Goal: Task Accomplishment & Management: Manage account settings

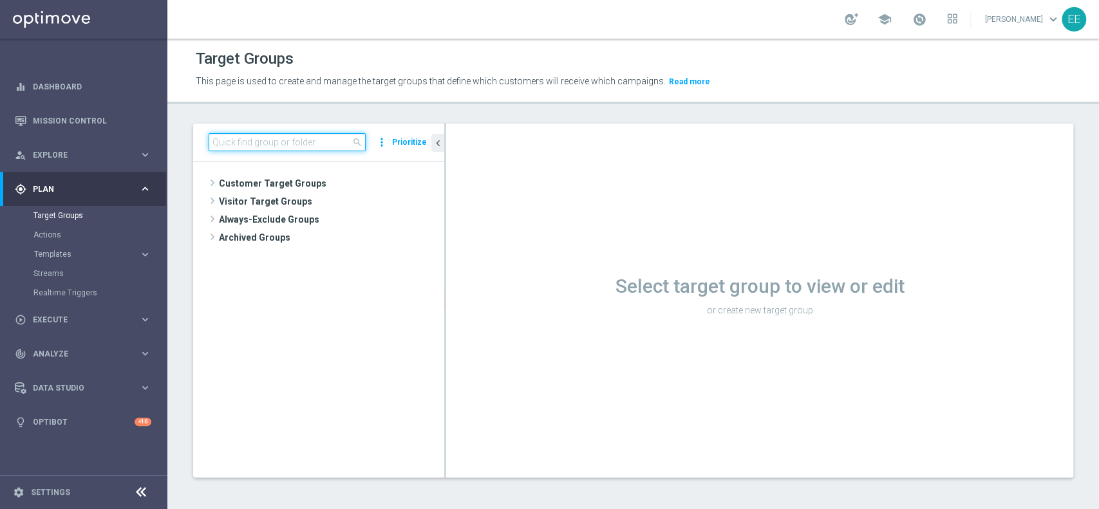
click at [299, 144] on input at bounding box center [287, 142] width 157 height 18
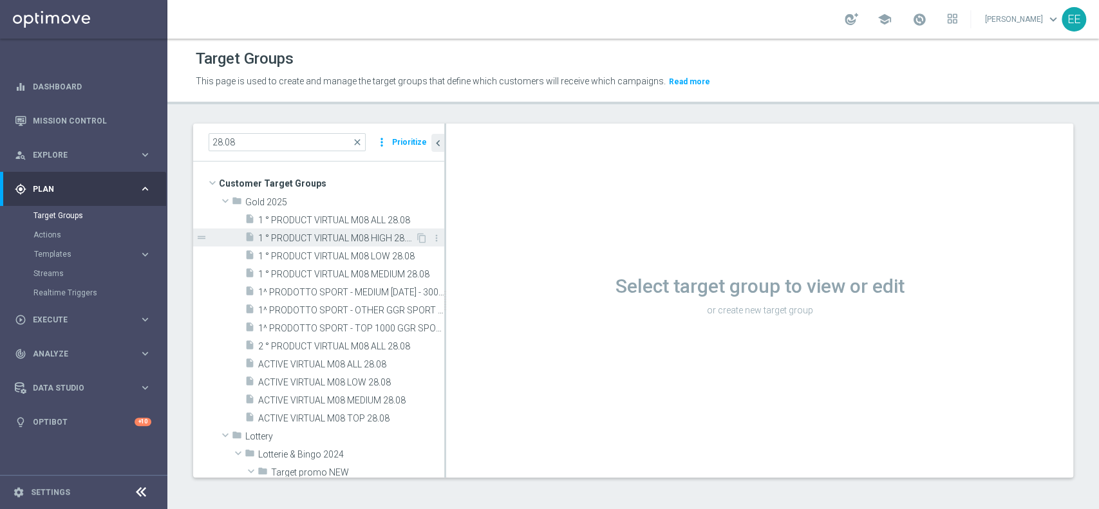
click at [337, 233] on span "1 ° PRODUCT VIRTUAL M08 HIGH 28.08" at bounding box center [336, 238] width 157 height 11
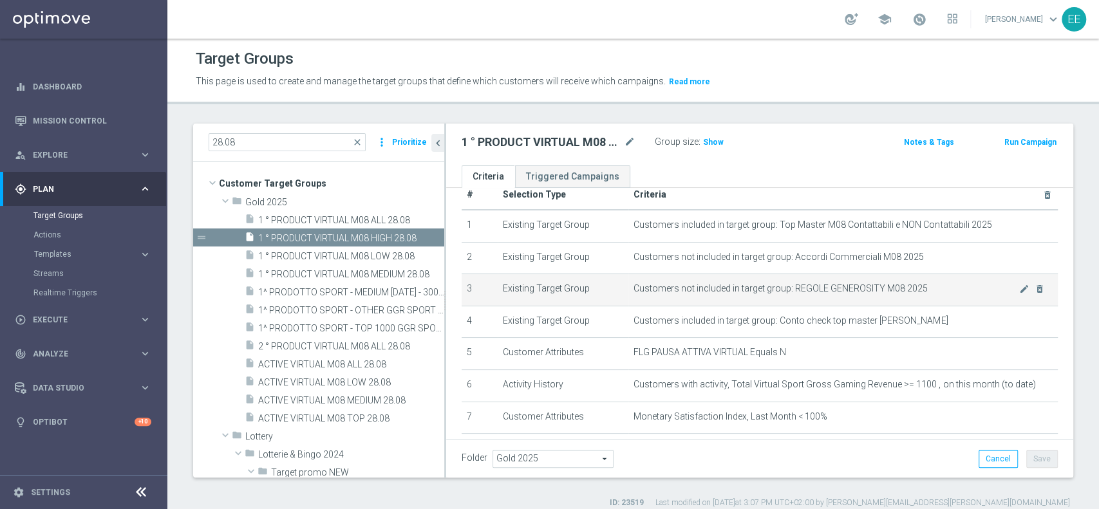
scroll to position [18, 0]
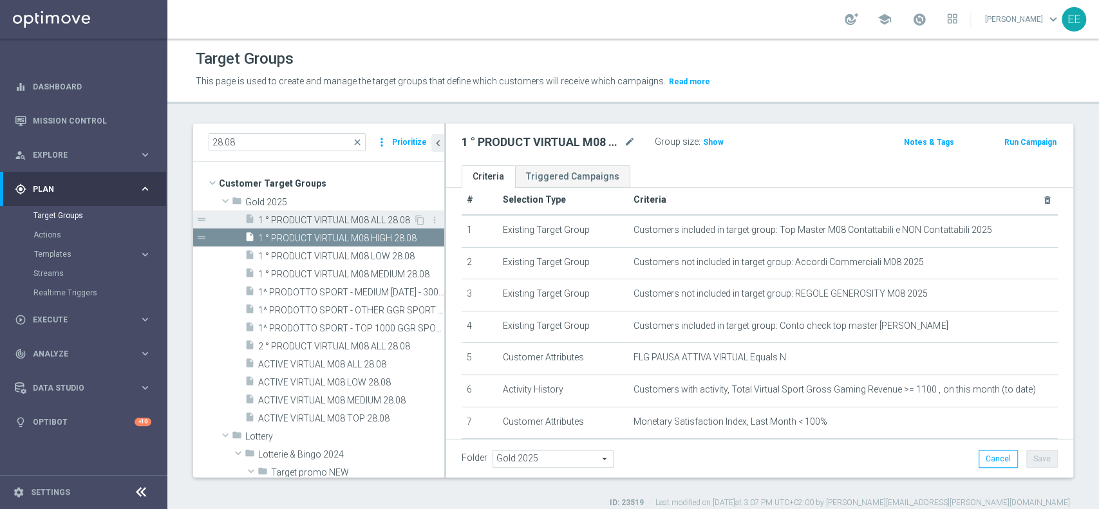
click at [335, 227] on div "insert_drive_file 1 ° PRODUCT VIRTUAL M08 ALL 28.08" at bounding box center [329, 220] width 169 height 18
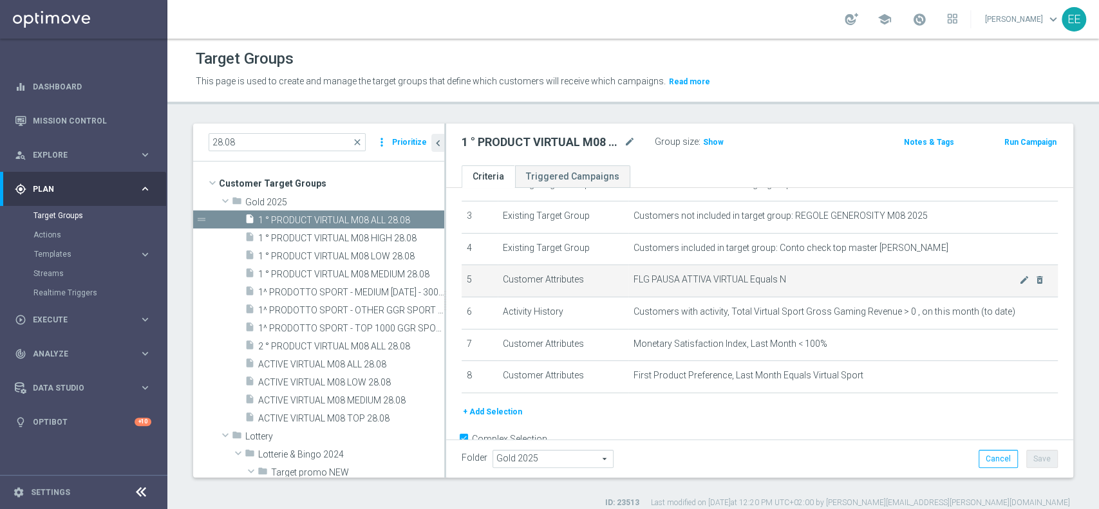
scroll to position [97, 0]
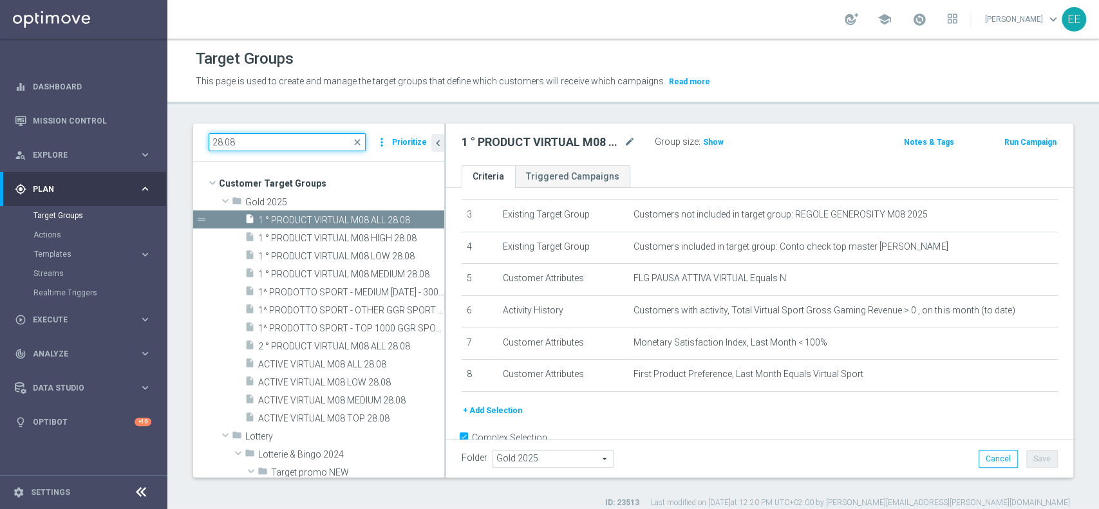
click at [264, 133] on input "28.08" at bounding box center [287, 142] width 157 height 18
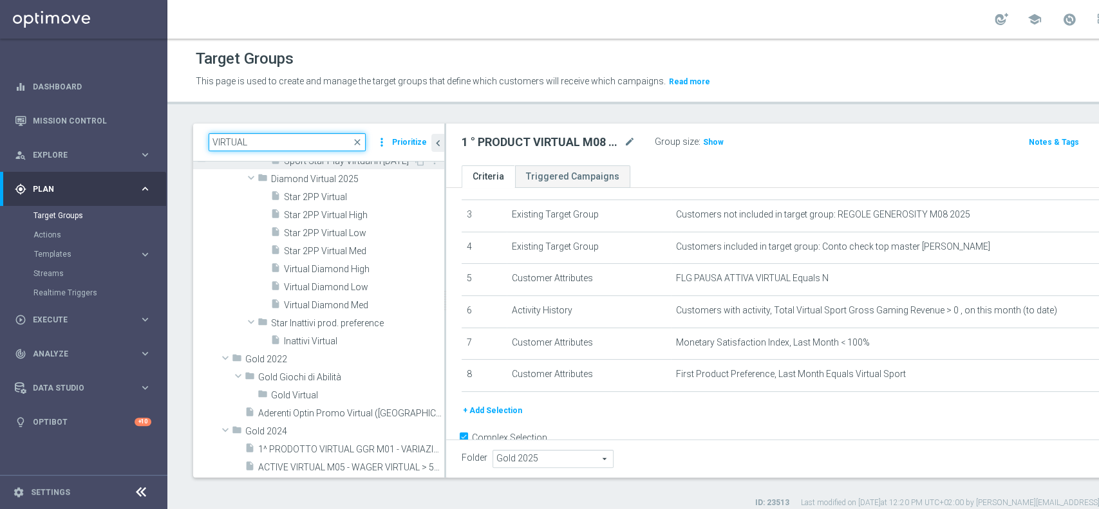
scroll to position [168, 0]
type input "VIRTUAL"
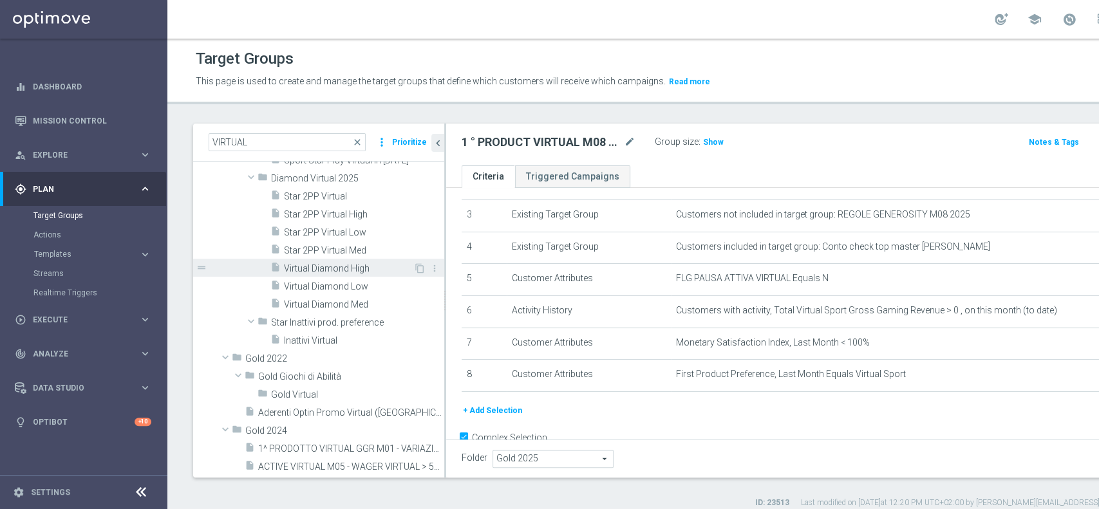
click at [321, 260] on div "insert_drive_file Virtual Diamond High" at bounding box center [341, 268] width 143 height 18
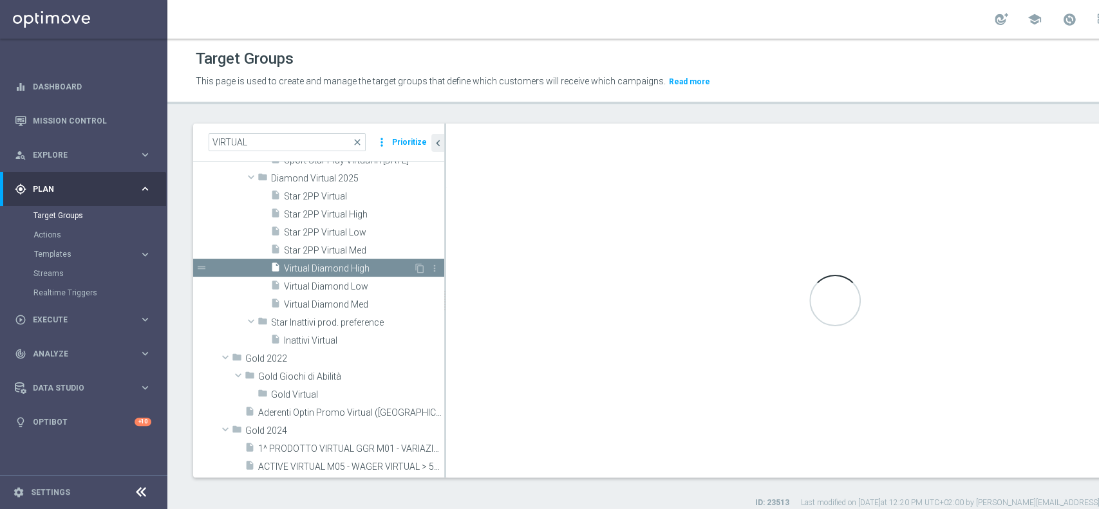
checkbox input "false"
type input "Diamond Virtual 2025"
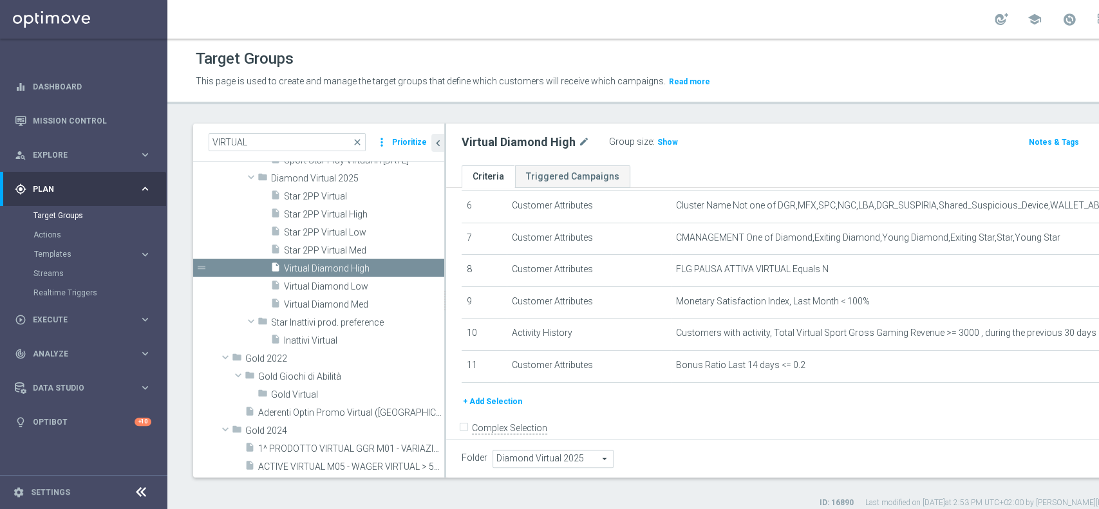
scroll to position [209, 0]
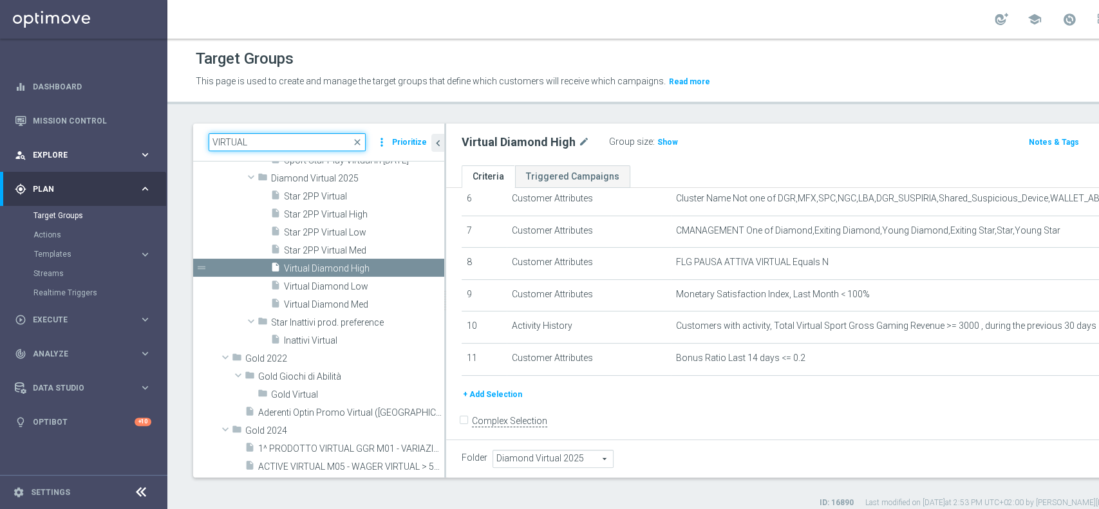
drag, startPoint x: 261, startPoint y: 137, endPoint x: 118, endPoint y: 143, distance: 143.1
click at [118, 143] on main "equalizer Dashboard Mission Control" at bounding box center [549, 254] width 1099 height 509
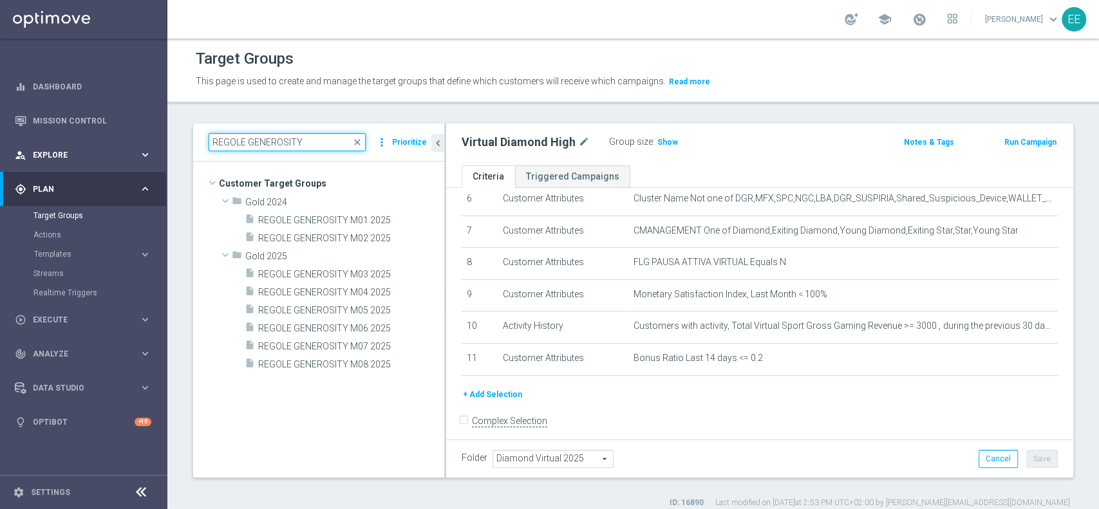
scroll to position [0, 0]
type input "REGOLE GENEROSITY"
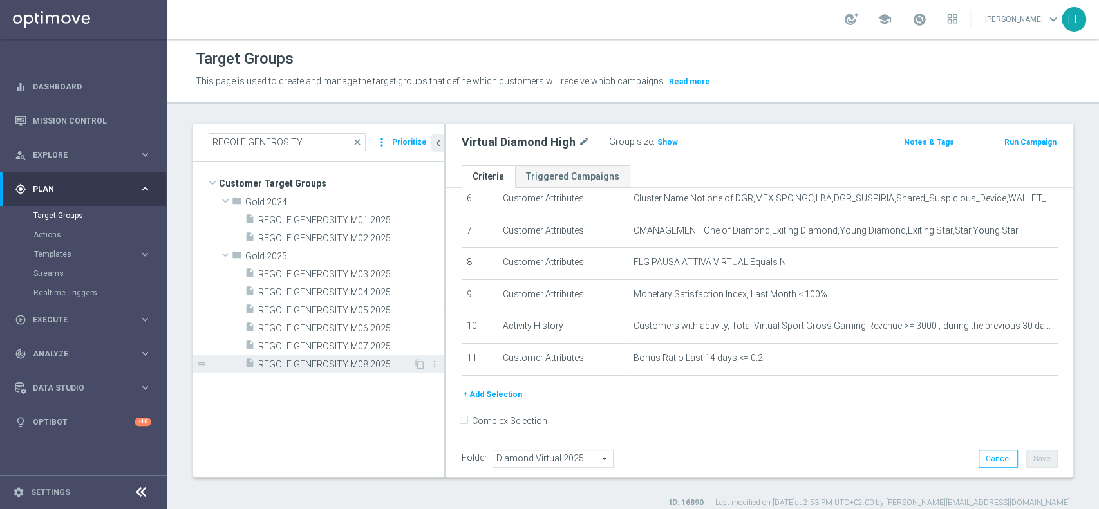
click at [348, 367] on span "REGOLE GENEROSITY M08 2025" at bounding box center [335, 364] width 155 height 11
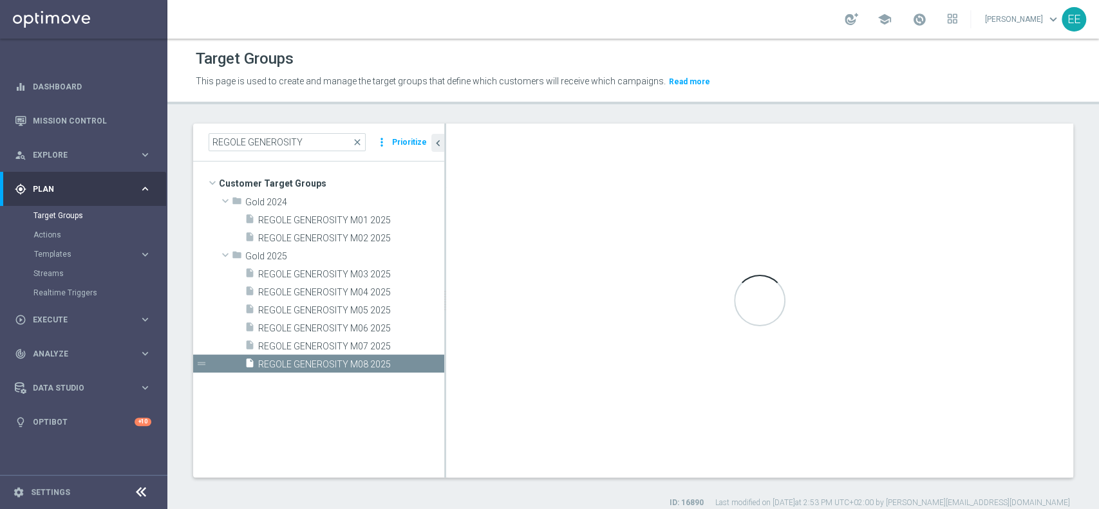
type input "Gold 2025"
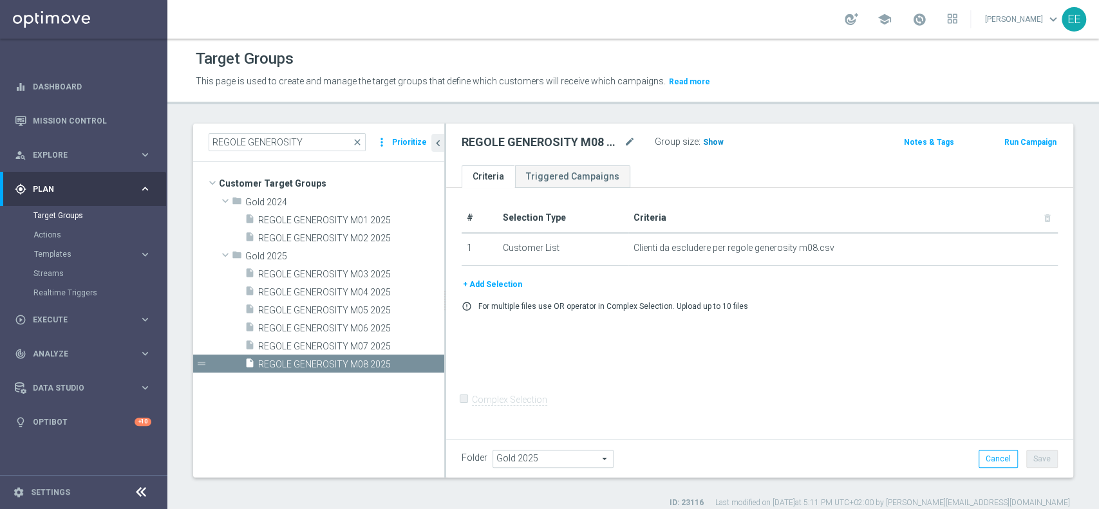
click at [714, 140] on span "Show" at bounding box center [713, 142] width 21 height 9
click at [350, 345] on span "REGOLE GENEROSITY M07 2025" at bounding box center [335, 346] width 155 height 11
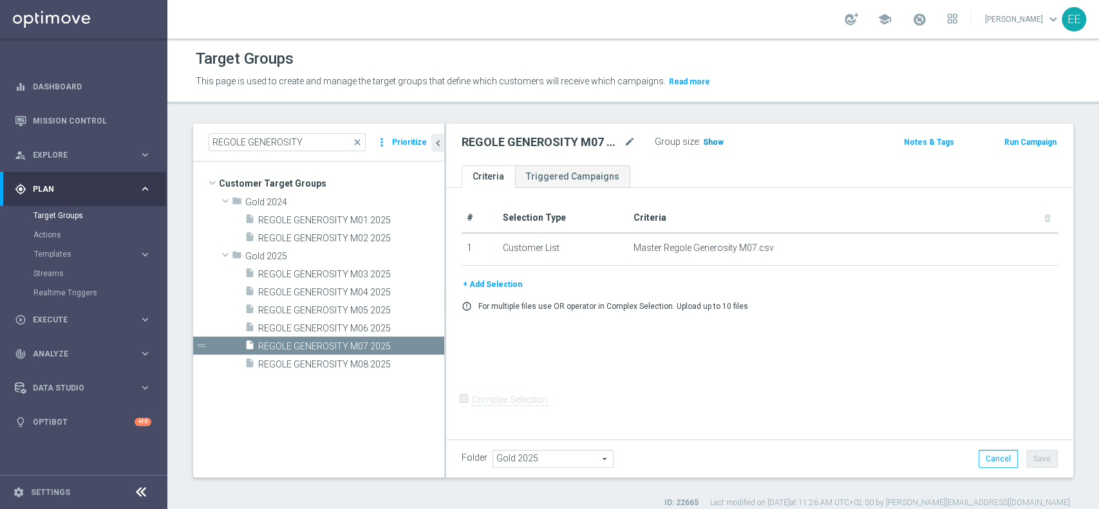
click at [714, 147] on h3 "Show" at bounding box center [713, 142] width 23 height 14
click at [296, 359] on span "REGOLE GENEROSITY M08 2025" at bounding box center [335, 364] width 155 height 11
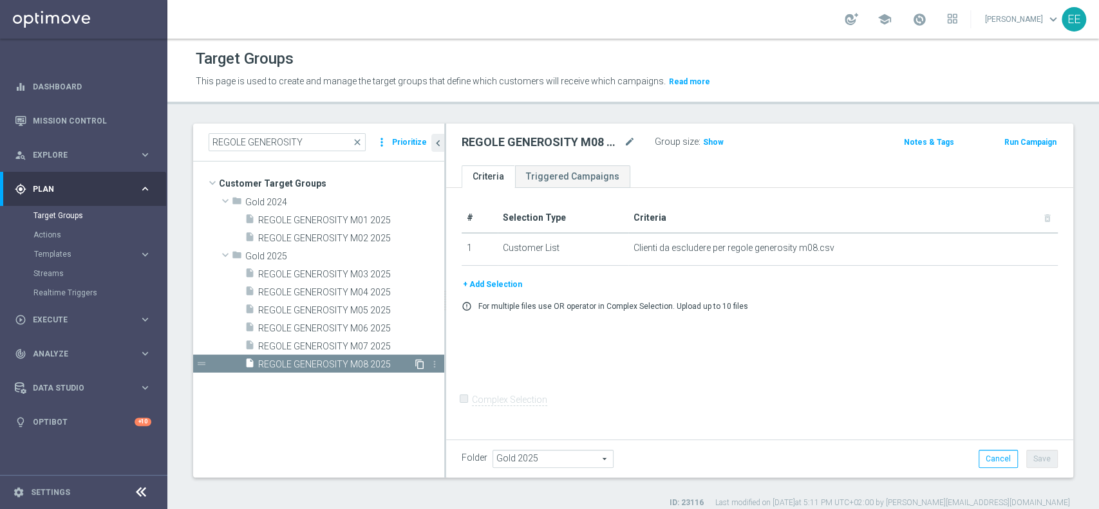
click at [417, 362] on icon "content_copy" at bounding box center [420, 364] width 10 height 10
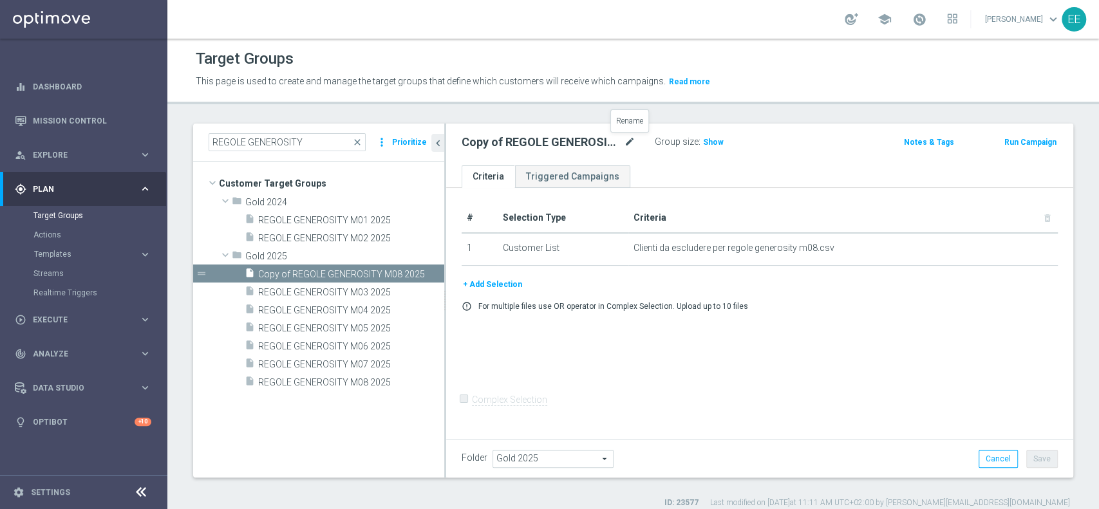
click at [627, 142] on icon "mode_edit" at bounding box center [630, 142] width 12 height 15
click at [498, 137] on input "Copy of REGOLE GENEROSITY M08 2025" at bounding box center [549, 144] width 174 height 18
drag, startPoint x: 498, startPoint y: 137, endPoint x: 440, endPoint y: 135, distance: 57.3
click at [440, 135] on as-split "REGOLE GENEROSITY close more_vert Prioritize Customer Target Groups library_add…" at bounding box center [633, 301] width 880 height 354
type input "REGOLE GENEROSITY M09 2025"
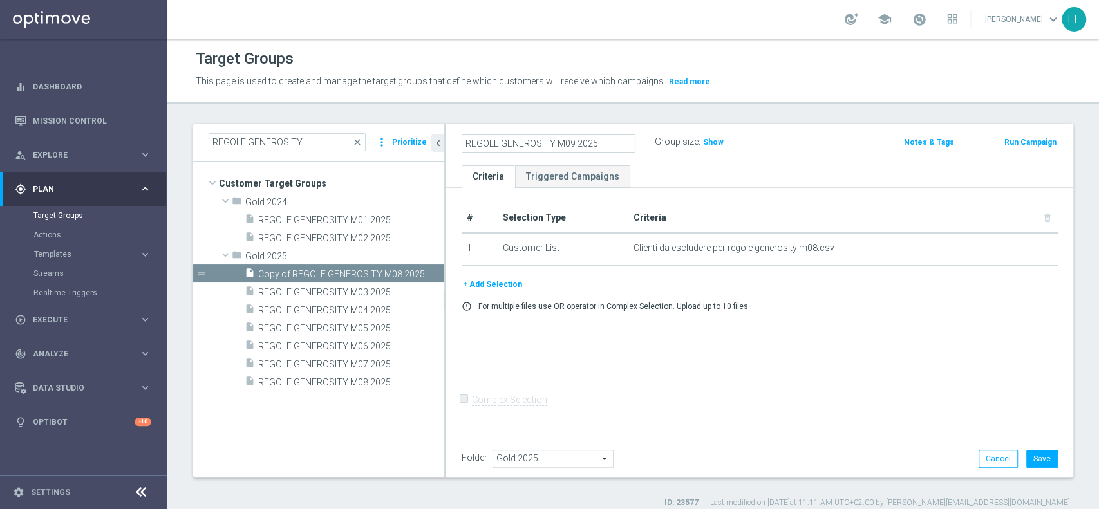
click at [502, 283] on button "+ Add Selection" at bounding box center [493, 285] width 62 height 14
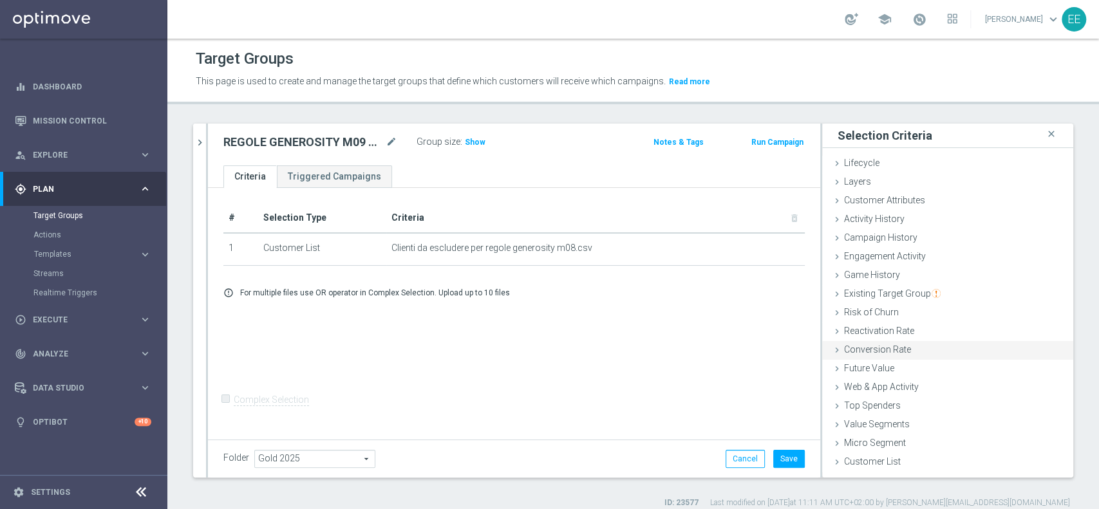
scroll to position [10, 0]
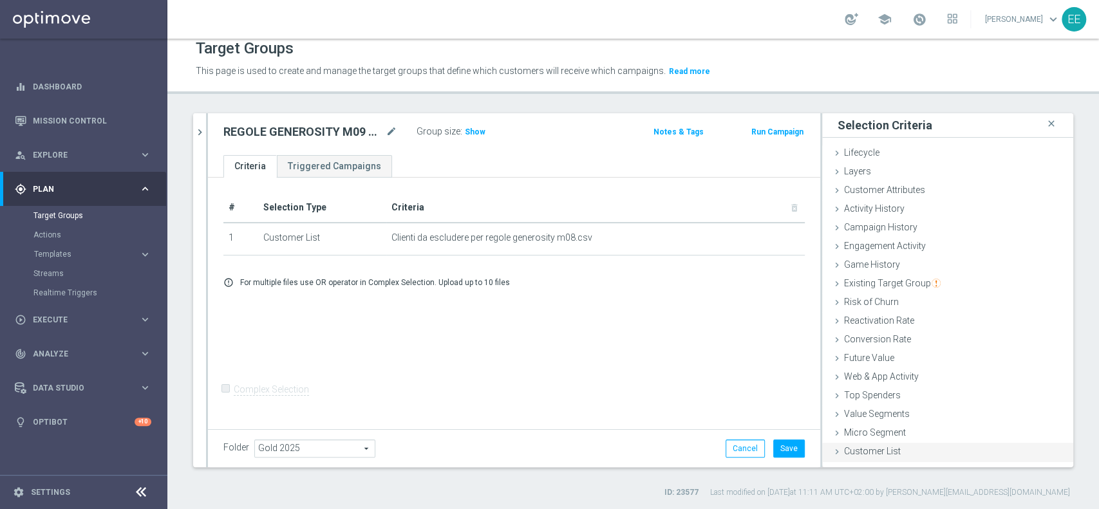
click at [871, 448] on span "Customer List" at bounding box center [872, 451] width 57 height 10
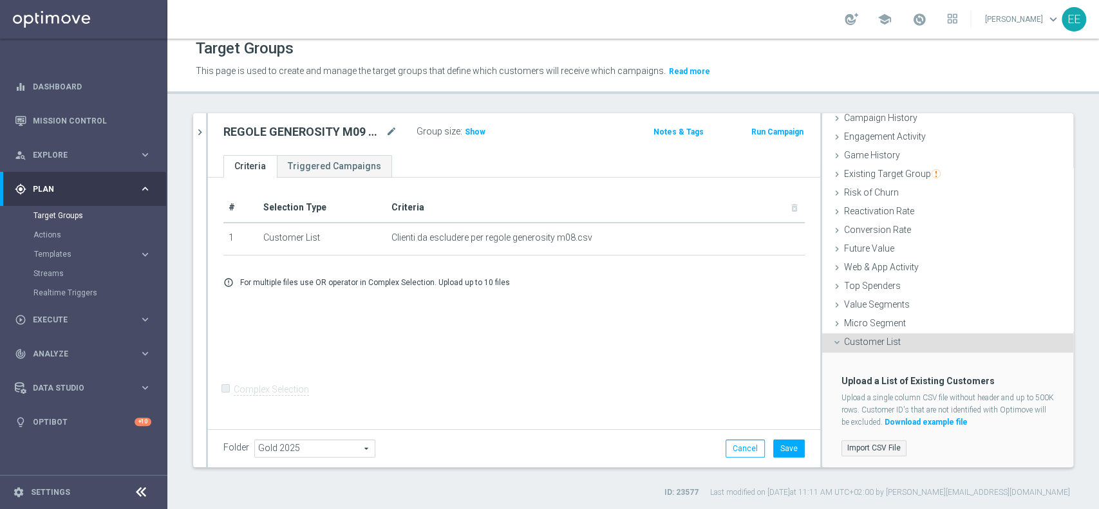
click at [871, 447] on label "Import CSV File" at bounding box center [874, 448] width 65 height 16
click at [0, 0] on input "Import CSV File" at bounding box center [0, 0] width 0 height 0
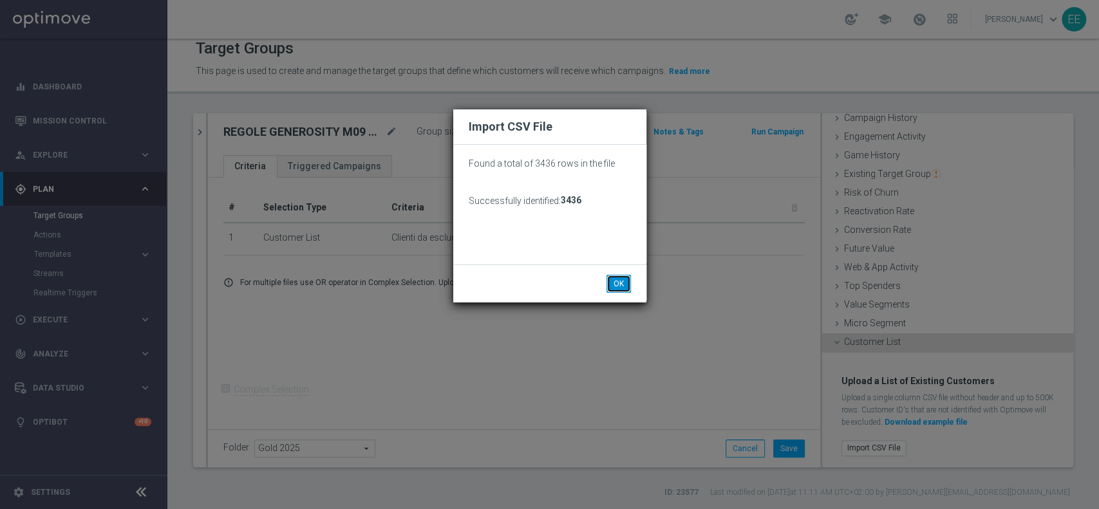
click at [630, 281] on button "OK" at bounding box center [619, 284] width 24 height 18
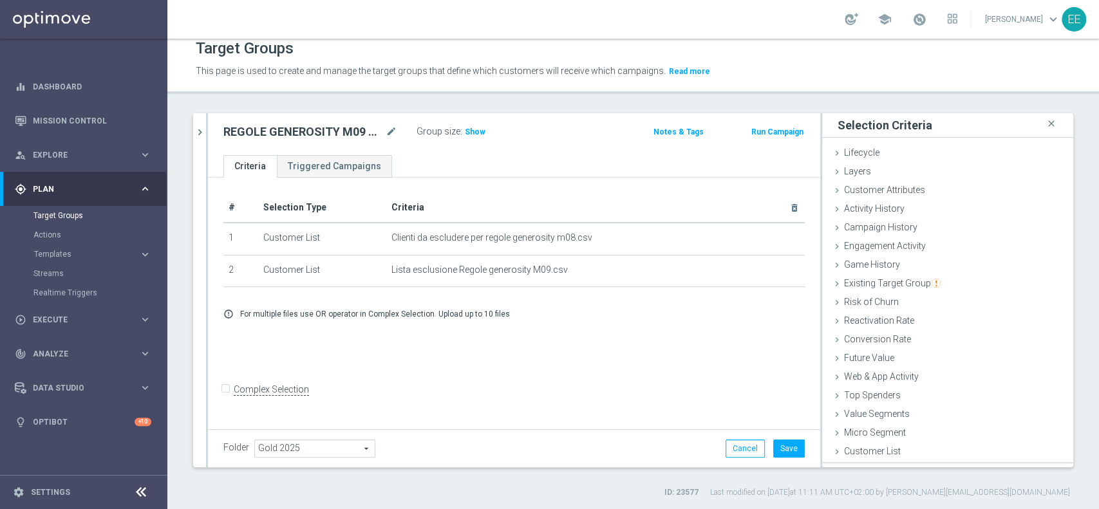
scroll to position [0, 0]
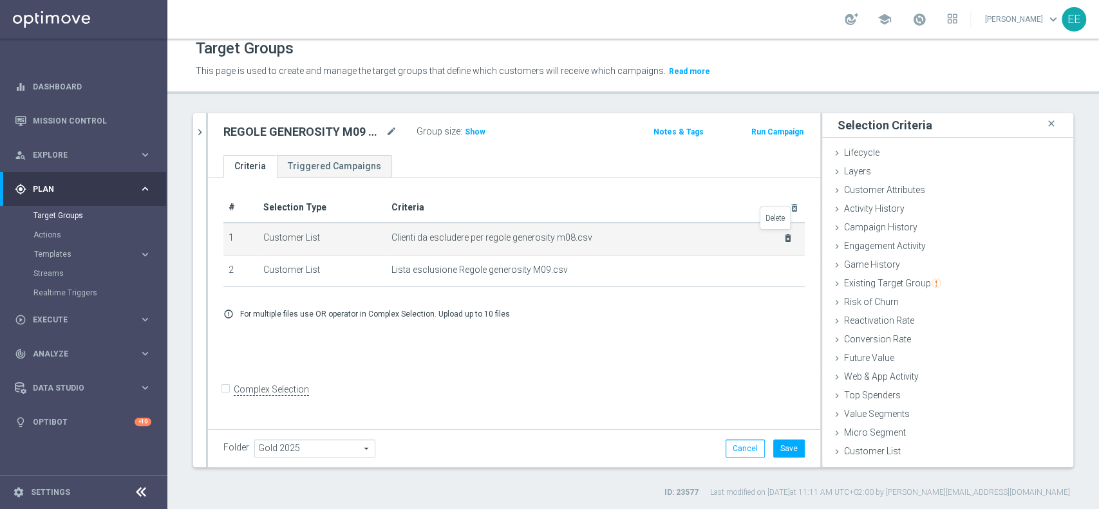
click at [783, 237] on icon "delete_forever" at bounding box center [788, 238] width 10 height 10
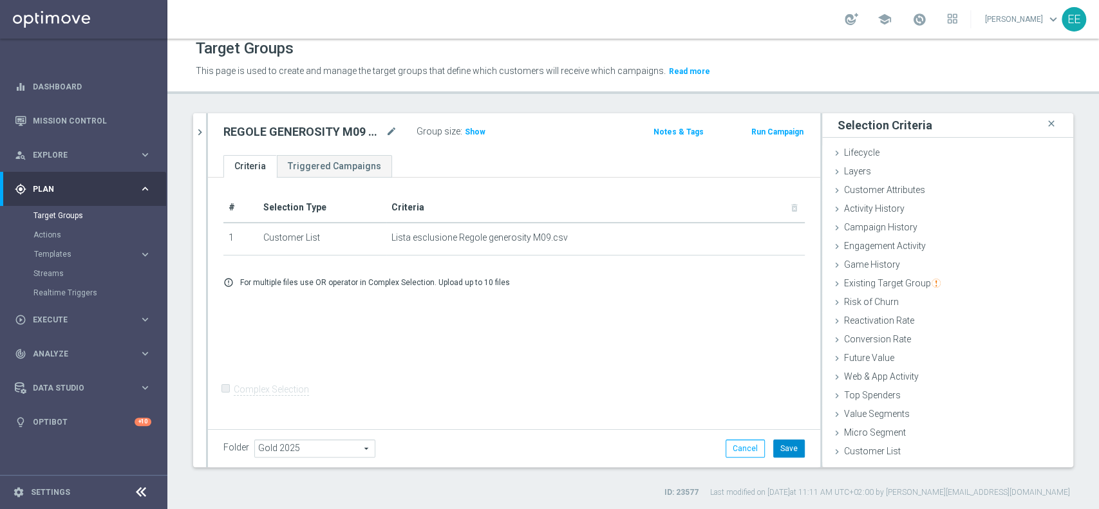
click at [777, 451] on button "Save" at bounding box center [789, 449] width 32 height 18
click at [476, 133] on span "Show" at bounding box center [475, 132] width 21 height 9
click at [202, 128] on icon "chevron_right" at bounding box center [200, 132] width 12 height 12
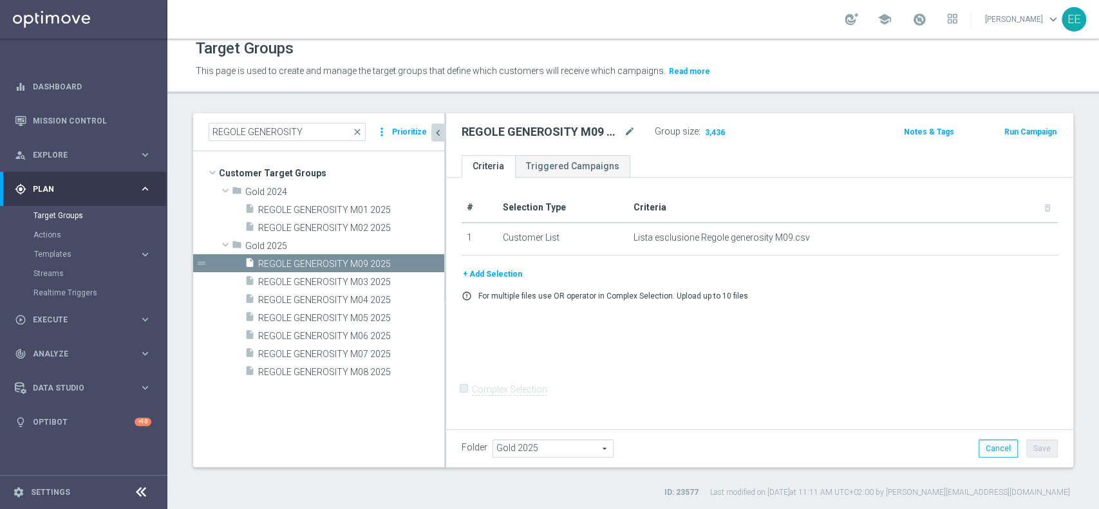
click at [437, 134] on icon "chevron_left" at bounding box center [438, 133] width 12 height 12
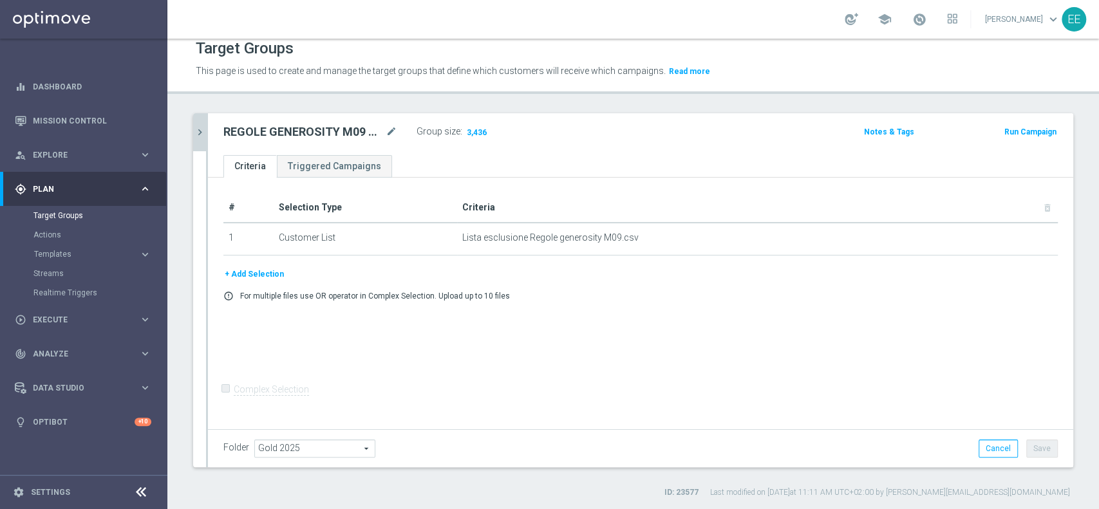
click at [197, 134] on icon "chevron_right" at bounding box center [200, 132] width 12 height 12
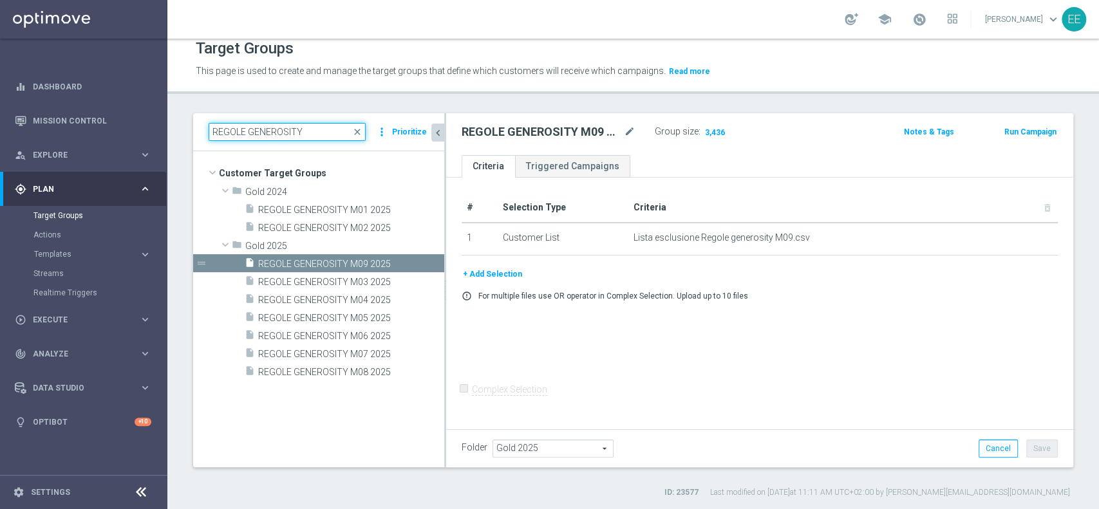
drag, startPoint x: 329, startPoint y: 129, endPoint x: 51, endPoint y: 47, distance: 290.0
click at [51, 47] on main "equalizer Dashboard Mission Control" at bounding box center [549, 254] width 1099 height 509
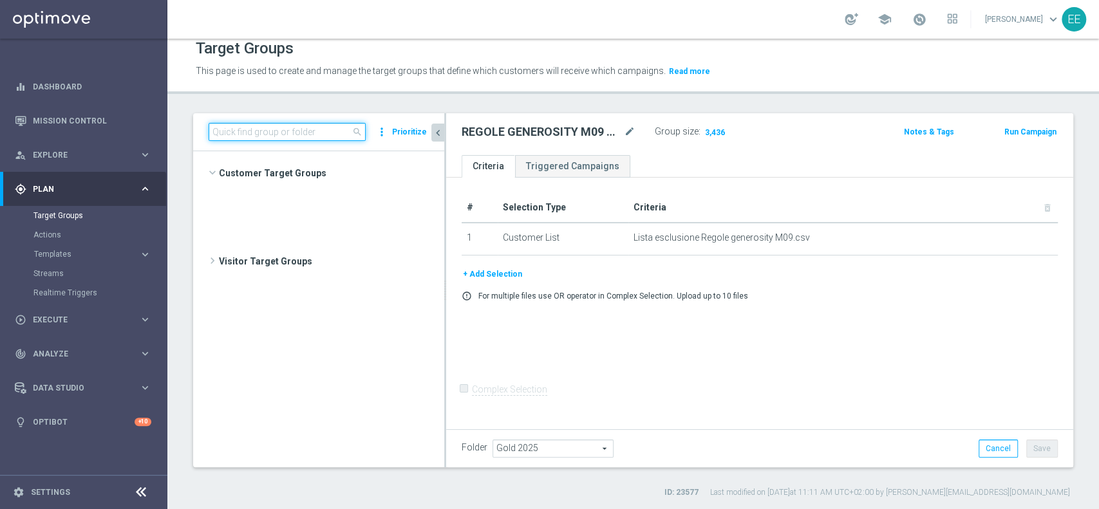
scroll to position [25275, 0]
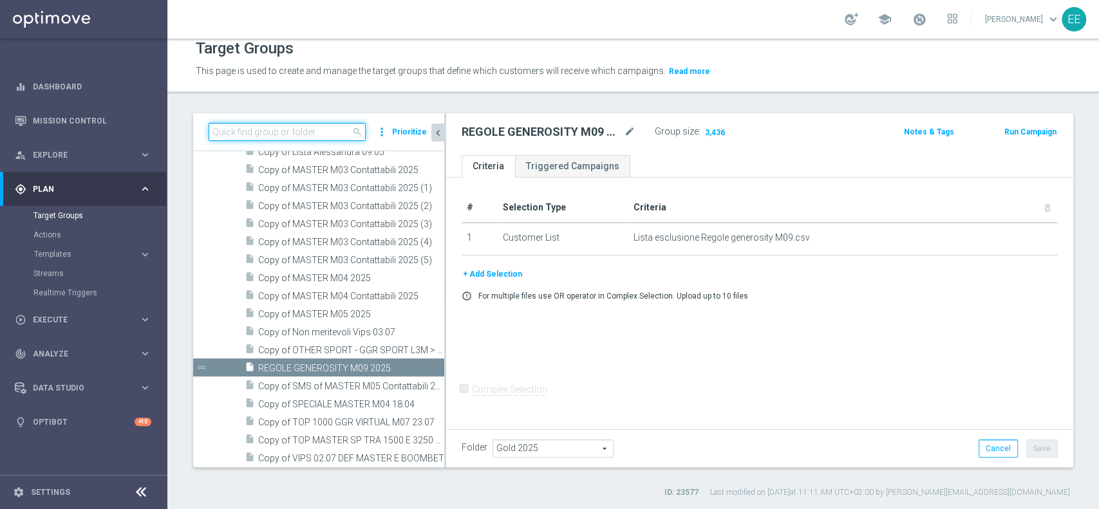
click at [246, 123] on input at bounding box center [287, 132] width 157 height 18
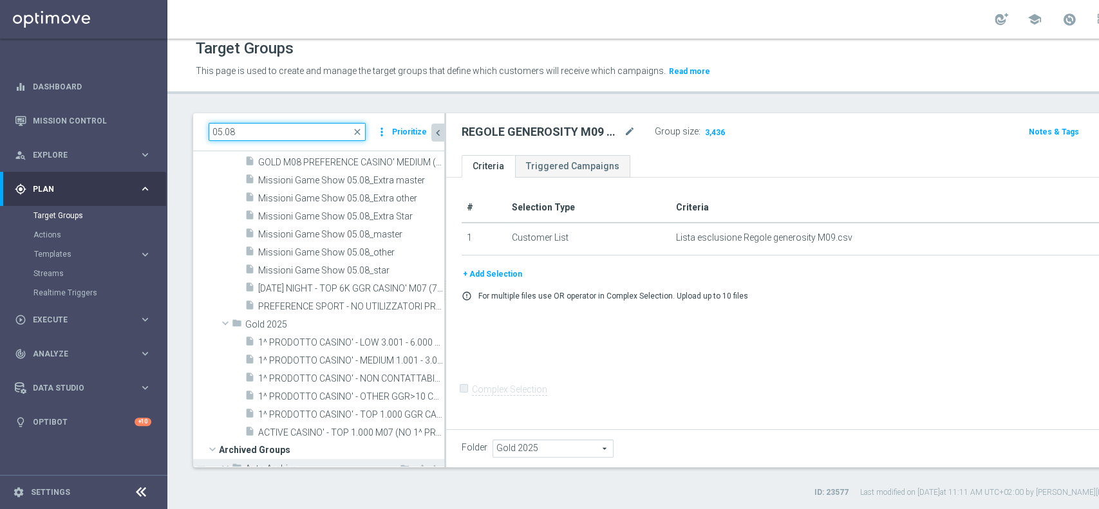
scroll to position [84, 0]
type input "05.08"
click at [326, 415] on span "1^ PRODOTTO CASINO' - TOP 1.000 GGR CASINO' M07 05.08" at bounding box center [336, 414] width 157 height 11
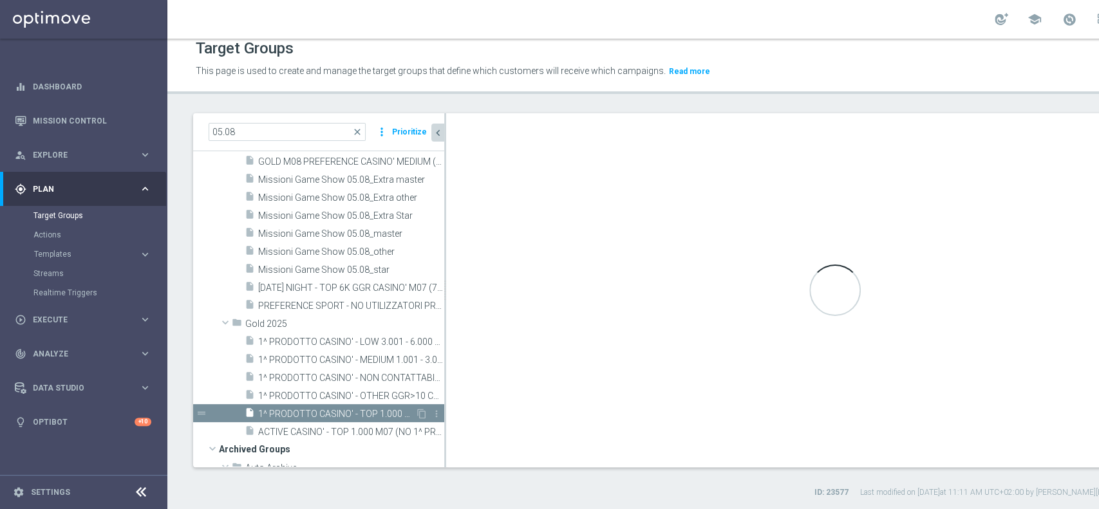
checkbox input "true"
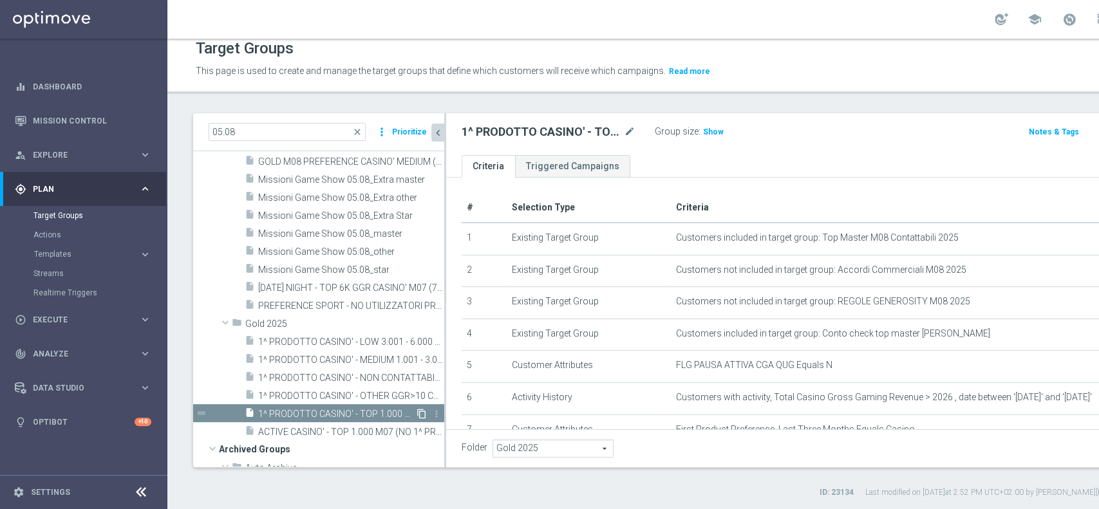
click at [417, 410] on icon "content_copy" at bounding box center [422, 414] width 10 height 10
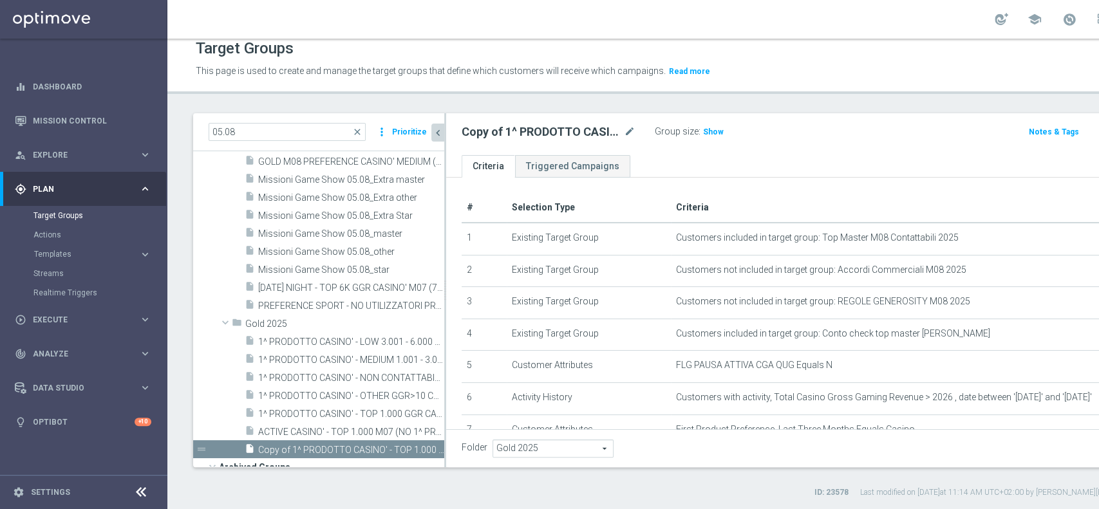
scroll to position [176, 0]
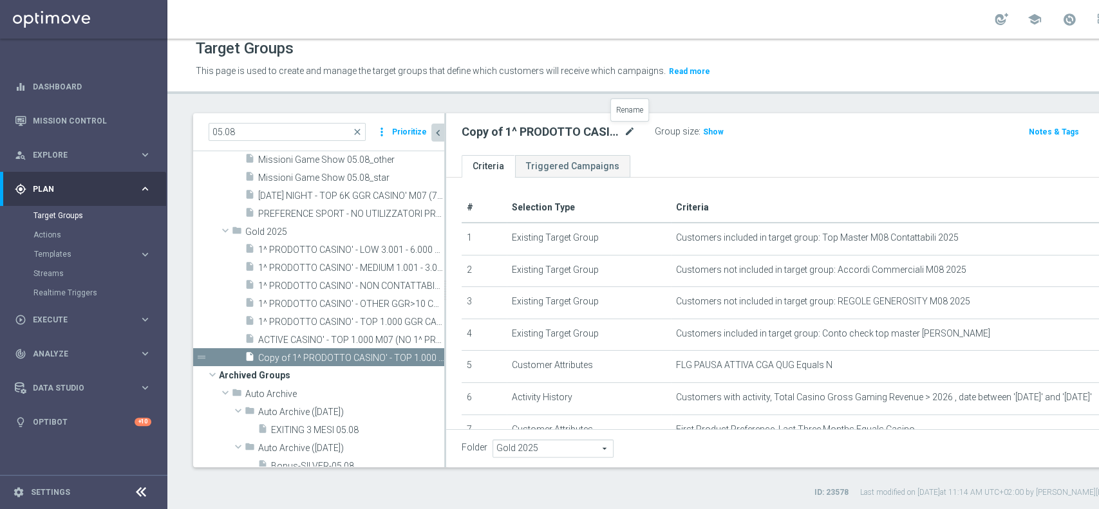
click at [624, 133] on icon "mode_edit" at bounding box center [630, 131] width 12 height 15
type input "Copy of 1^ PRODOTTO CASINO' - TOP 1.000 GGR CASINO' M0"
click at [626, 129] on icon "mode_edit" at bounding box center [630, 131] width 12 height 15
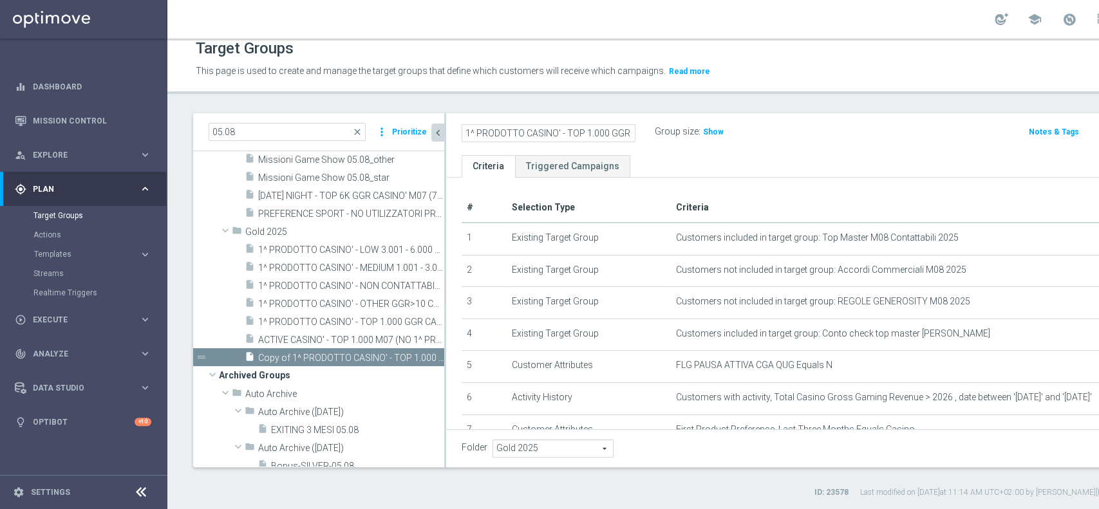
drag, startPoint x: 535, startPoint y: 127, endPoint x: 439, endPoint y: 114, distance: 96.2
click at [439, 114] on as-split "05.08 close more_vert Prioritize Customer Target Groups library_add create_new_…" at bounding box center [708, 290] width 1030 height 354
drag, startPoint x: 610, startPoint y: 133, endPoint x: 702, endPoint y: 149, distance: 93.5
click at [702, 149] on div "1^ PRODOTTO CASINO' - TOP 1.000 GGR CASINO' M08 Group size : Show Notes & Tags …" at bounding box center [834, 134] width 777 height 42
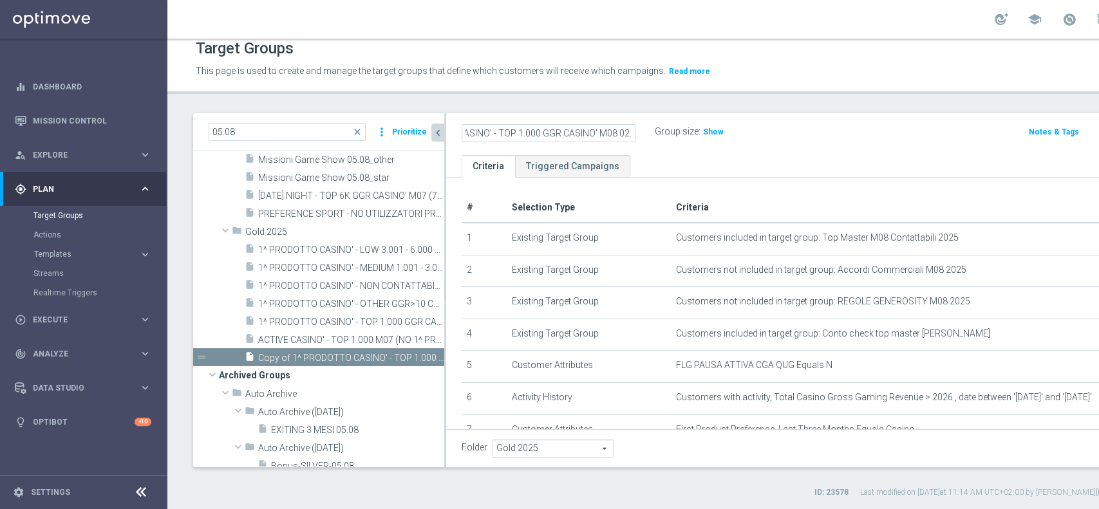
scroll to position [0, 73]
type input "1^ PRODOTTO CASINO' - TOP 1.000 GGR CASINO' M08 02.09"
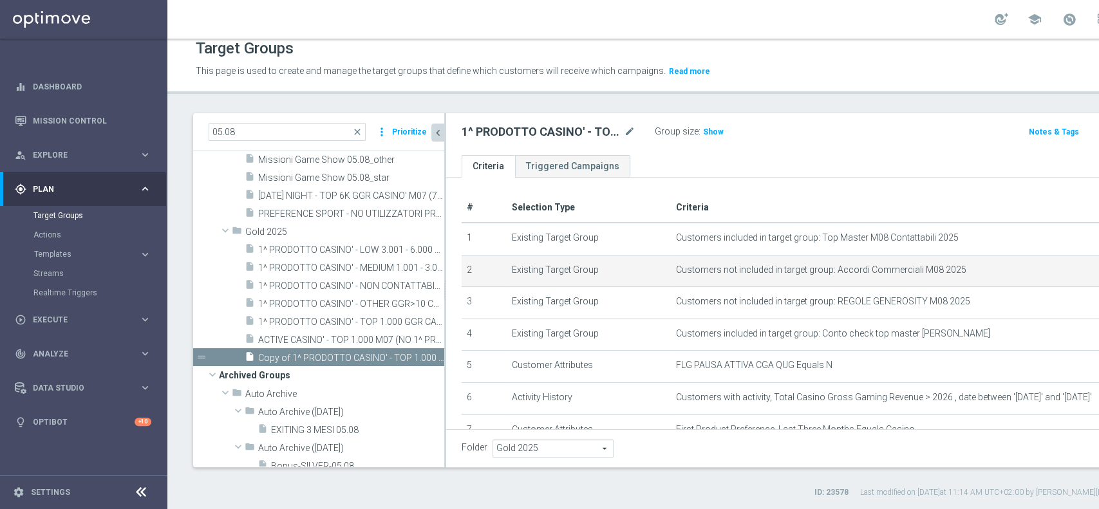
scroll to position [0, 0]
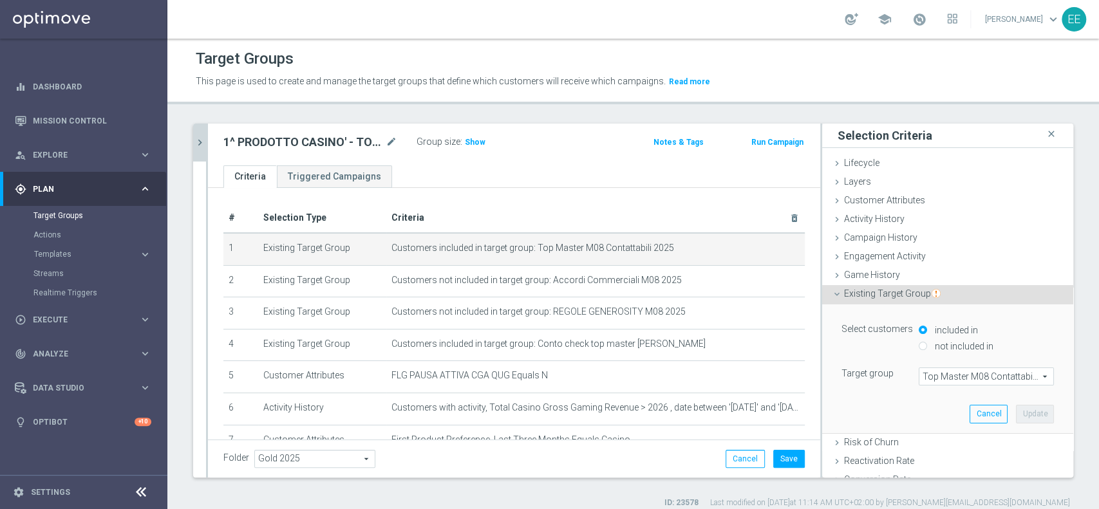
click at [950, 377] on span "Top Master M08 Contattabili 2025" at bounding box center [987, 376] width 134 height 17
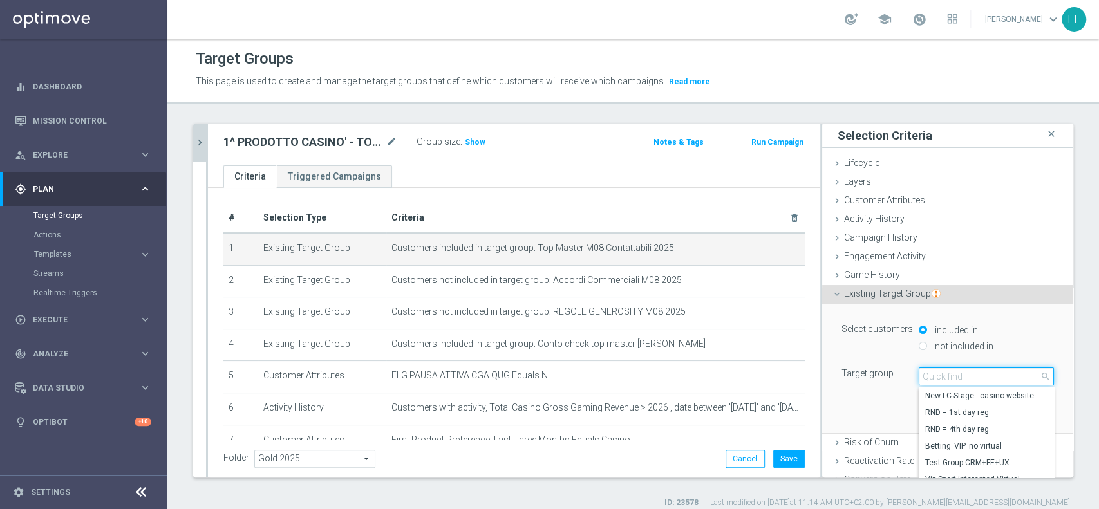
click at [950, 377] on input "search" at bounding box center [986, 377] width 135 height 18
type input "Top master m09"
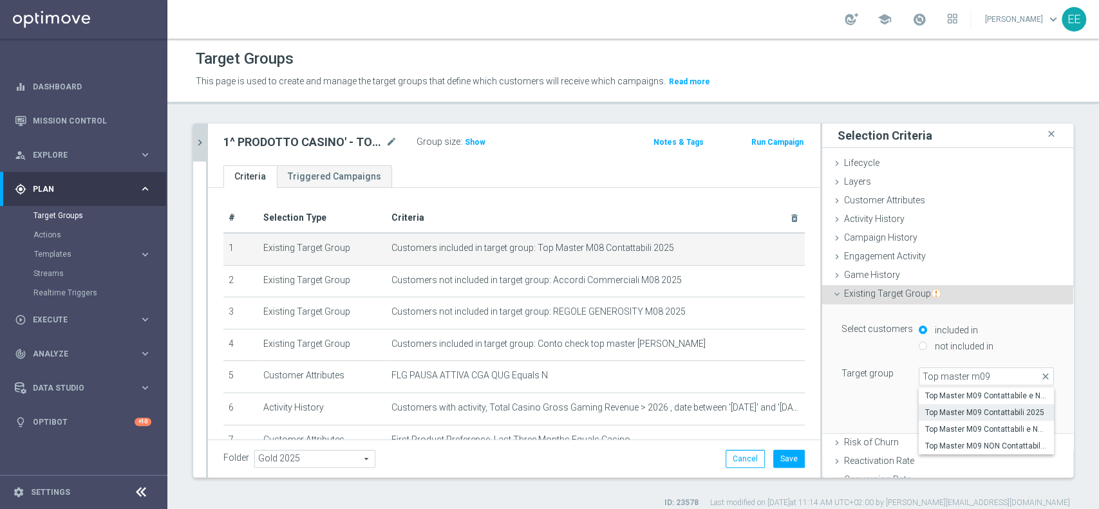
click at [947, 410] on span "Top Master M09 Contattabili 2025" at bounding box center [986, 413] width 122 height 10
type input "Top Master M09 Contattabili 2025"
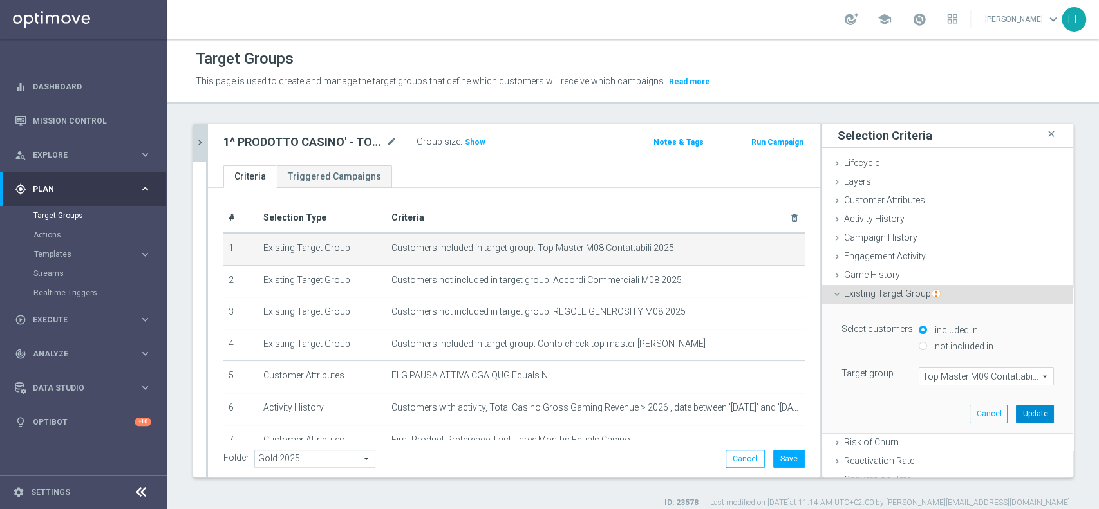
click at [1016, 408] on button "Update" at bounding box center [1035, 414] width 38 height 18
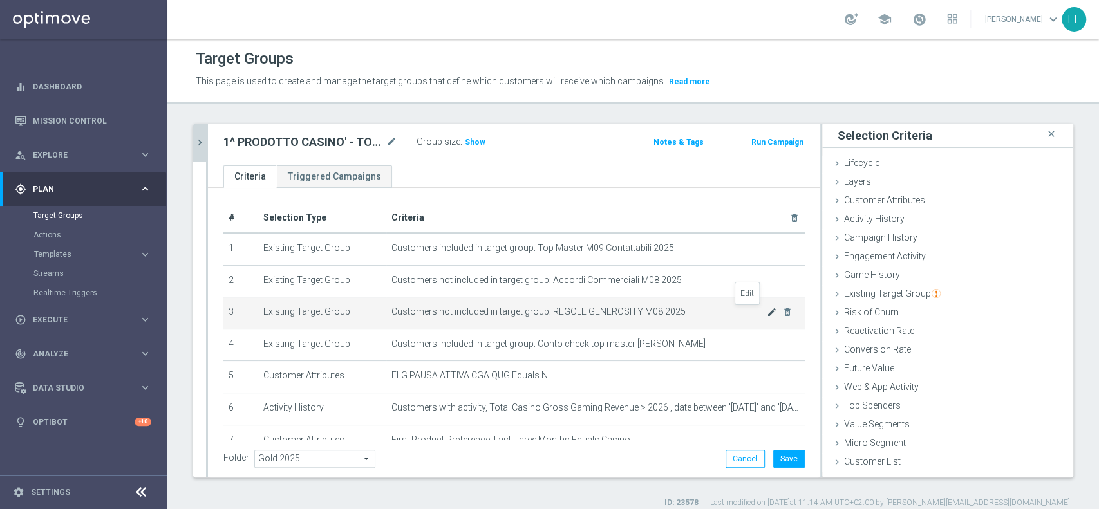
click at [767, 312] on icon "mode_edit" at bounding box center [772, 312] width 10 height 10
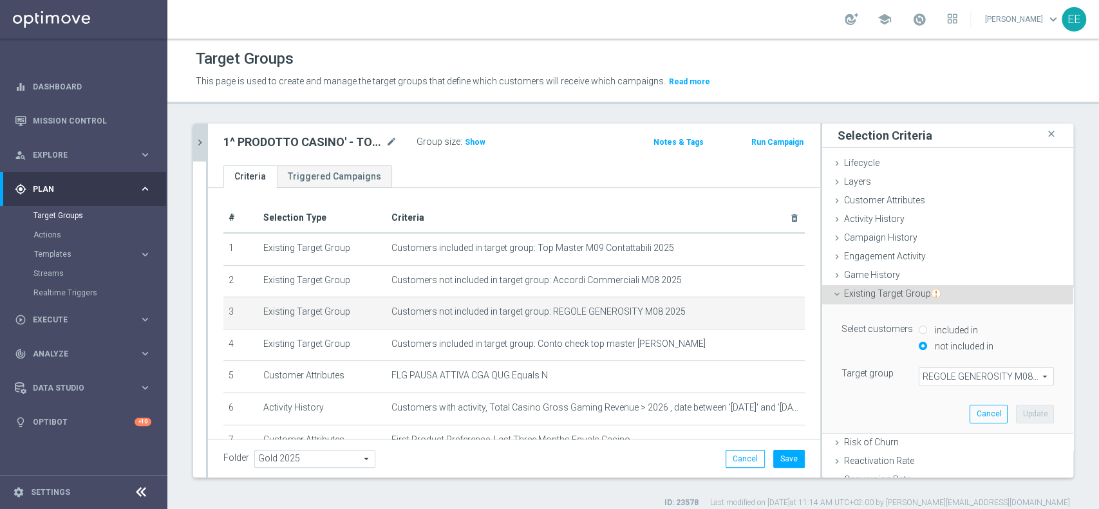
click at [963, 373] on span "REGOLE GENEROSITY M08 2025" at bounding box center [987, 376] width 134 height 17
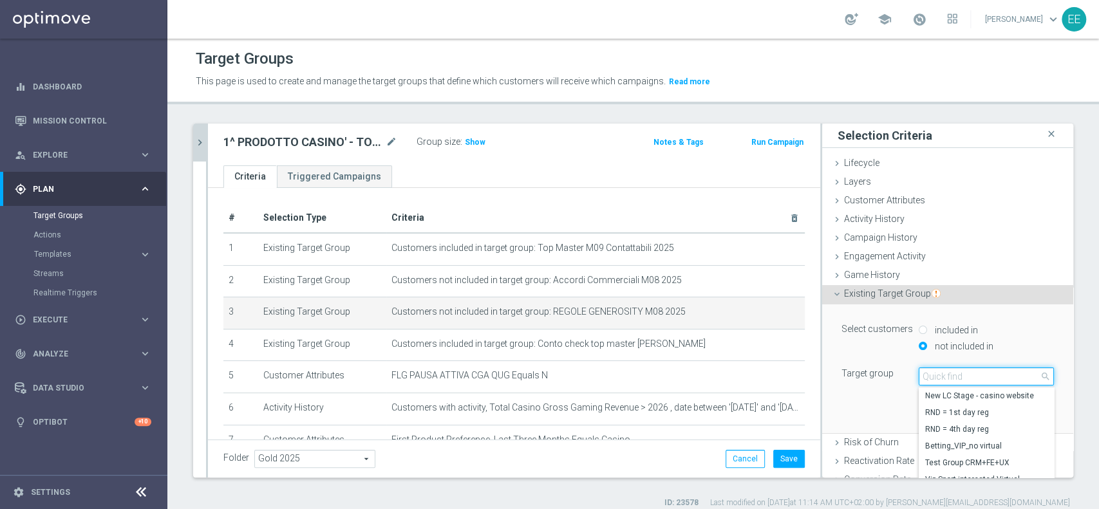
click at [963, 373] on input "search" at bounding box center [986, 377] width 135 height 18
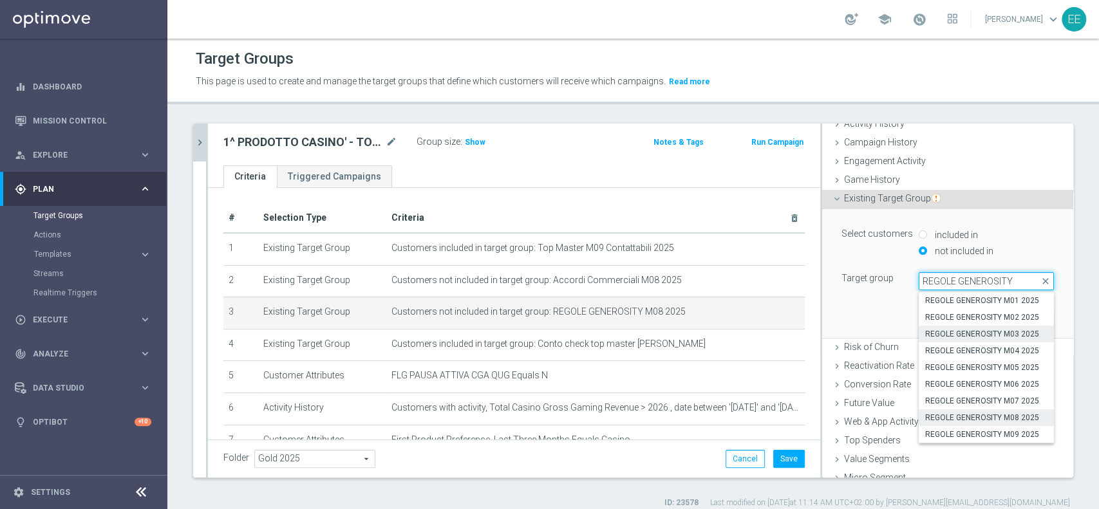
scroll to position [124, 0]
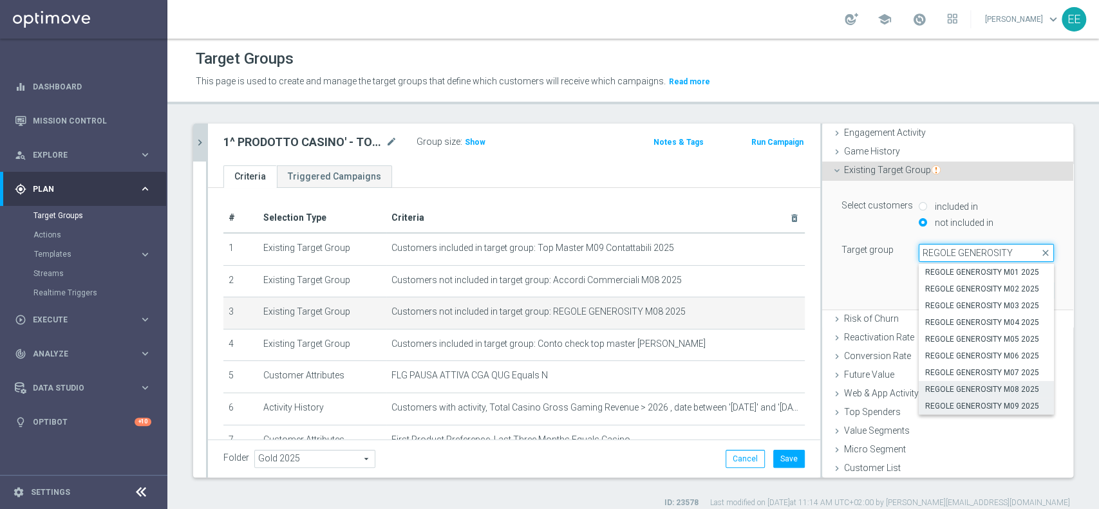
type input "REGOLE GENEROSITY"
click at [996, 407] on span "REGOLE GENEROSITY M09 2025" at bounding box center [986, 406] width 122 height 10
type input "REGOLE GENEROSITY M09 2025"
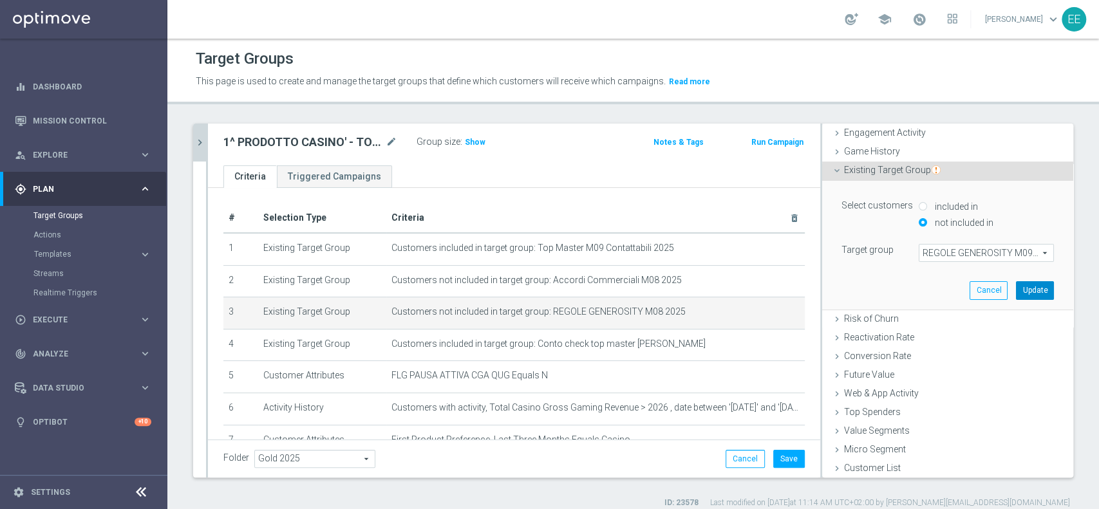
click at [1016, 283] on button "Update" at bounding box center [1035, 290] width 38 height 18
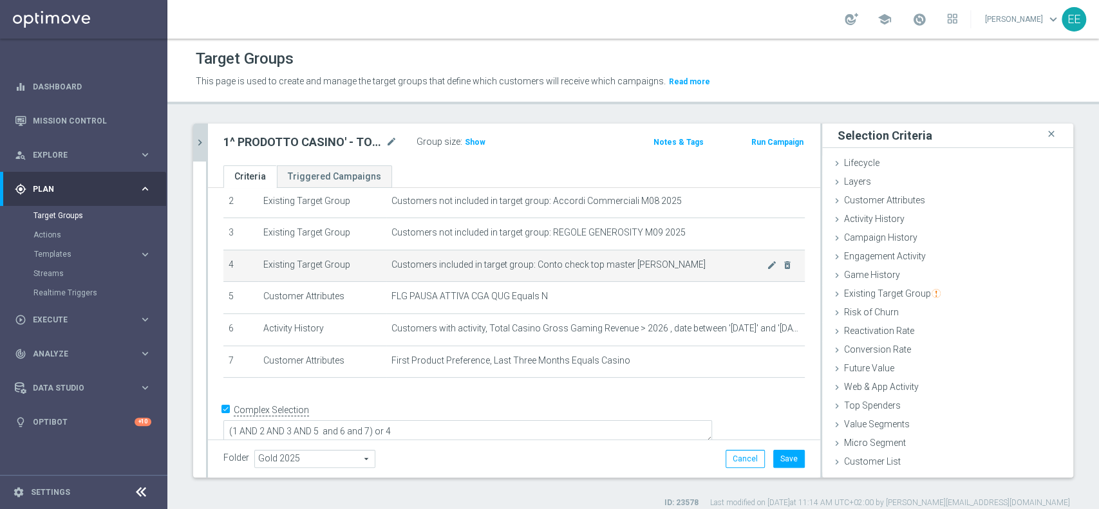
scroll to position [79, 0]
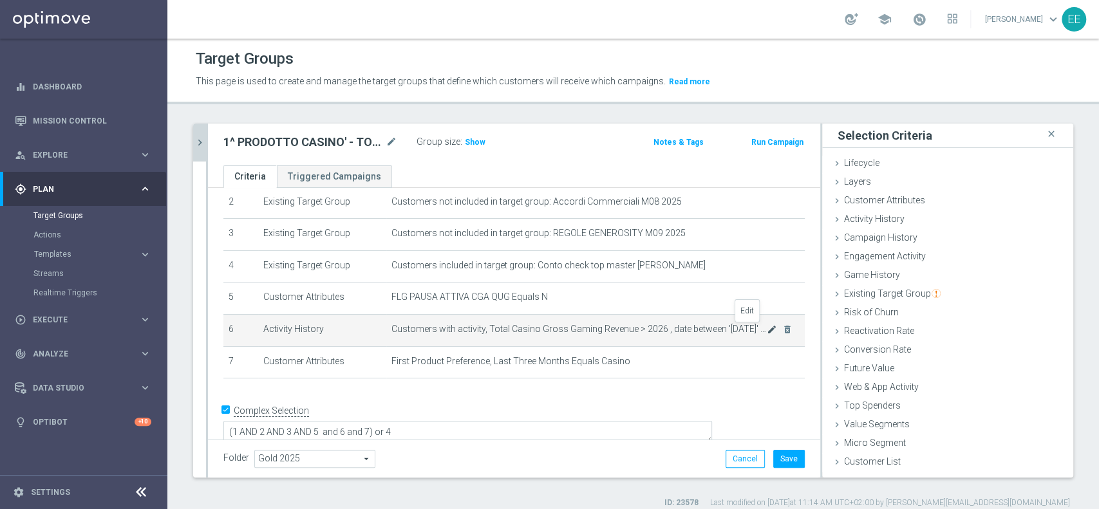
click at [767, 327] on icon "mode_edit" at bounding box center [772, 330] width 10 height 10
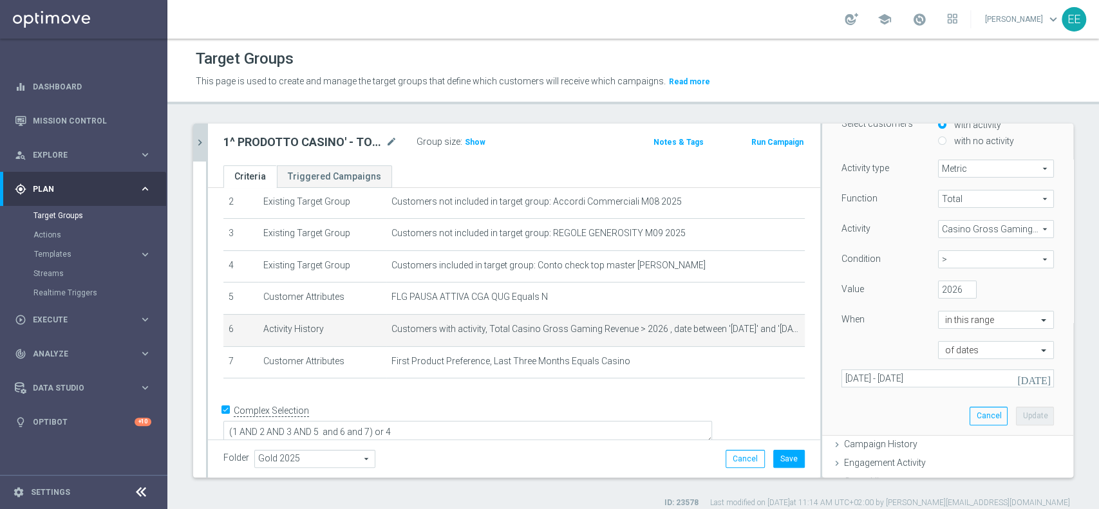
scroll to position [129, 0]
click at [899, 410] on div "Select customers with activity with no activity Activity type Metric Metric arr…" at bounding box center [948, 267] width 232 height 333
click at [1020, 381] on icon "[DATE]" at bounding box center [1035, 378] width 35 height 12
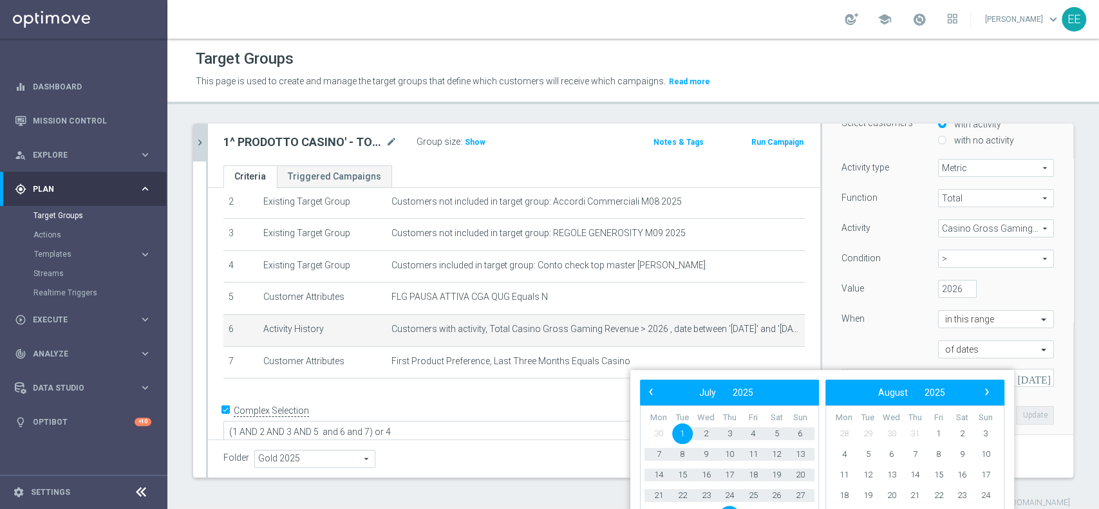
scroll to position [21, 0]
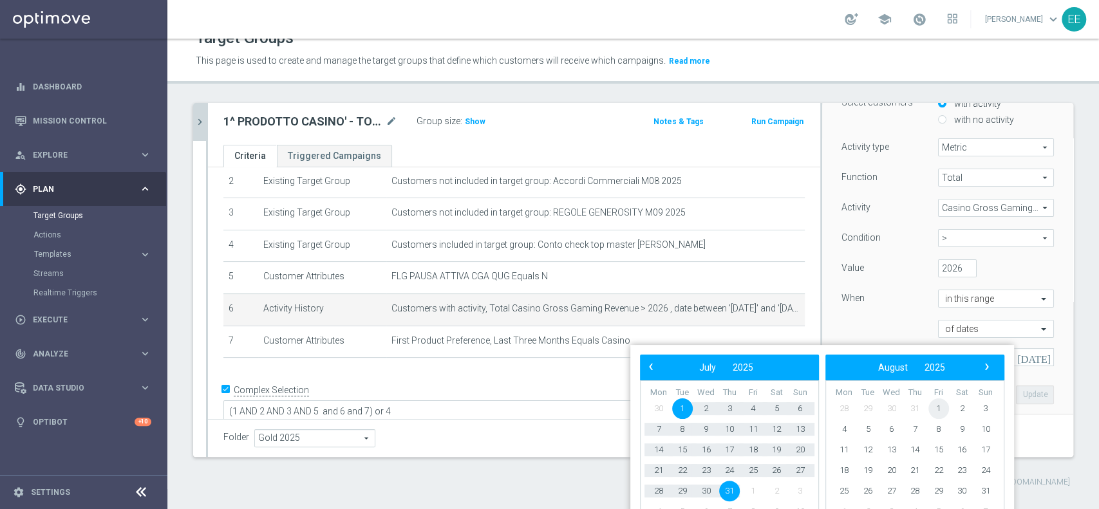
click at [942, 407] on span "1" at bounding box center [939, 409] width 21 height 21
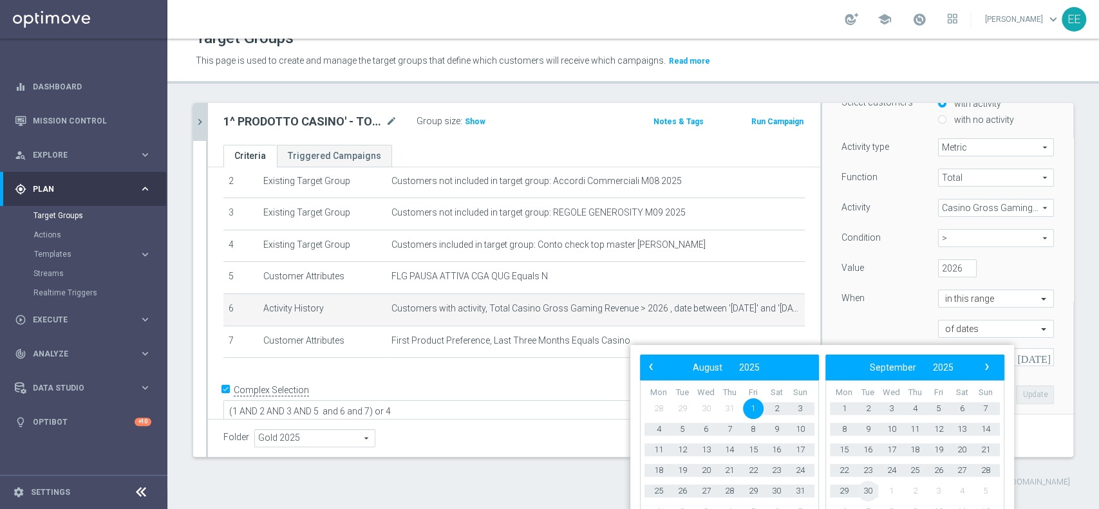
click at [873, 487] on span "30" at bounding box center [868, 491] width 21 height 21
type input "[DATE] - [DATE]"
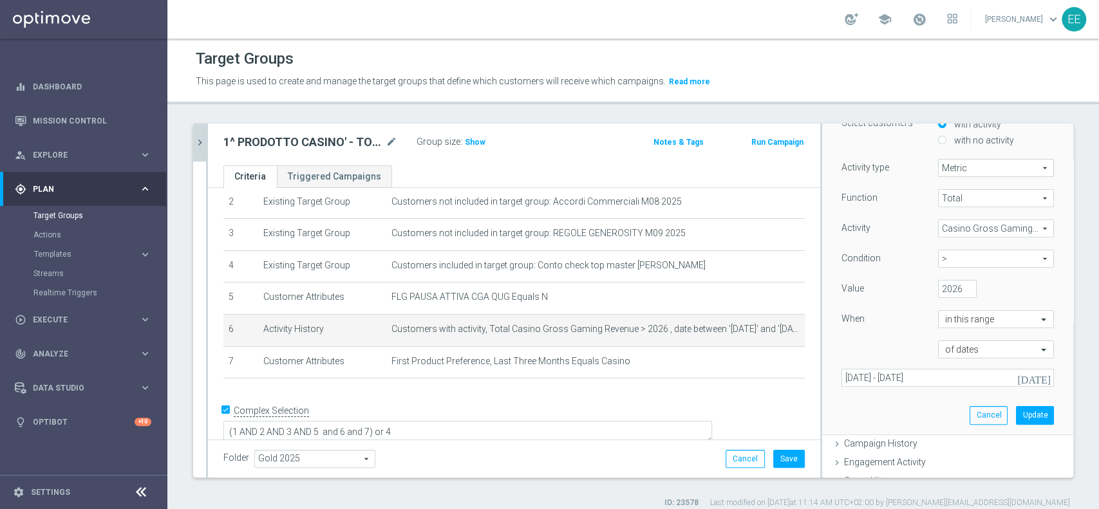
scroll to position [0, 0]
click at [1016, 418] on button "Update" at bounding box center [1035, 415] width 38 height 18
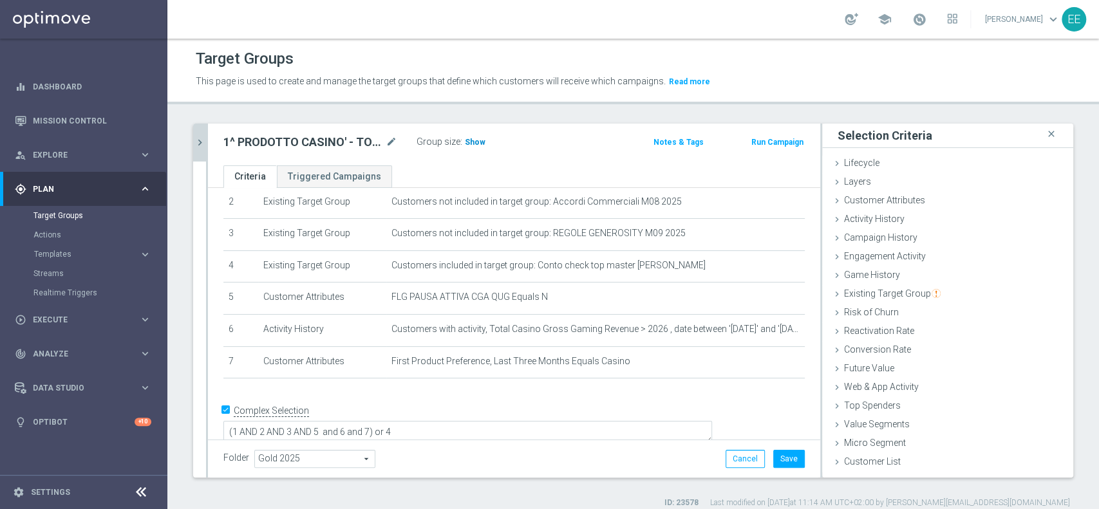
click at [469, 145] on span "Show" at bounding box center [475, 142] width 21 height 9
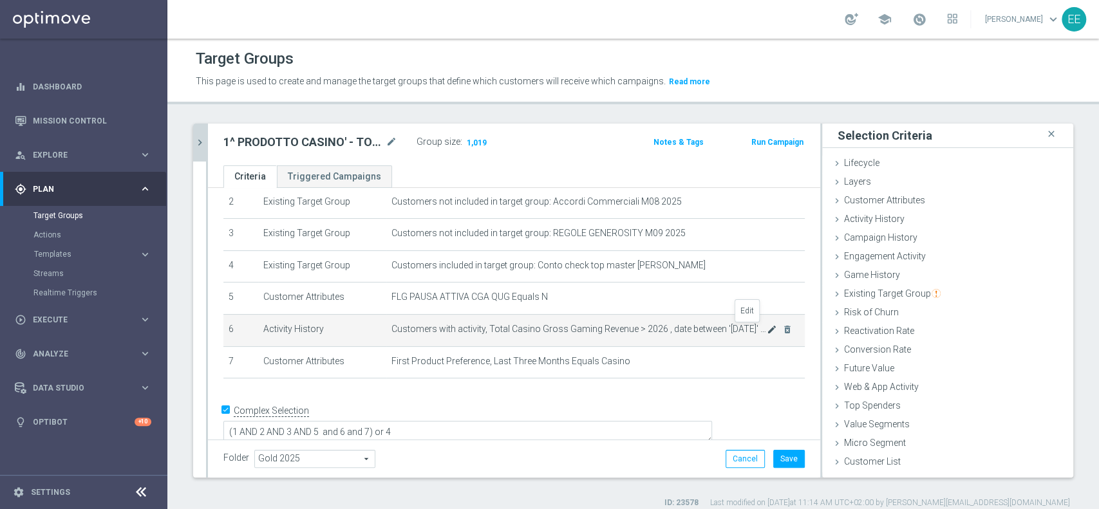
click at [767, 332] on icon "mode_edit" at bounding box center [772, 330] width 10 height 10
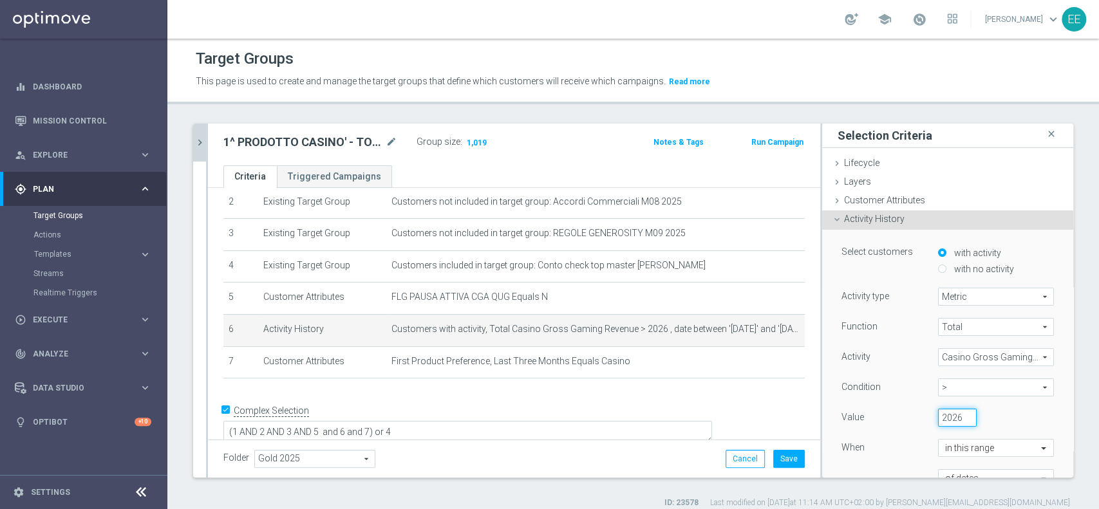
click at [938, 414] on input "2026" at bounding box center [957, 418] width 39 height 18
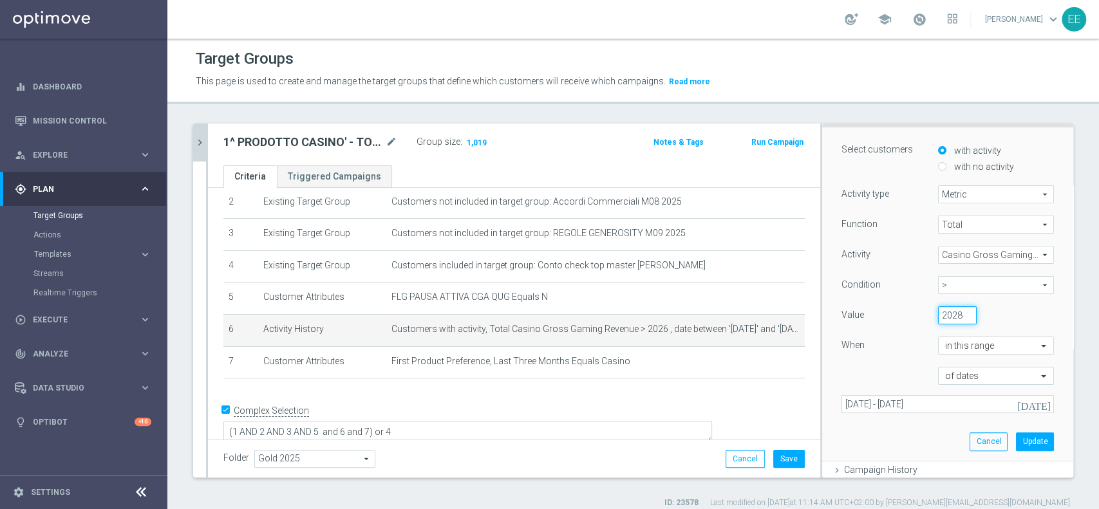
scroll to position [103, 0]
type input "2028"
click at [1016, 442] on button "Update" at bounding box center [1035, 441] width 38 height 18
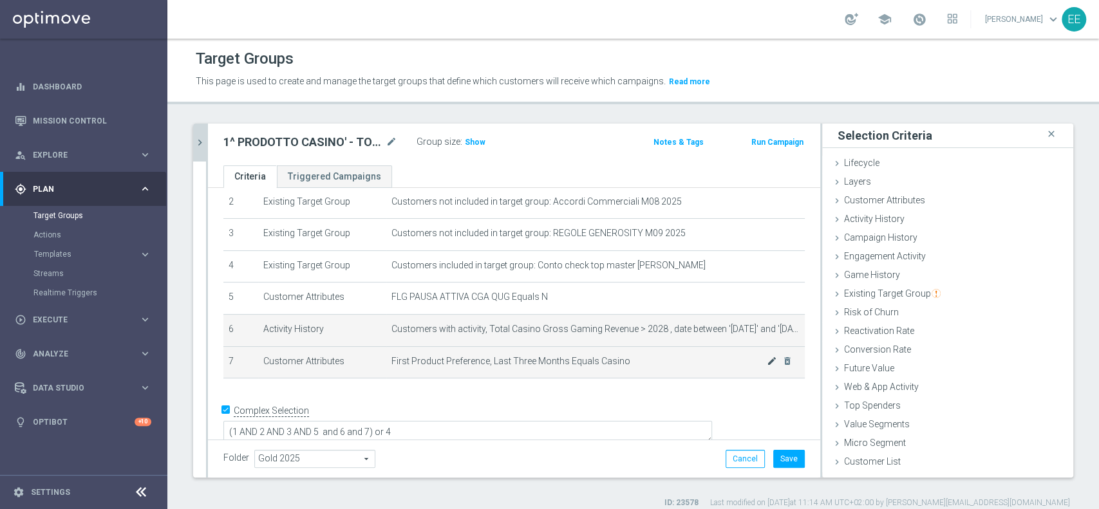
scroll to position [0, 0]
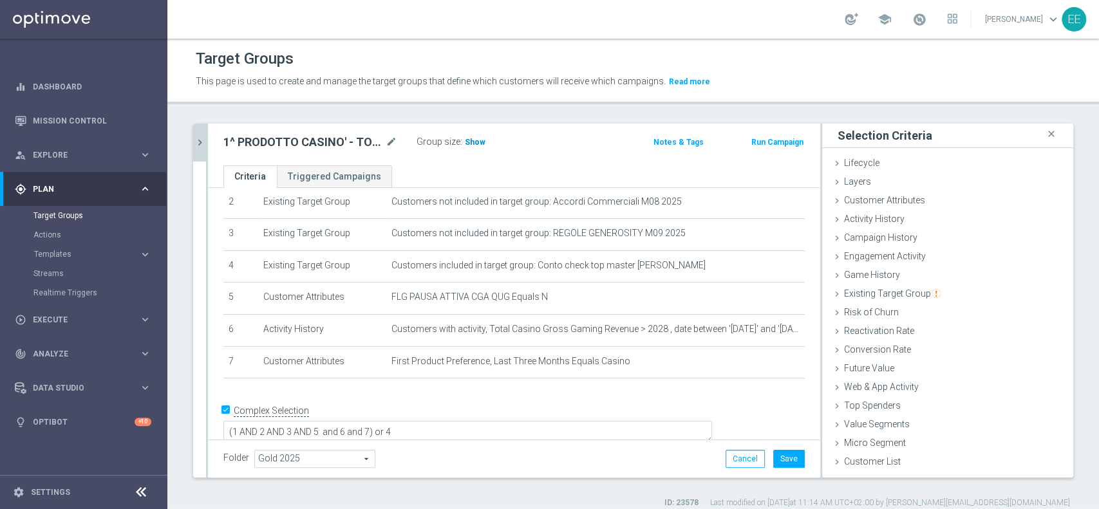
click at [478, 137] on h3 "Show" at bounding box center [475, 142] width 23 height 14
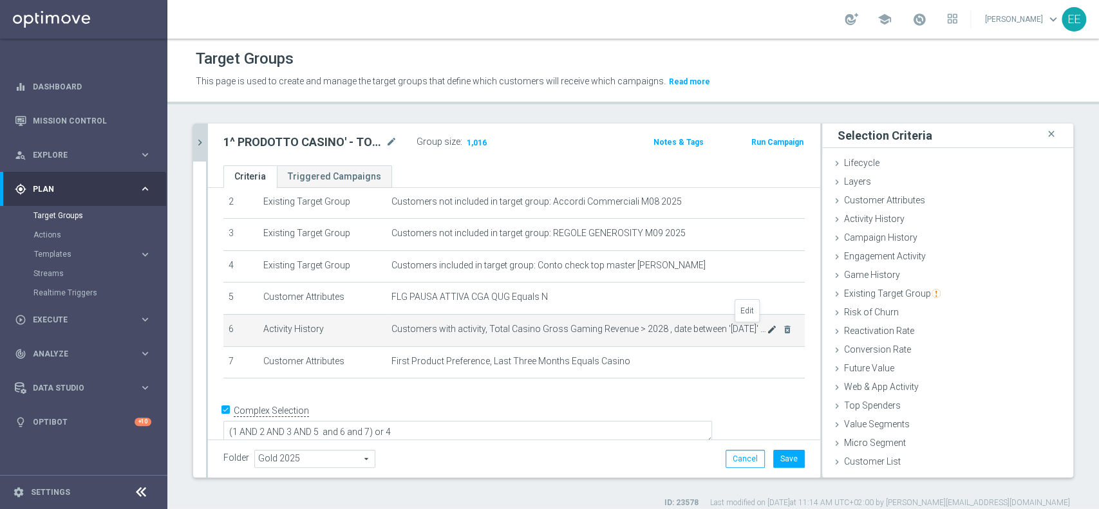
click at [767, 331] on icon "mode_edit" at bounding box center [772, 330] width 10 height 10
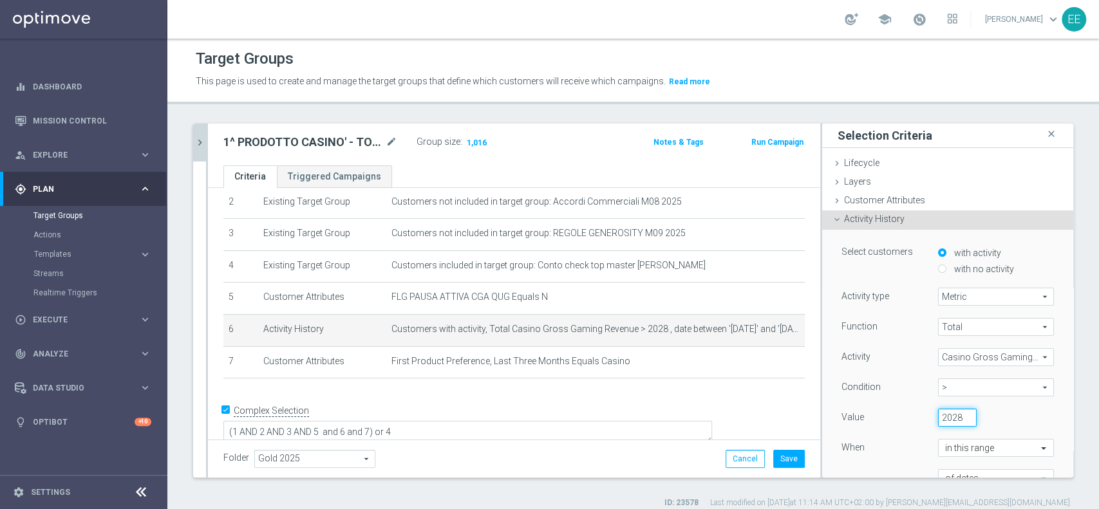
click at [938, 413] on input "2028" at bounding box center [957, 418] width 39 height 18
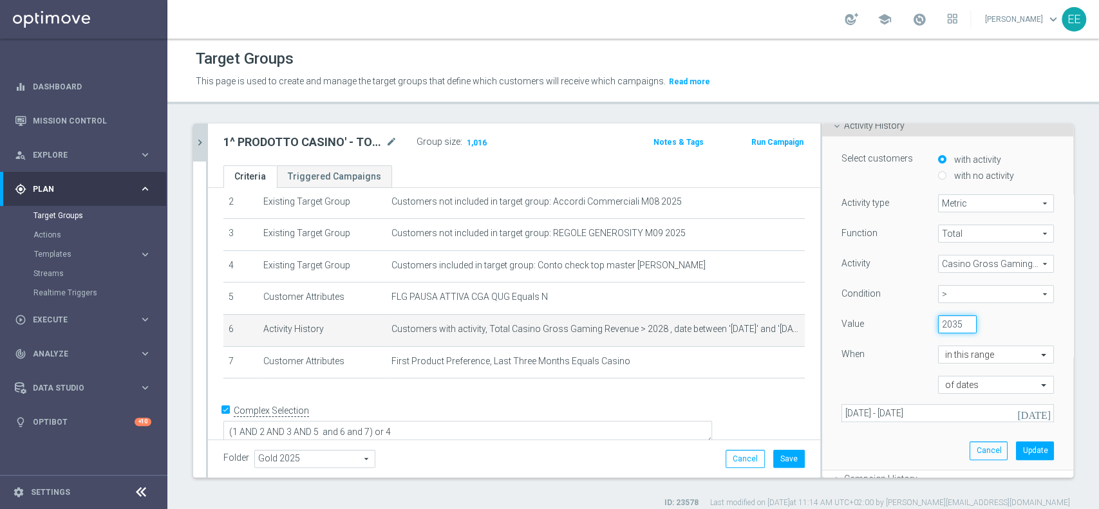
scroll to position [94, 0]
type input "2035"
click at [1016, 446] on button "Update" at bounding box center [1035, 450] width 38 height 18
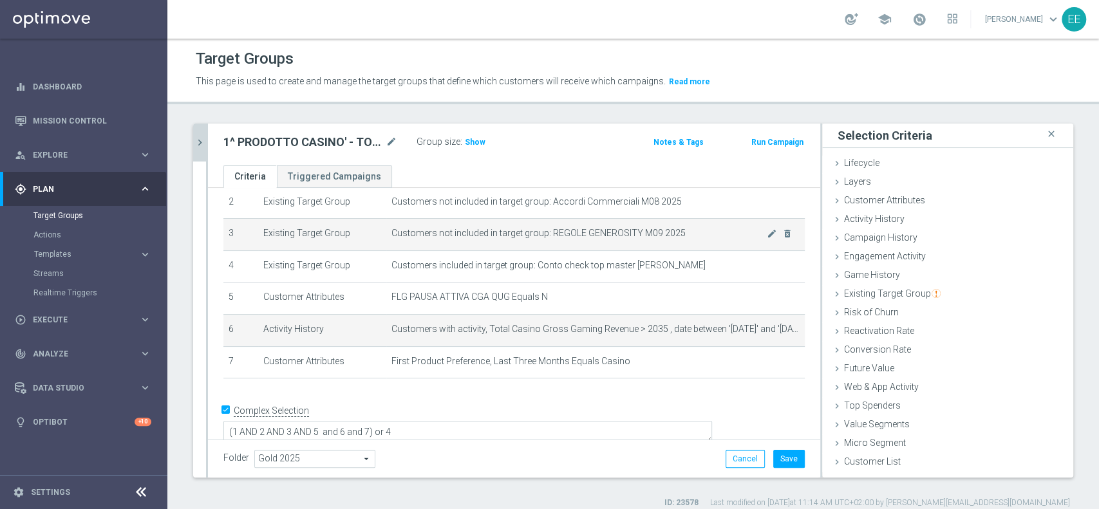
scroll to position [0, 0]
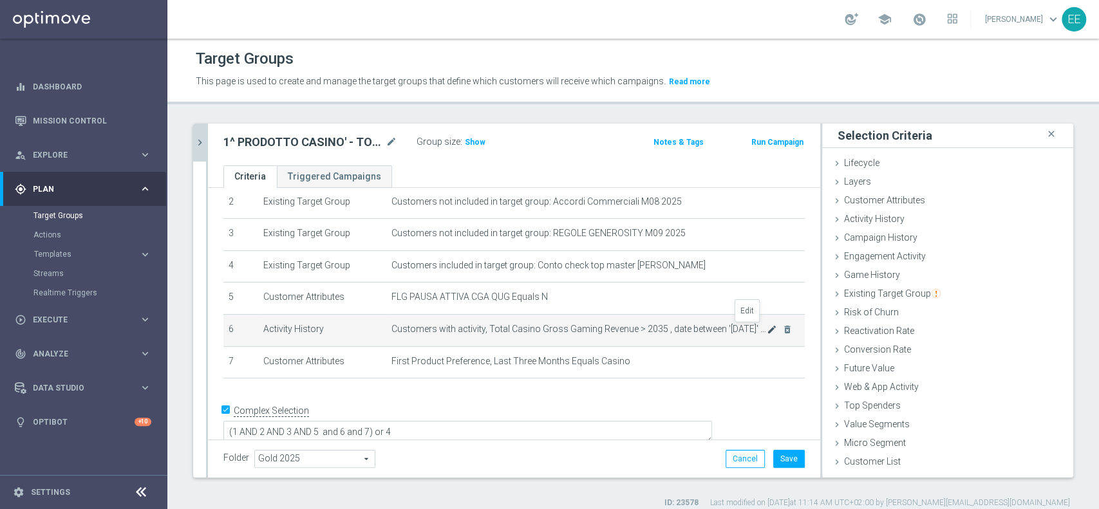
click at [767, 327] on icon "mode_edit" at bounding box center [772, 330] width 10 height 10
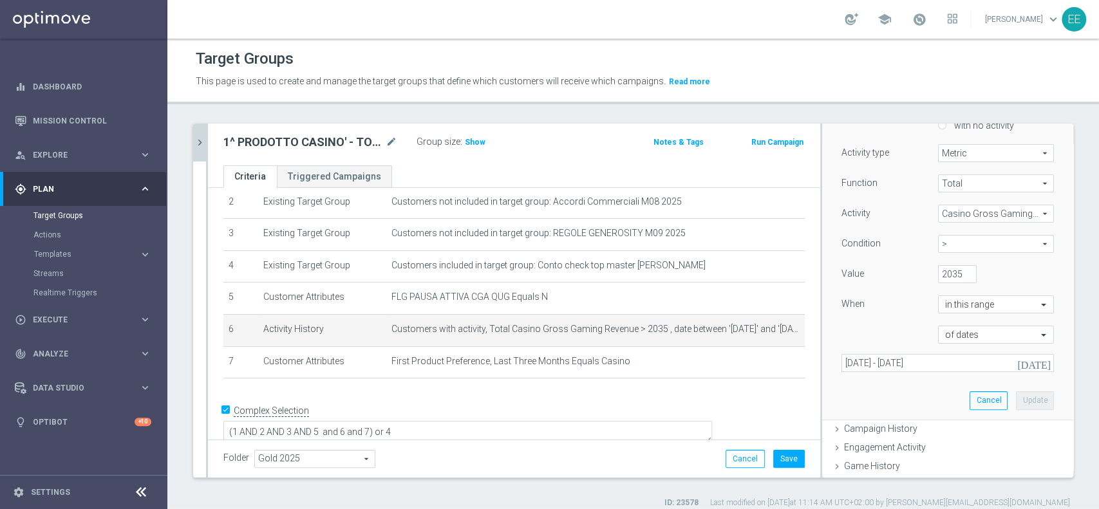
scroll to position [145, 0]
click at [1018, 362] on icon "[DATE]" at bounding box center [1035, 362] width 35 height 12
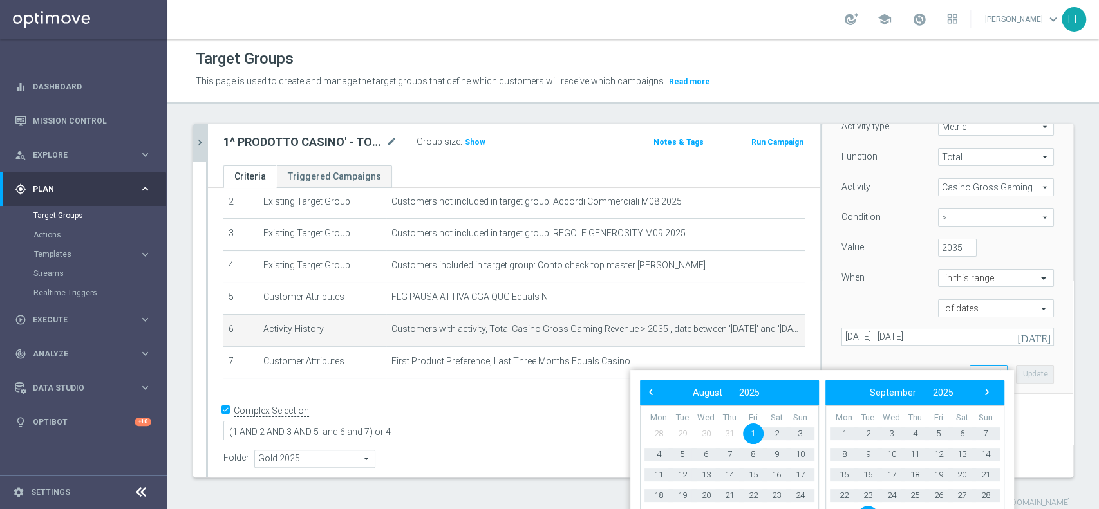
scroll to position [10, 0]
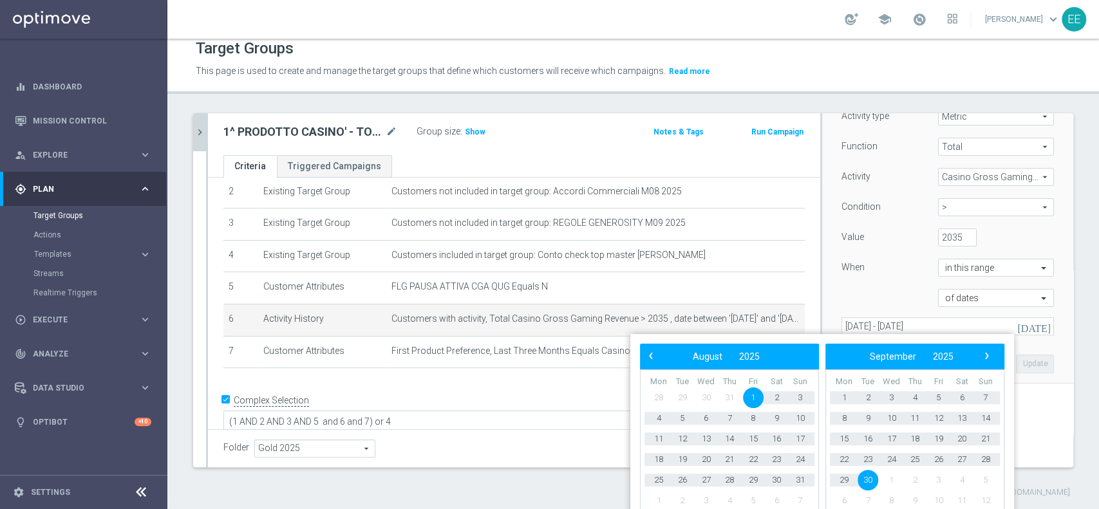
click at [1018, 327] on icon "[DATE]" at bounding box center [1035, 327] width 35 height 12
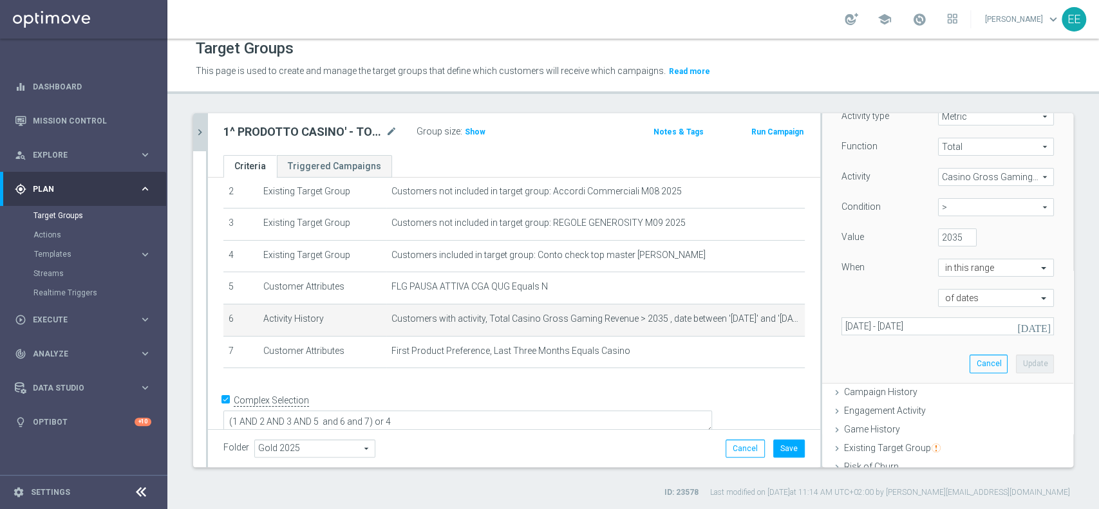
click at [1020, 322] on icon "[DATE]" at bounding box center [1035, 327] width 35 height 12
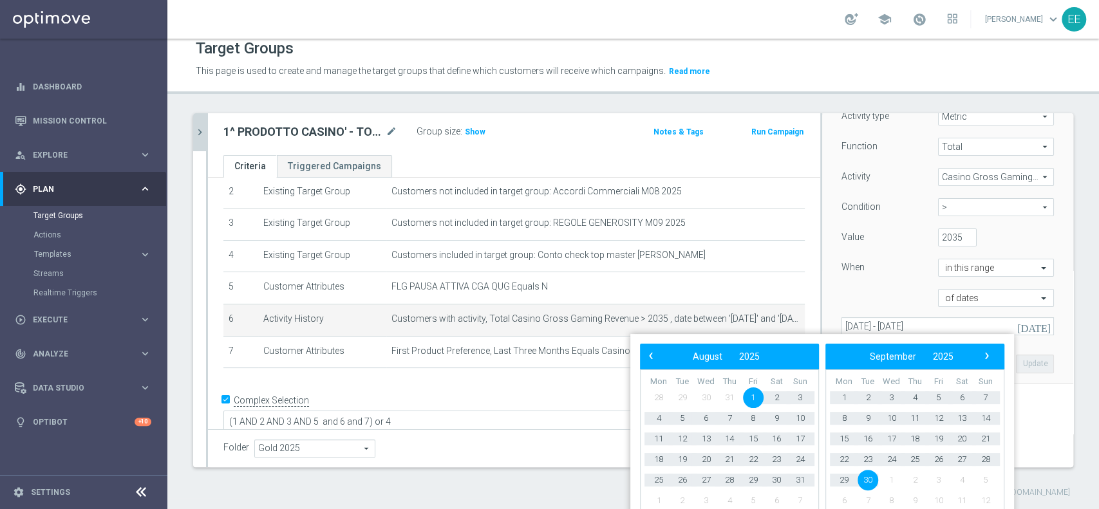
click at [752, 390] on span "1" at bounding box center [753, 398] width 21 height 21
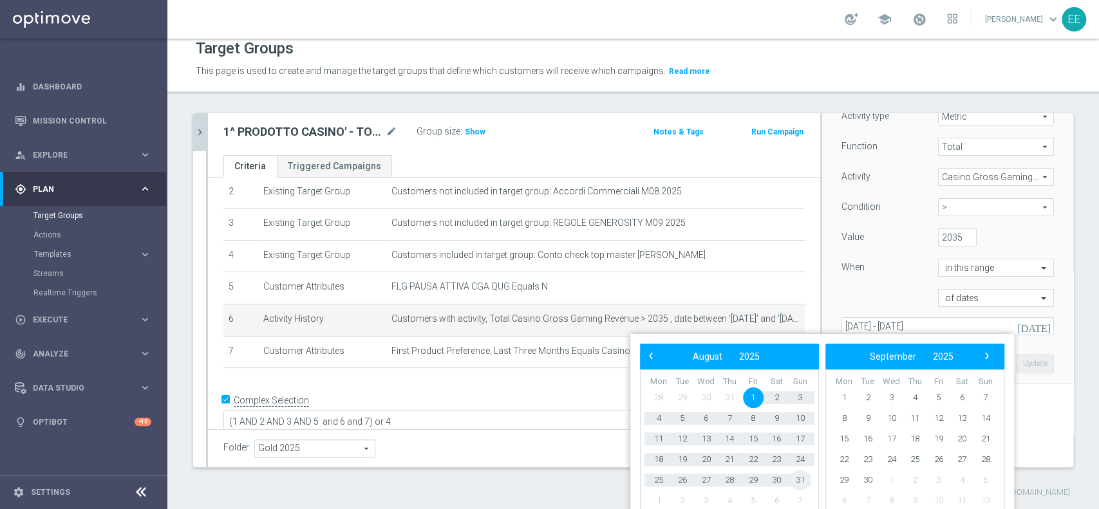
click at [795, 471] on span "31" at bounding box center [800, 480] width 21 height 21
type input "[DATE] - [DATE]"
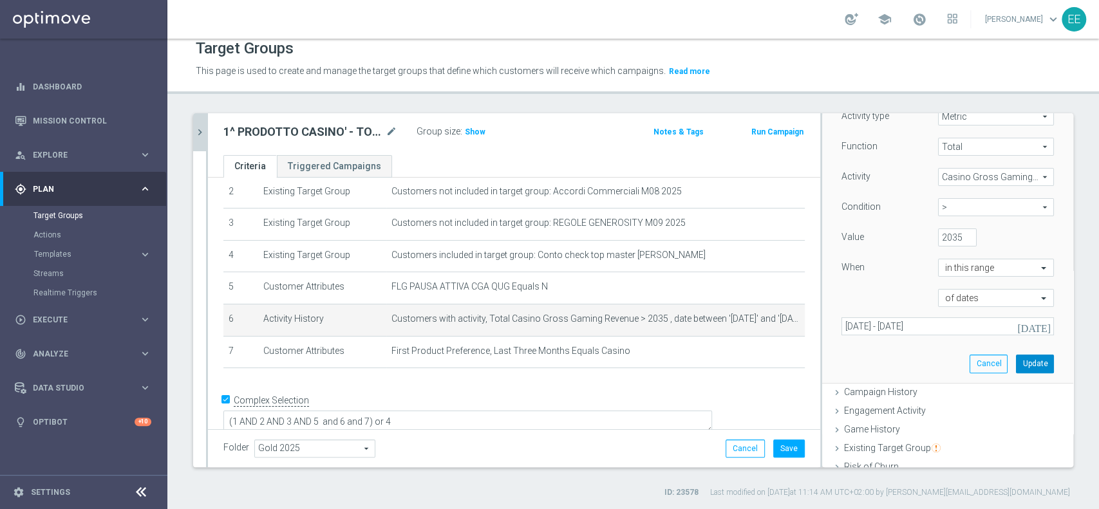
click at [1018, 365] on button "Update" at bounding box center [1035, 364] width 38 height 18
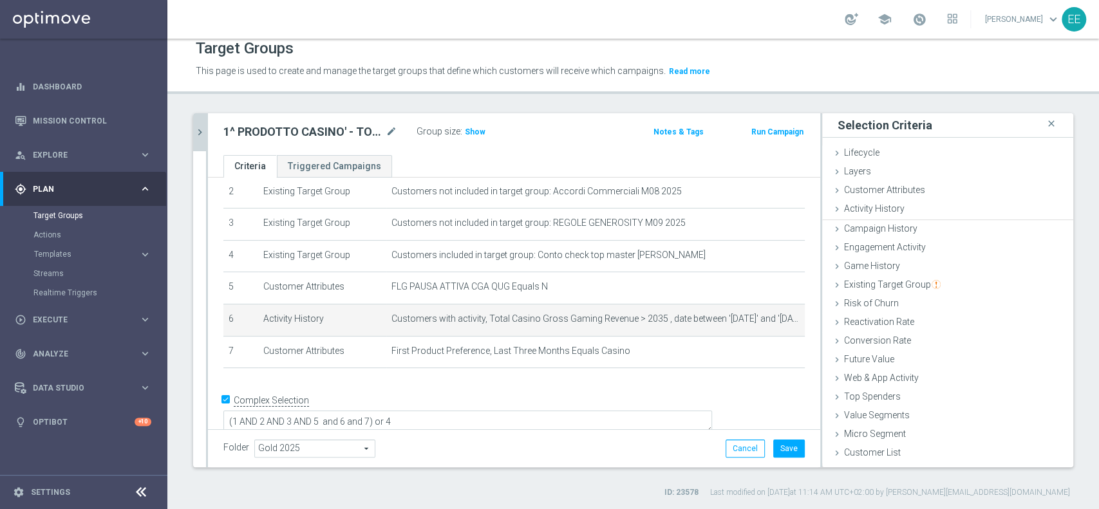
scroll to position [0, 0]
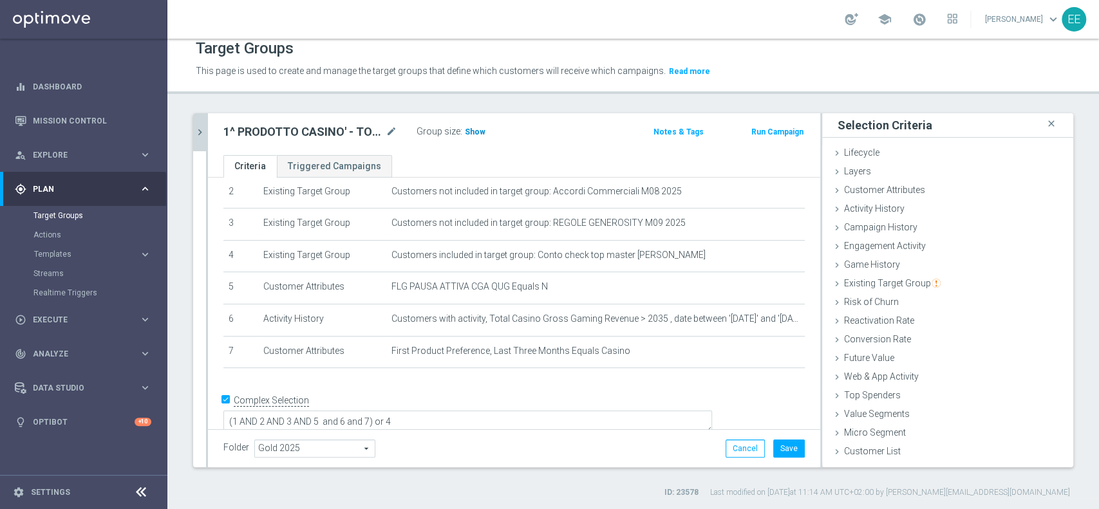
click at [480, 131] on span "Show" at bounding box center [475, 132] width 21 height 9
click at [781, 449] on button "Save" at bounding box center [789, 449] width 32 height 18
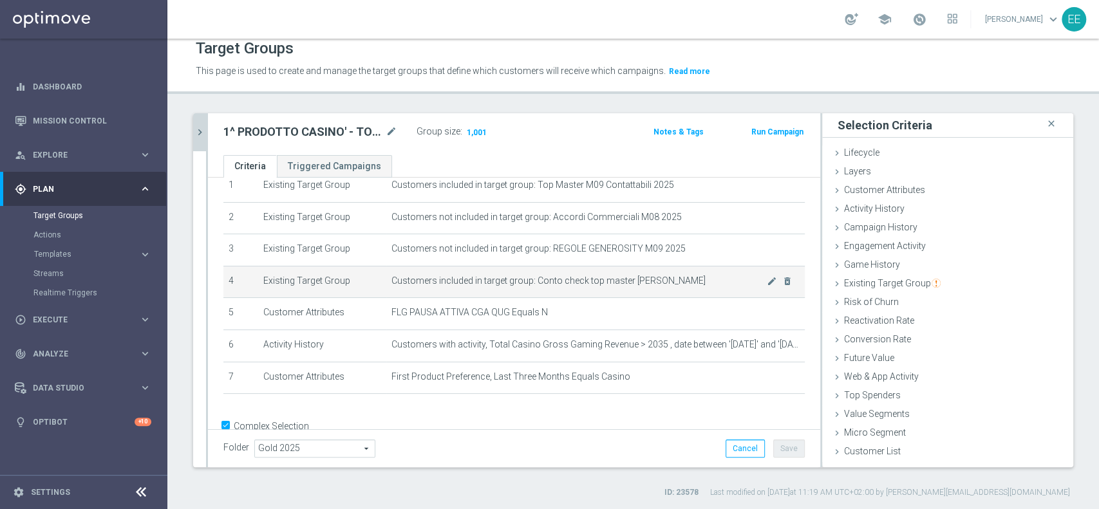
scroll to position [79, 0]
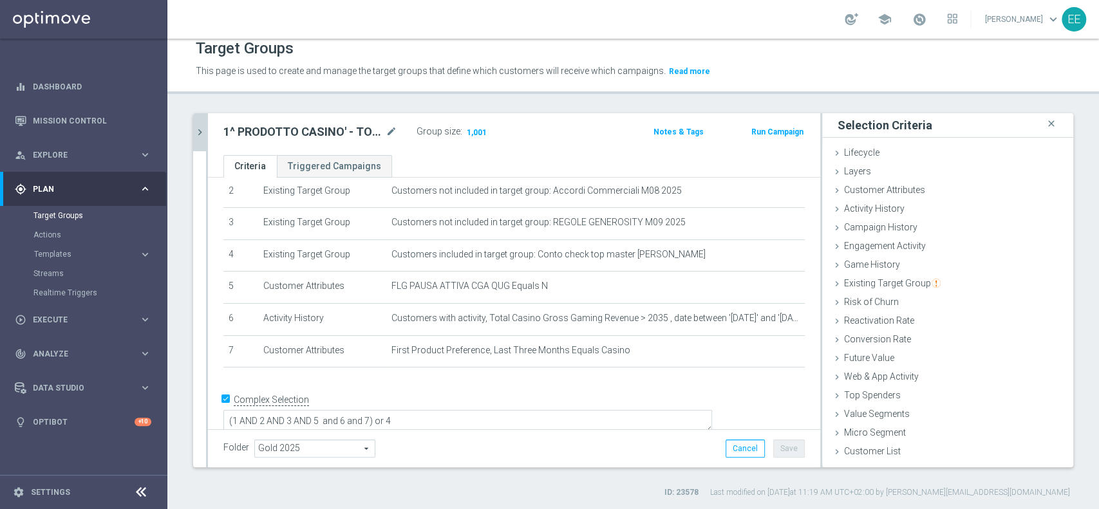
click at [202, 126] on icon "chevron_right" at bounding box center [200, 132] width 12 height 12
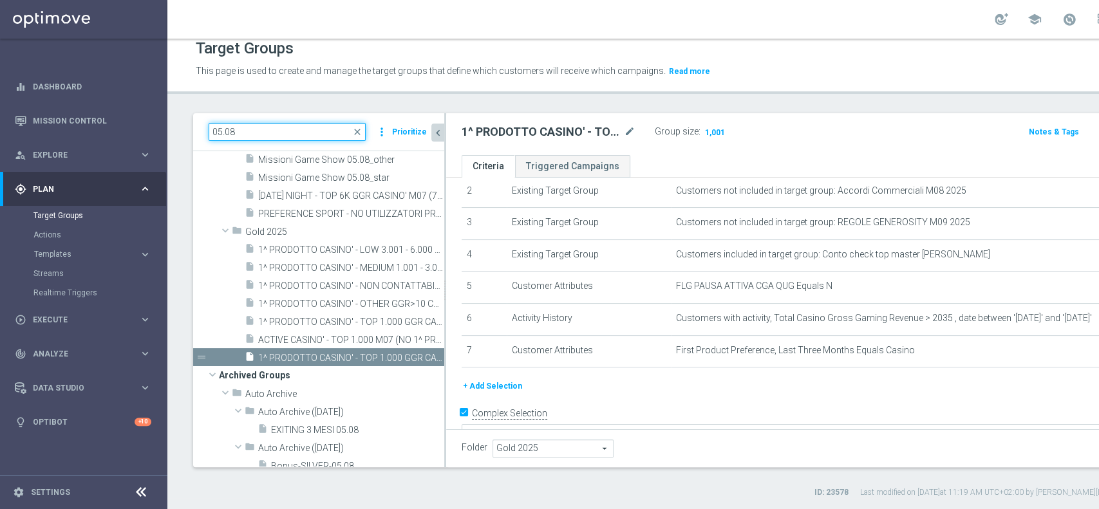
drag, startPoint x: 238, startPoint y: 126, endPoint x: 184, endPoint y: 114, distance: 55.5
click at [184, 114] on div "05.08 close more_vert Prioritize Customer Target Groups library_add create_new_…" at bounding box center [708, 305] width 1082 height 385
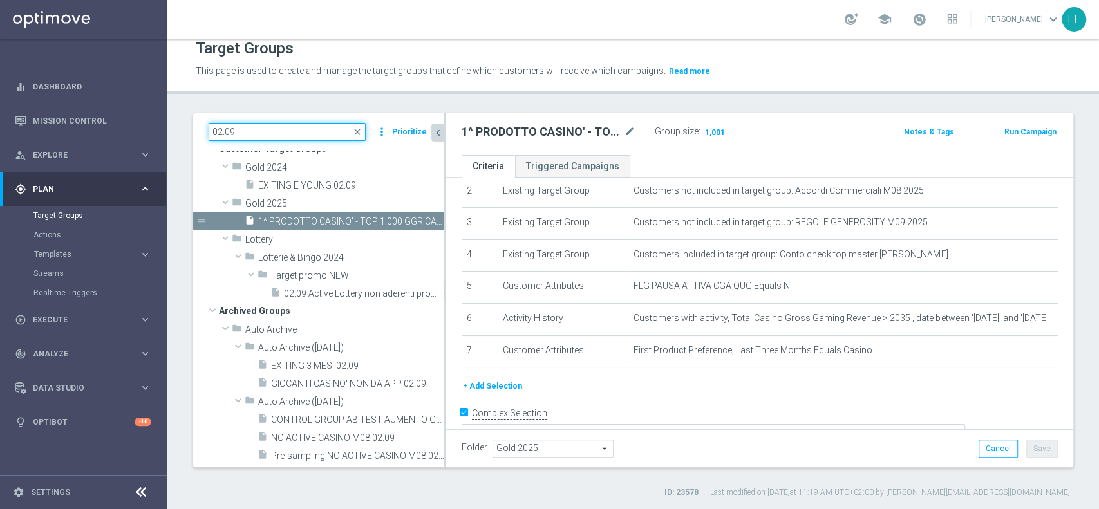
type input "02.09"
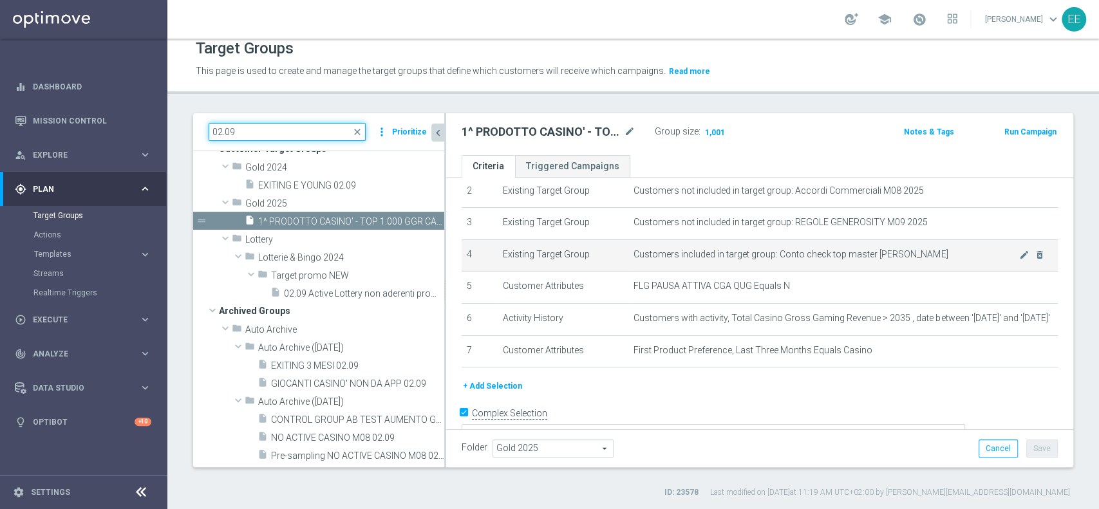
scroll to position [30, 0]
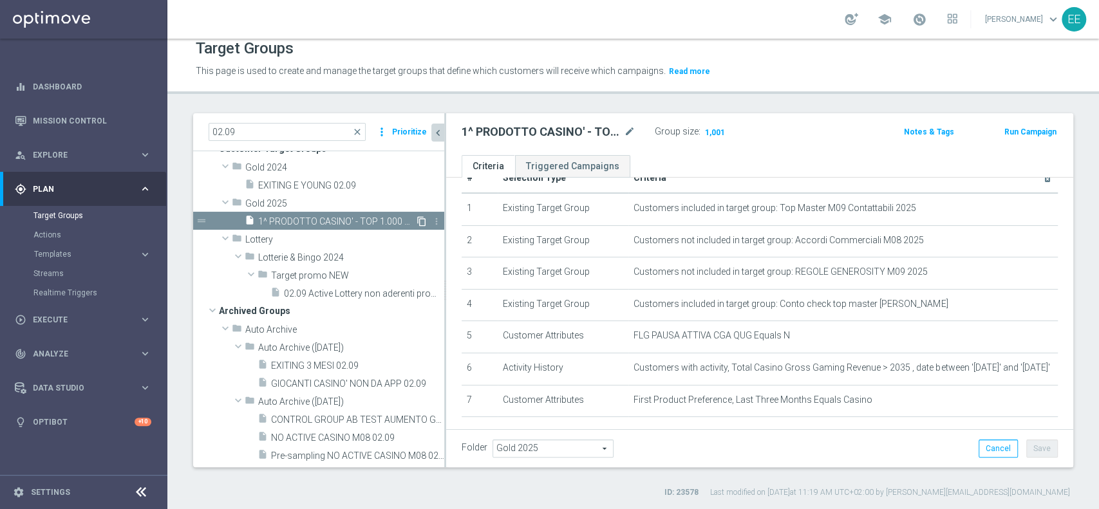
click at [417, 227] on icon "content_copy" at bounding box center [422, 221] width 10 height 10
click at [632, 133] on icon "mode_edit" at bounding box center [630, 131] width 12 height 15
type input "1^ PRODOTTO CASINO' - MEDIUM 1.001 - 3.000 GGR CASINO' M08 02.09"
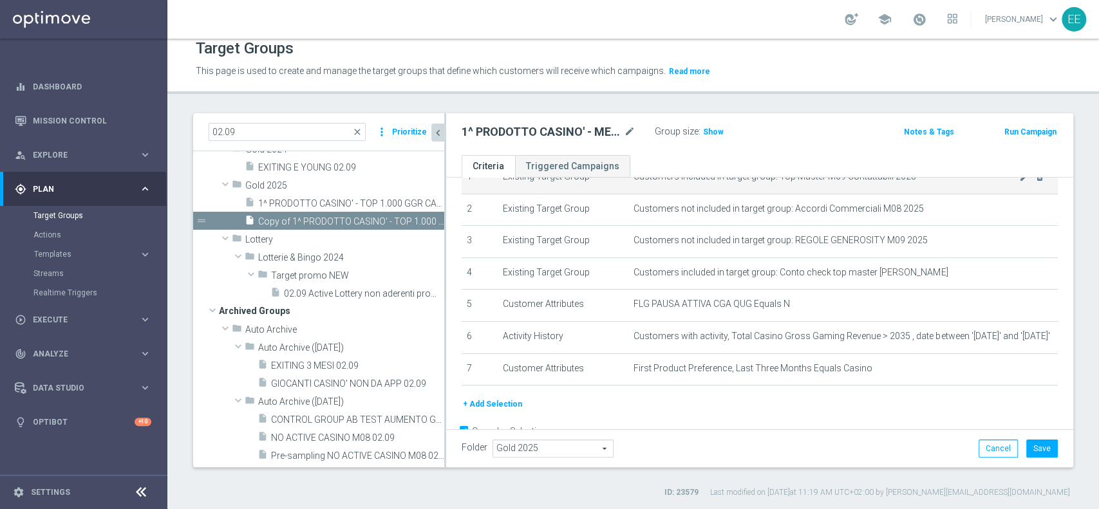
scroll to position [63, 0]
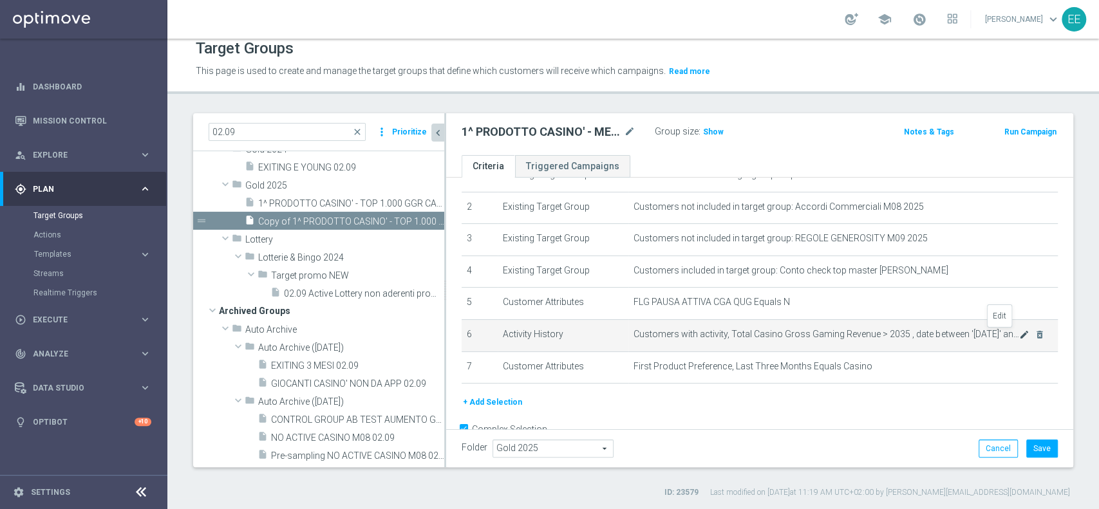
click at [1019, 334] on icon "mode_edit" at bounding box center [1024, 335] width 10 height 10
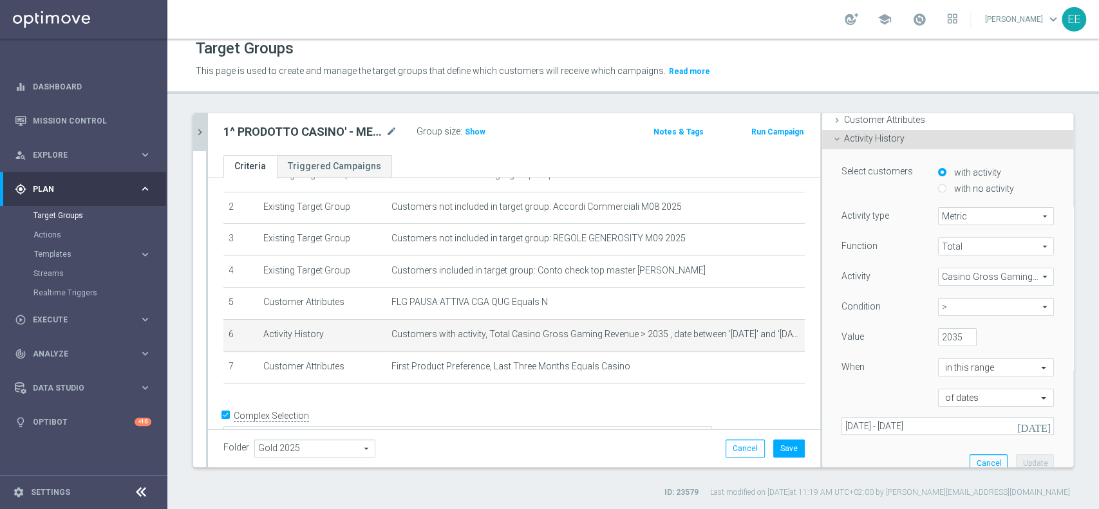
scroll to position [75, 0]
click at [942, 303] on span ">" at bounding box center [996, 302] width 115 height 17
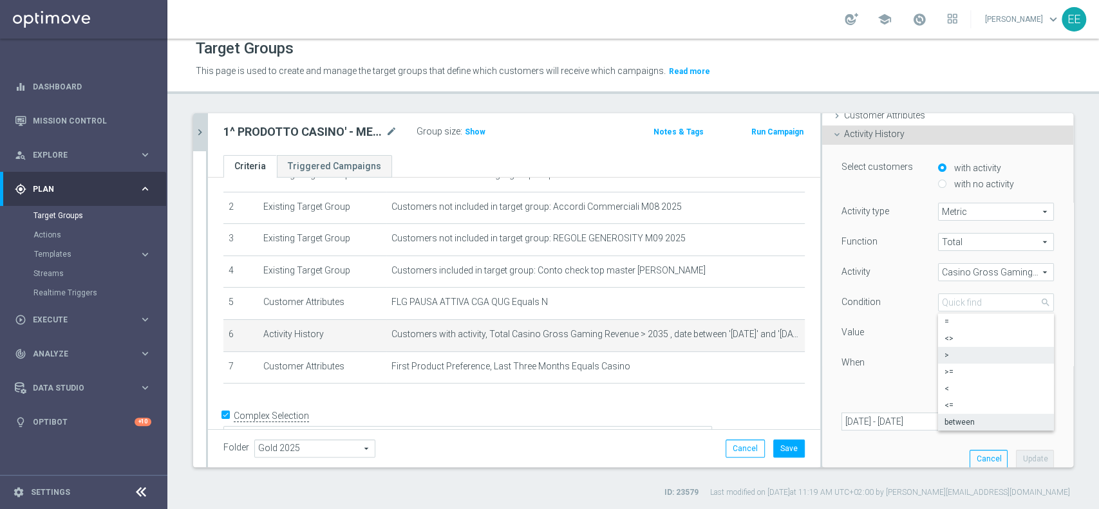
click at [945, 417] on span "between" at bounding box center [996, 422] width 103 height 10
type input "between"
click at [938, 334] on input "2035" at bounding box center [957, 333] width 39 height 18
click at [996, 332] on input "number" at bounding box center [1015, 333] width 39 height 18
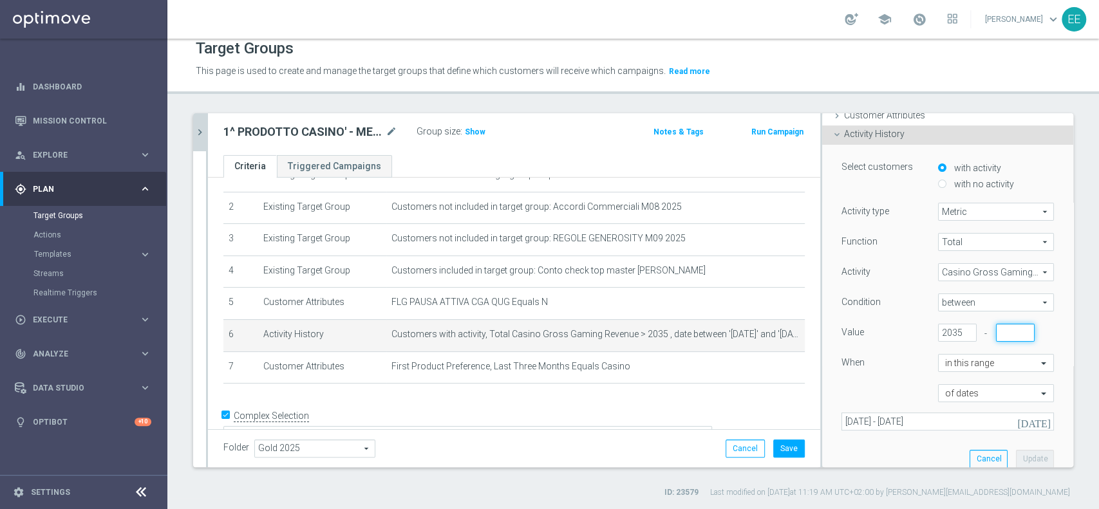
paste input "2035"
click at [996, 331] on input "2035" at bounding box center [1015, 333] width 39 height 18
type input "2034"
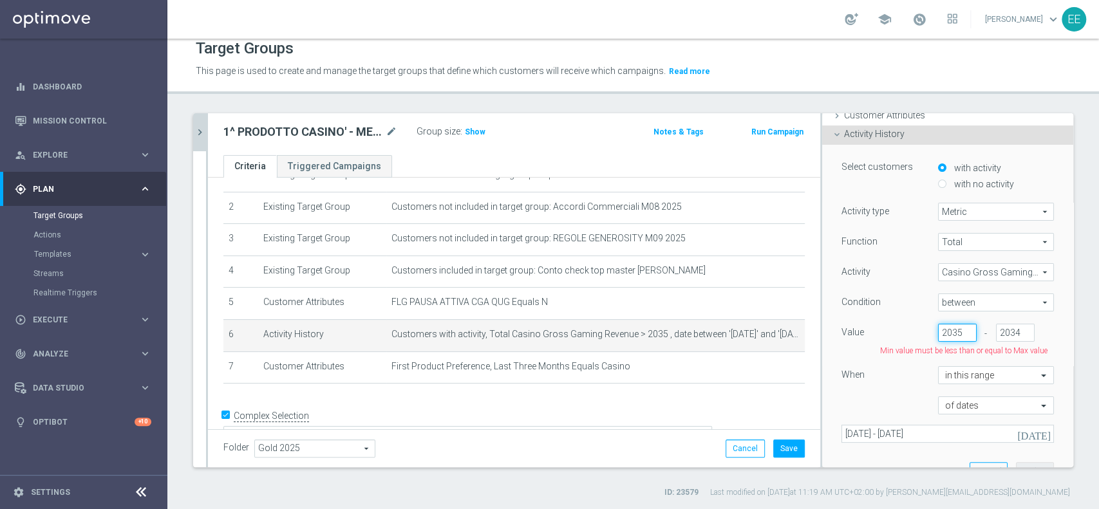
click at [938, 332] on input "2035" at bounding box center [957, 333] width 39 height 18
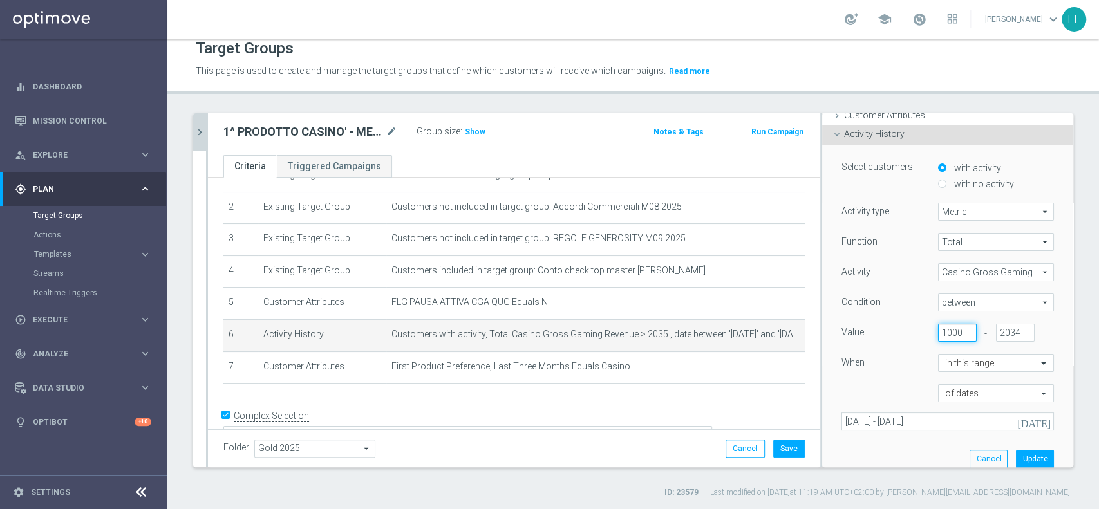
scroll to position [0, 1]
type input "1000"
click at [1016, 456] on button "Update" at bounding box center [1035, 459] width 38 height 18
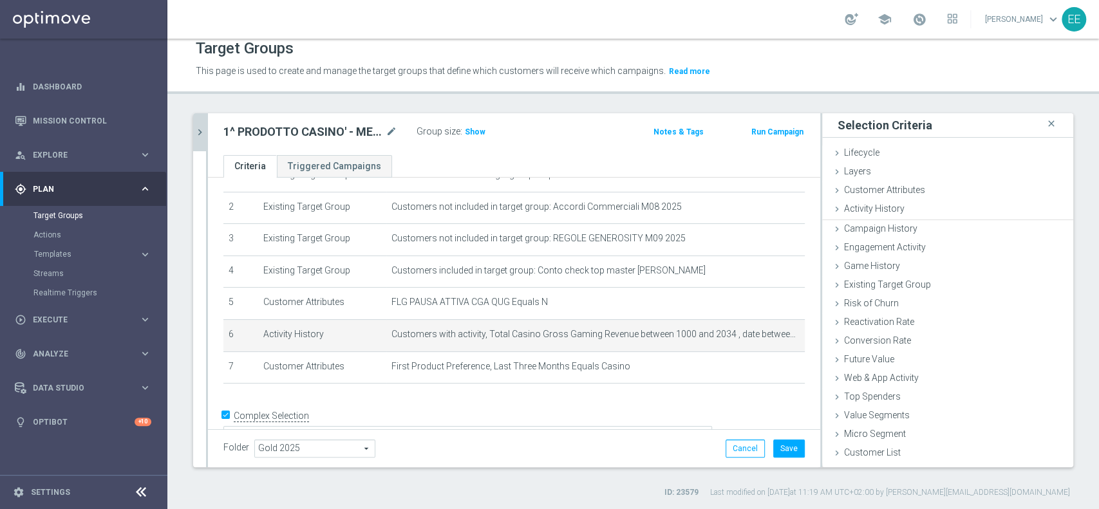
scroll to position [0, 0]
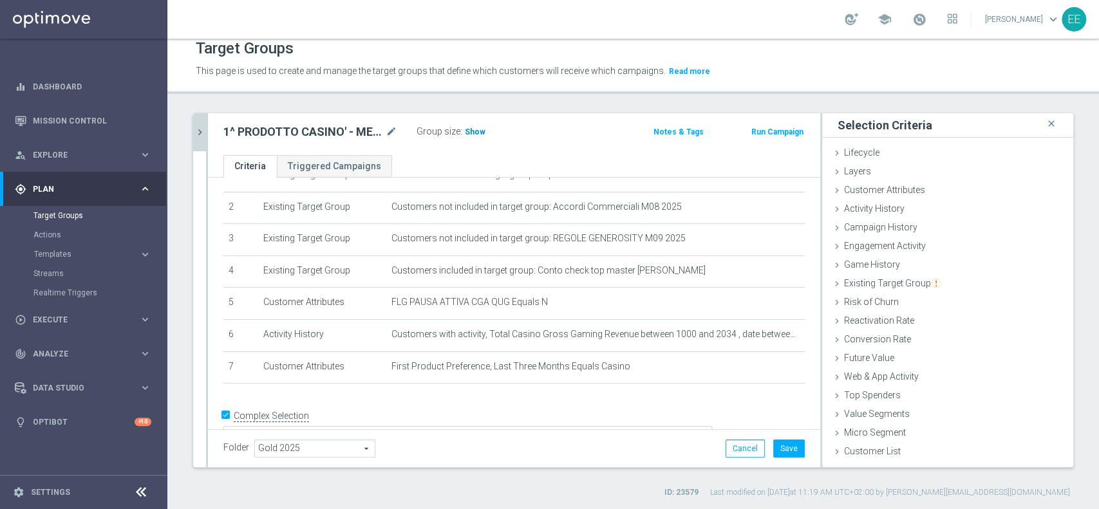
click at [471, 137] on h3 "Show" at bounding box center [475, 132] width 23 height 14
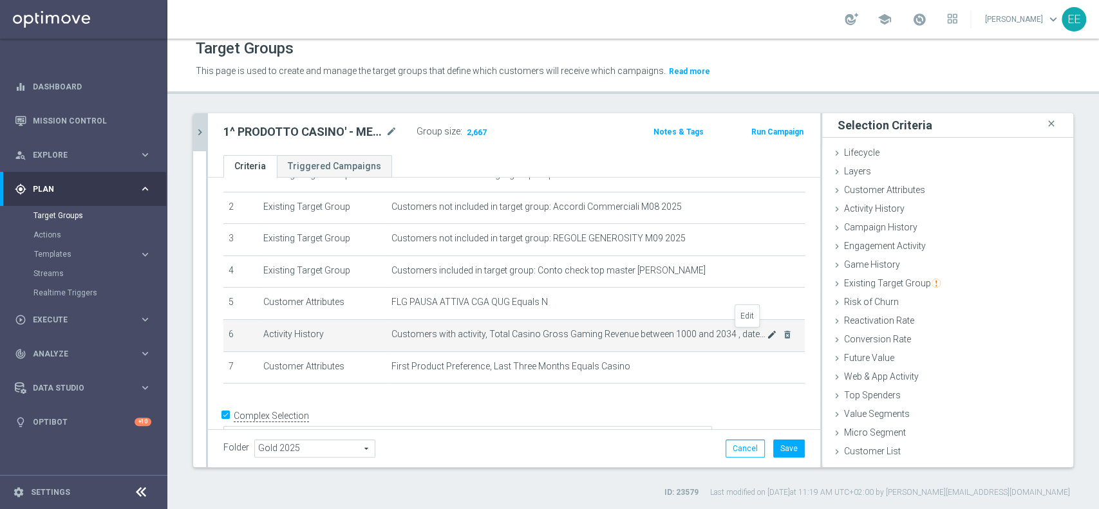
click at [767, 334] on icon "mode_edit" at bounding box center [772, 335] width 10 height 10
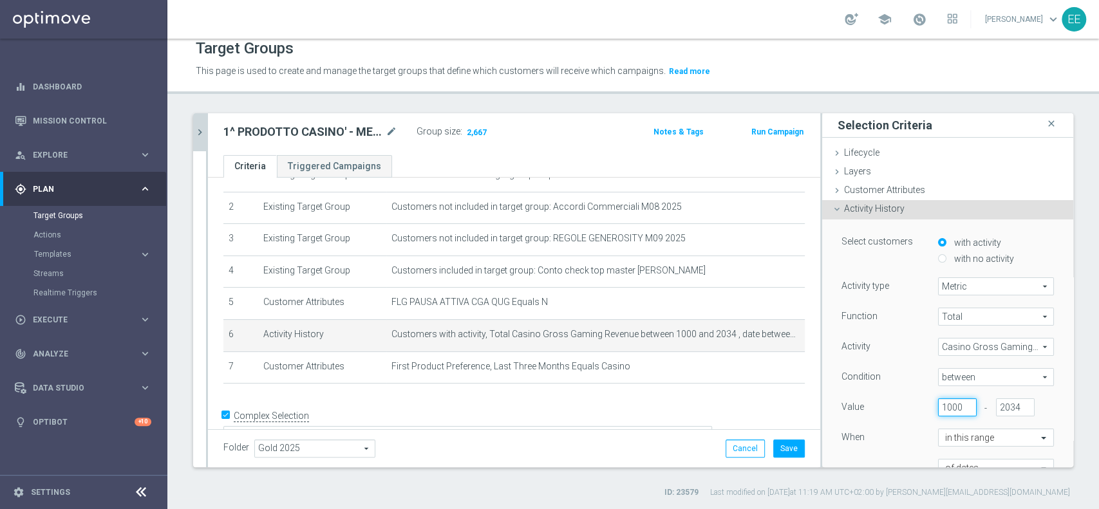
click at [938, 410] on input "1000" at bounding box center [957, 408] width 39 height 18
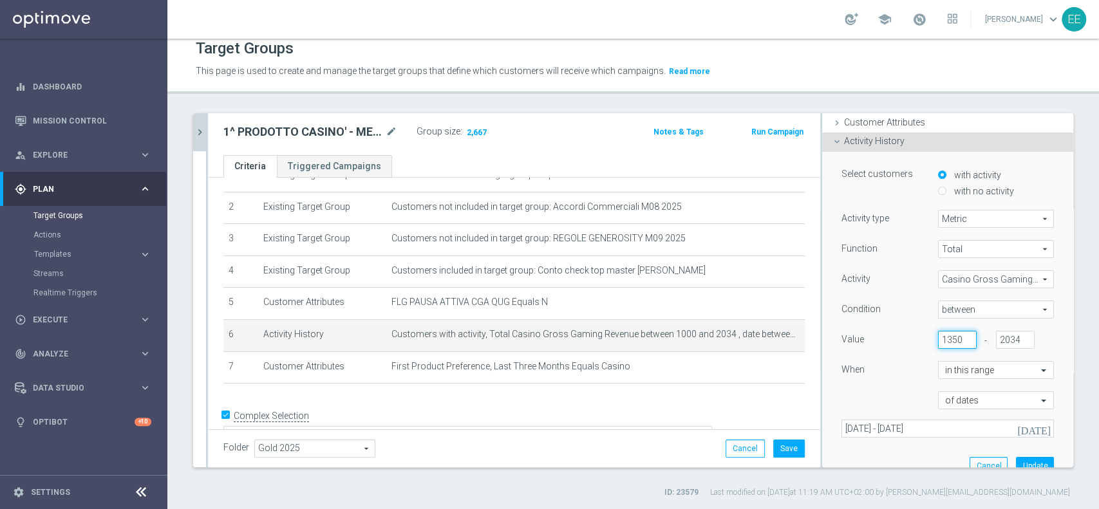
scroll to position [68, 0]
type input "1350"
click at [1016, 459] on button "Update" at bounding box center [1035, 466] width 38 height 18
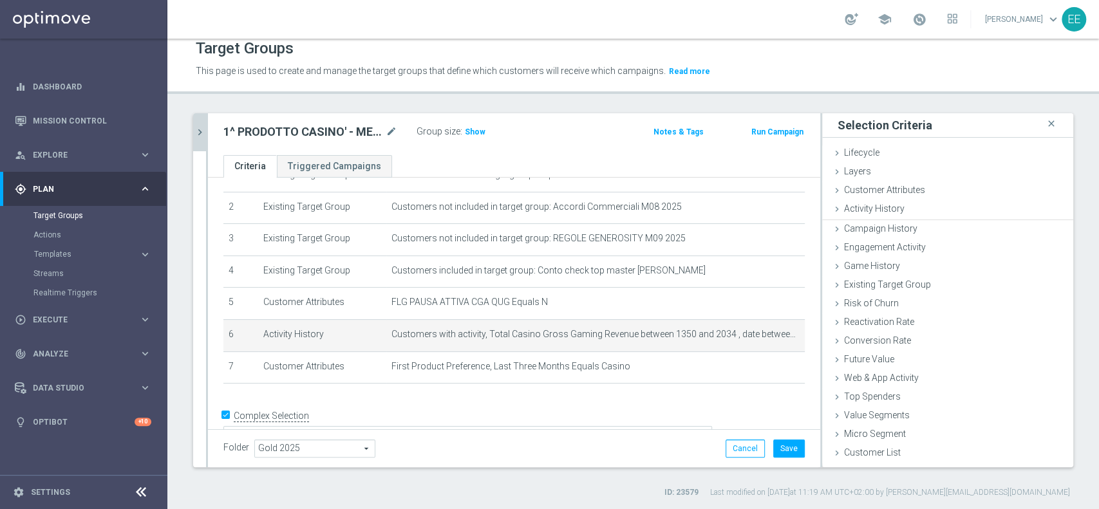
scroll to position [0, 0]
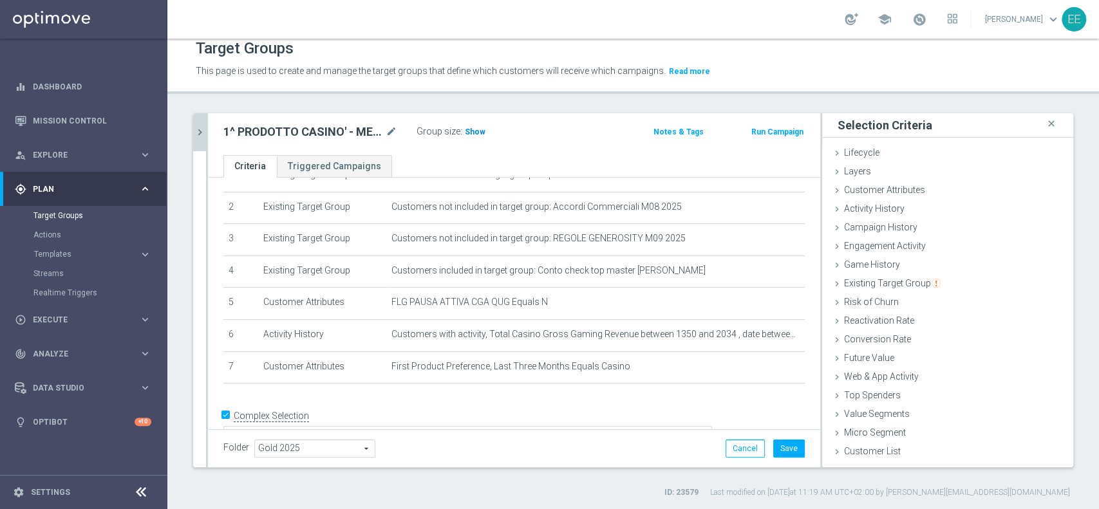
click at [475, 132] on span "Show" at bounding box center [475, 132] width 21 height 9
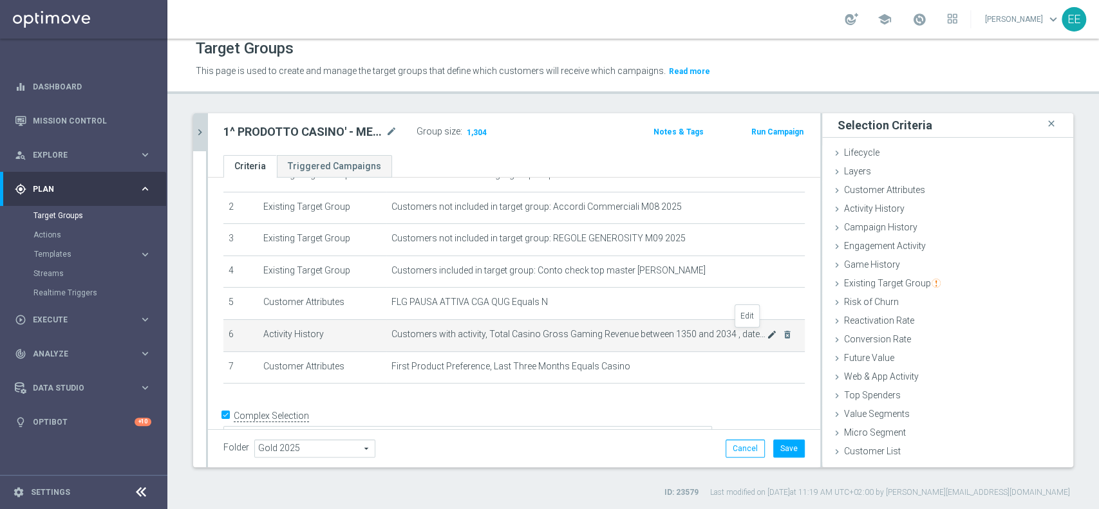
click at [767, 330] on icon "mode_edit" at bounding box center [772, 335] width 10 height 10
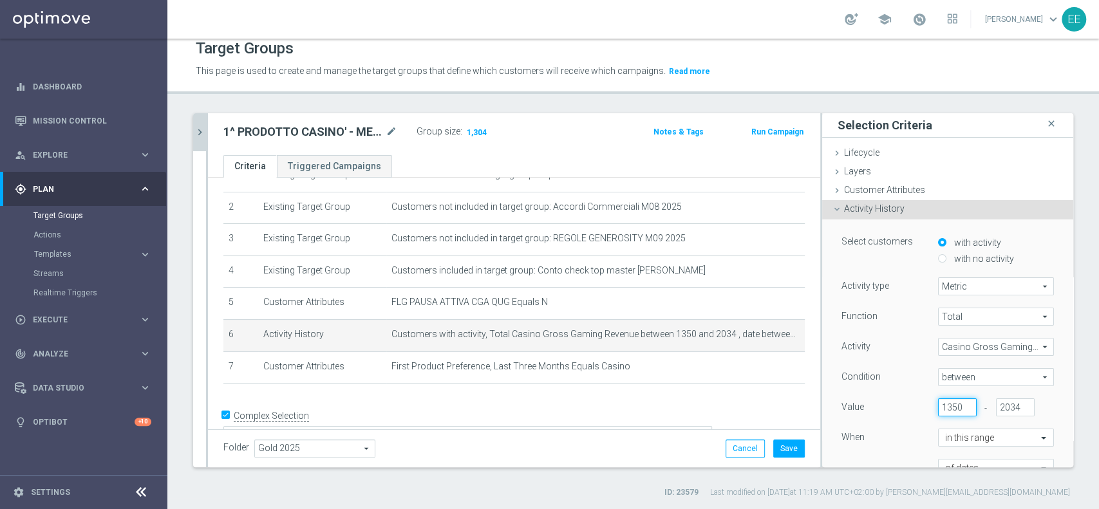
click at [938, 408] on input "1350" at bounding box center [957, 408] width 39 height 18
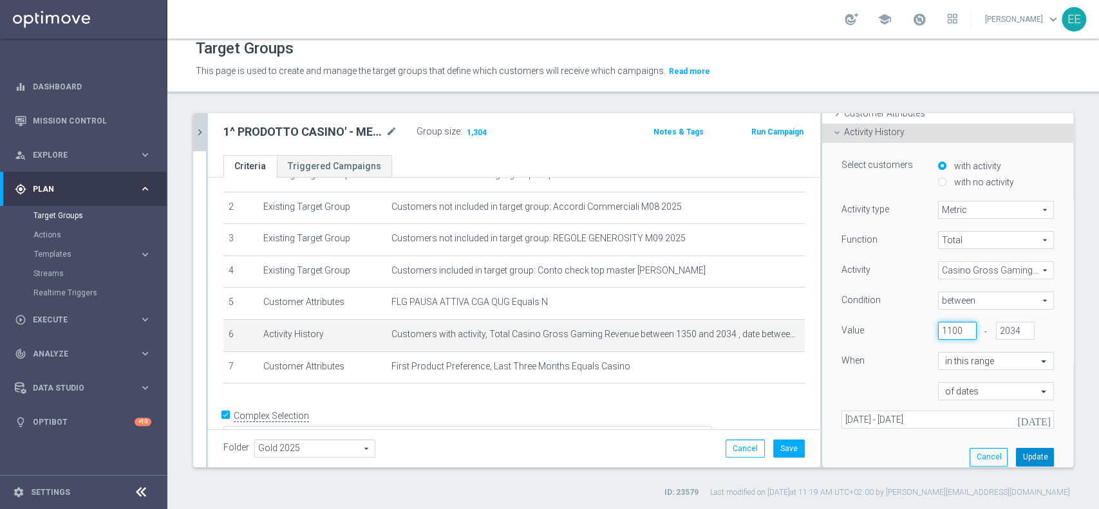
type input "1100"
click at [1016, 456] on button "Update" at bounding box center [1035, 457] width 38 height 18
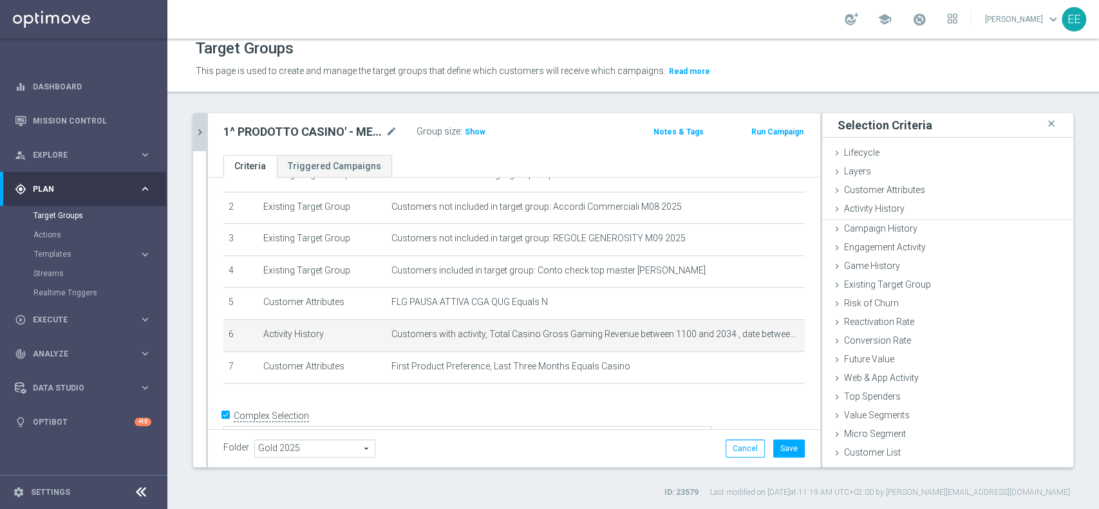
scroll to position [0, 0]
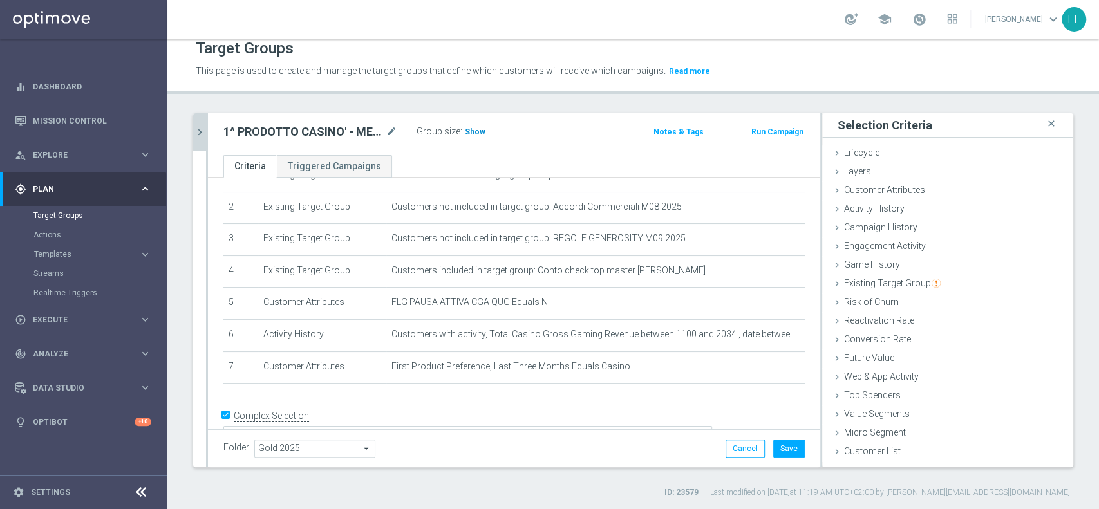
click at [479, 129] on span "Show" at bounding box center [475, 132] width 21 height 9
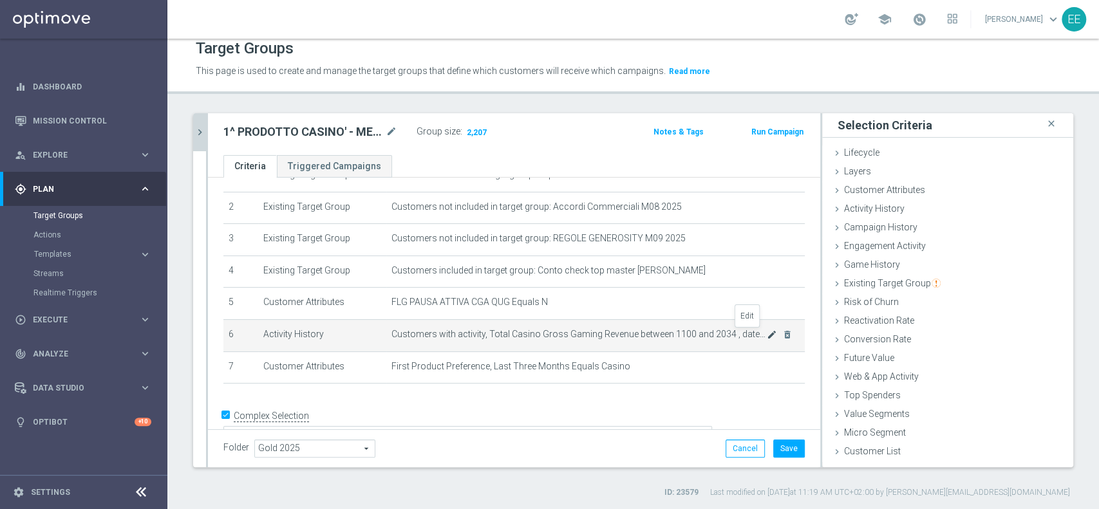
click at [767, 332] on icon "mode_edit" at bounding box center [772, 335] width 10 height 10
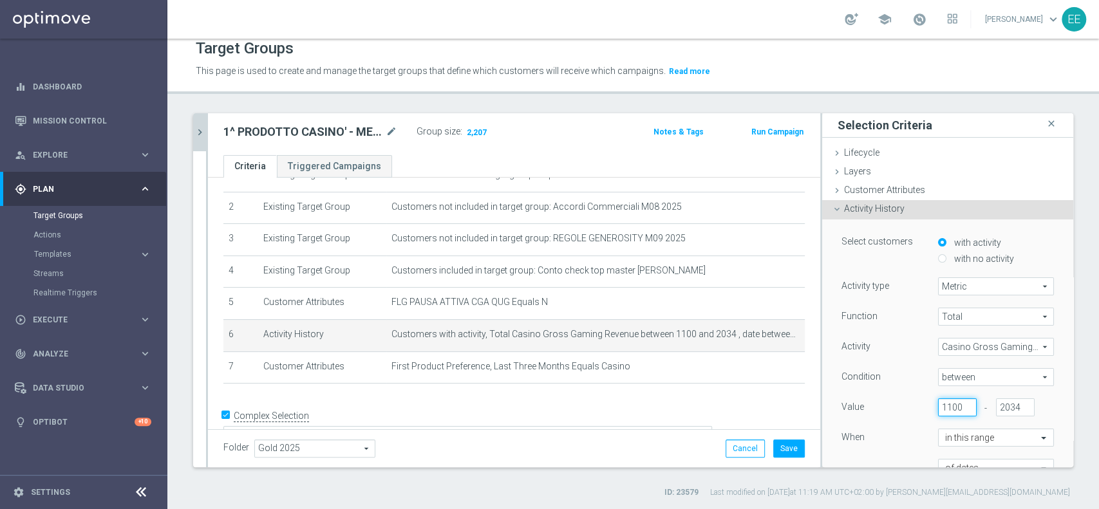
click at [938, 404] on input "1100" at bounding box center [957, 408] width 39 height 18
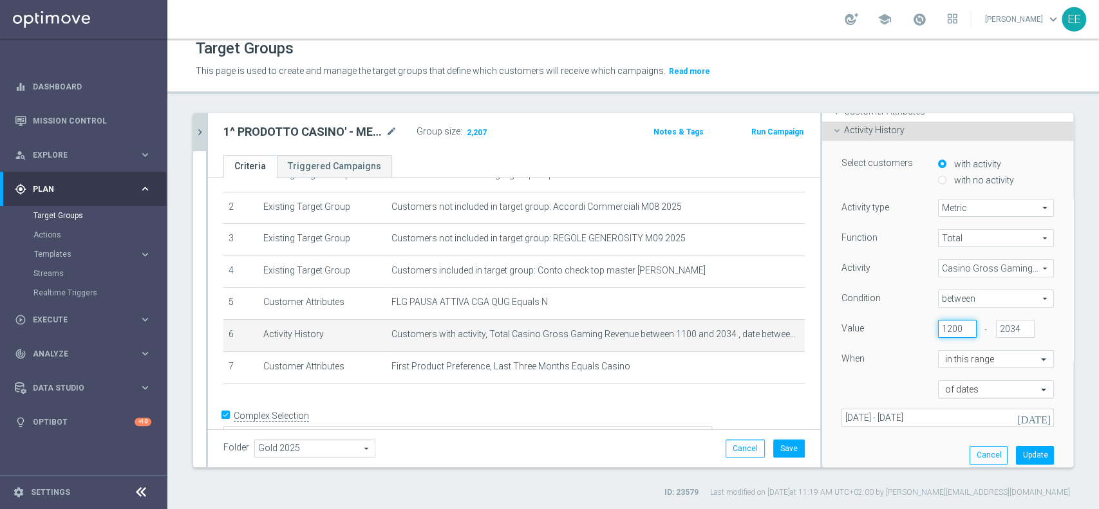
scroll to position [0, 1]
type input "1200"
click at [1016, 449] on button "Update" at bounding box center [1035, 455] width 38 height 18
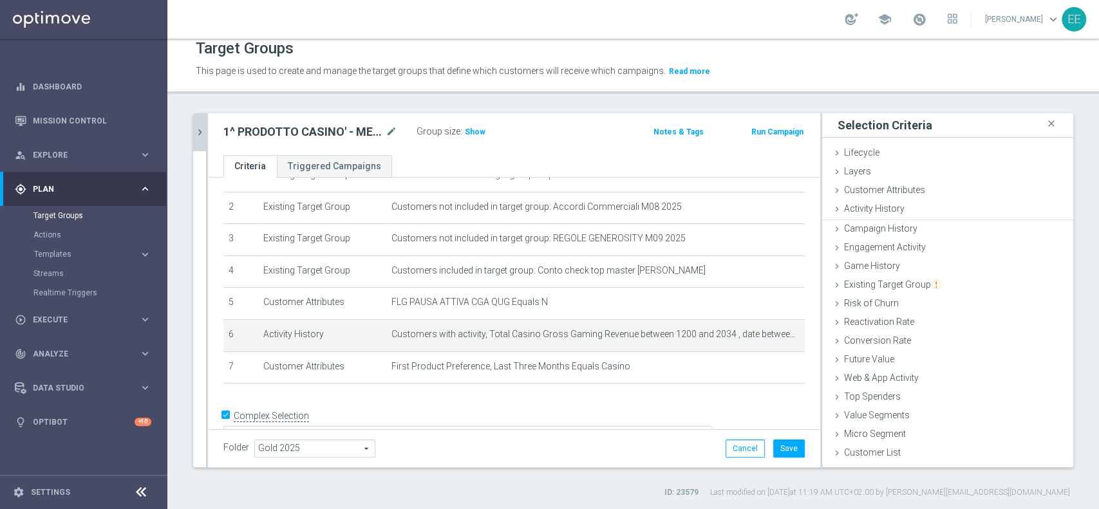
scroll to position [0, 0]
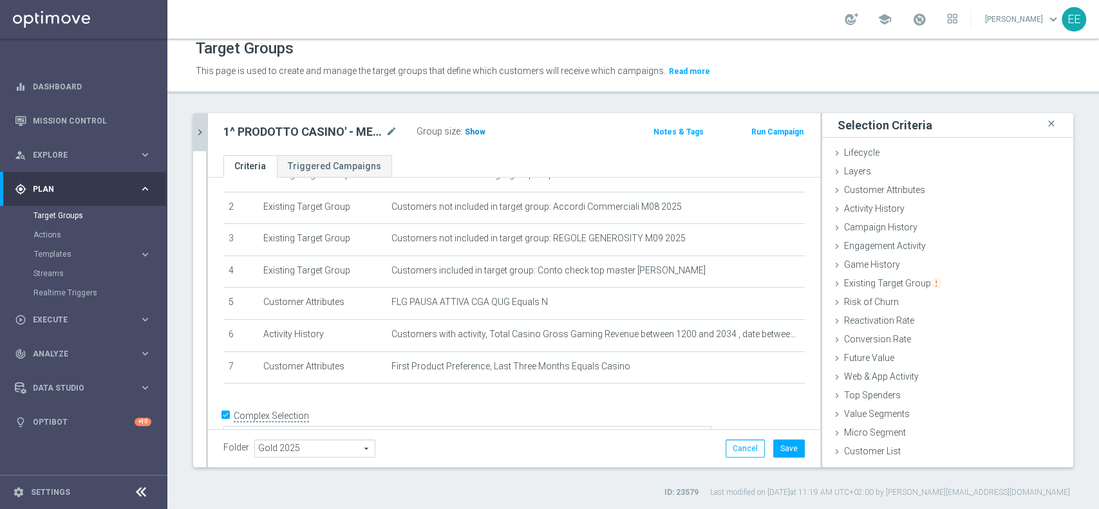
click at [475, 131] on span "Show" at bounding box center [475, 132] width 21 height 9
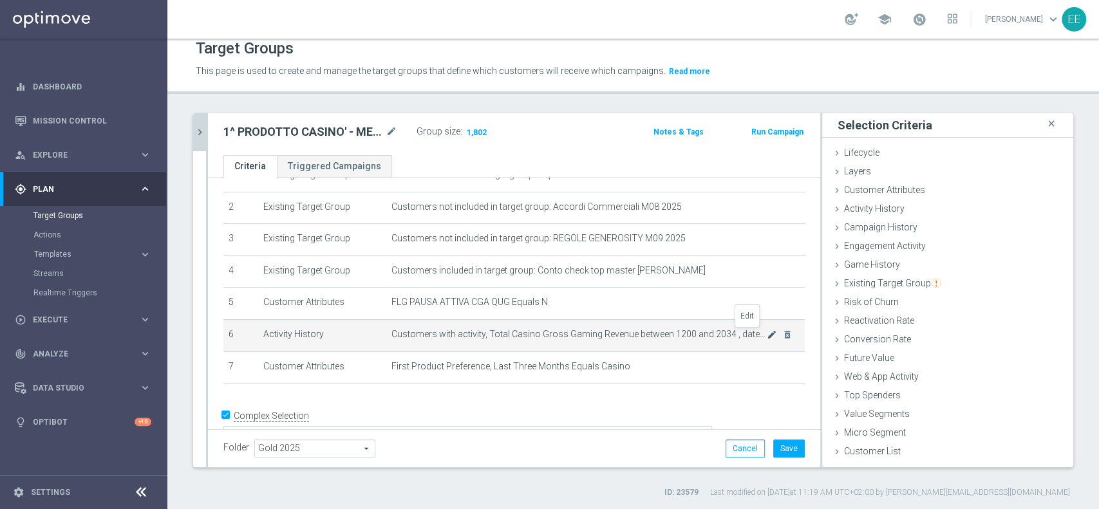
click at [767, 335] on icon "mode_edit" at bounding box center [772, 335] width 10 height 10
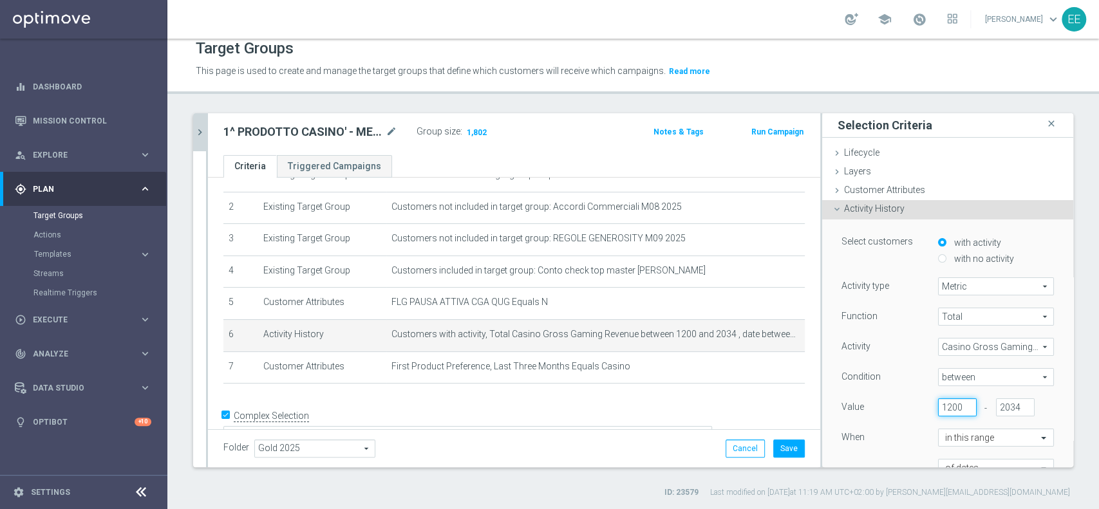
click at [938, 405] on input "1200" at bounding box center [957, 408] width 39 height 18
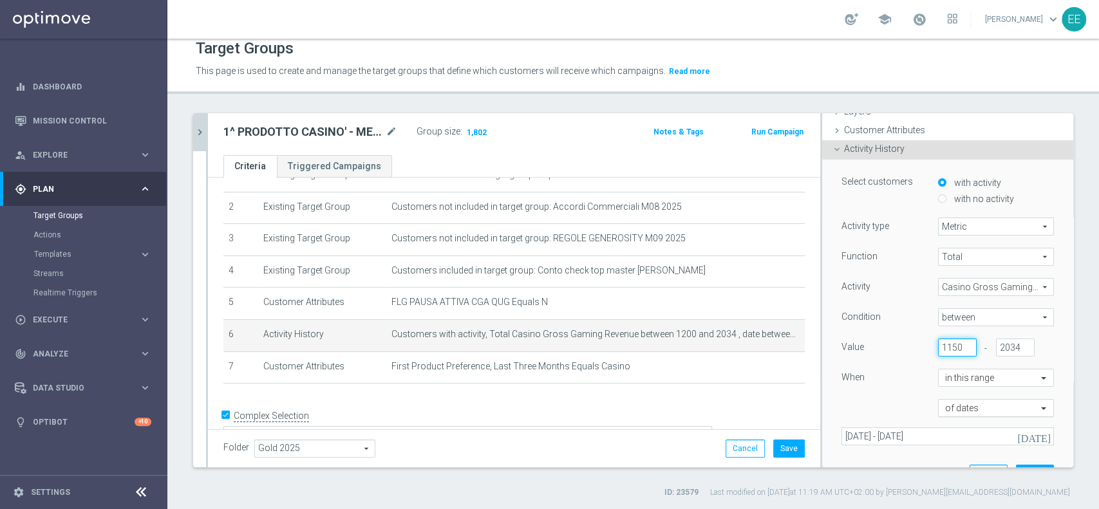
scroll to position [79, 0]
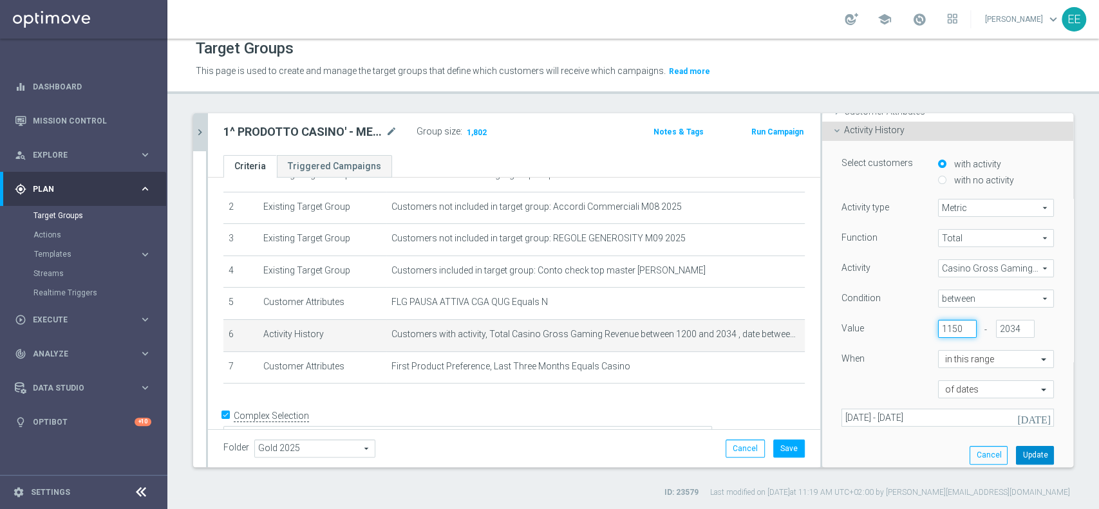
type input "1150"
click at [1016, 450] on button "Update" at bounding box center [1035, 455] width 38 height 18
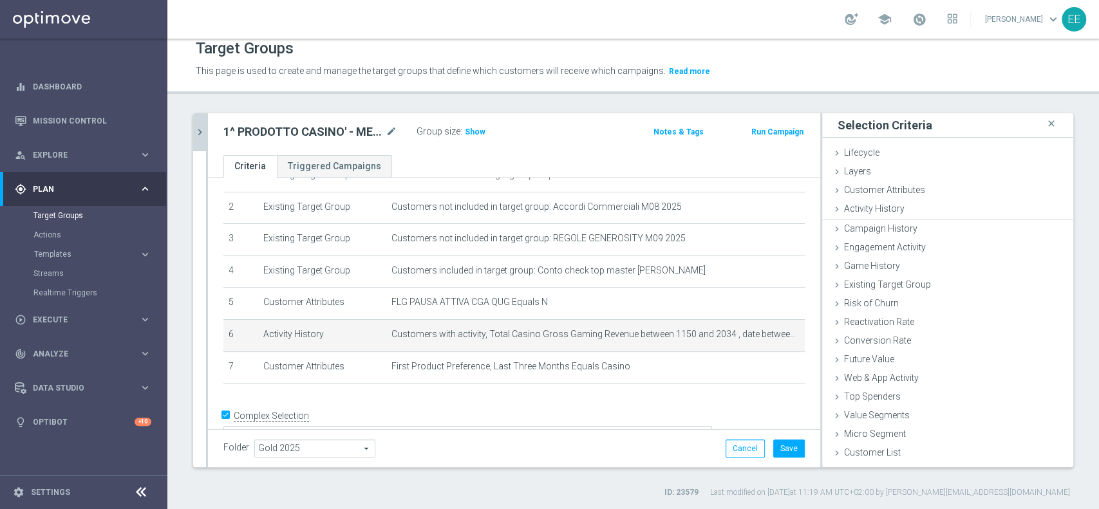
scroll to position [0, 0]
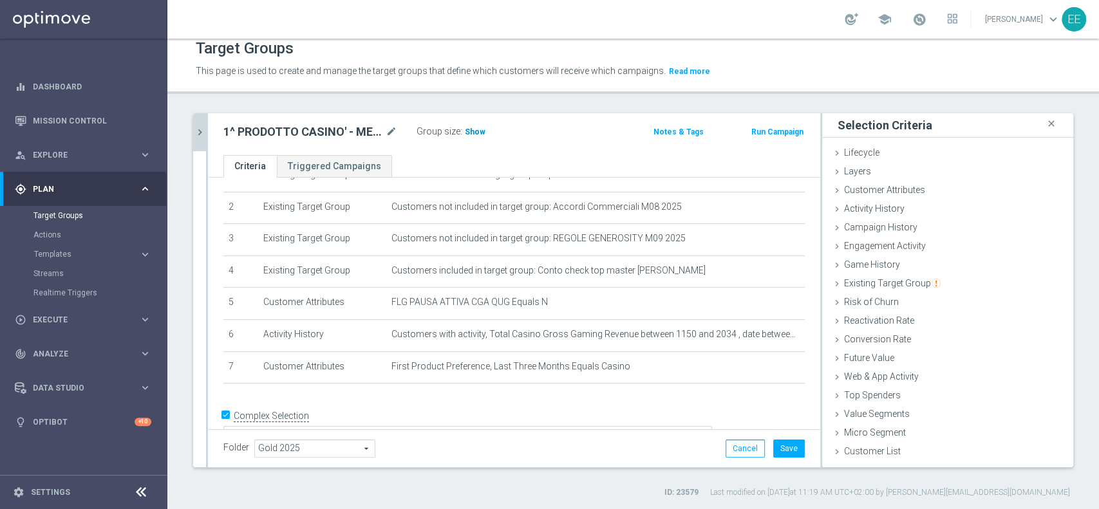
click at [483, 127] on h3 "Show" at bounding box center [475, 132] width 23 height 14
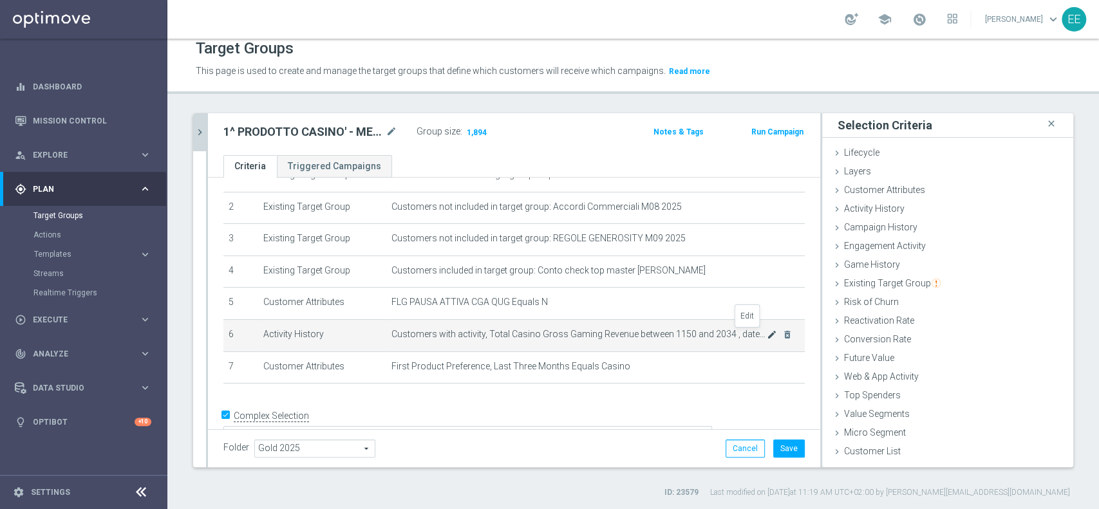
click at [767, 336] on icon "mode_edit" at bounding box center [772, 335] width 10 height 10
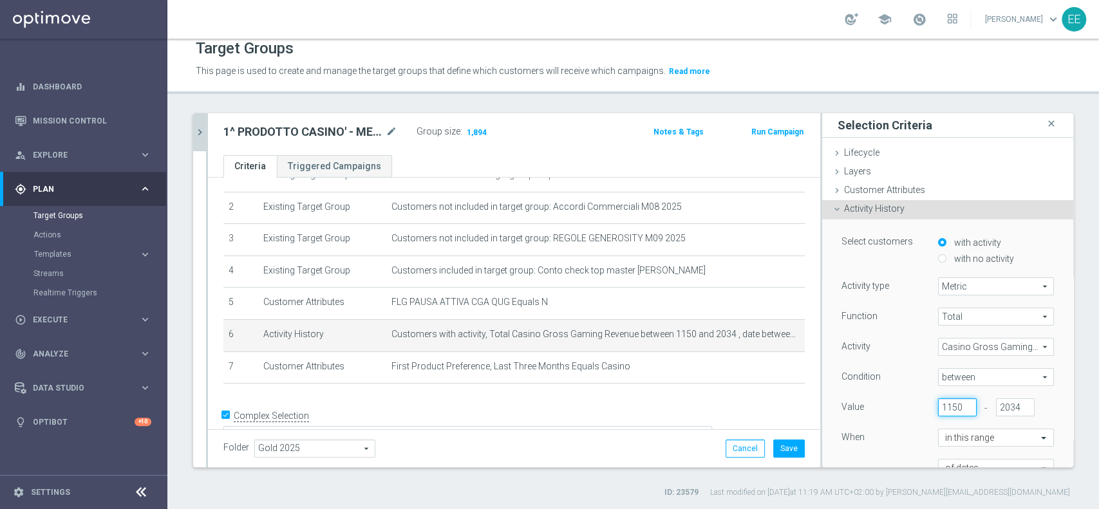
click at [938, 403] on input "1150" at bounding box center [957, 408] width 39 height 18
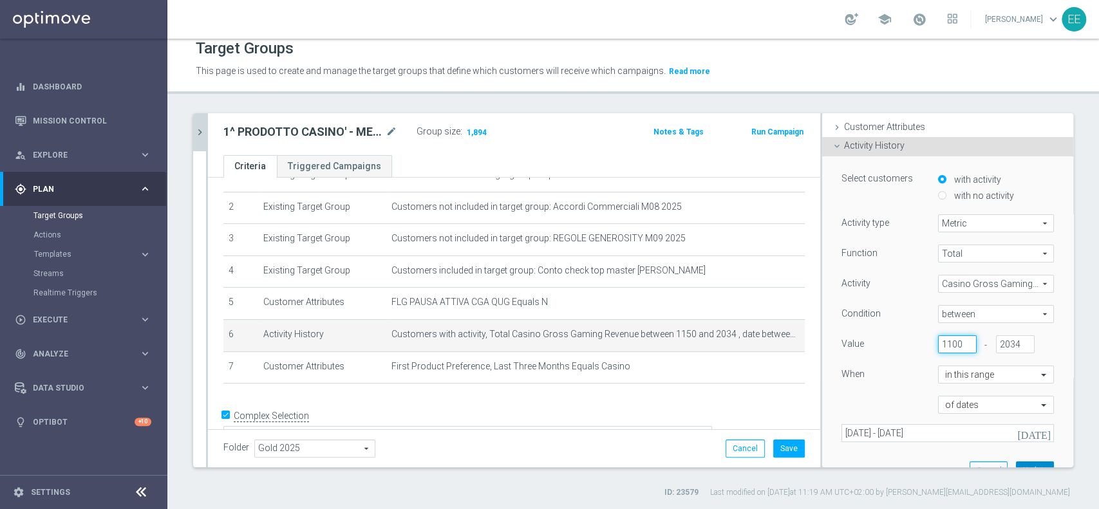
type input "1100"
click at [1019, 462] on button "Update" at bounding box center [1035, 471] width 38 height 18
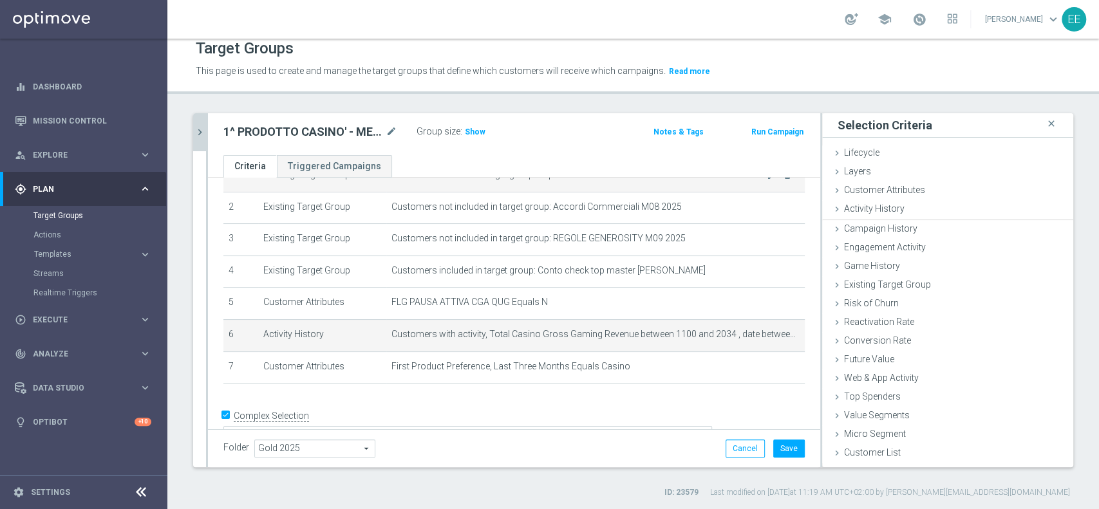
scroll to position [0, 0]
click at [477, 138] on h3 "Show" at bounding box center [475, 132] width 23 height 14
click at [767, 335] on icon "mode_edit" at bounding box center [772, 335] width 10 height 10
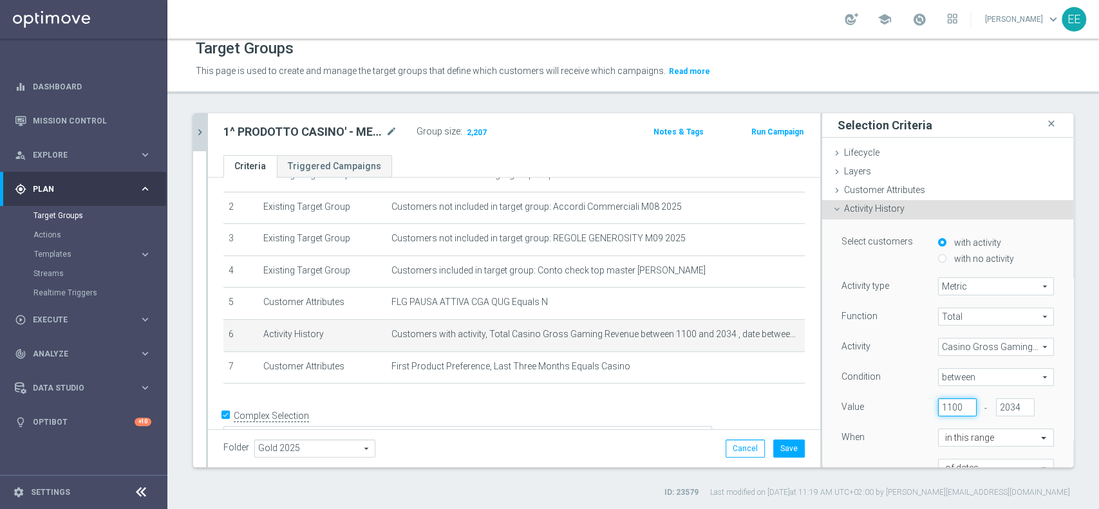
click at [938, 399] on input "1100" at bounding box center [957, 408] width 39 height 18
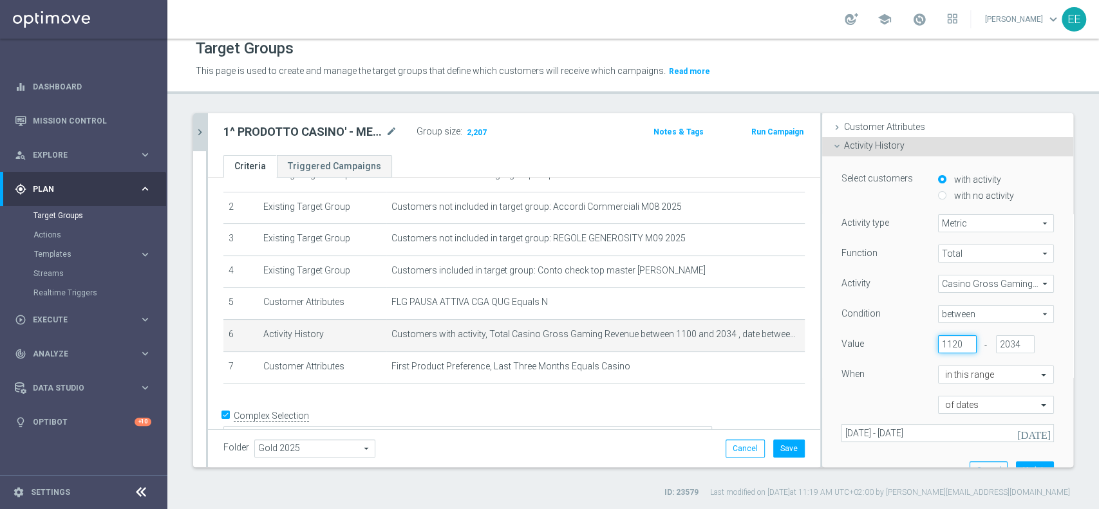
scroll to position [73, 0]
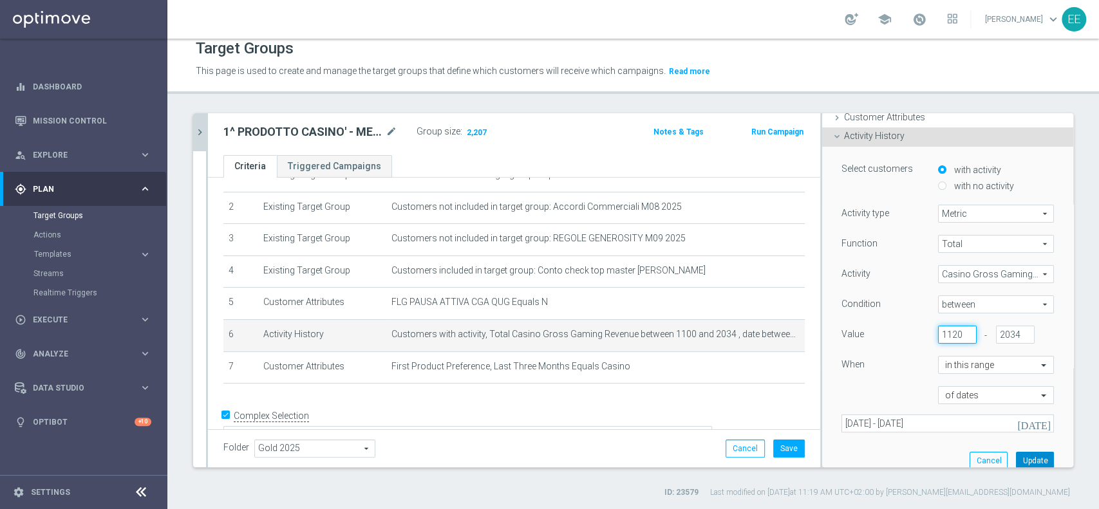
type input "1120"
click at [1018, 459] on button "Update" at bounding box center [1035, 461] width 38 height 18
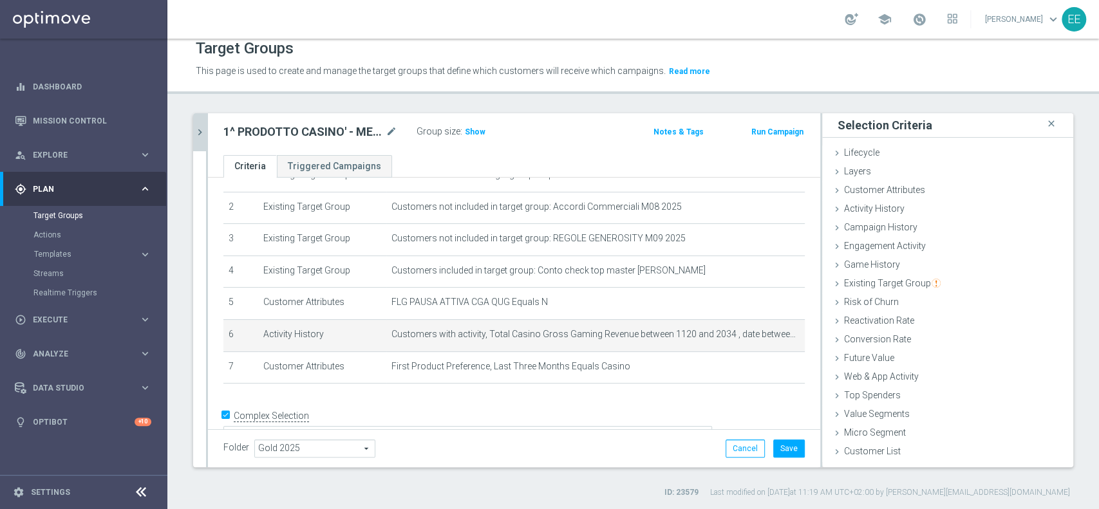
scroll to position [0, 0]
click at [469, 128] on span "Show" at bounding box center [475, 132] width 21 height 9
click at [767, 332] on icon "mode_edit" at bounding box center [772, 335] width 10 height 10
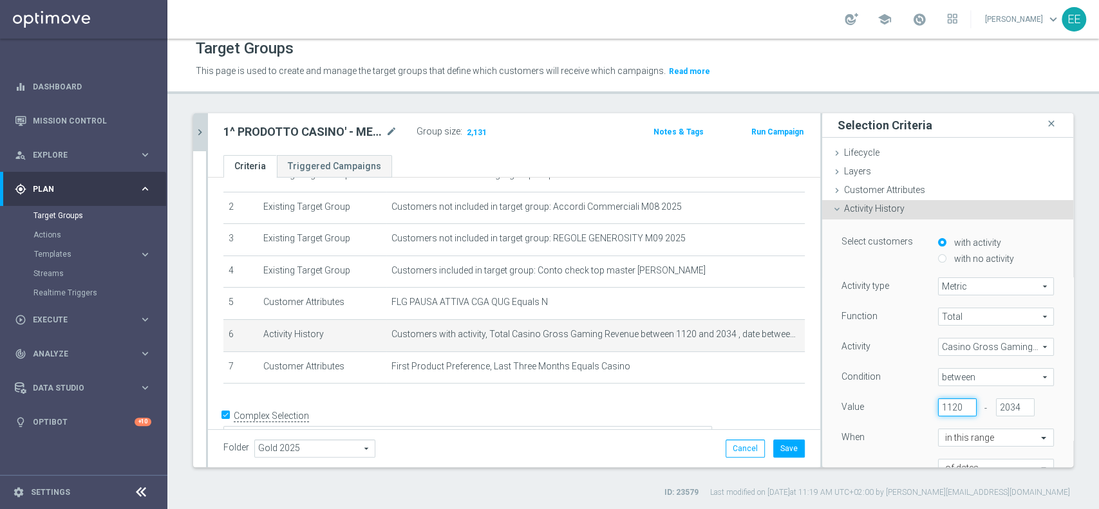
click at [938, 402] on input "1120" at bounding box center [957, 408] width 39 height 18
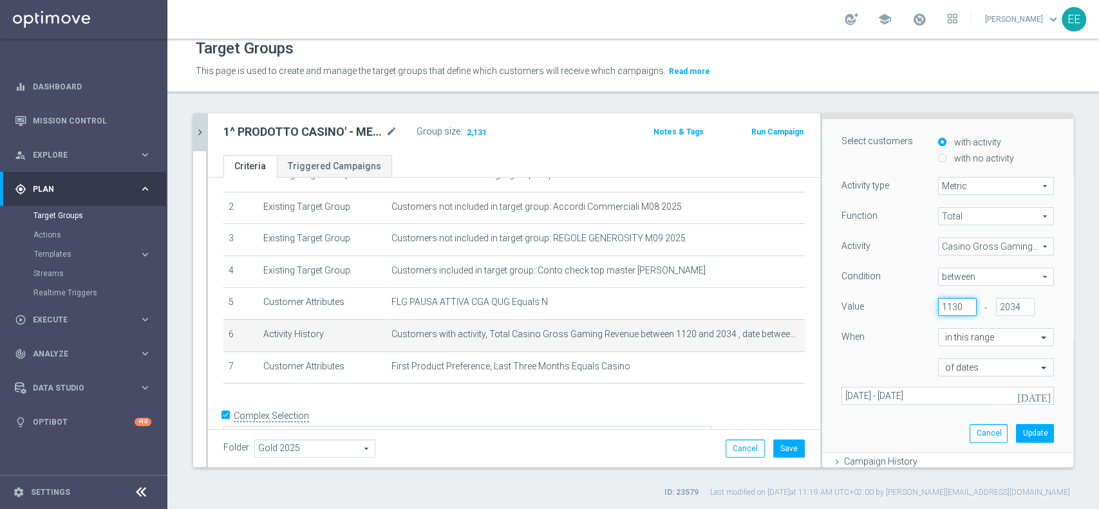
scroll to position [101, 0]
type input "1130"
click at [1016, 428] on button "Update" at bounding box center [1035, 433] width 38 height 18
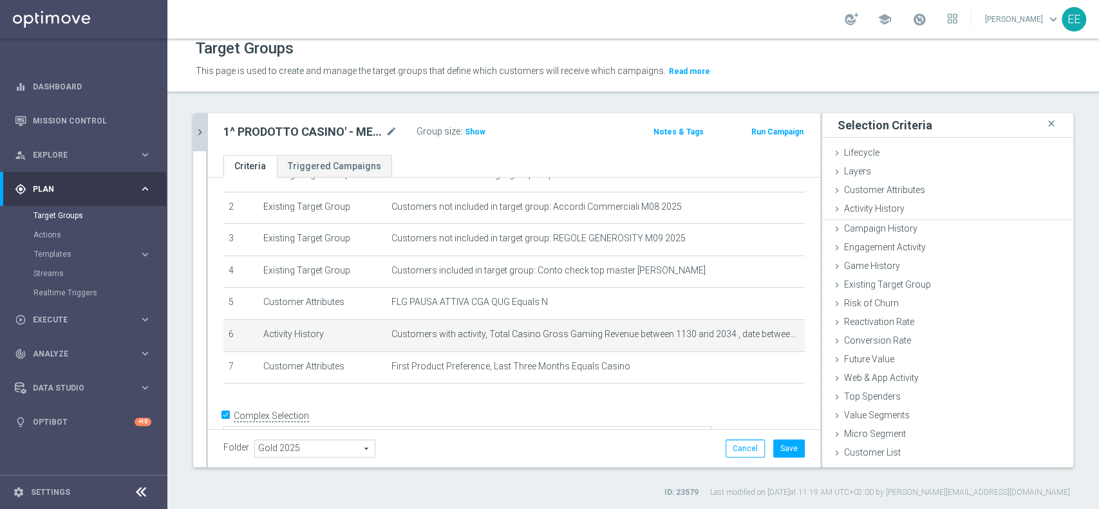
scroll to position [0, 0]
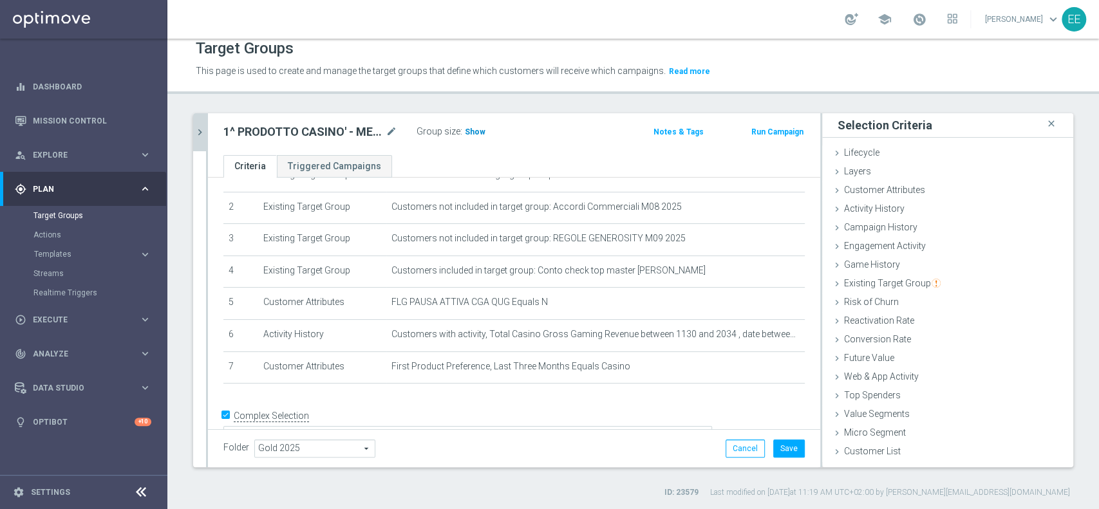
click at [470, 128] on span "Show" at bounding box center [475, 132] width 21 height 9
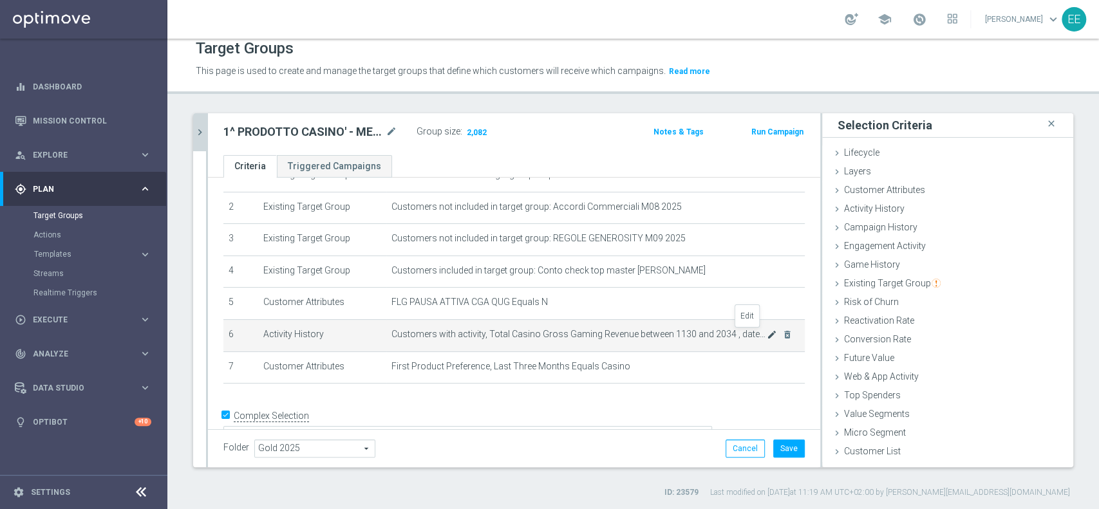
click at [767, 335] on icon "mode_edit" at bounding box center [772, 335] width 10 height 10
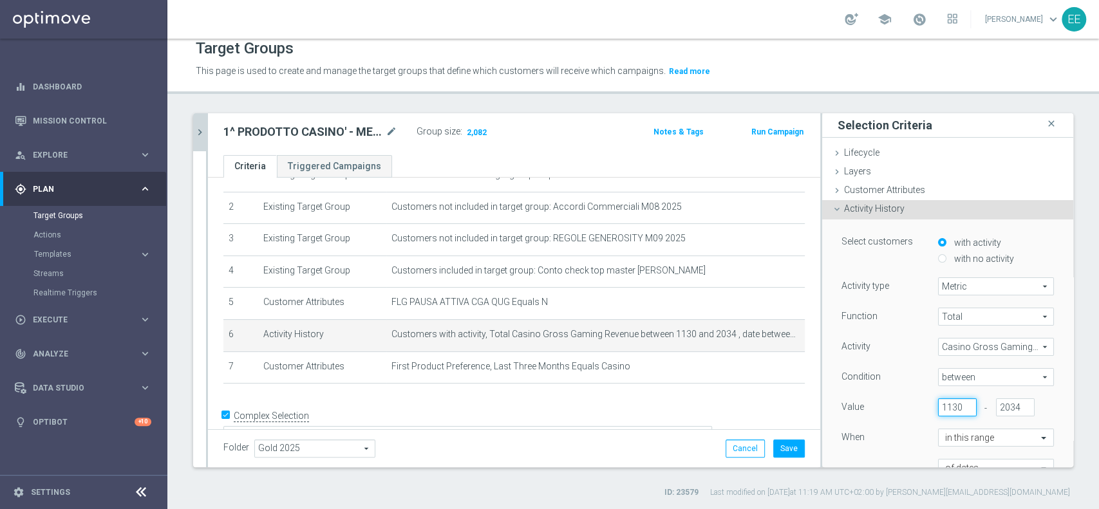
click at [938, 410] on input "1130" at bounding box center [957, 408] width 39 height 18
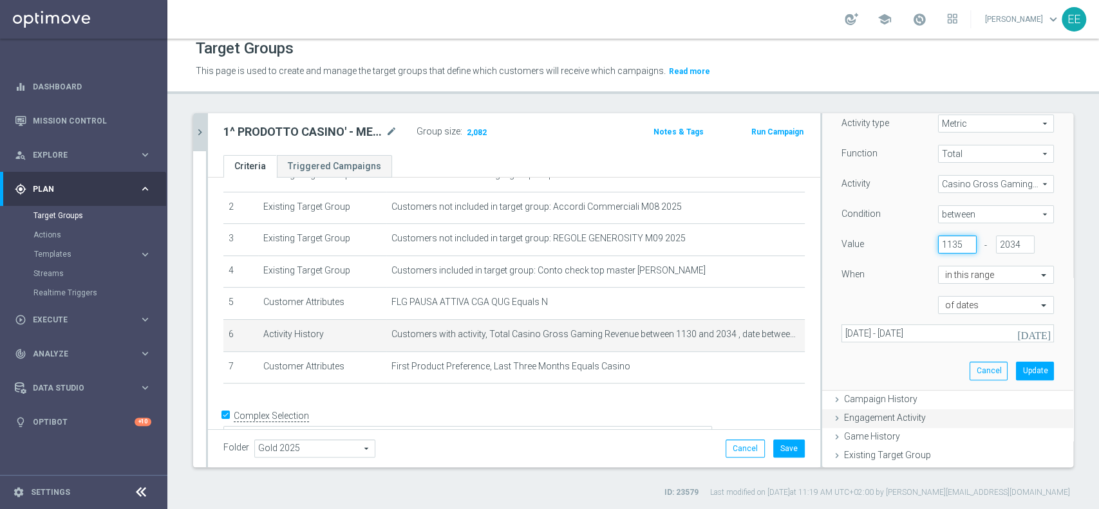
scroll to position [166, 0]
type input "1135"
click at [1016, 361] on button "Update" at bounding box center [1035, 368] width 38 height 18
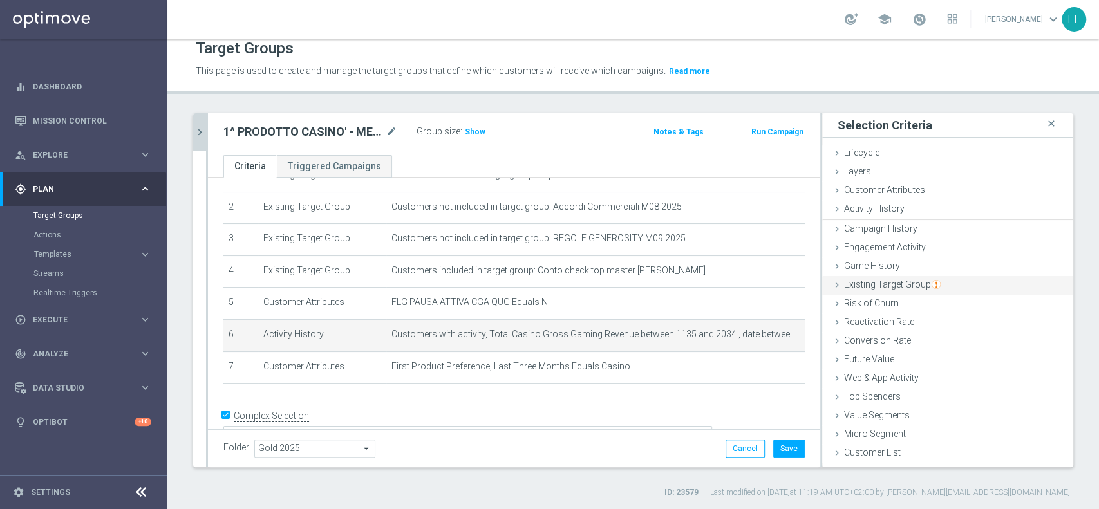
scroll to position [0, 0]
click at [478, 133] on span "Show" at bounding box center [475, 132] width 21 height 9
click at [767, 332] on icon "mode_edit" at bounding box center [772, 335] width 10 height 10
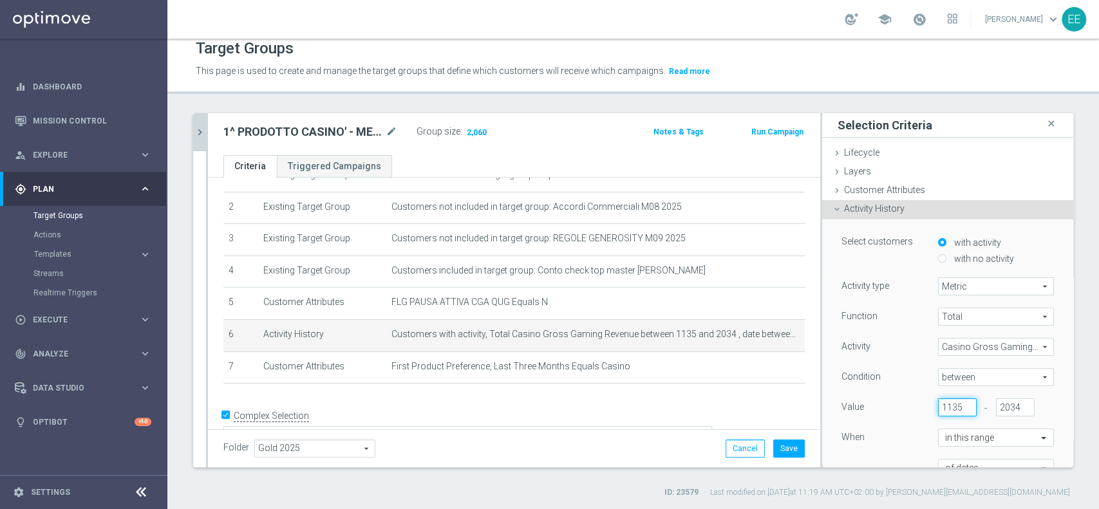
click at [938, 402] on input "1135" at bounding box center [957, 408] width 39 height 18
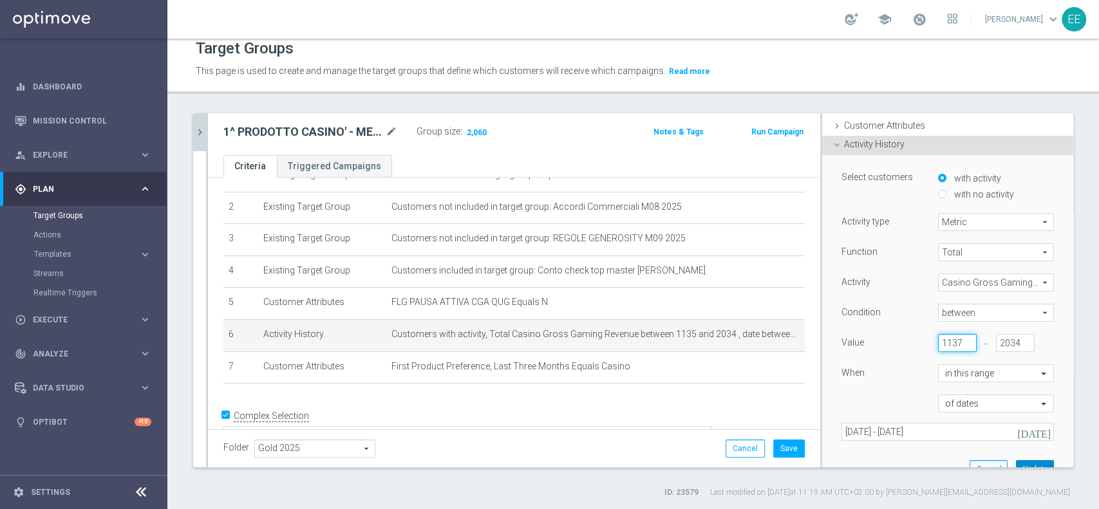
type input "1137"
click at [1023, 462] on button "Update" at bounding box center [1035, 469] width 38 height 18
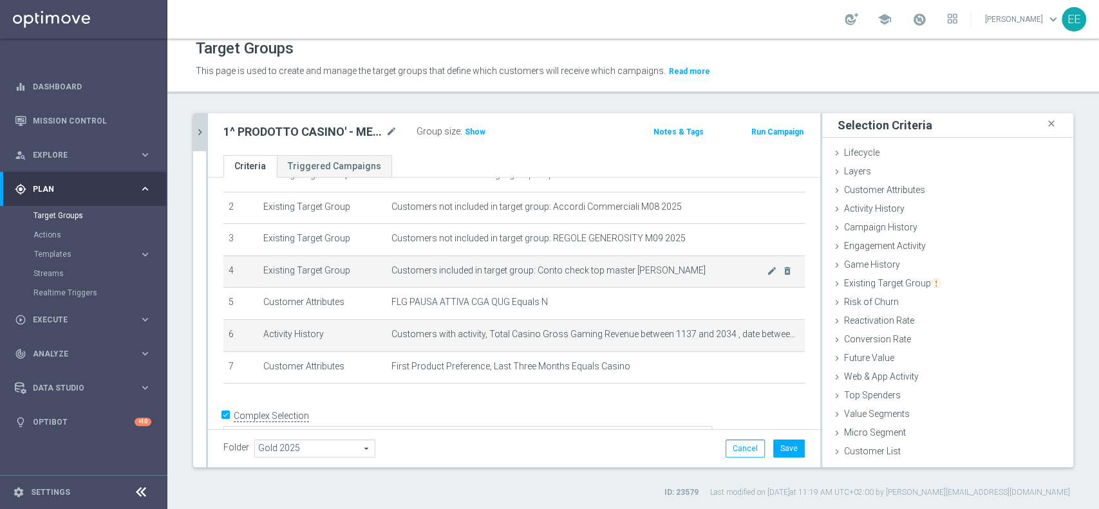
scroll to position [0, 0]
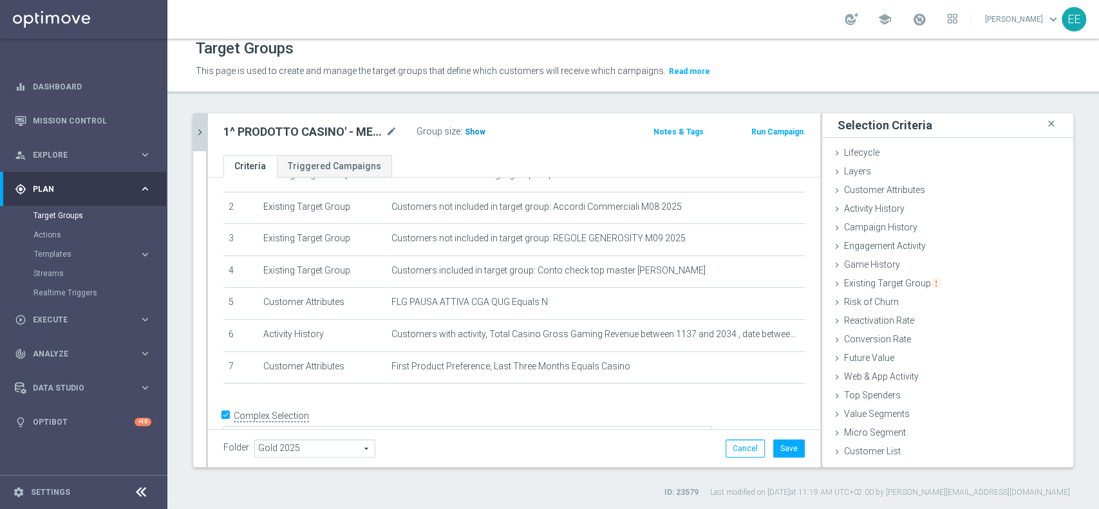
click at [477, 126] on h3 "Show" at bounding box center [475, 132] width 23 height 14
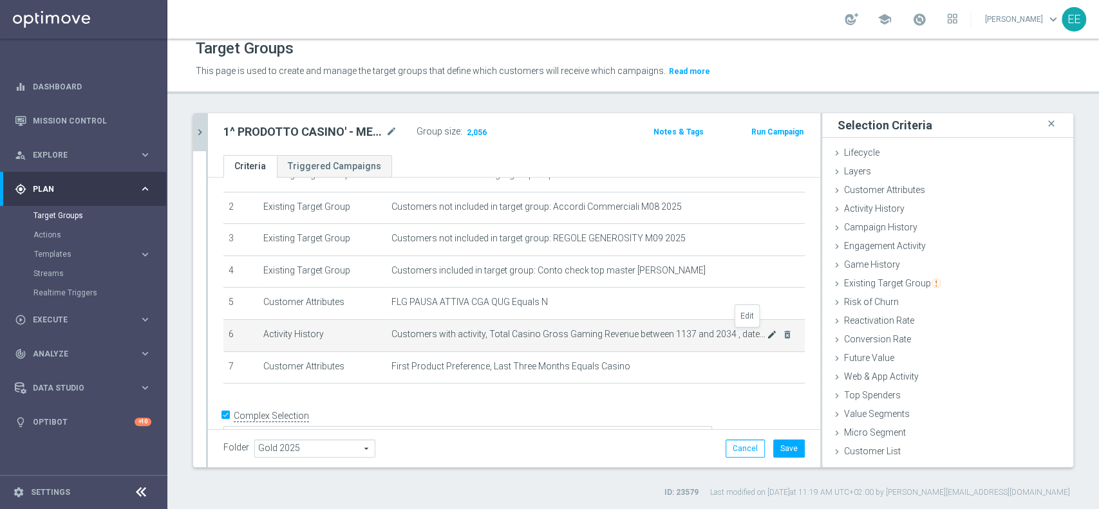
click at [767, 330] on icon "mode_edit" at bounding box center [772, 335] width 10 height 10
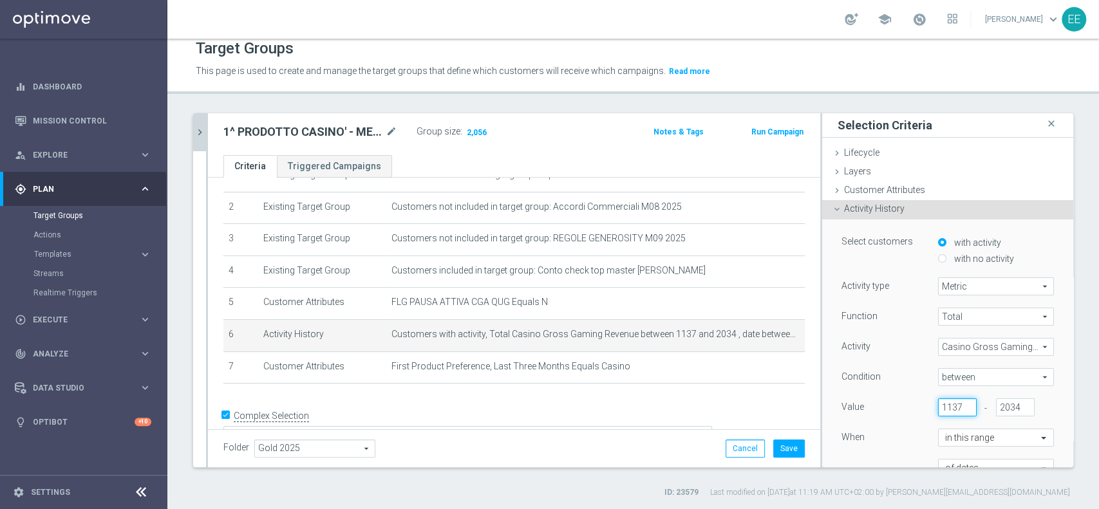
click at [938, 404] on input "1137" at bounding box center [957, 408] width 39 height 18
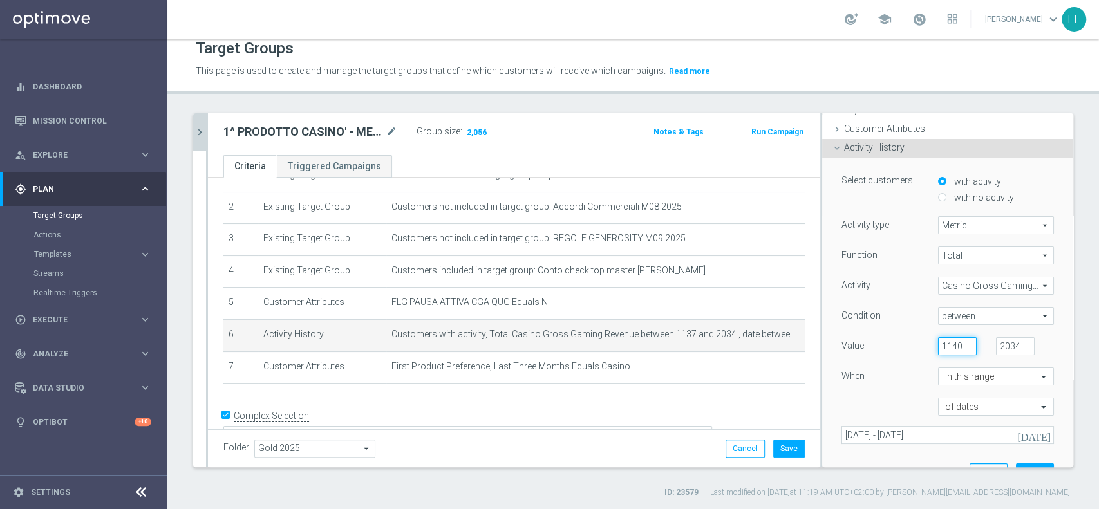
type input "1140"
click at [1016, 461] on div "Select customers with activity with no activity Activity type Metric Metric arr…" at bounding box center [948, 324] width 232 height 333
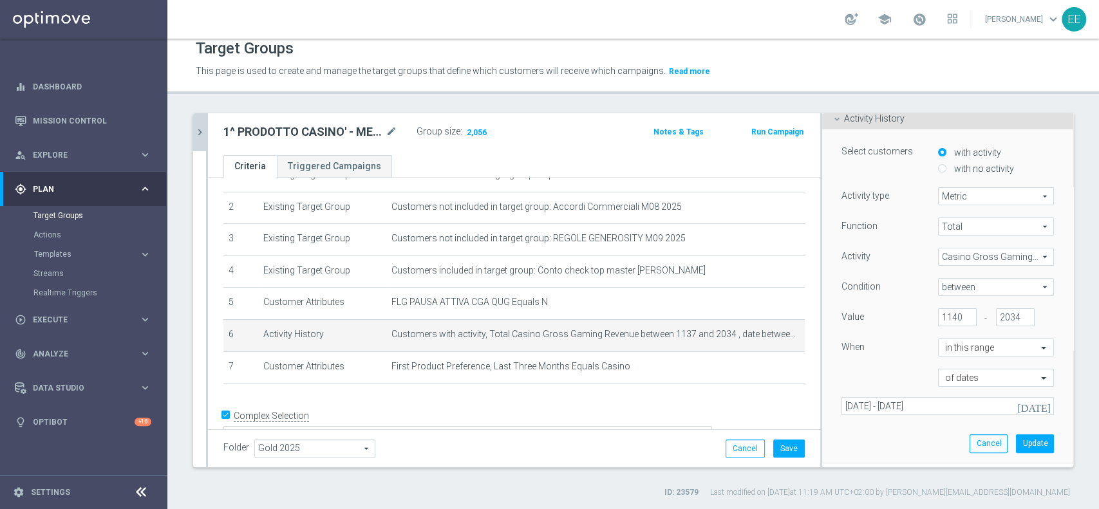
scroll to position [92, 0]
click at [1016, 438] on button "Update" at bounding box center [1035, 442] width 38 height 18
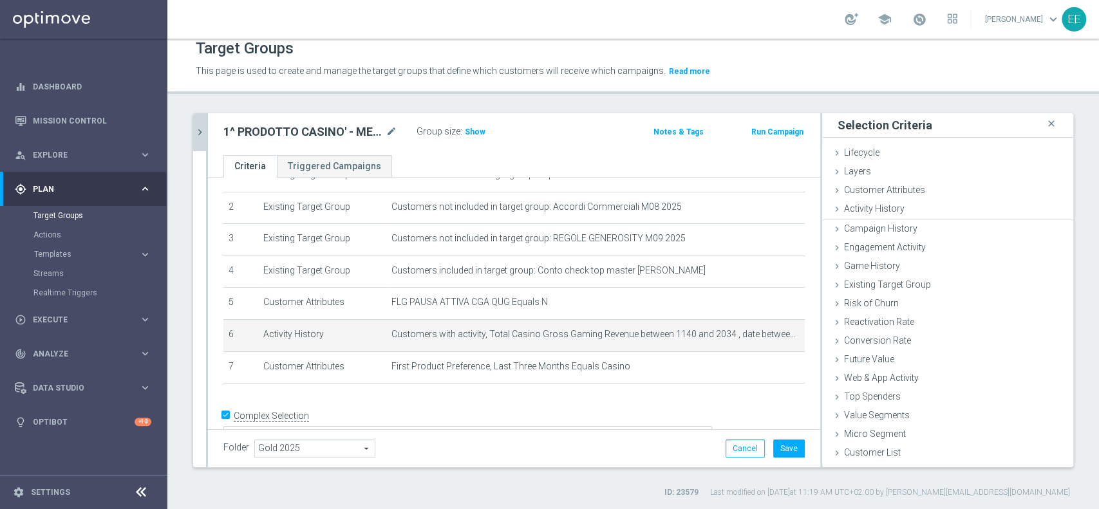
scroll to position [0, 0]
click at [471, 128] on span "Show" at bounding box center [475, 132] width 21 height 9
click at [767, 336] on icon "mode_edit" at bounding box center [772, 335] width 10 height 10
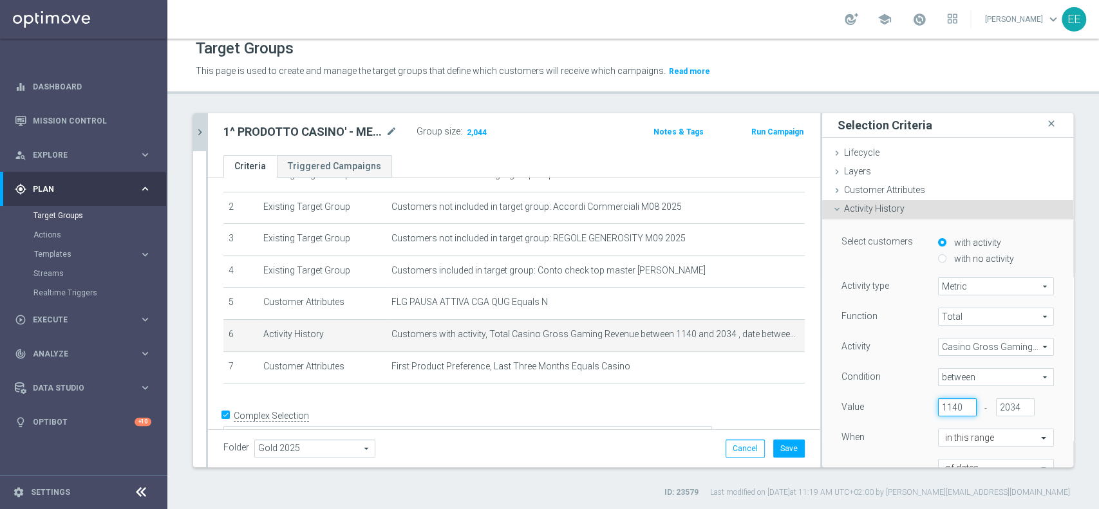
click at [943, 406] on input "1140" at bounding box center [957, 408] width 39 height 18
click at [948, 403] on input "1140" at bounding box center [957, 408] width 39 height 18
click at [940, 404] on input "1140" at bounding box center [957, 408] width 39 height 18
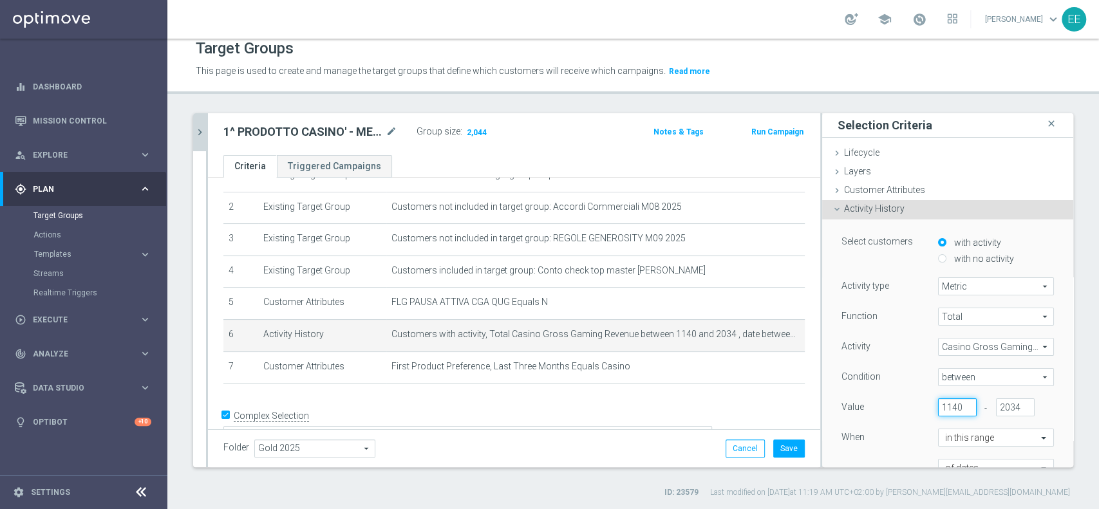
click at [940, 404] on input "1140" at bounding box center [957, 408] width 39 height 18
click at [938, 402] on input "1140" at bounding box center [957, 408] width 39 height 18
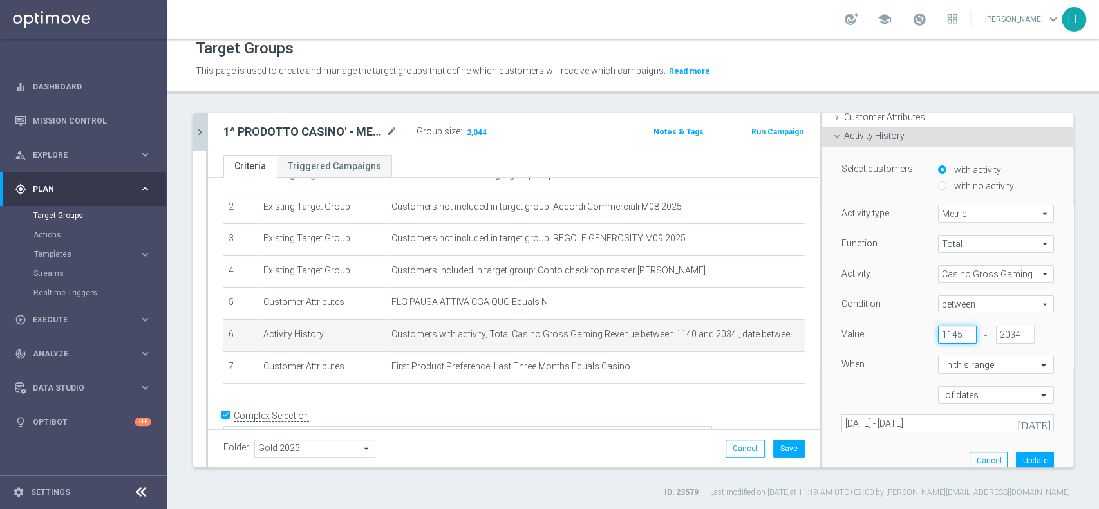
scroll to position [75, 0]
type input "1145"
click at [1016, 456] on button "Update" at bounding box center [1035, 459] width 38 height 18
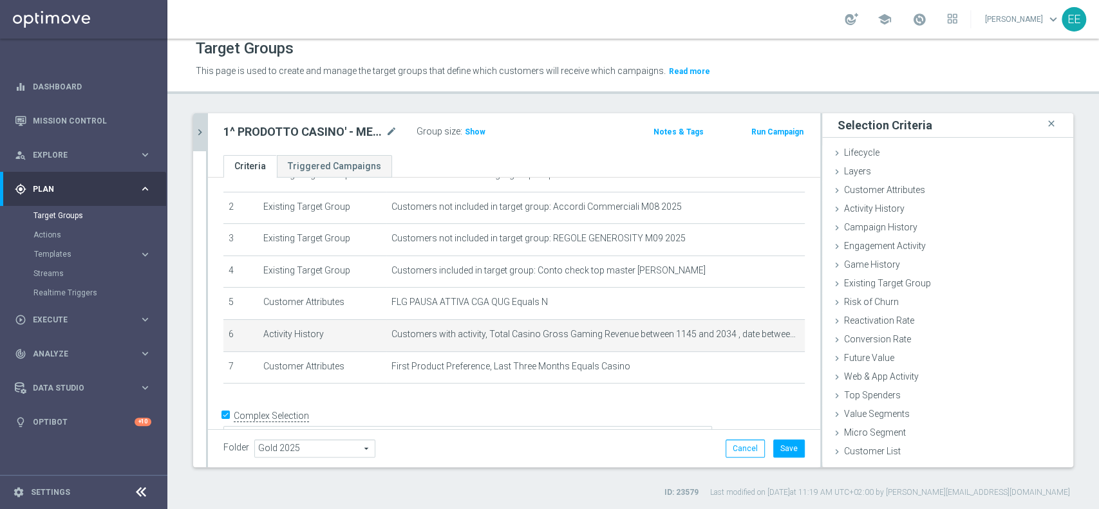
scroll to position [0, 0]
click at [484, 131] on div "Group size : Show" at bounding box center [481, 130] width 129 height 15
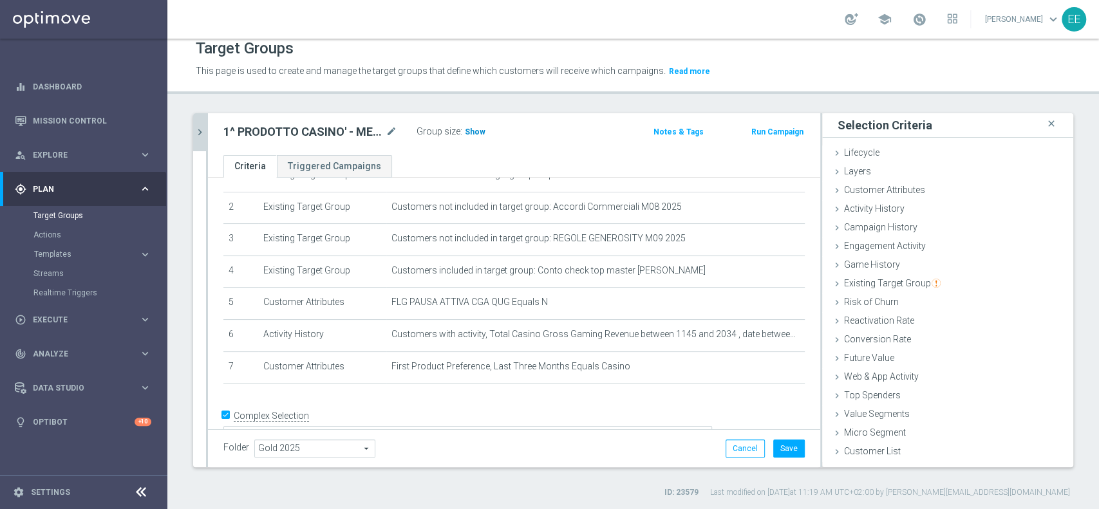
click at [479, 130] on span "Show" at bounding box center [475, 132] width 21 height 9
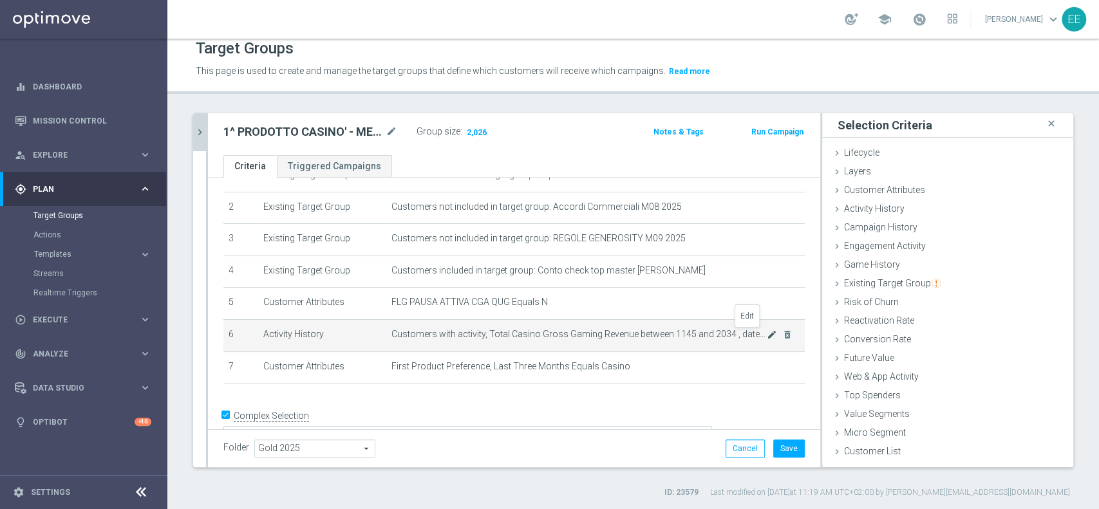
click at [767, 332] on icon "mode_edit" at bounding box center [772, 335] width 10 height 10
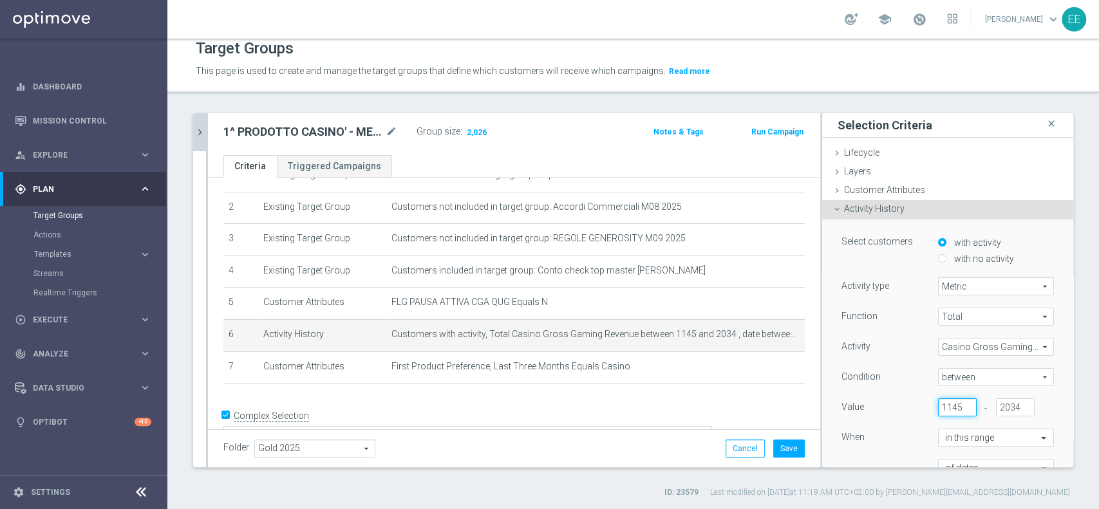
click at [938, 404] on input "1145" at bounding box center [957, 408] width 39 height 18
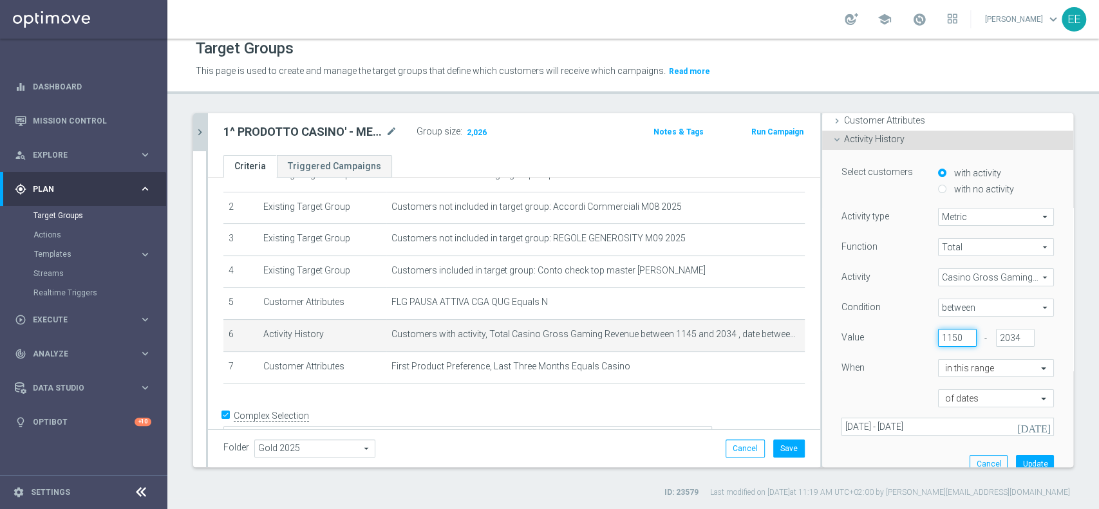
scroll to position [70, 0]
type input "1150"
click at [1019, 461] on button "Update" at bounding box center [1035, 464] width 38 height 18
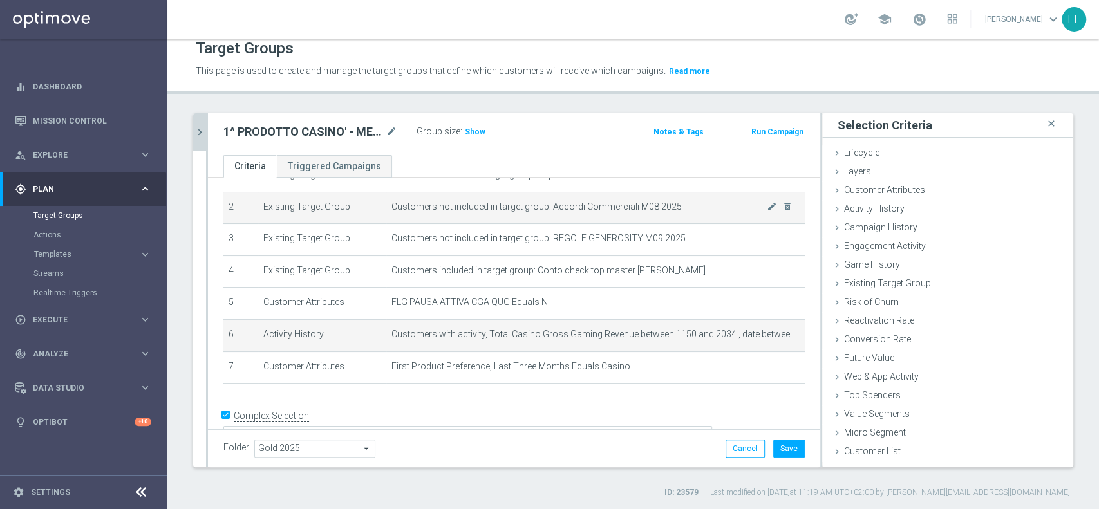
scroll to position [0, 0]
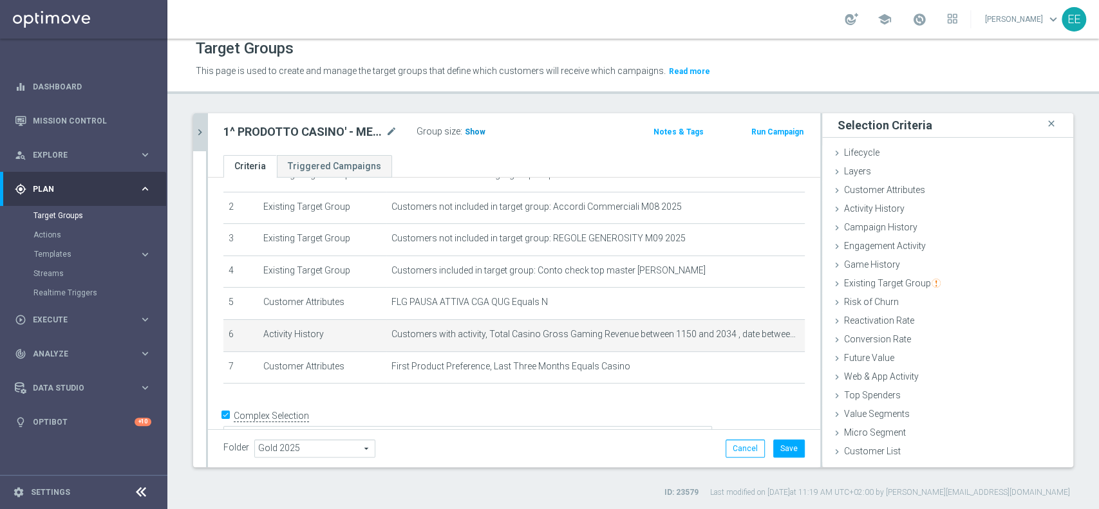
click at [469, 131] on span "Show" at bounding box center [475, 132] width 21 height 9
click at [767, 337] on icon "mode_edit" at bounding box center [772, 335] width 10 height 10
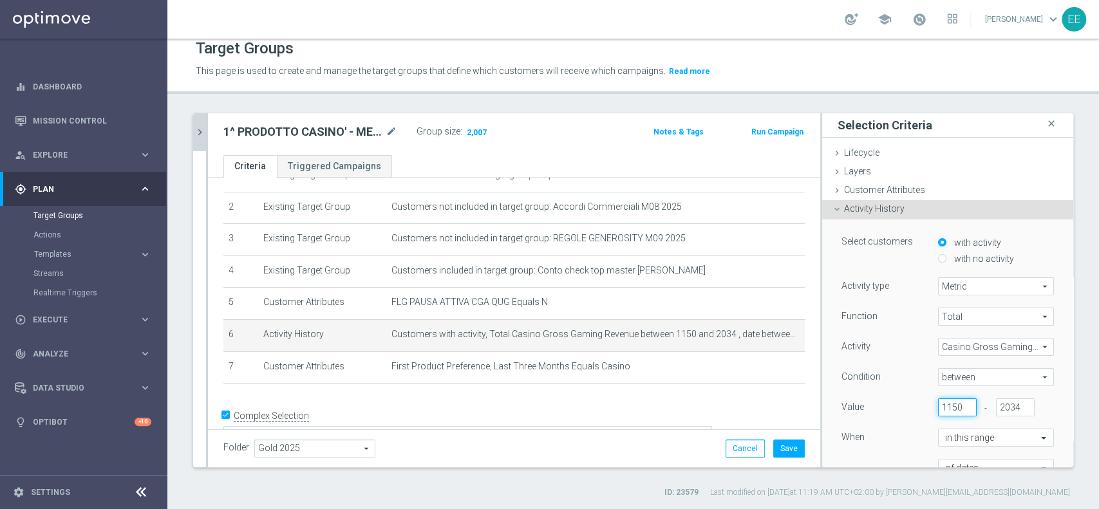
click at [938, 401] on input "1150" at bounding box center [957, 408] width 39 height 18
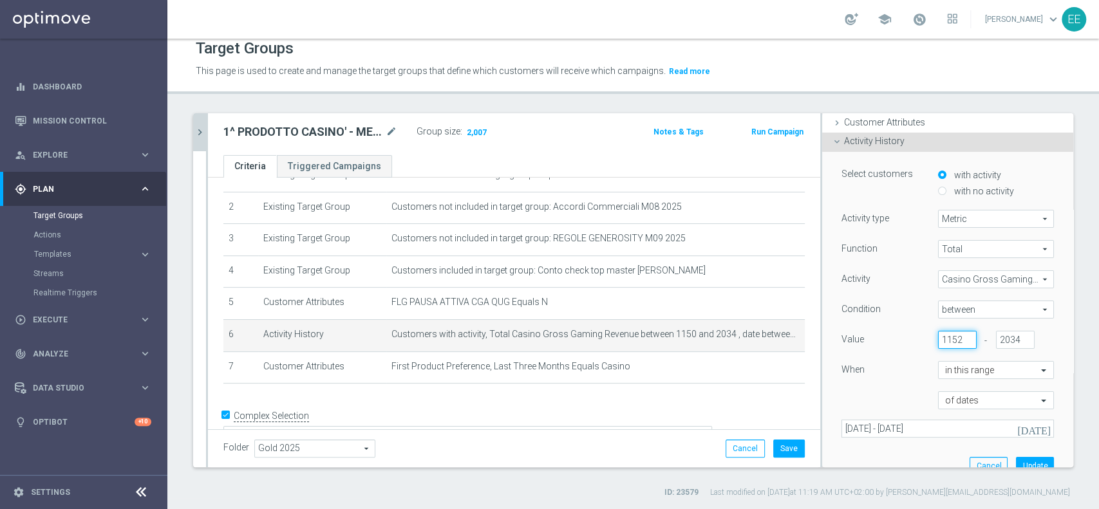
scroll to position [70, 0]
type input "1152"
click at [1016, 455] on button "Update" at bounding box center [1035, 464] width 38 height 18
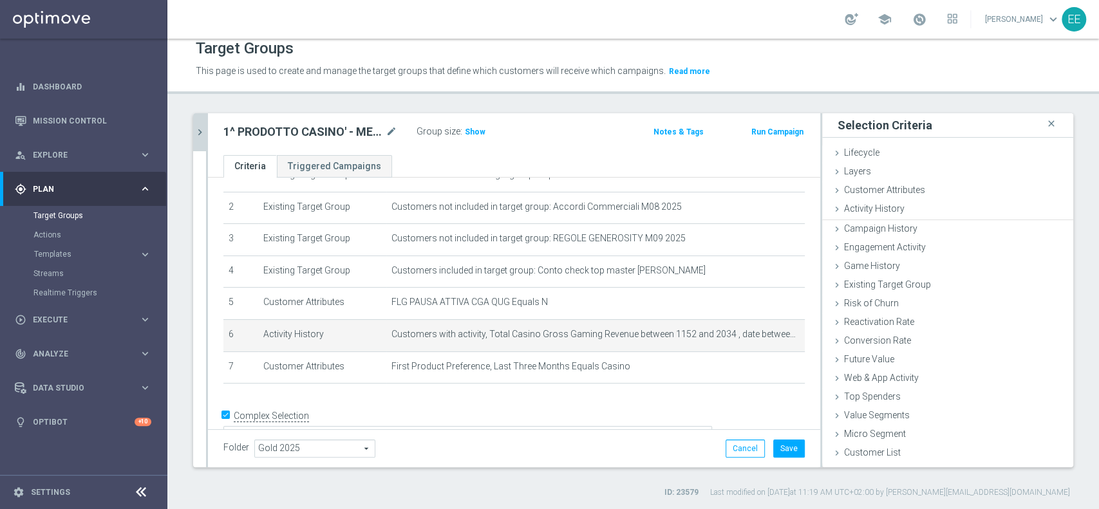
scroll to position [0, 0]
click at [475, 131] on span "Show" at bounding box center [475, 132] width 21 height 9
click at [767, 337] on icon "mode_edit" at bounding box center [772, 335] width 10 height 10
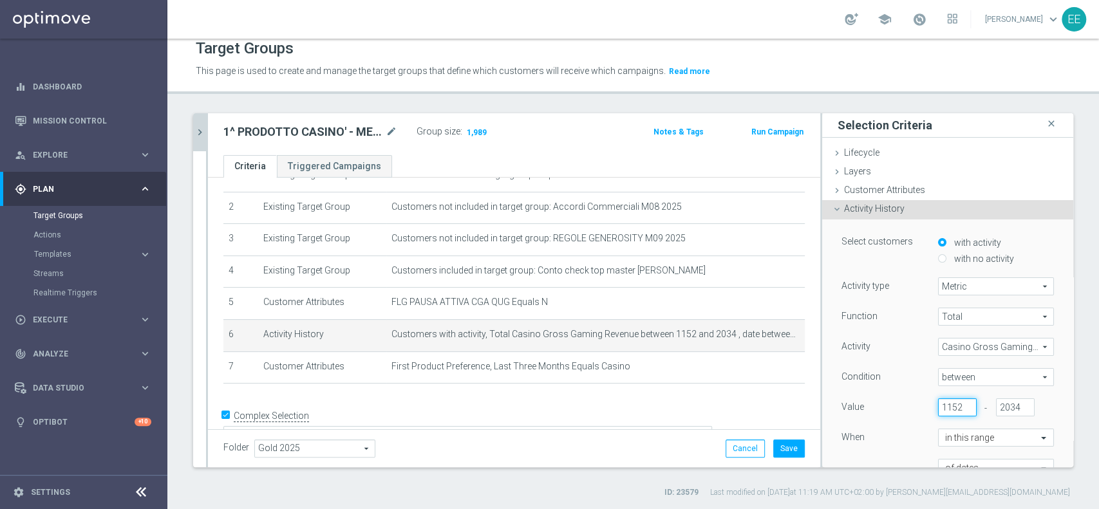
click at [938, 408] on input "1152" at bounding box center [957, 408] width 39 height 18
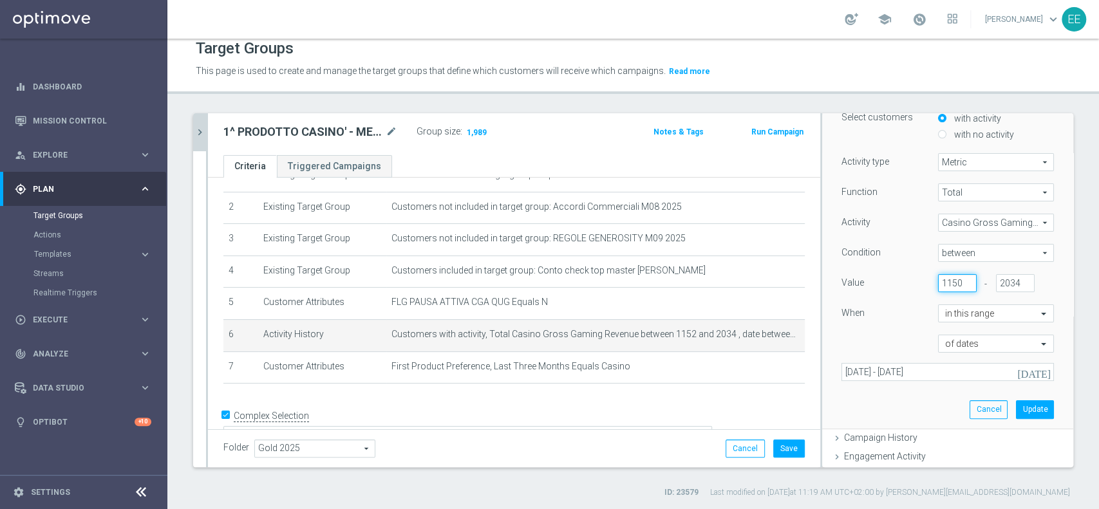
scroll to position [126, 0]
type input "1150"
click at [1018, 410] on button "Update" at bounding box center [1035, 408] width 38 height 18
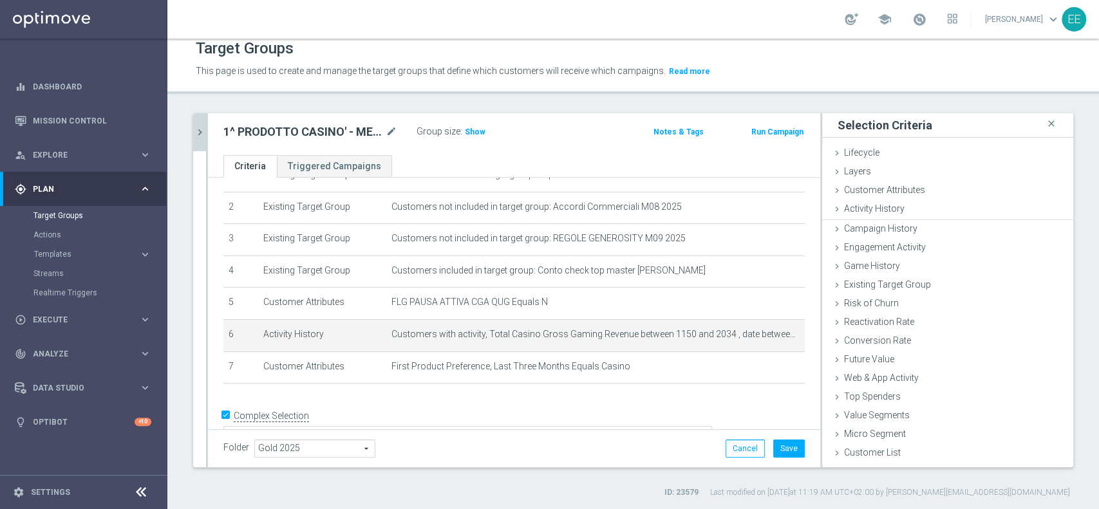
scroll to position [0, 0]
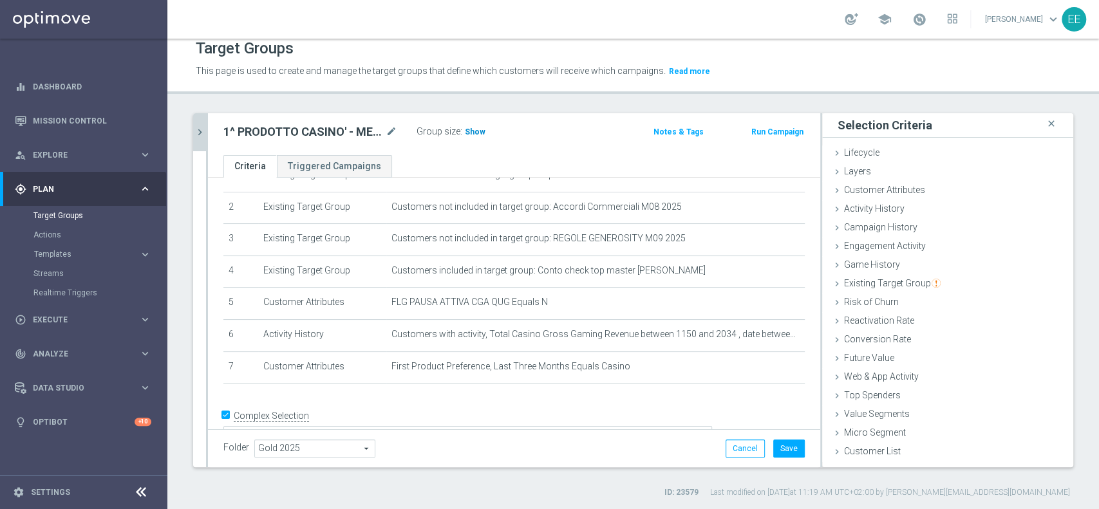
click at [470, 125] on h3 "Show" at bounding box center [475, 132] width 23 height 14
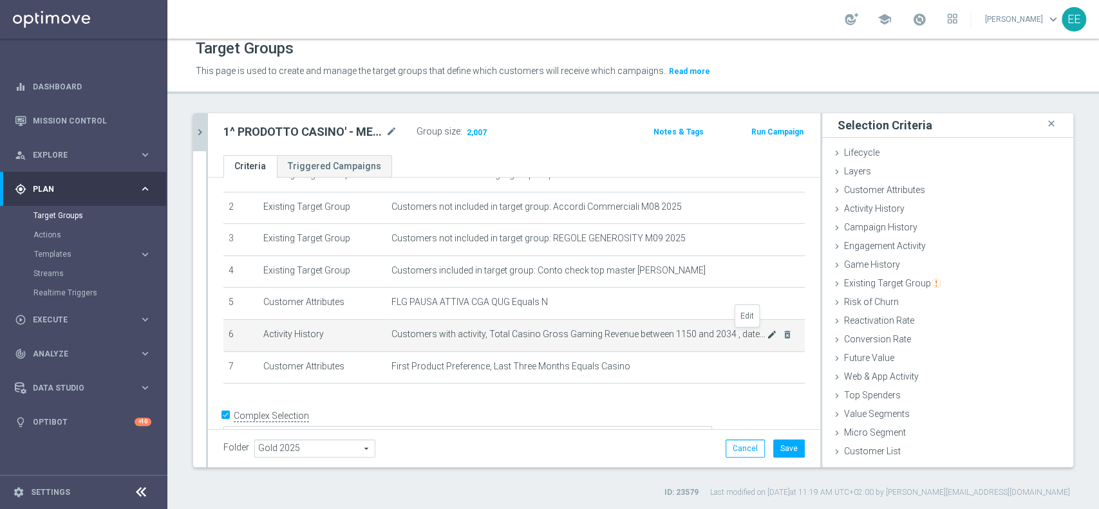
click at [767, 330] on icon "mode_edit" at bounding box center [772, 335] width 10 height 10
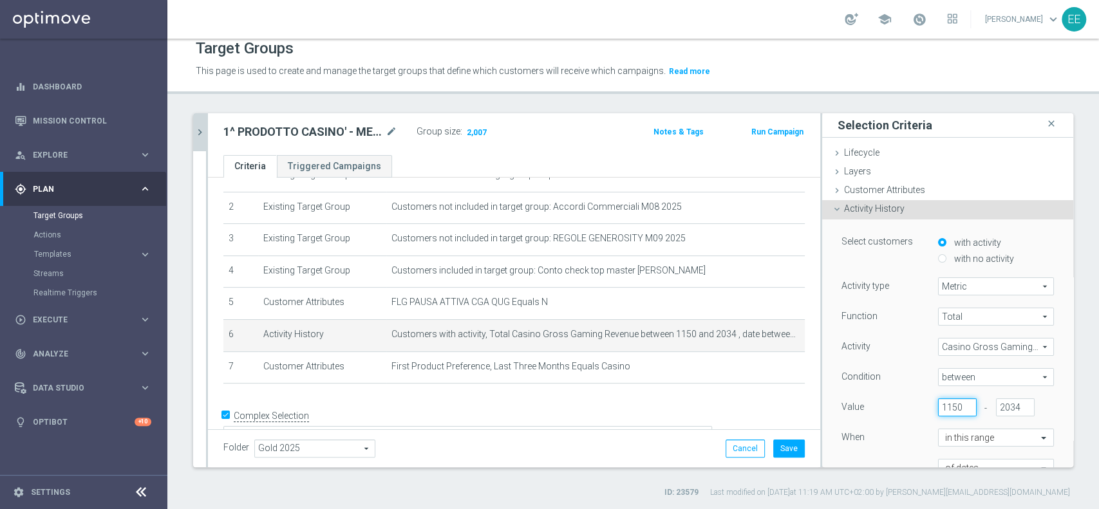
click at [938, 405] on input "1150" at bounding box center [957, 408] width 39 height 18
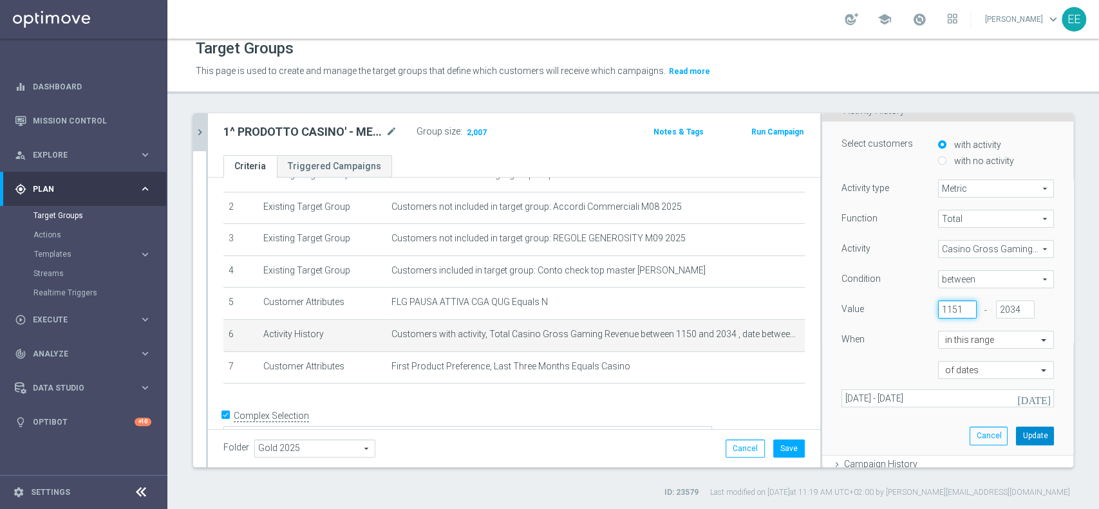
type input "1151"
click at [1016, 437] on button "Update" at bounding box center [1035, 436] width 38 height 18
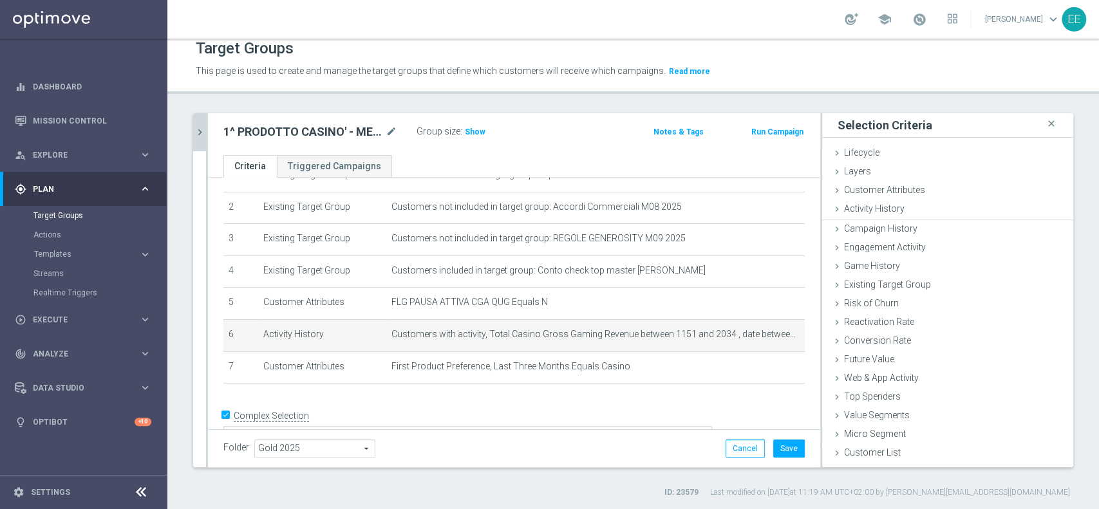
scroll to position [0, 0]
click at [471, 129] on span "Show" at bounding box center [475, 132] width 21 height 9
click at [767, 332] on icon "mode_edit" at bounding box center [772, 335] width 10 height 10
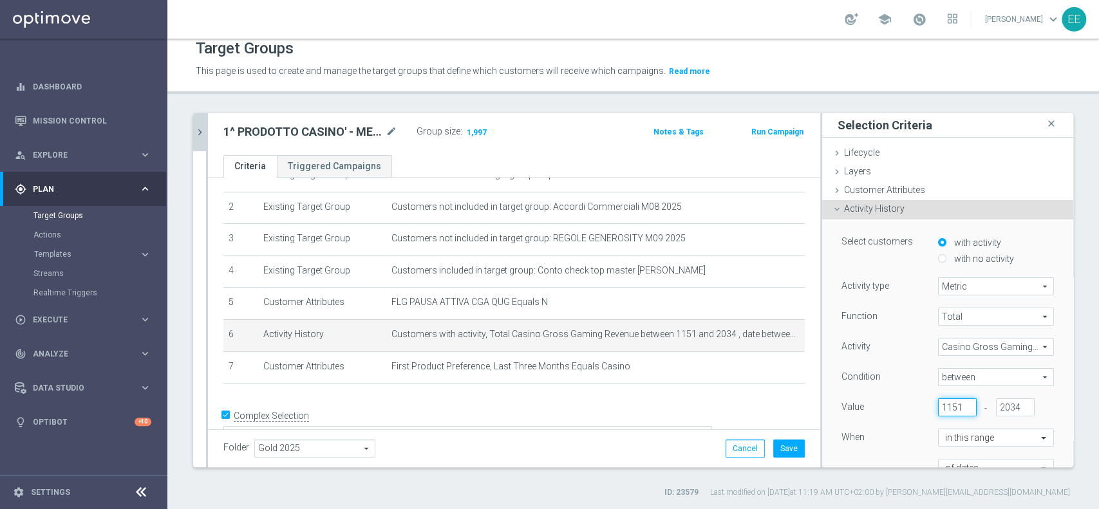
click at [938, 404] on input "1151" at bounding box center [957, 408] width 39 height 18
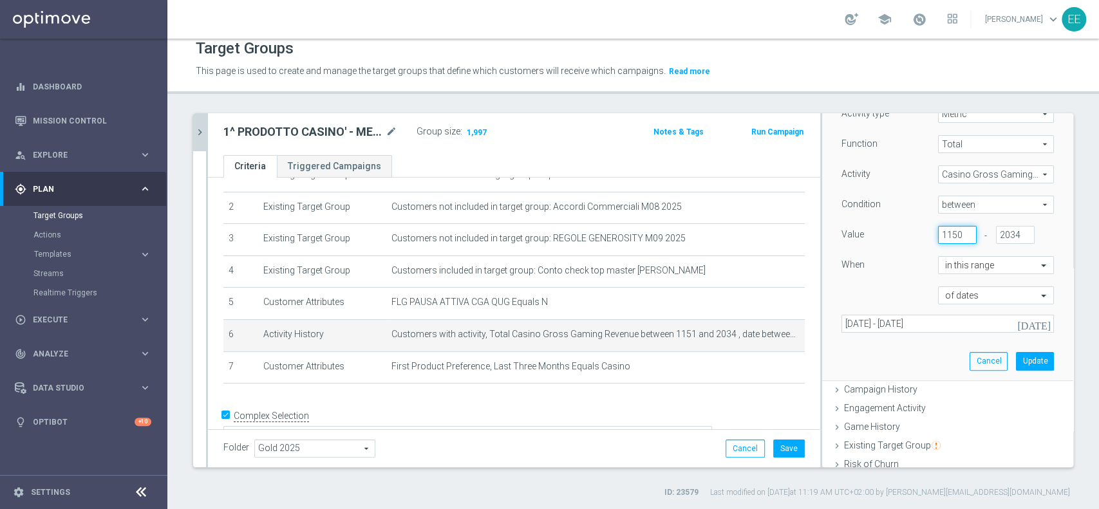
scroll to position [176, 0]
type input "1150"
click at [1016, 352] on button "Update" at bounding box center [1035, 357] width 38 height 18
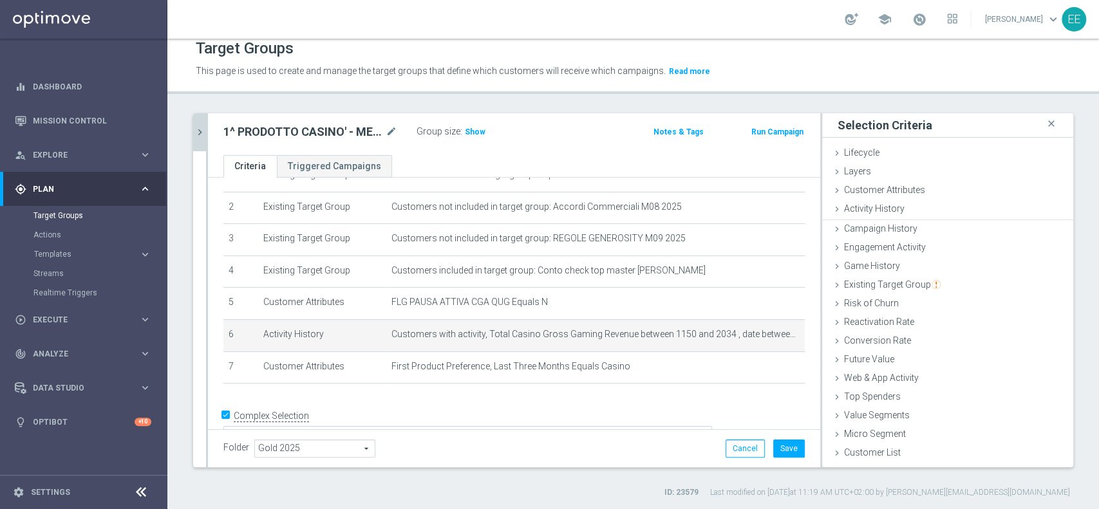
scroll to position [0, 0]
click at [475, 131] on span "Show" at bounding box center [475, 132] width 21 height 9
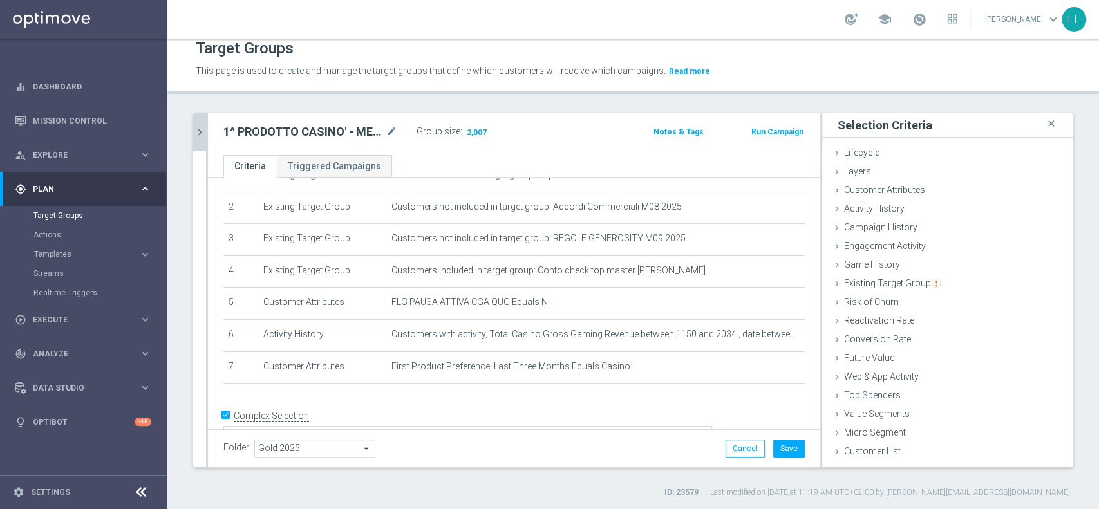
click at [198, 131] on icon "chevron_right" at bounding box center [200, 132] width 12 height 12
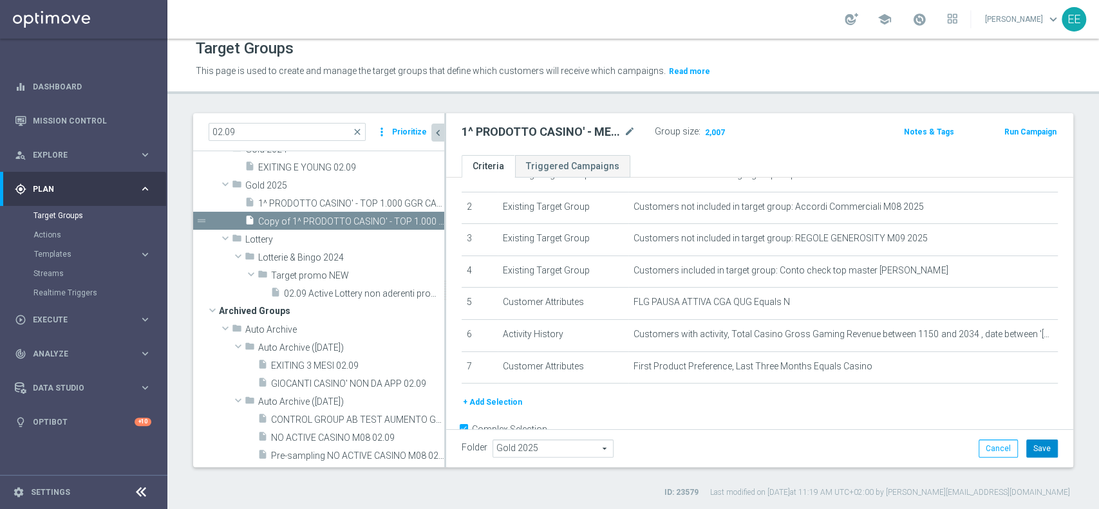
click at [1034, 444] on button "Save" at bounding box center [1043, 449] width 32 height 18
click at [417, 227] on icon "content_copy" at bounding box center [422, 221] width 10 height 10
click at [624, 133] on icon "mode_edit" at bounding box center [630, 131] width 12 height 15
drag, startPoint x: 575, startPoint y: 135, endPoint x: 645, endPoint y: 124, distance: 71.0
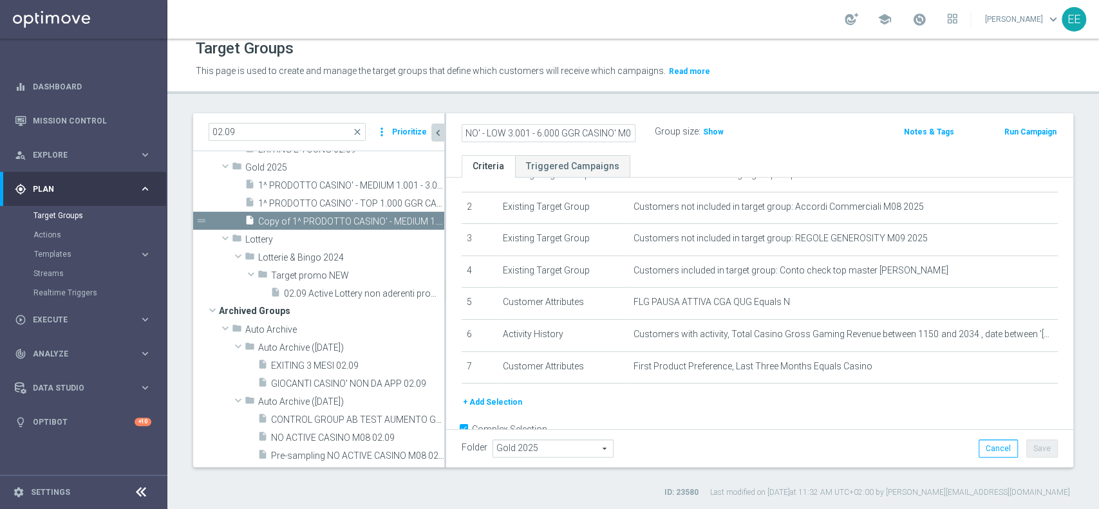
click at [645, 124] on div "1^ PRODOTTO CASINO' - LOW 3.001 - 6.000 GGR CASINO' M08" at bounding box center [558, 132] width 193 height 18
click at [578, 136] on input "1^ PRODOTTO CASINO' - LOW 3.001 - 6.000 GGR CASINO' M08" at bounding box center [549, 133] width 174 height 18
click at [628, 130] on input "1^ PRODOTTO CASINO' - LOW 3.001 - 6.000 GGR CASINO' M08" at bounding box center [549, 133] width 174 height 18
type input "1^ PRODOTTO CASINO' - LOW 3.001 - 6.000 GGR CASINO' M08"
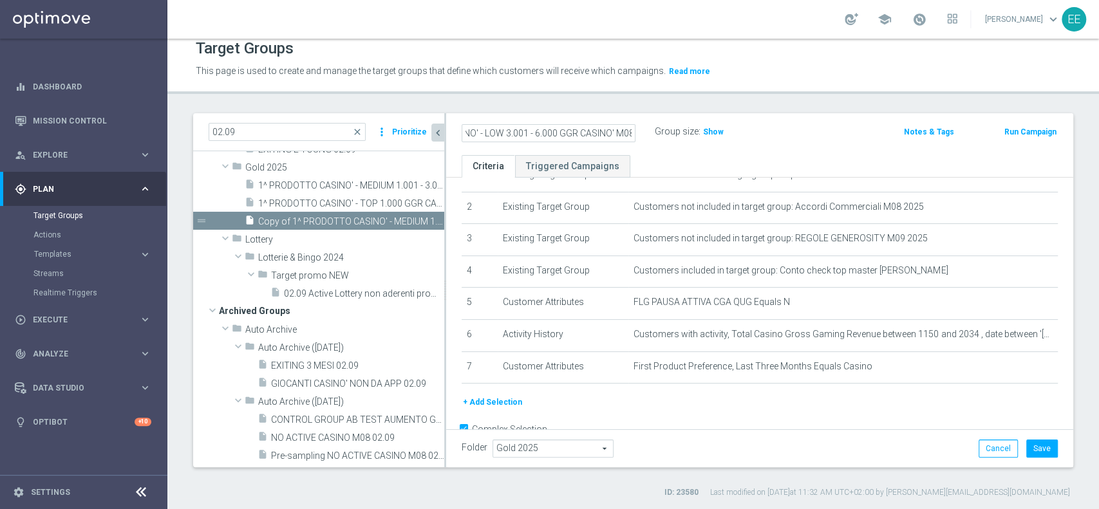
scroll to position [0, 0]
click at [873, 441] on div "Folder Gold 2025 Gold 2025 arrow_drop_down search Cancel Save Saving..." at bounding box center [760, 449] width 596 height 18
click at [1034, 446] on button "Save" at bounding box center [1043, 449] width 32 height 18
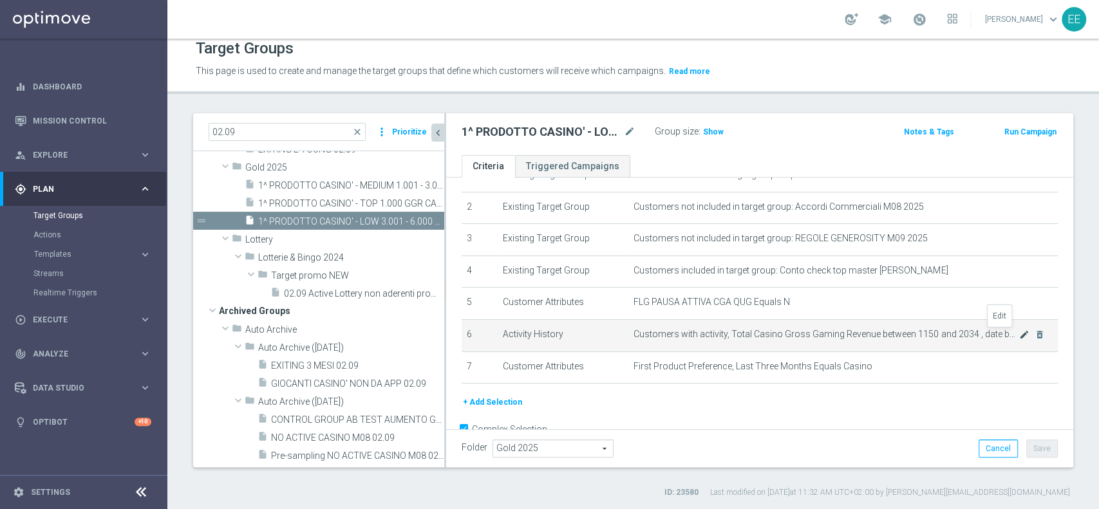
click at [1019, 336] on icon "mode_edit" at bounding box center [1024, 335] width 10 height 10
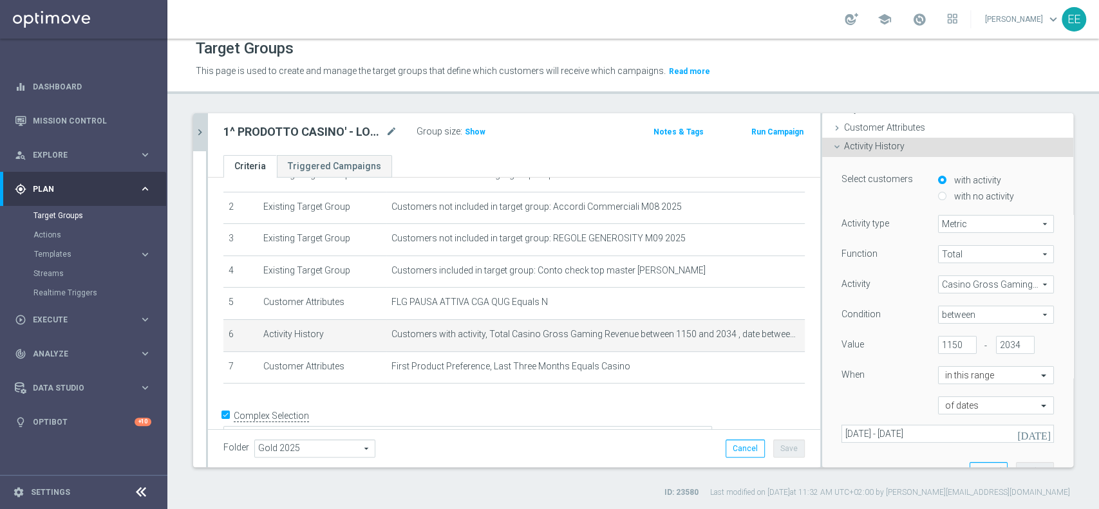
scroll to position [64, 0]
click at [996, 345] on input "2034" at bounding box center [1015, 343] width 39 height 18
type input "1149"
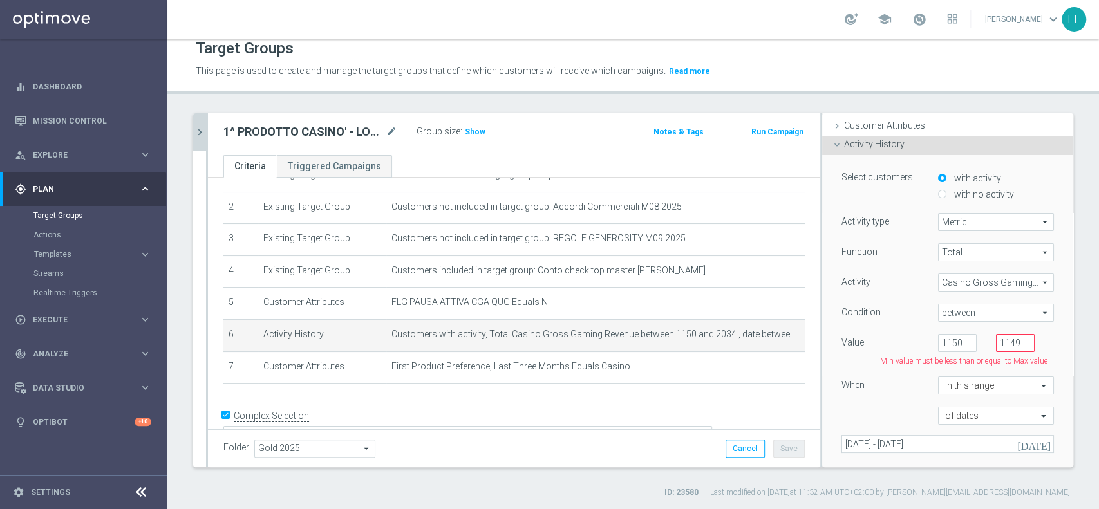
click at [929, 337] on div "1150" at bounding box center [958, 343] width 58 height 18
click at [938, 339] on input "1150" at bounding box center [957, 343] width 39 height 18
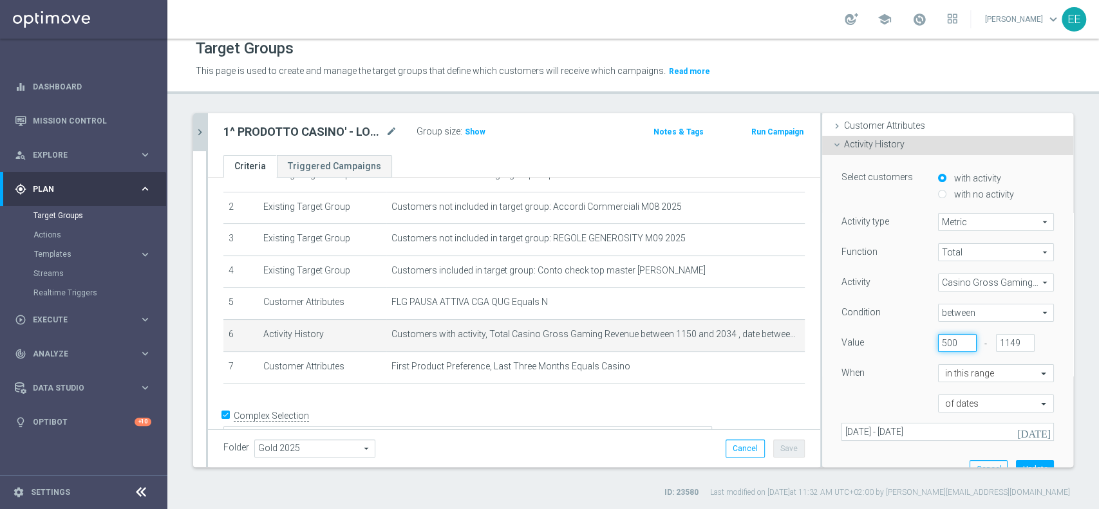
type input "500"
click at [873, 376] on div "When" at bounding box center [880, 375] width 97 height 21
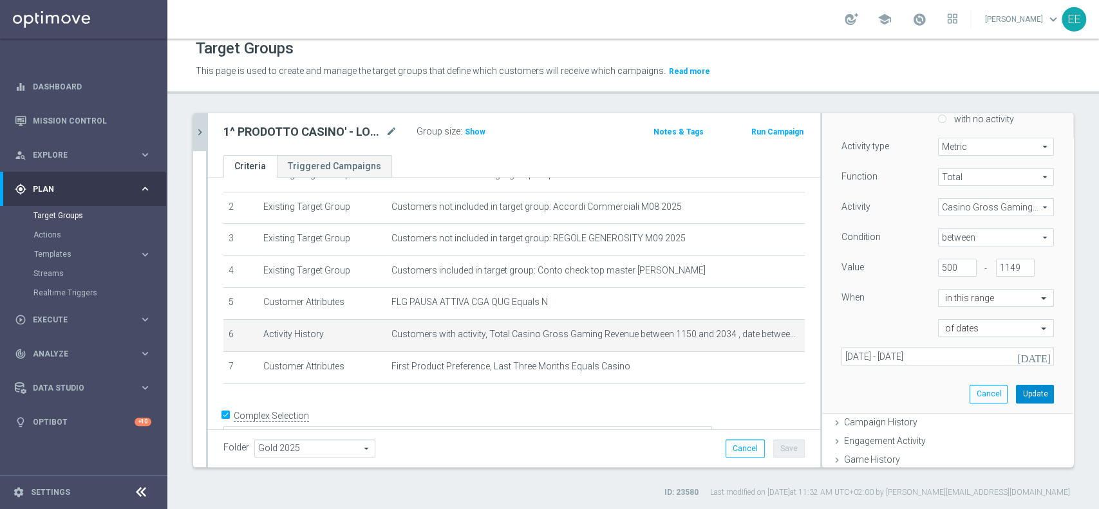
click at [1016, 392] on button "Update" at bounding box center [1035, 394] width 38 height 18
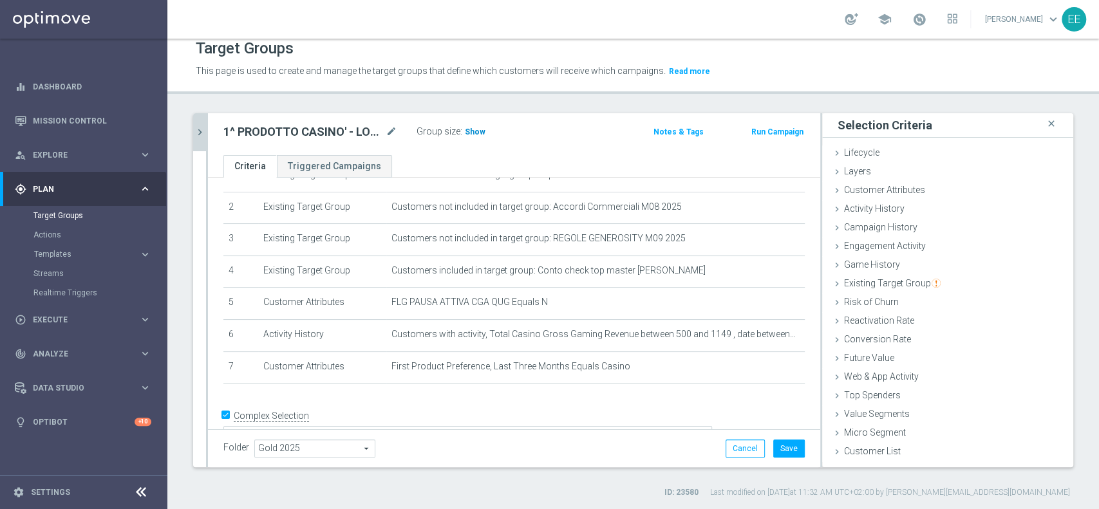
click at [471, 132] on span "Show" at bounding box center [475, 132] width 21 height 9
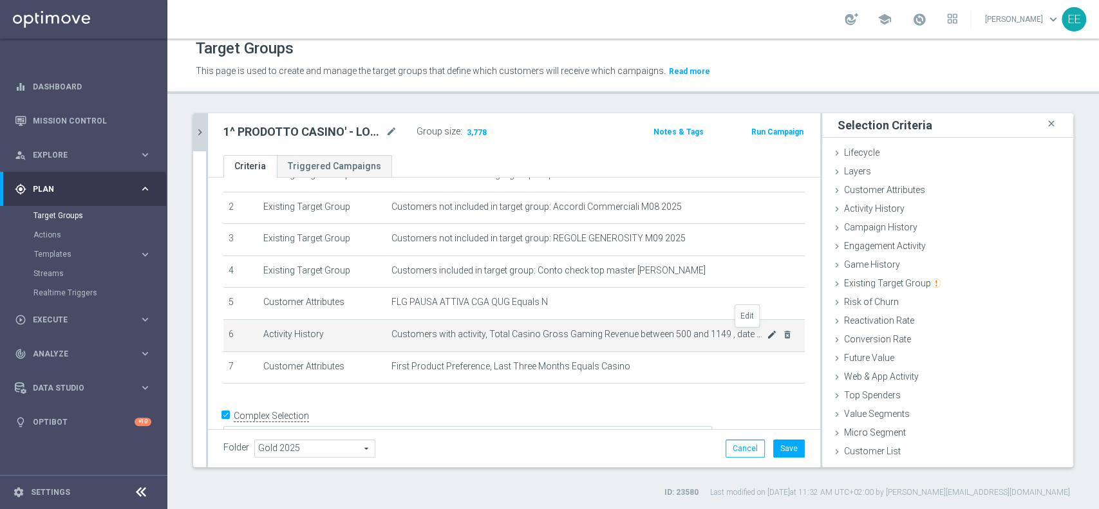
click at [767, 335] on icon "mode_edit" at bounding box center [772, 335] width 10 height 10
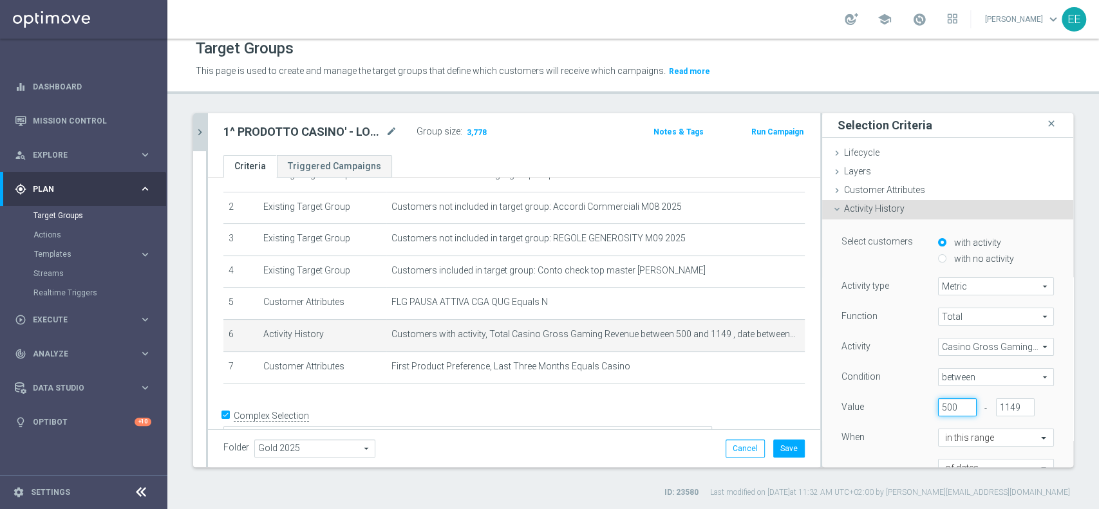
click at [938, 401] on input "500" at bounding box center [957, 408] width 39 height 18
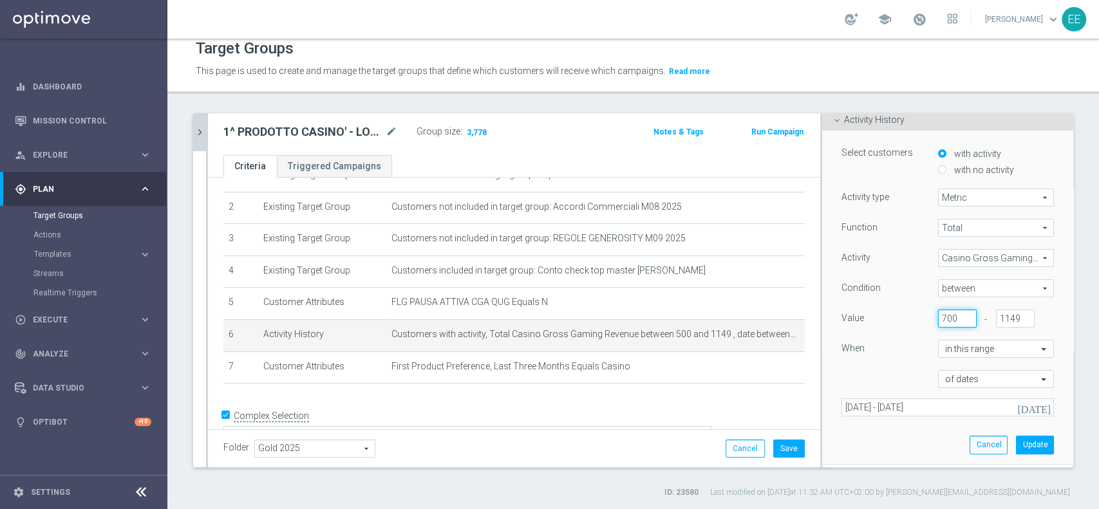
scroll to position [91, 0]
type input "700"
click at [1016, 446] on button "Update" at bounding box center [1035, 443] width 38 height 18
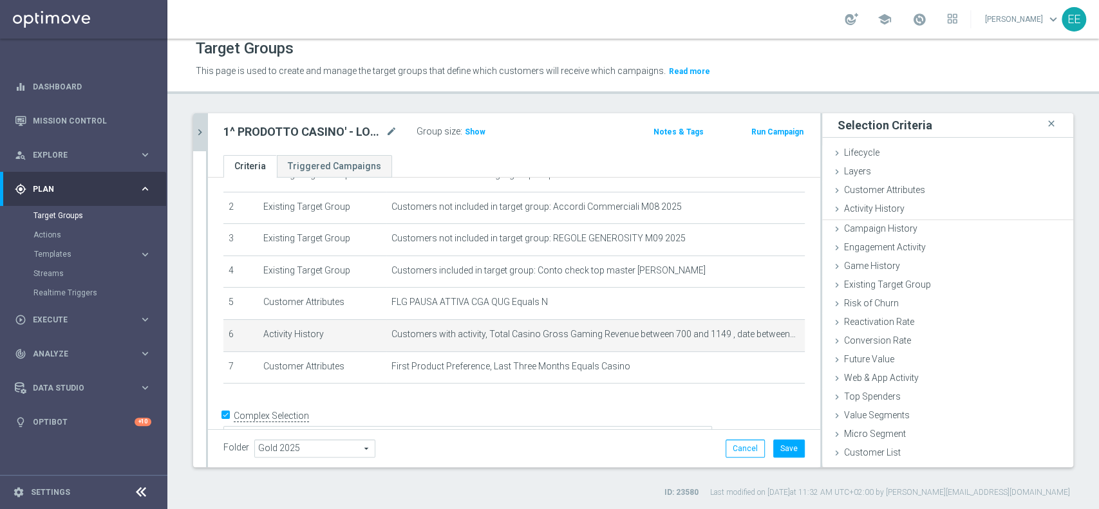
scroll to position [0, 0]
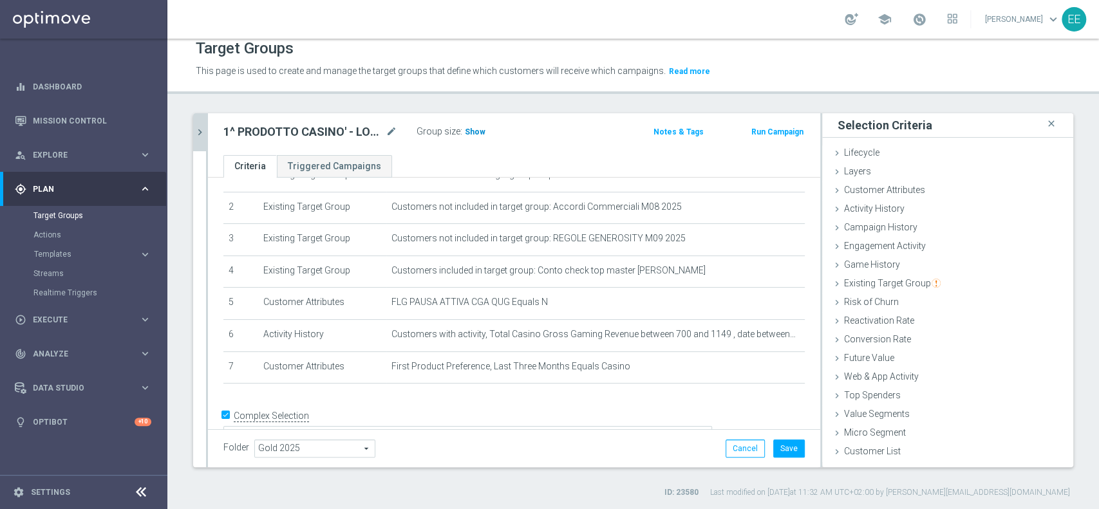
click at [477, 128] on span "Show" at bounding box center [475, 132] width 21 height 9
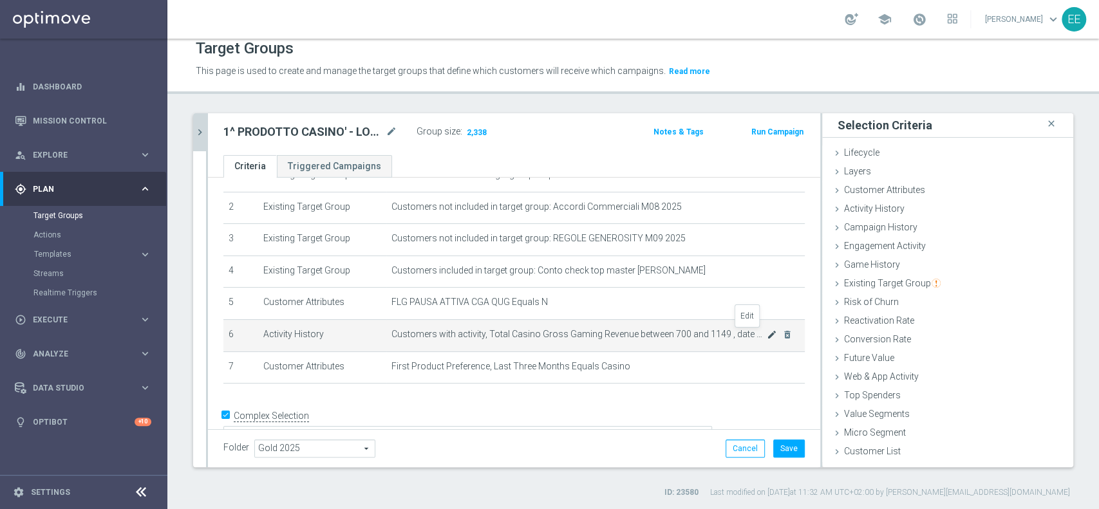
click at [767, 331] on icon "mode_edit" at bounding box center [772, 335] width 10 height 10
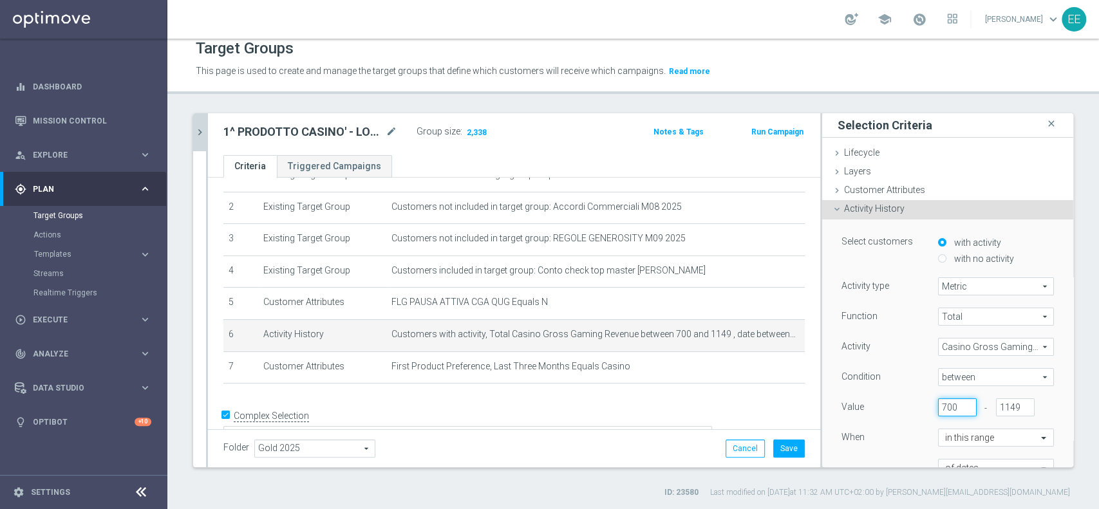
click at [938, 404] on input "700" at bounding box center [957, 408] width 39 height 18
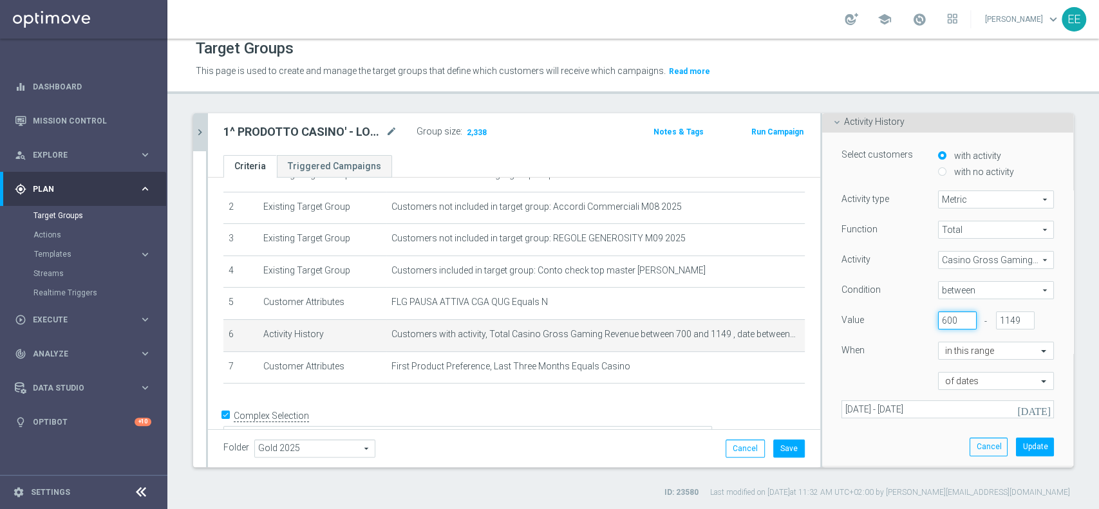
scroll to position [88, 0]
type input "600"
click at [1016, 454] on button "Update" at bounding box center [1035, 446] width 38 height 18
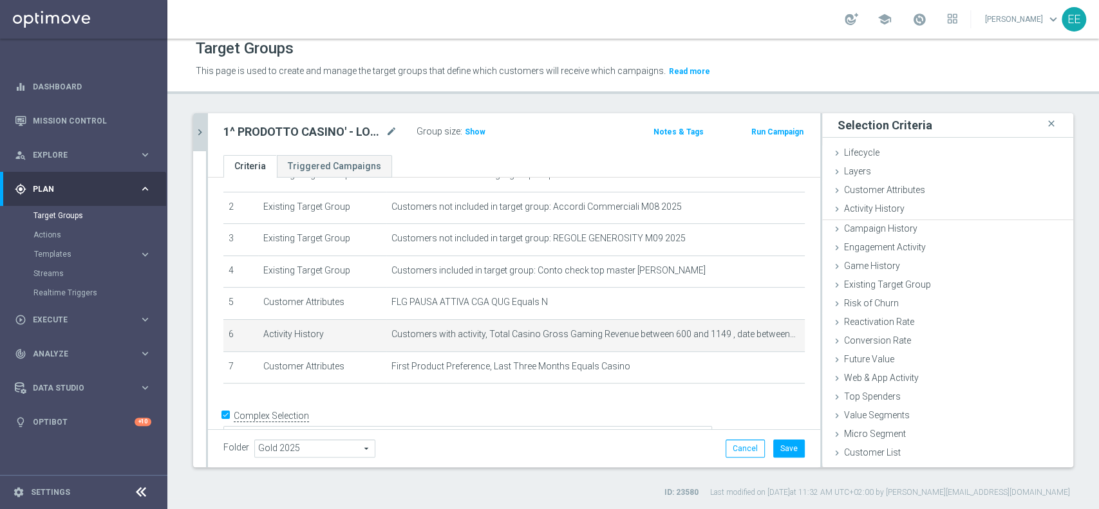
scroll to position [0, 0]
click at [468, 134] on span "Show" at bounding box center [475, 132] width 21 height 9
click at [767, 334] on icon "mode_edit" at bounding box center [772, 335] width 10 height 10
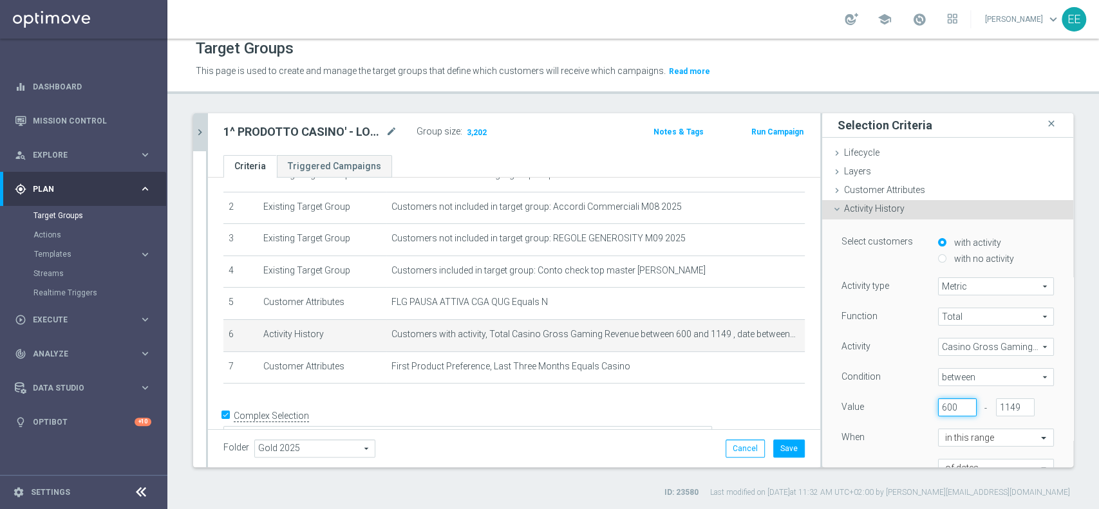
click at [938, 400] on input "600" at bounding box center [957, 408] width 39 height 18
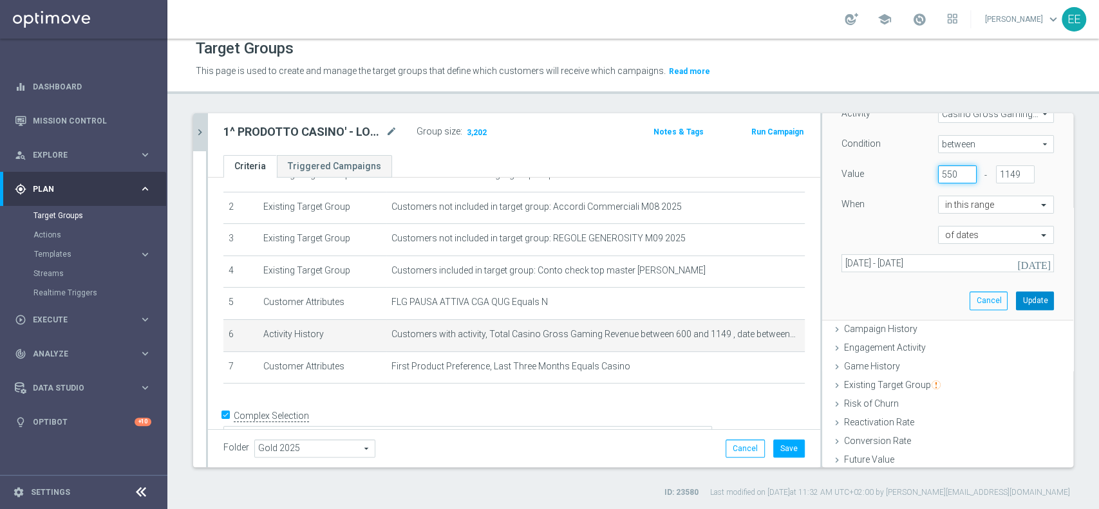
type input "550"
click at [1016, 294] on button "Update" at bounding box center [1035, 301] width 38 height 18
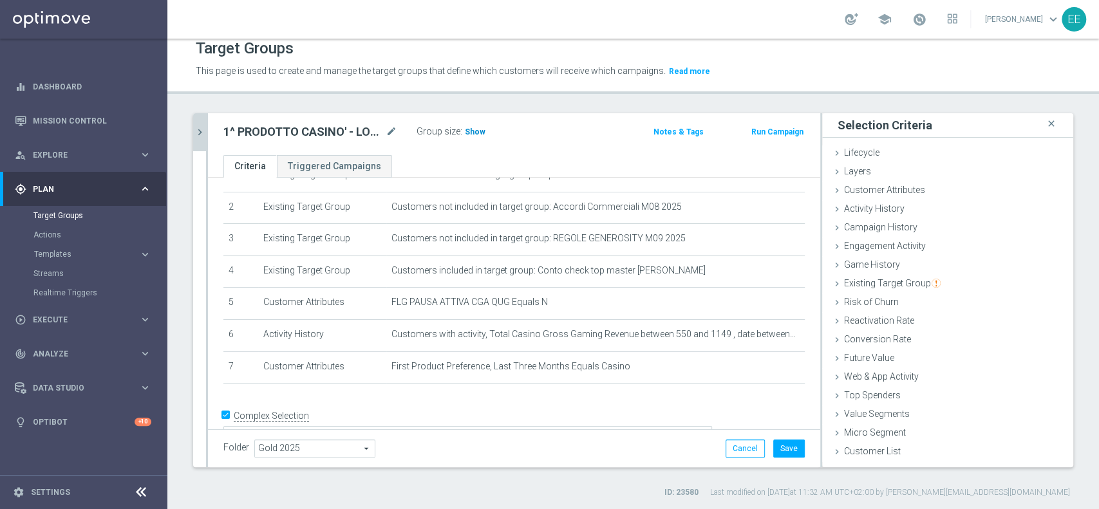
click at [475, 137] on h3 "Show" at bounding box center [475, 132] width 23 height 14
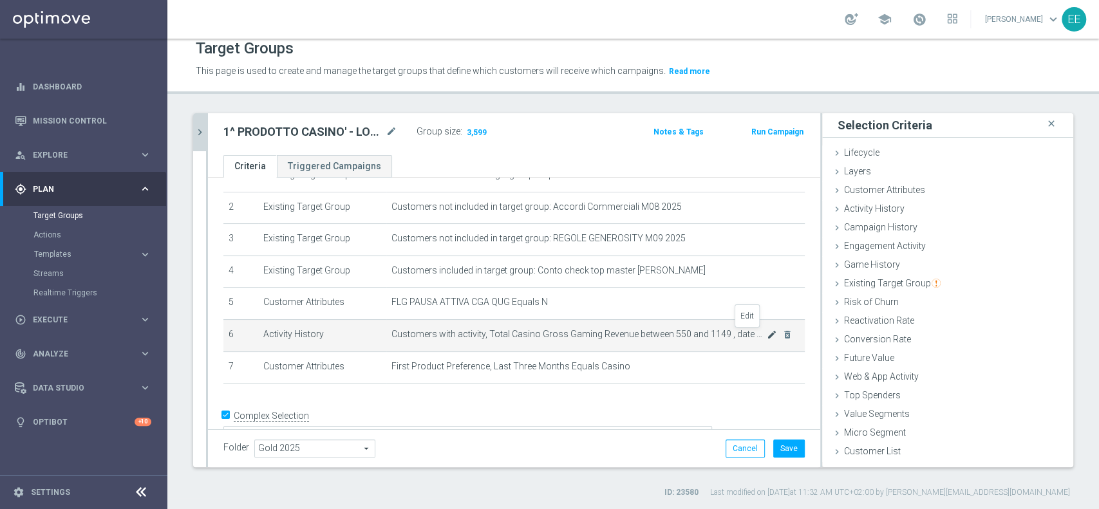
click at [767, 334] on icon "mode_edit" at bounding box center [772, 335] width 10 height 10
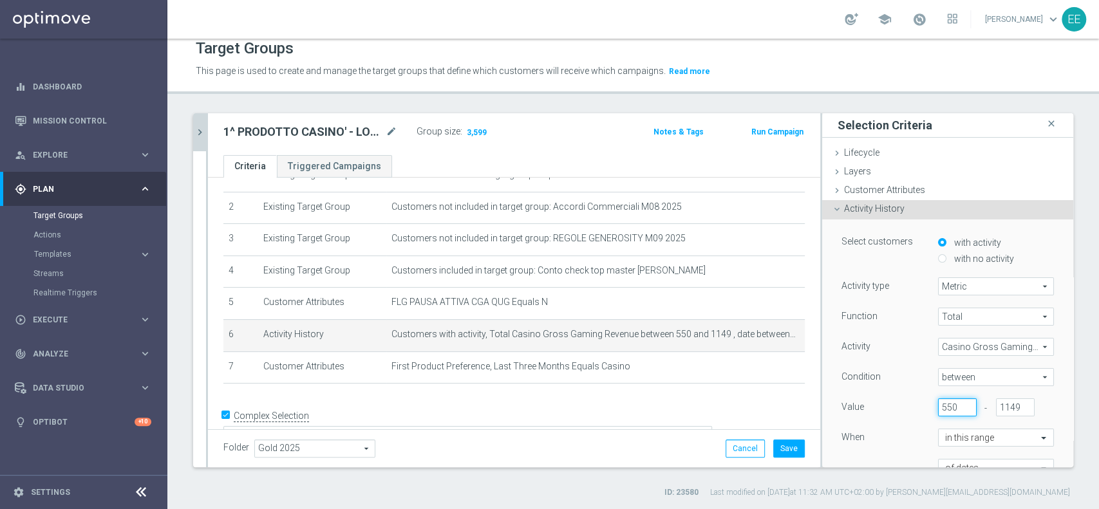
click at [938, 401] on input "550" at bounding box center [957, 408] width 39 height 18
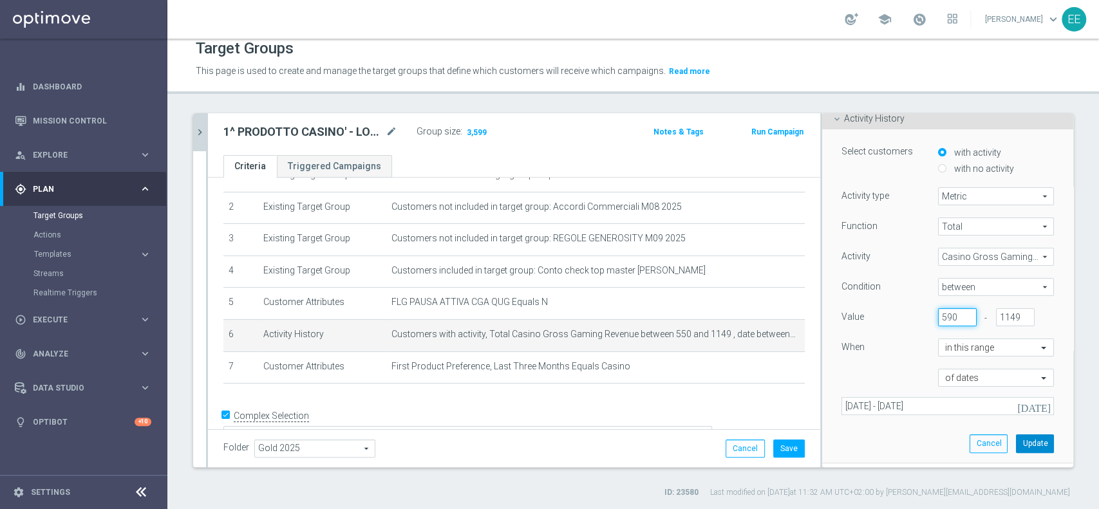
type input "590"
click at [1016, 440] on button "Update" at bounding box center [1035, 444] width 38 height 18
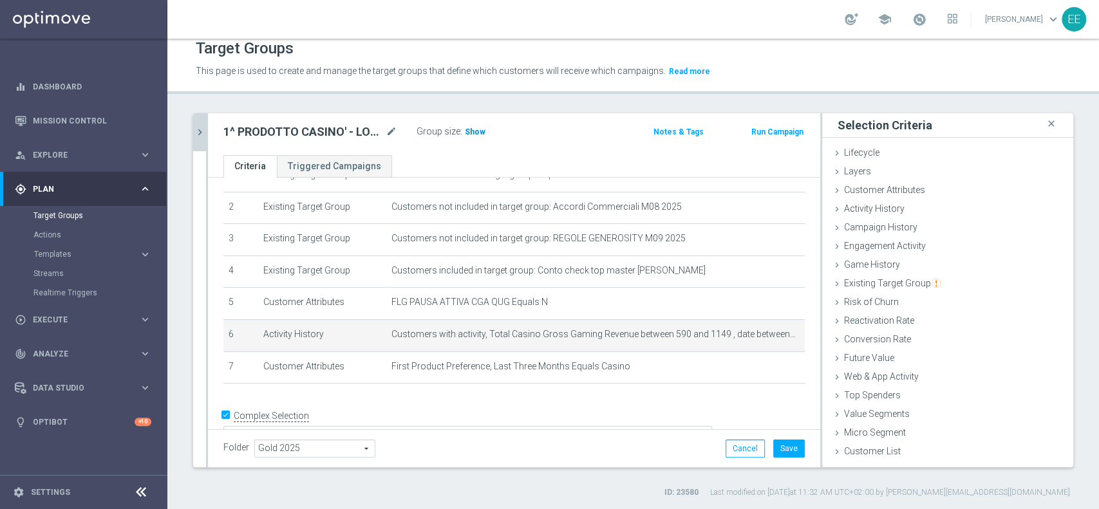
click at [473, 134] on span "Show" at bounding box center [475, 132] width 21 height 9
click at [767, 332] on icon "mode_edit" at bounding box center [772, 335] width 10 height 10
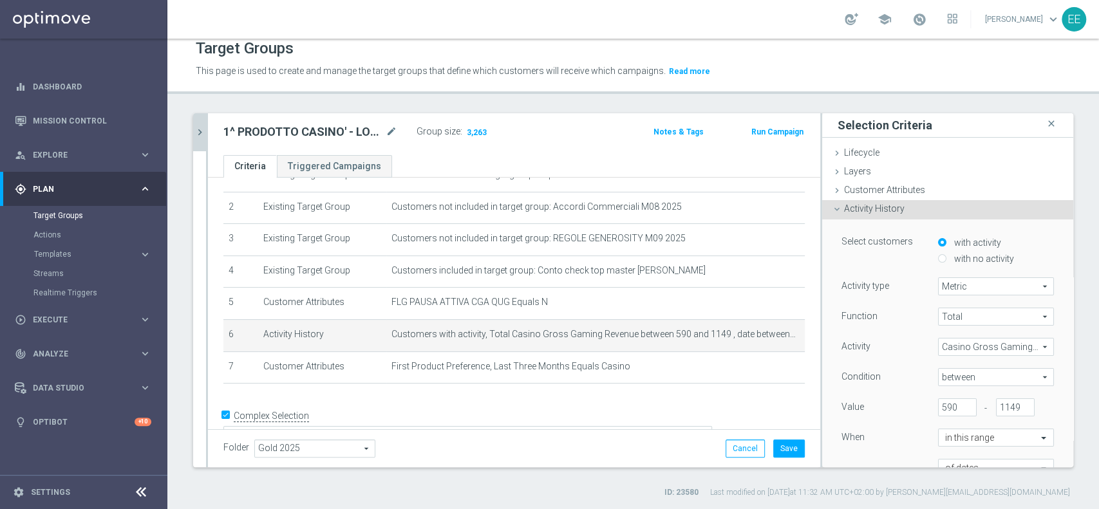
click at [927, 395] on div "Function Total Total arrow_drop_down search Activity Casino Gross Gaming Revenu…" at bounding box center [948, 407] width 213 height 198
click at [938, 399] on input "590" at bounding box center [957, 408] width 39 height 18
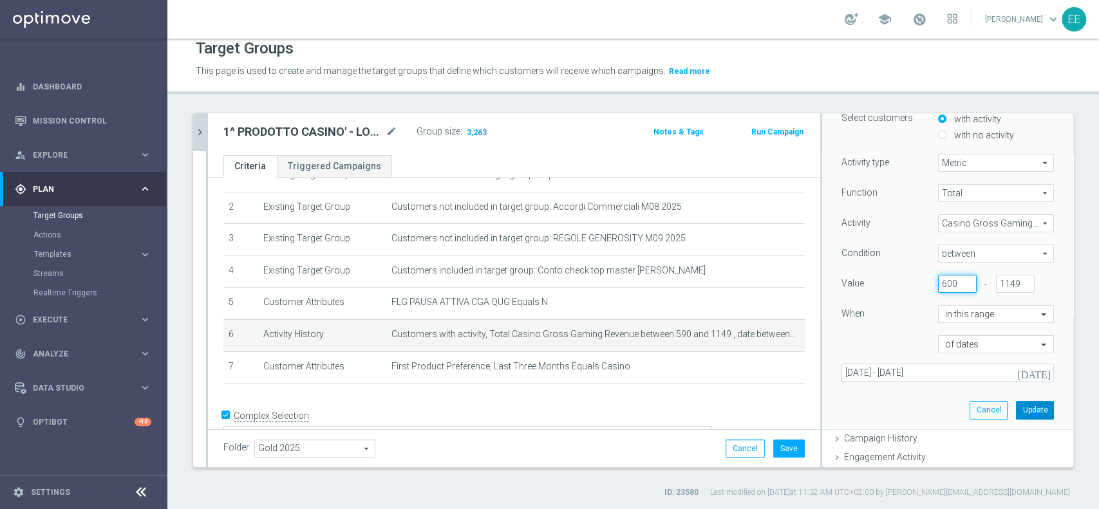
type input "600"
click at [1016, 412] on button "Update" at bounding box center [1035, 410] width 38 height 18
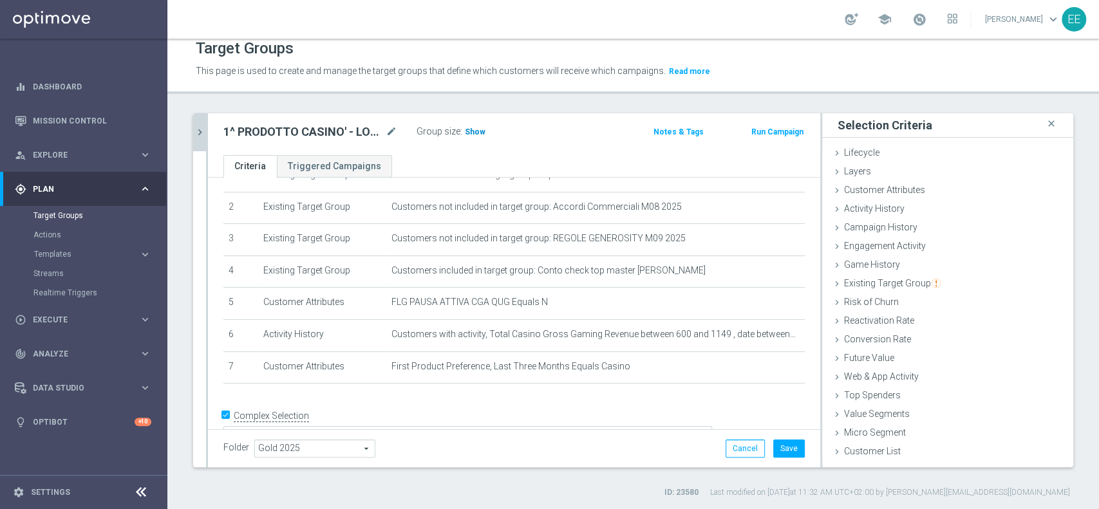
click at [478, 135] on span "Show" at bounding box center [475, 132] width 21 height 9
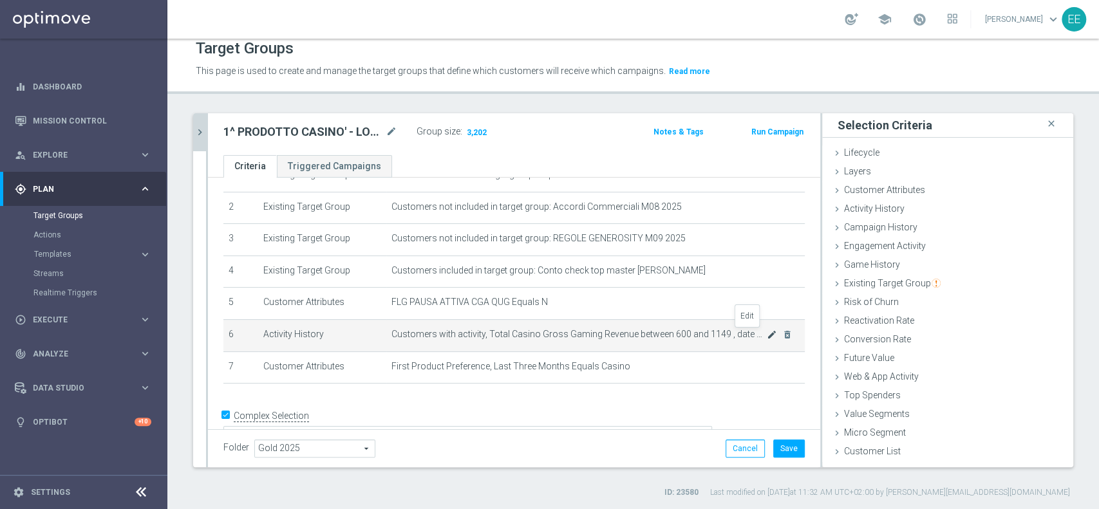
click at [767, 332] on icon "mode_edit" at bounding box center [772, 335] width 10 height 10
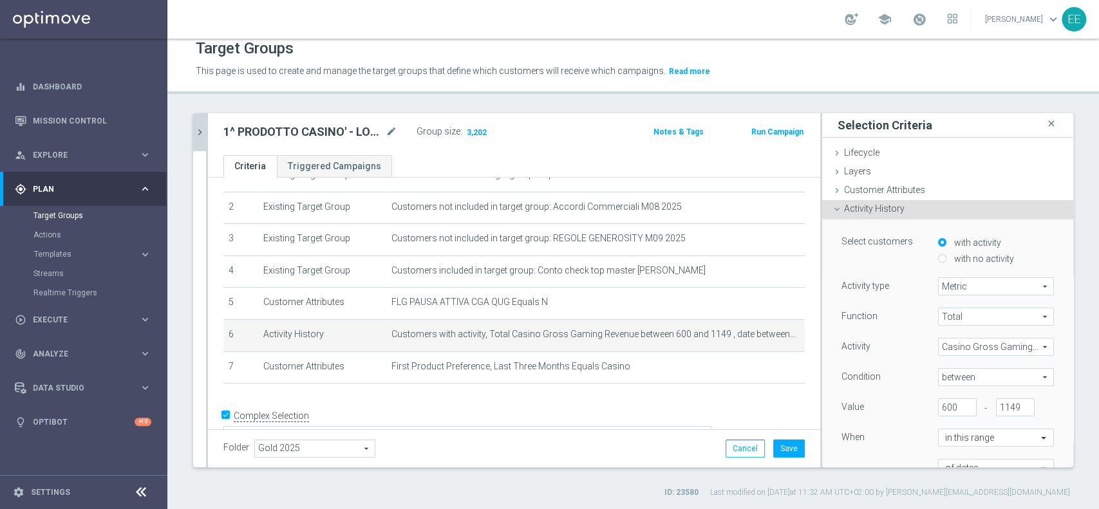
click at [927, 416] on div "Value 600 - 1149" at bounding box center [948, 409] width 232 height 21
click at [938, 406] on input "600" at bounding box center [957, 408] width 39 height 18
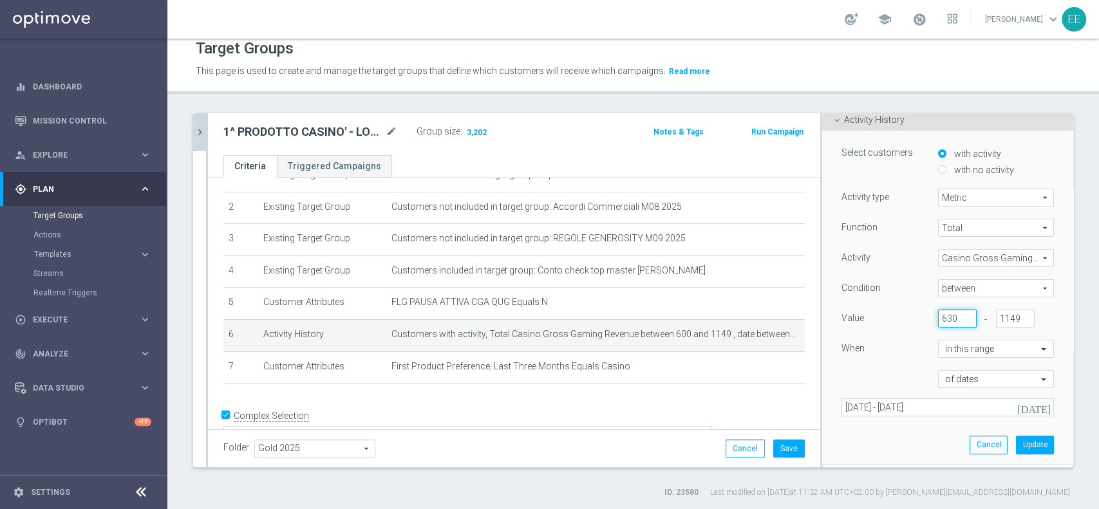
scroll to position [91, 0]
type input "630"
click at [1016, 445] on button "Update" at bounding box center [1035, 443] width 38 height 18
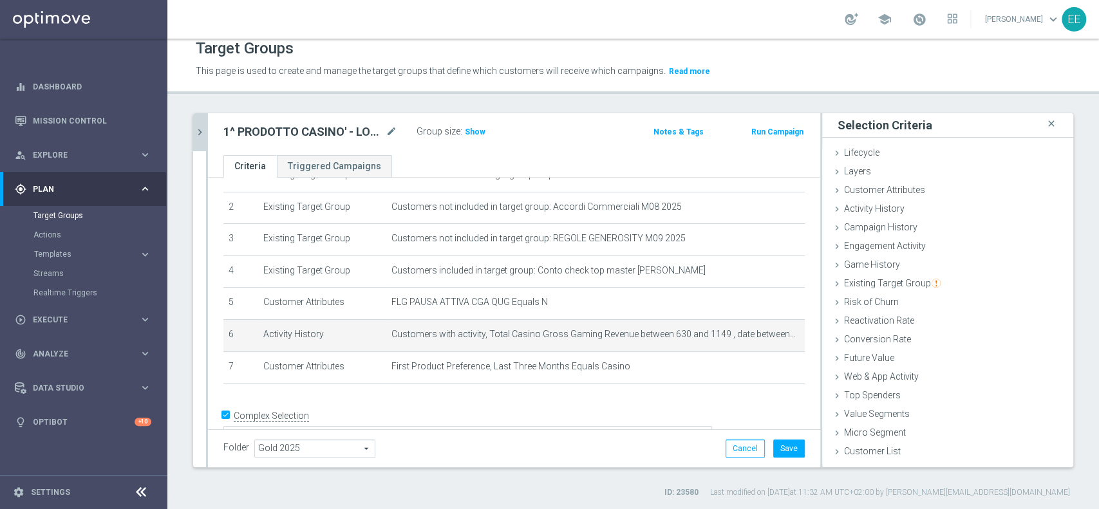
scroll to position [0, 0]
click at [478, 137] on h3 "Show" at bounding box center [475, 132] width 23 height 14
click at [767, 334] on icon "mode_edit" at bounding box center [772, 335] width 10 height 10
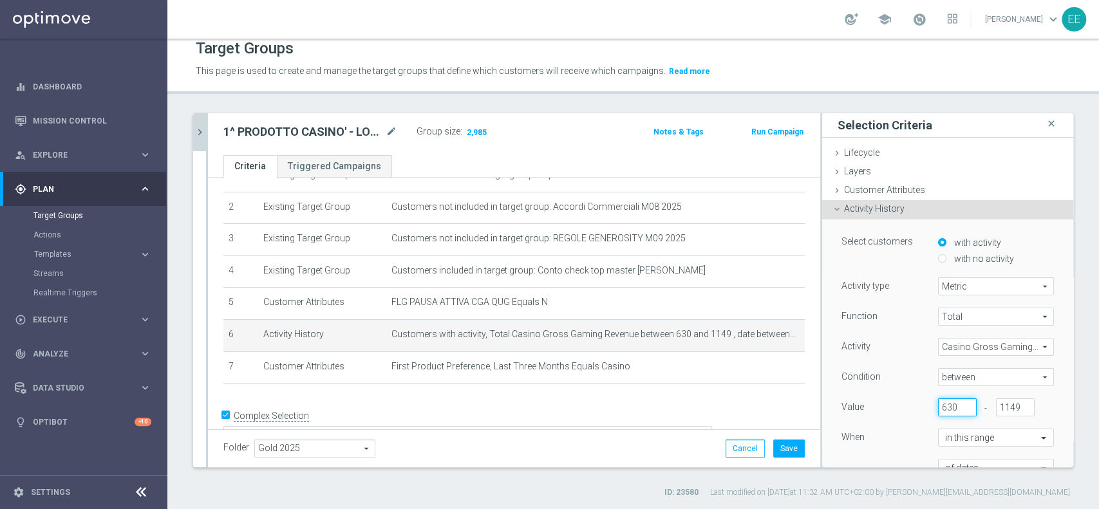
click at [938, 404] on input "630" at bounding box center [957, 408] width 39 height 18
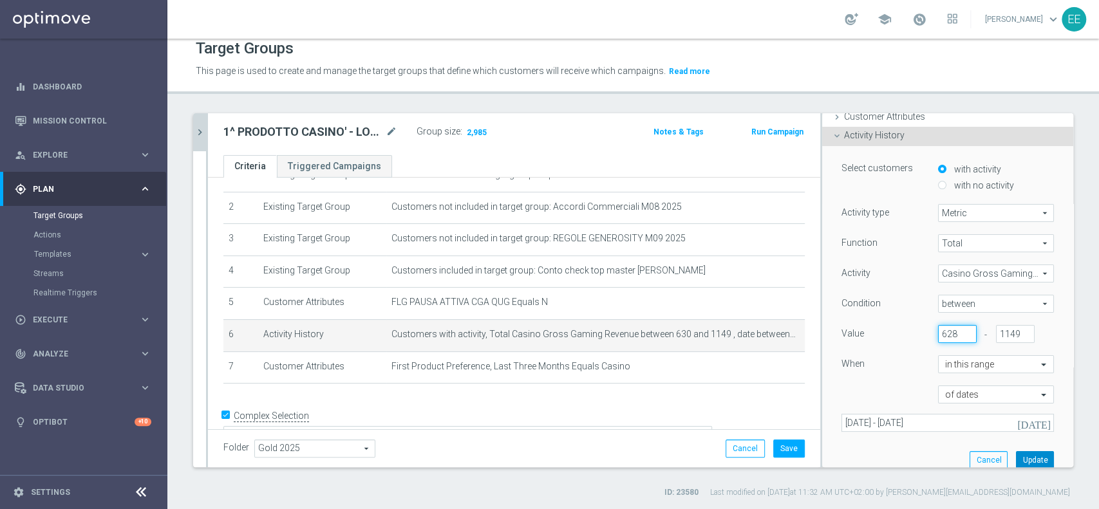
type input "628"
click at [1016, 457] on button "Update" at bounding box center [1035, 460] width 38 height 18
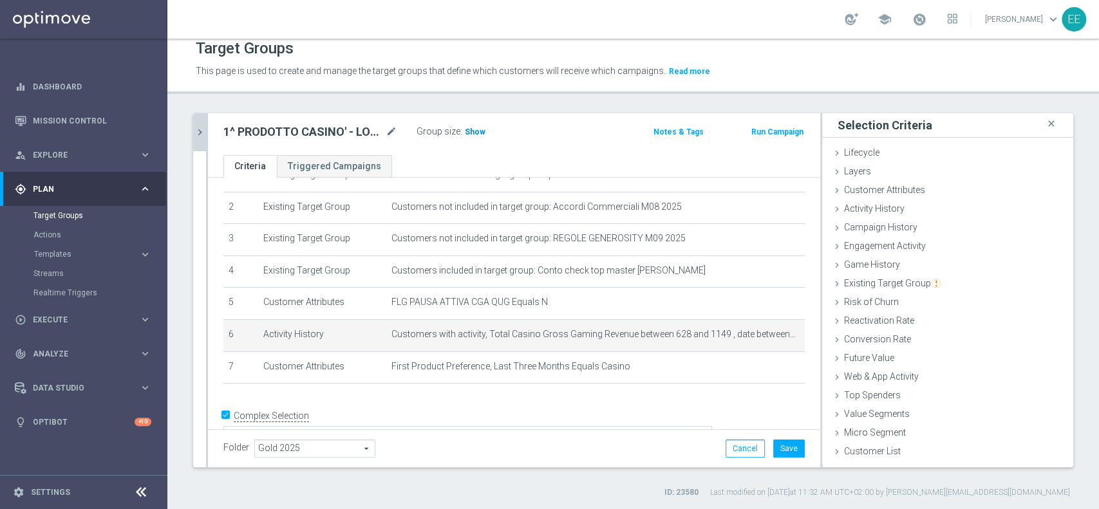
click at [471, 133] on span "Show" at bounding box center [475, 132] width 21 height 9
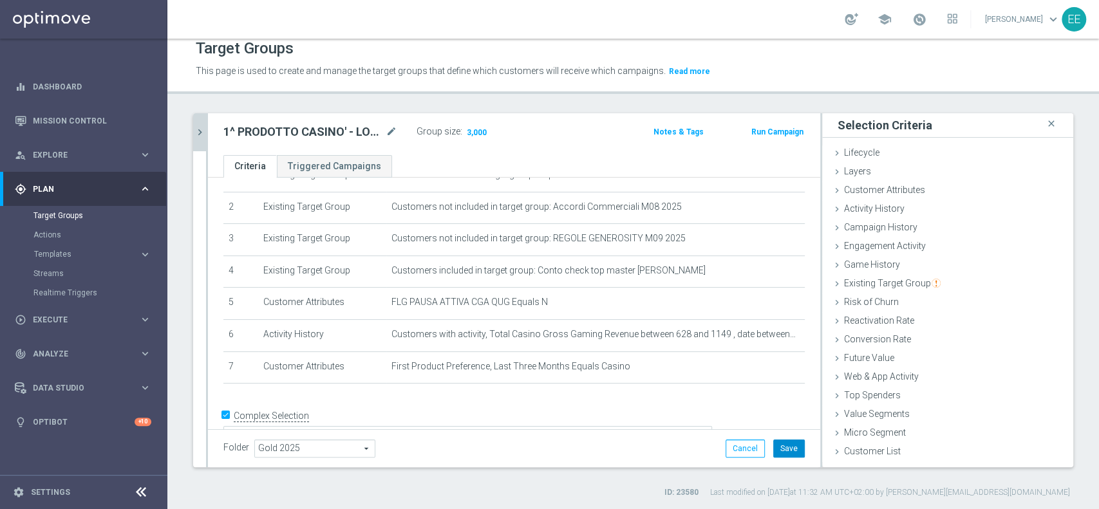
click at [773, 446] on button "Save" at bounding box center [789, 449] width 32 height 18
click at [198, 131] on icon "chevron_right" at bounding box center [200, 132] width 12 height 12
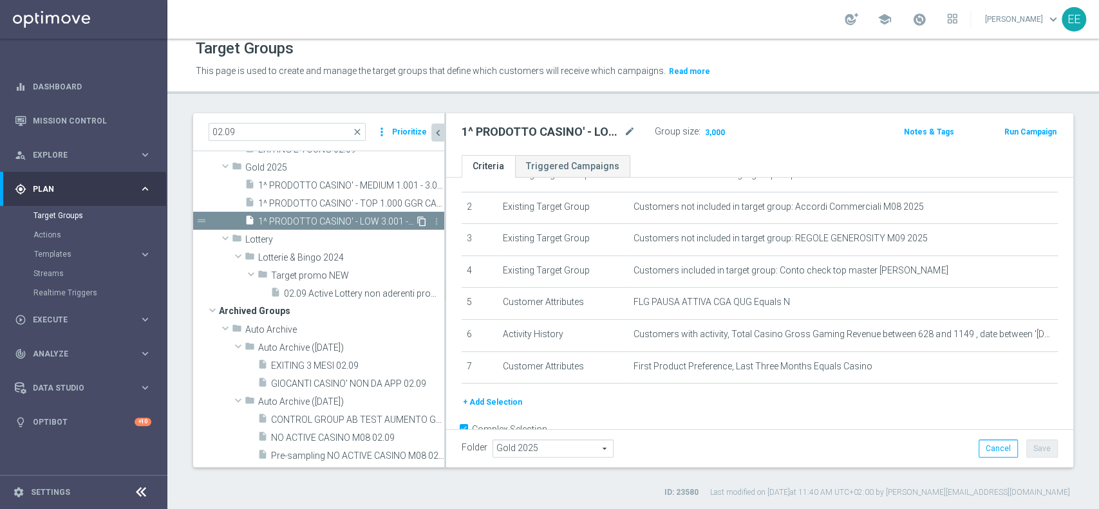
click at [417, 227] on icon "content_copy" at bounding box center [422, 221] width 10 height 10
click at [632, 130] on icon "mode_edit" at bounding box center [630, 131] width 12 height 15
type input "1^ PRODOTTO CASINO' - OTHER GGR>10 CASINO' M08 02.09"
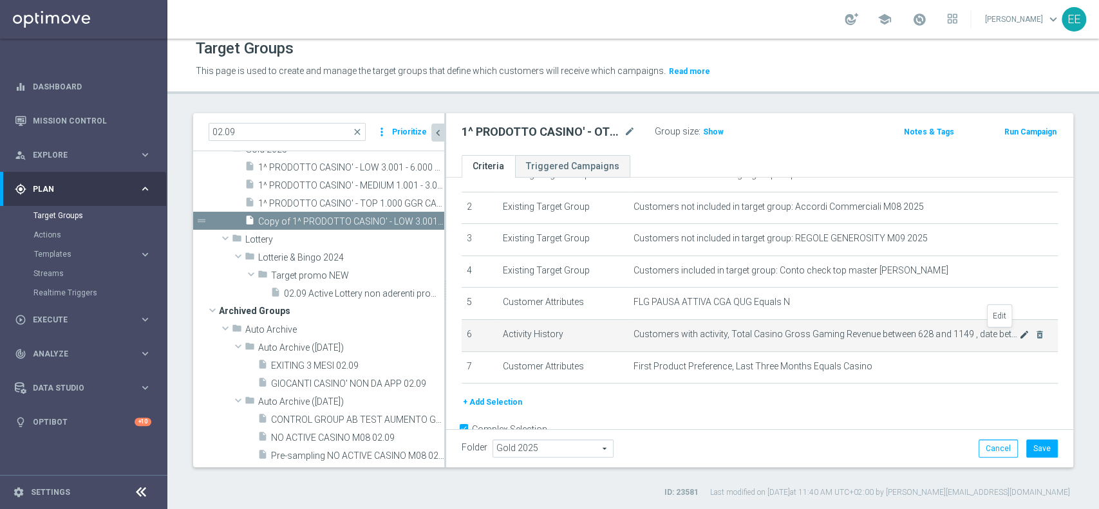
click at [1019, 336] on icon "mode_edit" at bounding box center [1024, 335] width 10 height 10
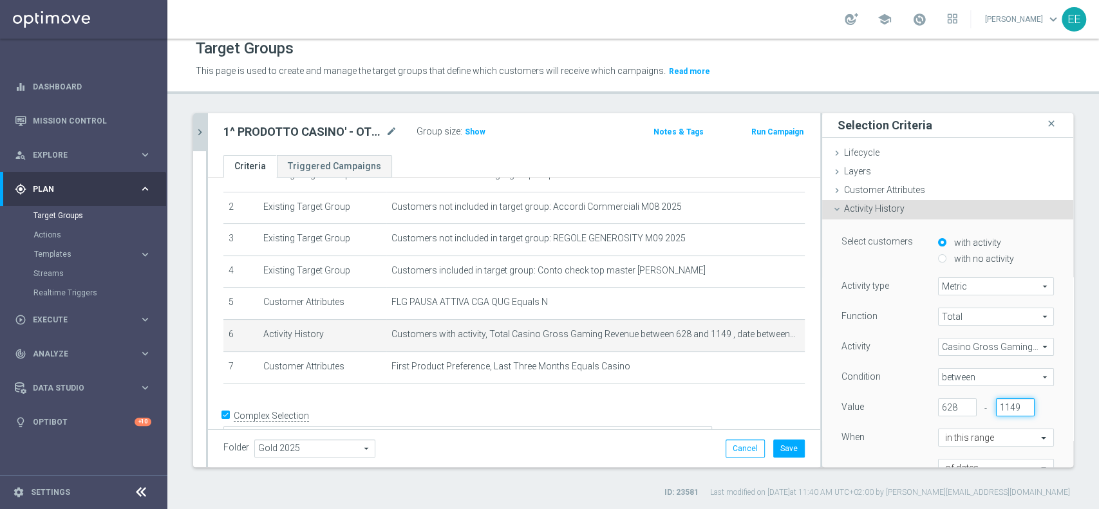
click at [996, 408] on input "1149" at bounding box center [1015, 408] width 39 height 18
type input "627"
click at [938, 404] on input "628" at bounding box center [957, 408] width 39 height 18
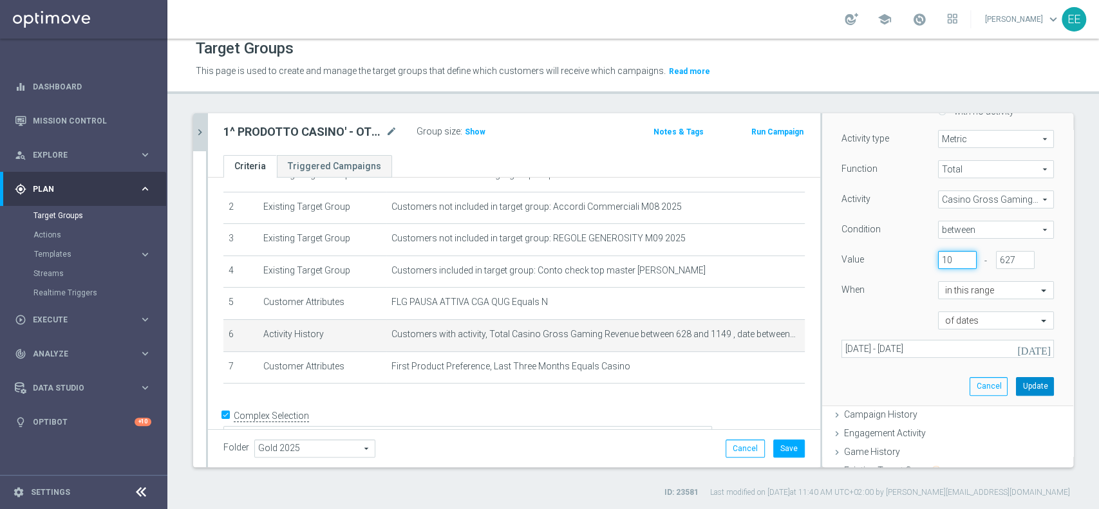
type input "10"
click at [1016, 380] on button "Update" at bounding box center [1035, 386] width 38 height 18
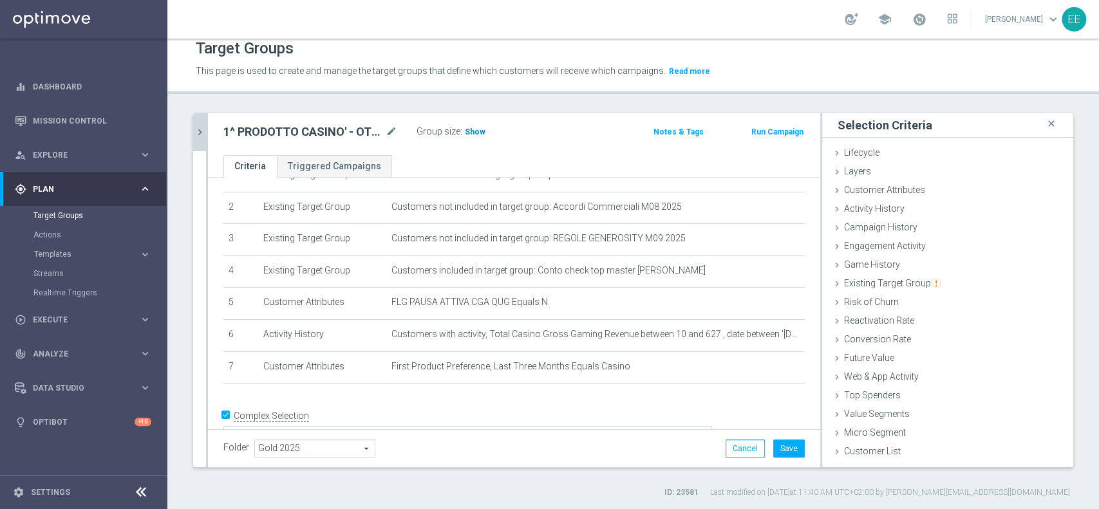
click at [472, 133] on span "Show" at bounding box center [475, 132] width 21 height 9
click at [198, 128] on icon "chevron_right" at bounding box center [200, 132] width 12 height 12
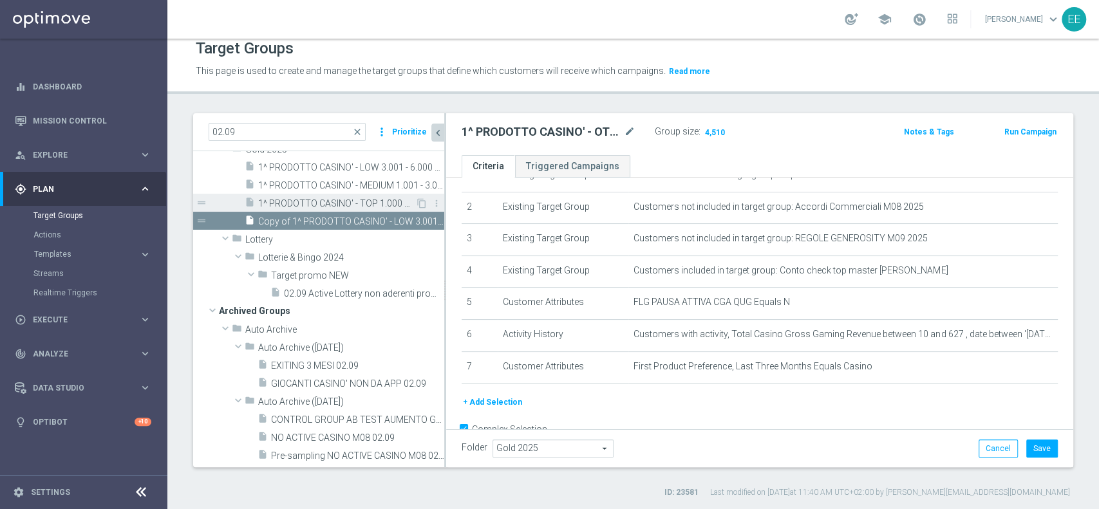
click at [354, 209] on span "1^ PRODOTTO CASINO' - TOP 1.000 GGR CASINO' M08 02.09" at bounding box center [336, 203] width 157 height 11
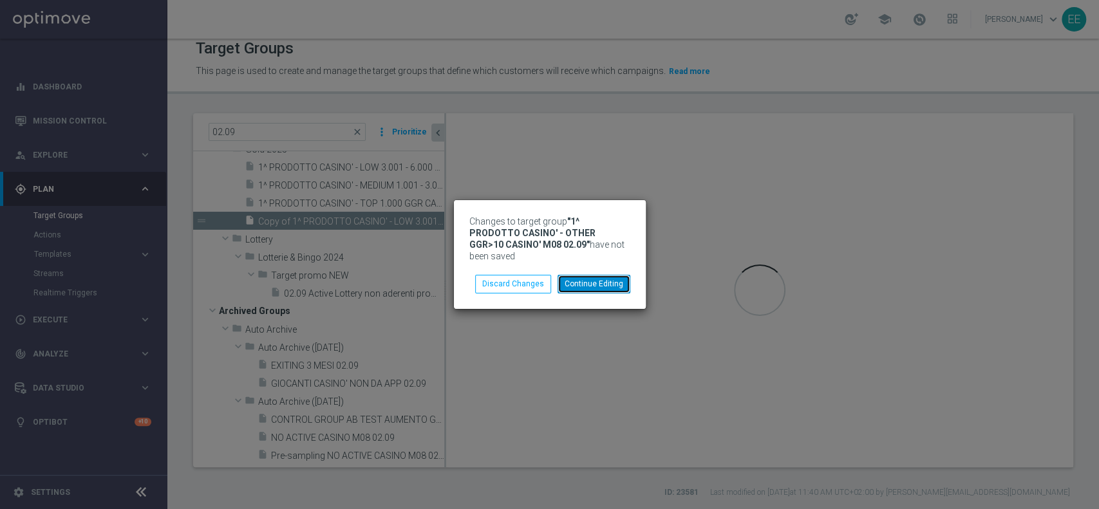
click at [582, 283] on button "Continue Editing" at bounding box center [594, 284] width 73 height 18
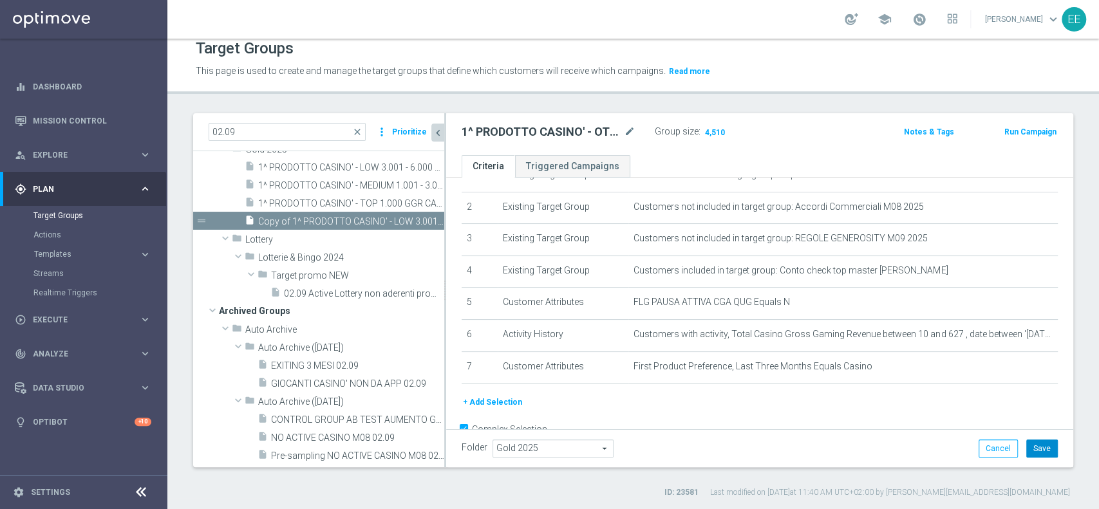
click at [1034, 441] on button "Save" at bounding box center [1043, 449] width 32 height 18
click at [379, 209] on span "1^ PRODOTTO CASINO' - TOP 1.000 GGR CASINO' M08 02.09" at bounding box center [336, 203] width 157 height 11
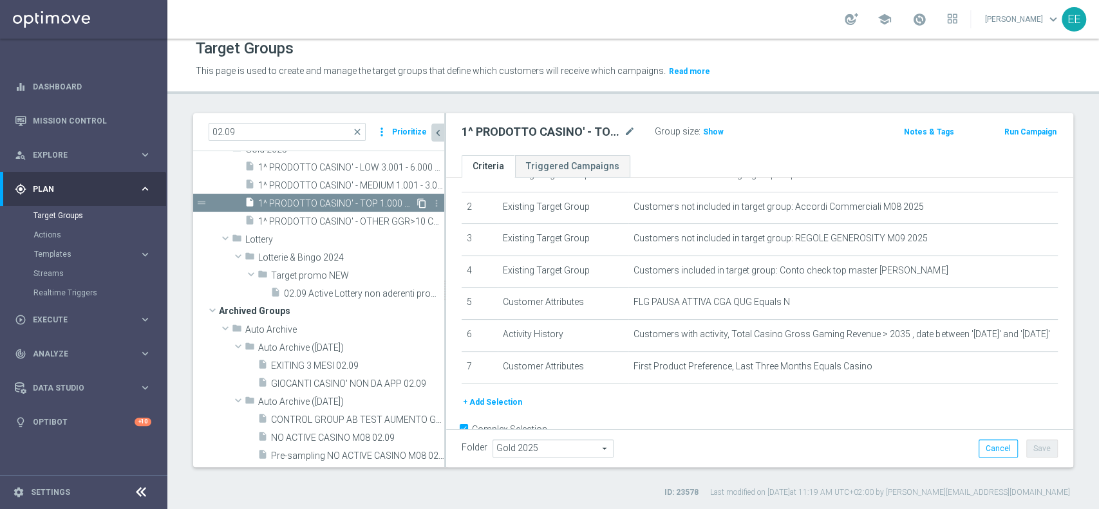
click at [417, 209] on icon "content_copy" at bounding box center [422, 203] width 10 height 10
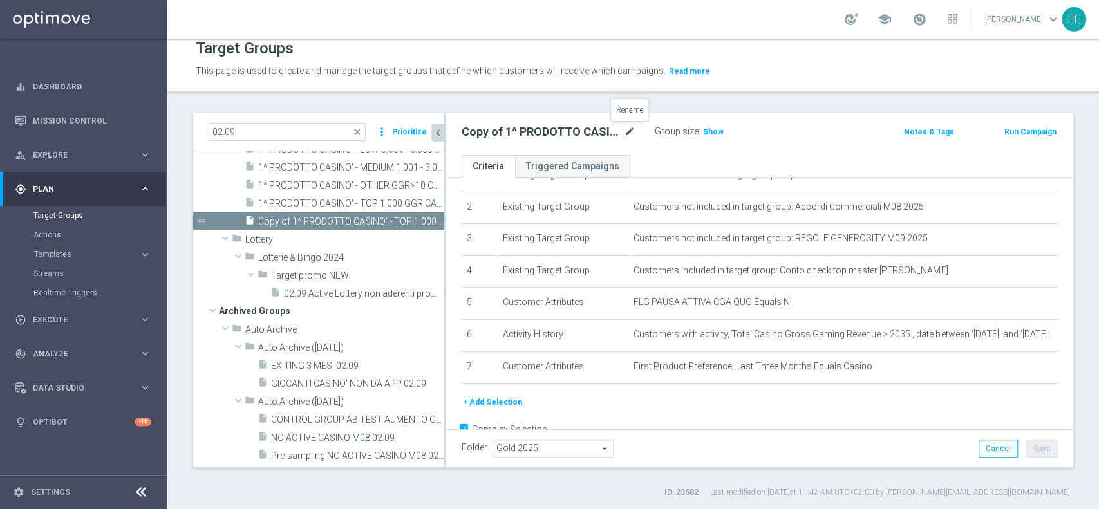
click at [627, 131] on icon "mode_edit" at bounding box center [630, 131] width 12 height 15
type input "1^ PRODOTTO CASINO' - NON CONTATTABILI - TOP 2.000 GGR M08 02.09"
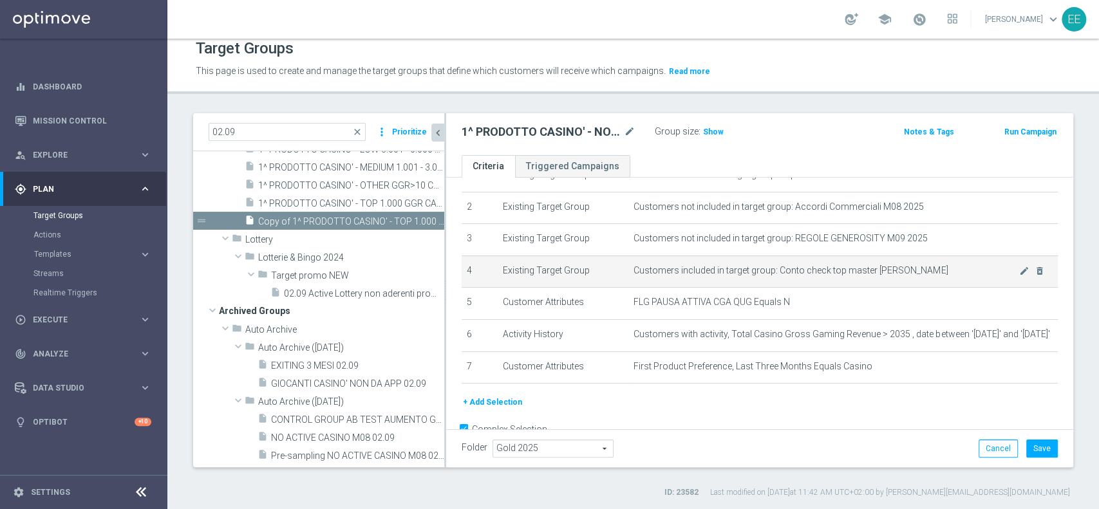
scroll to position [0, 0]
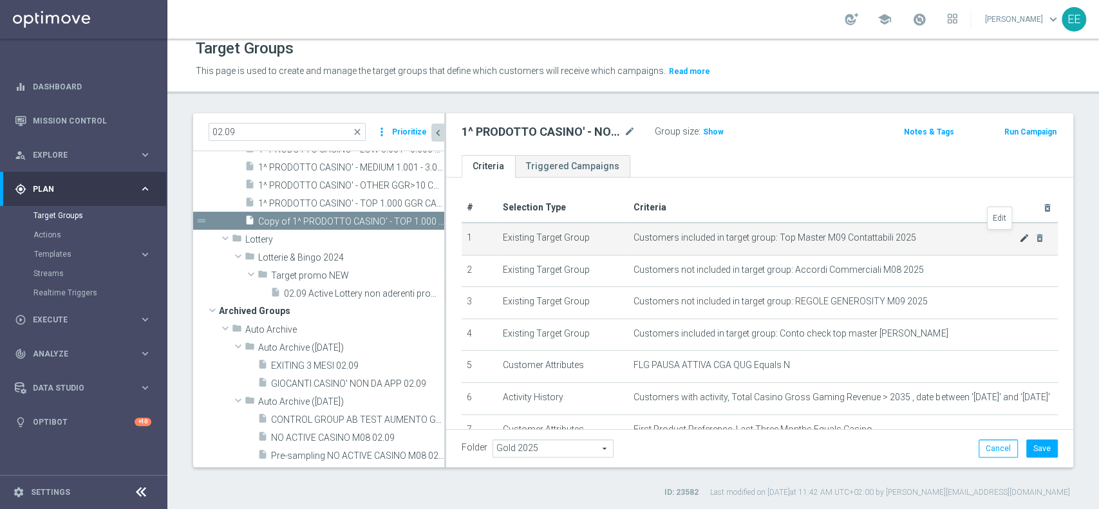
click at [1019, 234] on icon "mode_edit" at bounding box center [1024, 238] width 10 height 10
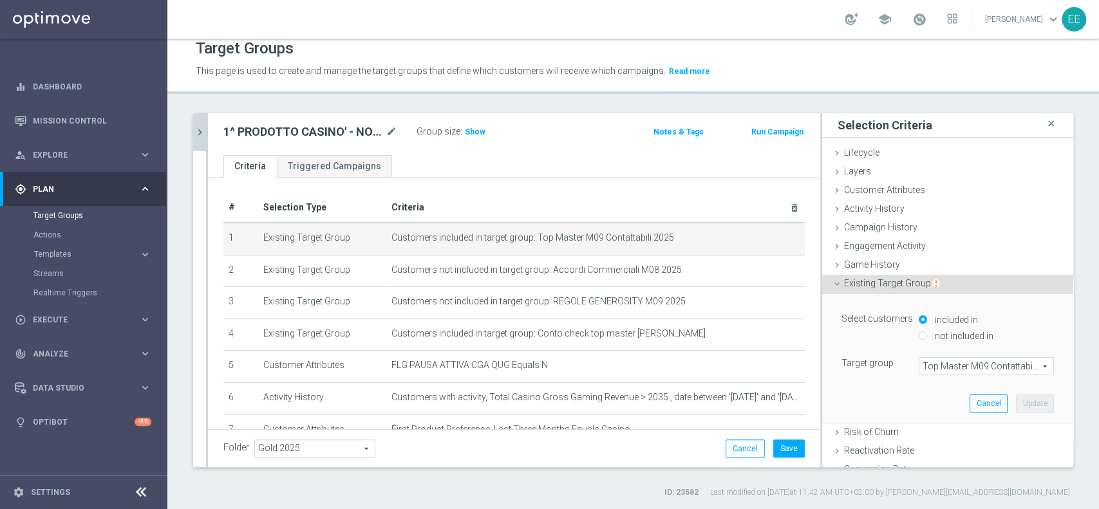
click at [943, 373] on span "Top Master M09 Contattabili 2025" at bounding box center [987, 366] width 134 height 17
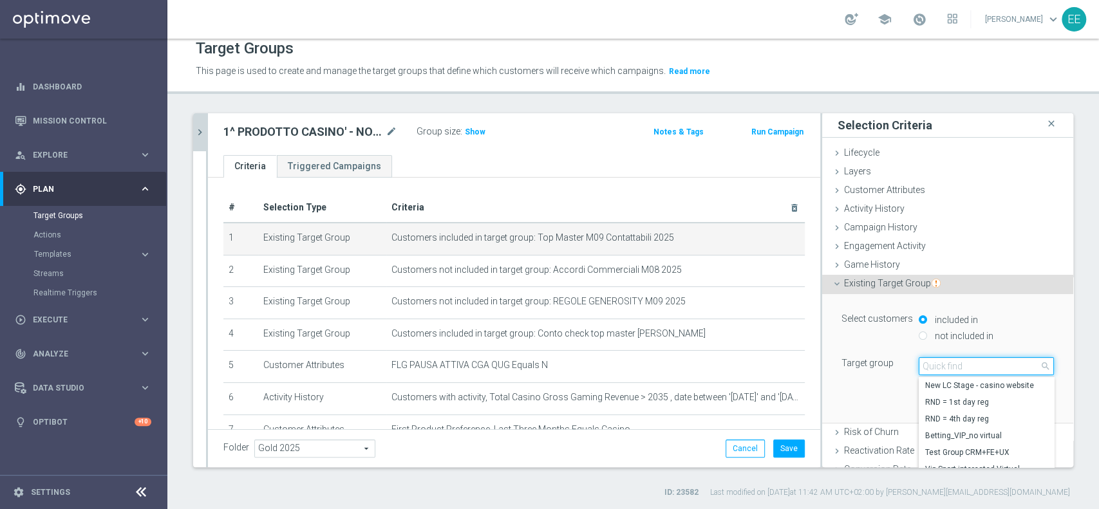
click at [943, 373] on input "search" at bounding box center [986, 366] width 135 height 18
type input "Top master m09"
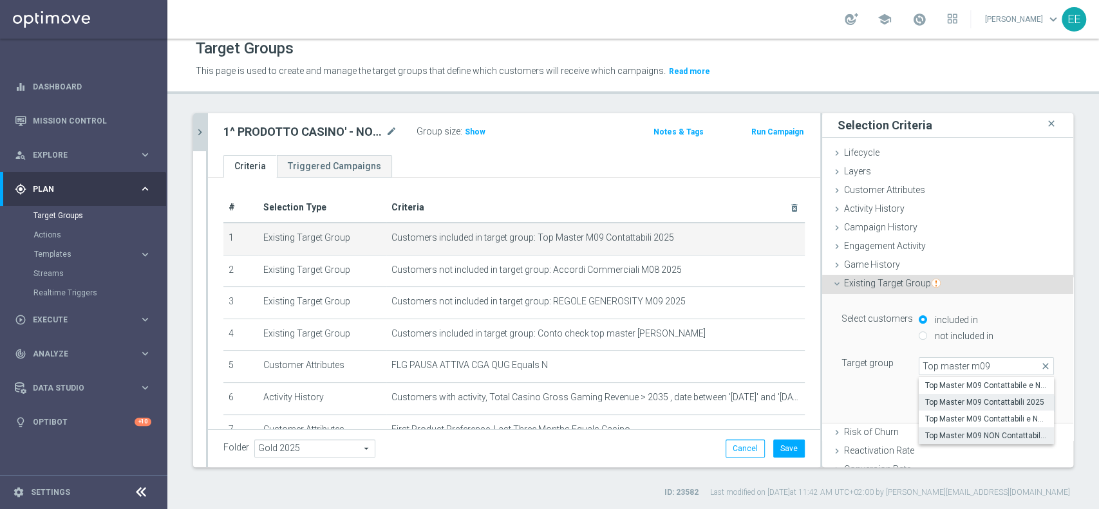
click at [958, 431] on span "Top Master M09 NON Contattabili 2025" at bounding box center [986, 436] width 122 height 10
type input "Top Master M09 NON Contattabili 2025"
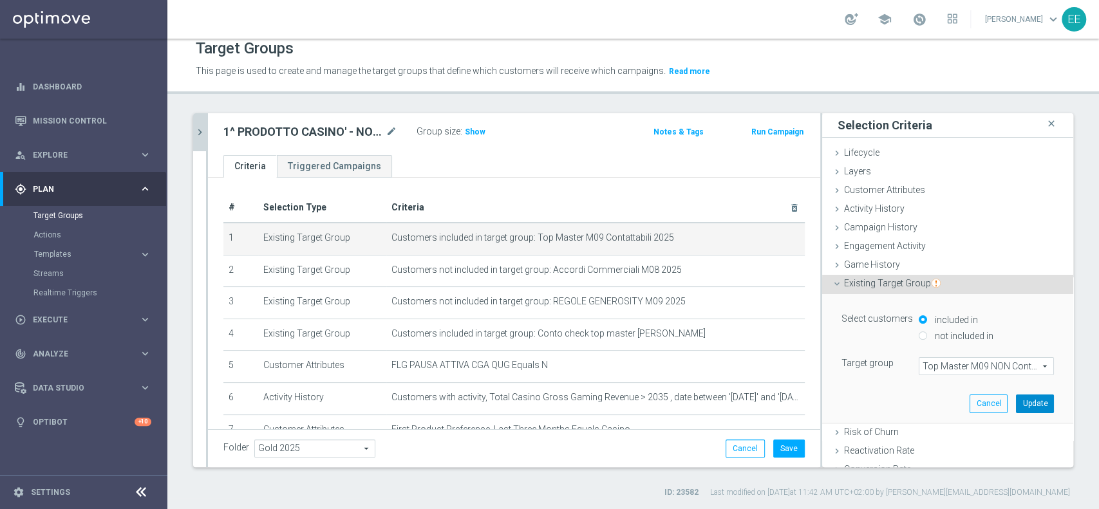
click at [1016, 403] on button "Update" at bounding box center [1035, 404] width 38 height 18
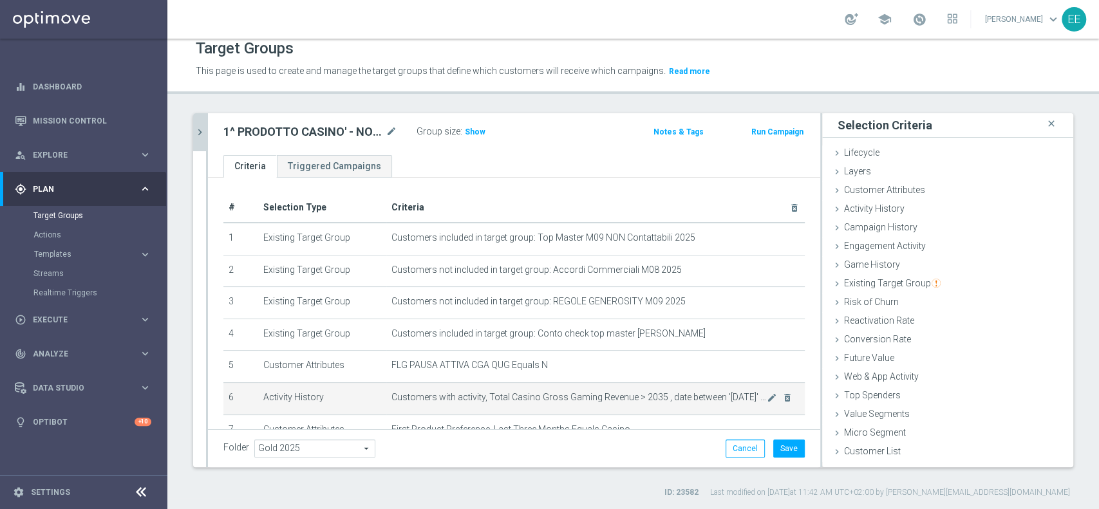
scroll to position [79, 0]
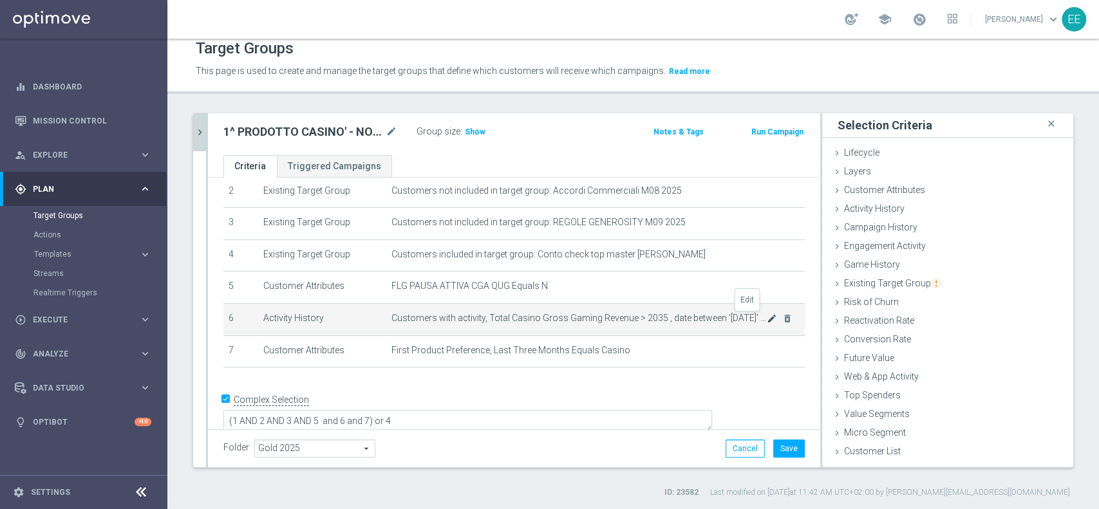
click at [767, 319] on icon "mode_edit" at bounding box center [772, 319] width 10 height 10
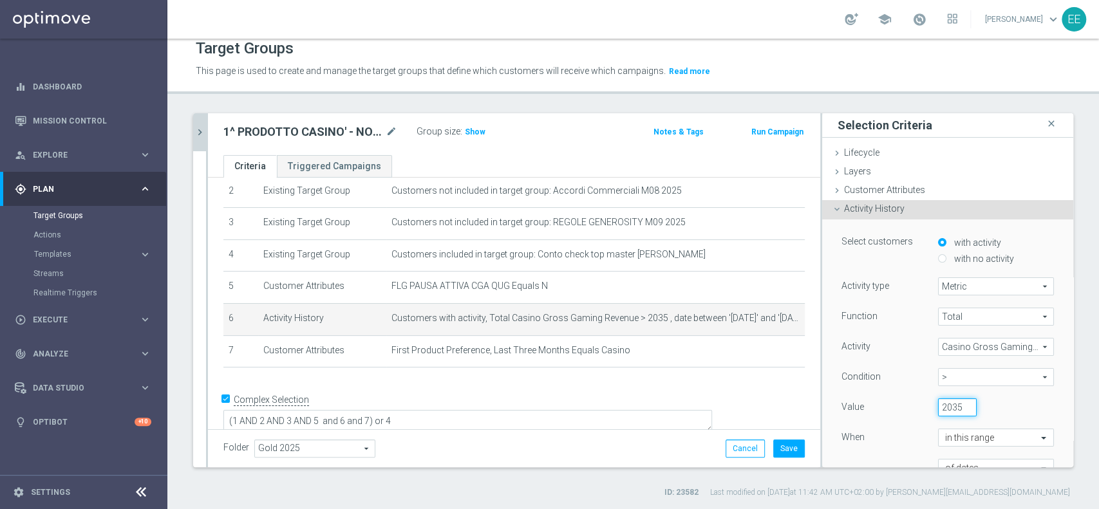
click at [938, 404] on input "2035" at bounding box center [957, 408] width 39 height 18
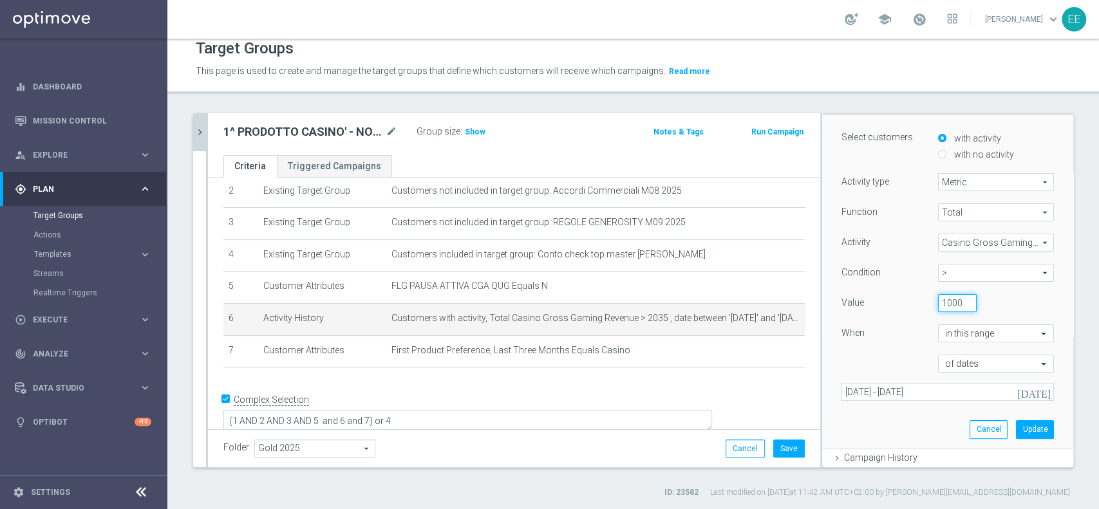
scroll to position [111, 0]
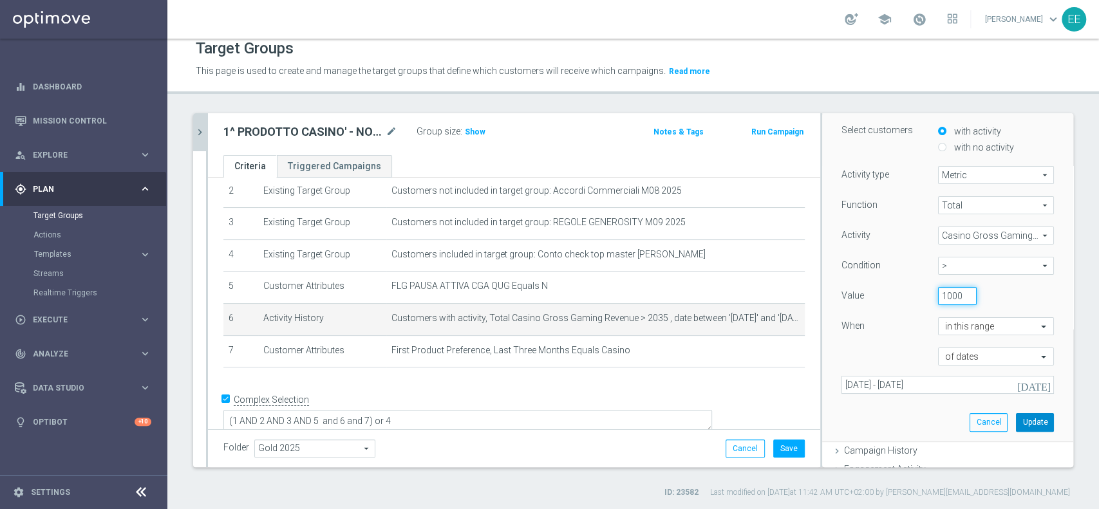
type input "1000"
click at [1018, 421] on button "Update" at bounding box center [1035, 422] width 38 height 18
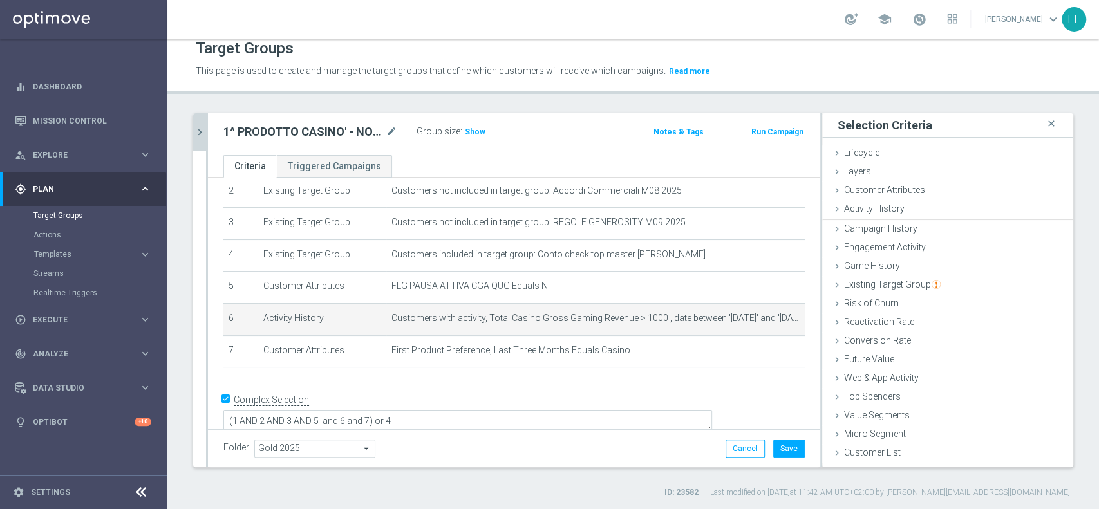
scroll to position [0, 0]
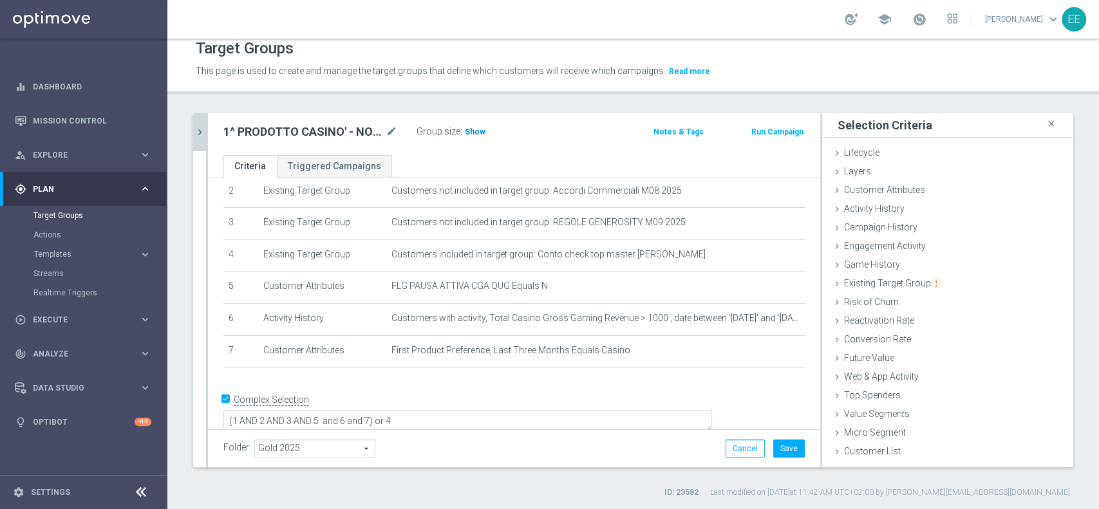
click at [478, 133] on span "Show" at bounding box center [475, 132] width 21 height 9
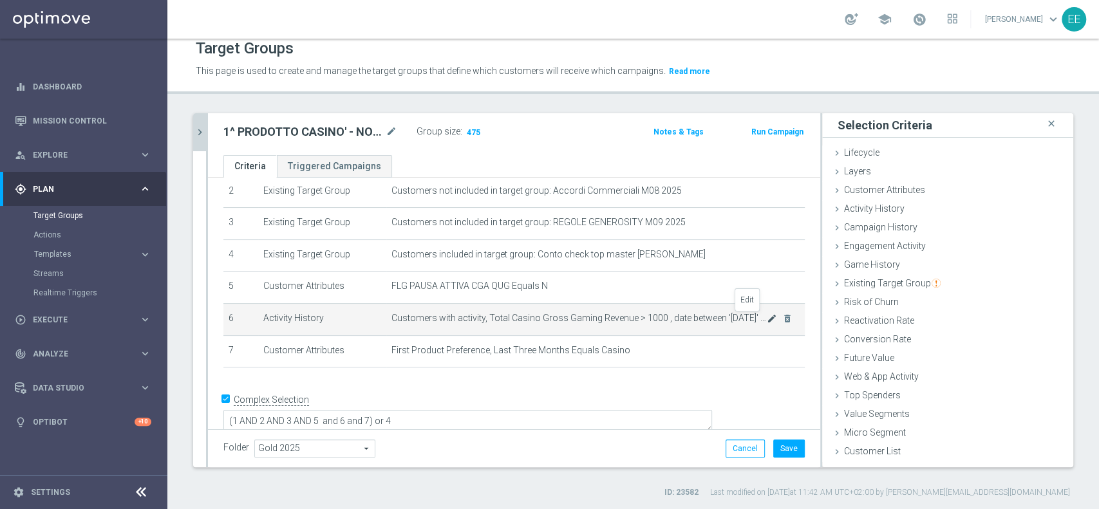
click at [767, 319] on icon "mode_edit" at bounding box center [772, 319] width 10 height 10
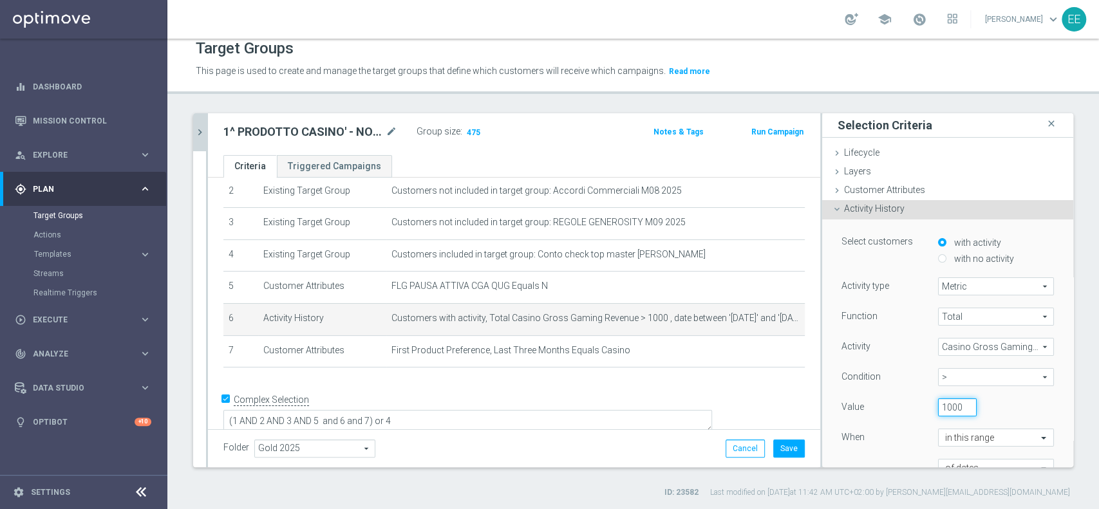
click at [938, 407] on input "1000" at bounding box center [957, 408] width 39 height 18
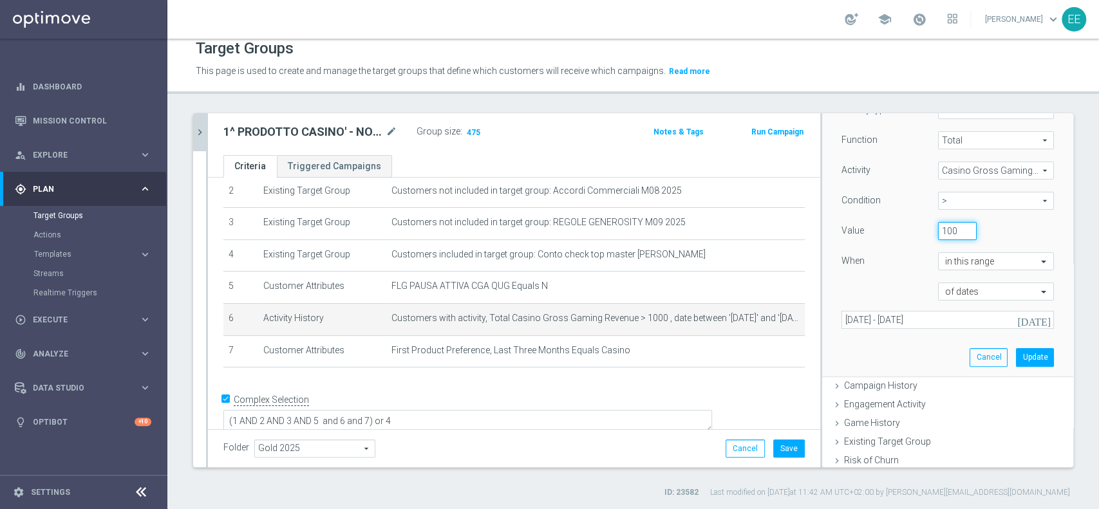
scroll to position [184, 0]
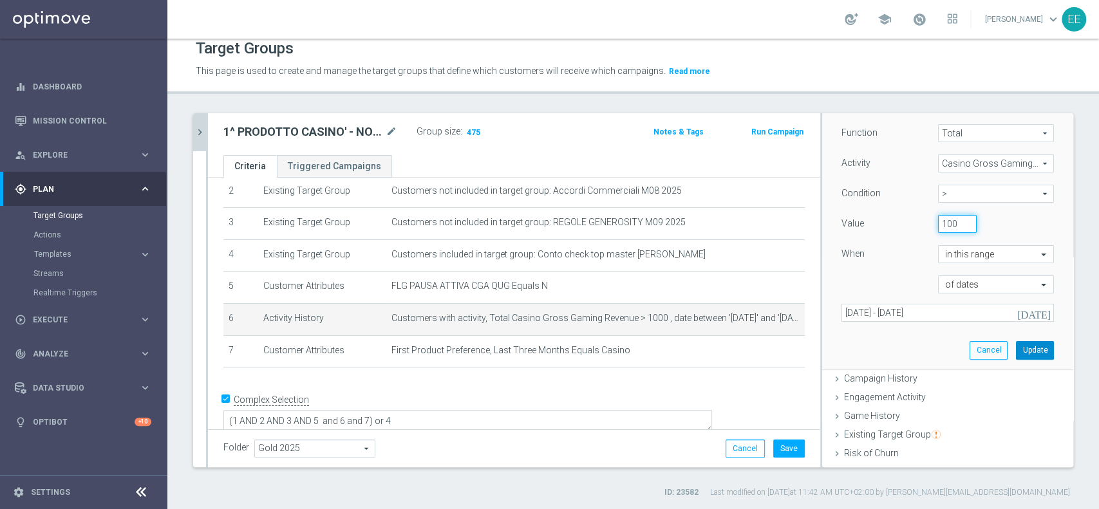
type input "100"
click at [1018, 351] on button "Update" at bounding box center [1035, 350] width 38 height 18
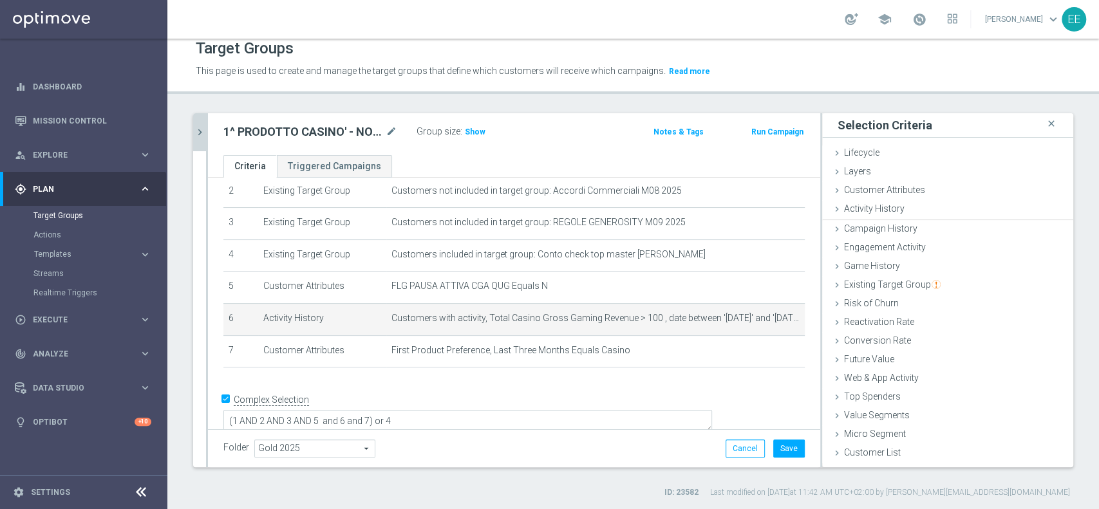
scroll to position [0, 0]
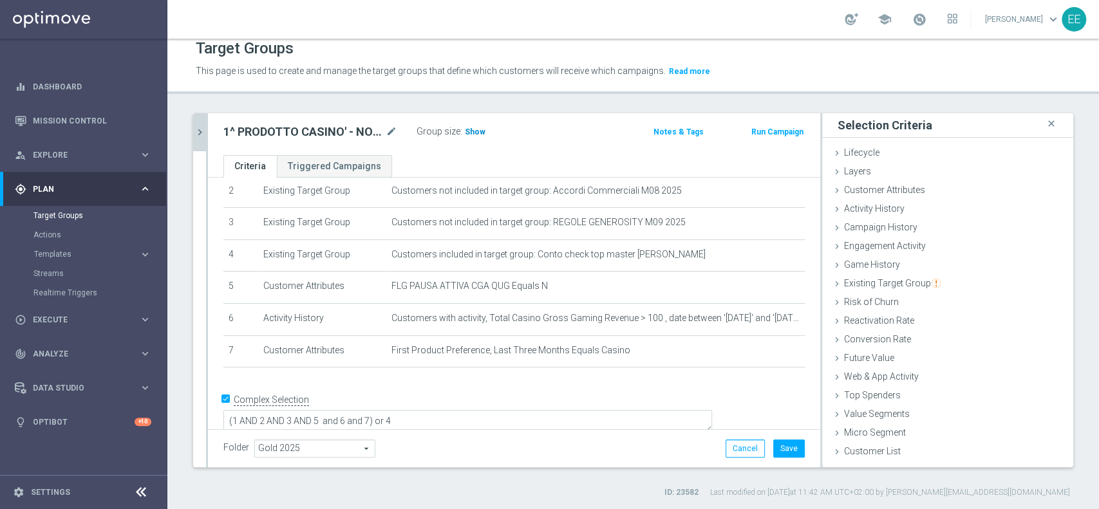
click at [475, 136] on h3 "Show" at bounding box center [475, 132] width 23 height 14
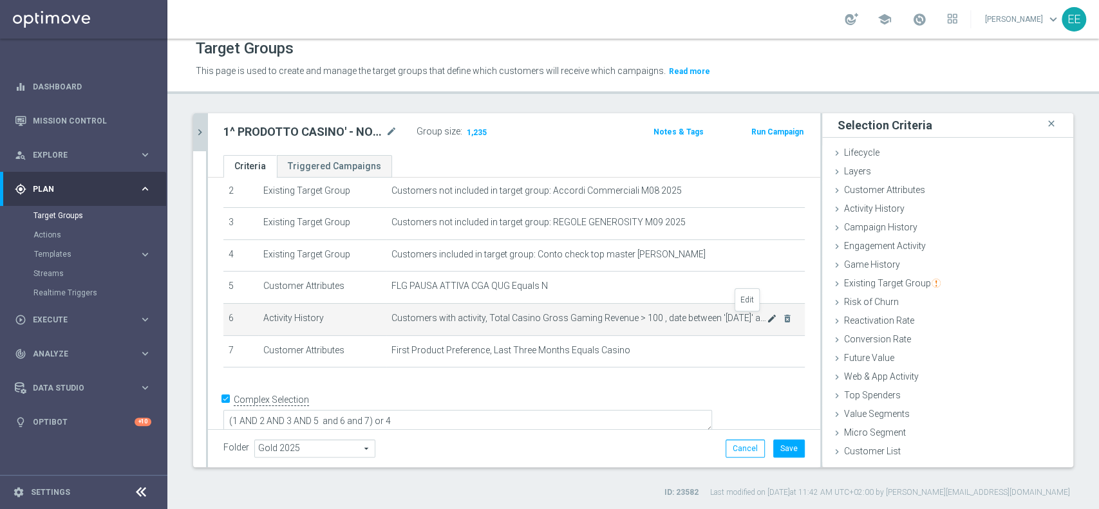
click at [767, 319] on icon "mode_edit" at bounding box center [772, 319] width 10 height 10
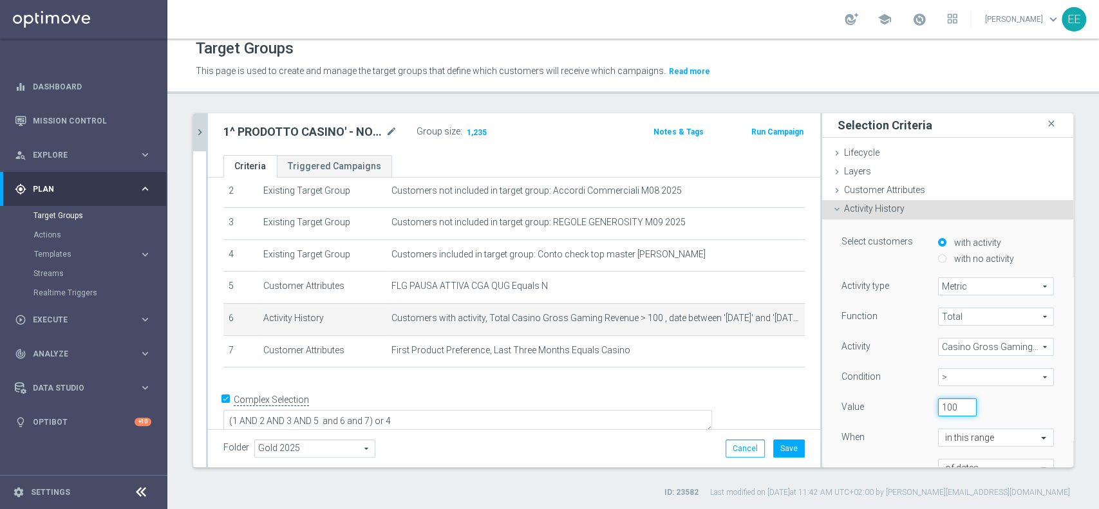
click at [938, 406] on input "100" at bounding box center [957, 408] width 39 height 18
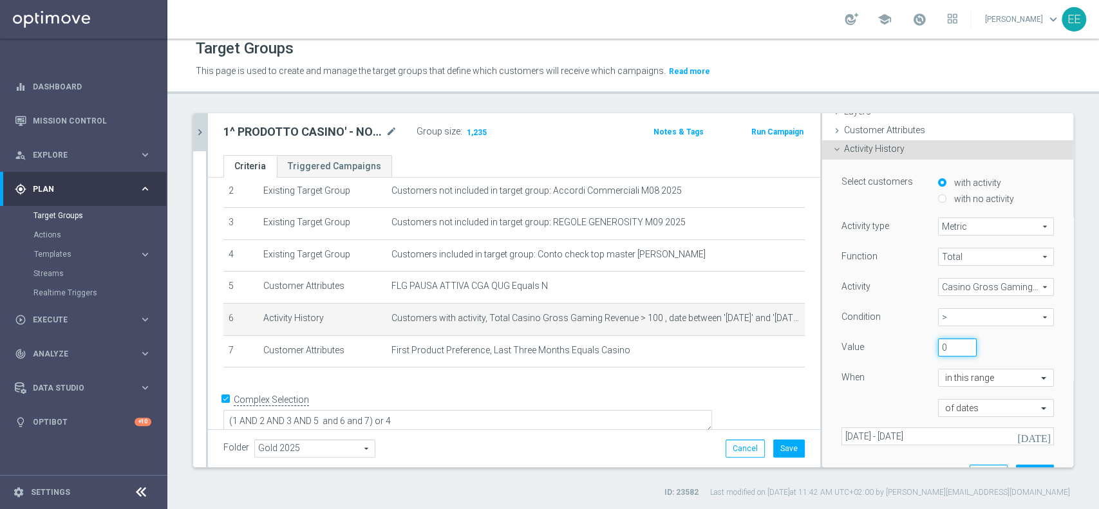
scroll to position [65, 0]
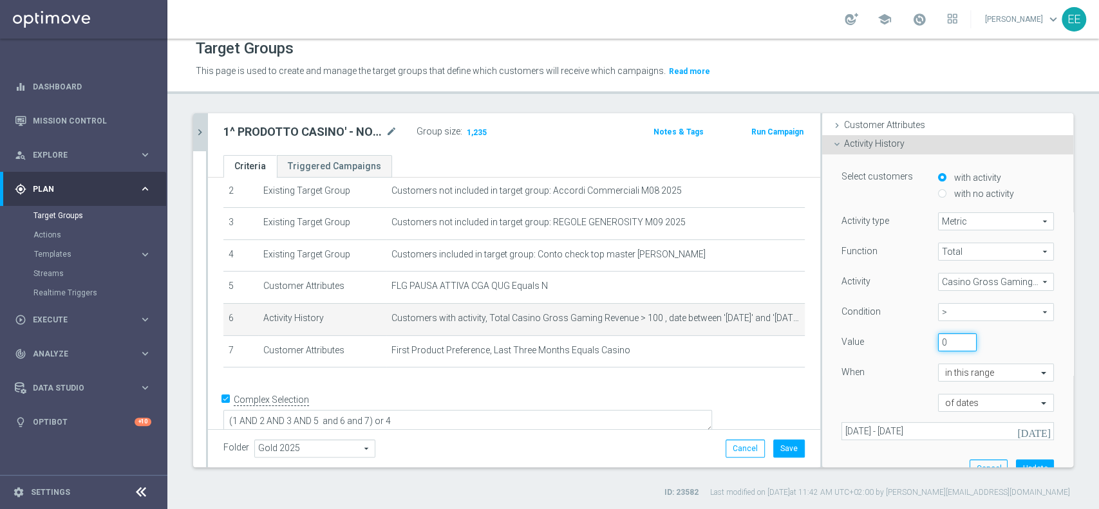
type input "0"
click at [1005, 456] on div "Select customers with activity with no activity Activity type Metric Metric arr…" at bounding box center [948, 321] width 232 height 333
click at [1016, 461] on button "Update" at bounding box center [1035, 469] width 38 height 18
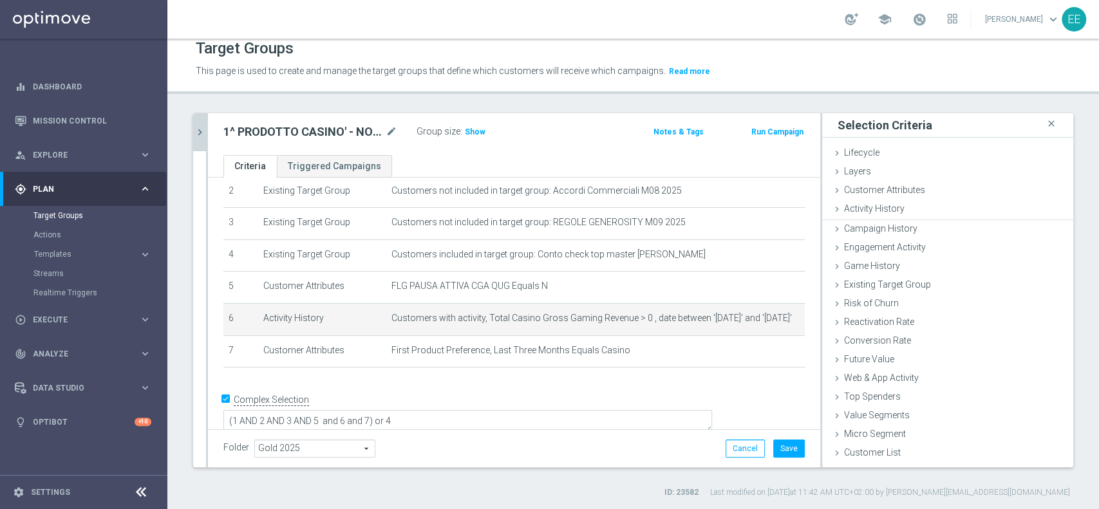
scroll to position [0, 0]
click at [469, 130] on span "Show" at bounding box center [475, 132] width 21 height 9
click at [767, 321] on icon "mode_edit" at bounding box center [772, 319] width 10 height 10
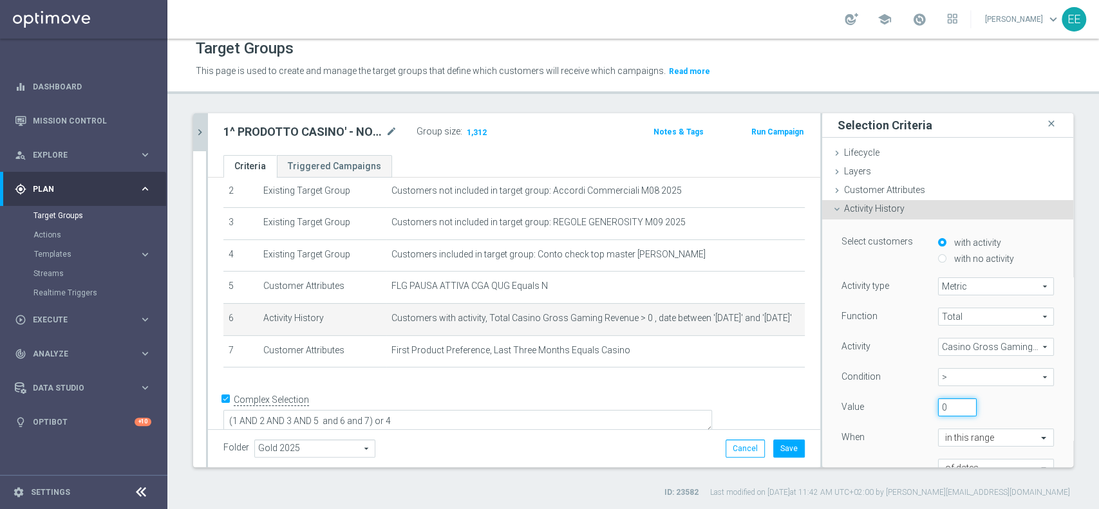
click at [938, 404] on input "0" at bounding box center [957, 408] width 39 height 18
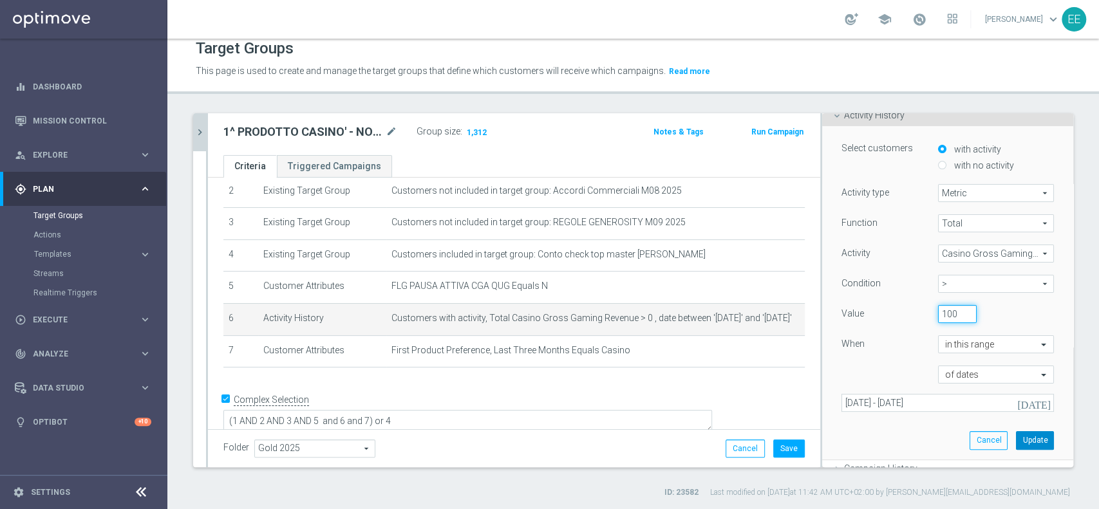
scroll to position [95, 0]
type input "100"
click at [1016, 441] on button "Update" at bounding box center [1035, 439] width 38 height 18
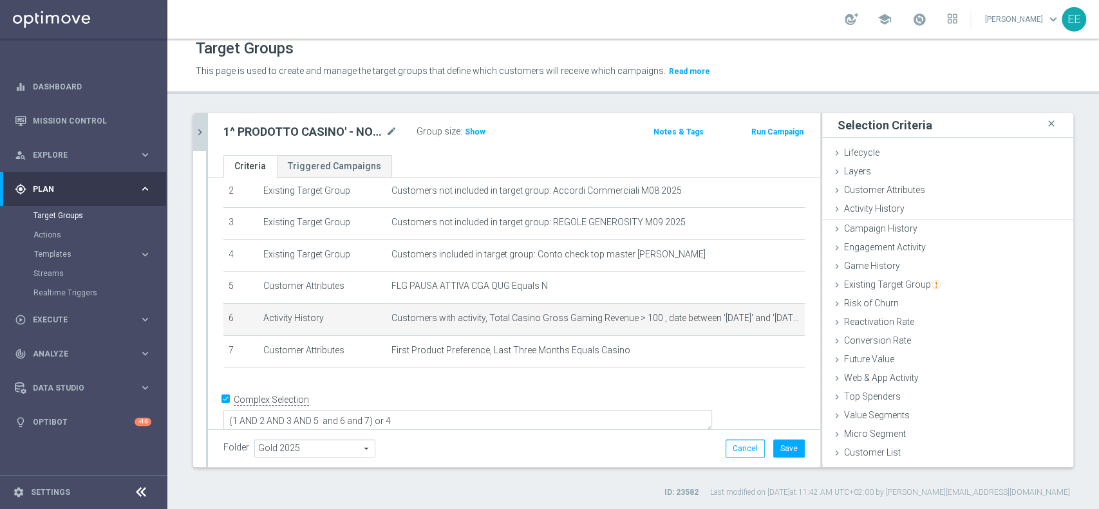
scroll to position [0, 0]
click at [471, 133] on span "Show" at bounding box center [475, 132] width 21 height 9
click at [767, 318] on icon "mode_edit" at bounding box center [772, 319] width 10 height 10
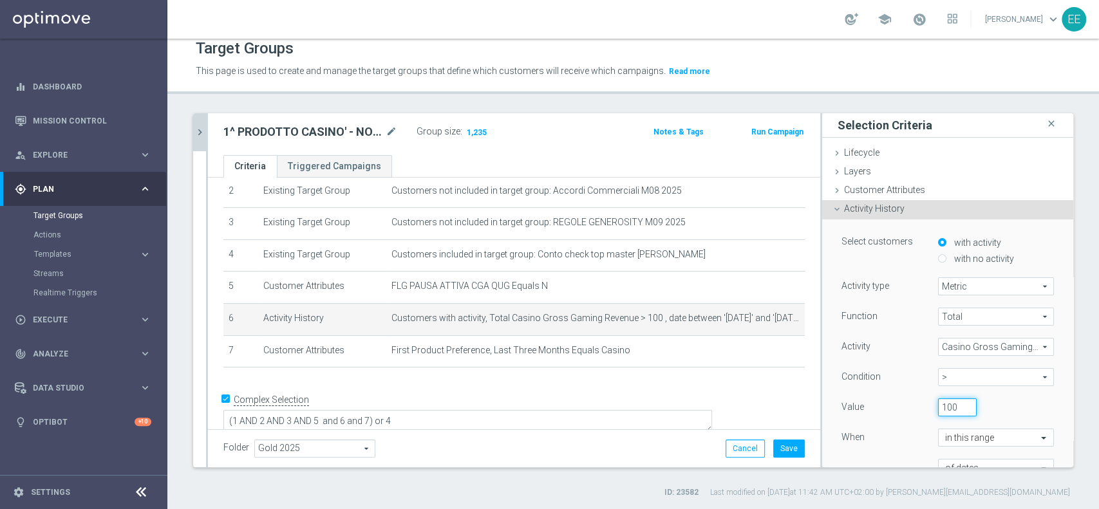
click at [938, 412] on input "100" at bounding box center [957, 408] width 39 height 18
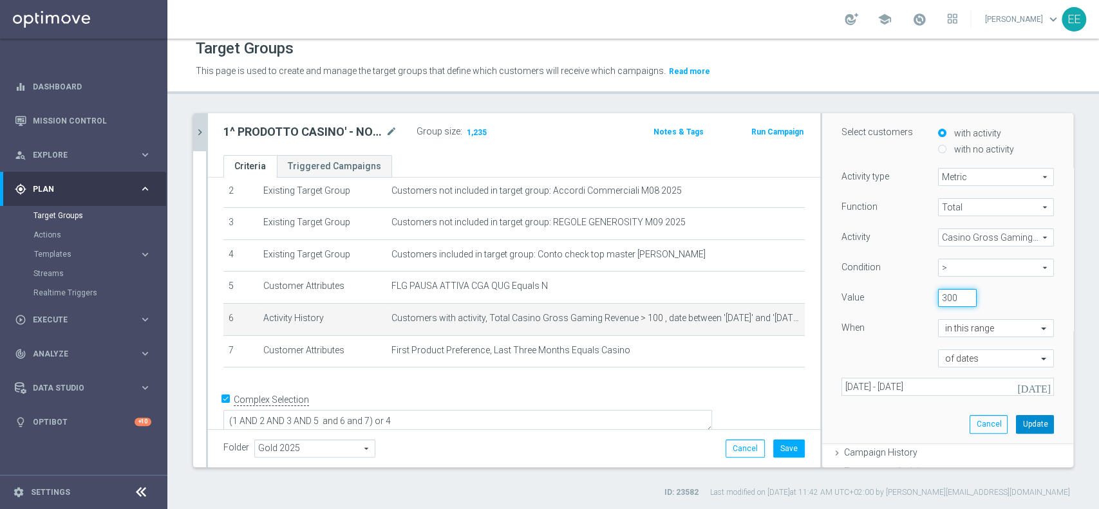
type input "300"
click at [1016, 427] on button "Update" at bounding box center [1035, 424] width 38 height 18
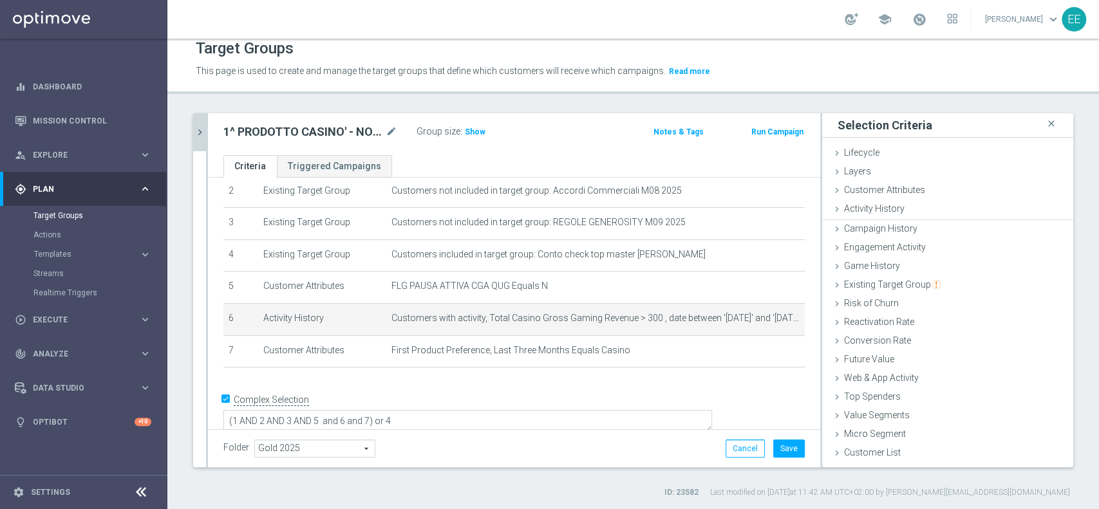
scroll to position [0, 0]
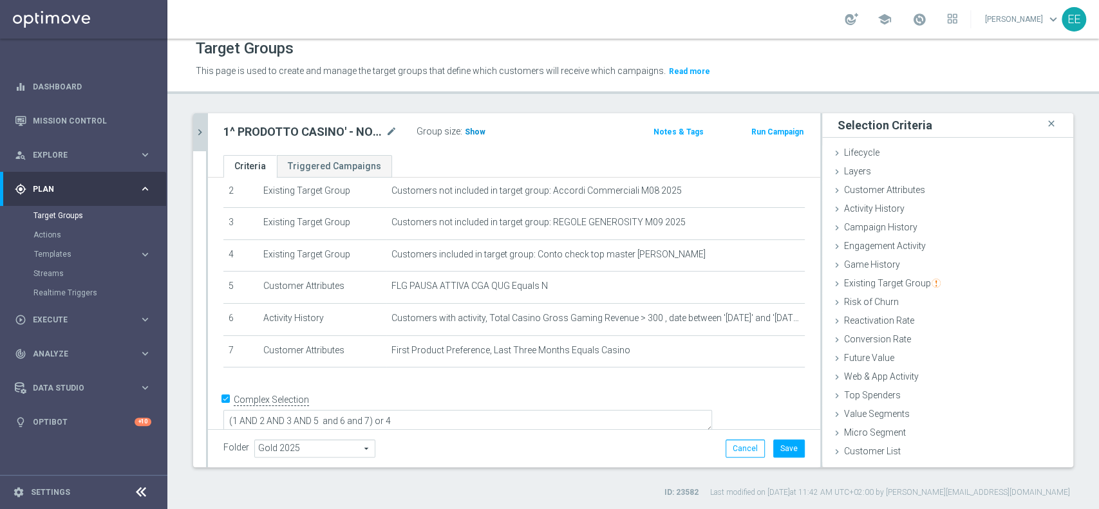
click at [474, 134] on span "Show" at bounding box center [475, 132] width 21 height 9
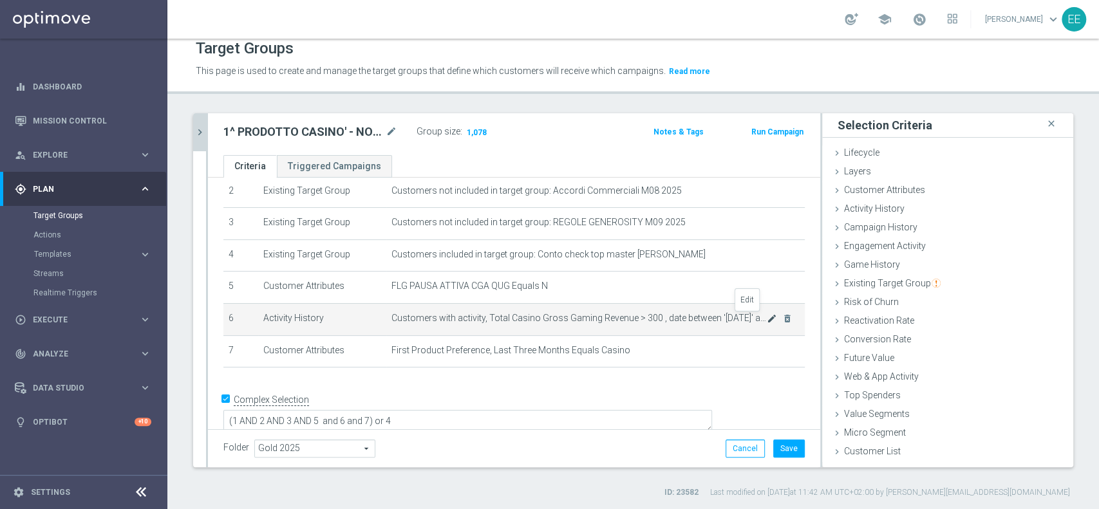
click at [767, 319] on icon "mode_edit" at bounding box center [772, 319] width 10 height 10
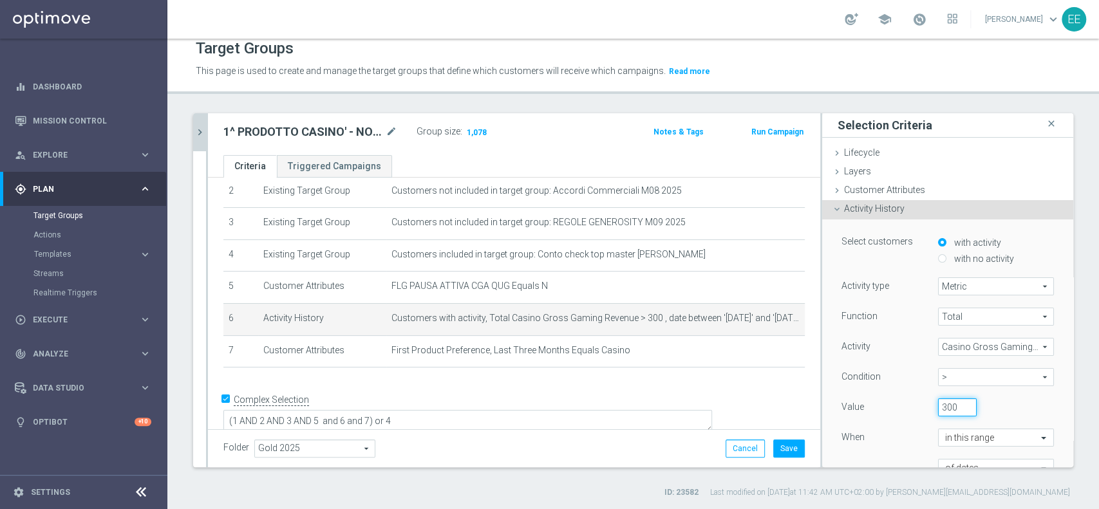
click at [938, 408] on input "300" at bounding box center [957, 408] width 39 height 18
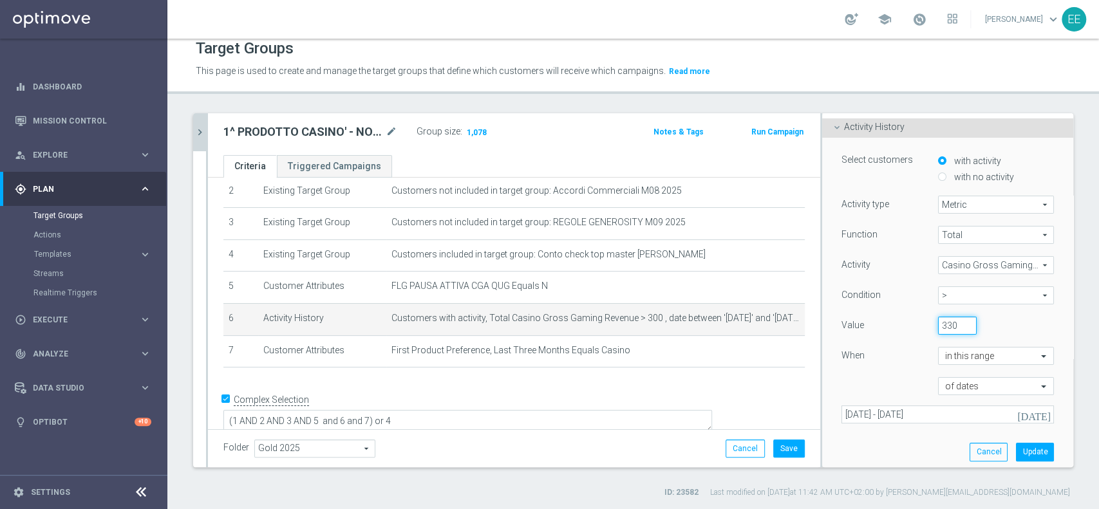
scroll to position [88, 0]
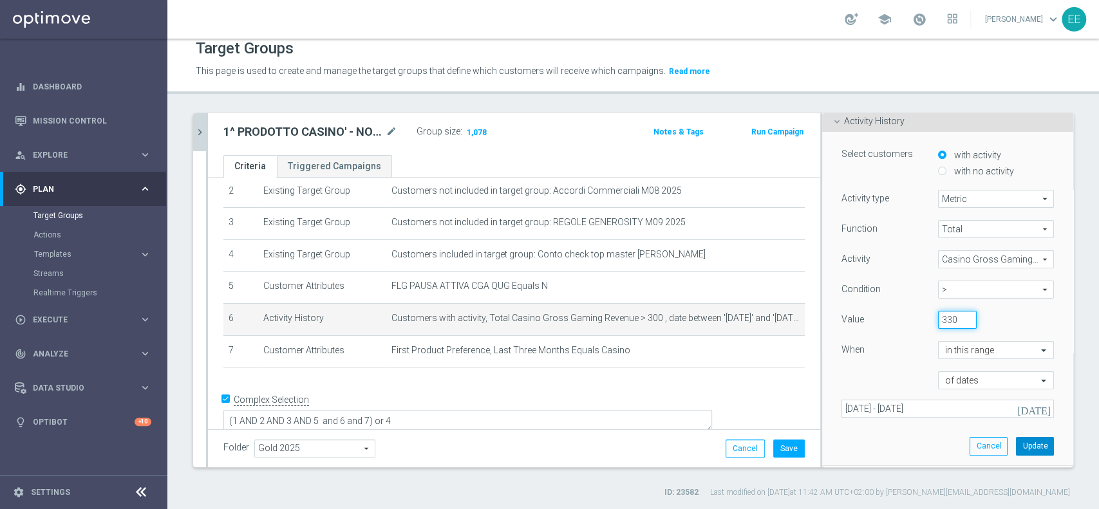
type input "330"
click at [1021, 446] on button "Update" at bounding box center [1035, 446] width 38 height 18
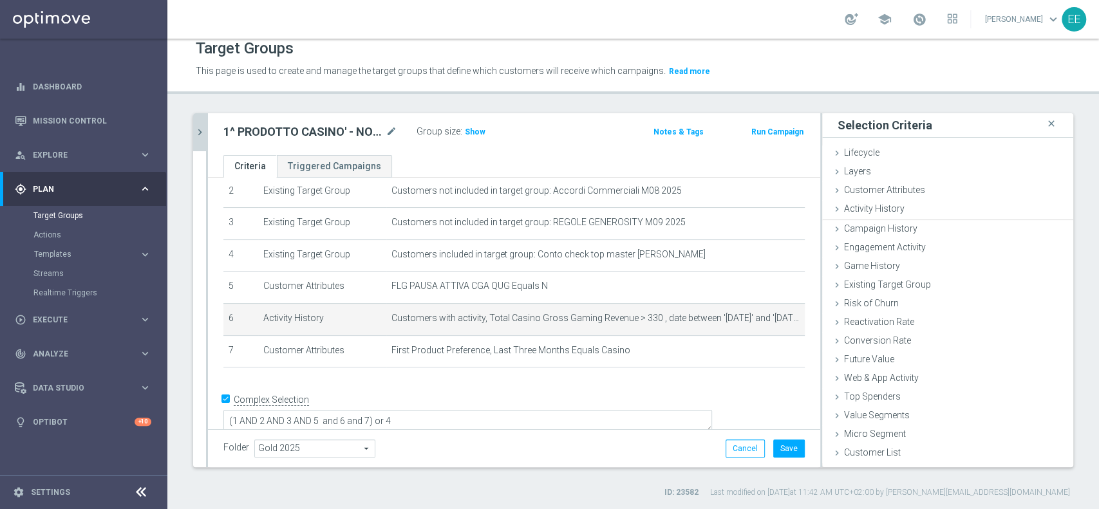
scroll to position [0, 0]
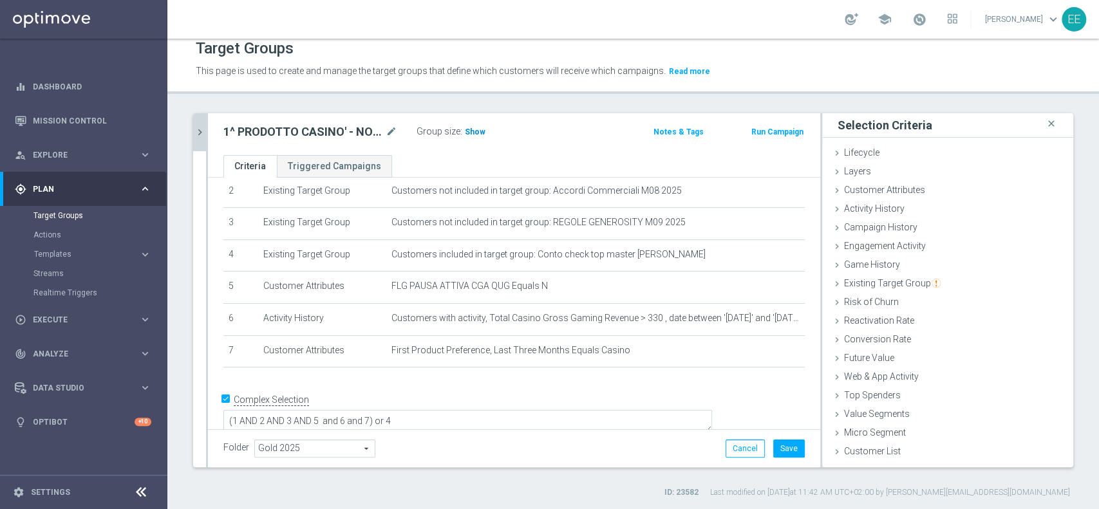
click at [468, 137] on h3 "Show" at bounding box center [475, 132] width 23 height 14
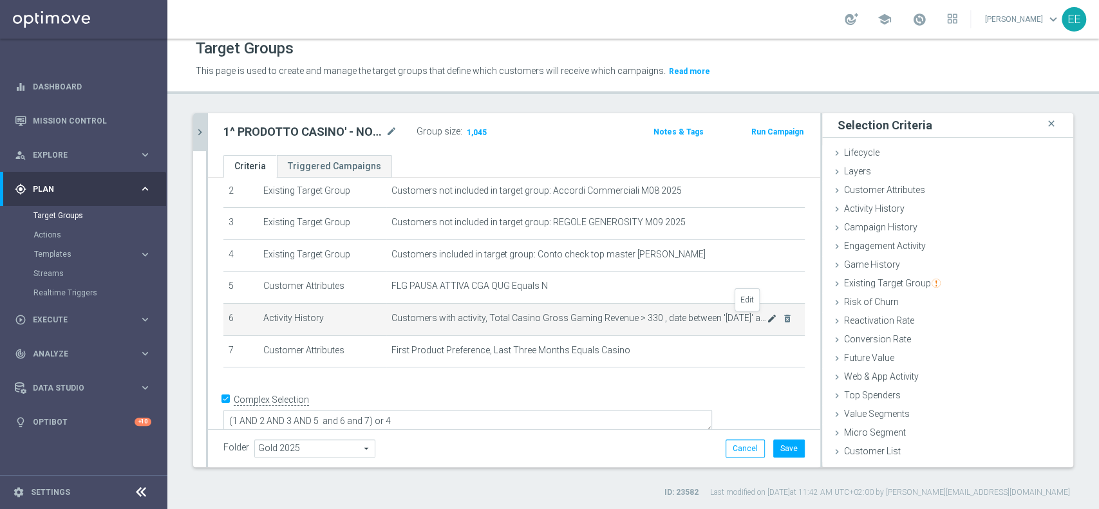
click at [767, 317] on icon "mode_edit" at bounding box center [772, 319] width 10 height 10
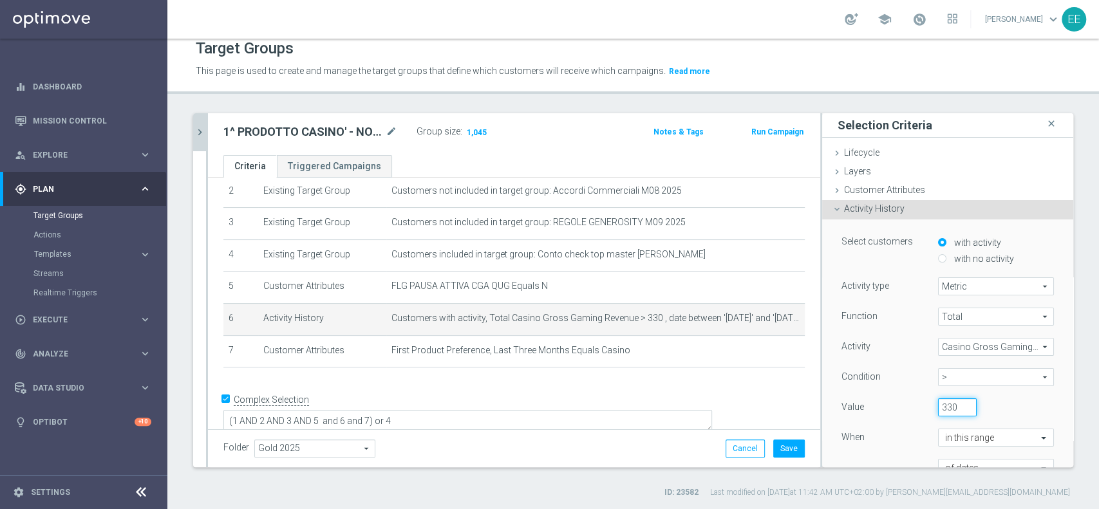
click at [938, 410] on input "330" at bounding box center [957, 408] width 39 height 18
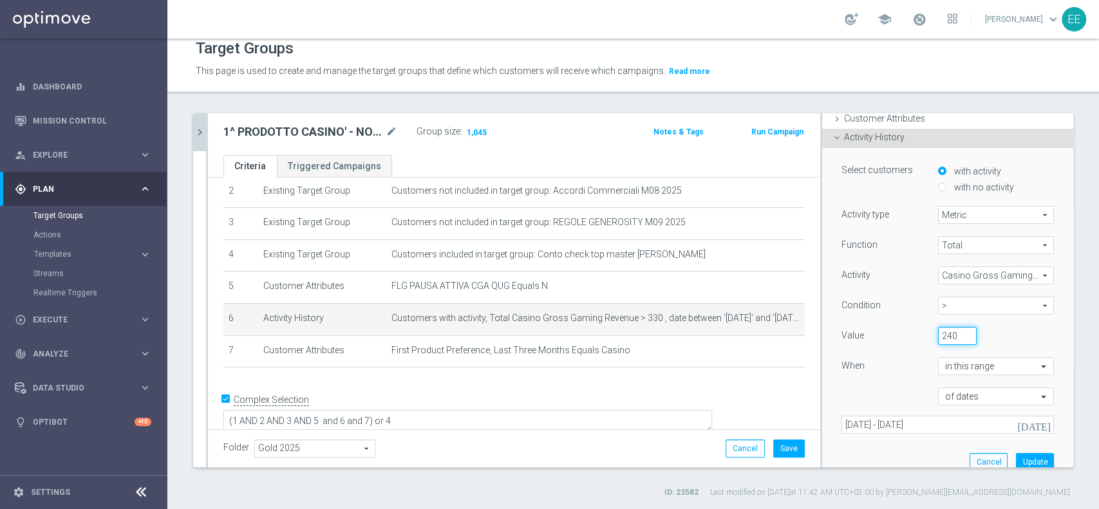
scroll to position [72, 0]
click at [938, 334] on input "240" at bounding box center [957, 336] width 39 height 18
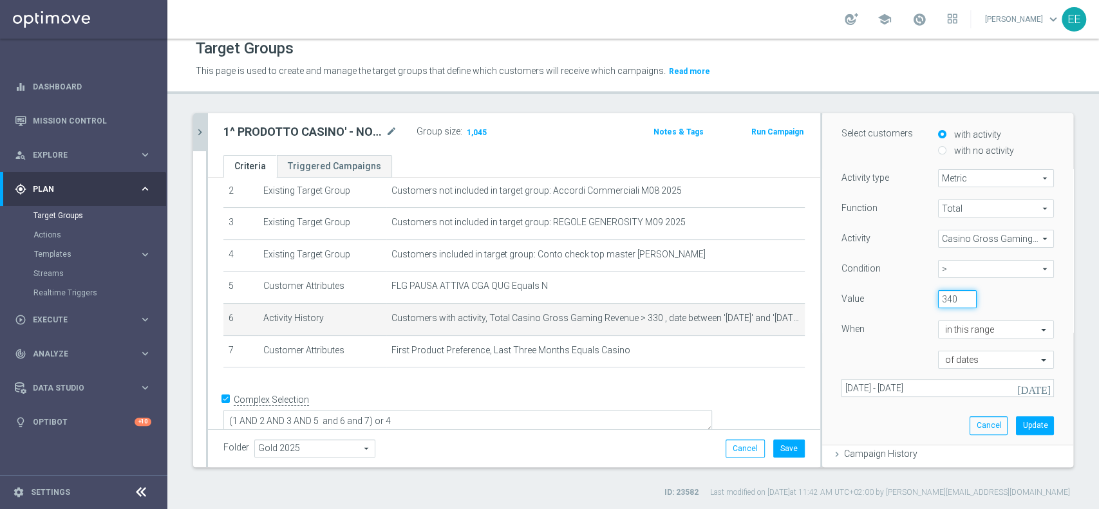
scroll to position [113, 0]
type input "340"
click at [1016, 421] on button "Update" at bounding box center [1035, 421] width 38 height 18
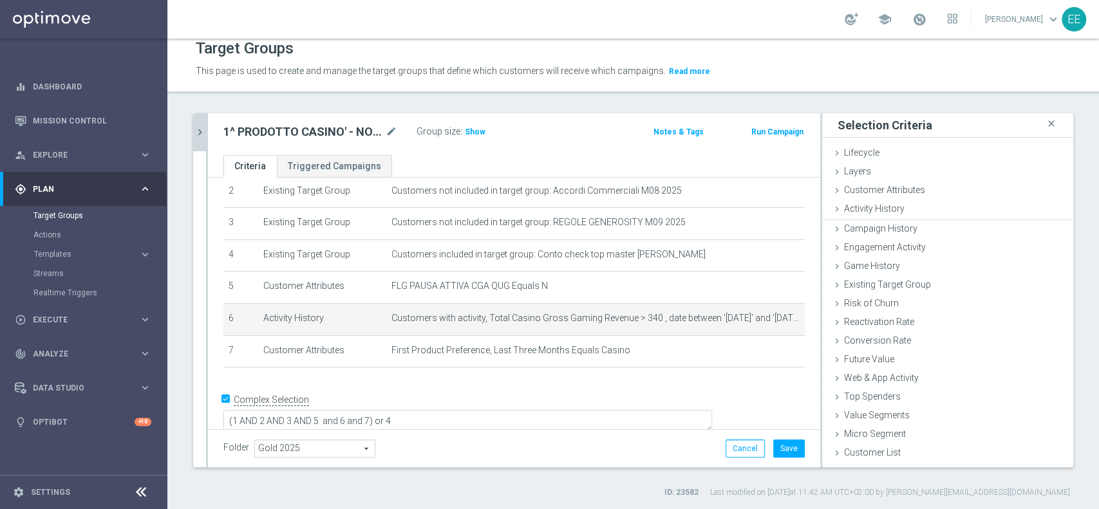
scroll to position [0, 0]
click at [478, 133] on span "Show" at bounding box center [475, 132] width 21 height 9
click at [741, 321] on span "Customers with activity, Total Casino Gross Gaming Revenue > 340 , date between…" at bounding box center [579, 318] width 375 height 11
click at [767, 314] on icon "mode_edit" at bounding box center [772, 319] width 10 height 10
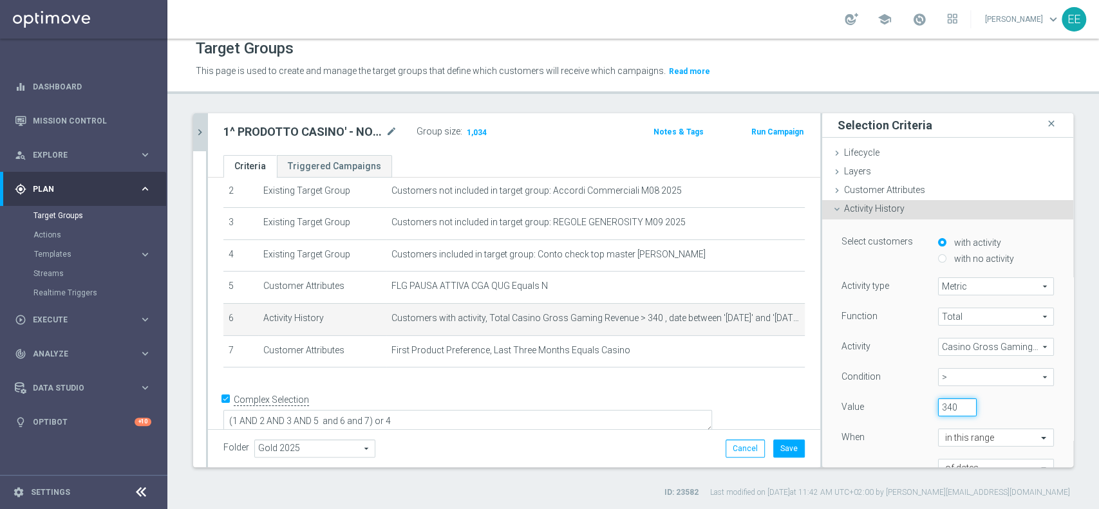
click at [938, 405] on input "340" at bounding box center [957, 408] width 39 height 18
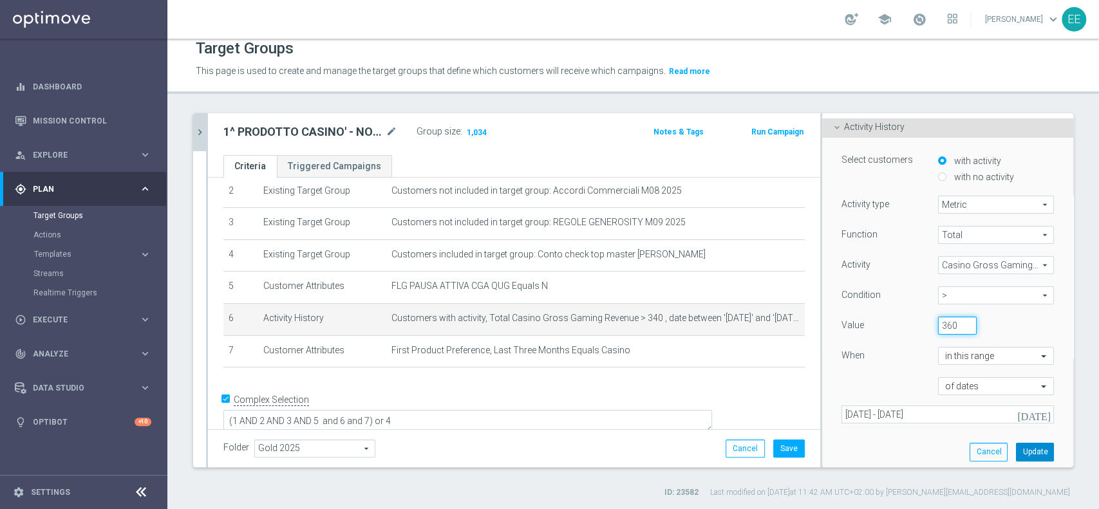
type input "360"
click at [1016, 448] on button "Update" at bounding box center [1035, 452] width 38 height 18
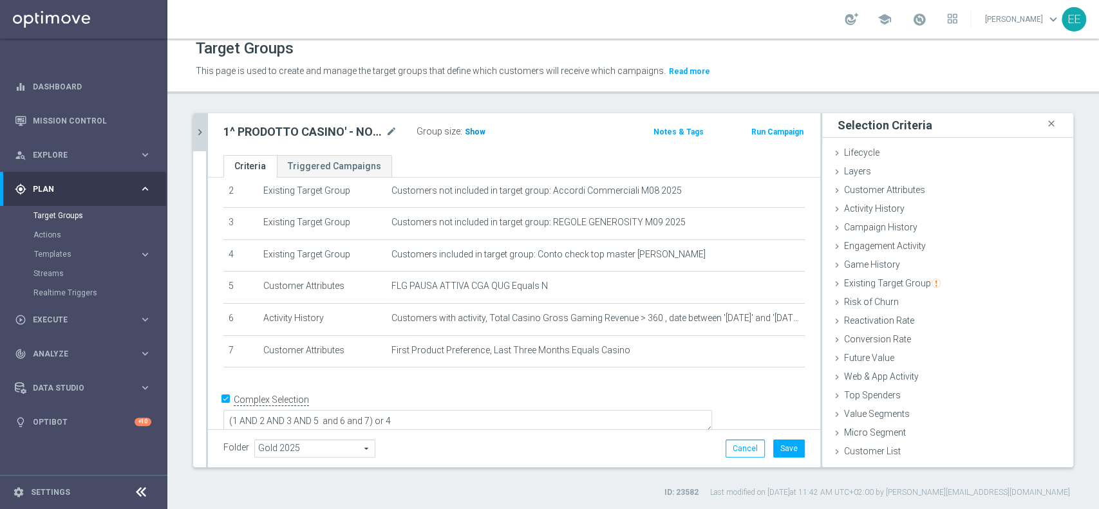
click at [472, 132] on span "Show" at bounding box center [475, 132] width 21 height 9
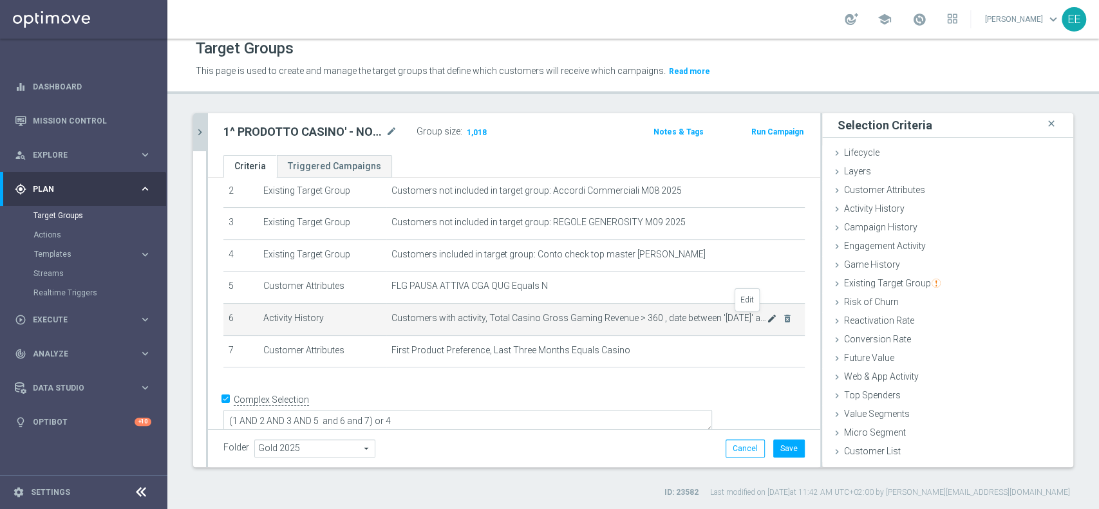
click at [767, 316] on icon "mode_edit" at bounding box center [772, 319] width 10 height 10
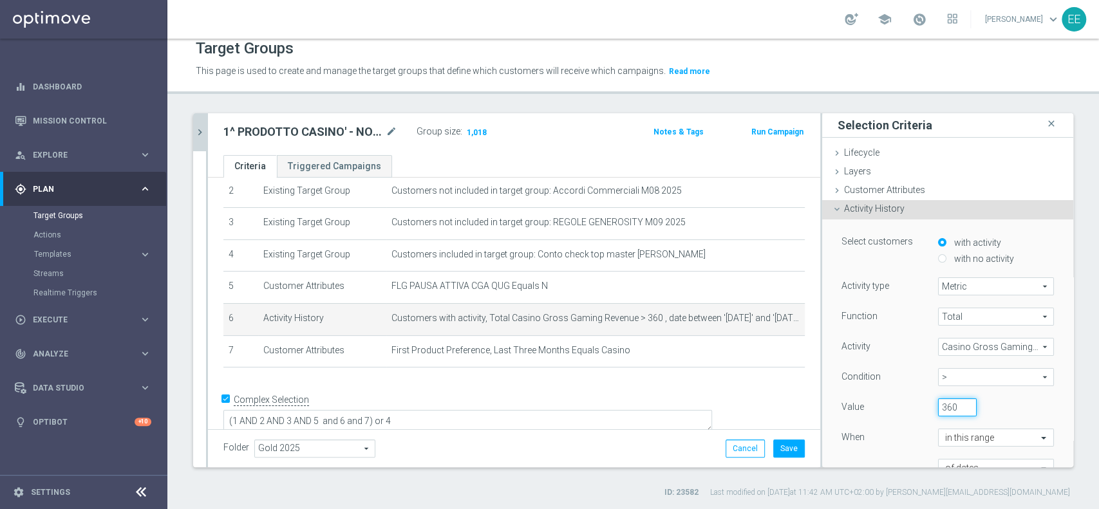
click at [938, 401] on input "360" at bounding box center [957, 408] width 39 height 18
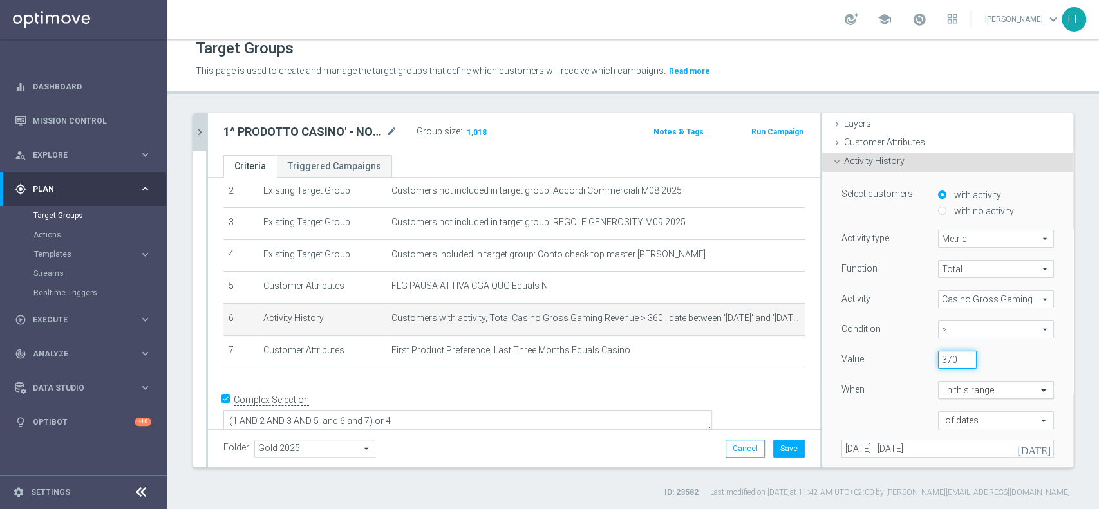
scroll to position [152, 0]
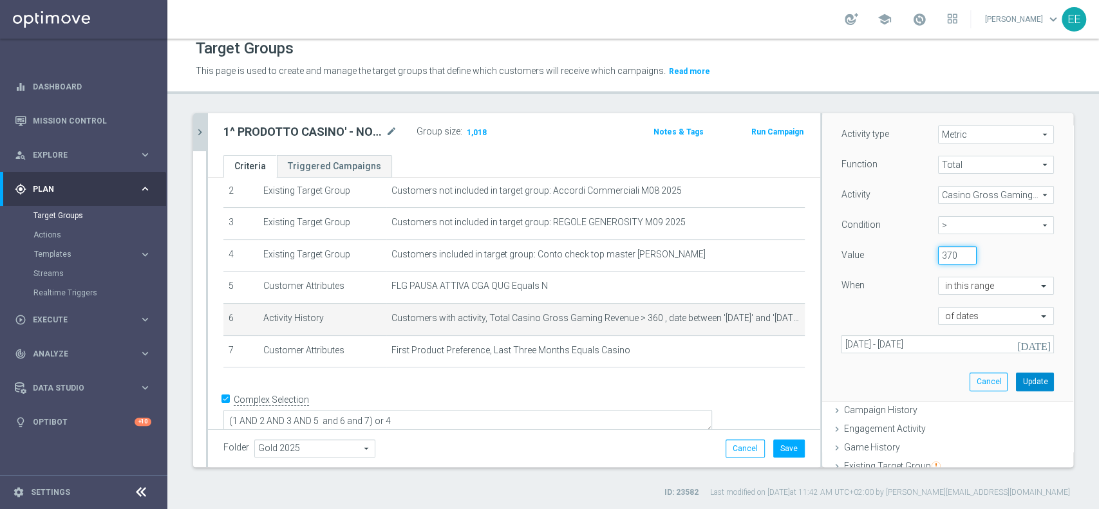
type input "370"
click at [1016, 381] on button "Update" at bounding box center [1035, 382] width 38 height 18
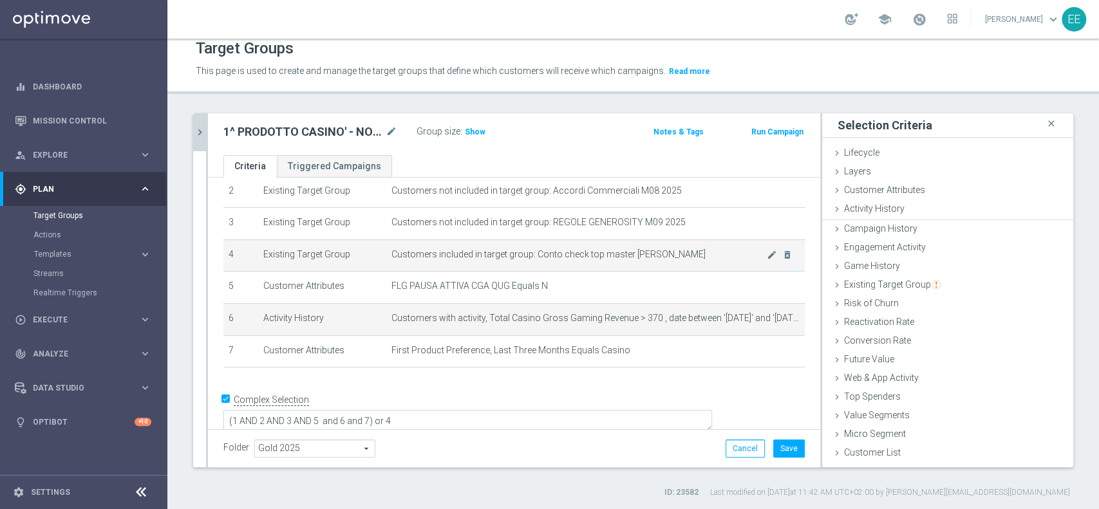
scroll to position [0, 0]
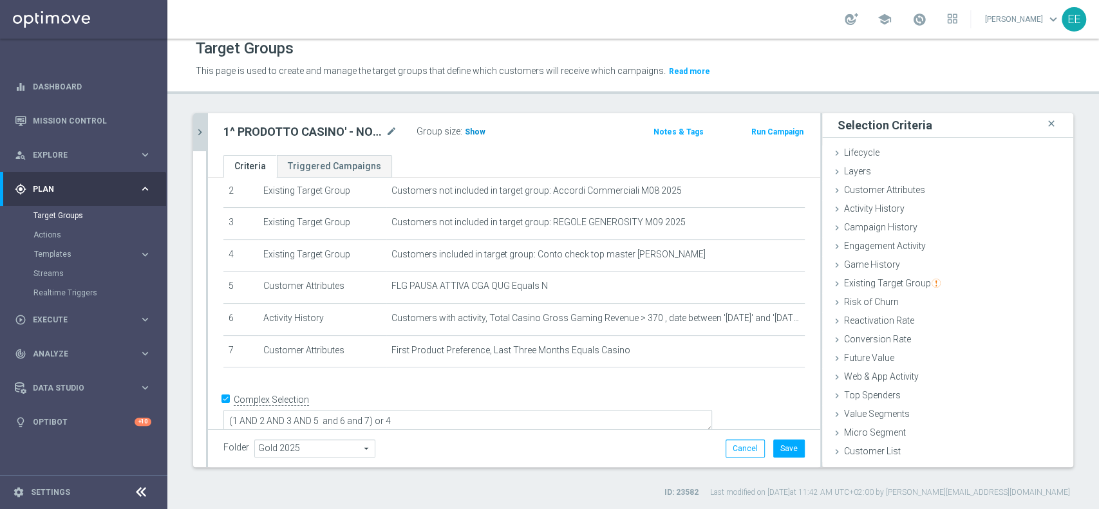
click at [476, 131] on span "Show" at bounding box center [475, 132] width 21 height 9
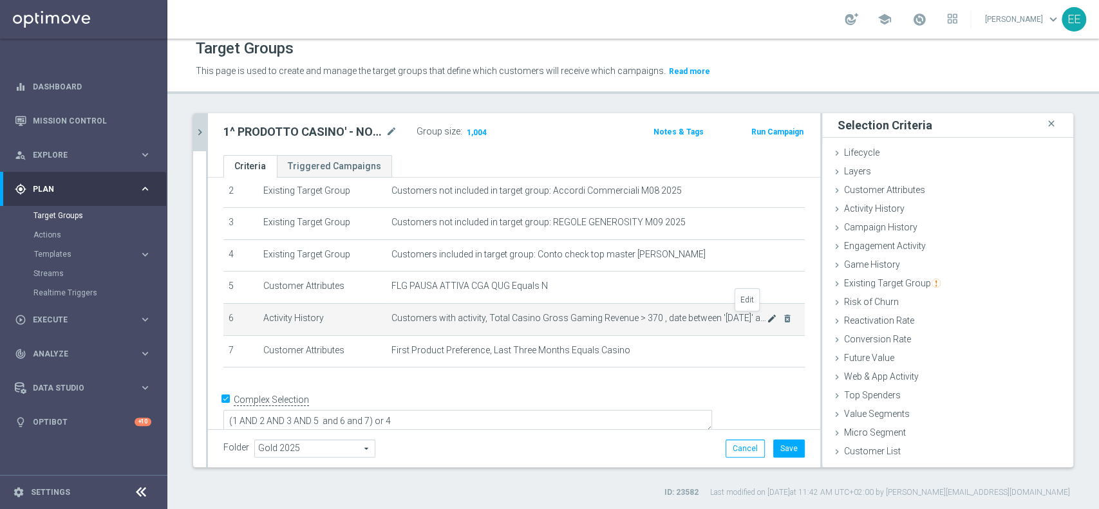
click at [767, 319] on icon "mode_edit" at bounding box center [772, 319] width 10 height 10
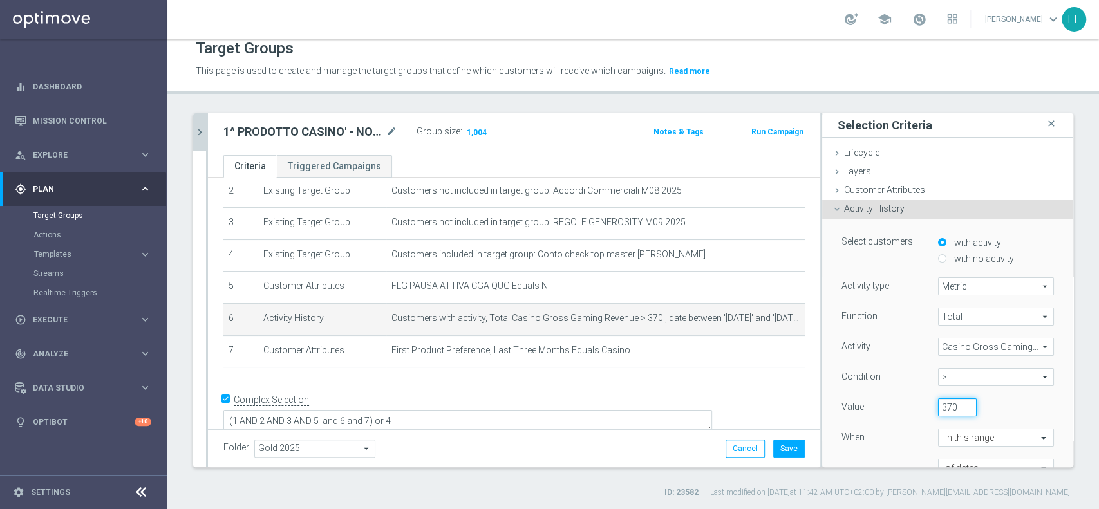
click at [938, 406] on input "370" at bounding box center [957, 408] width 39 height 18
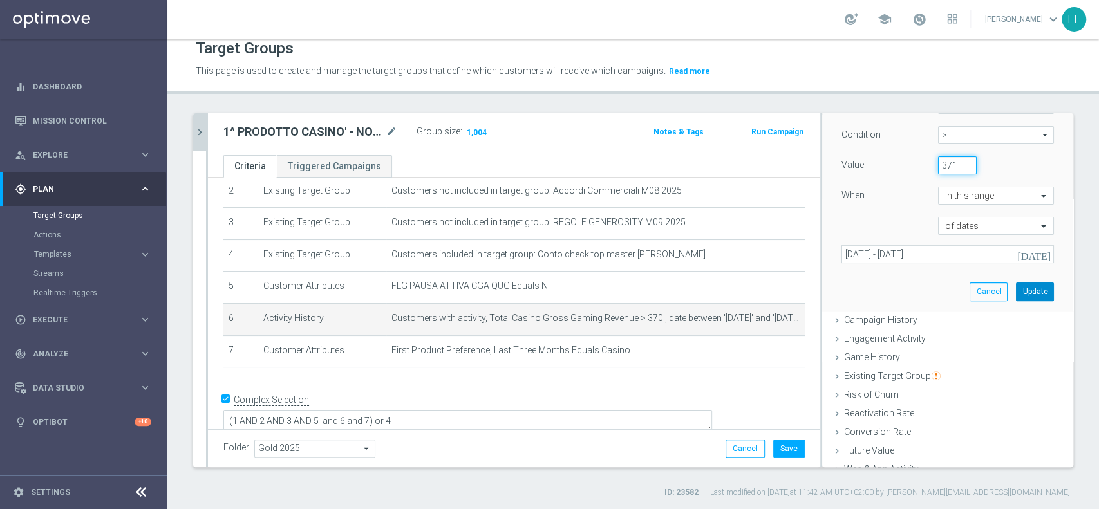
type input "371"
click at [1016, 286] on button "Update" at bounding box center [1035, 292] width 38 height 18
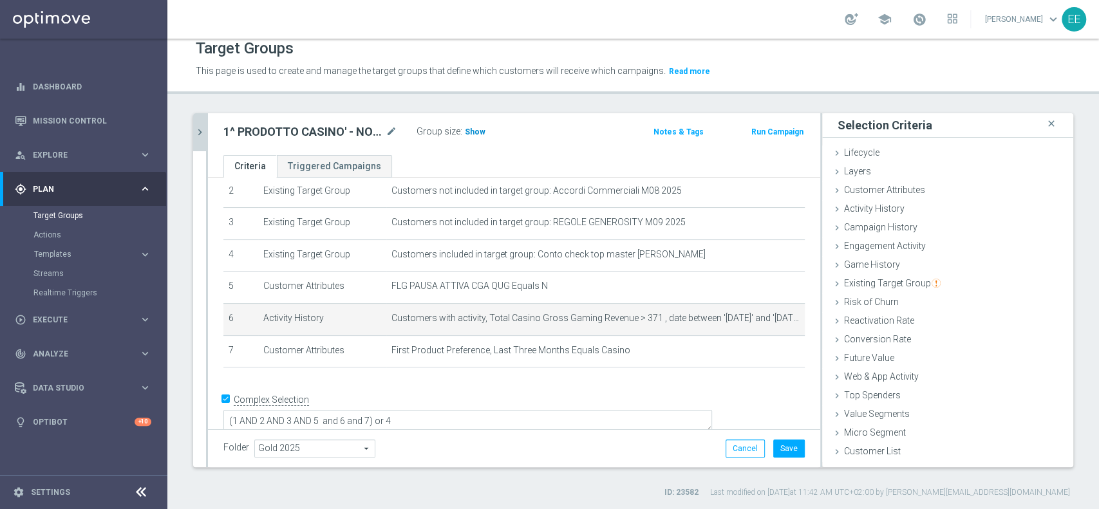
click at [469, 133] on span "Show" at bounding box center [475, 132] width 21 height 9
click at [767, 317] on icon "mode_edit" at bounding box center [772, 319] width 10 height 10
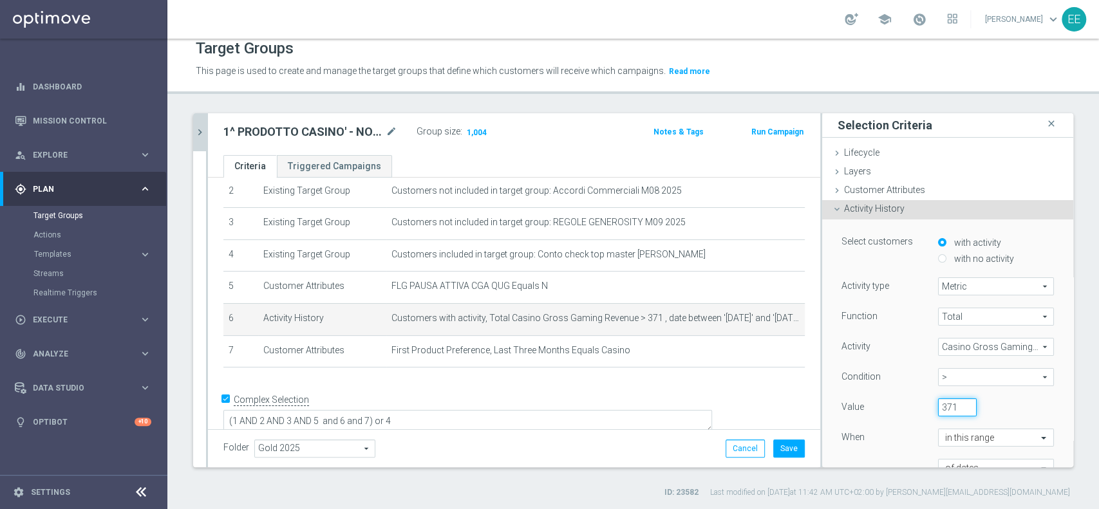
click at [938, 408] on input "371" at bounding box center [957, 408] width 39 height 18
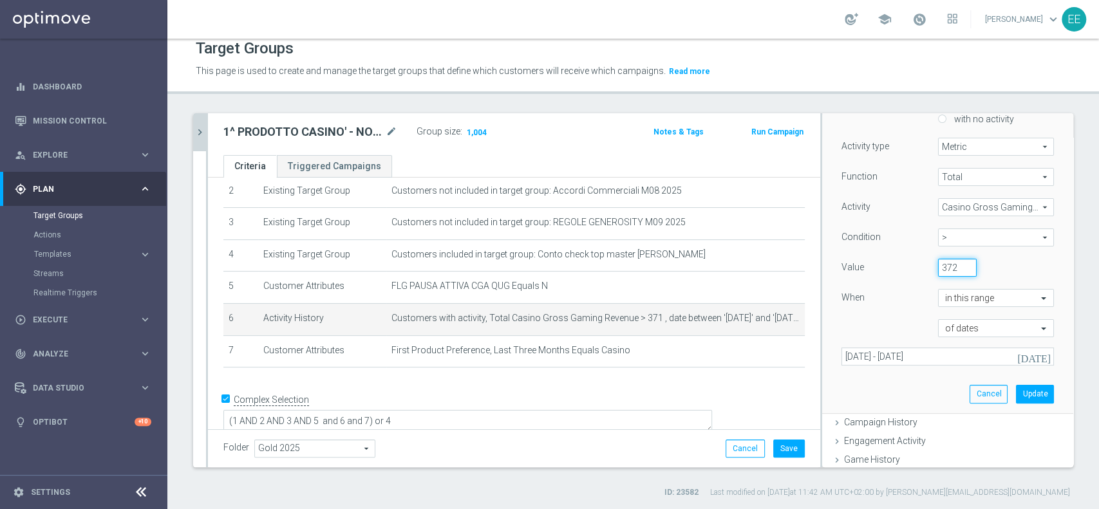
scroll to position [147, 0]
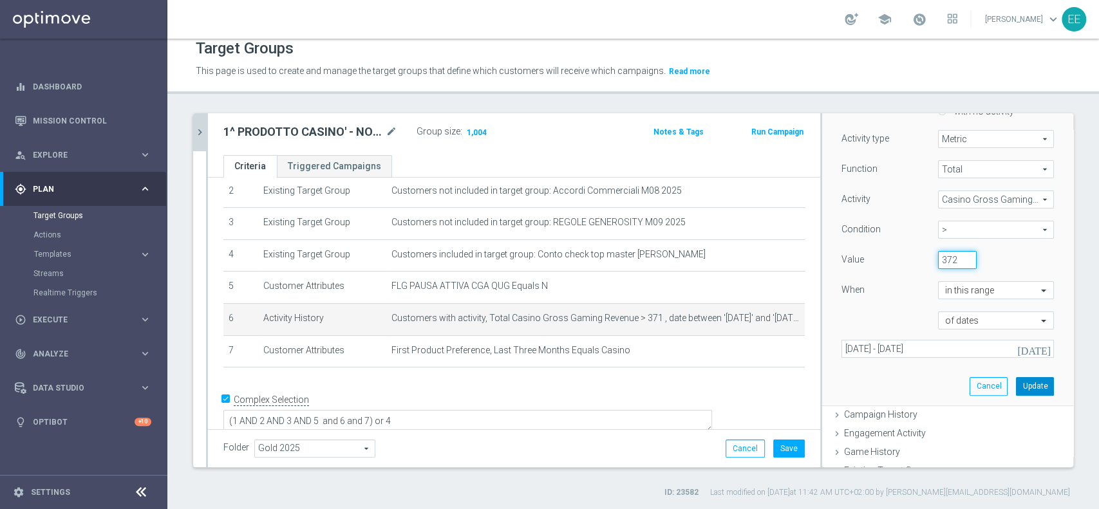
type input "372"
click at [1023, 384] on button "Update" at bounding box center [1035, 386] width 38 height 18
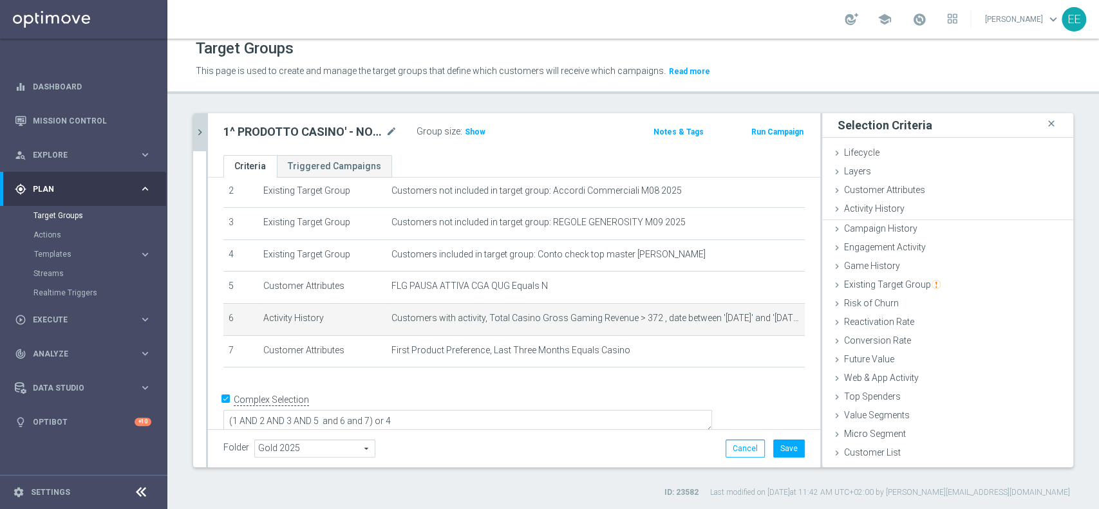
scroll to position [0, 0]
click at [469, 132] on span "Show" at bounding box center [475, 132] width 21 height 9
click at [767, 316] on icon "mode_edit" at bounding box center [772, 319] width 10 height 10
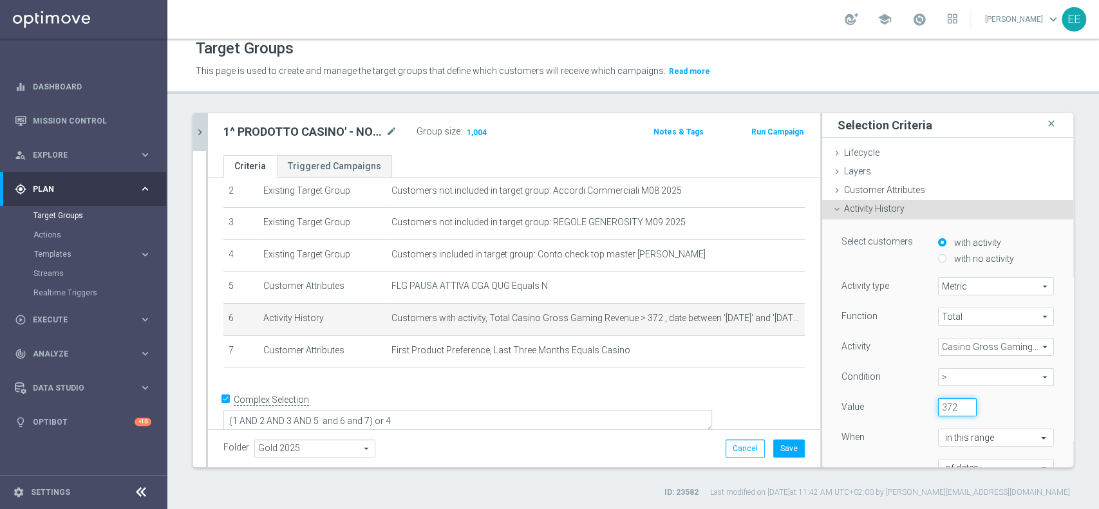
click at [938, 404] on input "372" at bounding box center [957, 408] width 39 height 18
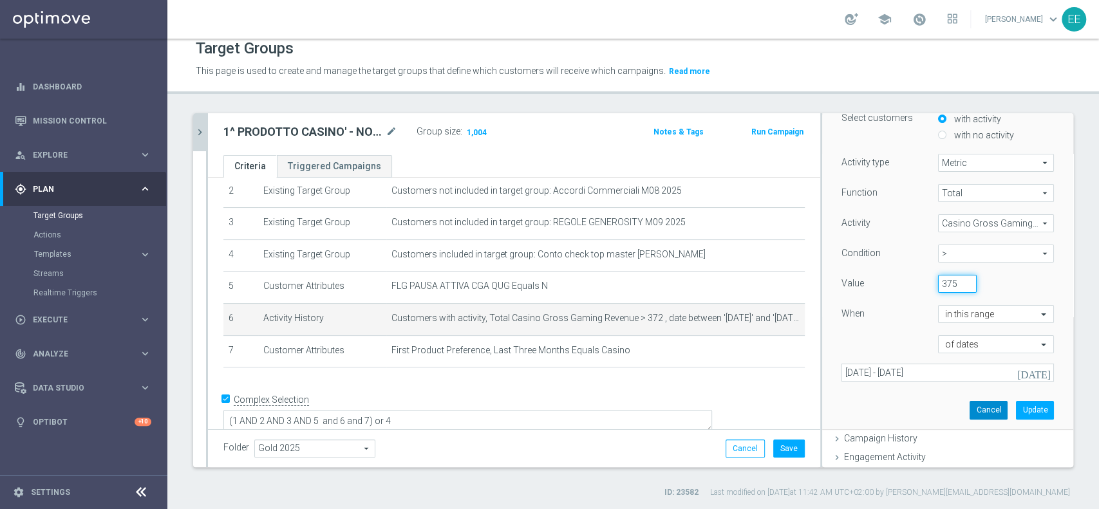
scroll to position [125, 0]
type input "375"
click at [1016, 413] on button "Update" at bounding box center [1035, 409] width 38 height 18
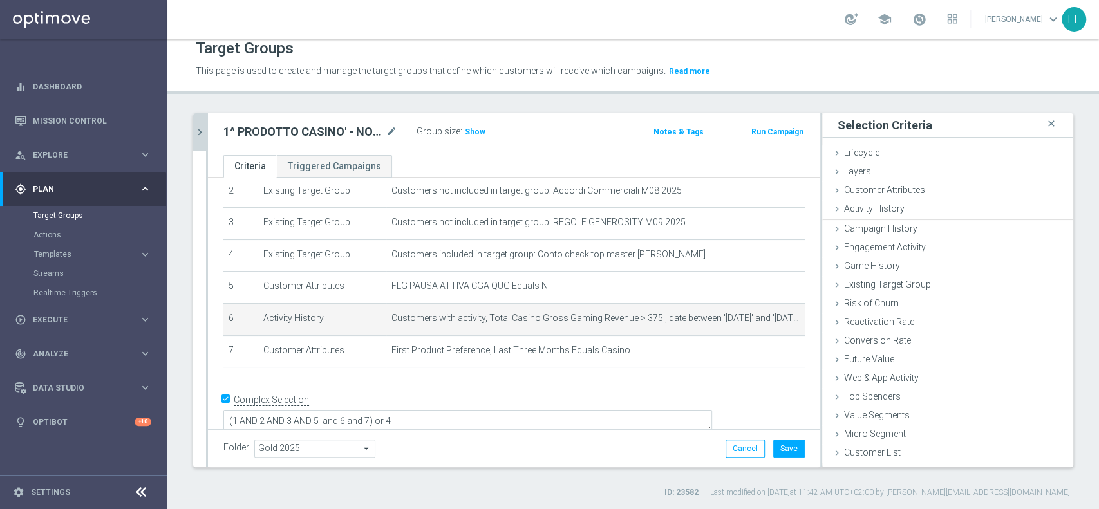
scroll to position [0, 0]
click at [478, 128] on span "Show" at bounding box center [475, 132] width 21 height 9
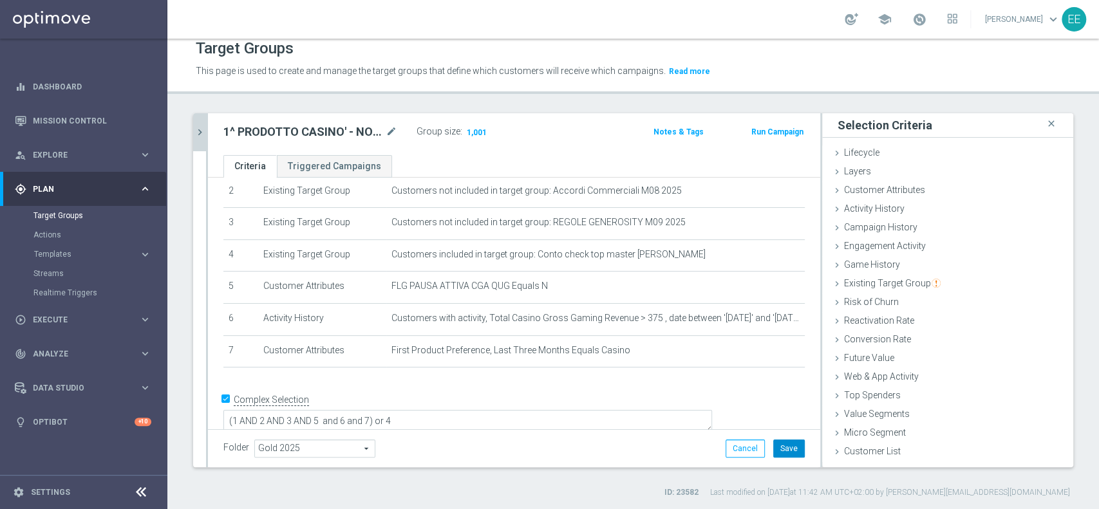
click at [775, 443] on button "Save" at bounding box center [789, 449] width 32 height 18
click at [197, 137] on icon "chevron_right" at bounding box center [200, 132] width 12 height 12
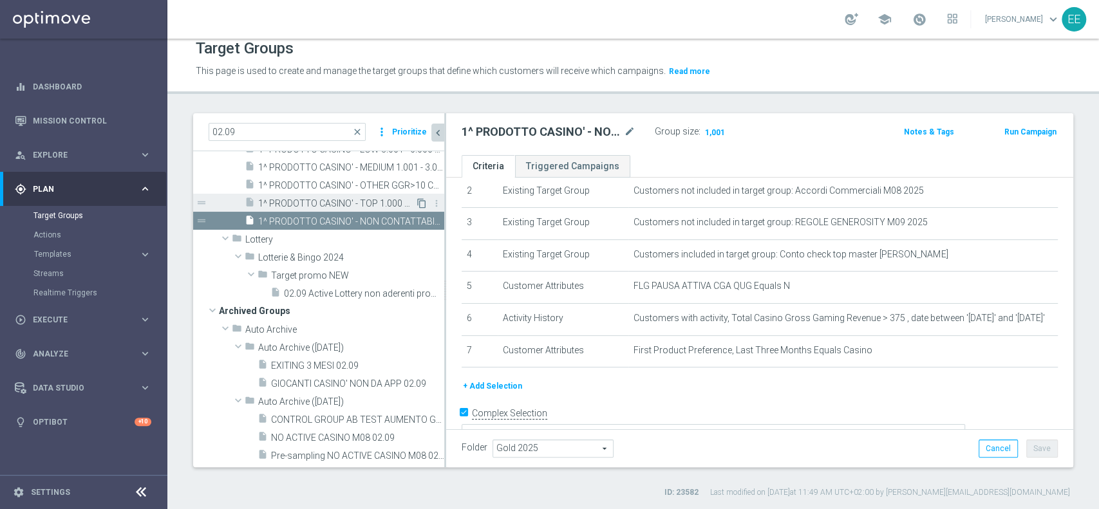
click at [417, 209] on icon "content_copy" at bounding box center [422, 203] width 10 height 10
click at [629, 127] on icon "mode_edit" at bounding box center [630, 131] width 12 height 15
drag, startPoint x: 595, startPoint y: 135, endPoint x: 414, endPoint y: 115, distance: 182.1
click at [414, 115] on as-split "02.09 close more_vert Prioritize Customer Target Groups library_add create_new_…" at bounding box center [633, 290] width 880 height 354
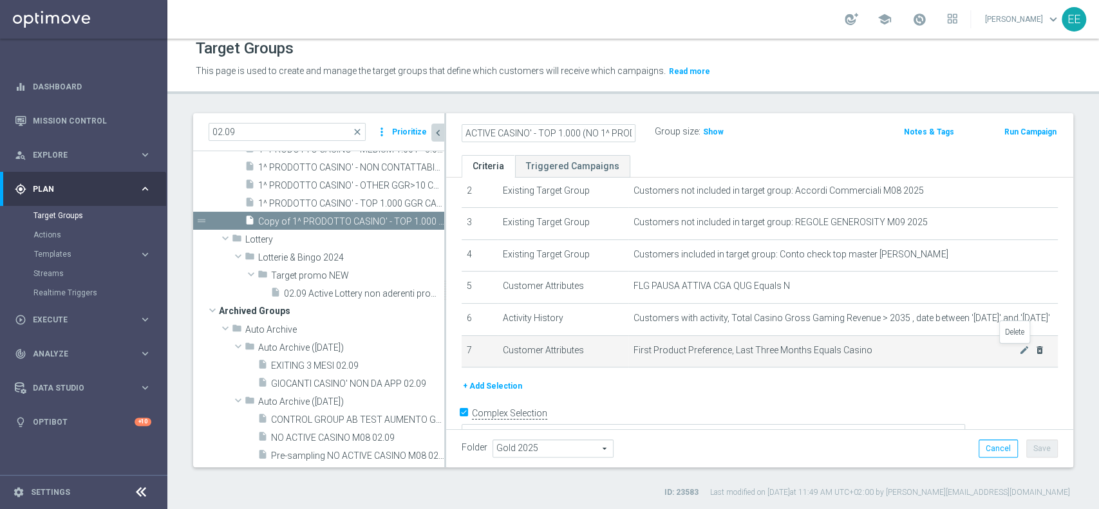
type input "ACTIVE CASINO' - TOP 1.000 (NO 1^ PRODOTTO CASINO' PER GGR M08) CONTATTABILI E …"
click at [1035, 350] on icon "delete_forever" at bounding box center [1040, 350] width 10 height 10
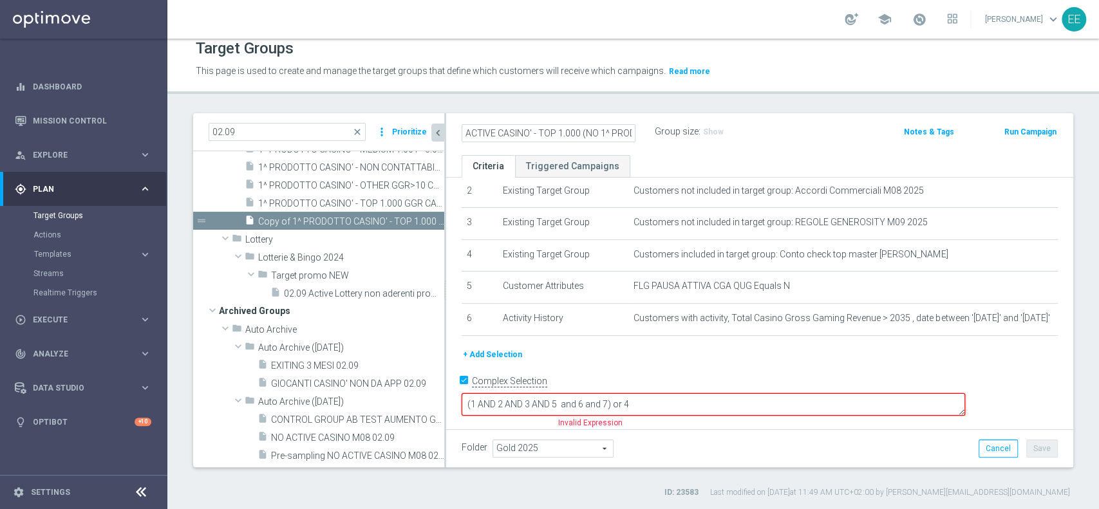
scroll to position [62, 0]
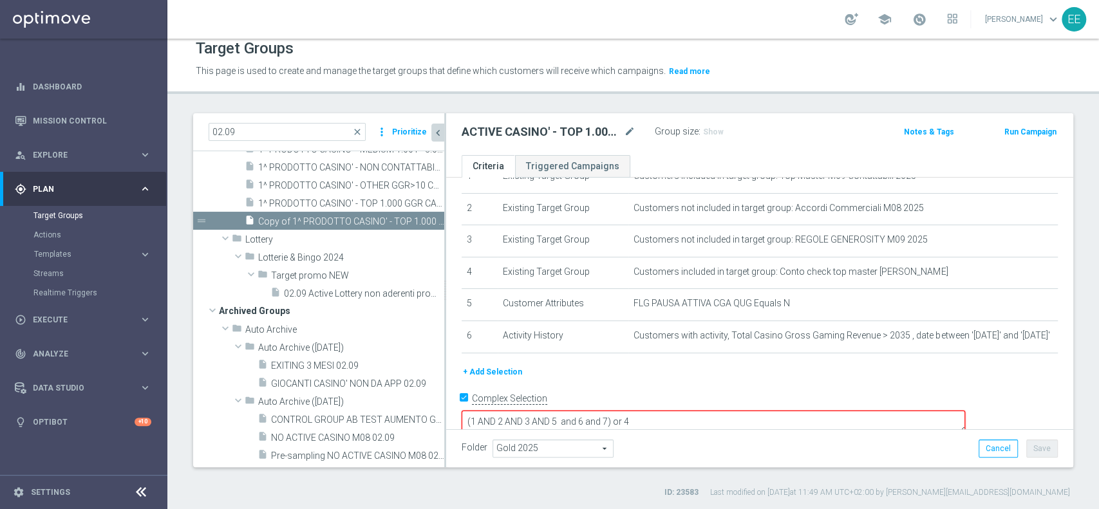
click at [487, 374] on button "+ Add Selection" at bounding box center [493, 372] width 62 height 14
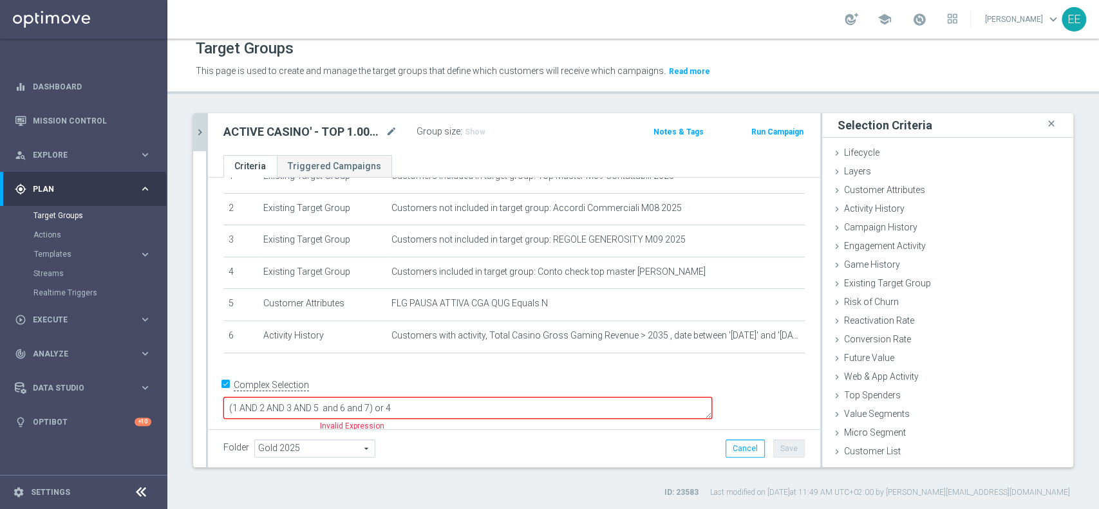
scroll to position [48, 0]
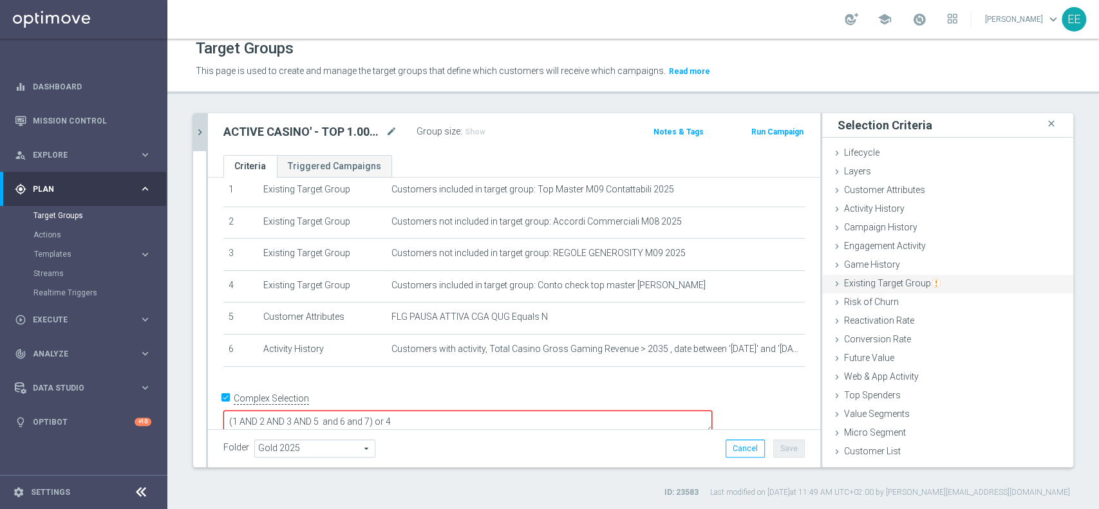
click at [876, 281] on span "Existing Target Group" at bounding box center [892, 283] width 97 height 10
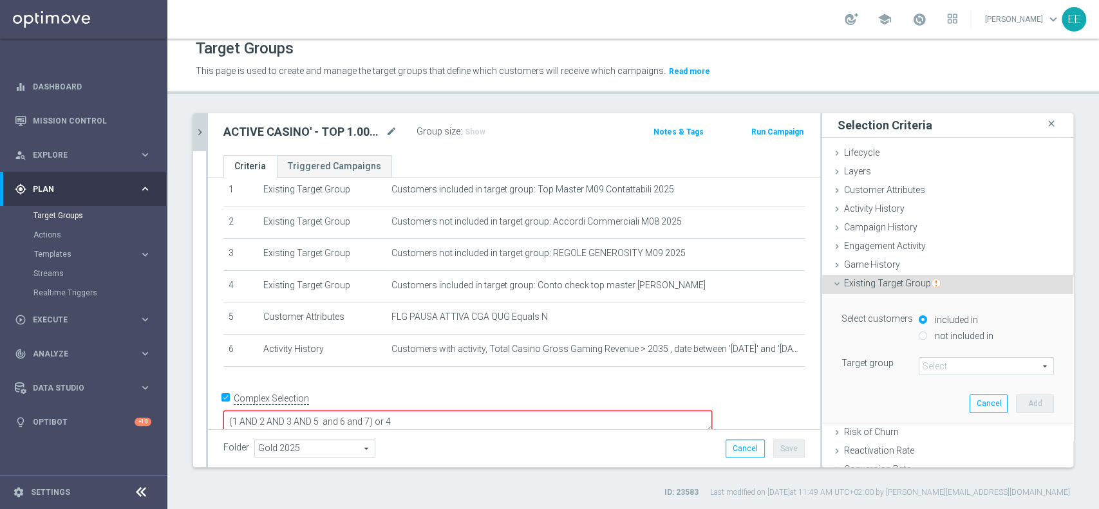
scroll to position [124, 0]
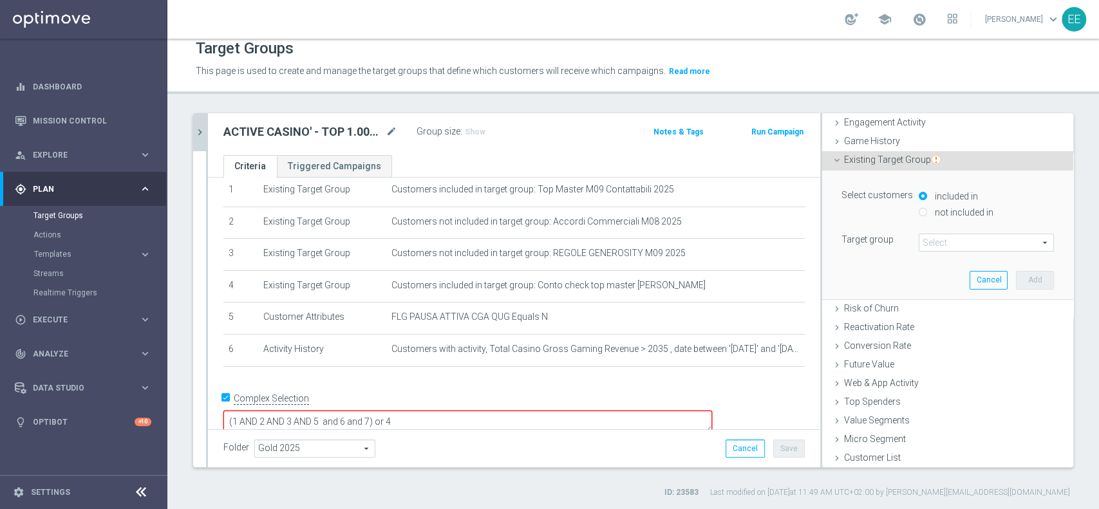
click at [938, 209] on label "not included in" at bounding box center [963, 213] width 62 height 12
click at [927, 209] on input "not included in" at bounding box center [923, 212] width 8 height 8
radio input "true"
click at [925, 243] on span at bounding box center [987, 242] width 134 height 17
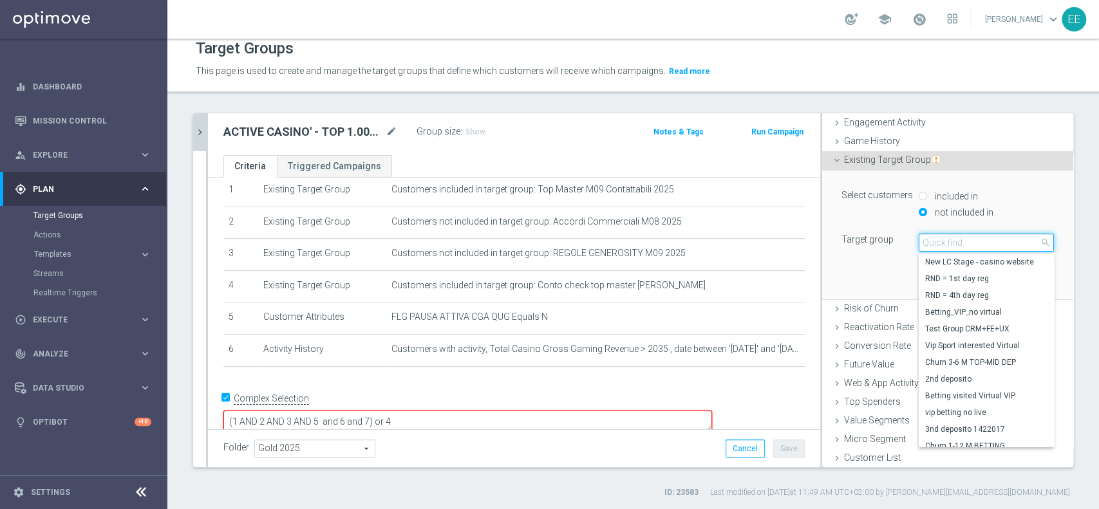
click at [925, 243] on input "search" at bounding box center [986, 243] width 135 height 18
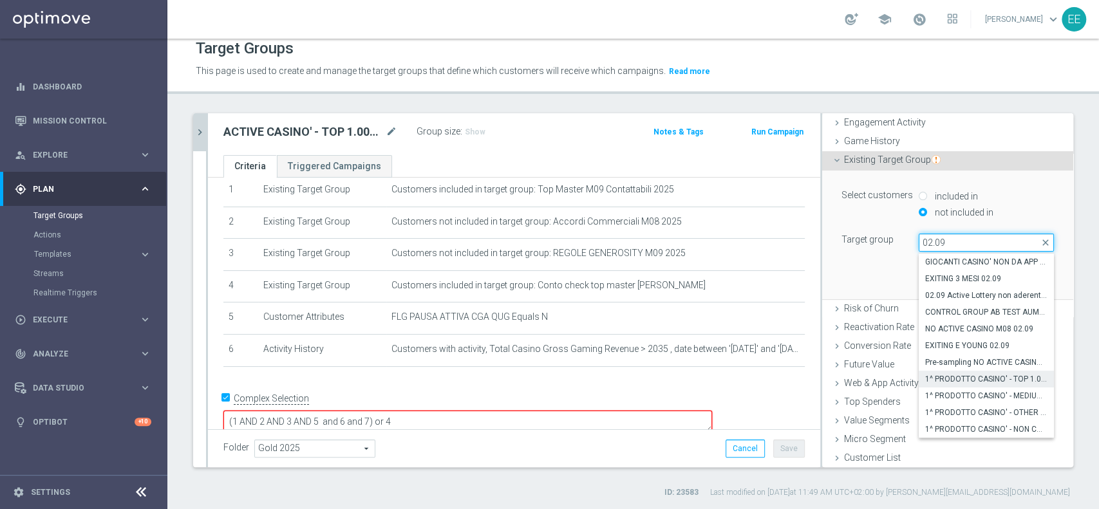
type input "02.09"
click at [960, 371] on label "1^ PRODOTTO CASINO' - TOP 1.000 GGR CASINO' M08 02.09" at bounding box center [986, 379] width 135 height 17
type input "1^ PRODOTTO CASINO' - TOP 1.000 GGR CASINO' M08 02.09"
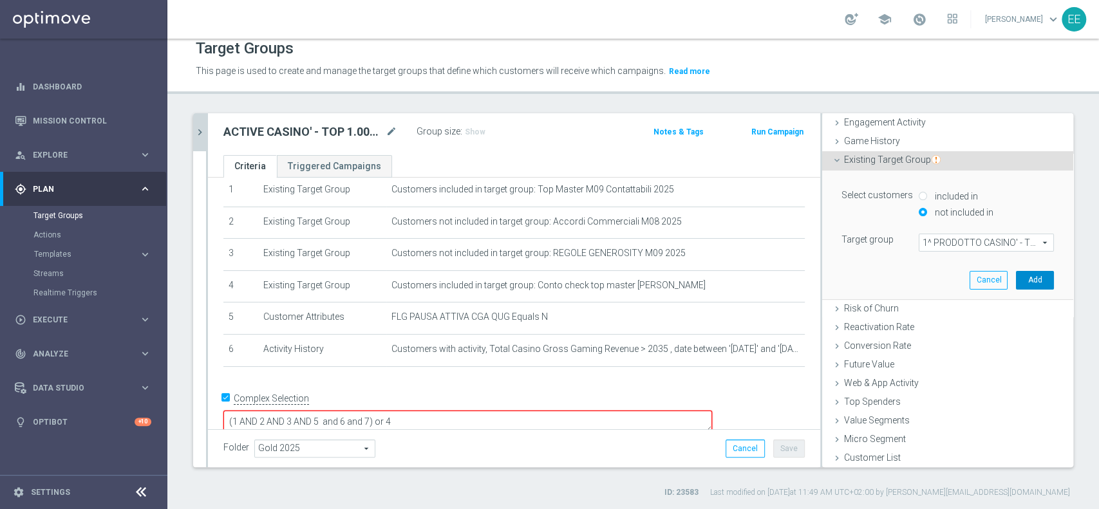
click at [1020, 283] on button "Add" at bounding box center [1035, 280] width 38 height 18
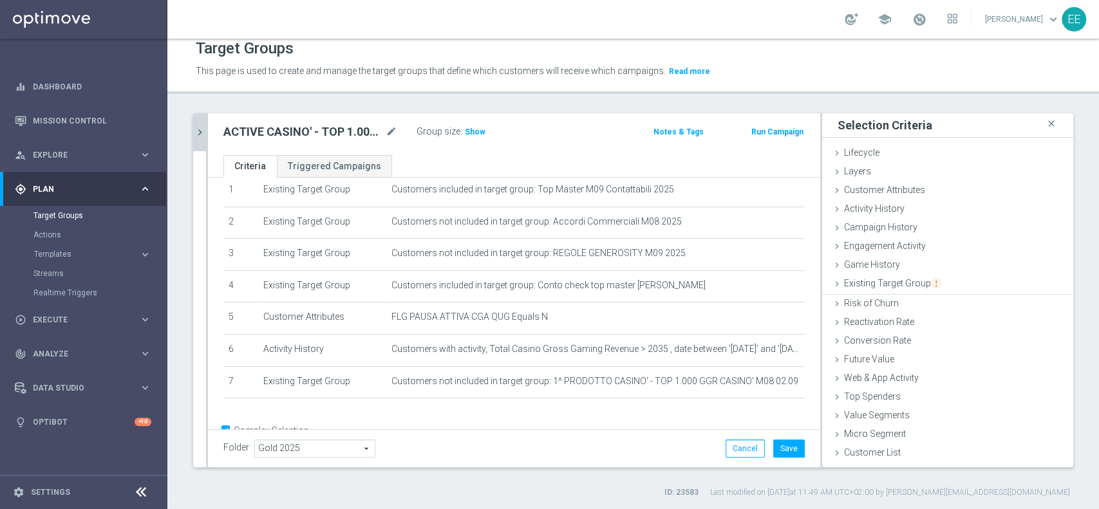
scroll to position [0, 0]
click at [881, 280] on span "Existing Target Group" at bounding box center [892, 283] width 97 height 10
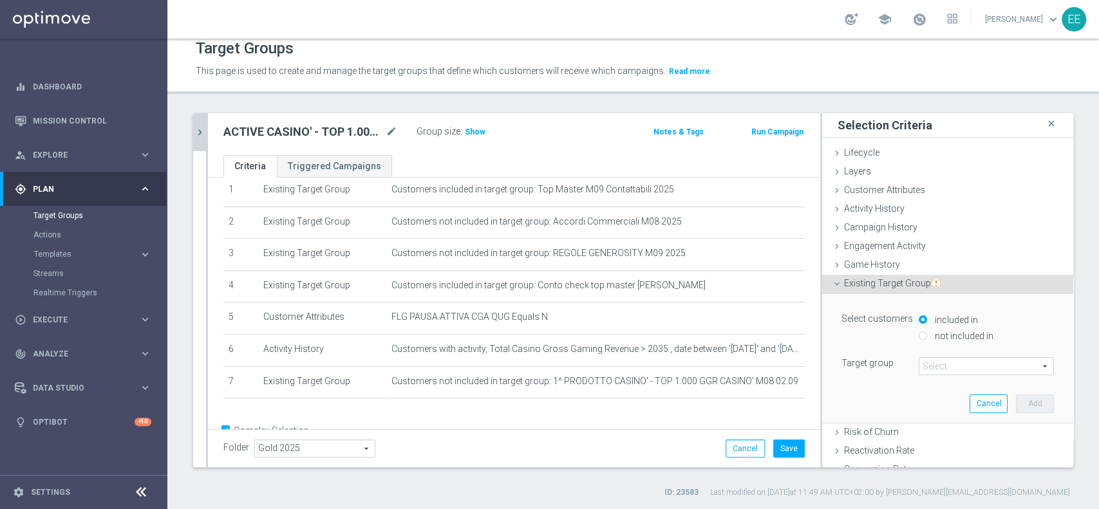
click at [932, 335] on label "not included in" at bounding box center [963, 336] width 62 height 12
click at [927, 335] on input "not included in" at bounding box center [923, 336] width 8 height 8
radio input "true"
click at [921, 364] on span at bounding box center [987, 366] width 134 height 17
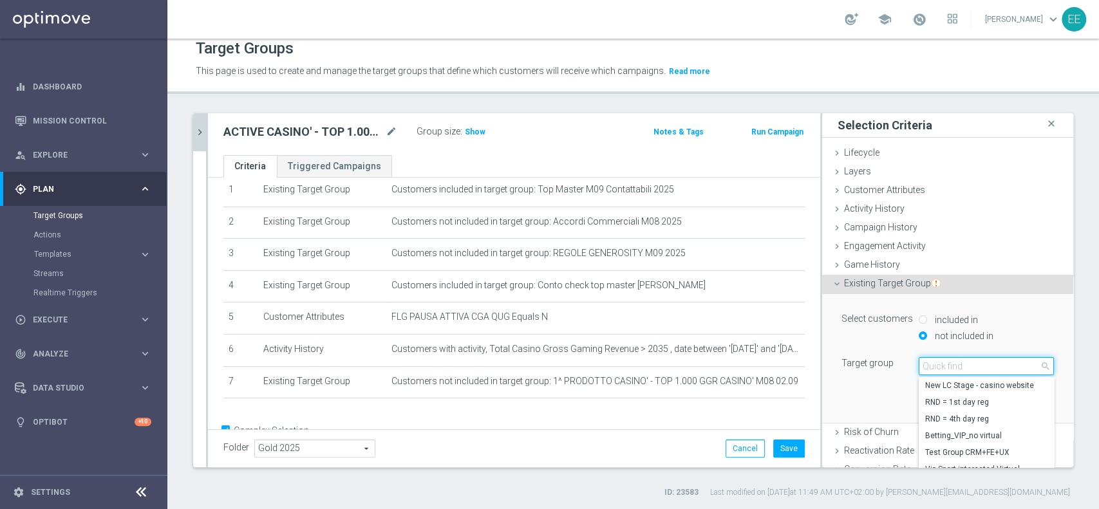
click at [921, 364] on input "search" at bounding box center [986, 366] width 135 height 18
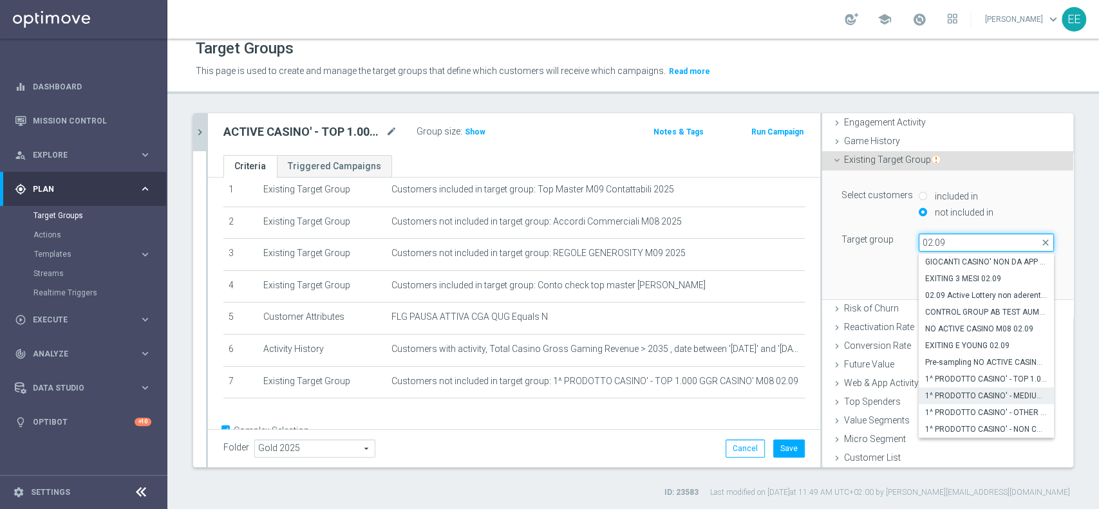
type input "02.09"
click at [992, 388] on label "1^ PRODOTTO CASINO' - MEDIUM 1.001 - 3.000 GGR CASINO' M08 02.09" at bounding box center [986, 396] width 135 height 17
type input "1^ PRODOTTO CASINO' - MEDIUM 1.001 - 3.000 GGR CASINO' M08 02.09"
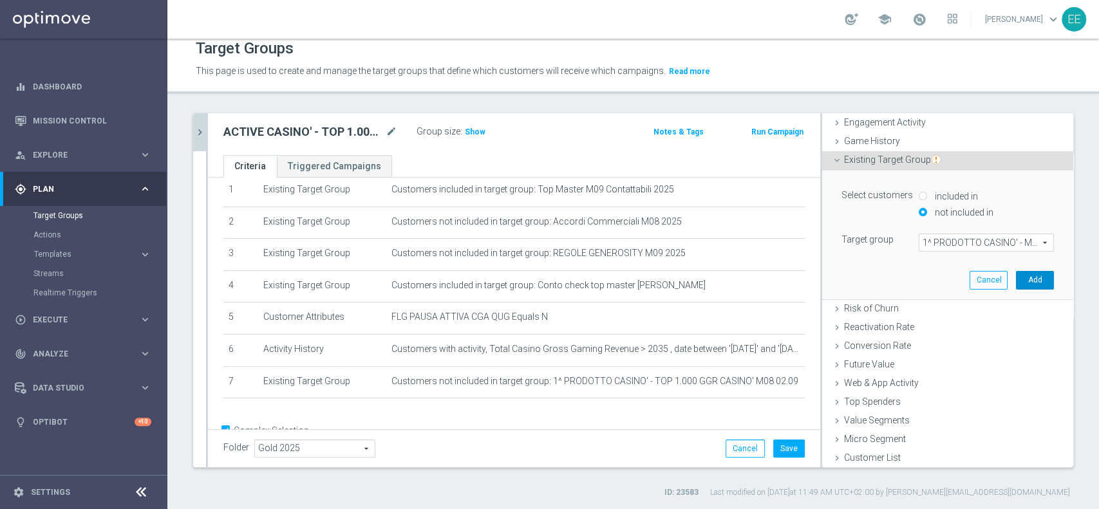
click at [1016, 272] on button "Add" at bounding box center [1035, 280] width 38 height 18
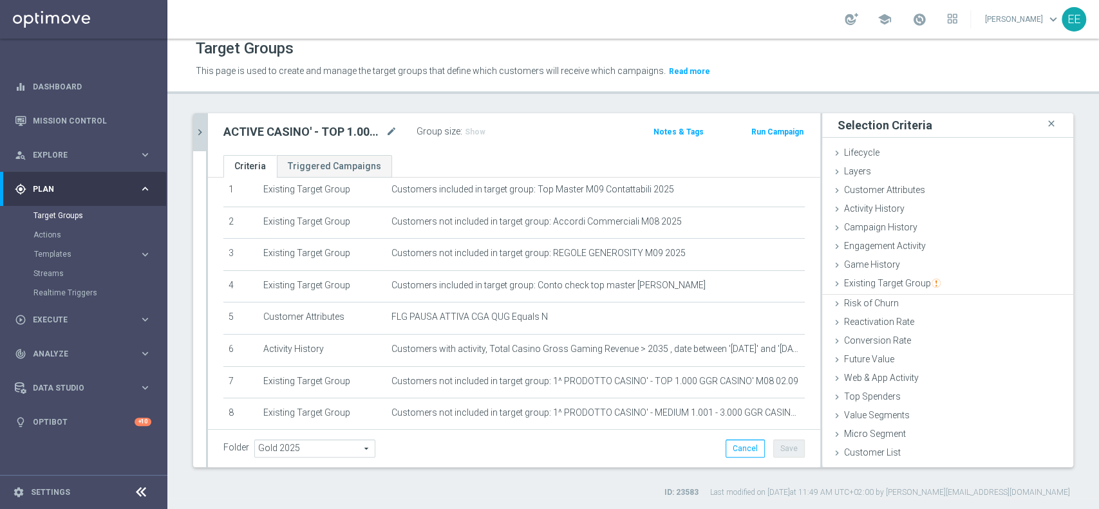
scroll to position [0, 0]
click at [955, 279] on div "Existing Target Group done selection saved" at bounding box center [947, 284] width 251 height 19
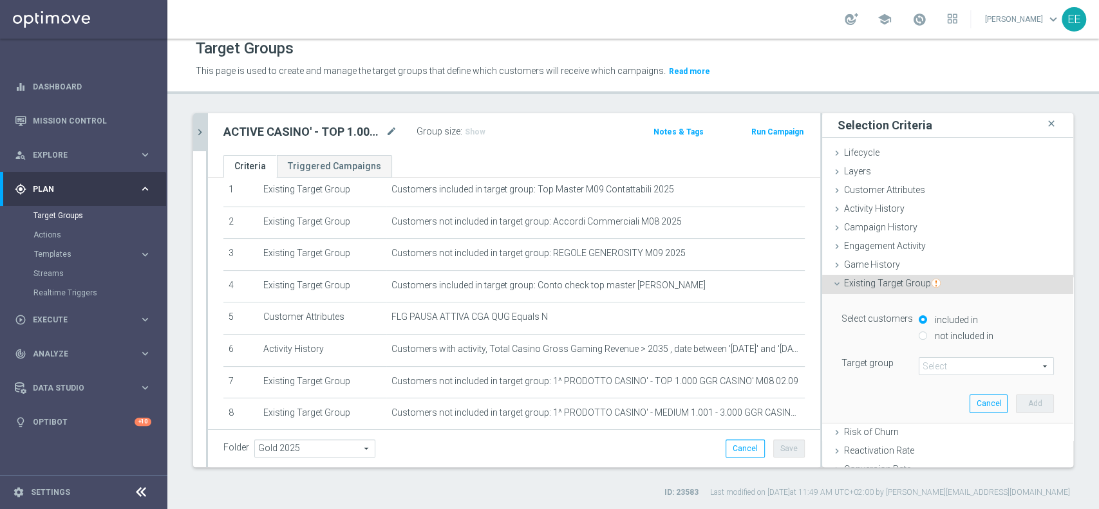
click at [936, 336] on label "not included in" at bounding box center [963, 336] width 62 height 12
click at [927, 336] on input "not included in" at bounding box center [923, 336] width 8 height 8
radio input "true"
click at [921, 366] on span at bounding box center [987, 366] width 134 height 17
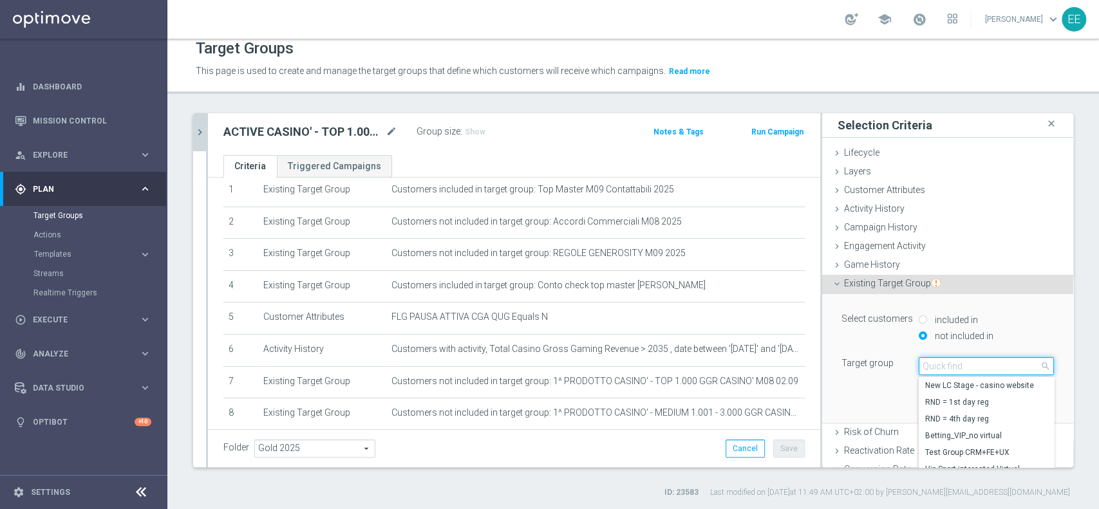
paste input "02.09"
click at [933, 362] on input "search" at bounding box center [986, 366] width 135 height 18
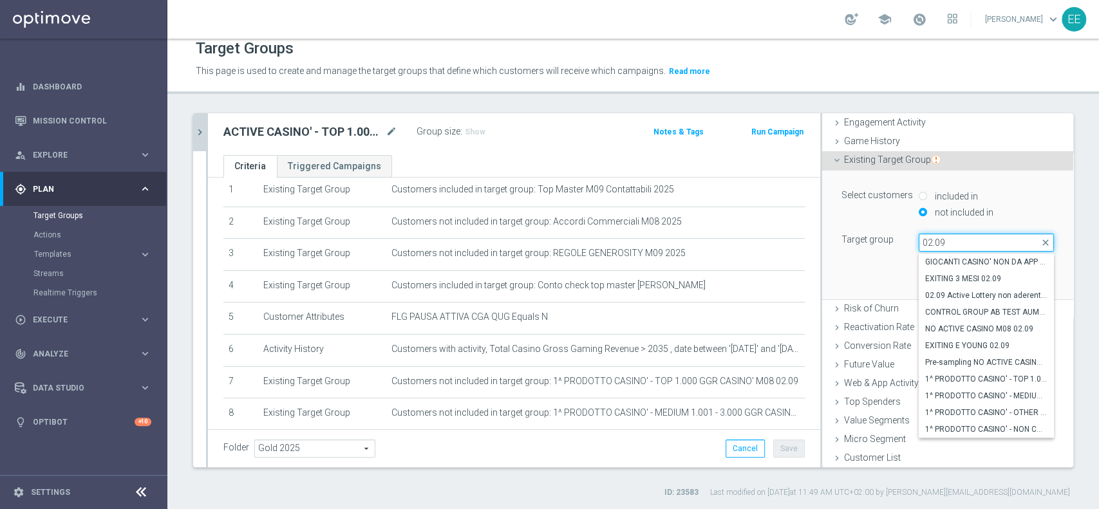
type input "02.09"
click at [200, 127] on icon "chevron_right" at bounding box center [200, 132] width 12 height 12
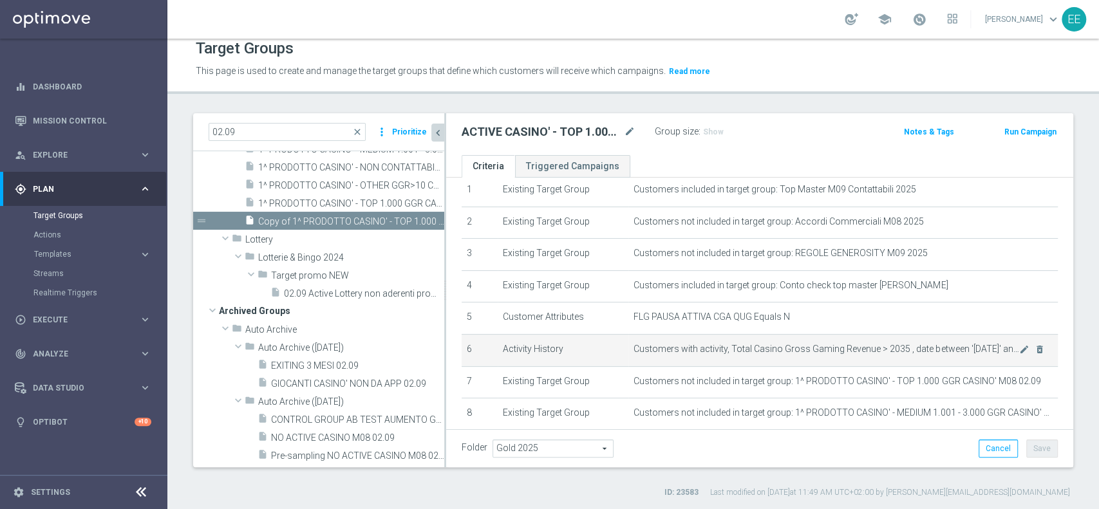
scroll to position [126, 0]
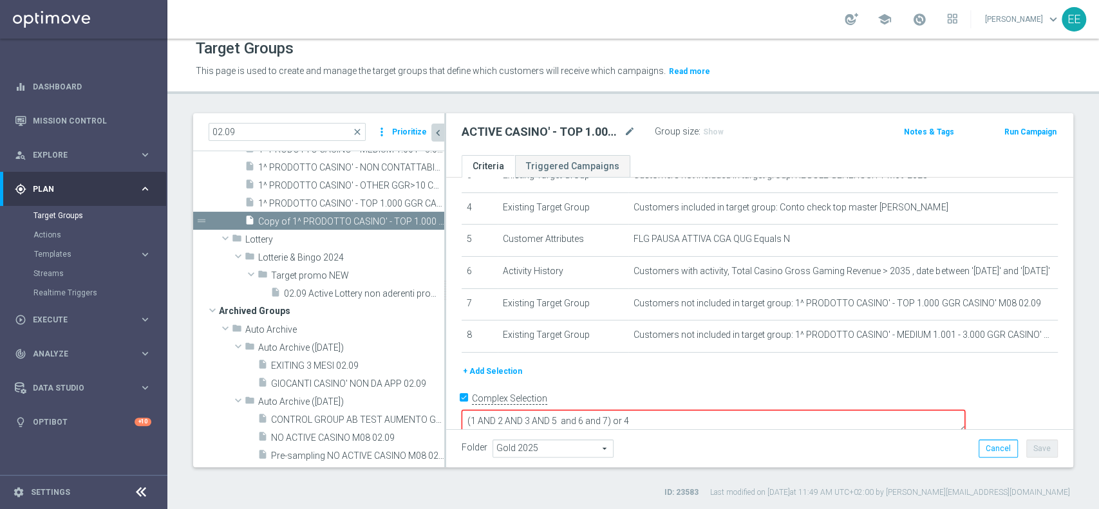
click at [502, 373] on button "+ Add Selection" at bounding box center [493, 372] width 62 height 14
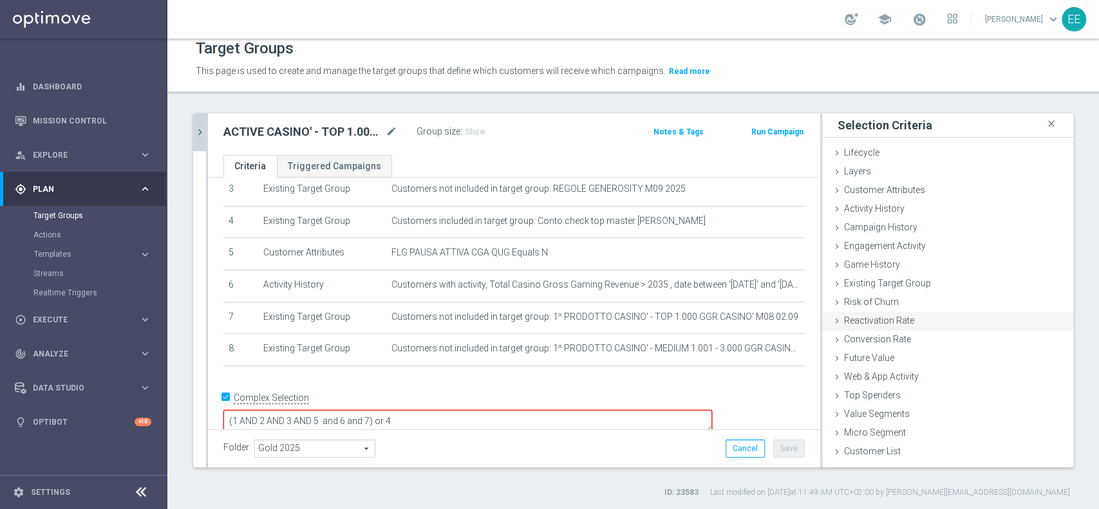
scroll to position [0, 0]
click at [900, 281] on span "Existing Target Group" at bounding box center [892, 283] width 97 height 10
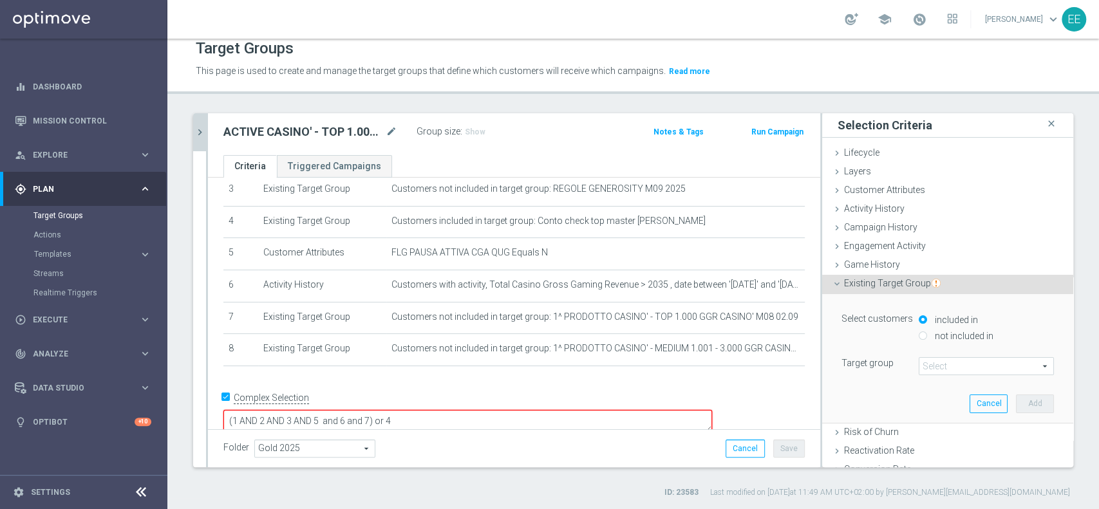
click at [949, 337] on label "not included in" at bounding box center [963, 336] width 62 height 12
click at [927, 337] on input "not included in" at bounding box center [923, 336] width 8 height 8
radio input "true"
click at [927, 363] on span at bounding box center [987, 366] width 134 height 17
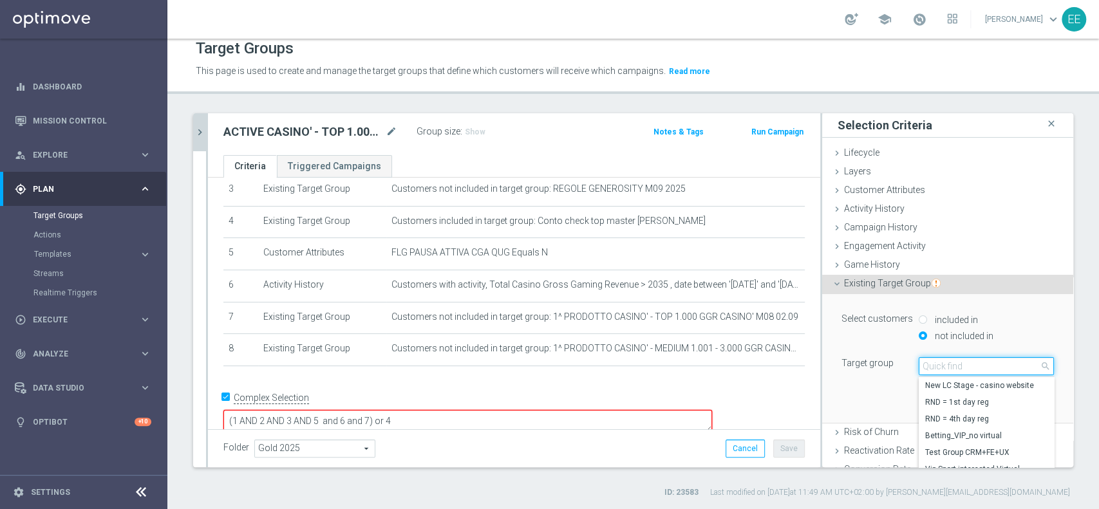
click at [927, 363] on input "search" at bounding box center [986, 366] width 135 height 18
paste input "02.09"
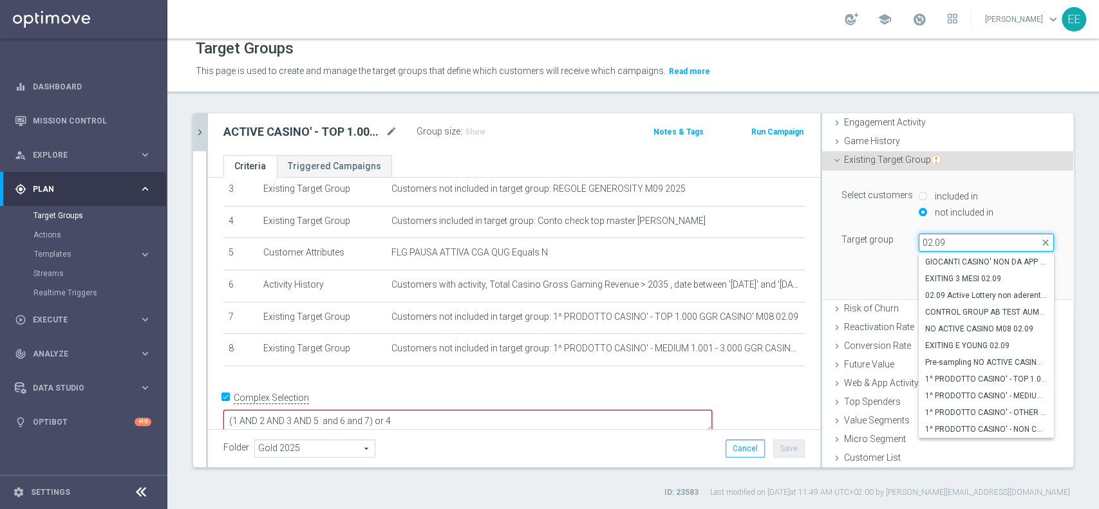
type input "02.09"
click at [1076, 267] on div "02.09 close more_vert Prioritize Customer Target Groups library_add create_new_…" at bounding box center [633, 305] width 932 height 385
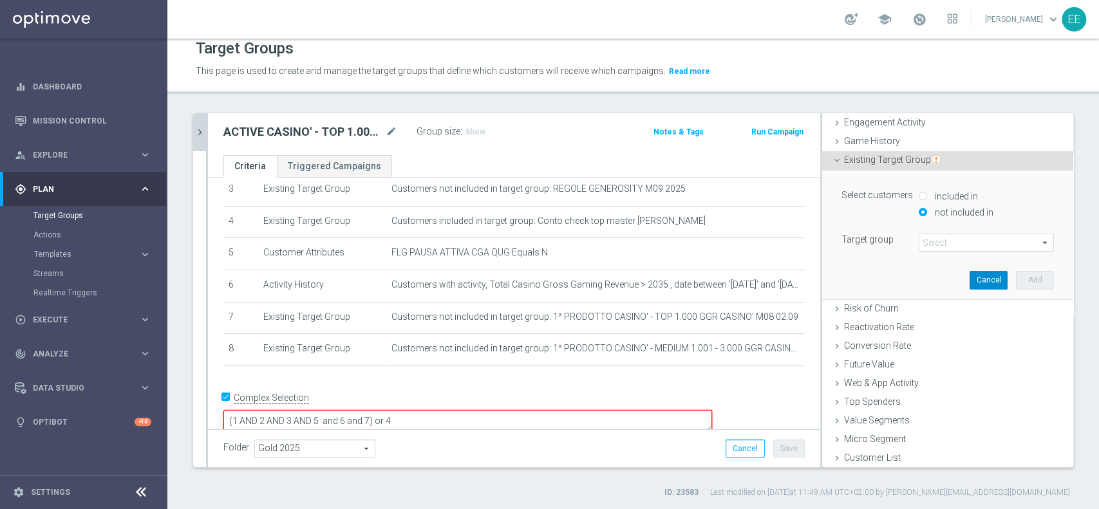
click at [970, 277] on button "Cancel" at bounding box center [989, 280] width 38 height 18
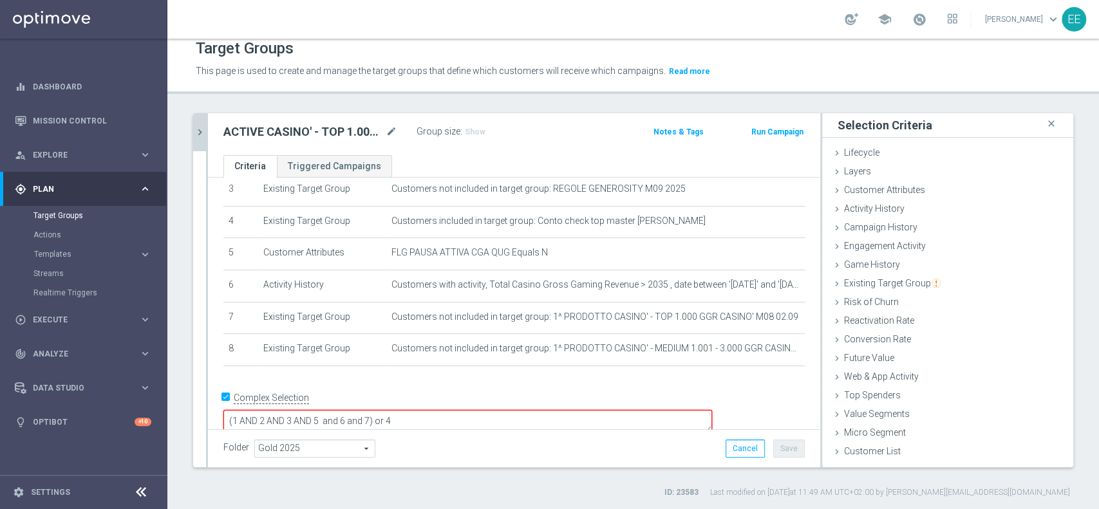
scroll to position [0, 0]
click at [462, 410] on textarea "(1 AND 2 AND 3 AND 5 and 6 and 7) or 4" at bounding box center [467, 421] width 489 height 23
click at [781, 450] on button "Save" at bounding box center [789, 449] width 32 height 18
click at [202, 126] on icon "chevron_right" at bounding box center [200, 132] width 12 height 12
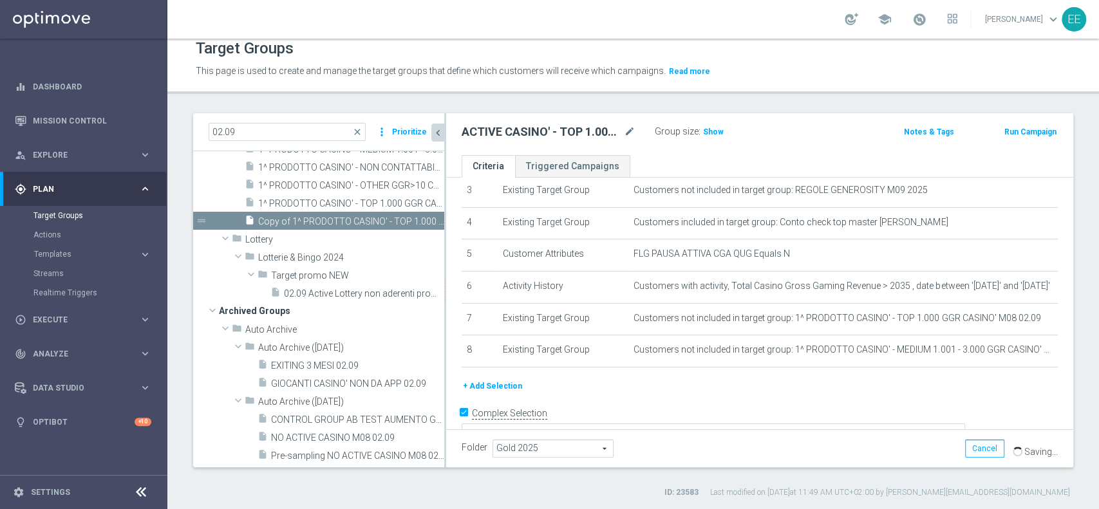
click at [353, 137] on span "1^ PRODOTTO CASINO' - LOW 3.001 - 6.000 GGR CASINO' M08" at bounding box center [336, 131] width 157 height 11
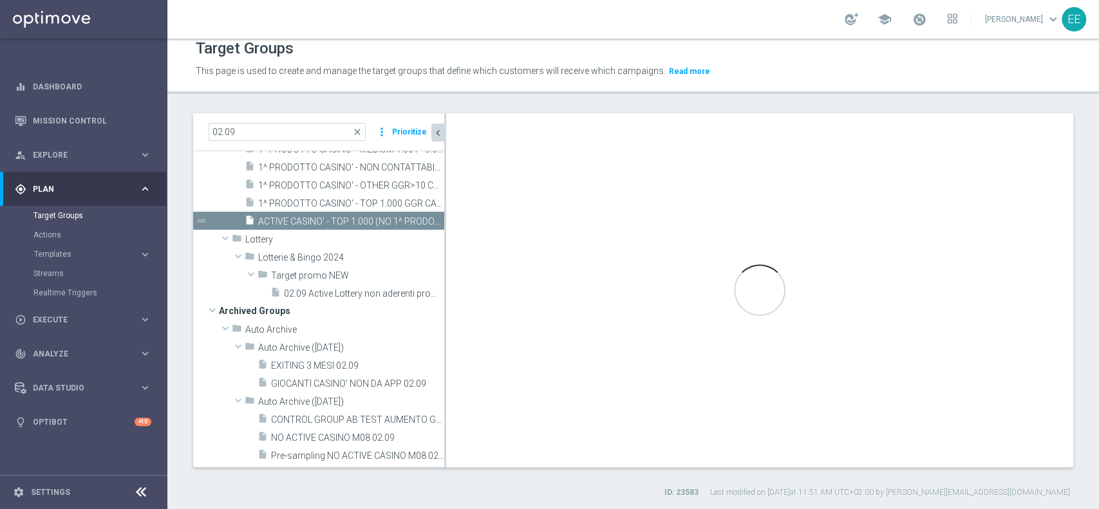
click at [354, 140] on div "insert_drive_file 1^ PRODOTTO CASINO' - LOW 3.001 - 6.000 GGR CASINO' M08" at bounding box center [330, 131] width 171 height 18
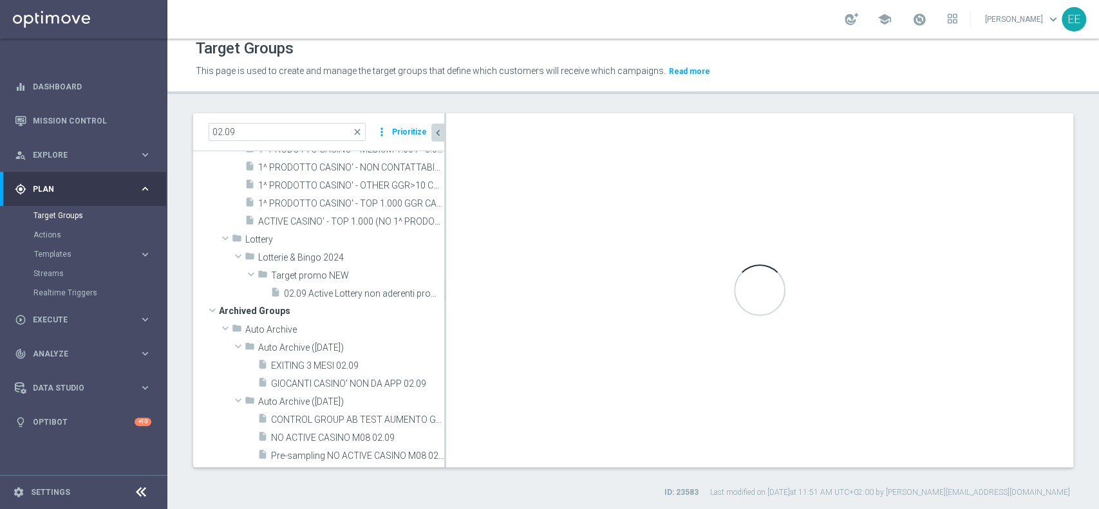
type textarea "(1 AND 2 AND 3 AND 5 and 6 and 7) or 4"
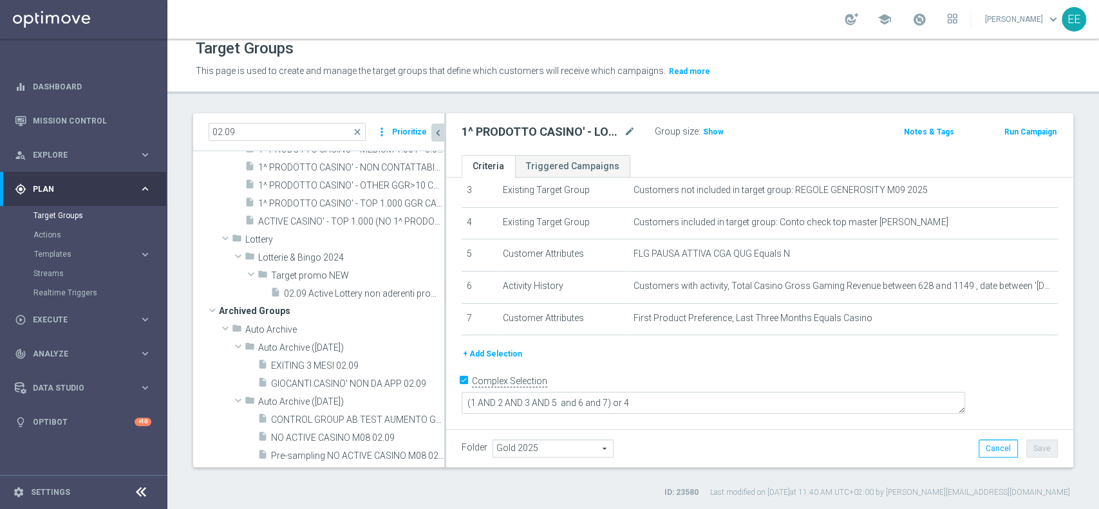
scroll to position [93, 0]
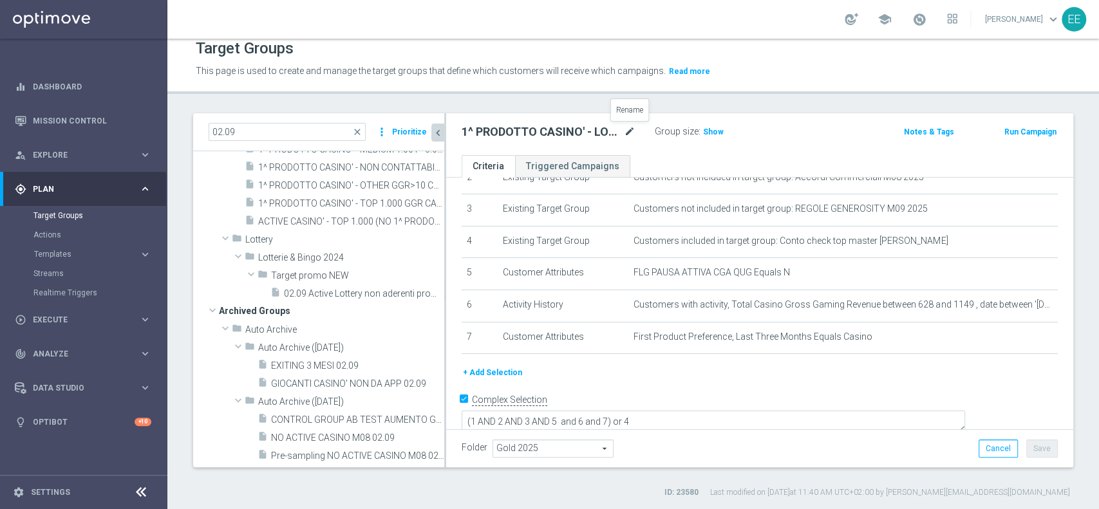
click at [634, 131] on icon "mode_edit" at bounding box center [630, 131] width 12 height 15
type input "1^ PRODOTTO CASINO' - LOW 3.001 - 6.000 GGR CASINO' M08 02.09"
click at [768, 373] on div "+ Add Selection" at bounding box center [760, 373] width 616 height 14
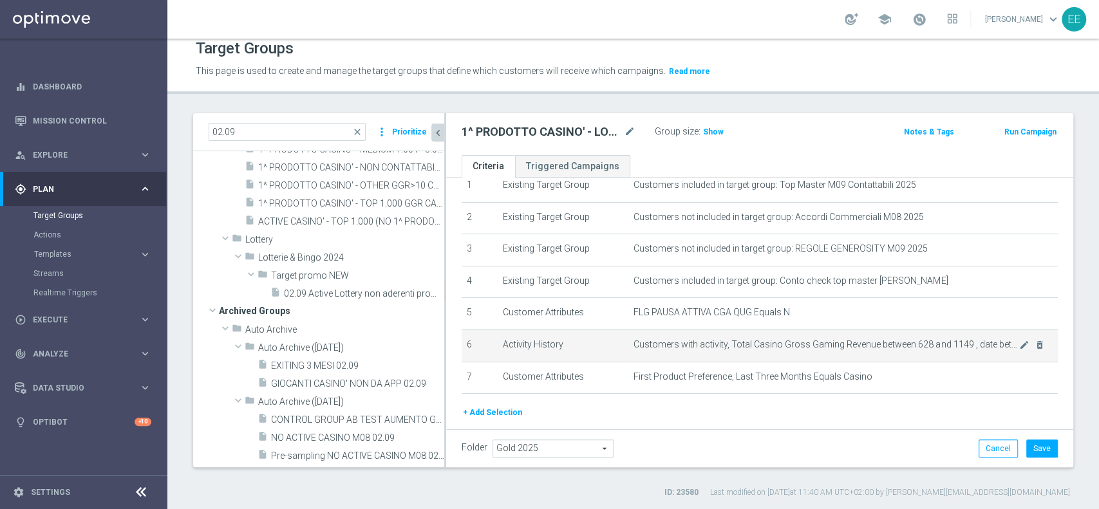
scroll to position [46, 0]
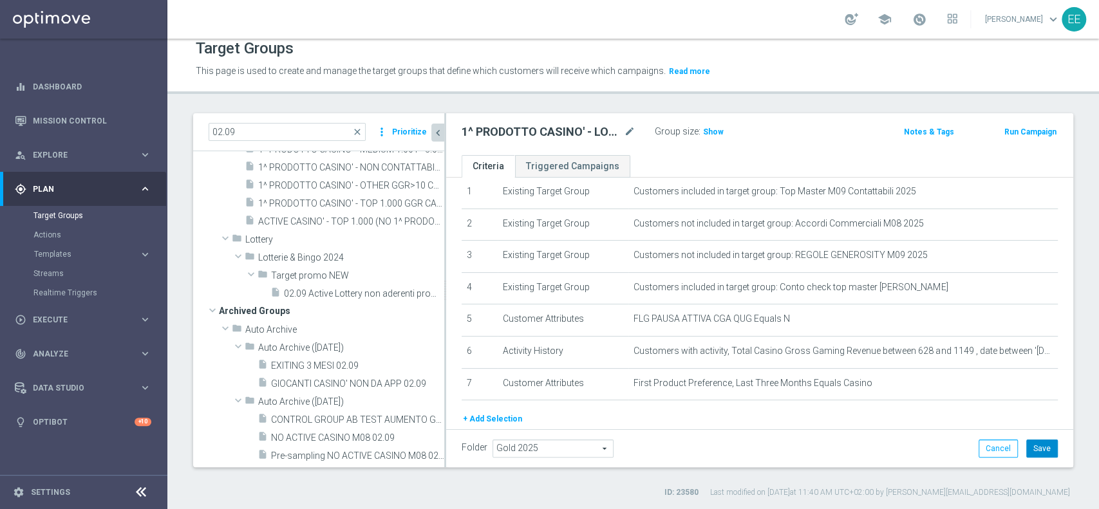
click at [1030, 447] on button "Save" at bounding box center [1043, 449] width 32 height 18
click at [314, 230] on div "insert_drive_file ACTIVE CASINO' - TOP 1.000 (NO 1^ PRODOTTO CASINO' PER GGR M0…" at bounding box center [330, 221] width 171 height 18
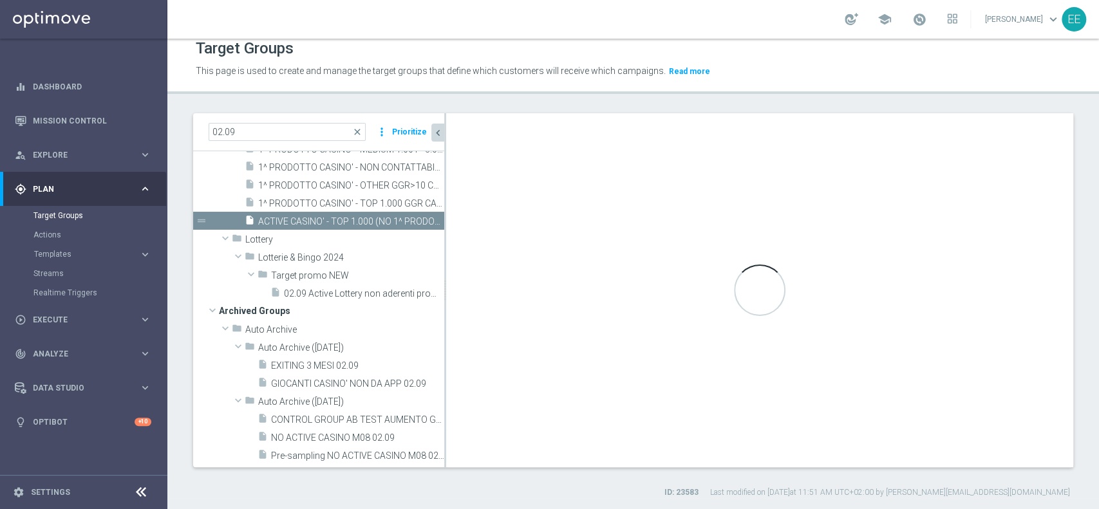
type textarea "(1 AND 2 AND 3 AND 5 and 6 and 7 and 8 ) or 4"
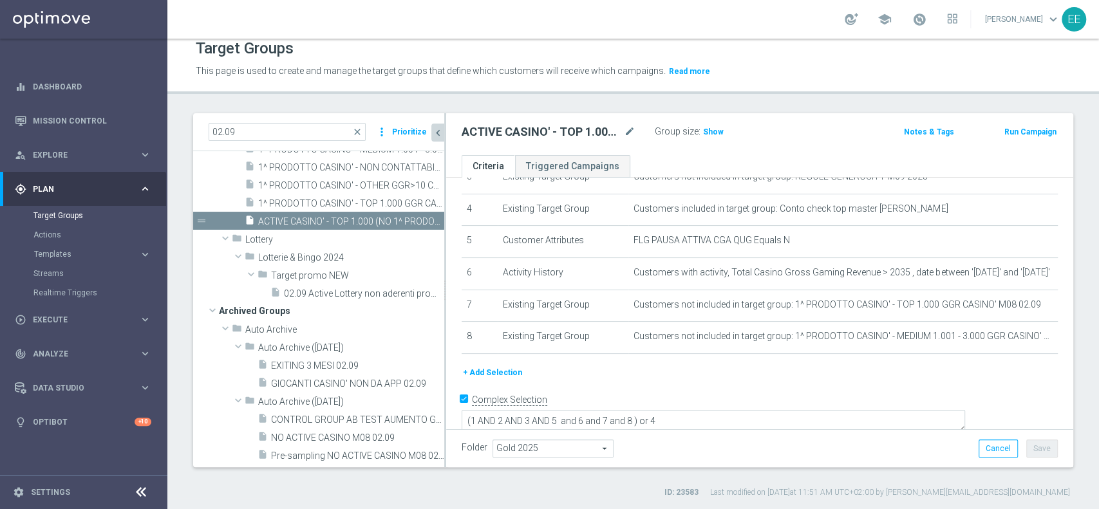
click at [500, 370] on button "+ Add Selection" at bounding box center [493, 373] width 62 height 14
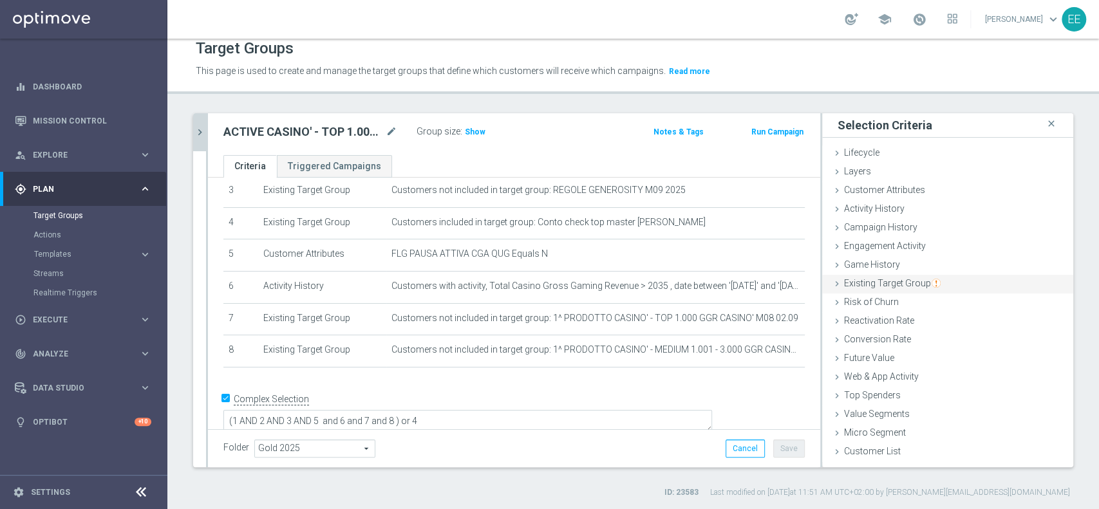
click at [903, 286] on span "Existing Target Group" at bounding box center [892, 283] width 97 height 10
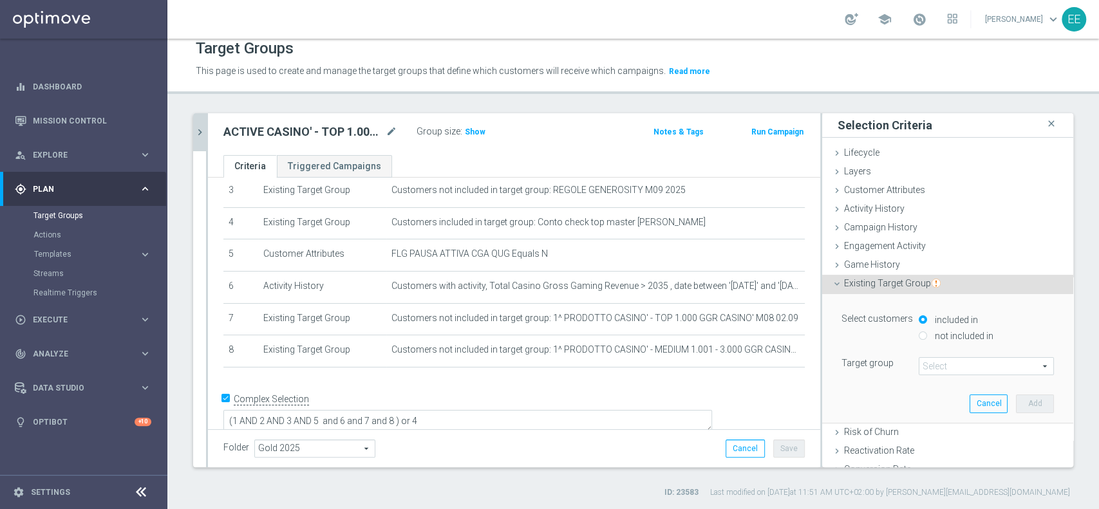
click at [955, 340] on div "not included in" at bounding box center [986, 337] width 135 height 16
click at [948, 336] on label "not included in" at bounding box center [963, 336] width 62 height 12
click at [927, 336] on input "not included in" at bounding box center [923, 336] width 8 height 8
radio input "true"
click at [920, 361] on span at bounding box center [987, 366] width 134 height 17
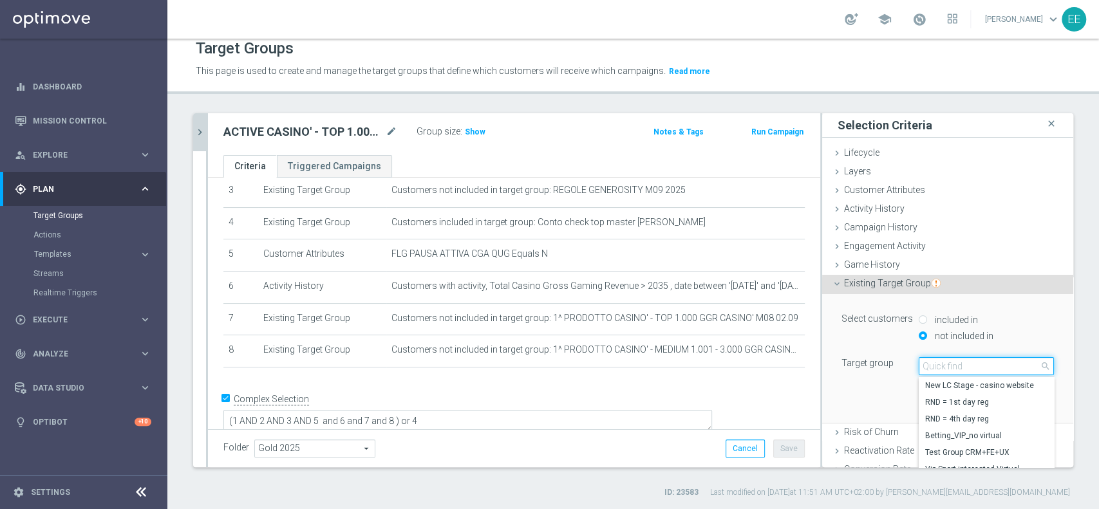
click at [920, 361] on input "search" at bounding box center [986, 366] width 135 height 18
paste input "02.09"
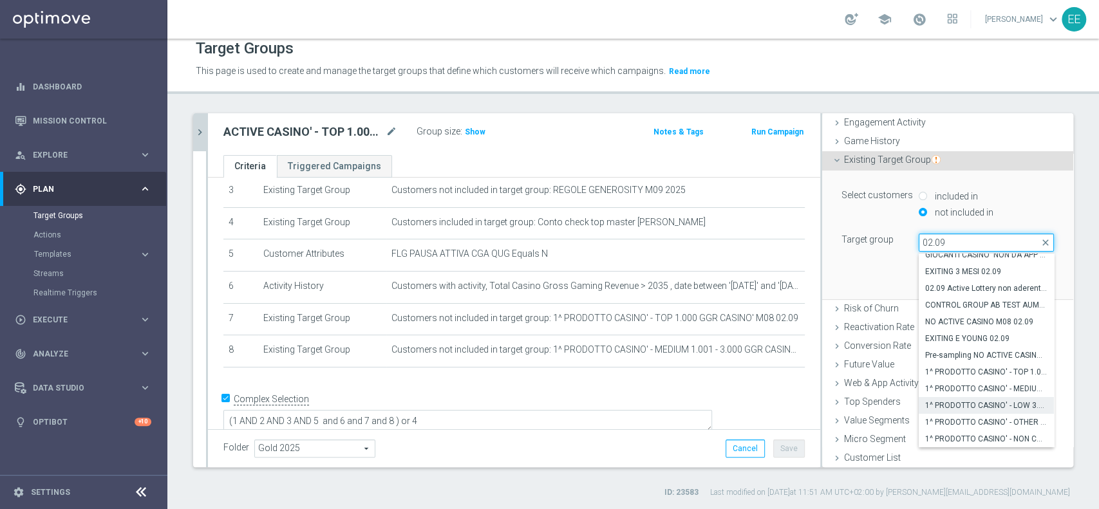
type input "02.09"
click at [964, 397] on label "1^ PRODOTTO CASINO' - LOW 3.001 - 6.000 GGR CASINO' M08 02.09" at bounding box center [986, 405] width 135 height 17
type input "1^ PRODOTTO CASINO' - LOW 3.001 - 6.000 GGR CASINO' M08 02.09"
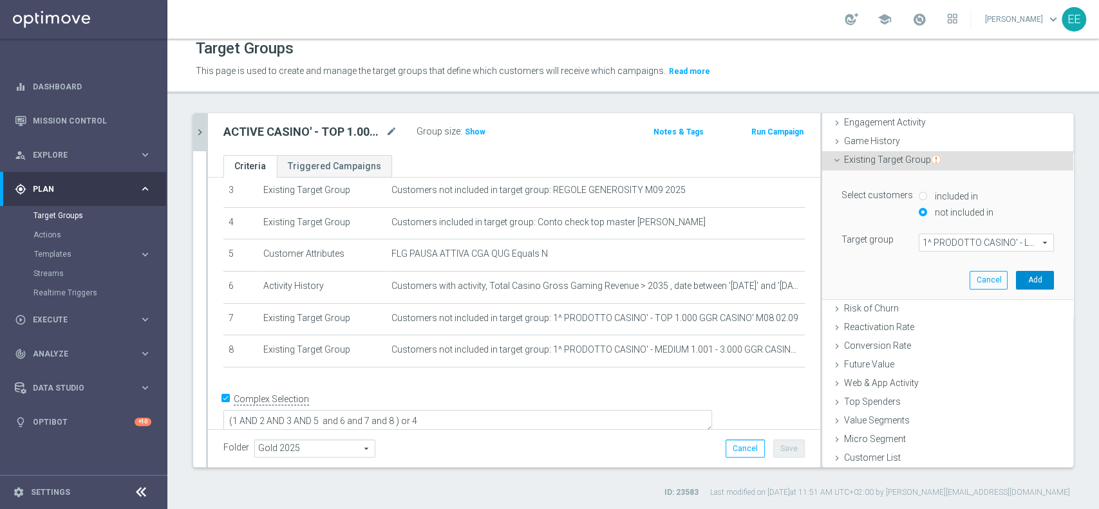
click at [1016, 275] on button "Add" at bounding box center [1035, 280] width 38 height 18
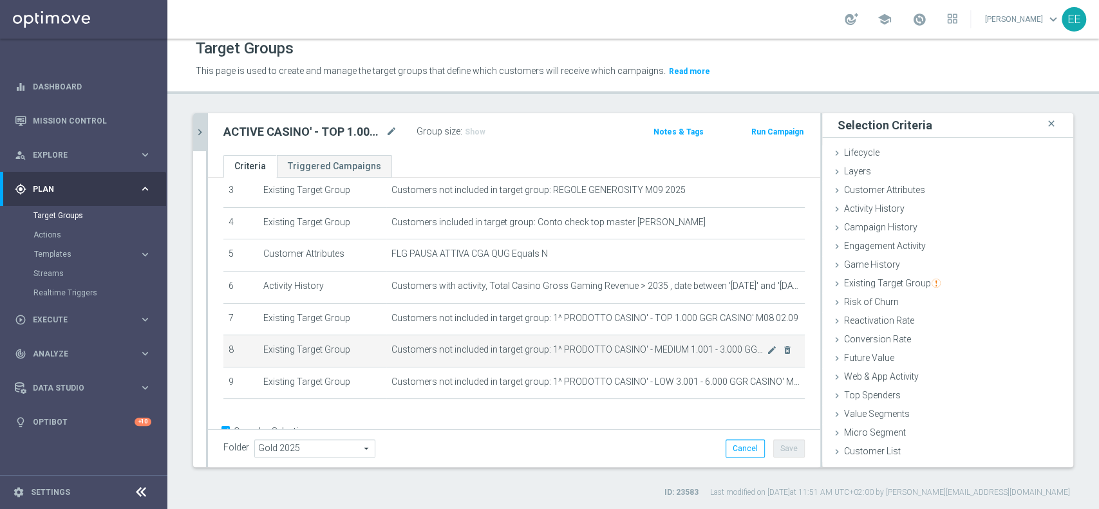
scroll to position [144, 0]
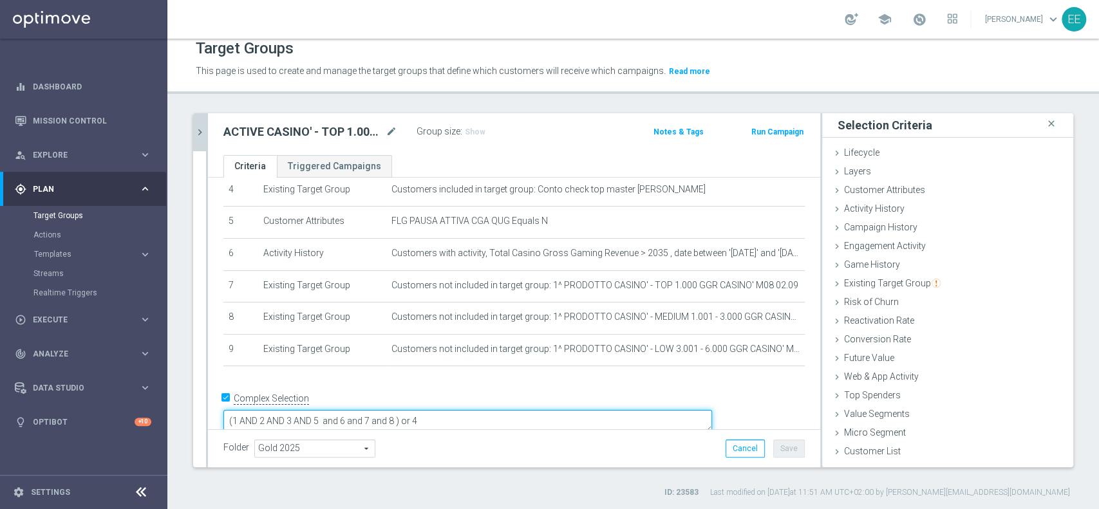
click at [484, 410] on textarea "(1 AND 2 AND 3 AND 5 and 6 and 7 and 8 ) or 4" at bounding box center [467, 421] width 489 height 23
type textarea "(1 AND 2 AND 3 AND 5 and 6 and 7 and 8 and 9 and 10 and 11 ) or 4"
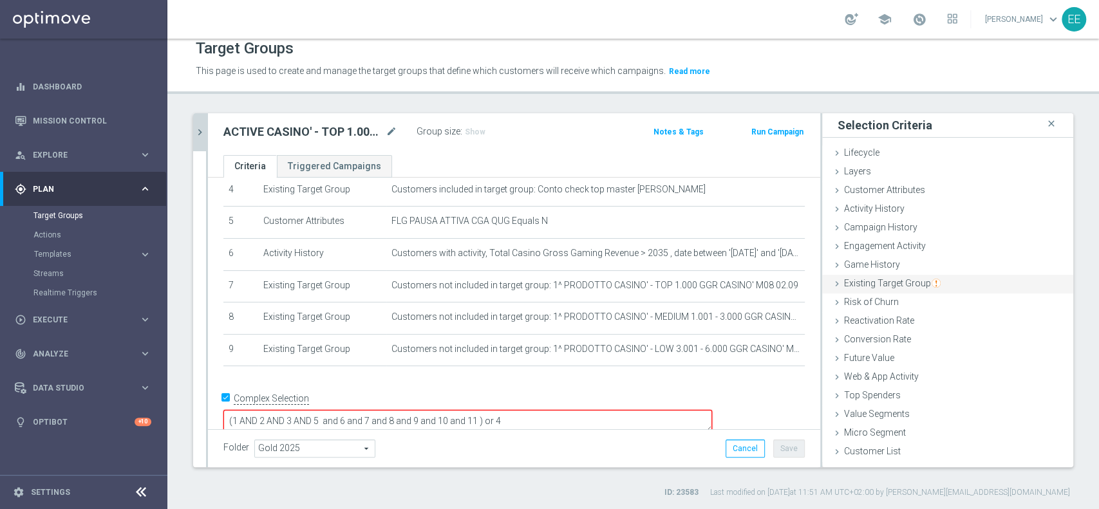
click at [882, 278] on span "Existing Target Group" at bounding box center [892, 283] width 97 height 10
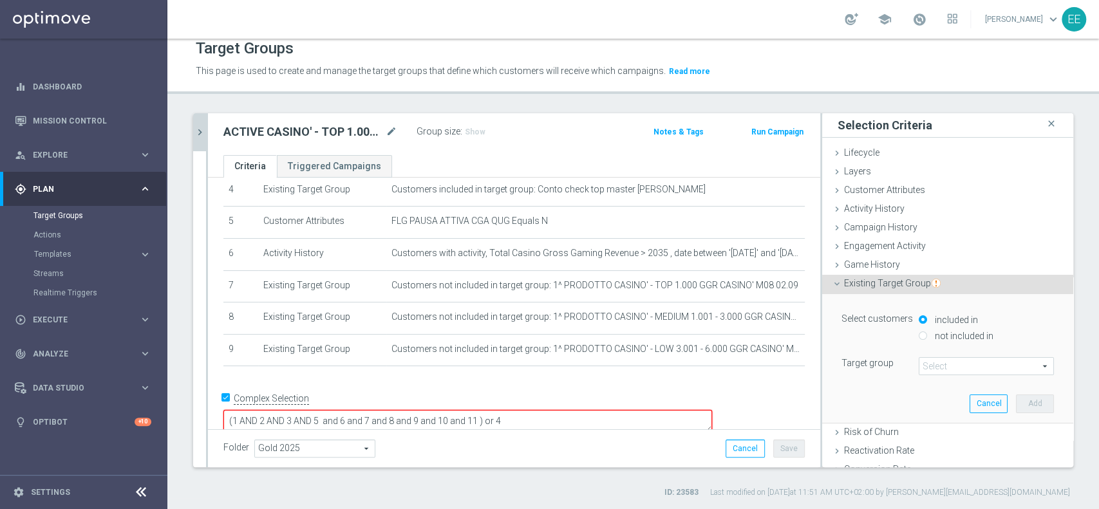
click at [932, 332] on label "not included in" at bounding box center [963, 336] width 62 height 12
click at [925, 332] on input "not included in" at bounding box center [923, 336] width 8 height 8
radio input "true"
click at [920, 361] on span at bounding box center [987, 366] width 134 height 17
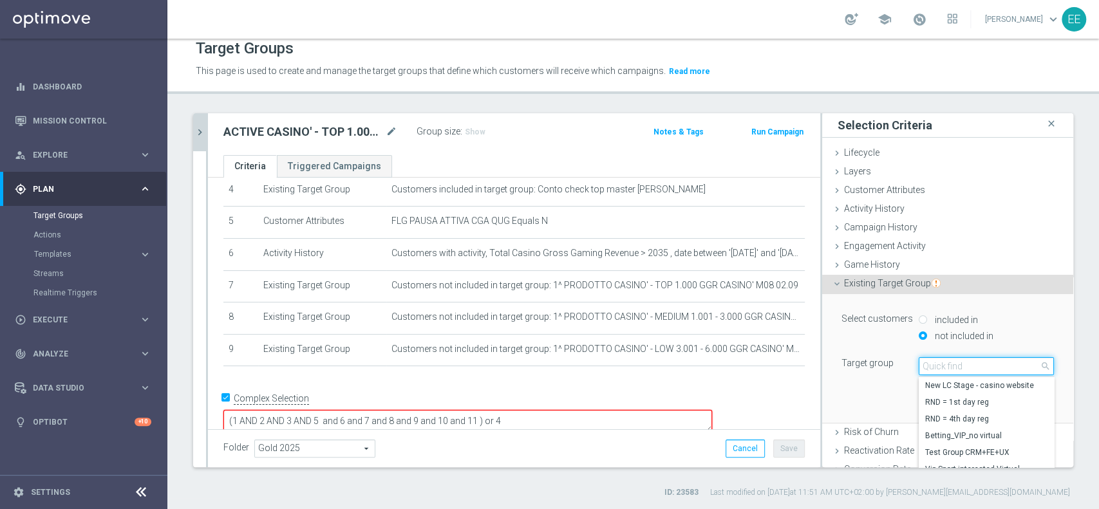
click at [920, 361] on input "search" at bounding box center [986, 366] width 135 height 18
paste input "02.09"
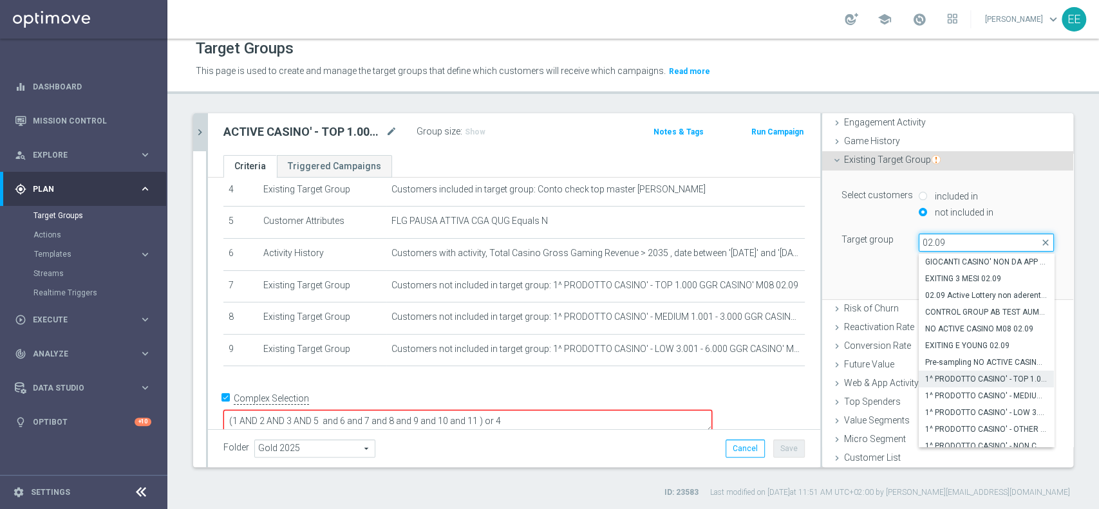
scroll to position [7, 0]
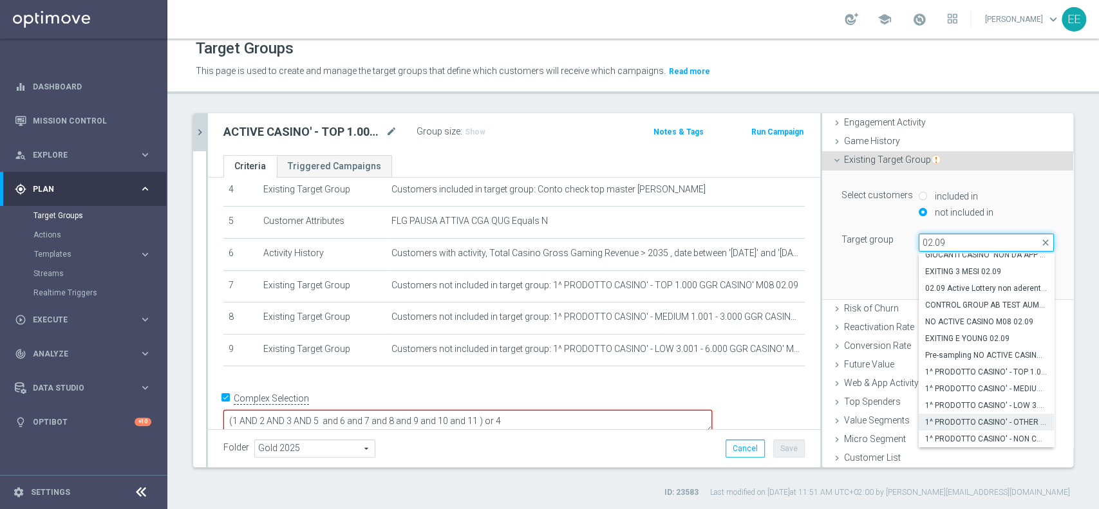
type input "02.09"
click at [978, 420] on span "1^ PRODOTTO CASINO' - OTHER GGR>10 CASINO' M08 02.09" at bounding box center [986, 422] width 122 height 10
type input "1^ PRODOTTO CASINO' - OTHER GGR>10 CASINO' M08 02.09"
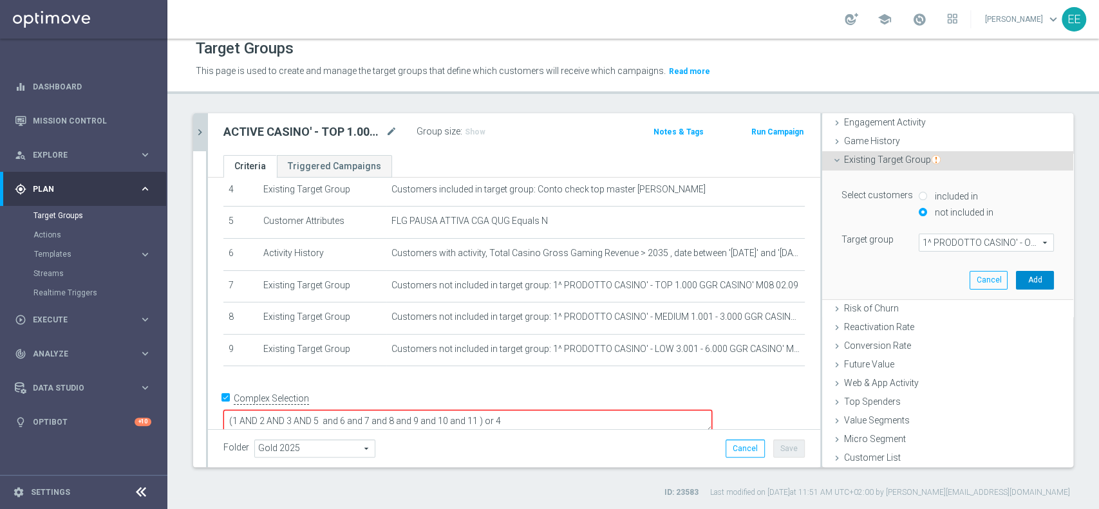
click at [1016, 279] on button "Add" at bounding box center [1035, 280] width 38 height 18
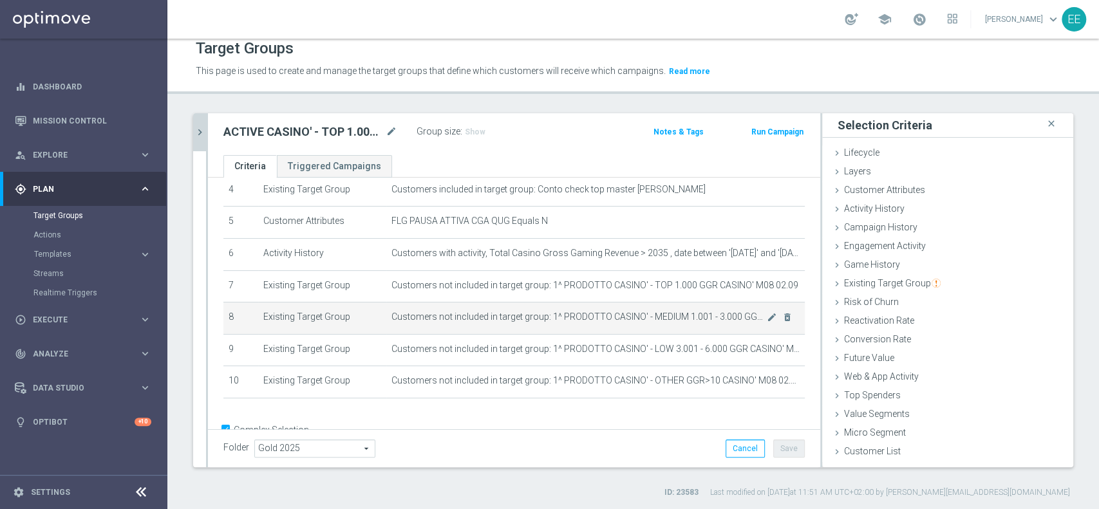
scroll to position [177, 0]
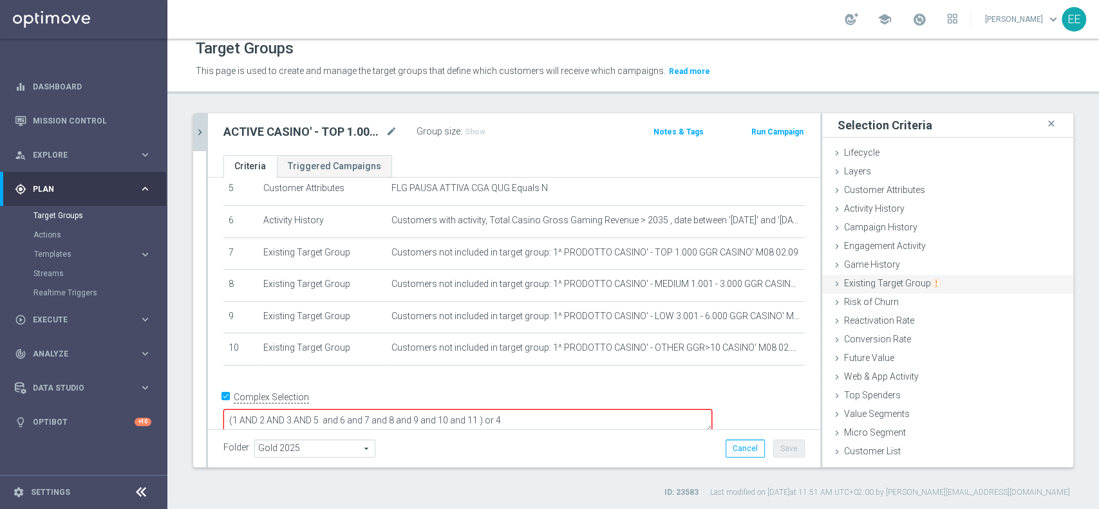
click at [875, 275] on div "Existing Target Group done selection saved" at bounding box center [947, 284] width 251 height 19
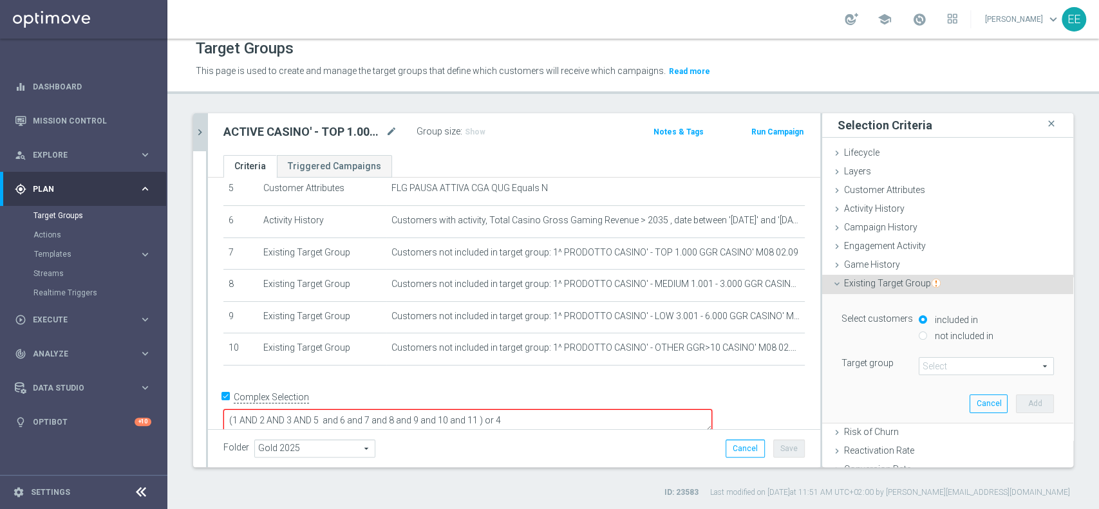
click at [964, 336] on label "not included in" at bounding box center [963, 336] width 62 height 12
click at [927, 336] on input "not included in" at bounding box center [923, 336] width 8 height 8
radio input "true"
click at [940, 362] on span at bounding box center [987, 366] width 134 height 17
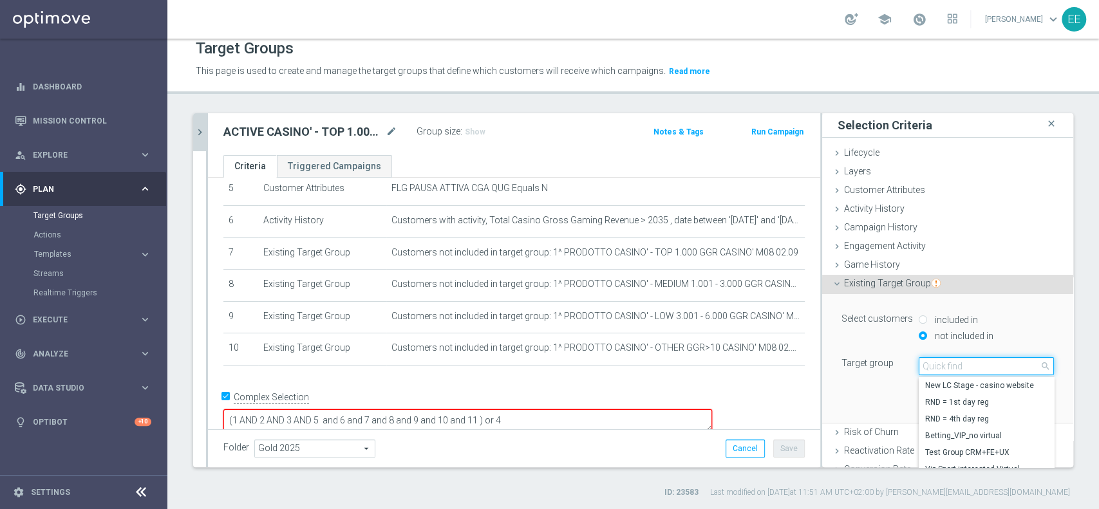
click at [940, 362] on input "search" at bounding box center [986, 366] width 135 height 18
paste input "02.09"
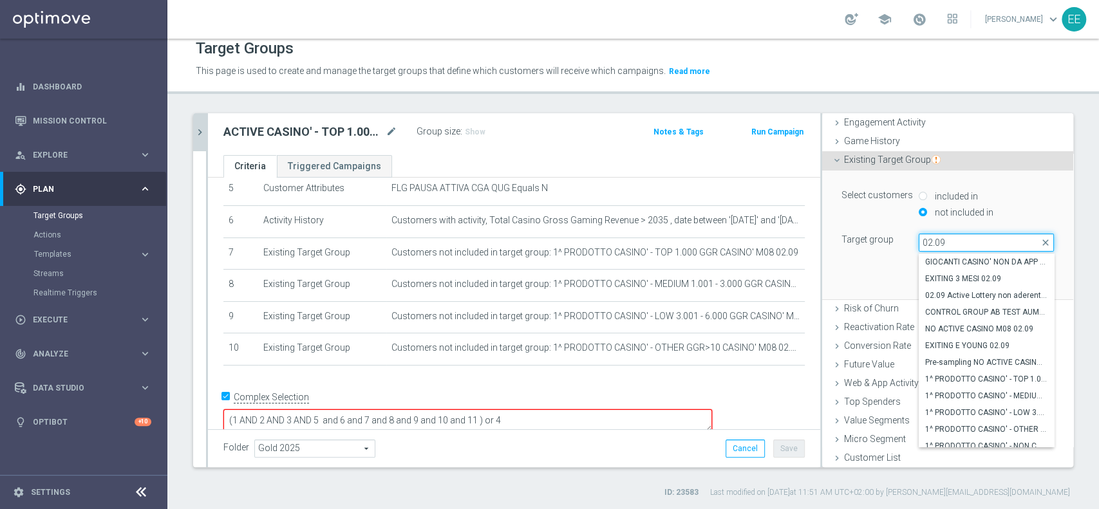
scroll to position [7, 0]
type input "02.09"
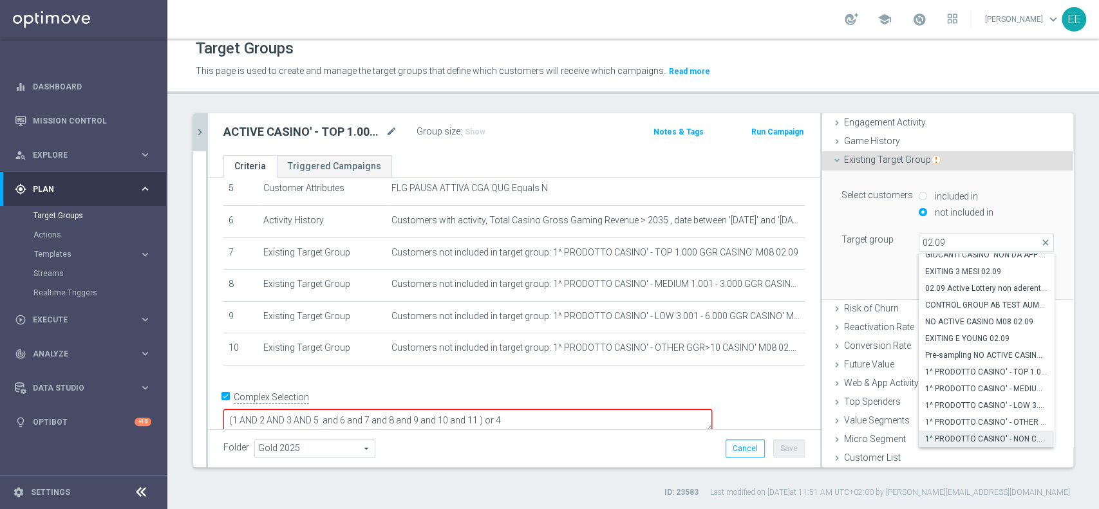
click at [970, 434] on span "1^ PRODOTTO CASINO' - NON CONTATTABILI - TOP 2.000 GGR M08 02.09" at bounding box center [986, 439] width 122 height 10
type input "1^ PRODOTTO CASINO' - NON CONTATTABILI - TOP 2.000 GGR M08 02.09"
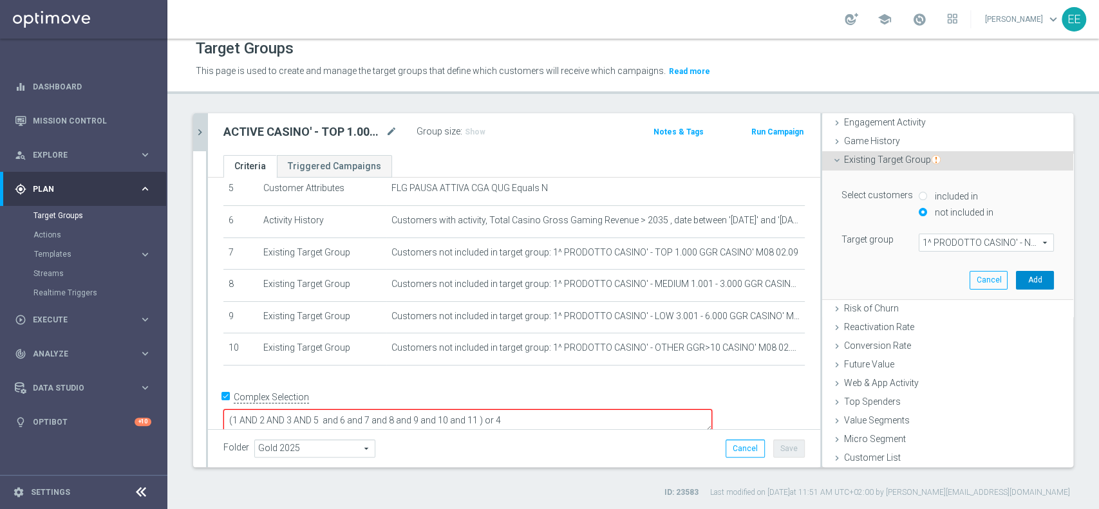
click at [1016, 274] on button "Add" at bounding box center [1035, 280] width 38 height 18
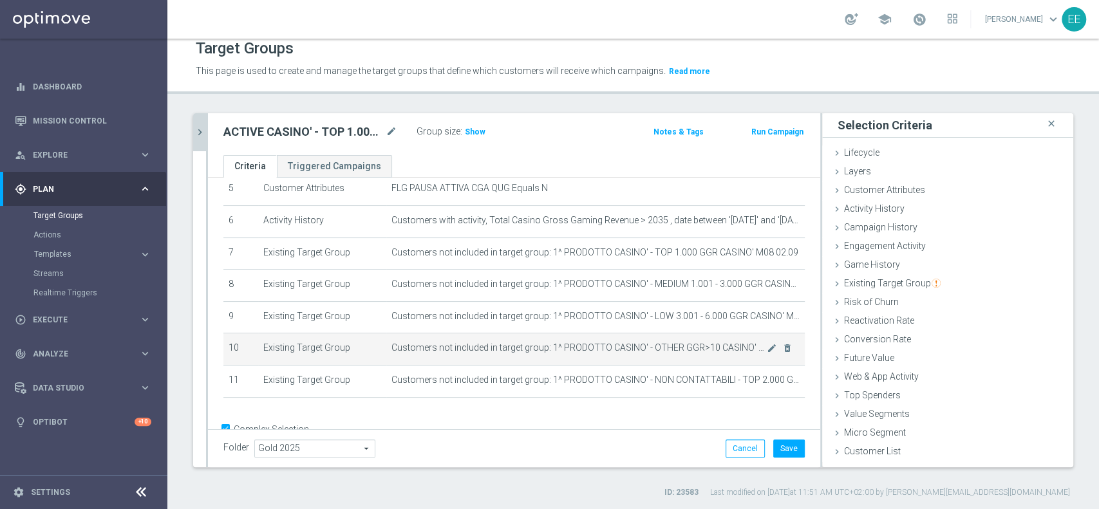
scroll to position [208, 0]
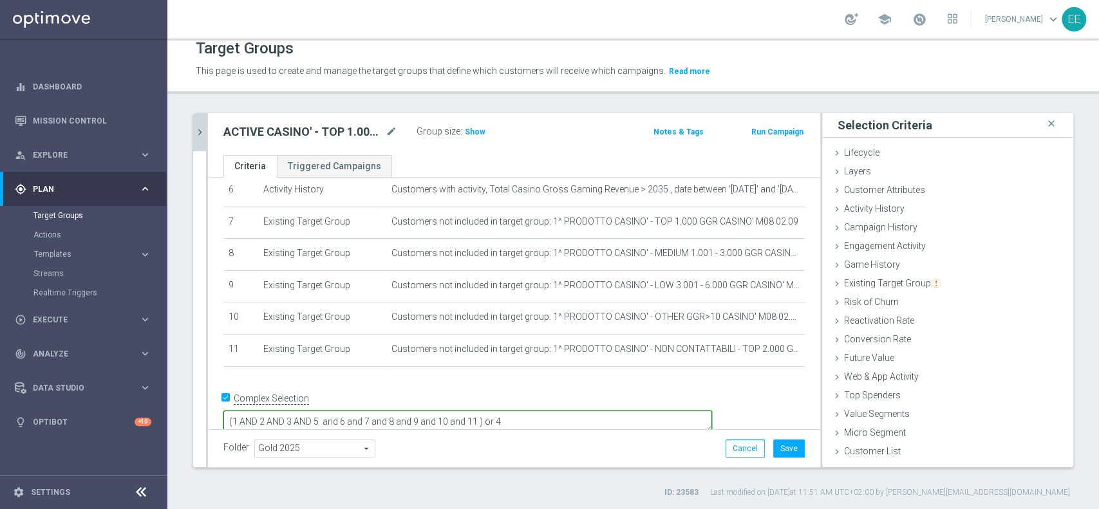
click at [572, 411] on textarea "(1 AND 2 AND 3 AND 5 and 6 and 7 and 8 and 9 and 10 and 11 ) or 4" at bounding box center [467, 422] width 489 height 23
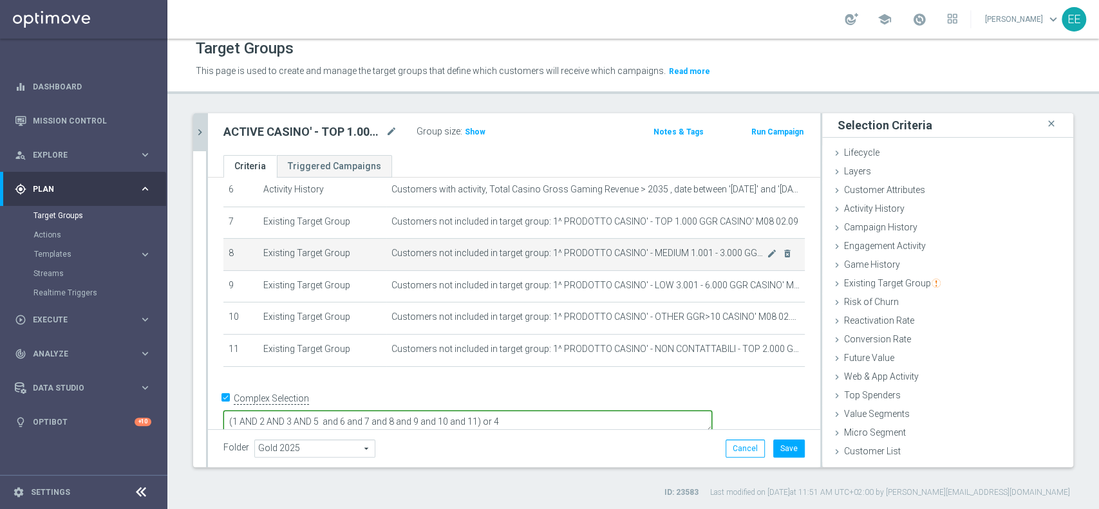
scroll to position [0, 0]
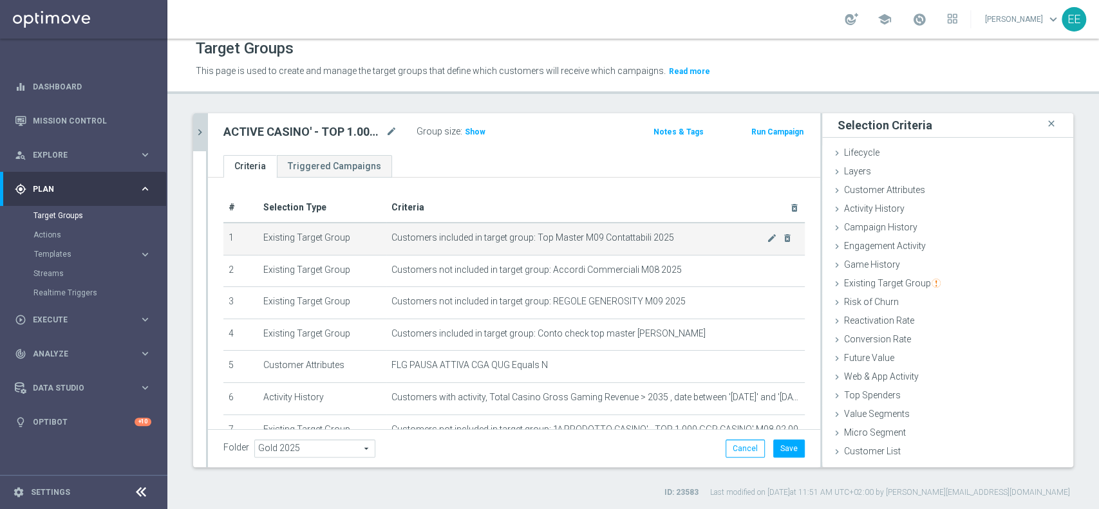
type textarea "(1 AND 2 AND 3 AND 5 and 6 and 7 and 8 and 9 and 10 and 11) or 4"
click at [648, 238] on span "Customers included in target group: Top Master M09 Contattabili 2025" at bounding box center [579, 237] width 375 height 11
click at [767, 240] on icon "mode_edit" at bounding box center [772, 238] width 10 height 10
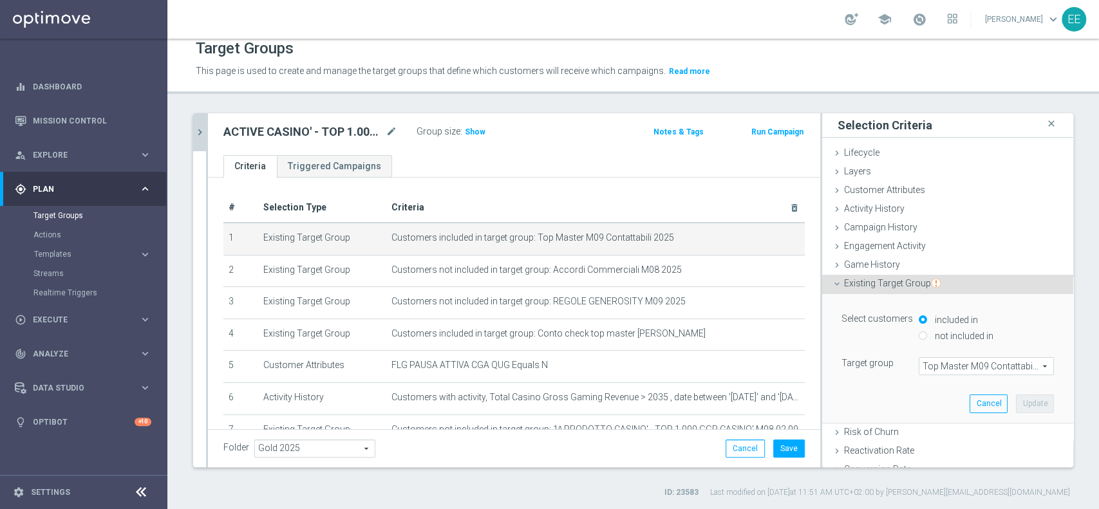
click at [929, 363] on span "Top Master M09 Contattabili 2025" at bounding box center [987, 366] width 134 height 17
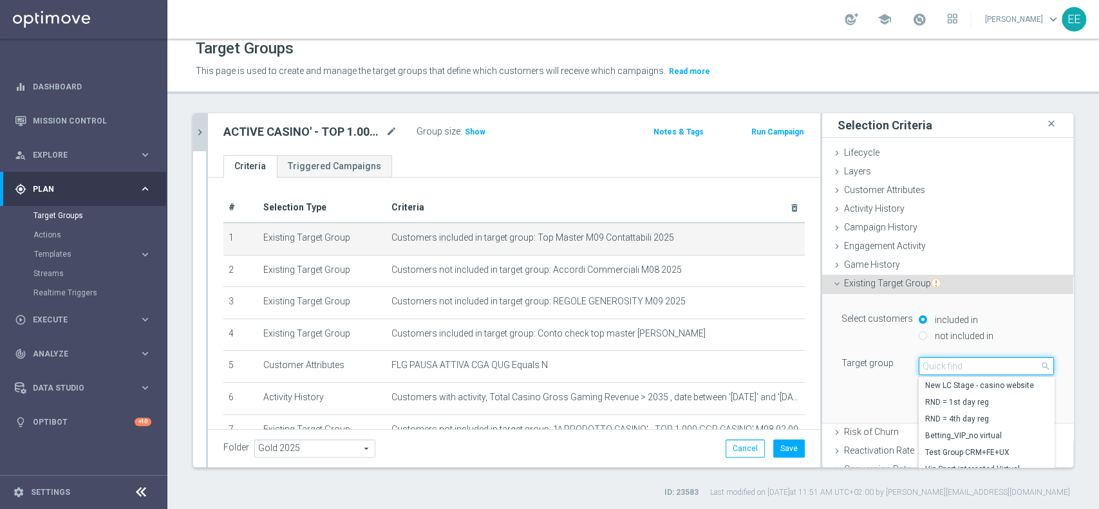
click at [929, 363] on input "search" at bounding box center [986, 366] width 135 height 18
type input "top master m09"
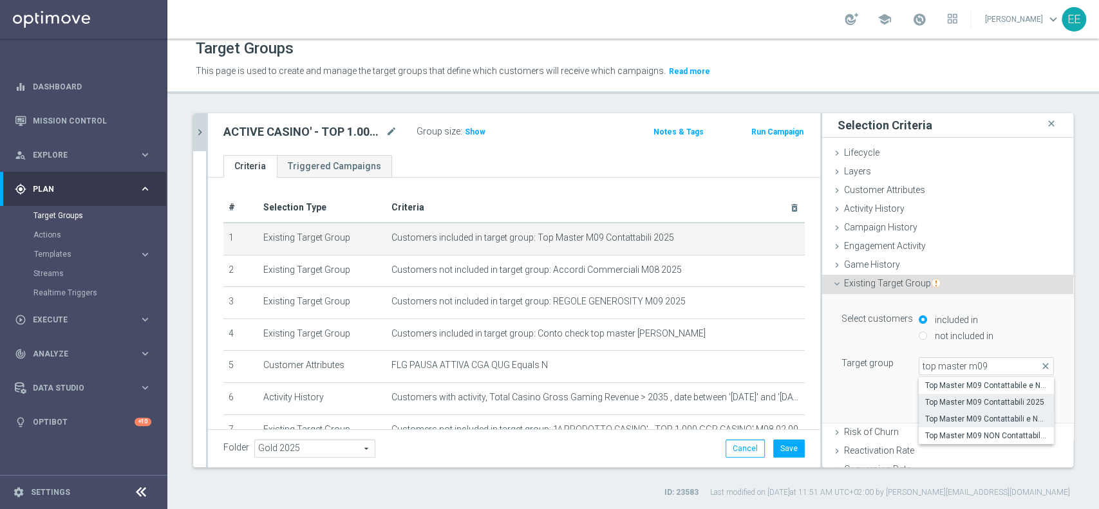
click at [972, 414] on span "Top Master M09 Contattabili e NON Contattabili 2025" at bounding box center [986, 419] width 122 height 10
type input "Top Master M09 Contattabili e NON Contattabili 2025"
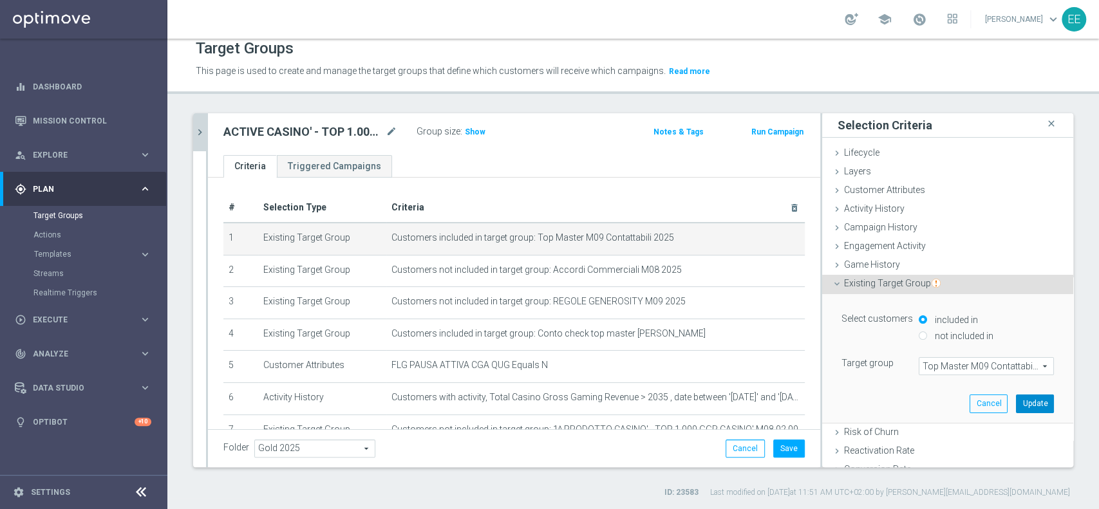
click at [1016, 403] on button "Update" at bounding box center [1035, 404] width 38 height 18
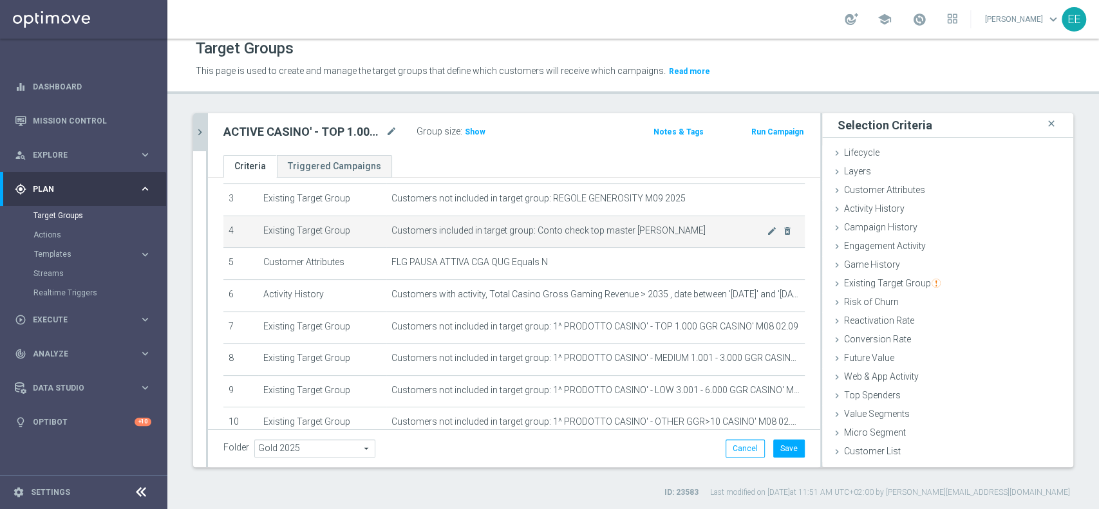
scroll to position [208, 0]
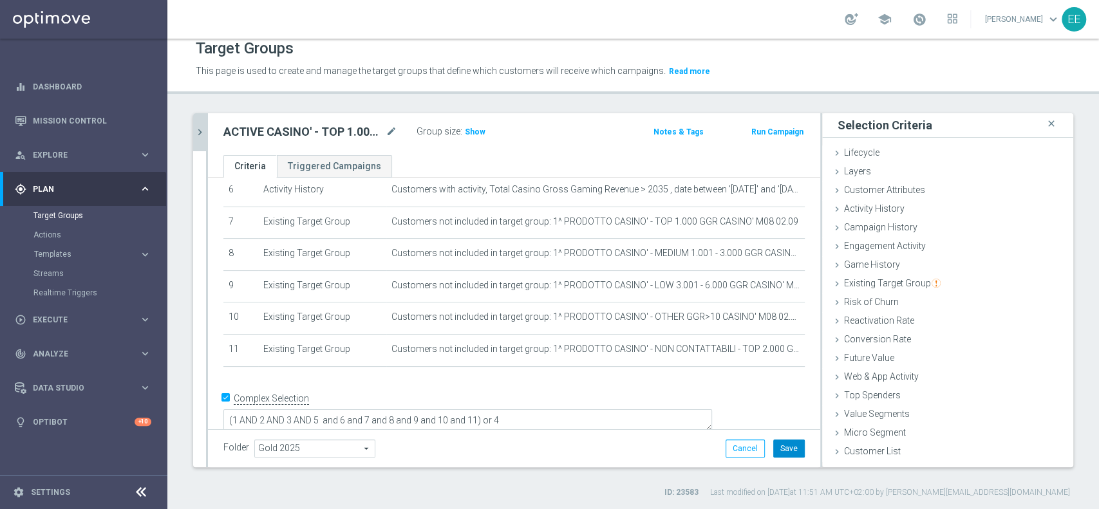
click at [773, 442] on button "Save" at bounding box center [789, 449] width 32 height 18
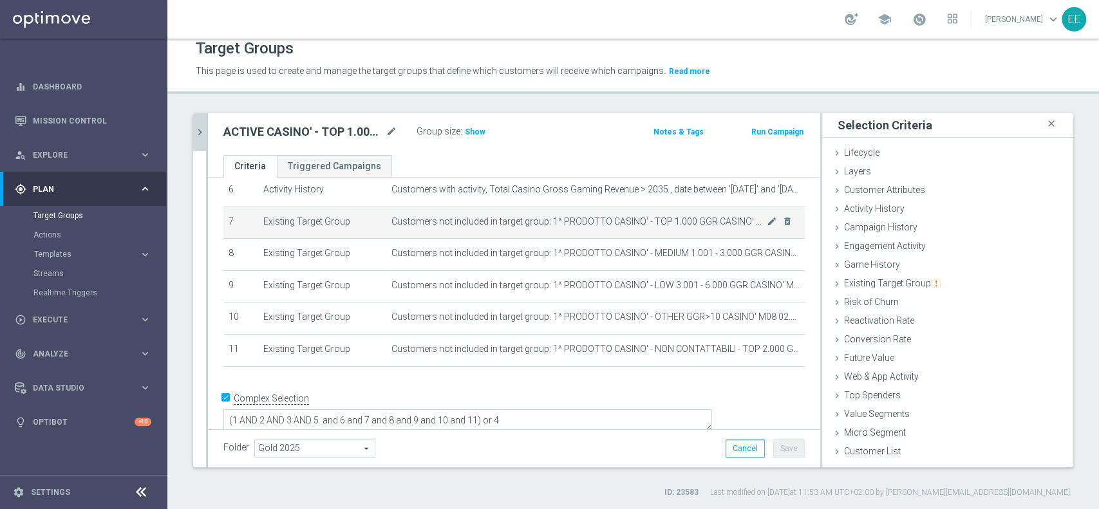
scroll to position [101, 0]
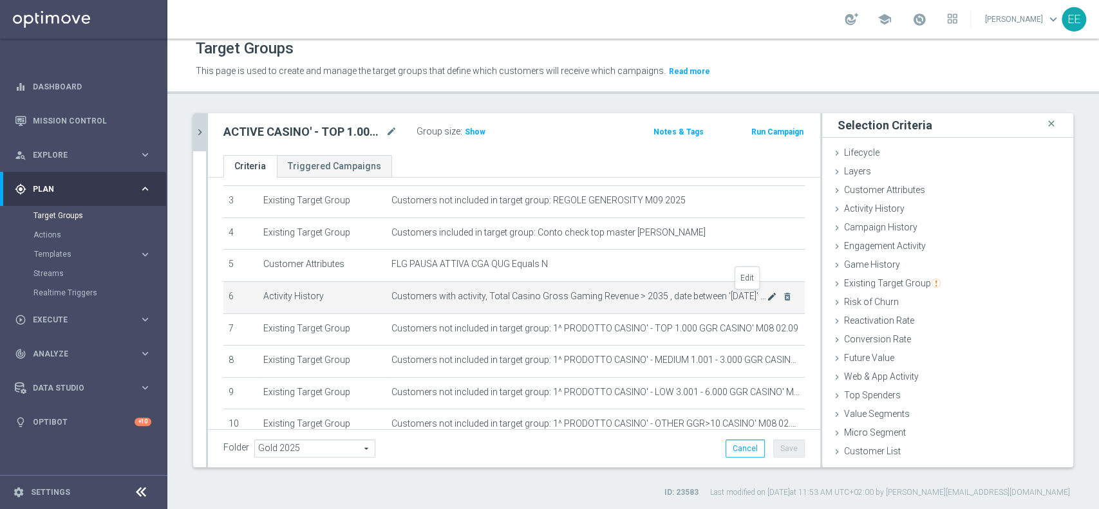
click at [767, 301] on icon "mode_edit" at bounding box center [772, 297] width 10 height 10
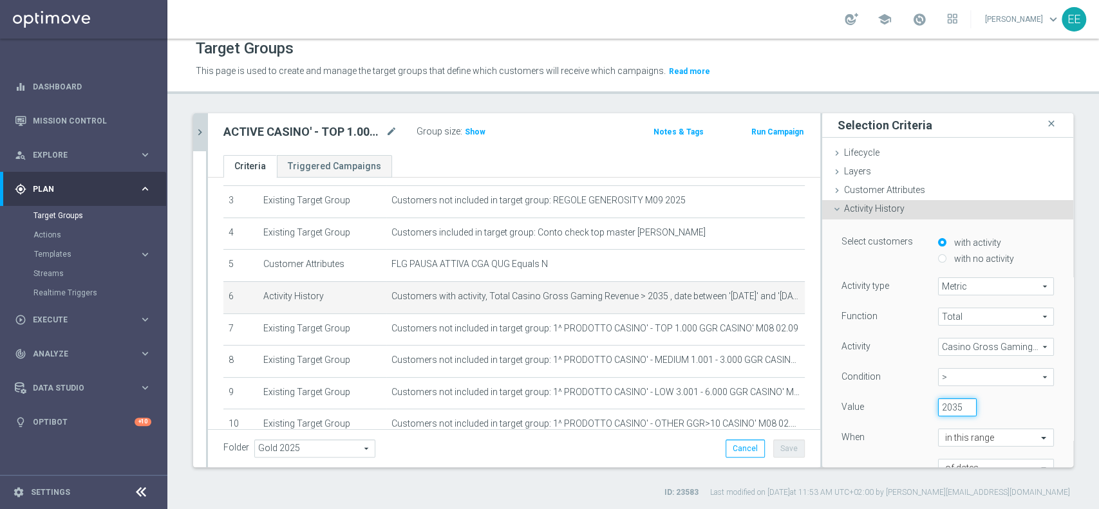
click at [938, 404] on input "2035" at bounding box center [957, 408] width 39 height 18
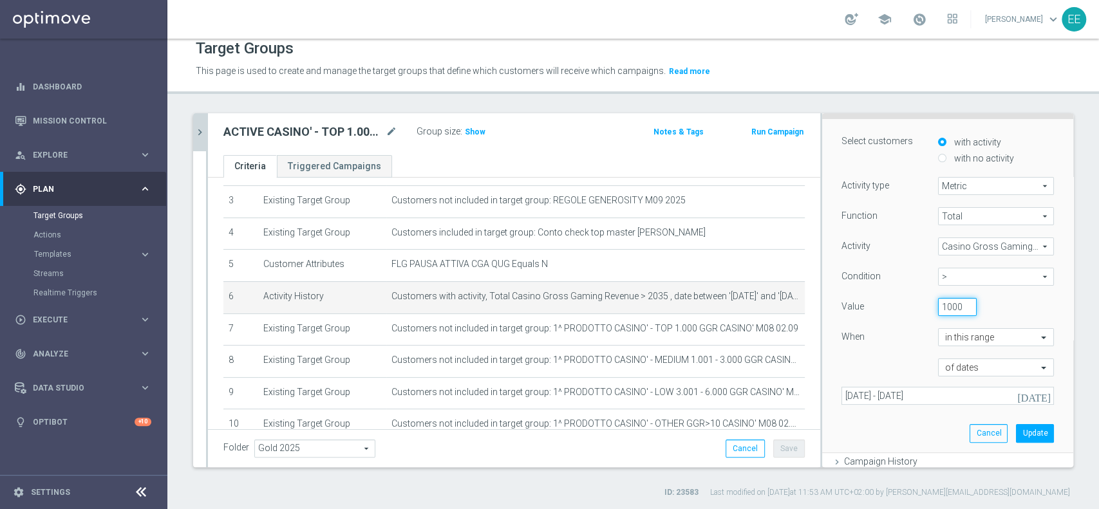
scroll to position [102, 0]
type input "1000"
click at [1016, 426] on button "Update" at bounding box center [1035, 431] width 38 height 18
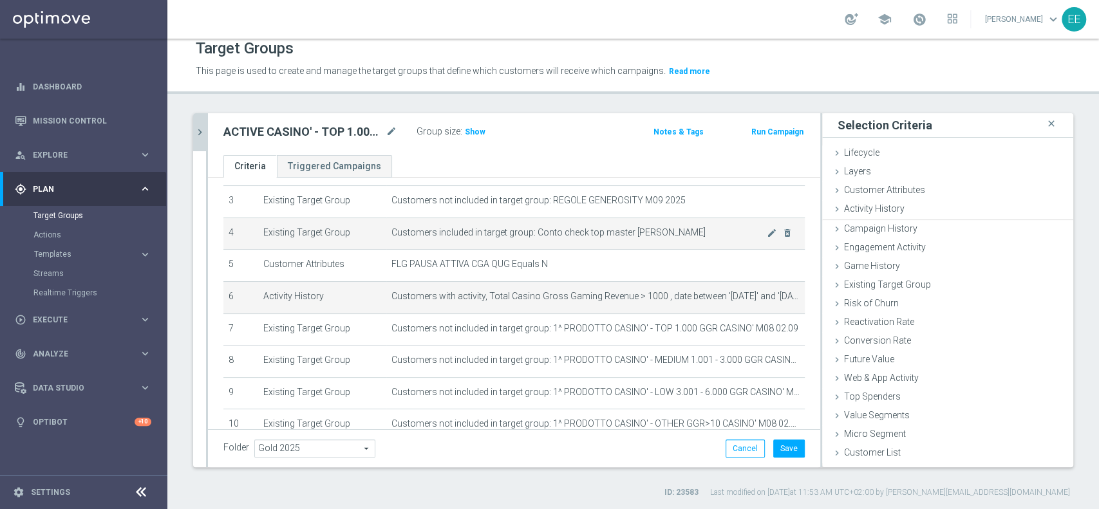
scroll to position [0, 0]
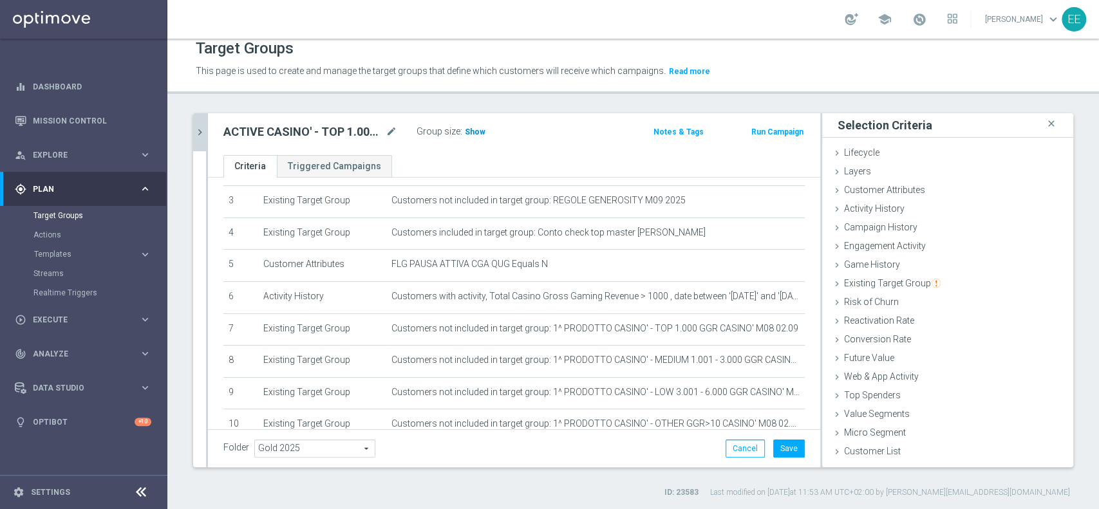
click at [475, 128] on span "Show" at bounding box center [475, 132] width 21 height 9
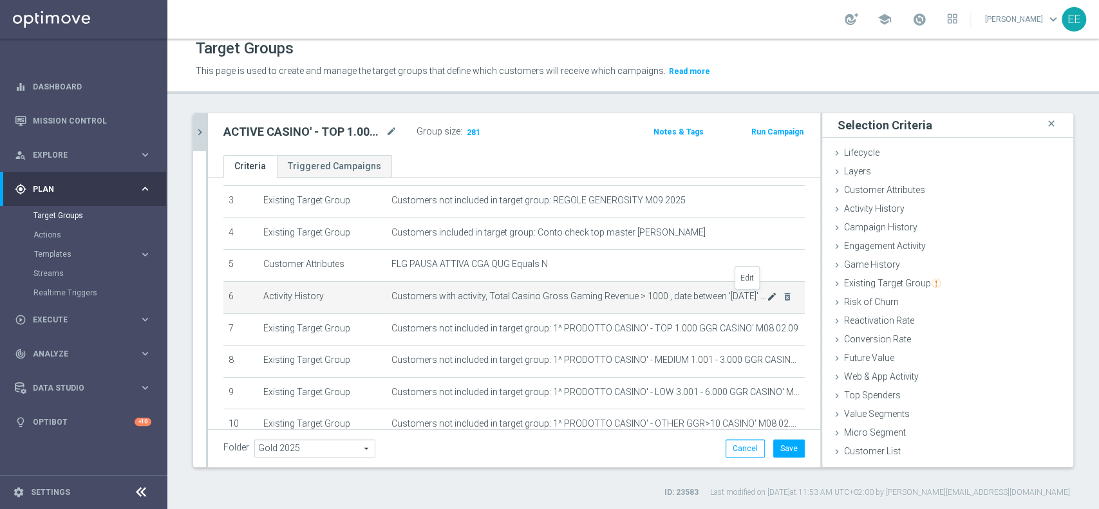
click at [767, 295] on icon "mode_edit" at bounding box center [772, 297] width 10 height 10
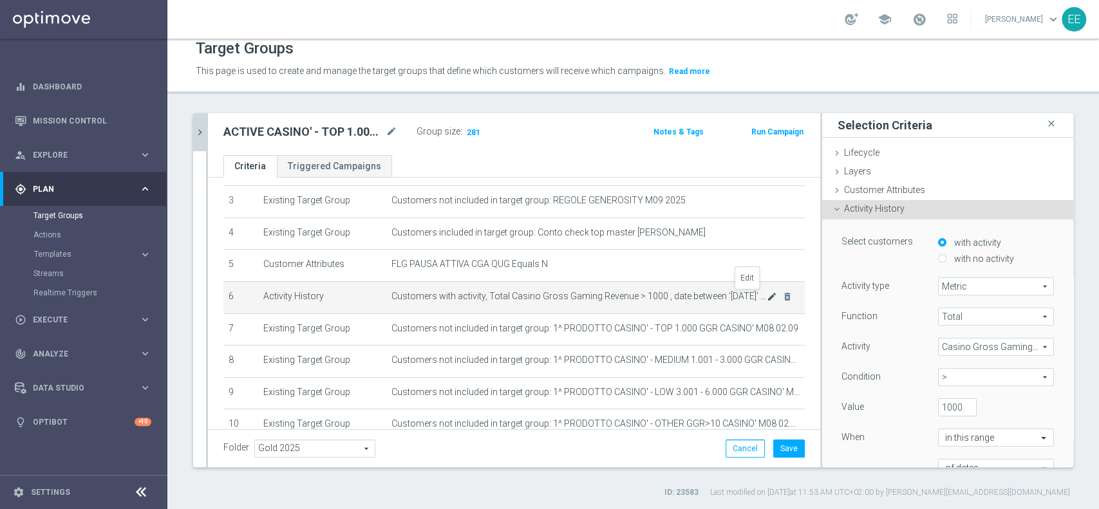
click at [767, 296] on icon "mode_edit" at bounding box center [772, 297] width 10 height 10
click at [938, 406] on input "1000" at bounding box center [957, 408] width 39 height 18
type input "1"
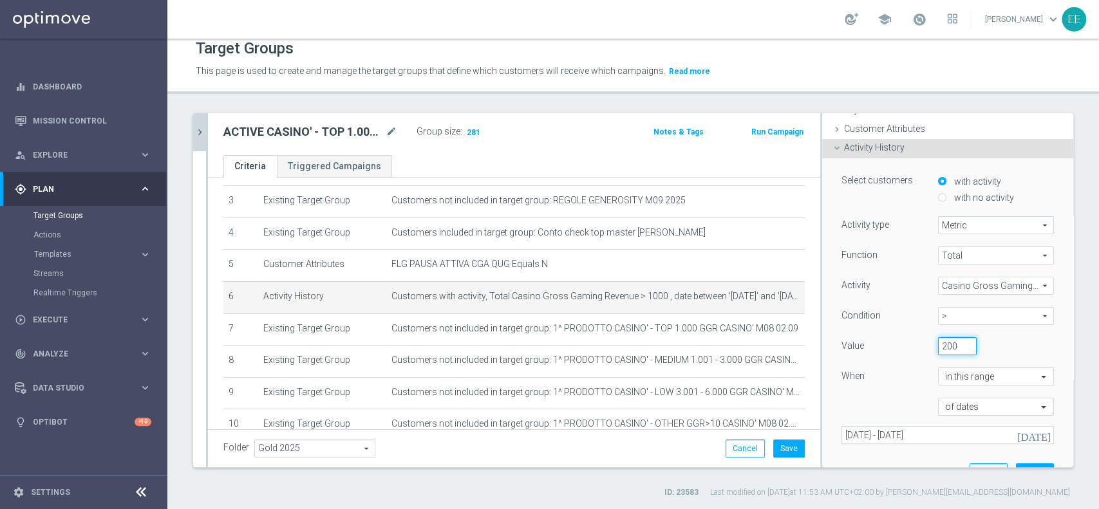
scroll to position [62, 0]
type input "200"
click at [1017, 463] on button "Update" at bounding box center [1035, 472] width 38 height 18
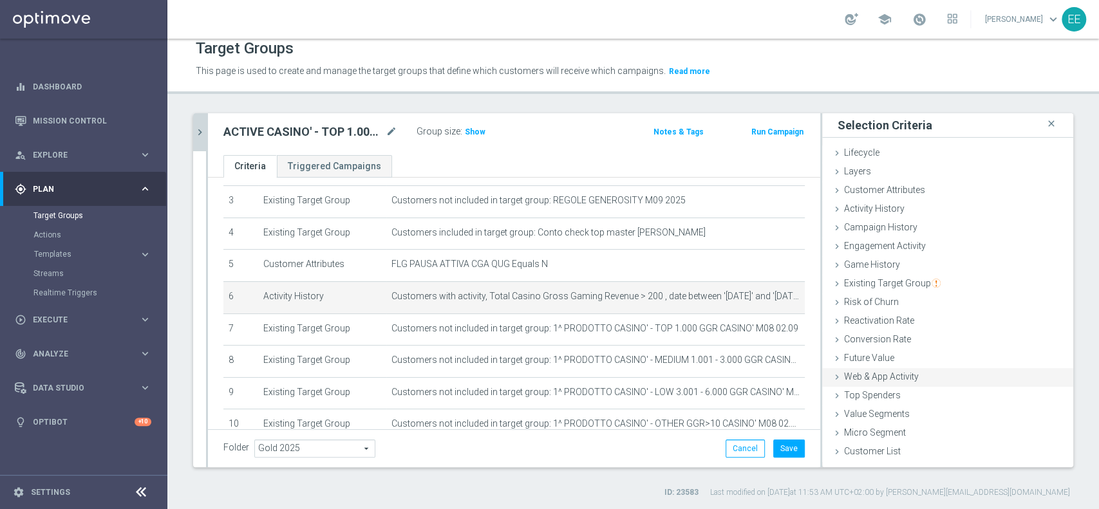
scroll to position [0, 0]
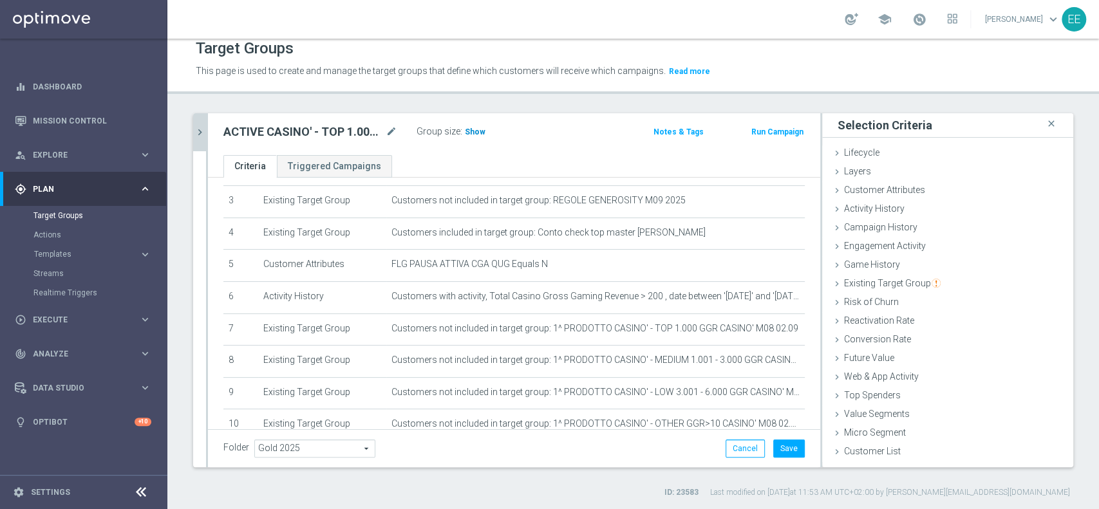
click at [475, 129] on span "Show" at bounding box center [475, 132] width 21 height 9
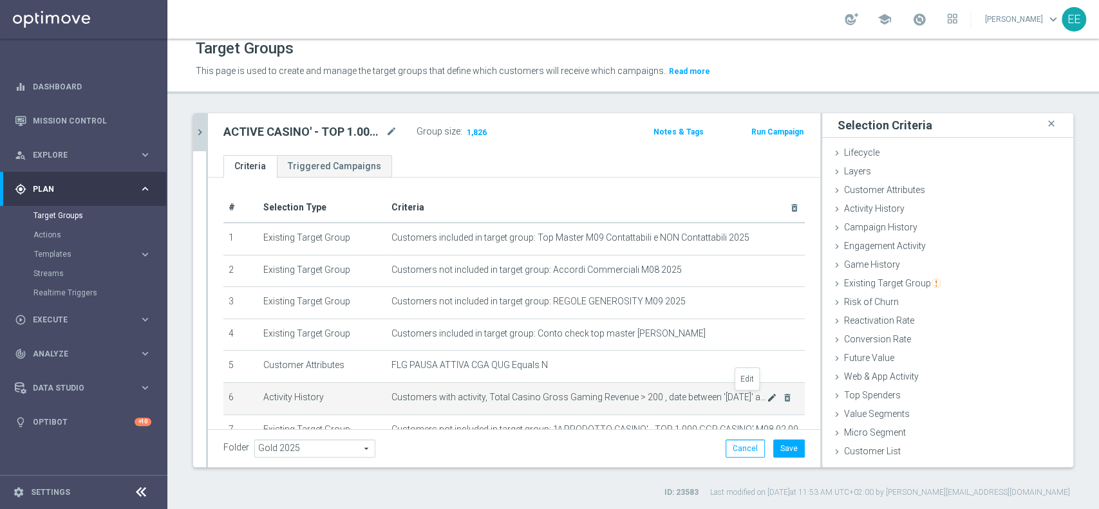
click at [767, 398] on icon "mode_edit" at bounding box center [772, 398] width 10 height 10
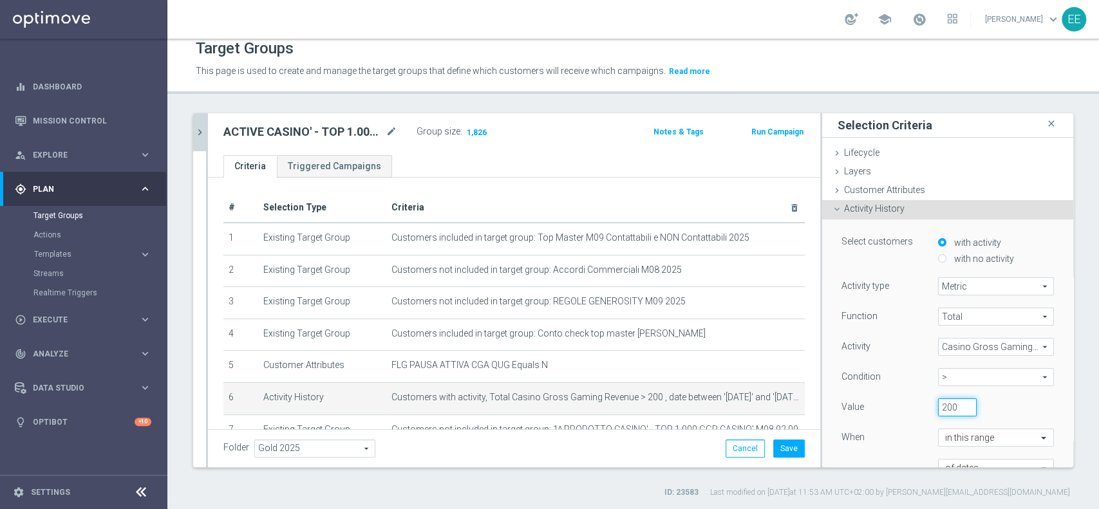
click at [938, 401] on input "200" at bounding box center [957, 408] width 39 height 18
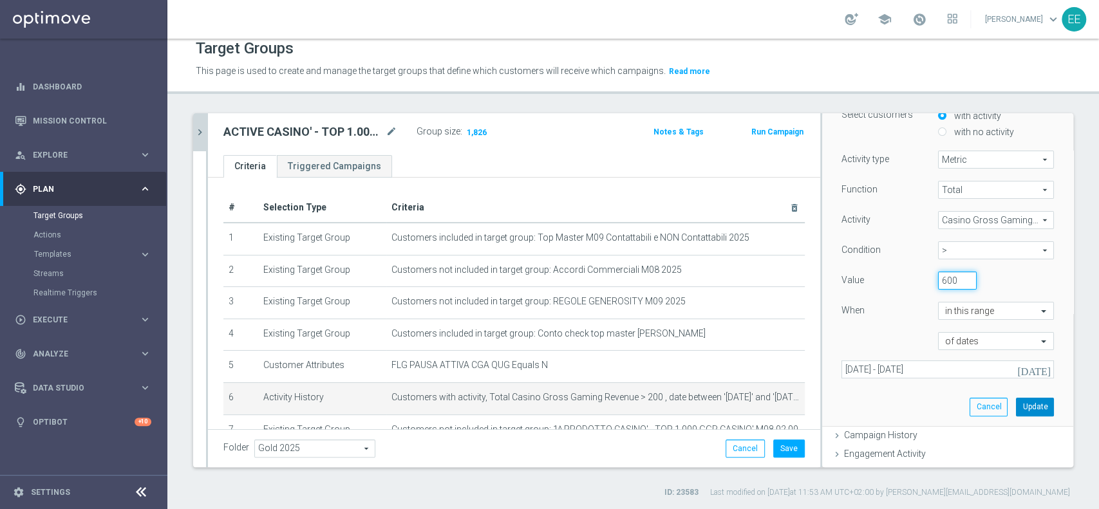
type input "600"
click at [1016, 404] on button "Update" at bounding box center [1035, 407] width 38 height 18
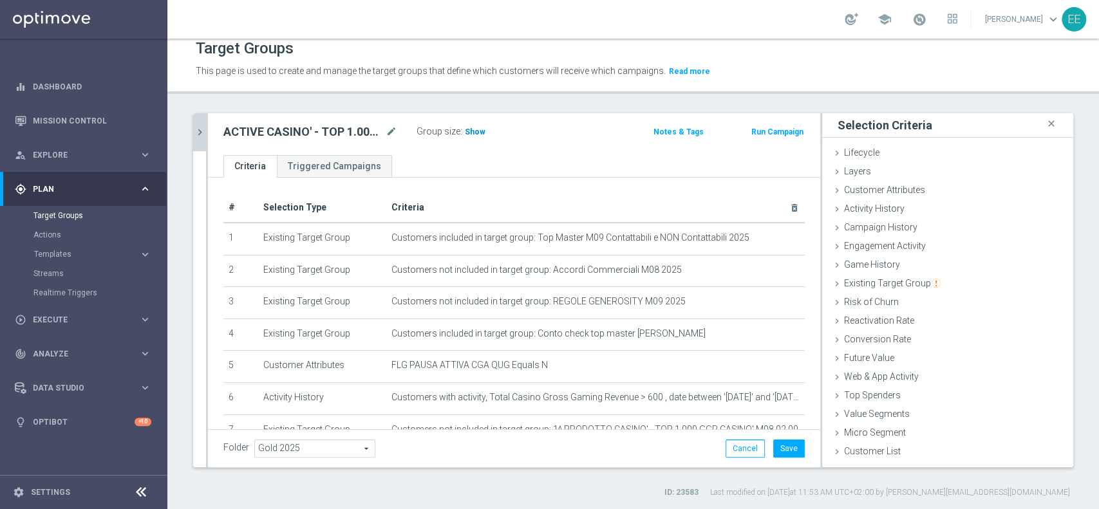
click at [477, 131] on span "Show" at bounding box center [475, 132] width 21 height 9
click at [767, 398] on icon "mode_edit" at bounding box center [772, 398] width 10 height 10
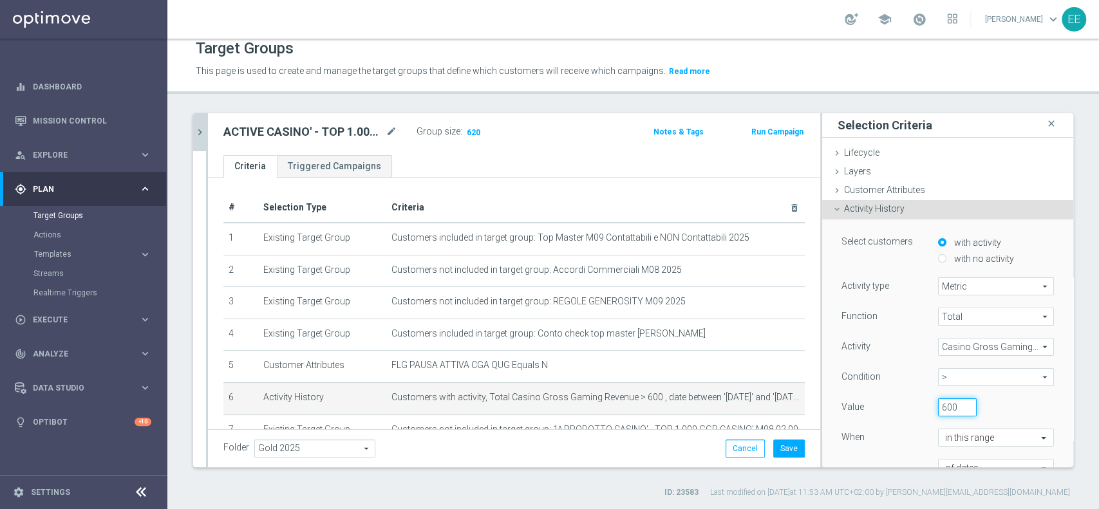
click at [938, 402] on input "600" at bounding box center [957, 408] width 39 height 18
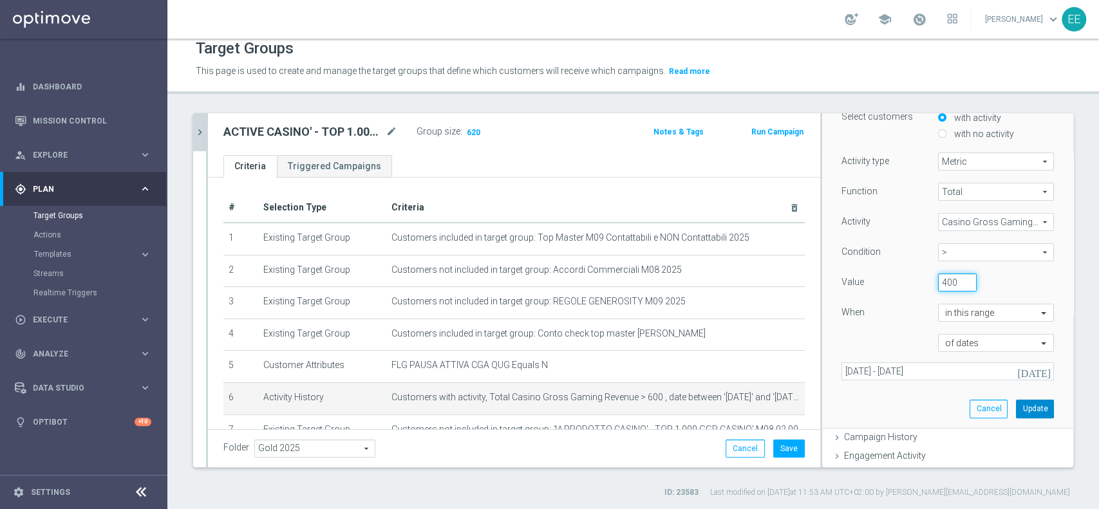
type input "400"
click at [1016, 411] on button "Update" at bounding box center [1035, 409] width 38 height 18
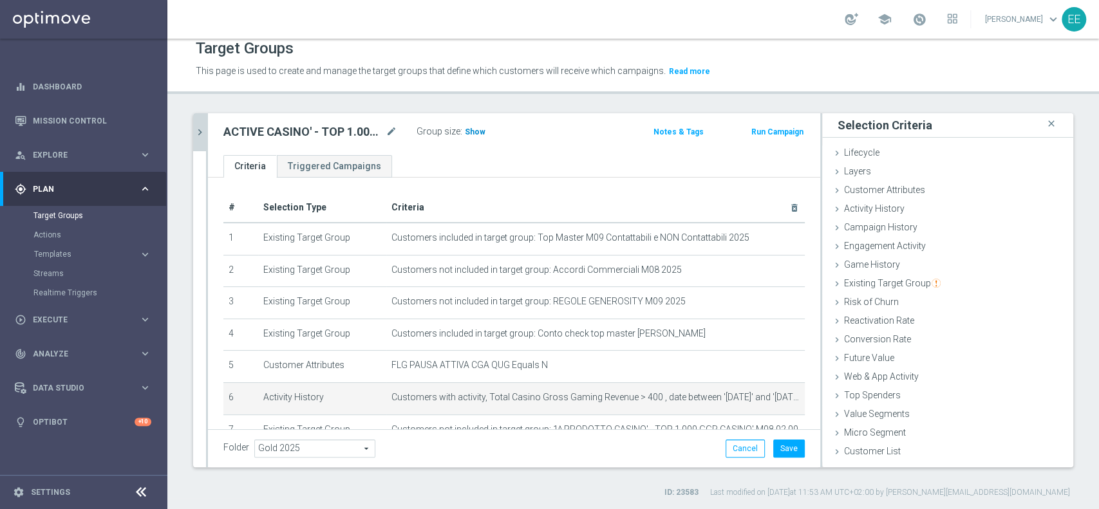
click at [469, 128] on span "Show" at bounding box center [475, 132] width 21 height 9
click at [767, 396] on icon "mode_edit" at bounding box center [772, 398] width 10 height 10
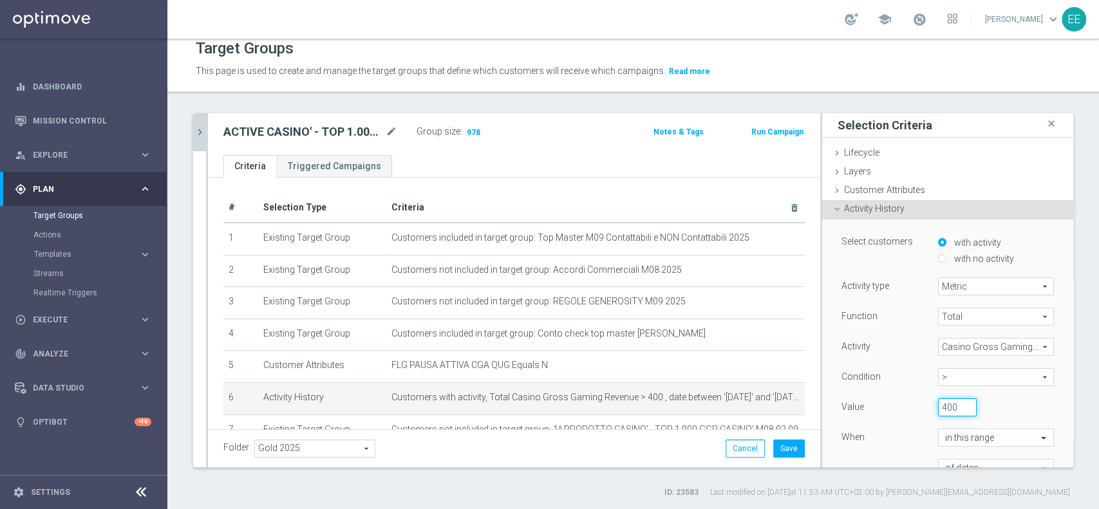
click at [938, 410] on input "400" at bounding box center [957, 408] width 39 height 18
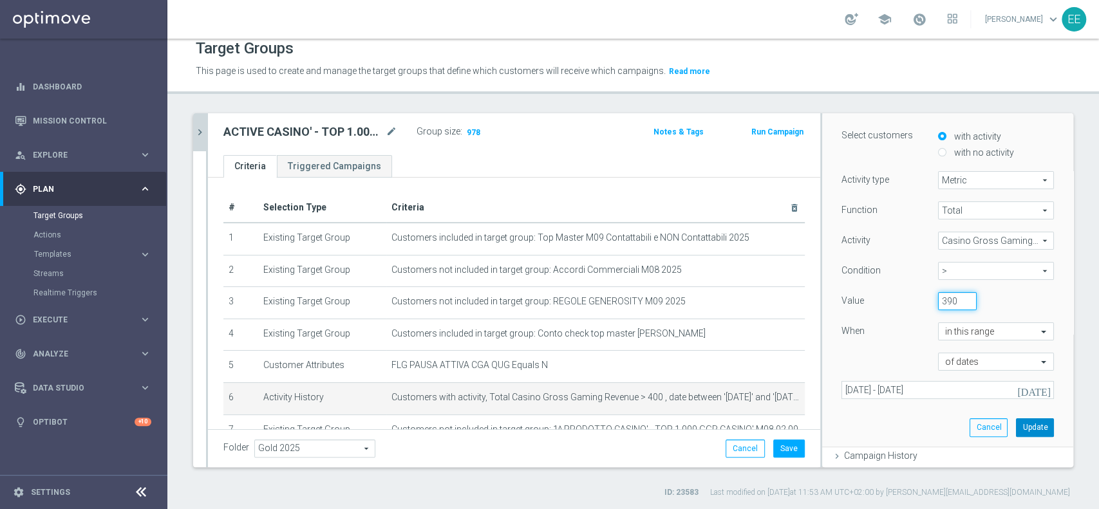
type input "390"
click at [1016, 429] on button "Update" at bounding box center [1035, 428] width 38 height 18
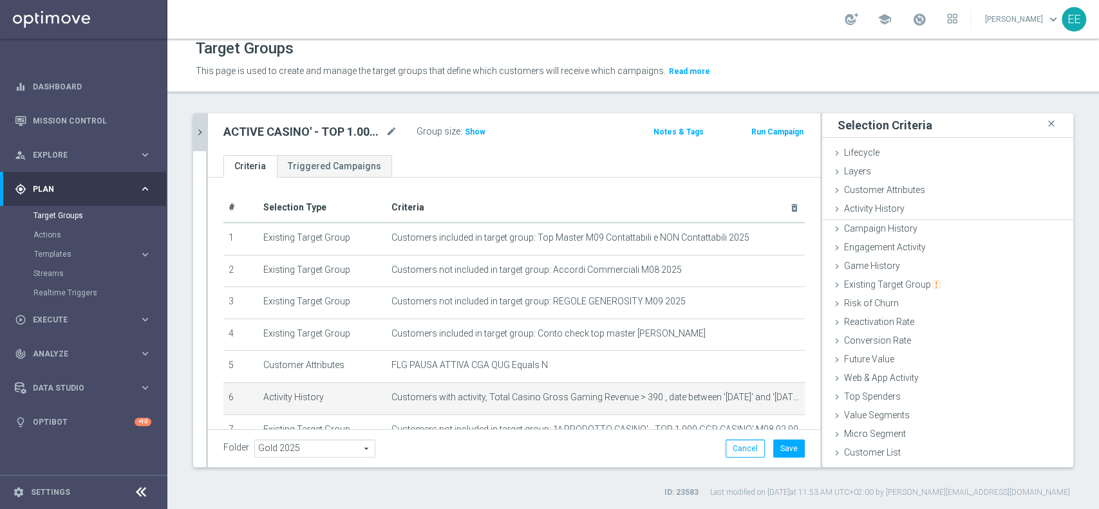
scroll to position [0, 0]
click at [477, 133] on span "Show" at bounding box center [475, 132] width 21 height 9
click at [767, 401] on icon "mode_edit" at bounding box center [772, 398] width 10 height 10
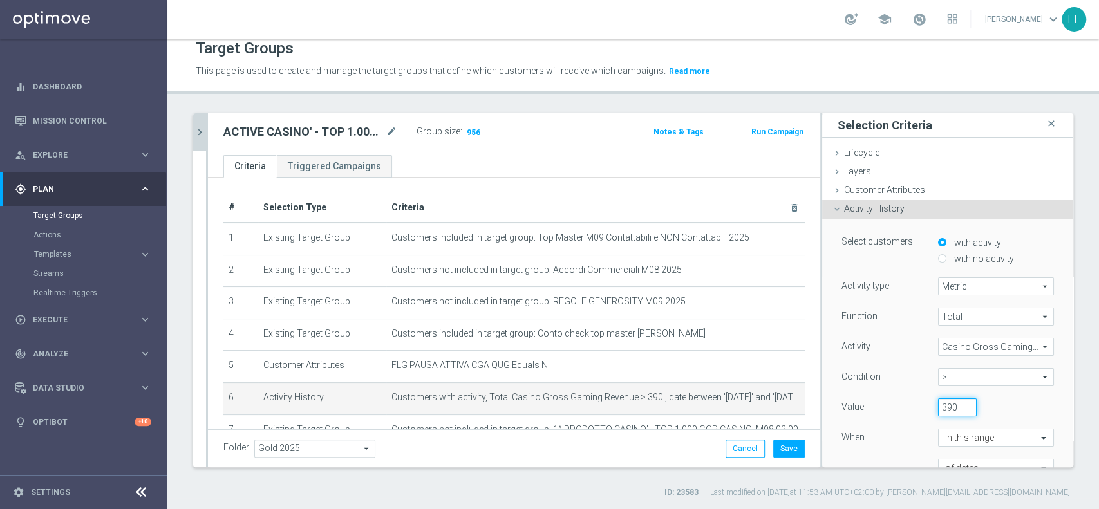
click at [938, 405] on input "390" at bounding box center [957, 408] width 39 height 18
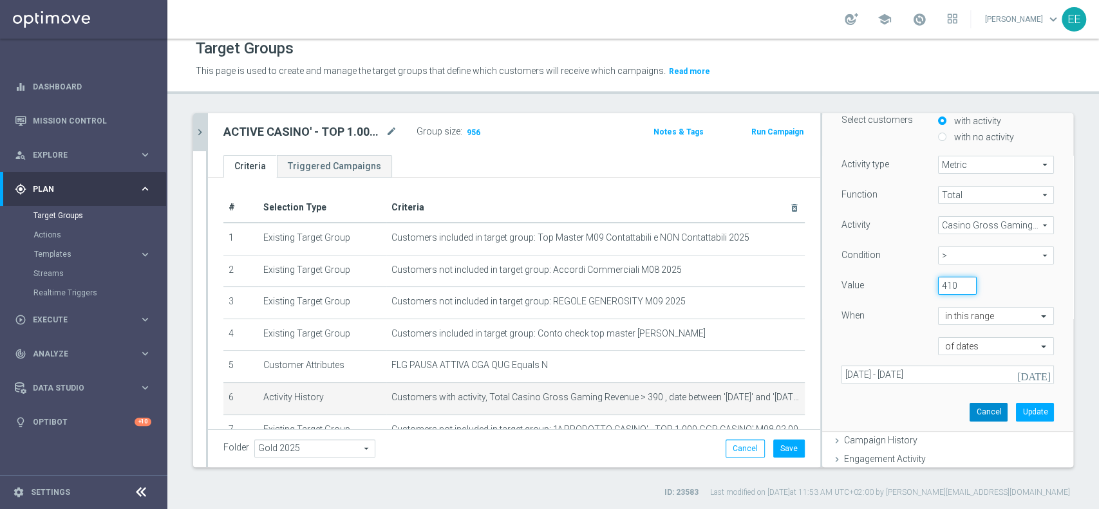
scroll to position [123, 0]
type input "410"
click at [1016, 406] on button "Update" at bounding box center [1035, 411] width 38 height 18
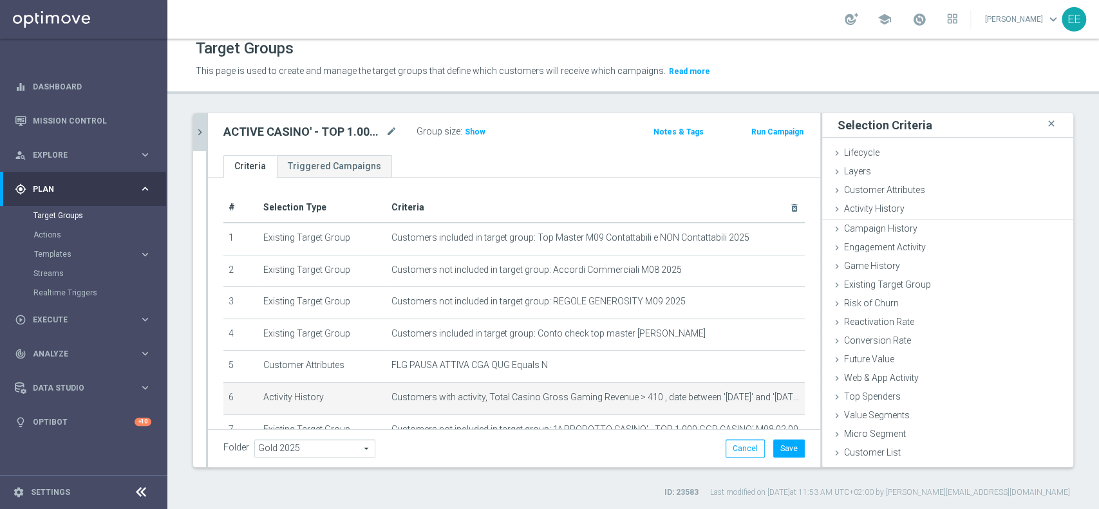
scroll to position [0, 0]
click at [474, 128] on span "Show" at bounding box center [475, 132] width 21 height 9
click at [767, 395] on icon "mode_edit" at bounding box center [772, 398] width 10 height 10
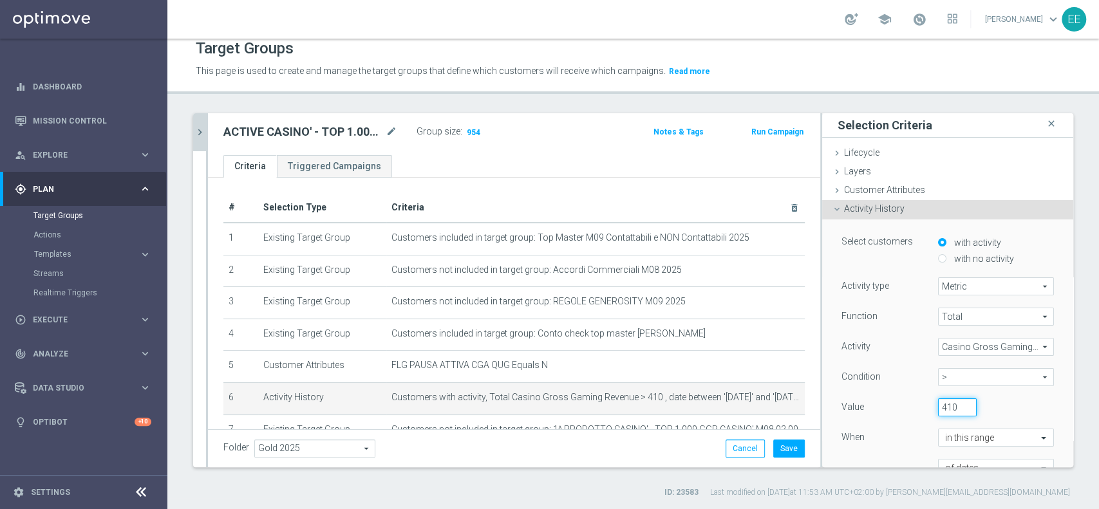
click at [938, 404] on input "410" at bounding box center [957, 408] width 39 height 18
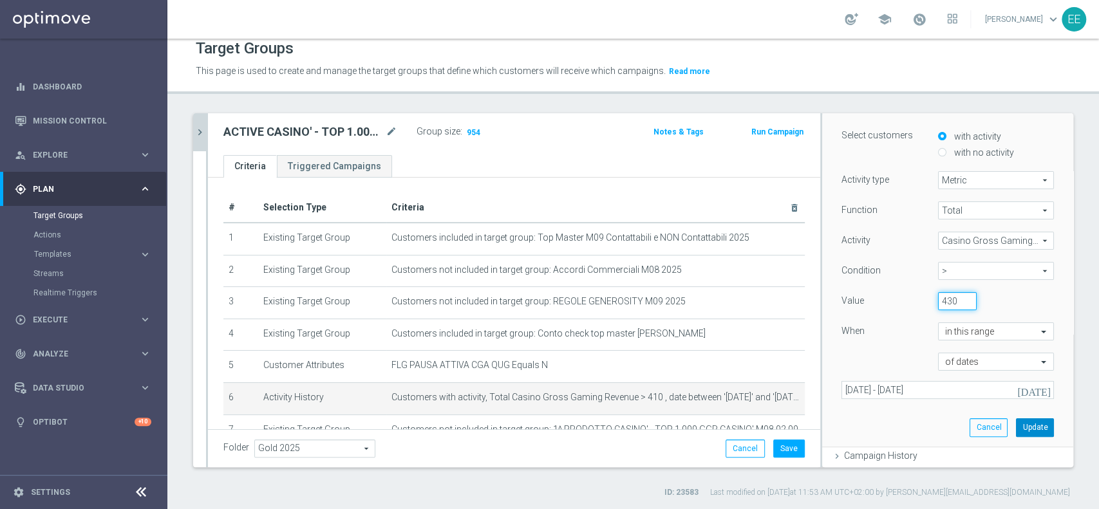
type input "430"
click at [1016, 432] on button "Update" at bounding box center [1035, 428] width 38 height 18
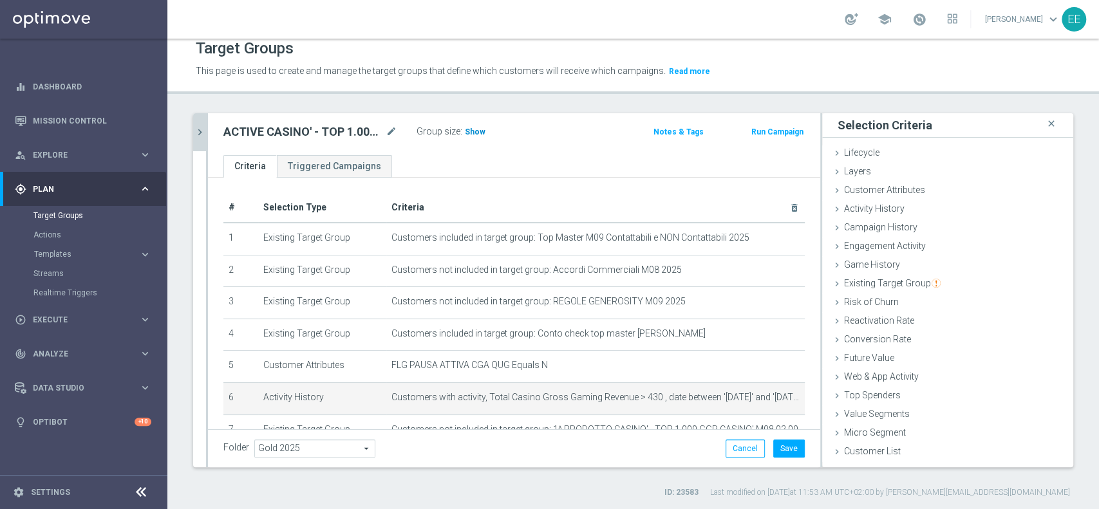
click at [477, 134] on span "Show" at bounding box center [475, 132] width 21 height 9
click at [767, 401] on icon "mode_edit" at bounding box center [772, 398] width 10 height 10
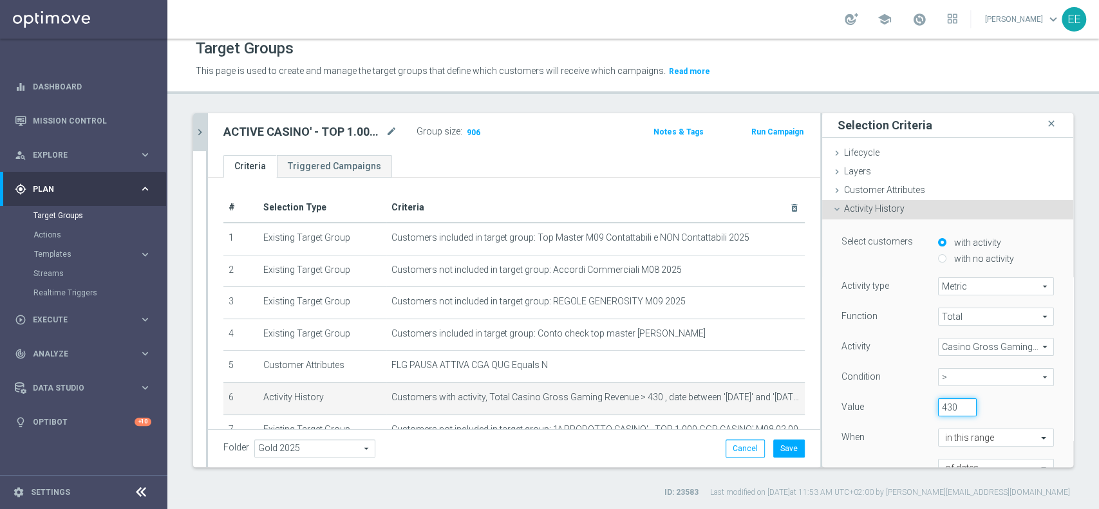
click at [938, 402] on input "430" at bounding box center [957, 408] width 39 height 18
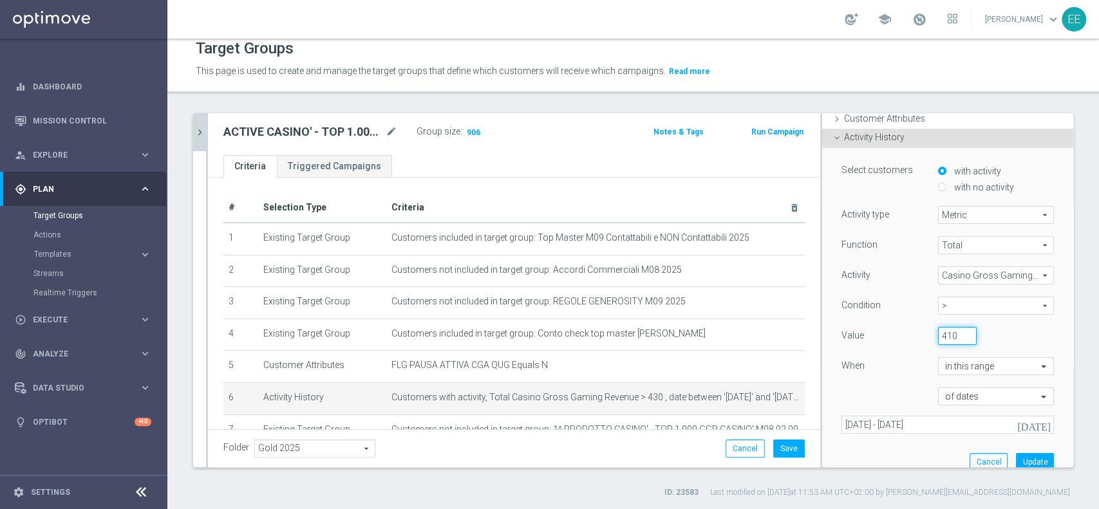
scroll to position [75, 0]
type input "410"
click at [1016, 454] on button "Update" at bounding box center [1035, 459] width 38 height 18
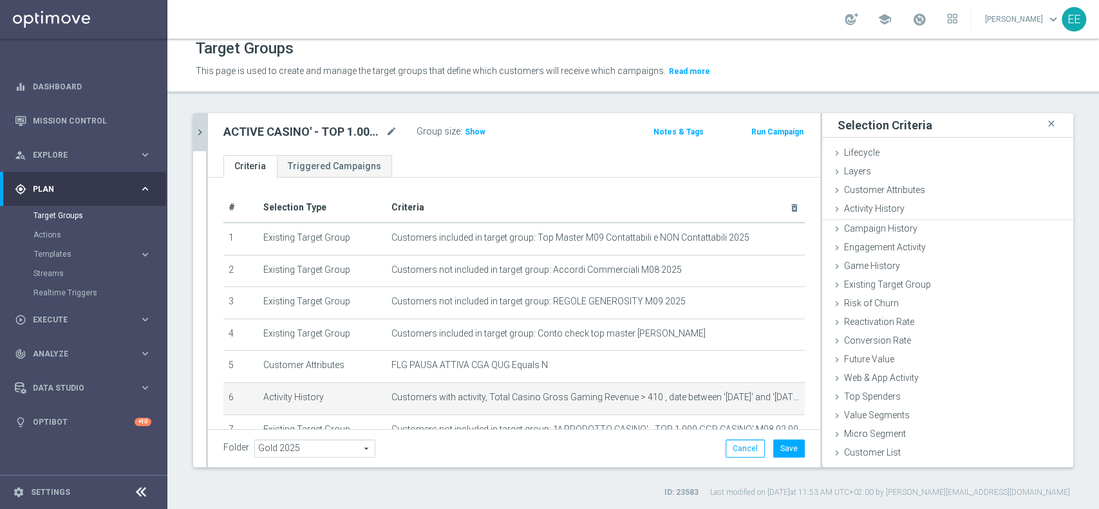
scroll to position [0, 0]
click at [479, 131] on span "Show" at bounding box center [475, 132] width 21 height 9
click at [741, 397] on span "Customers with activity, Total Casino Gross Gaming Revenue > 410 , date between…" at bounding box center [579, 397] width 375 height 11
click at [767, 395] on icon "mode_edit" at bounding box center [772, 398] width 10 height 10
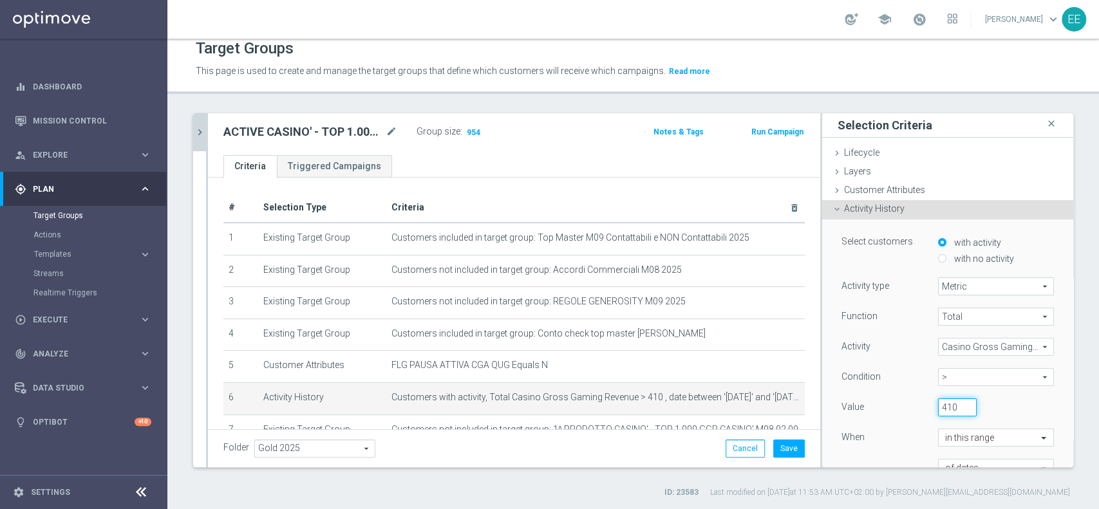
click at [938, 409] on input "410" at bounding box center [957, 408] width 39 height 18
type input "4"
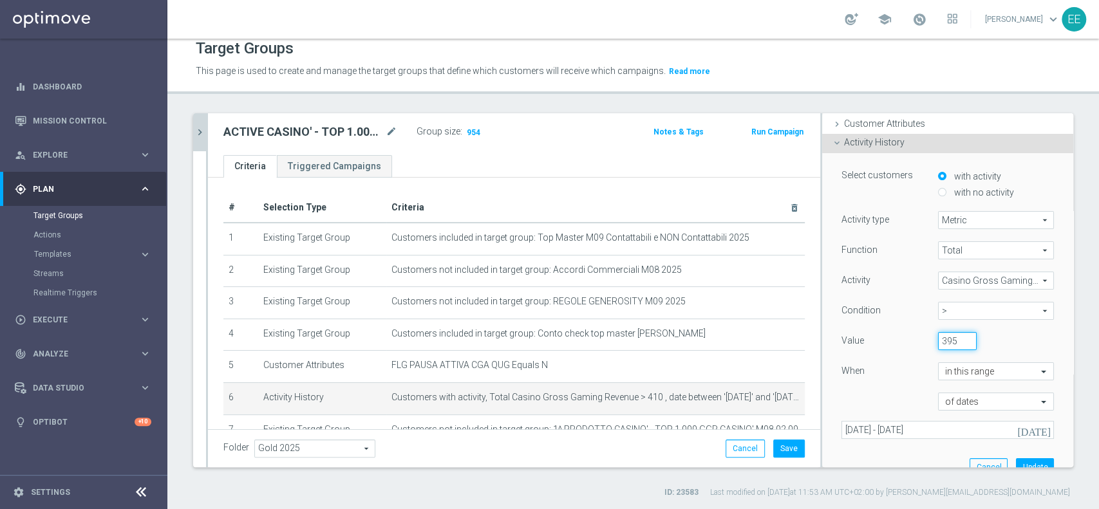
scroll to position [67, 0]
type input "395"
click at [1019, 459] on button "Update" at bounding box center [1035, 467] width 38 height 18
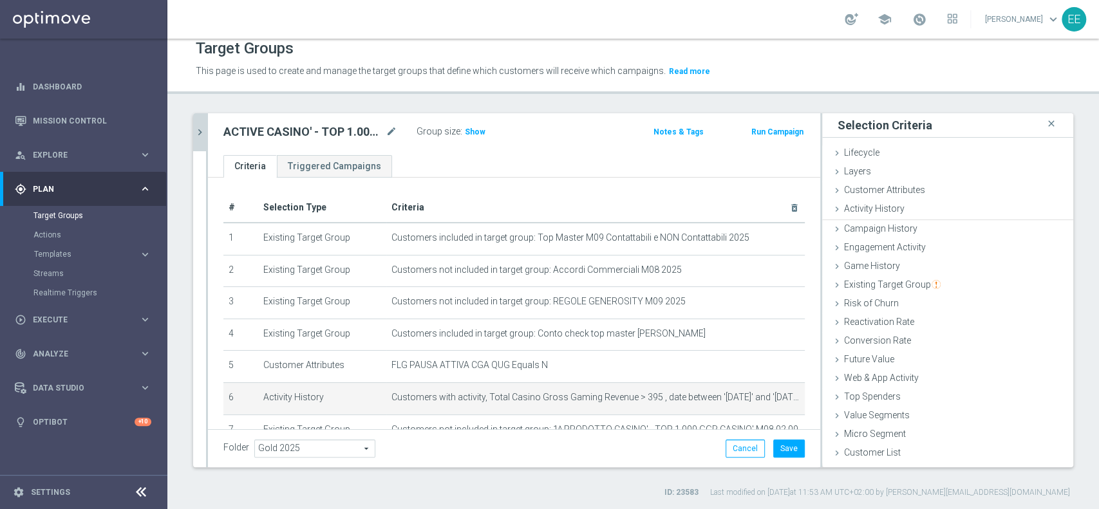
scroll to position [0, 0]
click at [465, 128] on span "Show" at bounding box center [475, 132] width 21 height 9
click at [767, 399] on icon "mode_edit" at bounding box center [772, 398] width 10 height 10
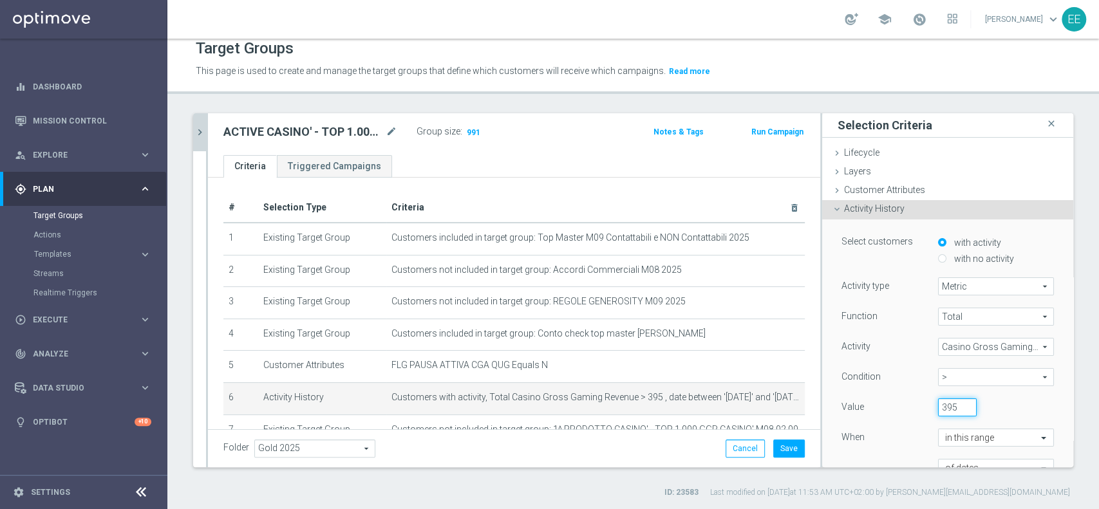
click at [938, 401] on input "395" at bounding box center [957, 408] width 39 height 18
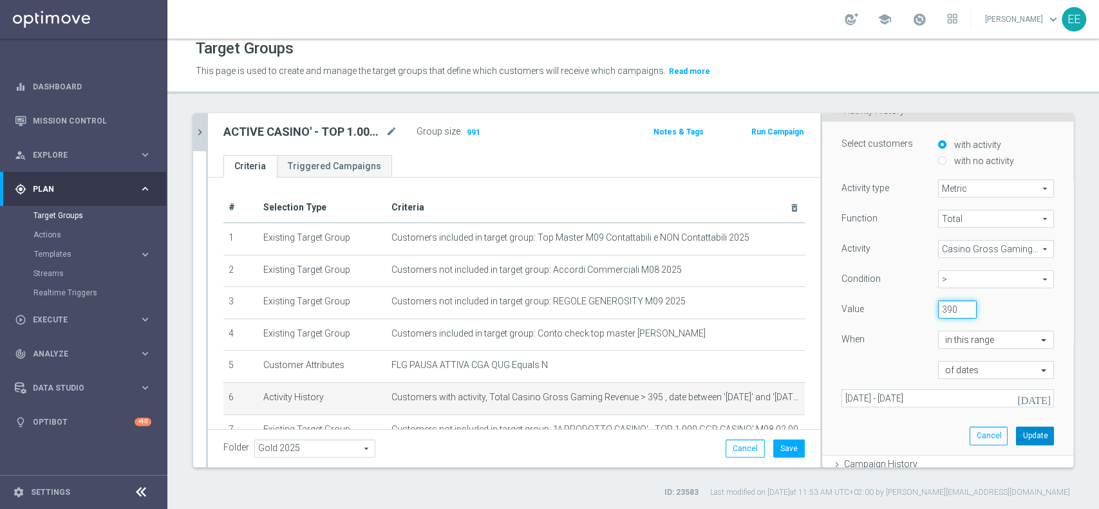
type input "390"
click at [1016, 431] on button "Update" at bounding box center [1035, 436] width 38 height 18
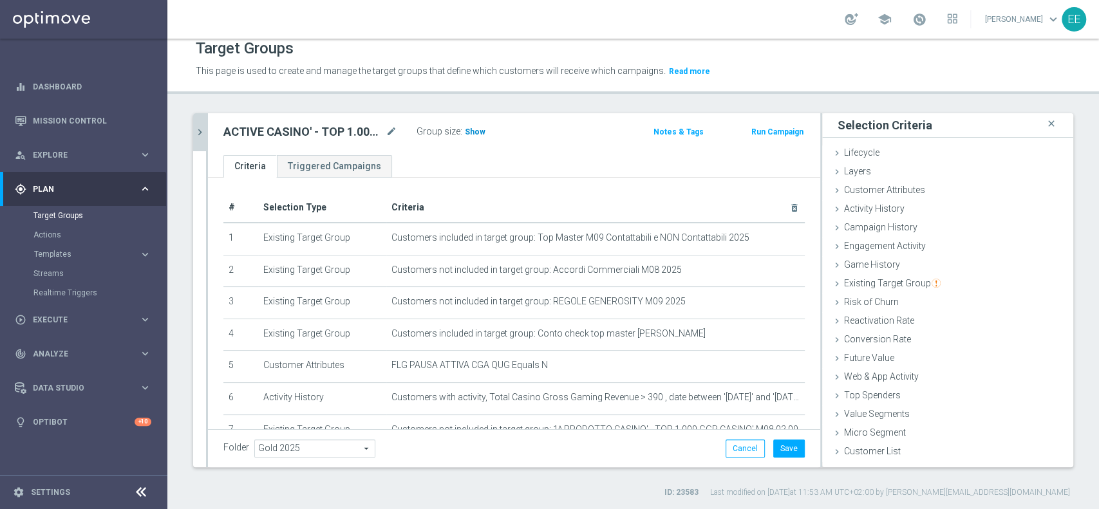
click at [474, 129] on span "Show" at bounding box center [475, 132] width 21 height 9
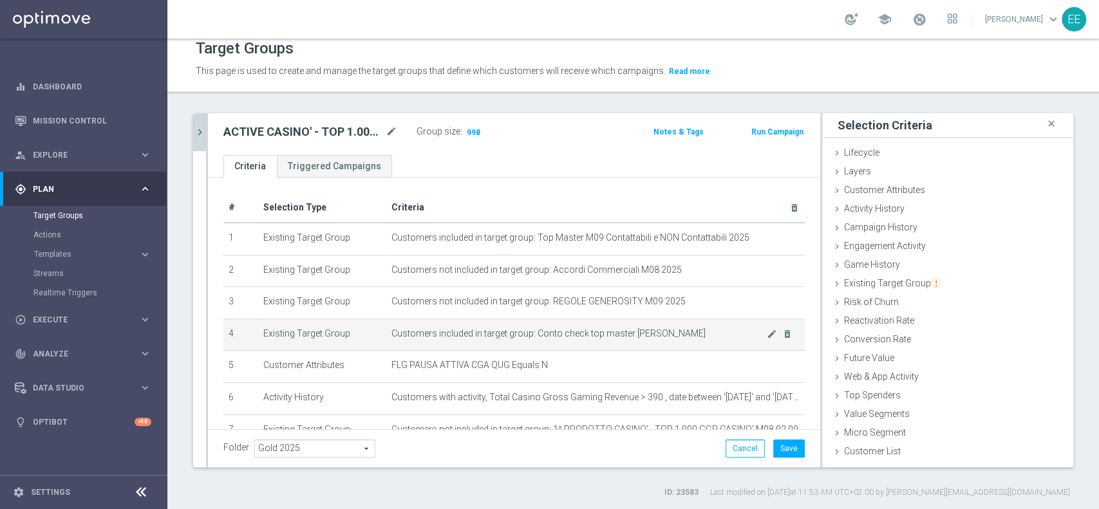
scroll to position [1, 0]
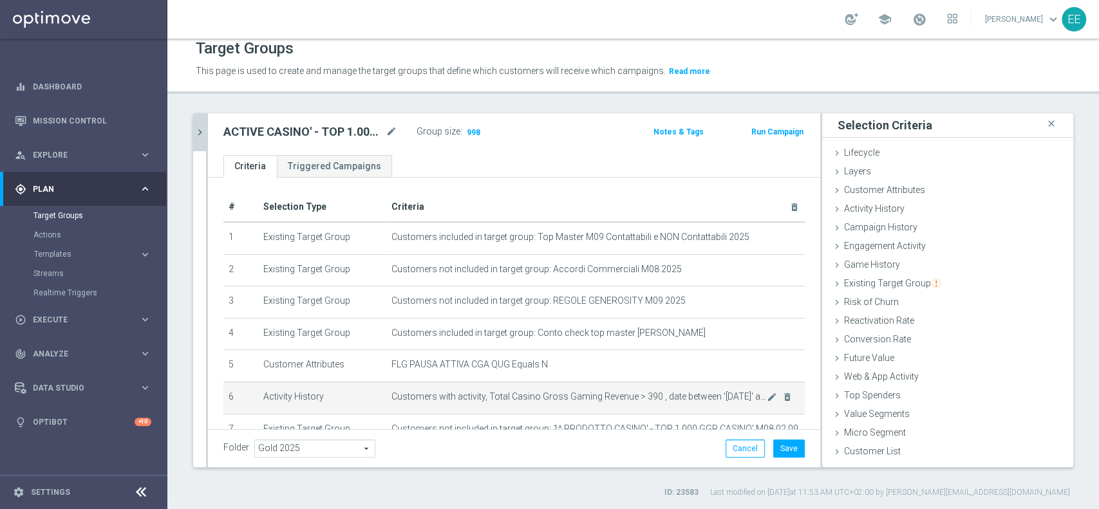
click at [741, 396] on span "Customers with activity, Total Casino Gross Gaming Revenue > 390 , date between…" at bounding box center [579, 397] width 375 height 11
click at [767, 396] on icon "mode_edit" at bounding box center [772, 397] width 10 height 10
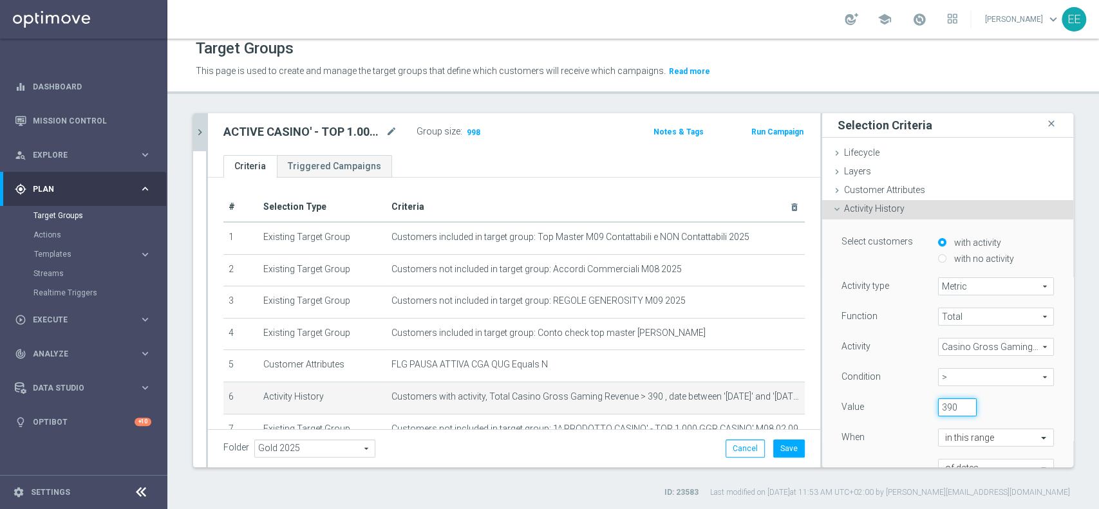
click at [938, 405] on input "390" at bounding box center [957, 408] width 39 height 18
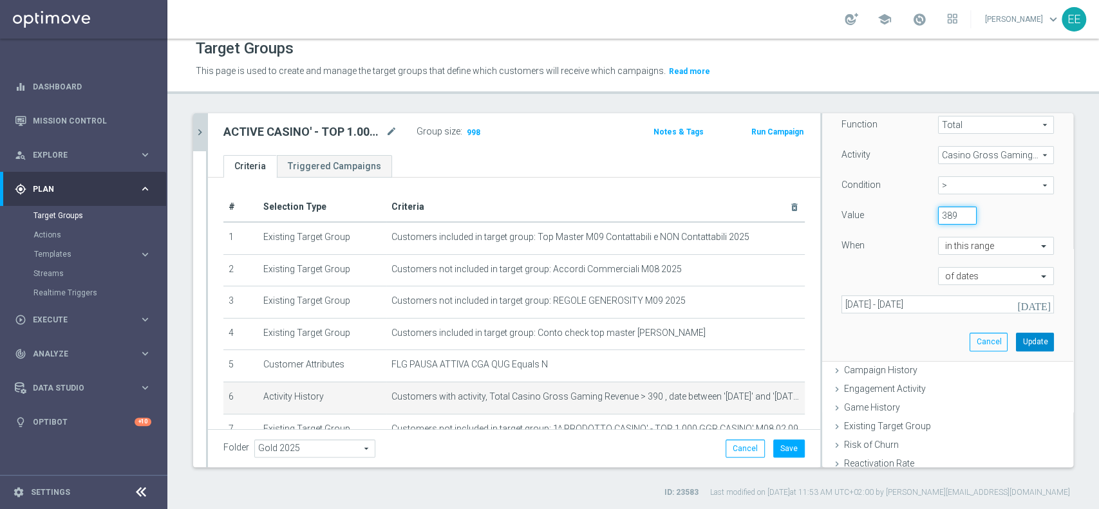
scroll to position [197, 0]
type input "389"
click at [1016, 336] on button "Update" at bounding box center [1035, 337] width 38 height 18
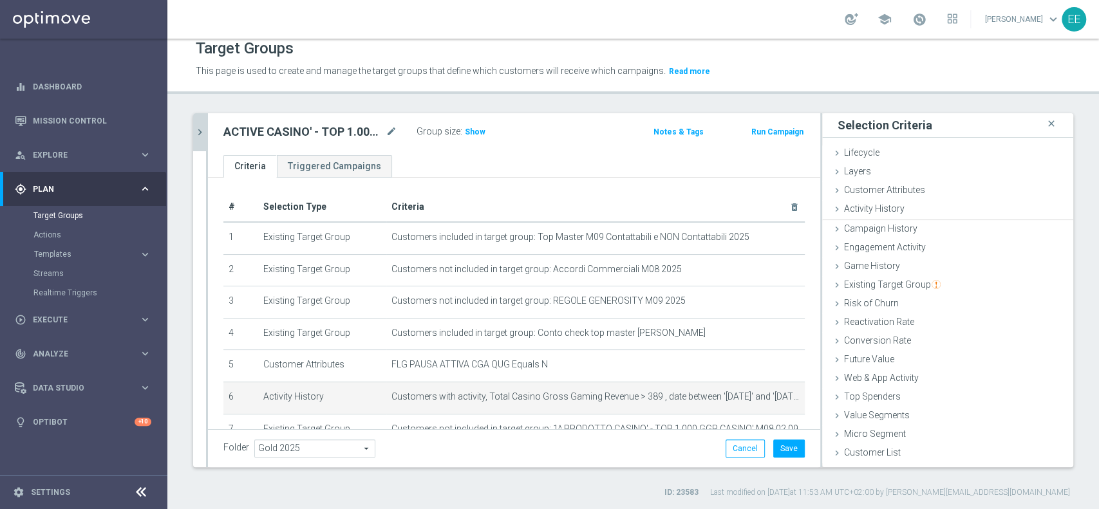
scroll to position [0, 0]
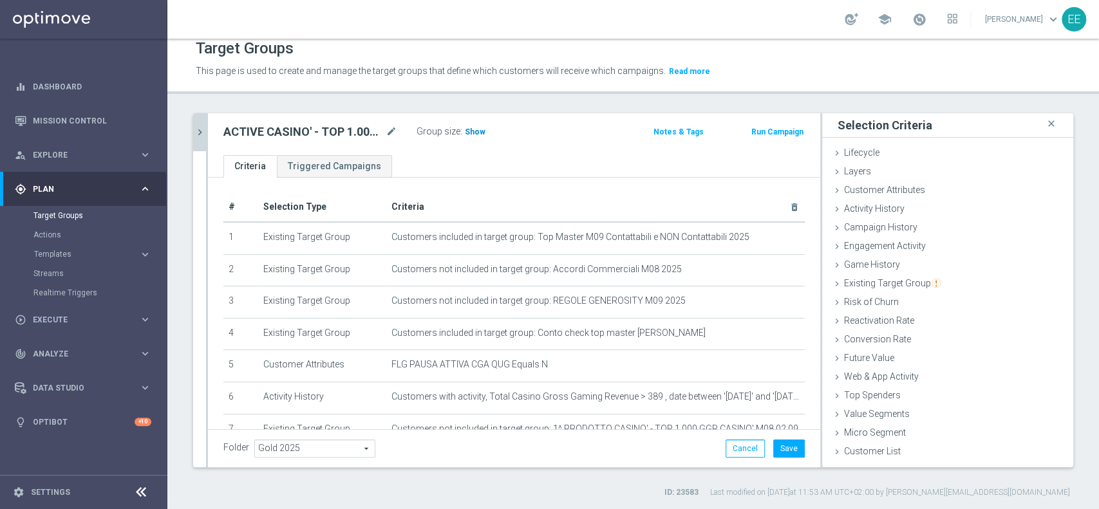
click at [471, 128] on span "Show" at bounding box center [475, 132] width 21 height 9
click at [783, 451] on button "Save" at bounding box center [789, 449] width 32 height 18
click at [204, 126] on icon "chevron_right" at bounding box center [200, 132] width 12 height 12
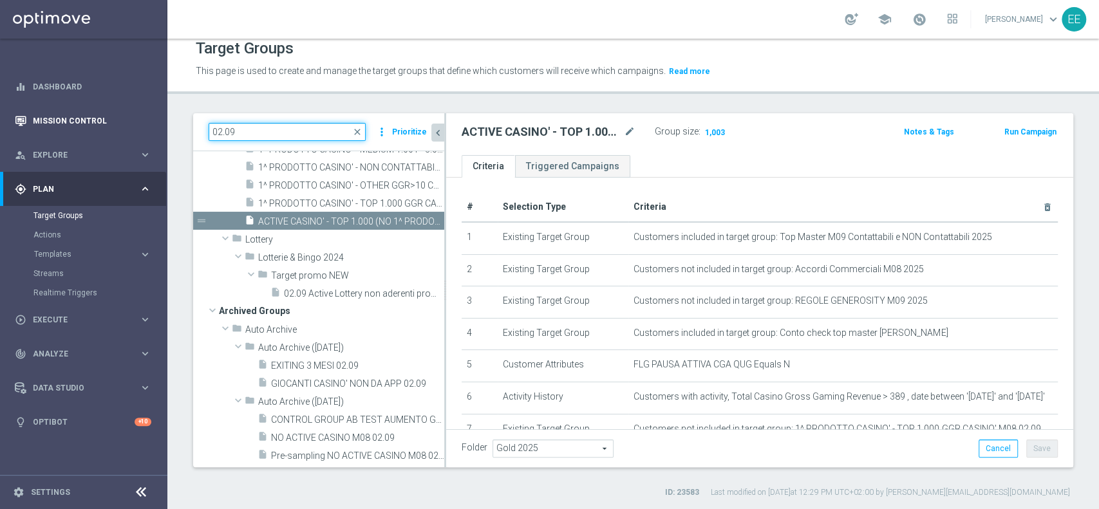
drag, startPoint x: 294, startPoint y: 134, endPoint x: 88, endPoint y: 127, distance: 206.8
click at [88, 127] on main "equalizer Dashboard Mission Control" at bounding box center [549, 254] width 1099 height 509
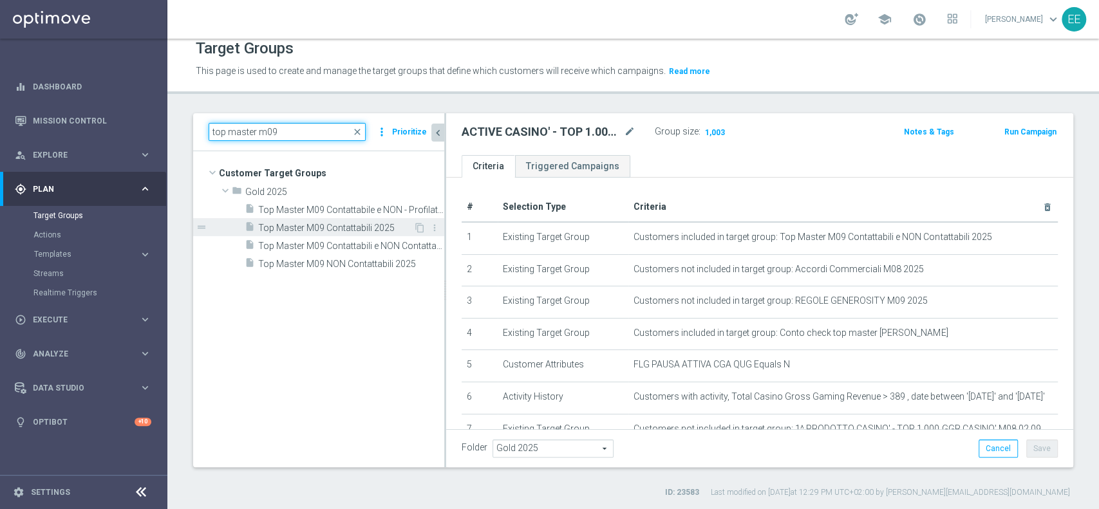
type input "top master m09"
click at [317, 231] on span "Top Master M09 Contattabili 2025" at bounding box center [335, 228] width 155 height 11
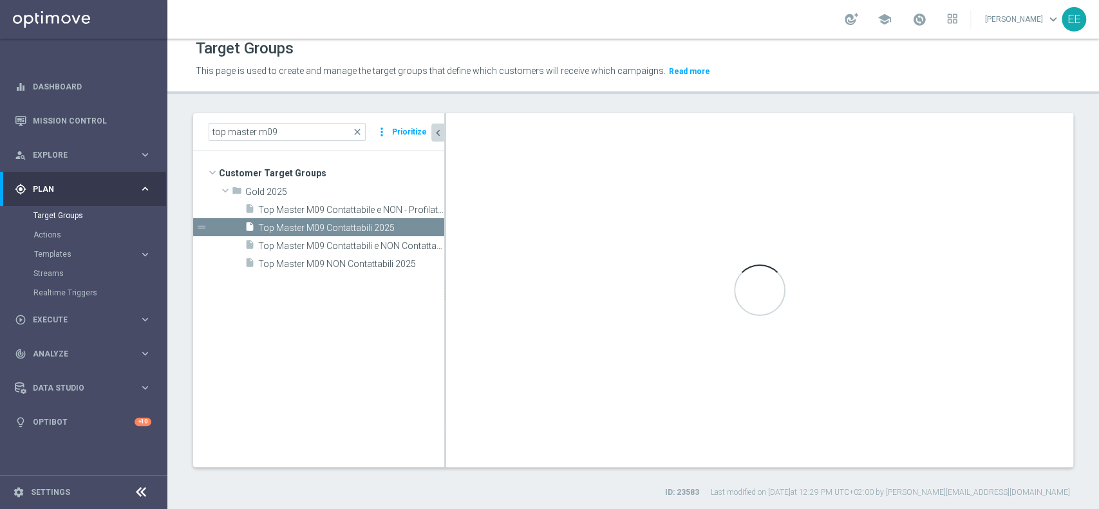
type textarea "(1 and 2 and 3 and 4 and 5 and 6 and 7 and 8 and 9 and 10 and 11 and 12)"
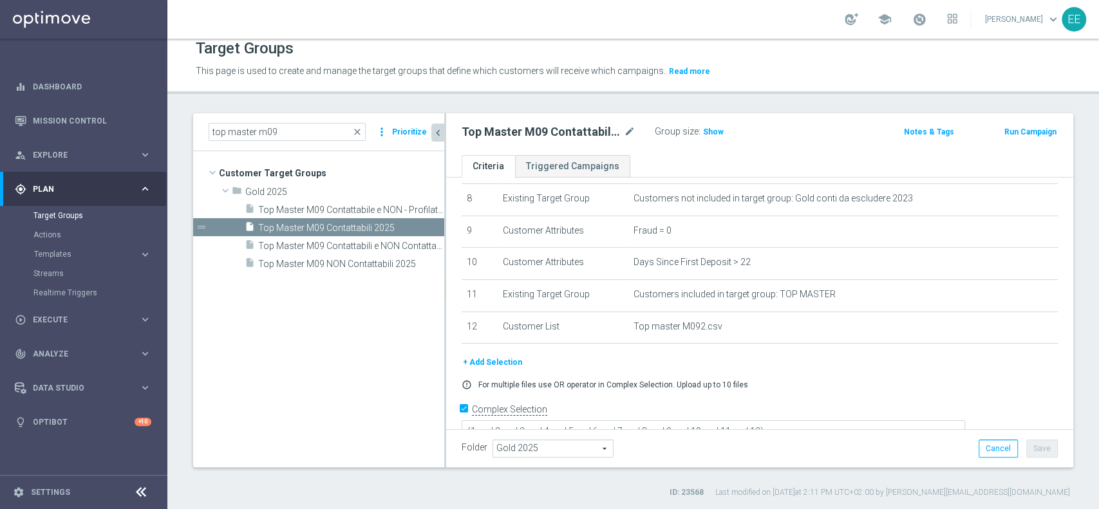
scroll to position [274, 0]
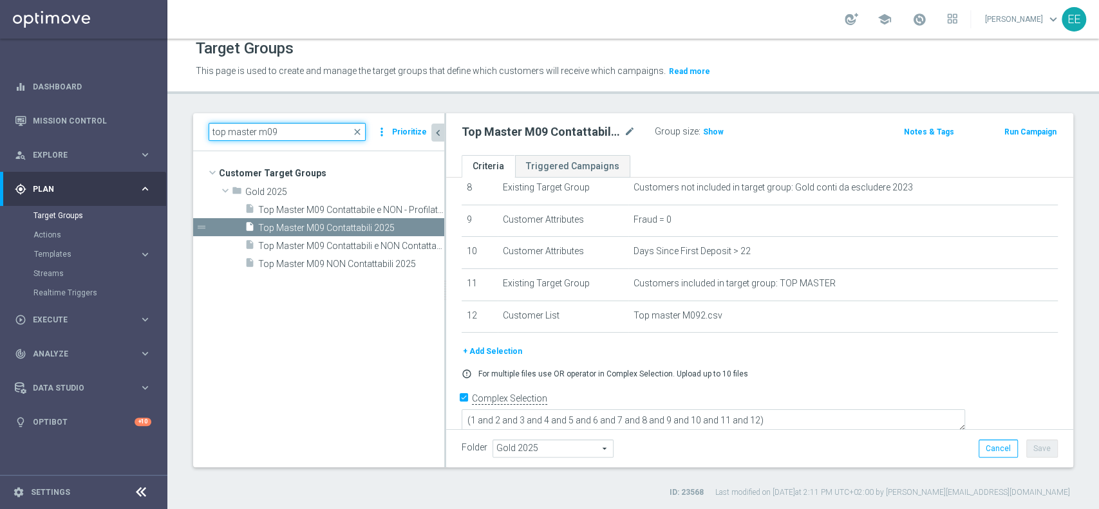
click at [295, 137] on input "top master m09" at bounding box center [287, 132] width 157 height 18
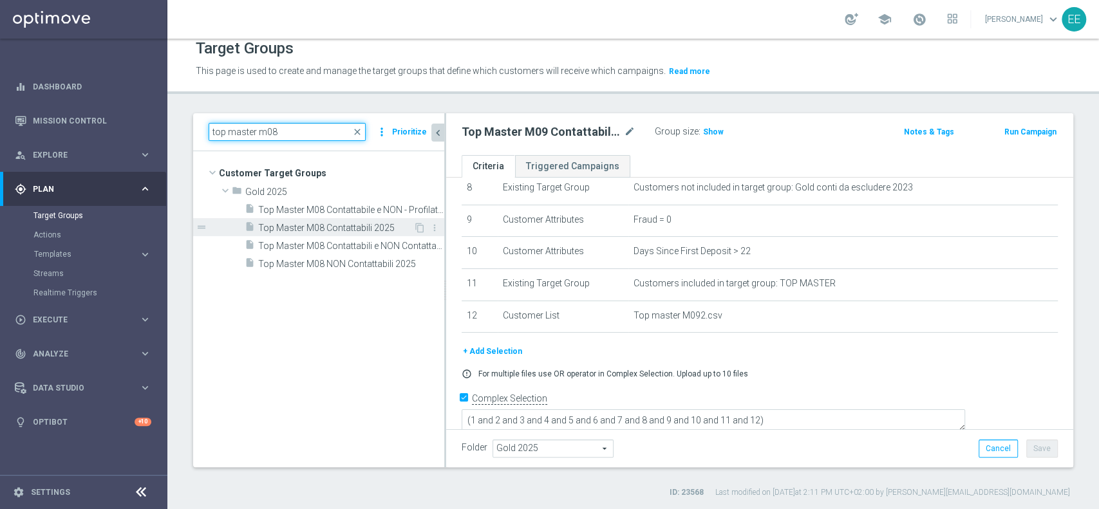
type input "top master m08"
click at [355, 231] on span "Top Master M08 Contattabili 2025" at bounding box center [335, 228] width 155 height 11
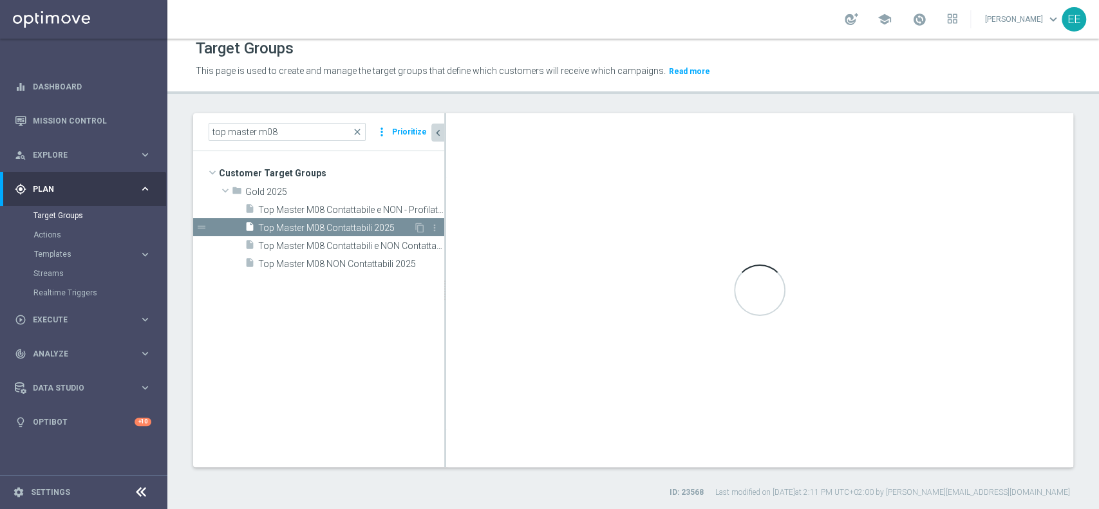
type textarea "(1 and 2 and 3 and 4 and 5 and 6 and 7 and 8 and 9 and 10 and 11 and 12 and 13)"
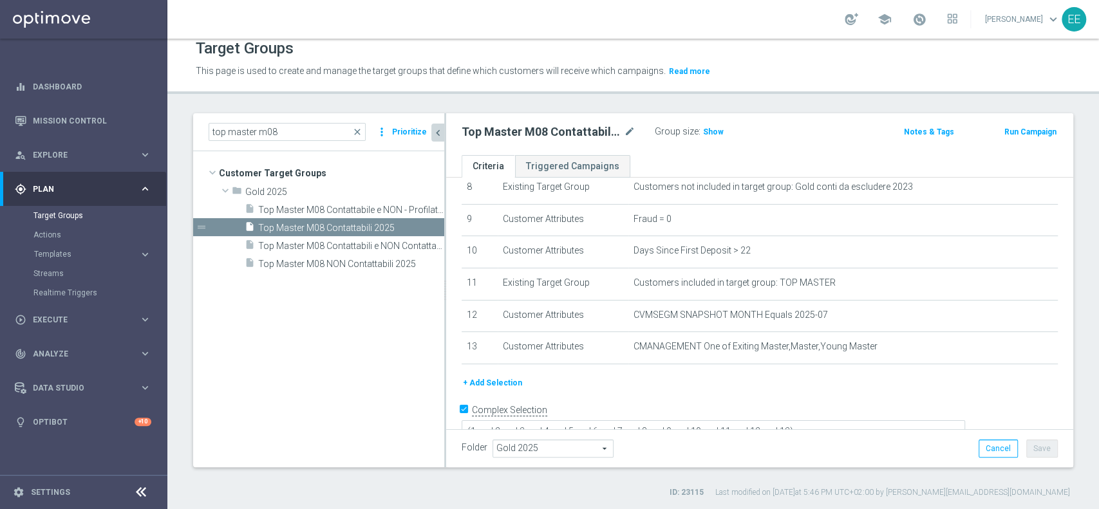
scroll to position [286, 0]
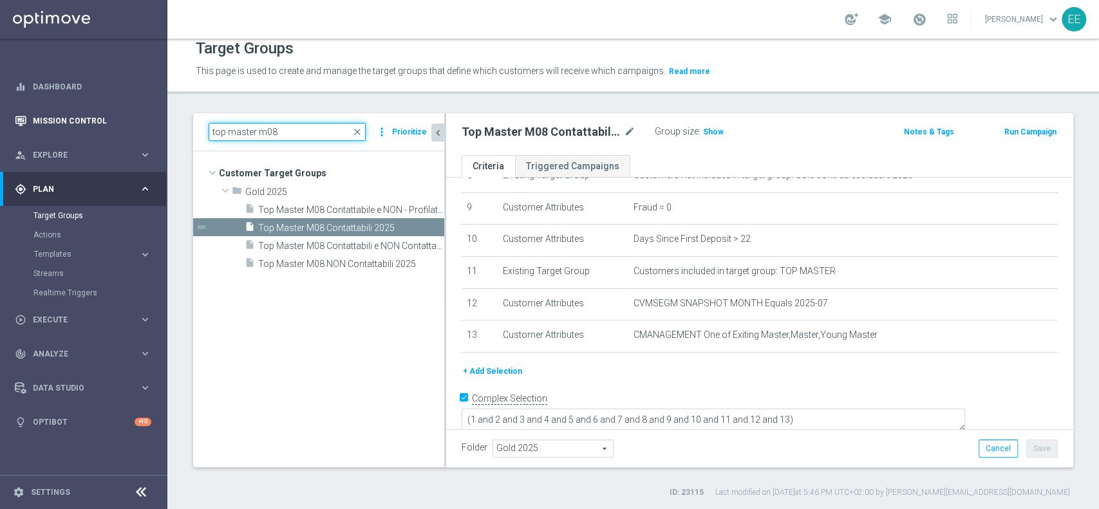
drag, startPoint x: 299, startPoint y: 131, endPoint x: 141, endPoint y: 129, distance: 158.4
click at [141, 129] on main "equalizer Dashboard Mission Control" at bounding box center [549, 254] width 1099 height 509
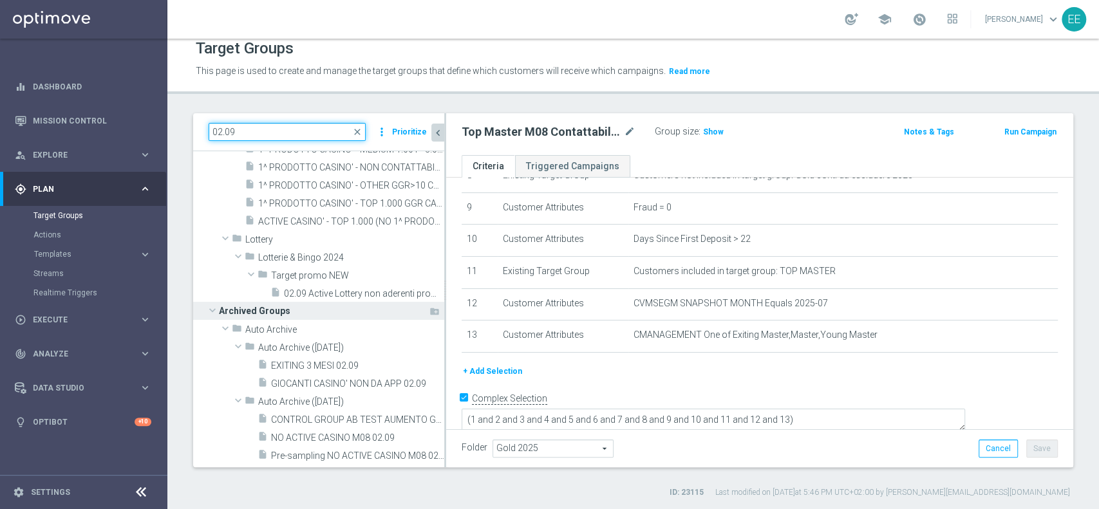
scroll to position [1, 0]
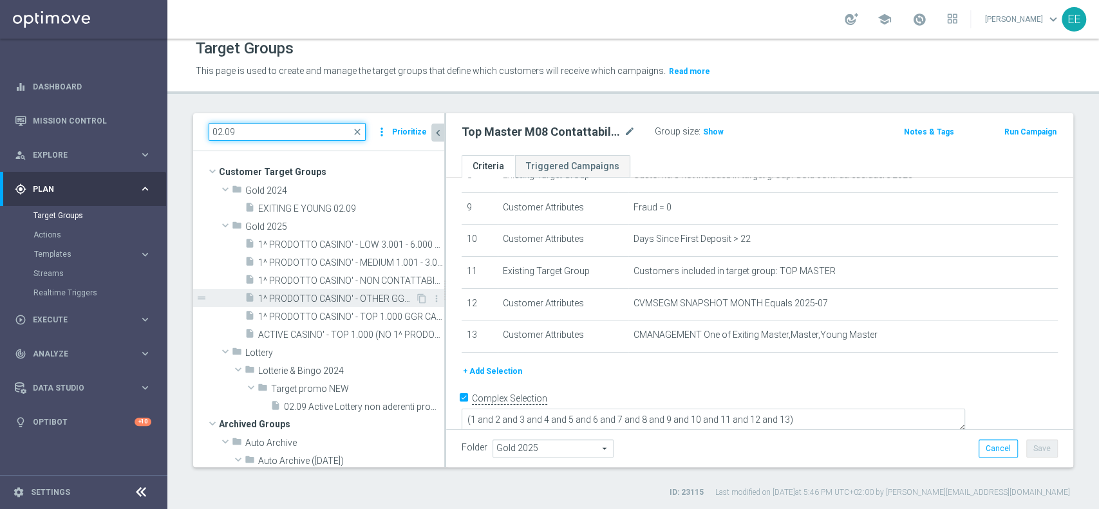
type input "02.09"
click at [341, 302] on span "1^ PRODOTTO CASINO' - OTHER GGR>10 CASINO' M08 02.09" at bounding box center [336, 299] width 157 height 11
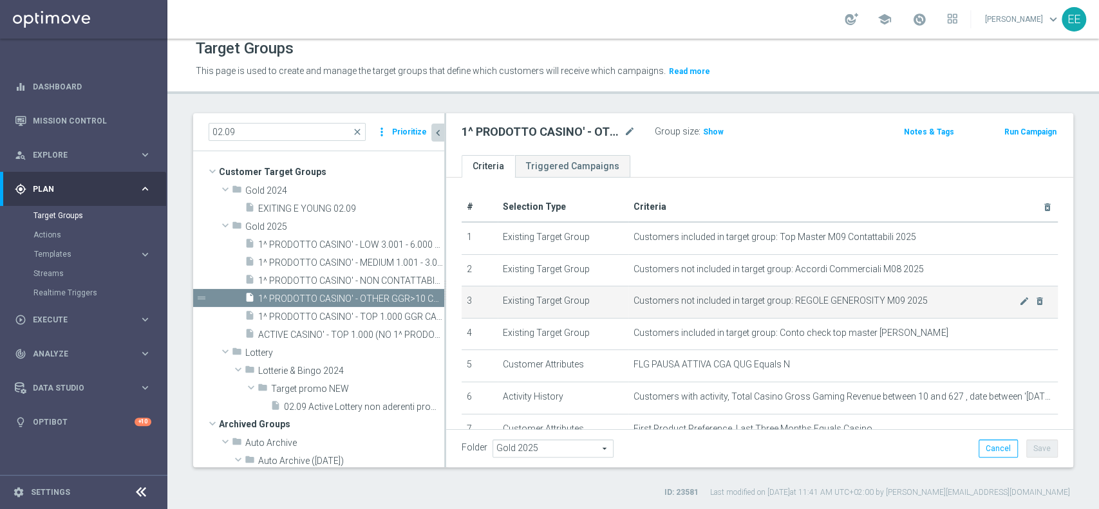
scroll to position [93, 0]
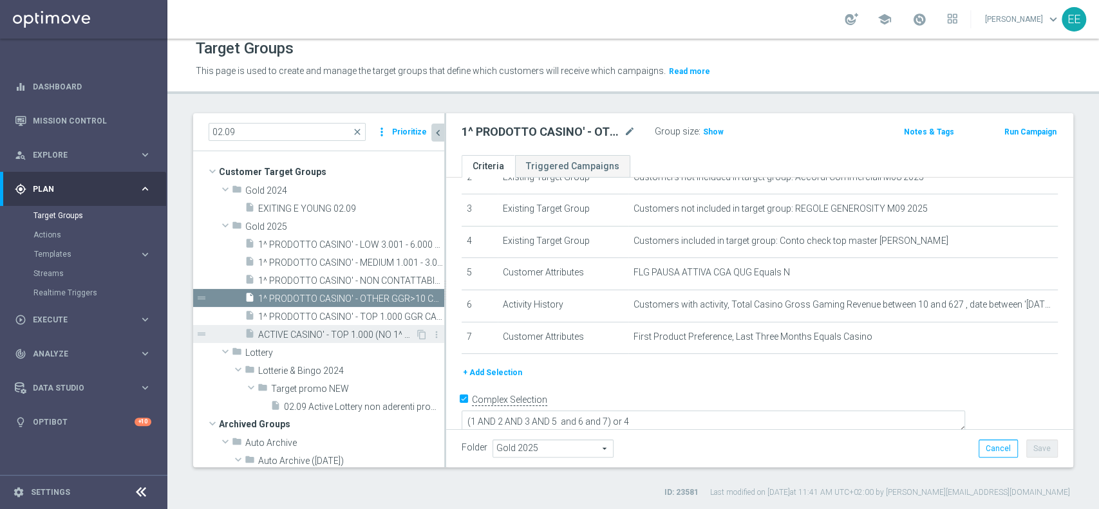
click at [314, 330] on span "ACTIVE CASINO' - TOP 1.000 (NO 1^ PRODOTTO CASINO' PER GGR M08) CONTATTABILI E …" at bounding box center [336, 335] width 157 height 11
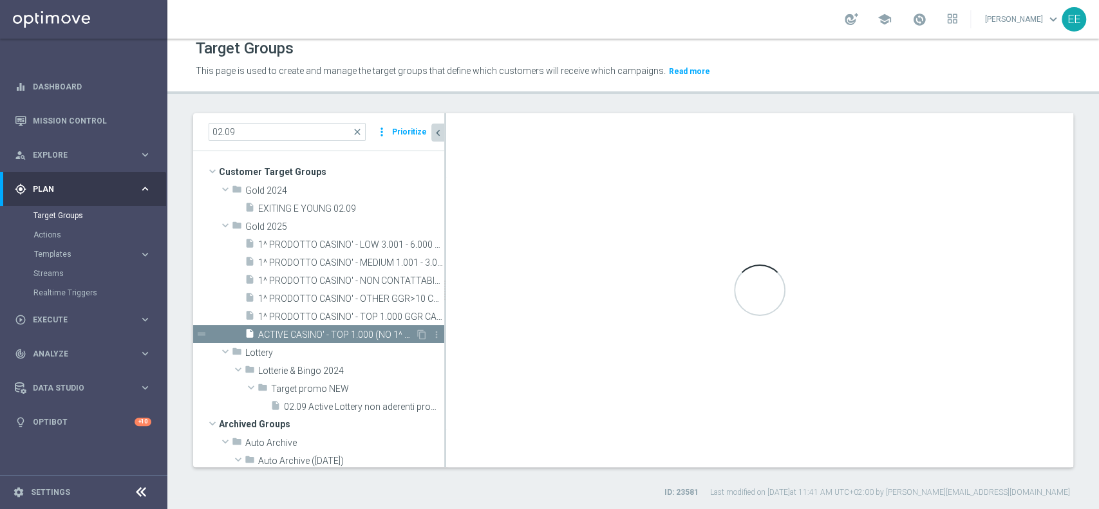
type textarea "(1 AND 2 AND 3 AND 5 and 6 and 7 and 8 and 9 and 10 and 11) or 4"
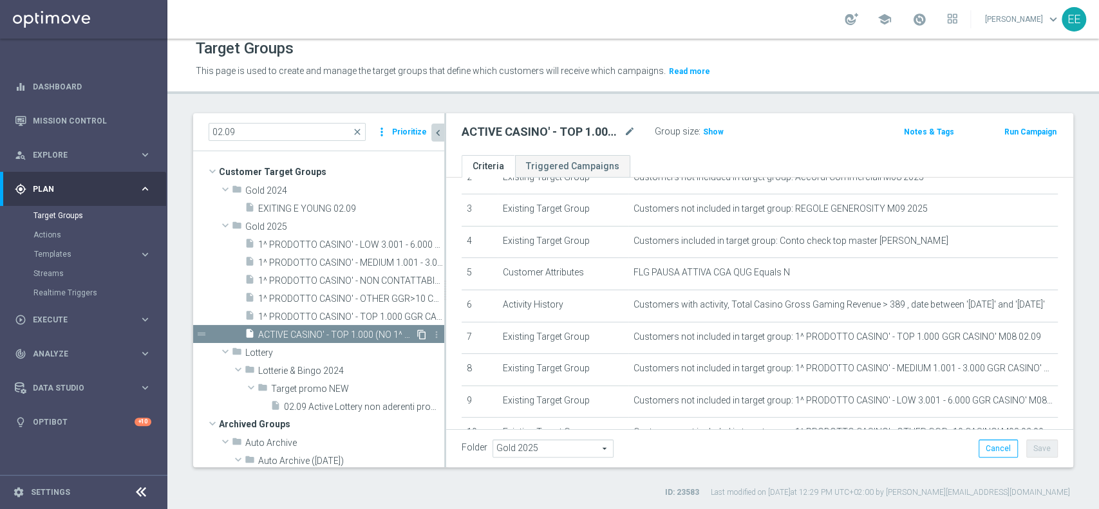
click at [417, 332] on icon "content_copy" at bounding box center [422, 335] width 10 height 10
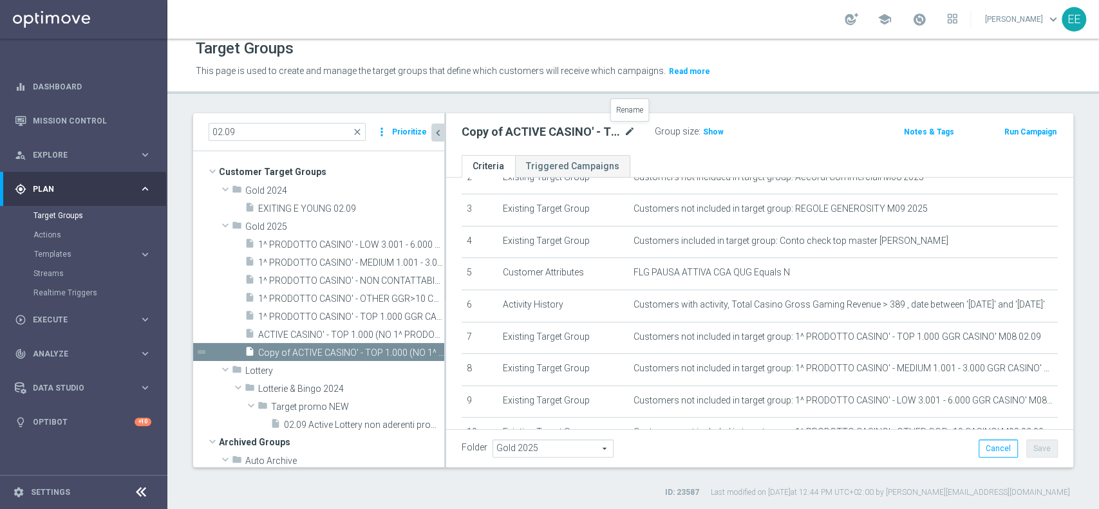
click at [627, 135] on icon "mode_edit" at bounding box center [630, 131] width 12 height 15
type input "2^ PRODOTTO CASINO' GGR M08 - INCIDENZA GGR CASINO' M08 > 20% GGR M08 02.09"
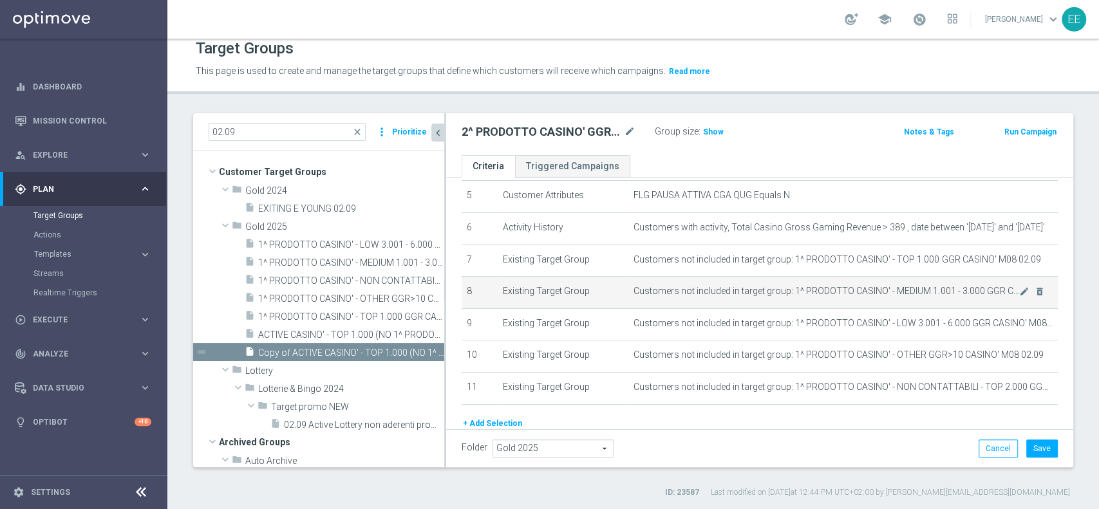
scroll to position [222, 0]
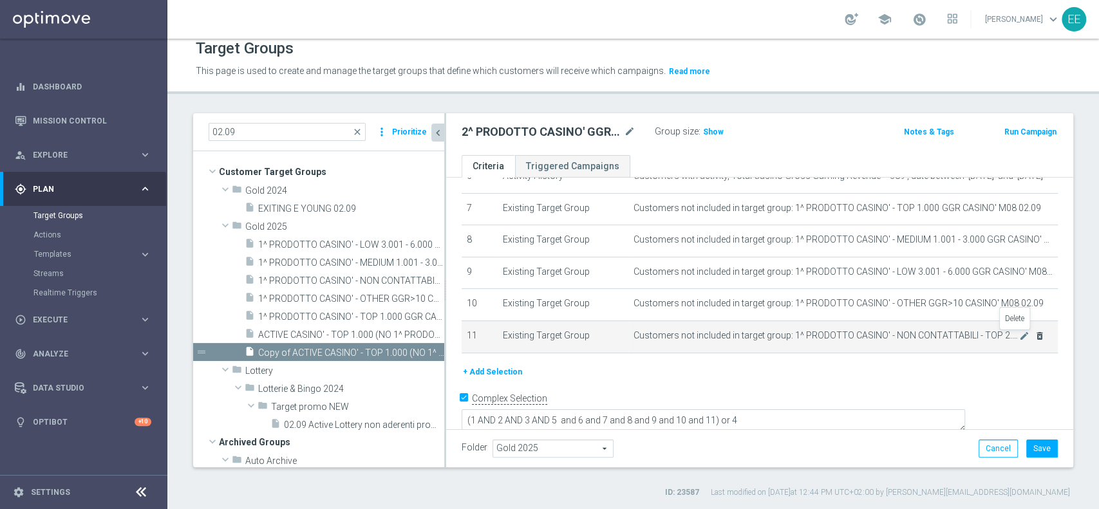
click at [1035, 339] on icon "delete_forever" at bounding box center [1040, 336] width 10 height 10
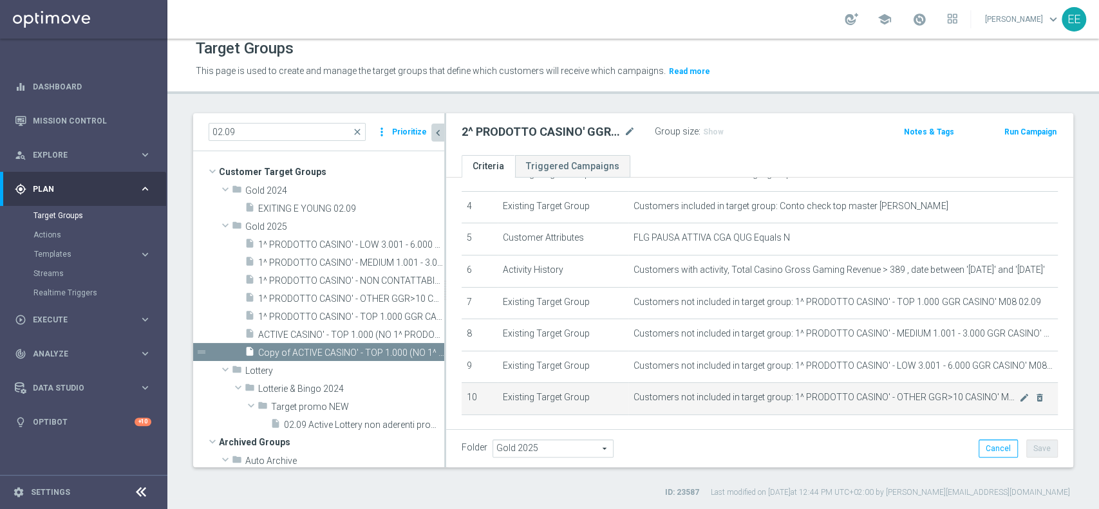
scroll to position [91, 0]
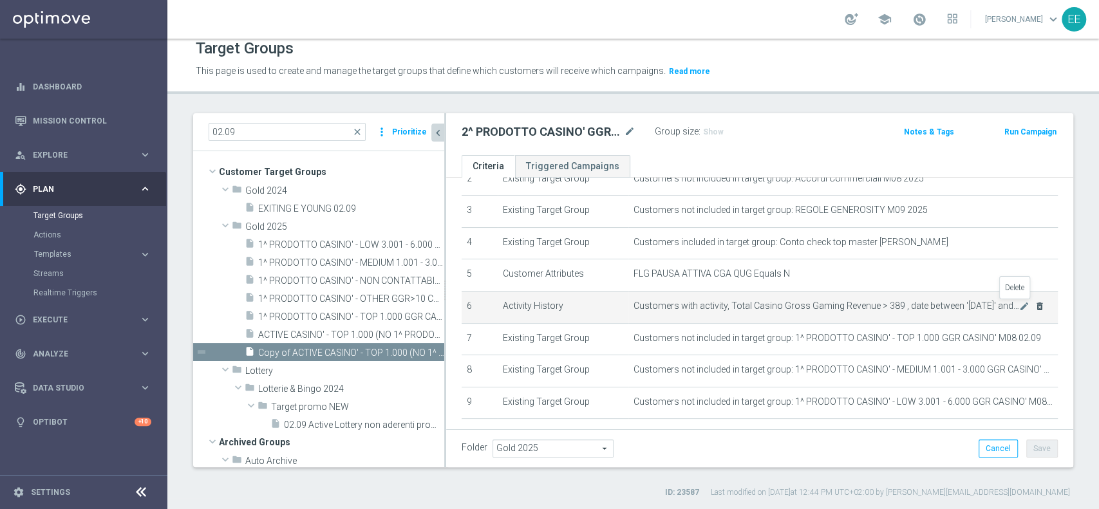
click at [1035, 302] on icon "delete_forever" at bounding box center [1040, 306] width 10 height 10
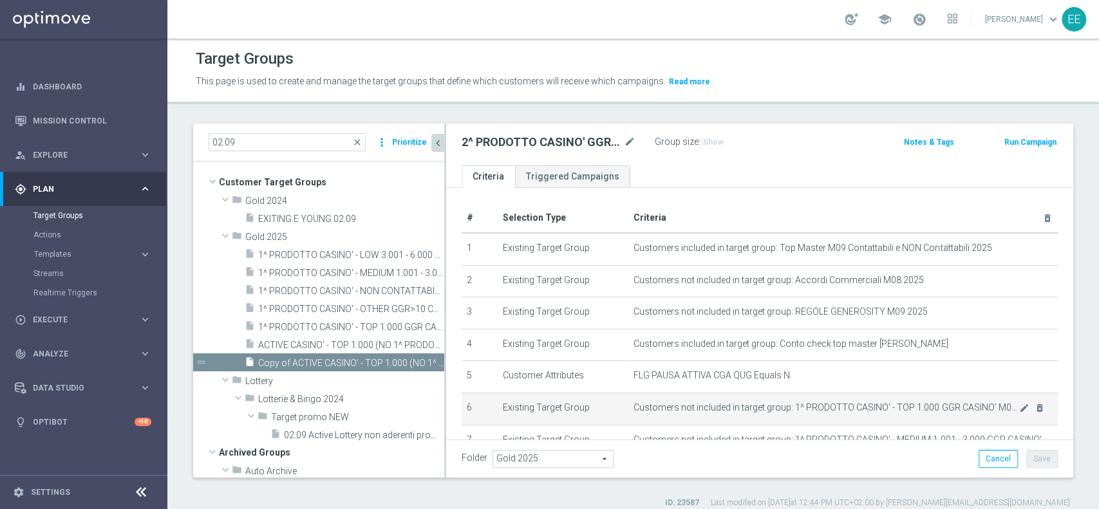
scroll to position [1, 0]
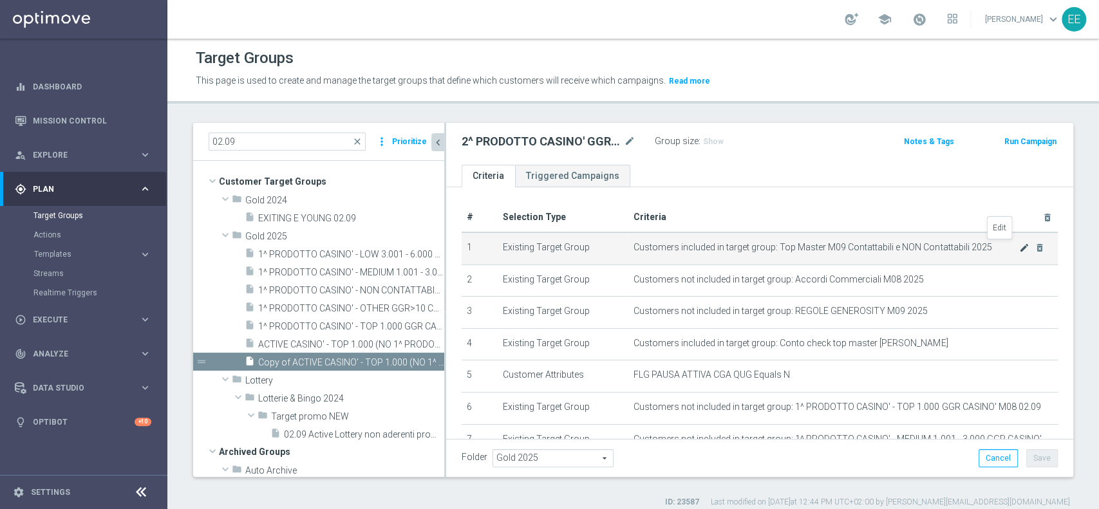
click at [1019, 249] on icon "mode_edit" at bounding box center [1024, 248] width 10 height 10
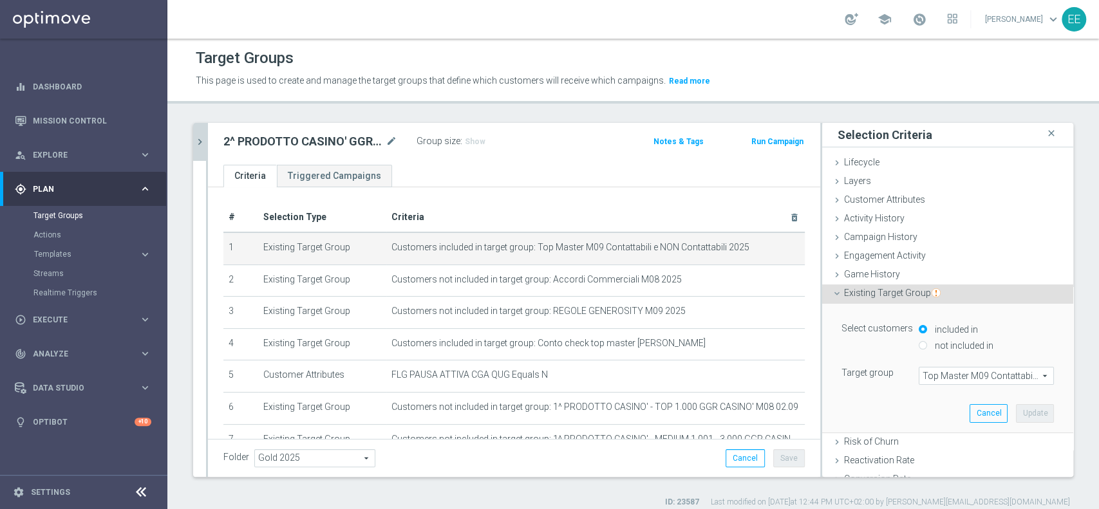
click at [932, 372] on span "Top Master M09 Contattabili e NON Contattabili 2025" at bounding box center [987, 376] width 134 height 17
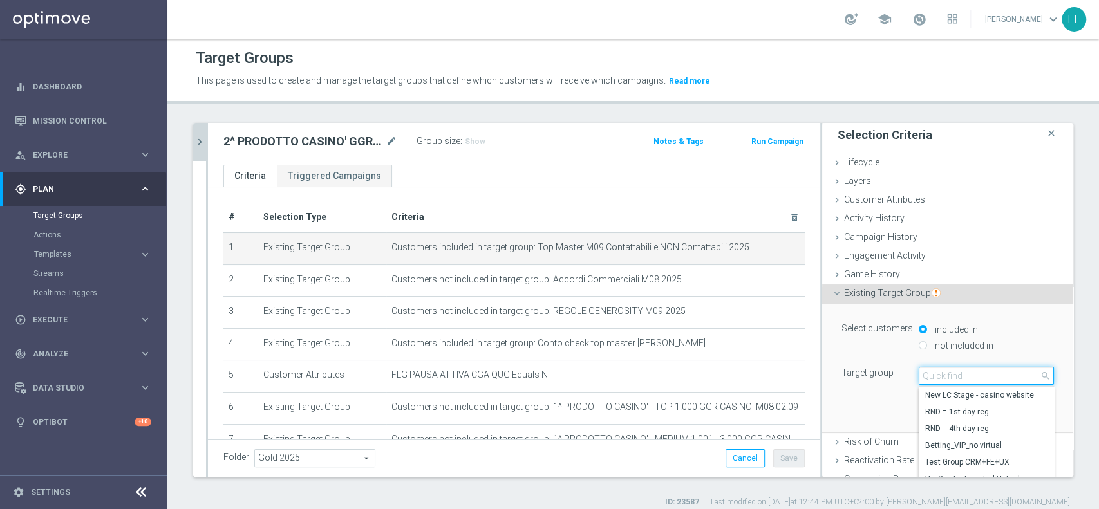
click at [932, 372] on input "search" at bounding box center [986, 376] width 135 height 18
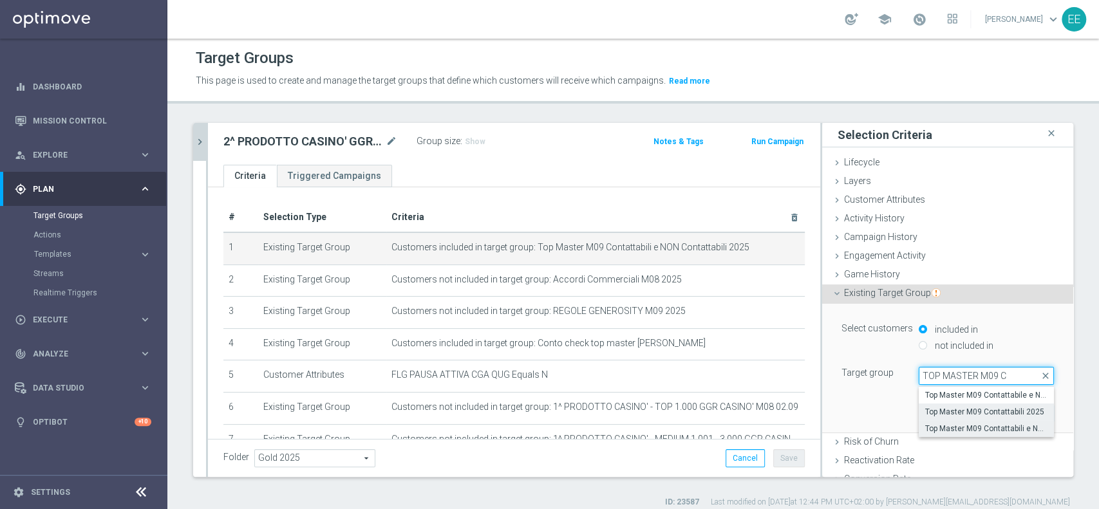
type input "TOP MASTER M09 C"
click at [969, 413] on span "Top Master M09 Contattabili 2025" at bounding box center [986, 412] width 122 height 10
type input "Top Master M09 Contattabili 2025"
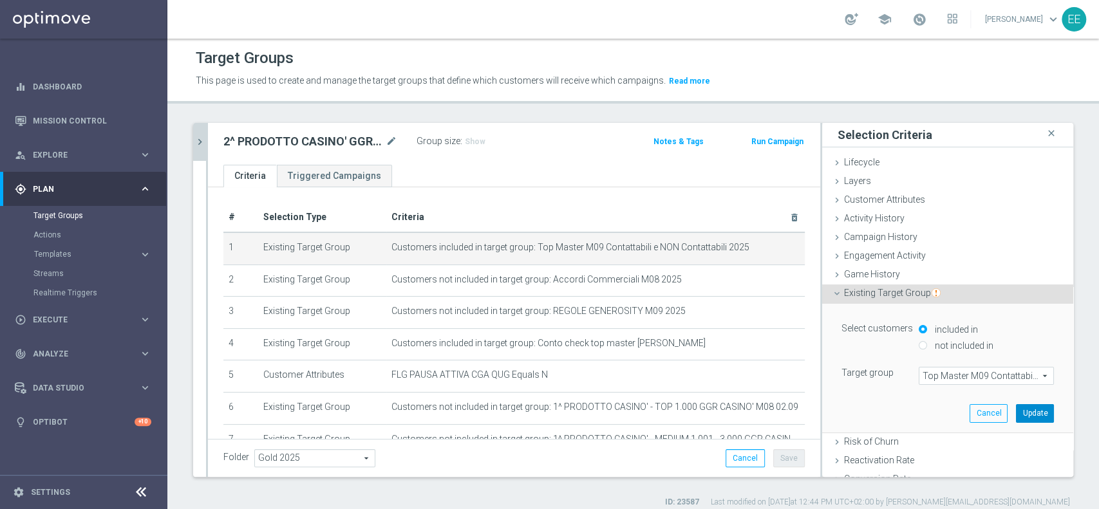
click at [1016, 412] on button "Update" at bounding box center [1035, 413] width 38 height 18
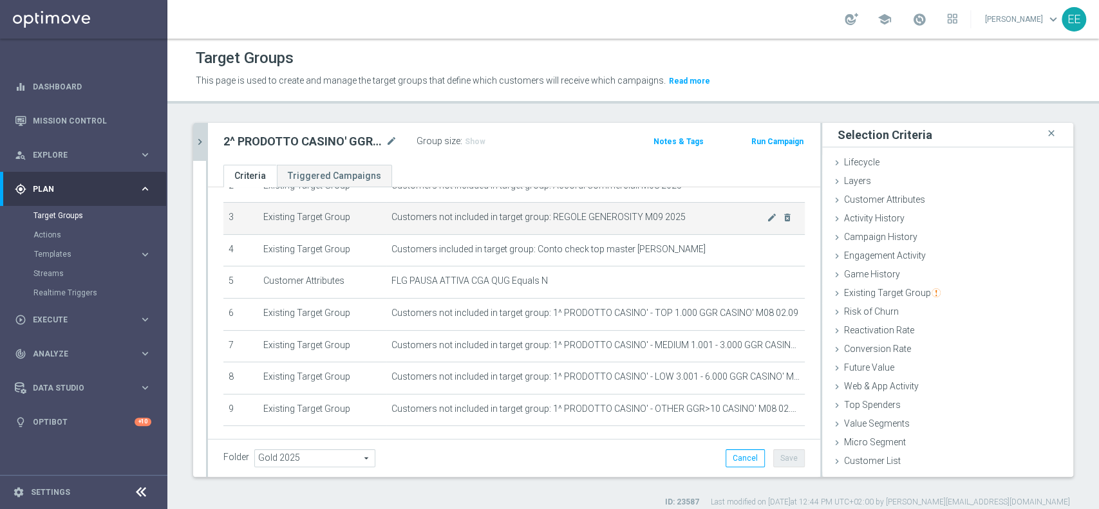
scroll to position [144, 0]
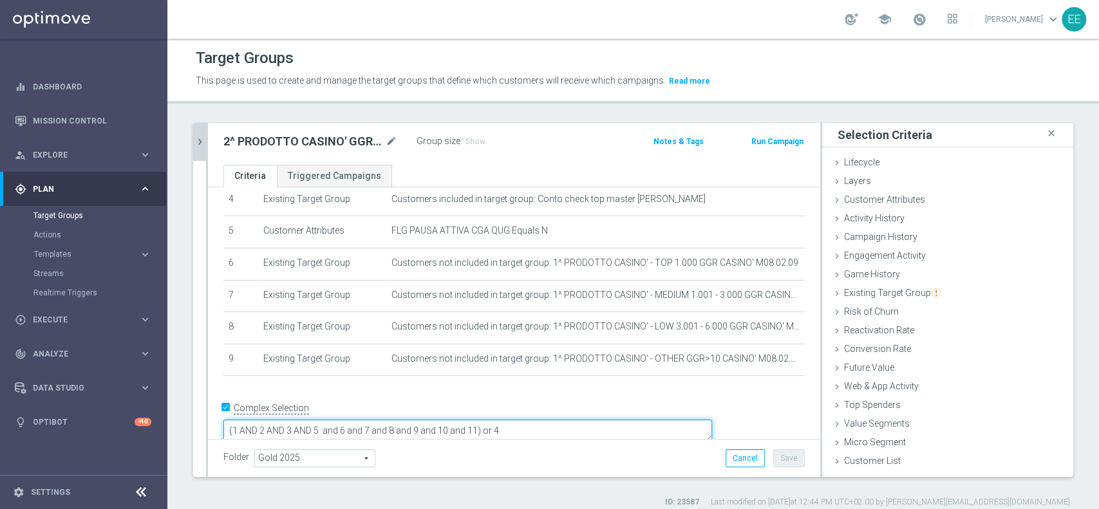
click at [562, 420] on textarea "(1 AND 2 AND 3 AND 5 and 6 and 7 and 8 and 9 and 10 and 11) or 4" at bounding box center [467, 431] width 489 height 23
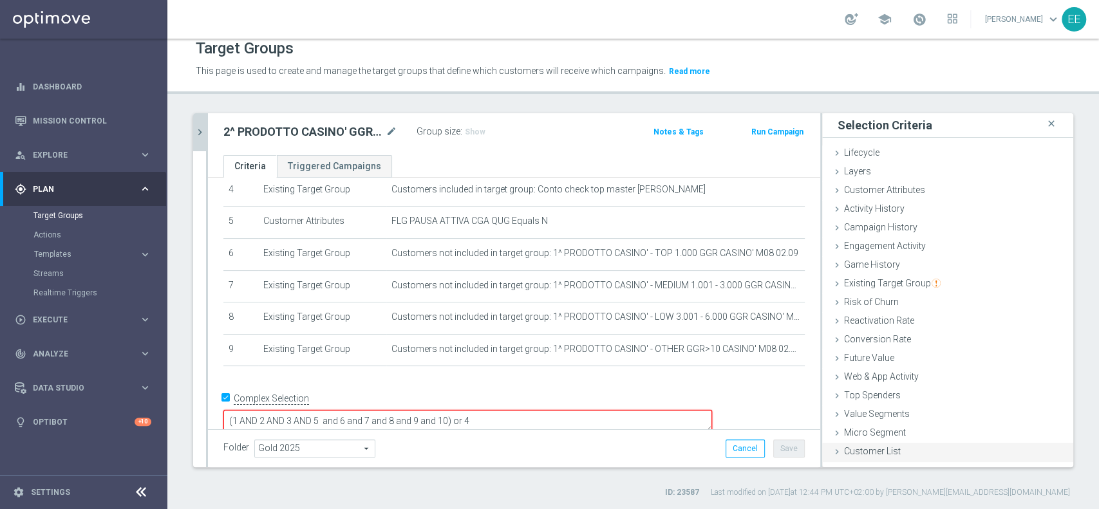
click at [878, 448] on span "Customer List" at bounding box center [872, 451] width 57 height 10
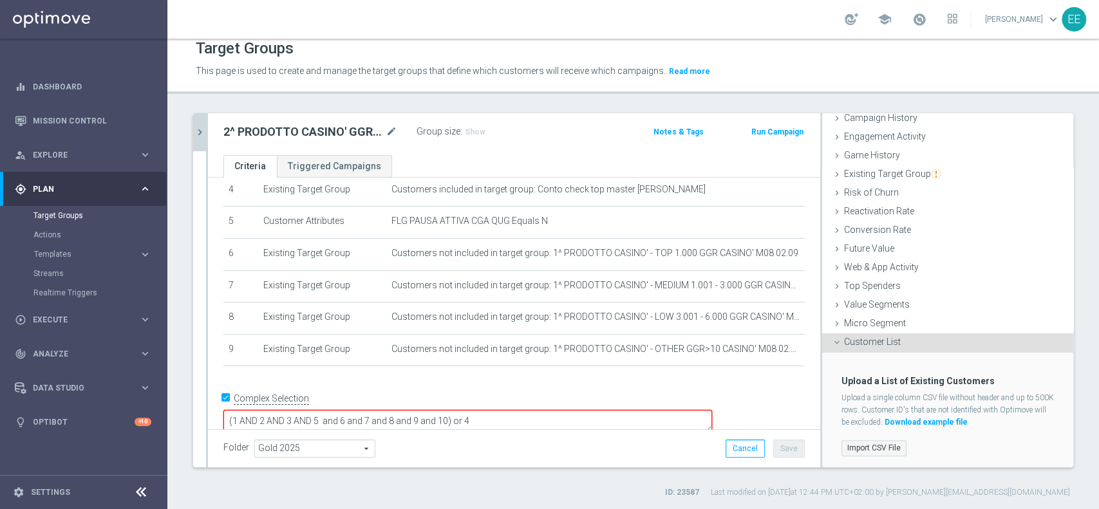
click at [876, 440] on label "Import CSV File" at bounding box center [874, 448] width 65 height 16
click at [0, 0] on input "Import CSV File" at bounding box center [0, 0] width 0 height 0
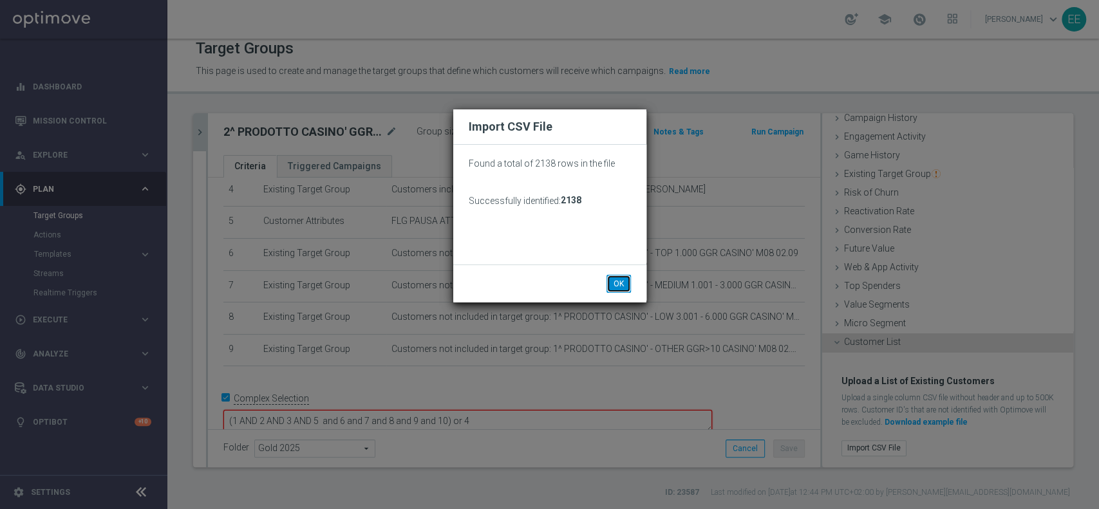
click at [614, 286] on button "OK" at bounding box center [619, 284] width 24 height 18
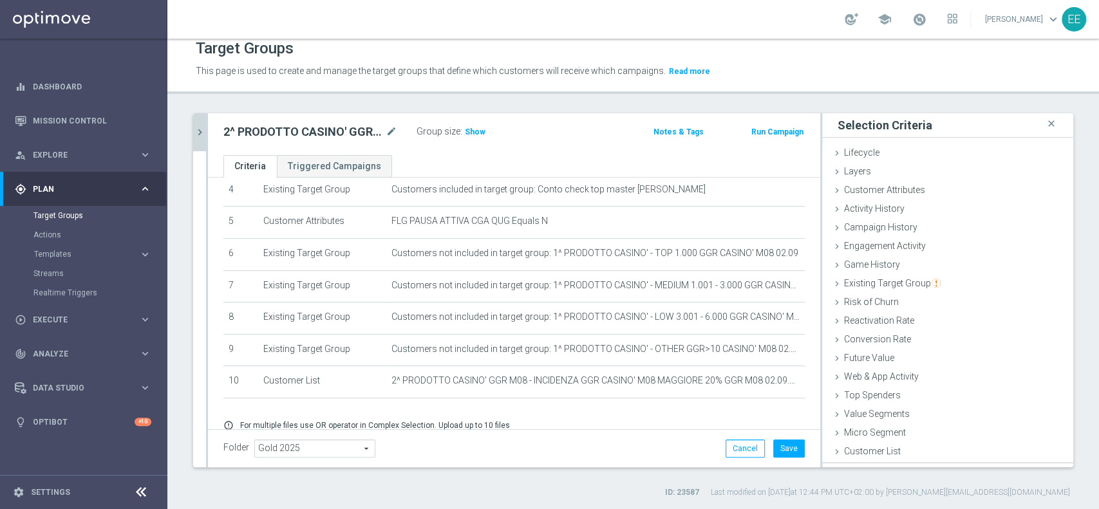
scroll to position [0, 0]
click at [472, 130] on span "Show" at bounding box center [475, 132] width 21 height 9
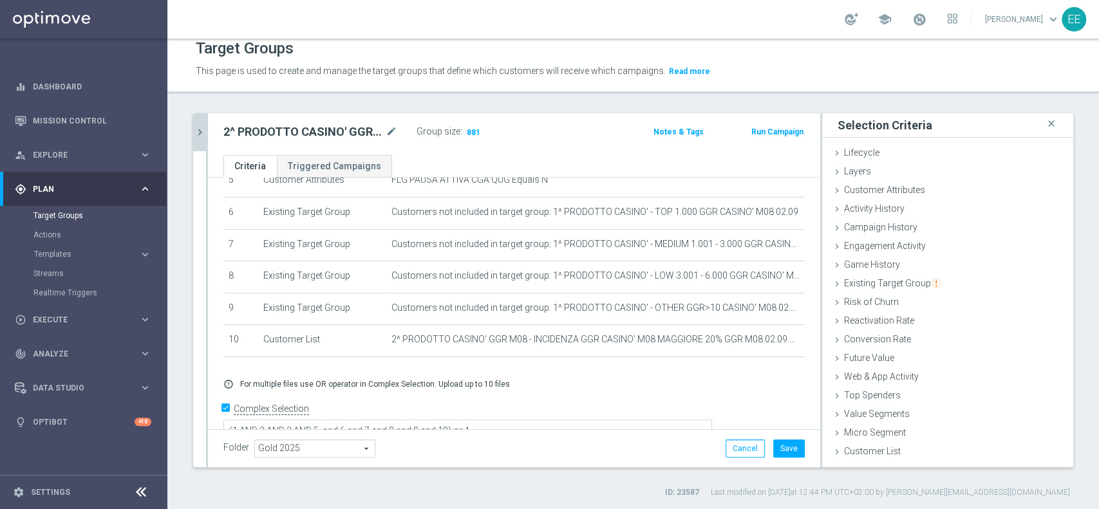
scroll to position [196, 0]
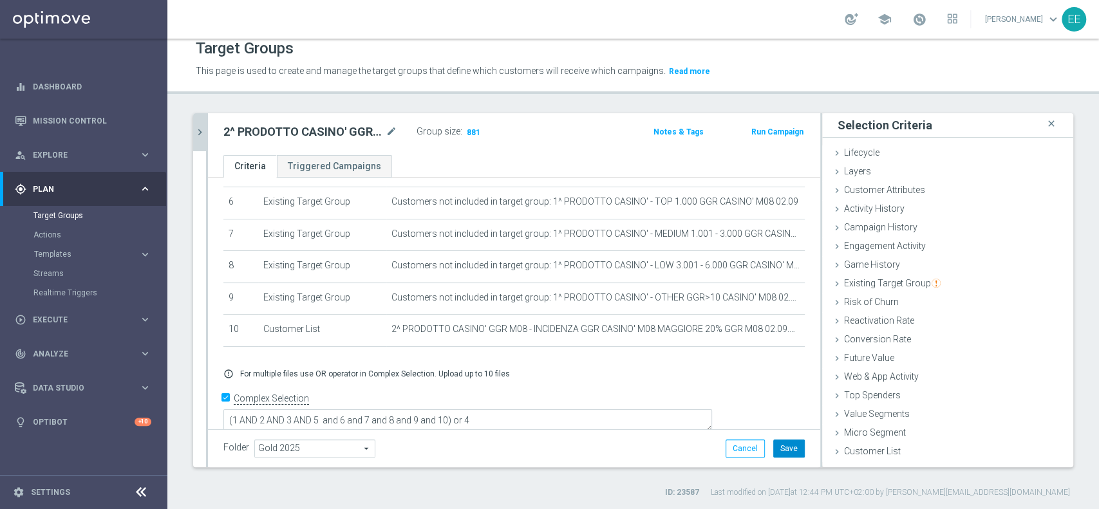
click at [775, 443] on button "Save" at bounding box center [789, 449] width 32 height 18
click at [194, 126] on icon "chevron_right" at bounding box center [200, 132] width 12 height 12
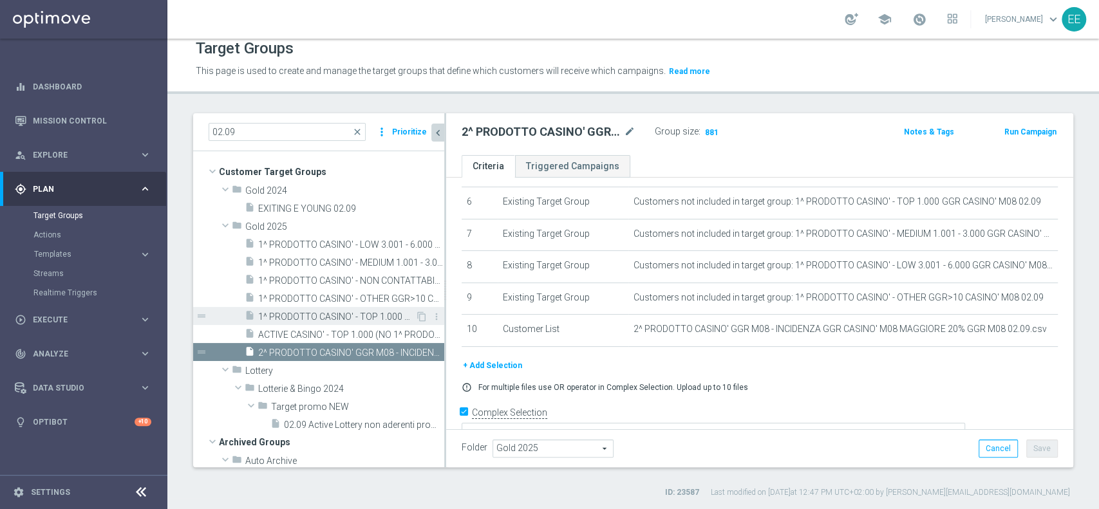
click at [324, 320] on span "1^ PRODOTTO CASINO' - TOP 1.000 GGR CASINO' M08 02.09" at bounding box center [336, 317] width 157 height 11
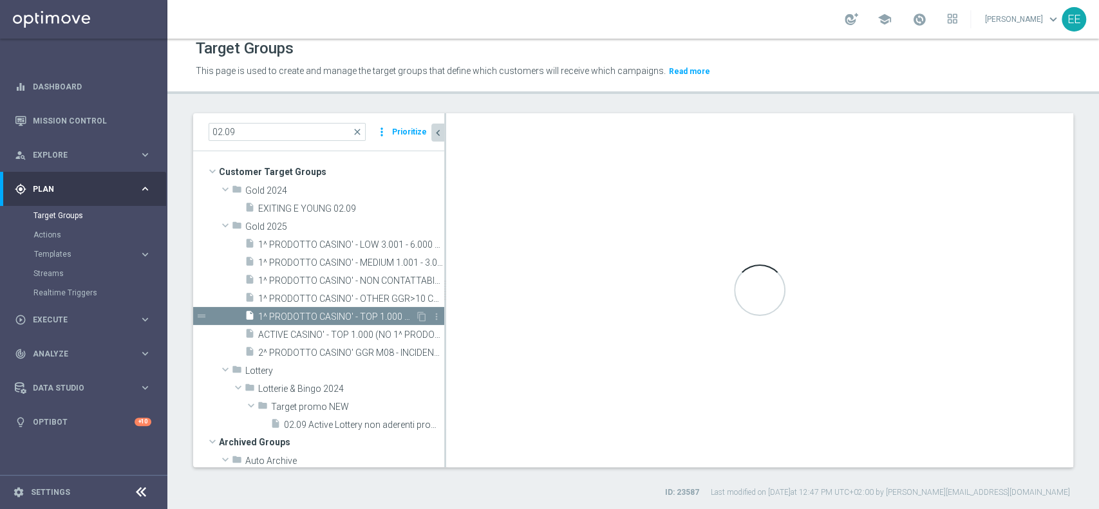
type textarea "(1 AND 2 AND 3 AND 5 and 6 and 7) or 4"
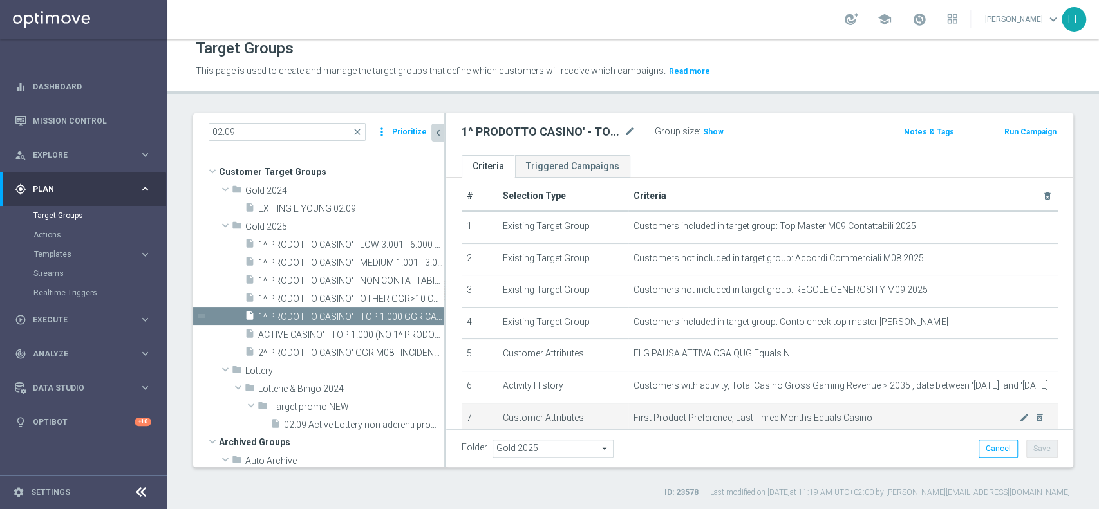
scroll to position [11, 0]
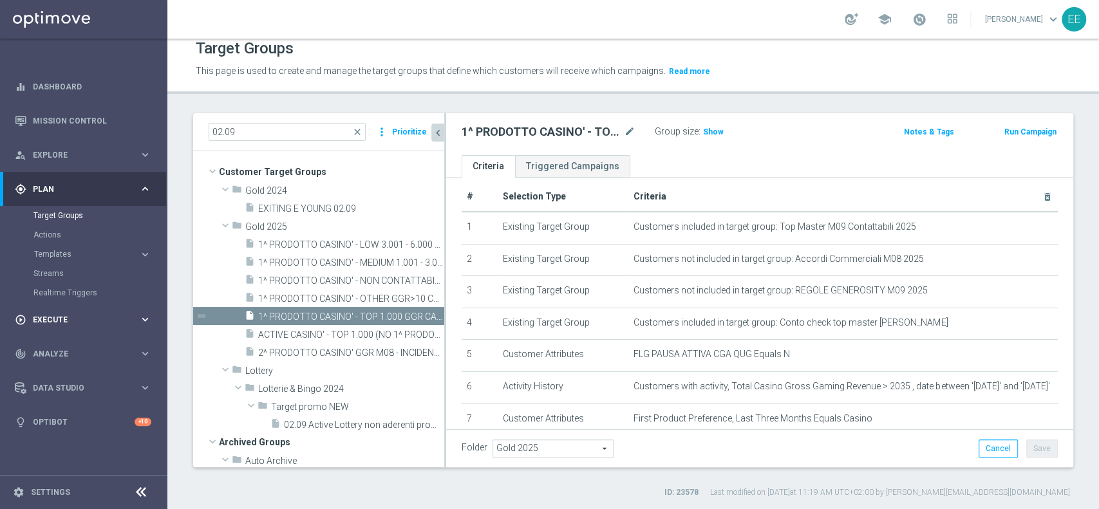
click at [54, 323] on span "Execute" at bounding box center [86, 320] width 106 height 8
click at [62, 248] on link "Campaign Builder" at bounding box center [83, 250] width 100 height 10
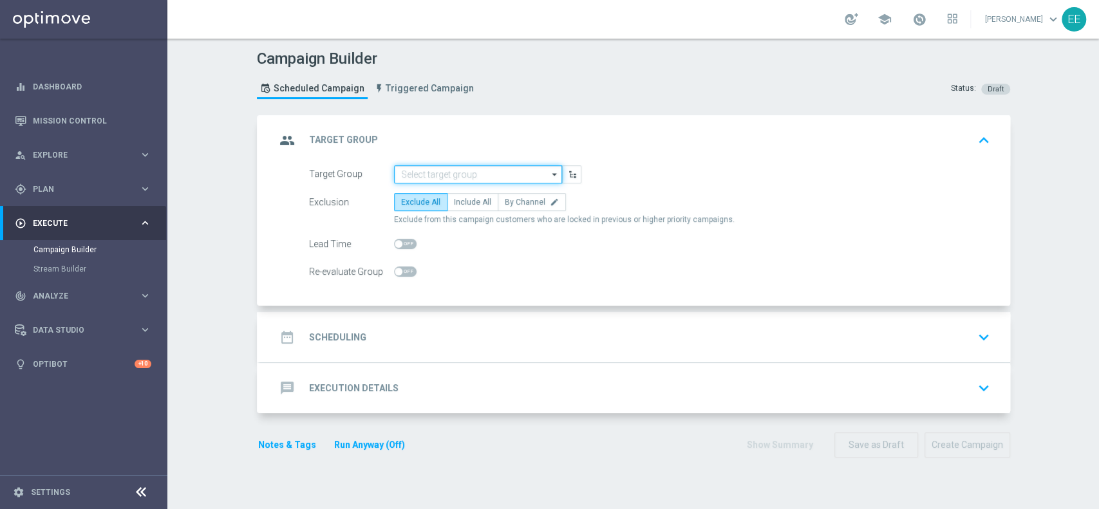
click at [415, 171] on input at bounding box center [478, 175] width 168 height 18
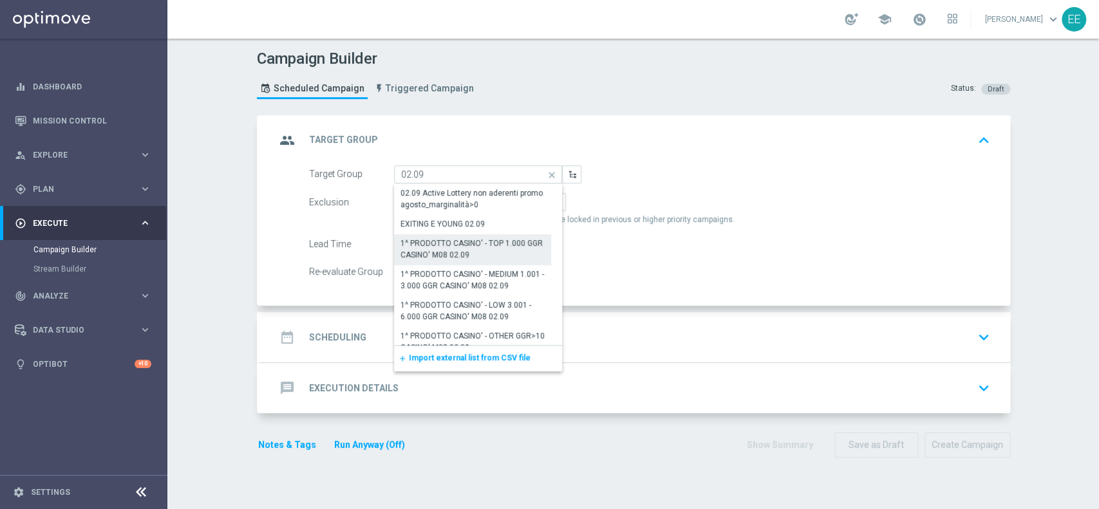
click at [484, 249] on div "1^ PRODOTTO CASINO' - TOP 1.000 GGR CASINO' M08 02.09" at bounding box center [473, 249] width 145 height 23
type input "1^ PRODOTTO CASINO' - TOP 1.000 GGR CASINO' M08 02.09"
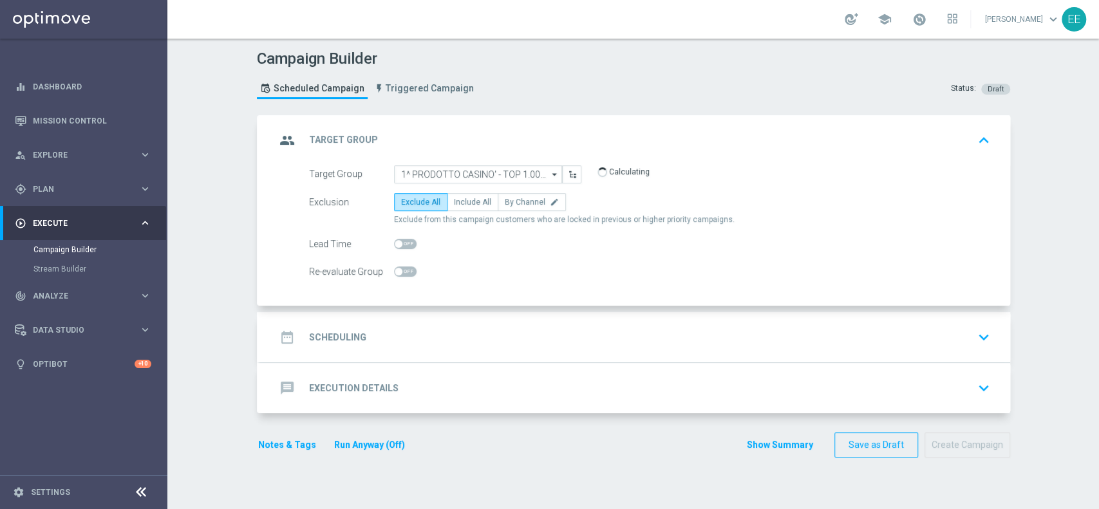
click at [469, 214] on span "Exclude from this campaign customers who are locked in previous or higher prior…" at bounding box center [564, 219] width 341 height 11
click at [470, 201] on span "Include All" at bounding box center [472, 202] width 37 height 9
click at [462, 201] on input "Include All" at bounding box center [458, 204] width 8 height 8
radio input "true"
click at [402, 344] on div "date_range Scheduling keyboard_arrow_down" at bounding box center [635, 337] width 719 height 24
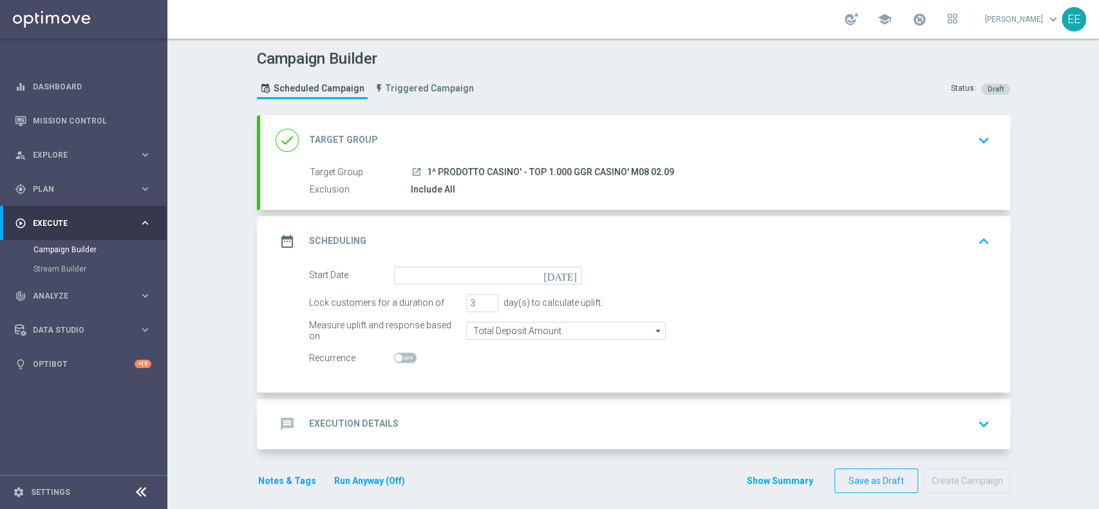
click at [453, 262] on div "date_range Scheduling keyboard_arrow_up" at bounding box center [635, 241] width 750 height 50
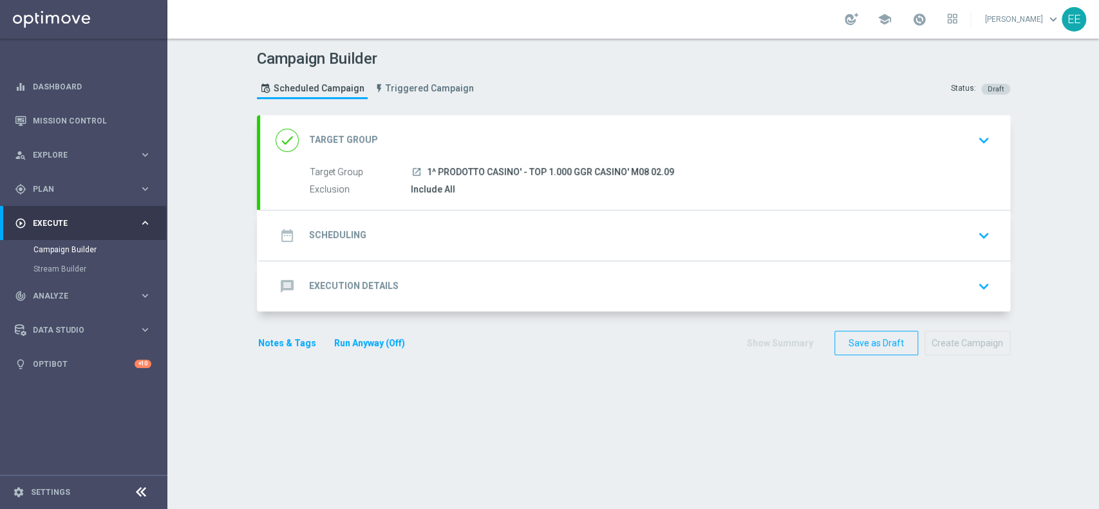
click at [439, 249] on div "date_range Scheduling keyboard_arrow_down" at bounding box center [635, 236] width 750 height 50
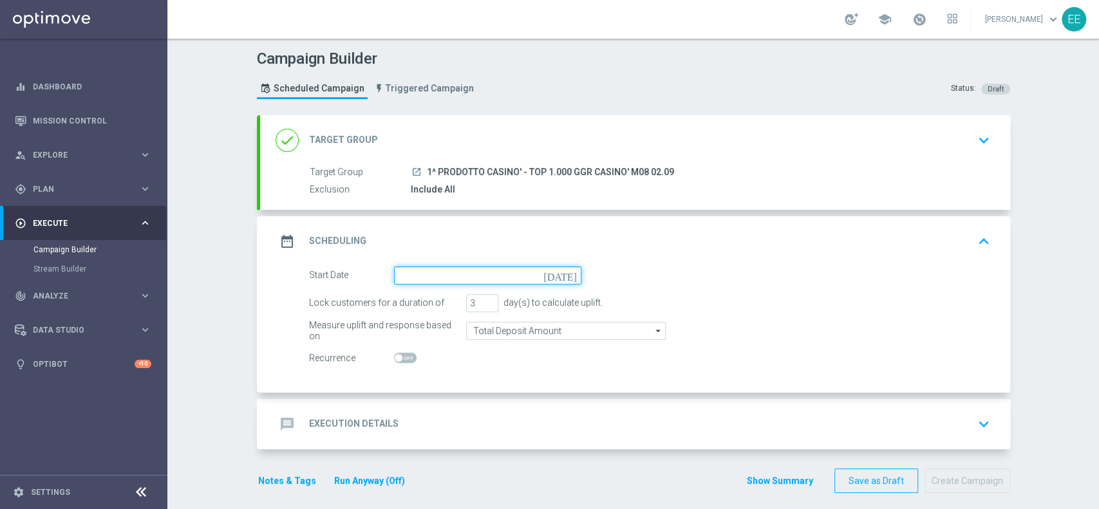
click at [427, 270] on input at bounding box center [487, 276] width 187 height 18
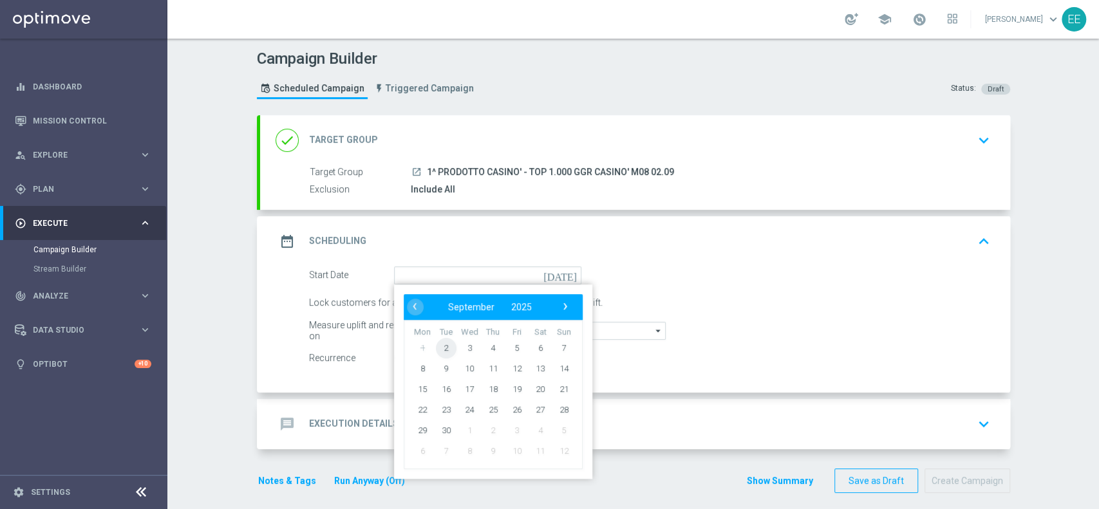
click at [439, 343] on span "2" at bounding box center [445, 347] width 21 height 21
type input "[DATE]"
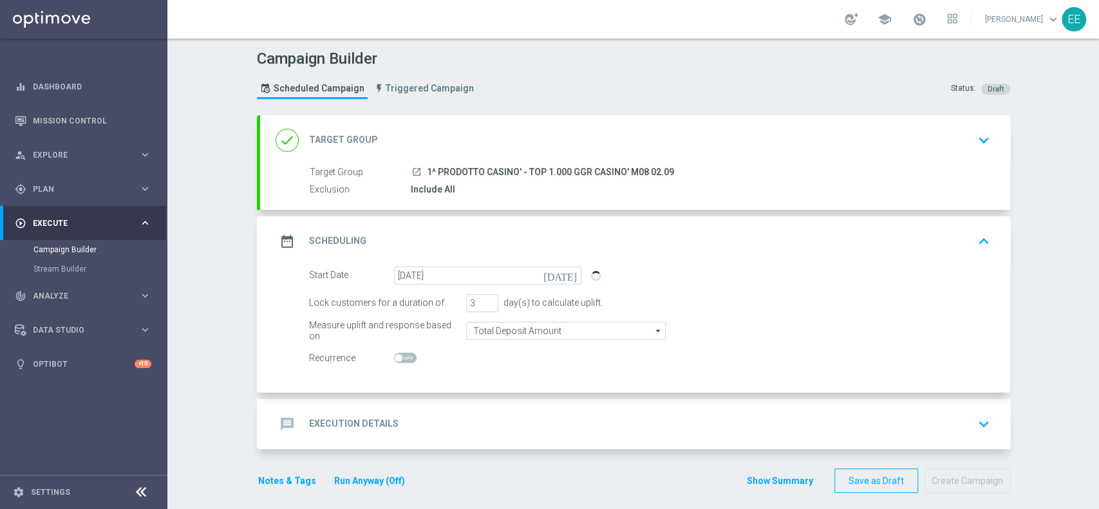
click at [432, 399] on div "message Execution Details keyboard_arrow_down" at bounding box center [635, 424] width 750 height 50
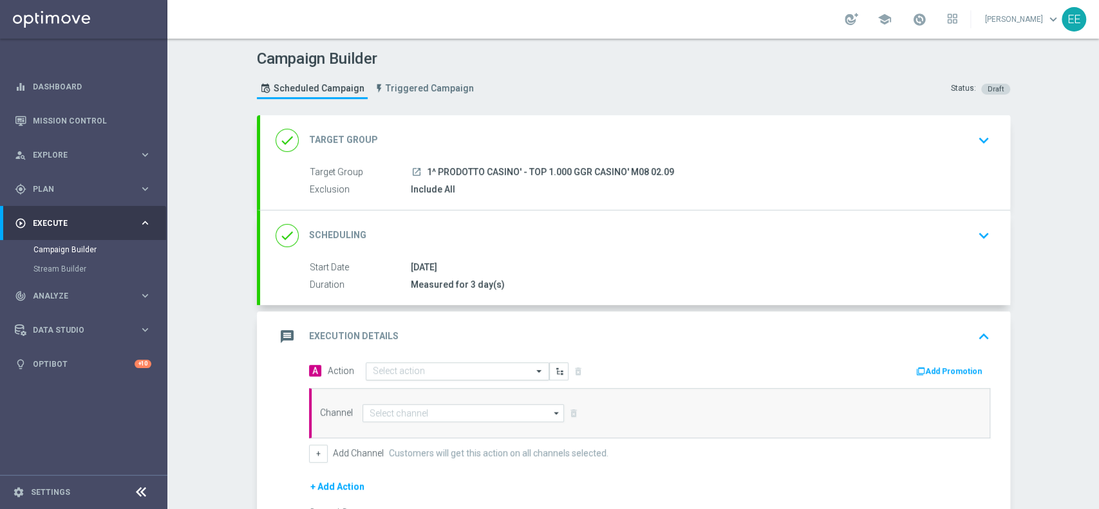
click at [440, 366] on input "text" at bounding box center [445, 371] width 144 height 11
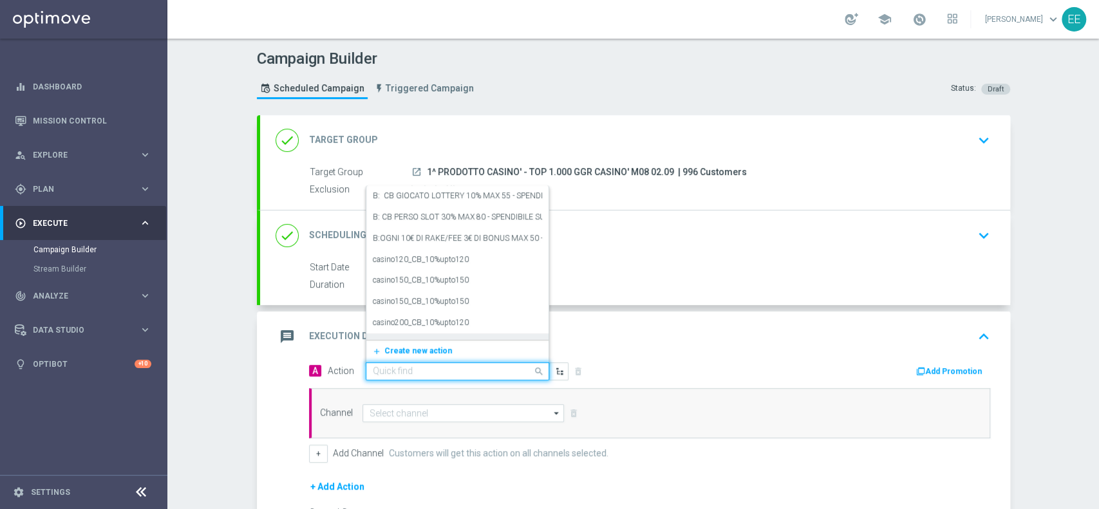
paste input "CASINOCB0209-1"
type input "CASINOCB0209-1"
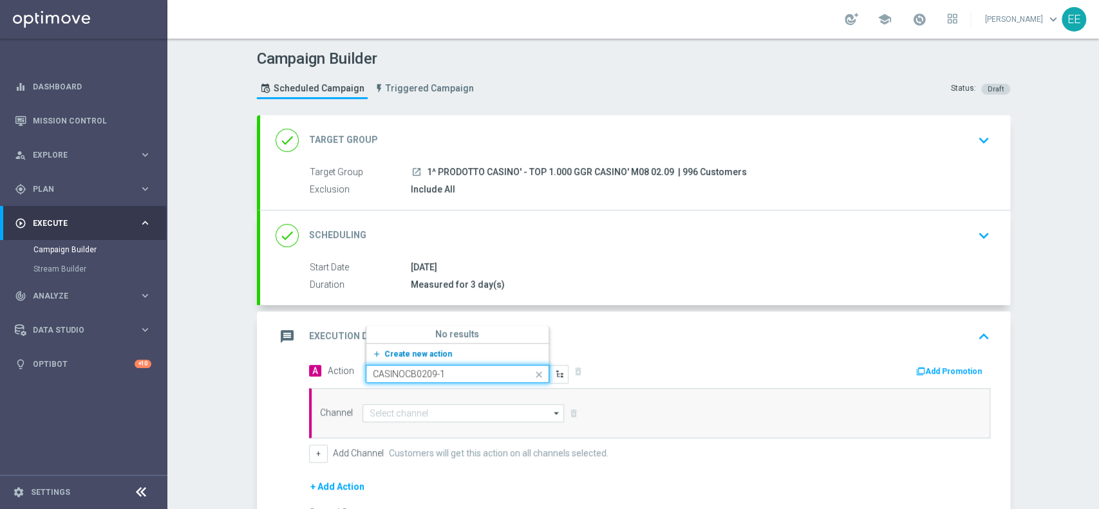
click at [413, 350] on span "Create new action" at bounding box center [418, 354] width 68 height 9
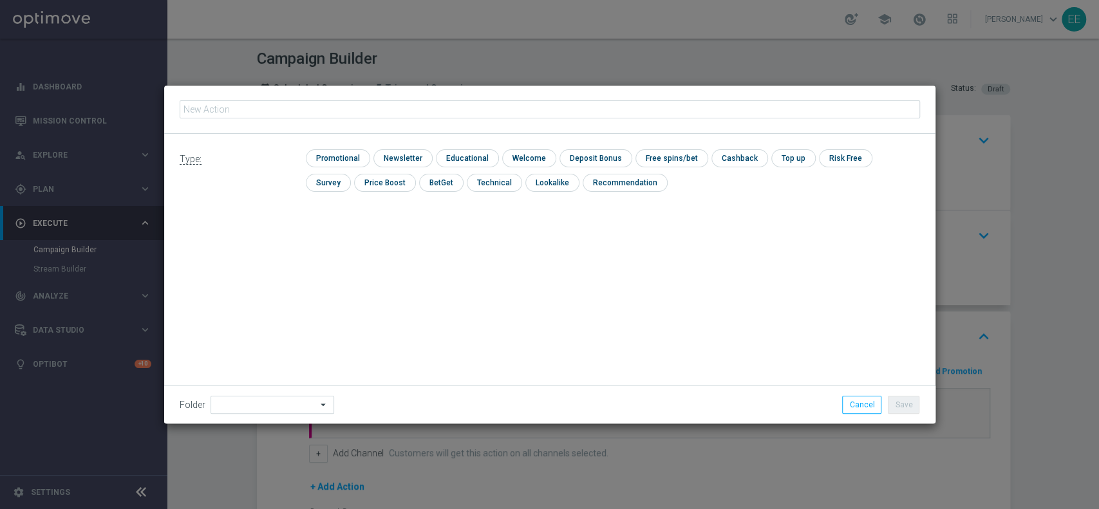
click at [395, 116] on input "text" at bounding box center [550, 109] width 741 height 18
type input "CB PERSO CASINO' 30% MAX 500 EURO - SPENDIBILE SLOT"
click at [355, 163] on input "checkbox" at bounding box center [336, 157] width 61 height 17
checkbox input "true"
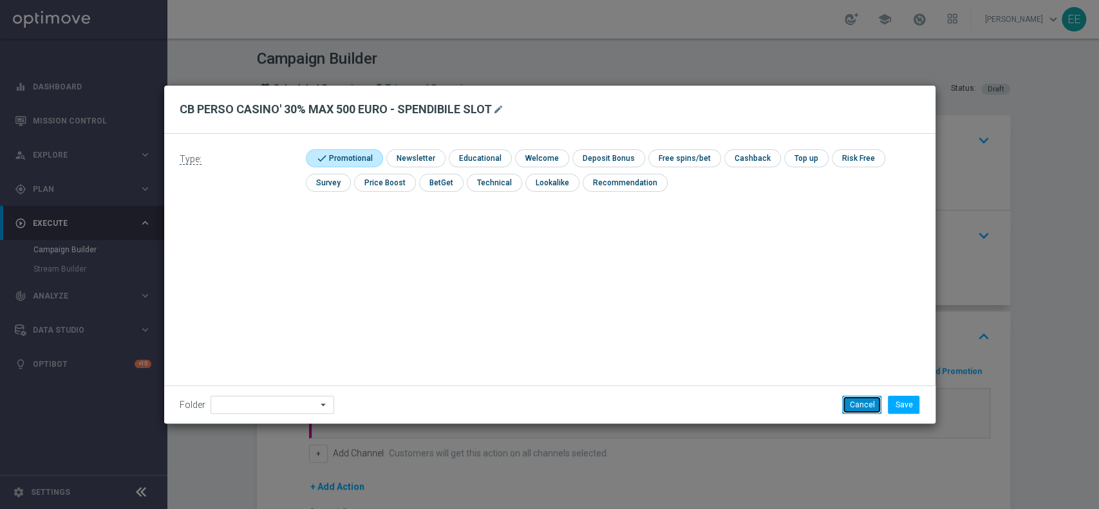
click at [862, 405] on button "Cancel" at bounding box center [861, 405] width 39 height 18
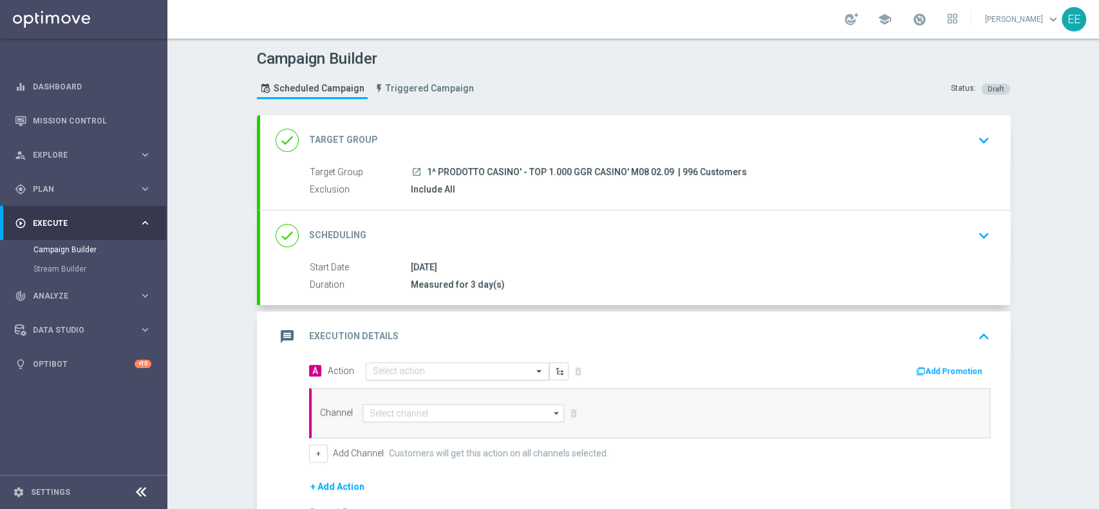
click at [407, 368] on input "text" at bounding box center [445, 371] width 144 height 11
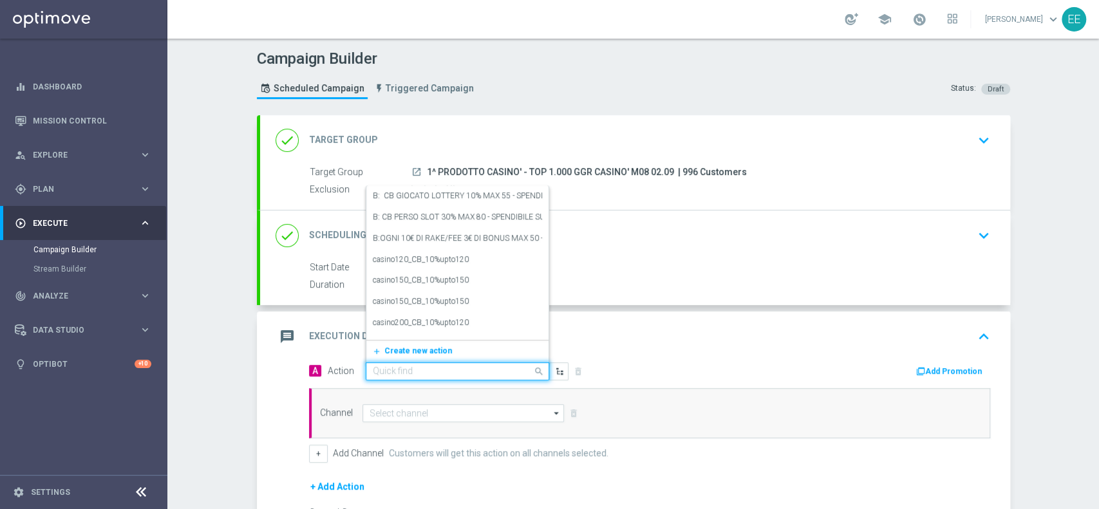
paste input "CB PERSO CASINO' 30% MAX 500 EURO - SPENDIBILE SLOT"
type input "CB PERSO CASINO' 30% MAX 500 EURO - SPENDIBILE SLOT"
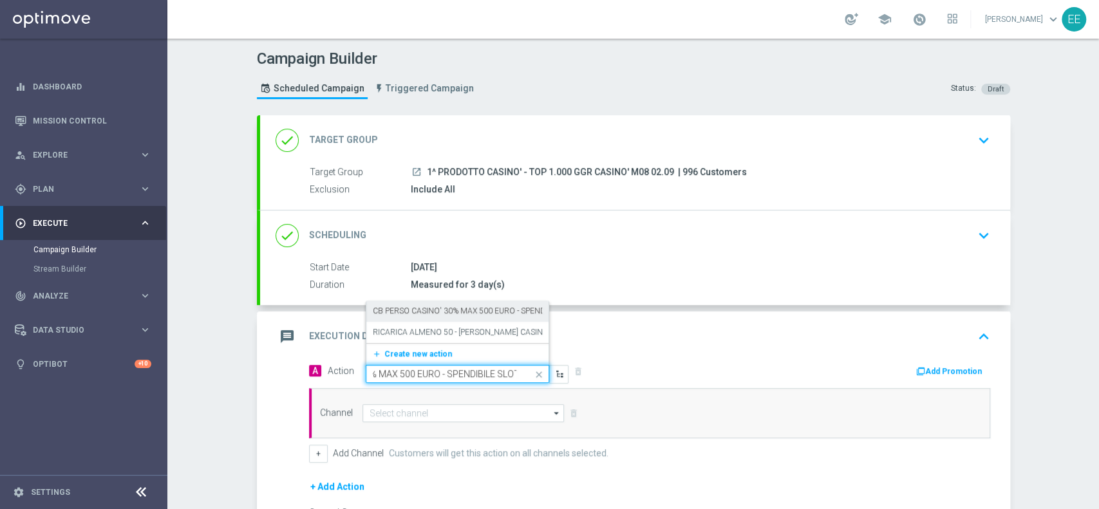
click at [467, 309] on label "CB PERSO CASINO' 30% MAX 500 EURO - SPENDIBILE SLOT" at bounding box center [478, 311] width 211 height 11
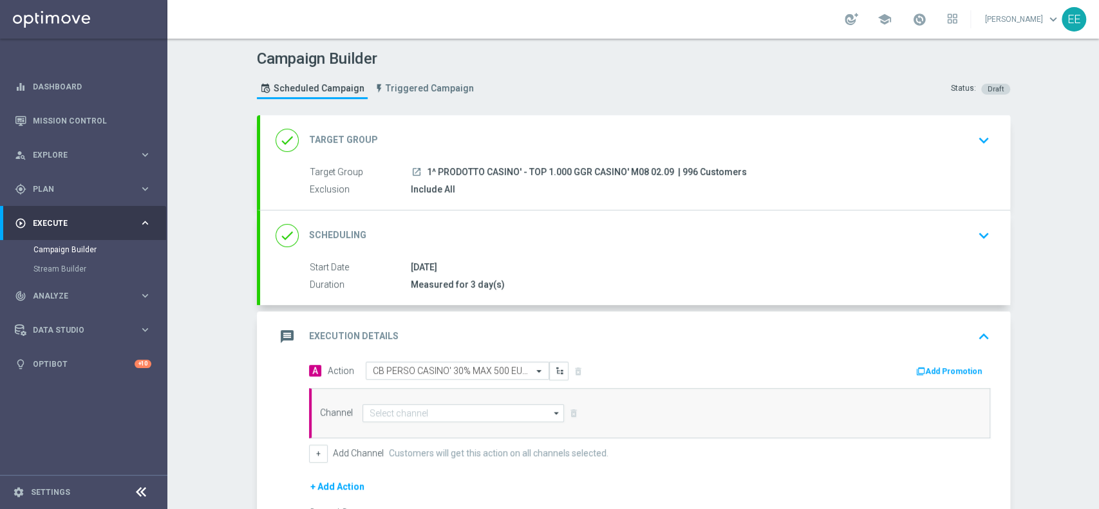
scroll to position [0, 0]
click at [941, 370] on button "Add Promotion" at bounding box center [950, 372] width 71 height 14
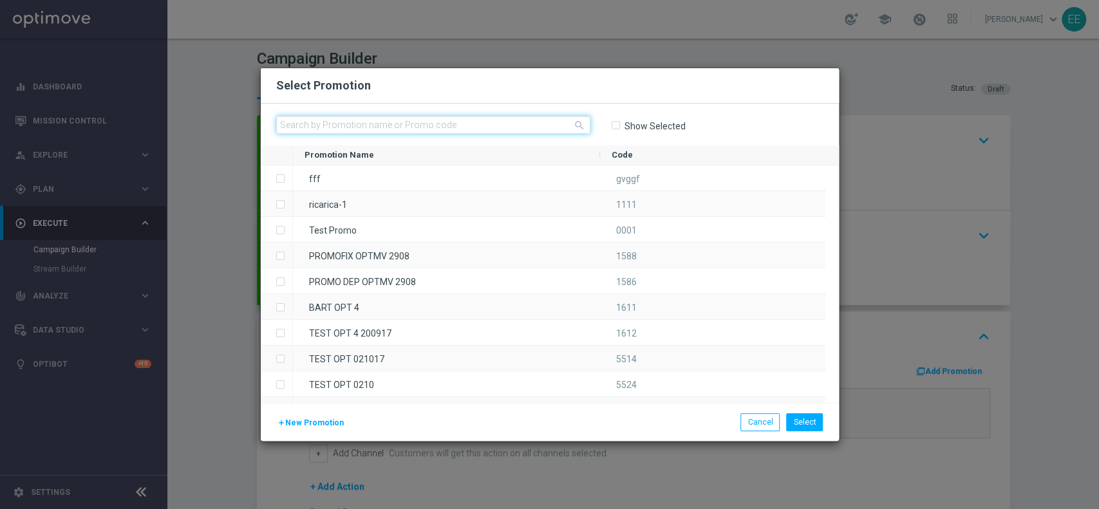
click at [375, 132] on input "text" at bounding box center [433, 125] width 314 height 18
paste input "CASINOCB0209-1"
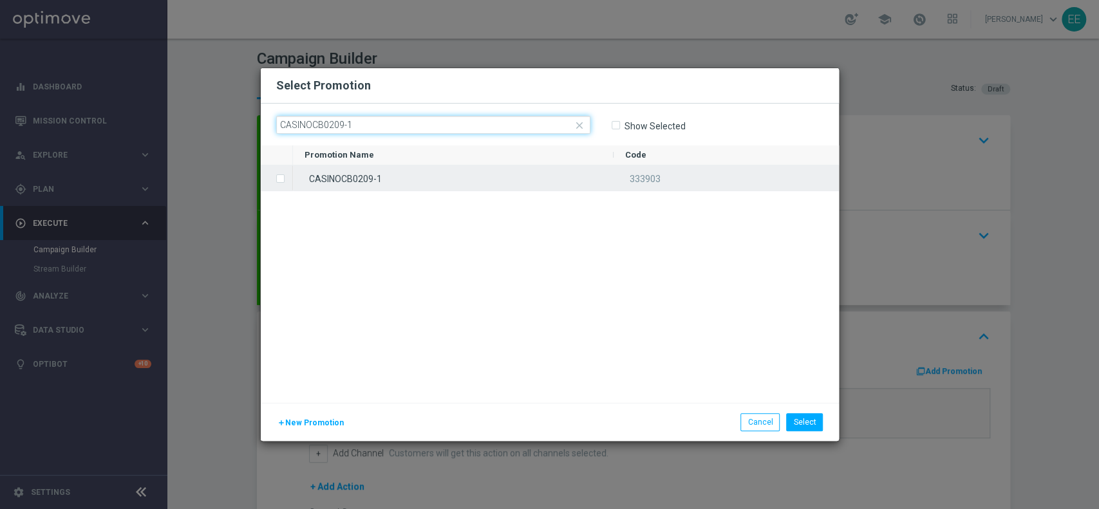
type input "CASINOCB0209-1"
click at [426, 174] on div "CASINOCB0209-1" at bounding box center [453, 178] width 321 height 25
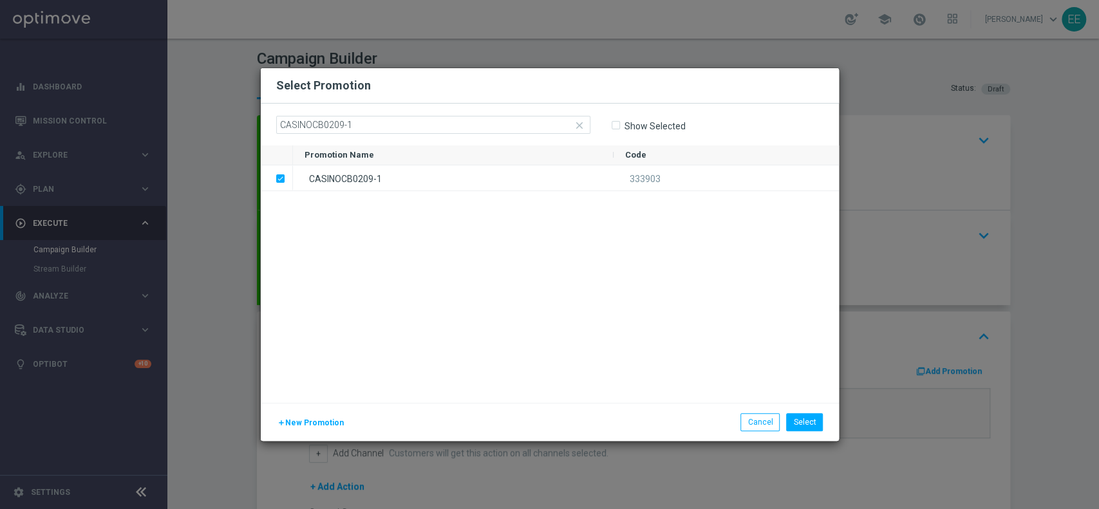
drag, startPoint x: 812, startPoint y: 426, endPoint x: 815, endPoint y: 435, distance: 8.8
click at [815, 435] on div "add New Promotion Select Cancel" at bounding box center [550, 422] width 578 height 38
click at [811, 428] on button "Select" at bounding box center [804, 422] width 37 height 18
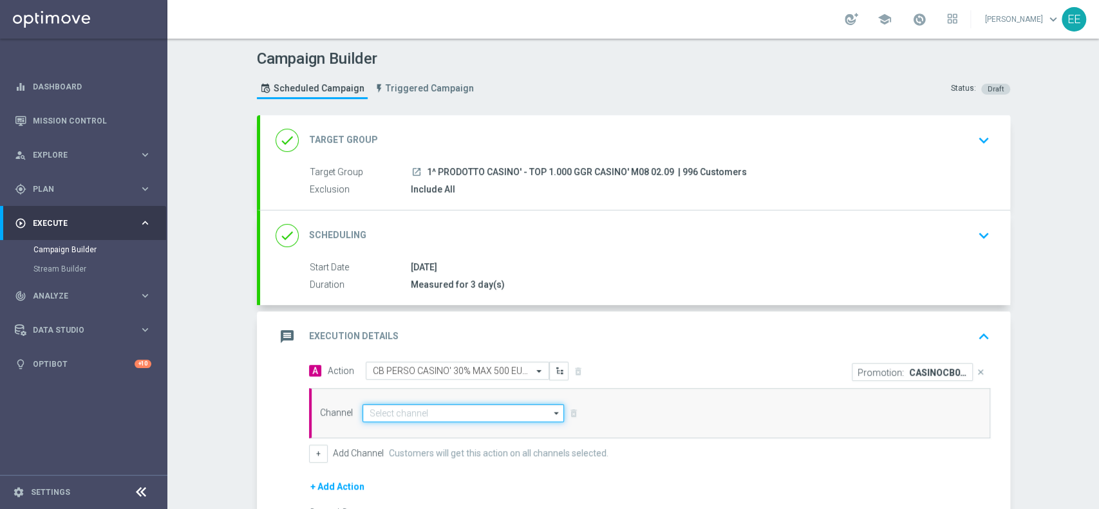
click at [468, 409] on input at bounding box center [464, 413] width 202 height 18
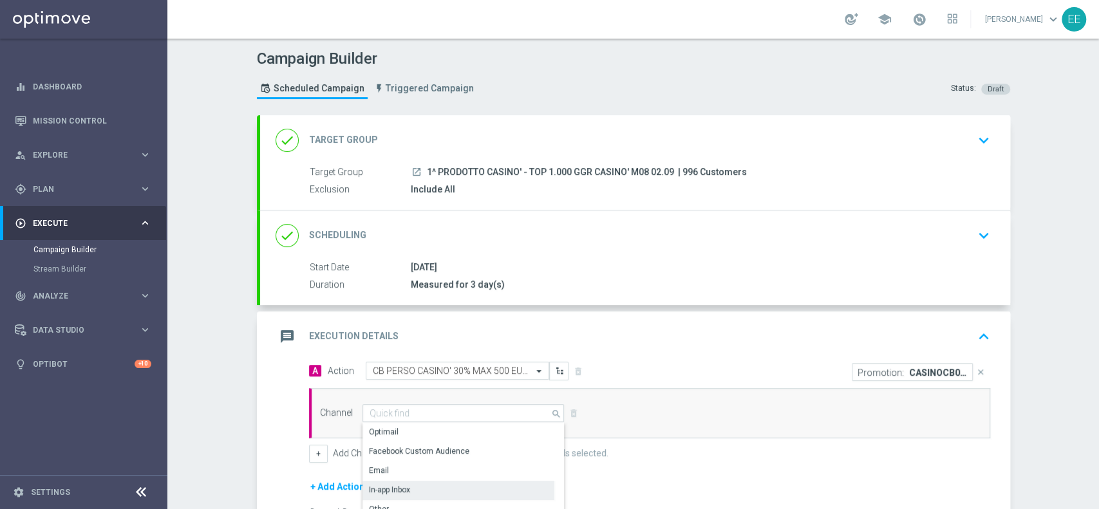
click at [377, 484] on div "In-app Inbox" at bounding box center [389, 490] width 41 height 12
type input "In-app Inbox"
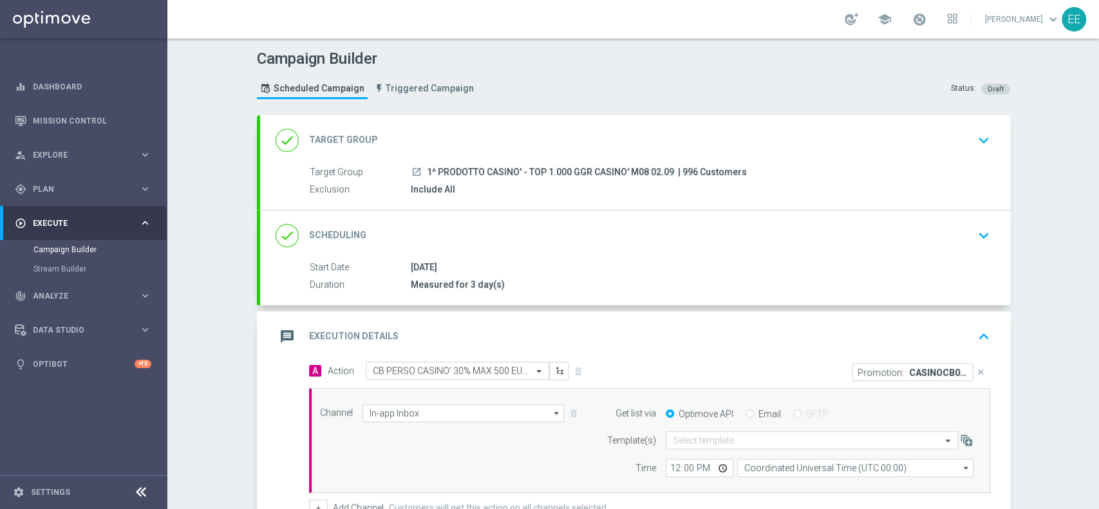
click at [746, 413] on input "Email" at bounding box center [750, 415] width 8 height 8
radio input "true"
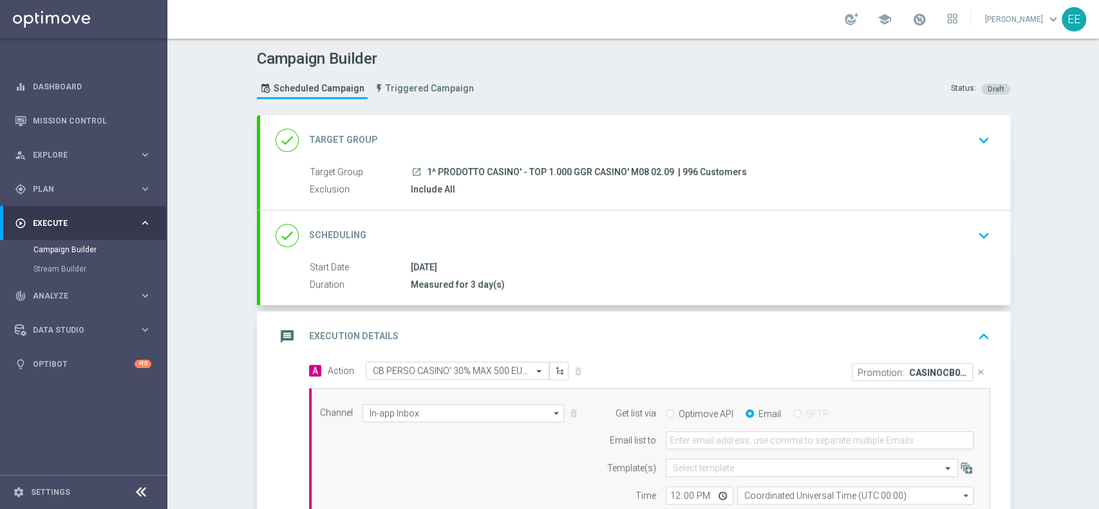
scroll to position [238, 0]
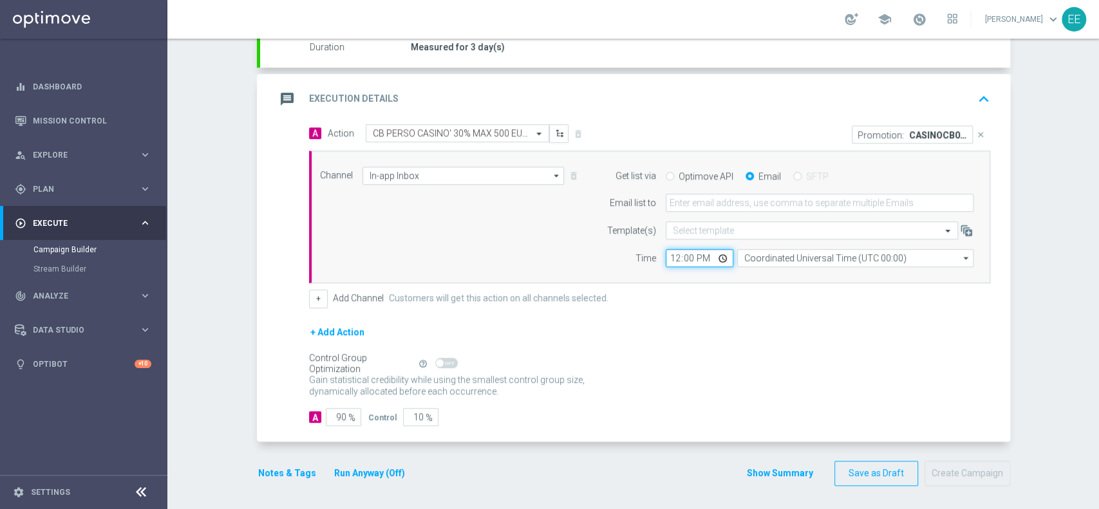
click at [674, 260] on input "12:00" at bounding box center [700, 258] width 68 height 18
type input "14:00"
click at [926, 25] on span at bounding box center [920, 19] width 14 height 14
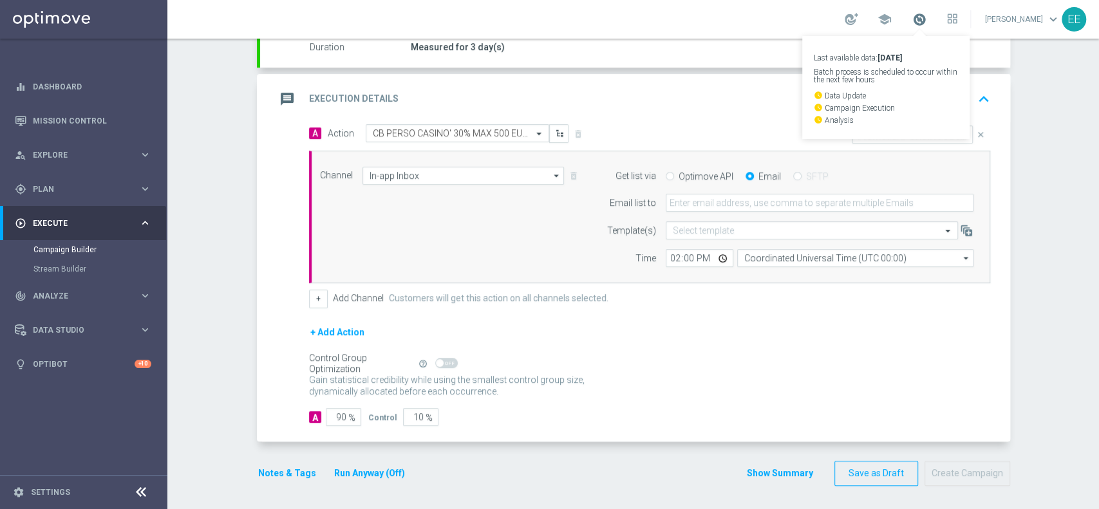
click at [926, 23] on span at bounding box center [920, 19] width 14 height 14
click at [314, 305] on button "+" at bounding box center [318, 299] width 19 height 18
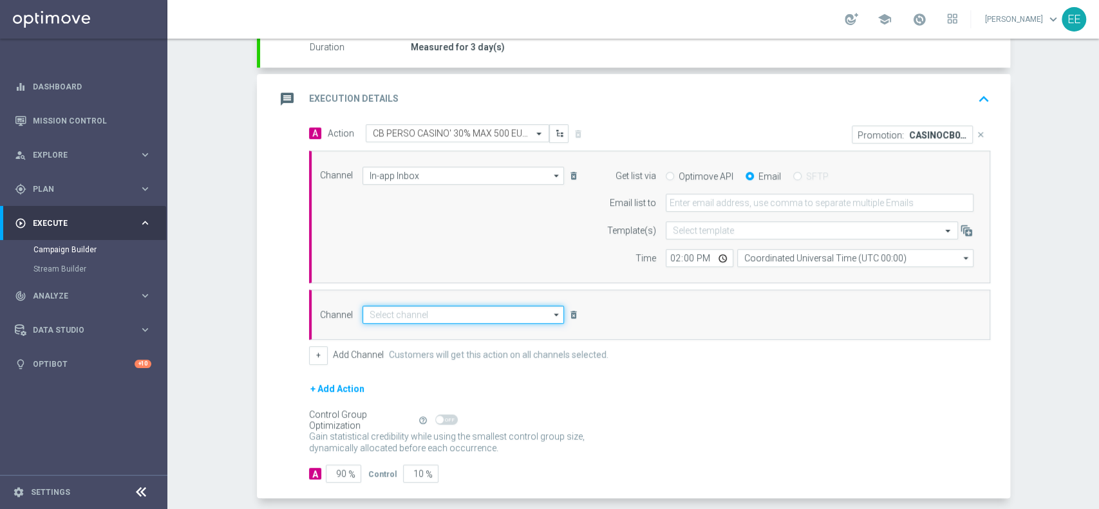
click at [413, 312] on input at bounding box center [464, 315] width 202 height 18
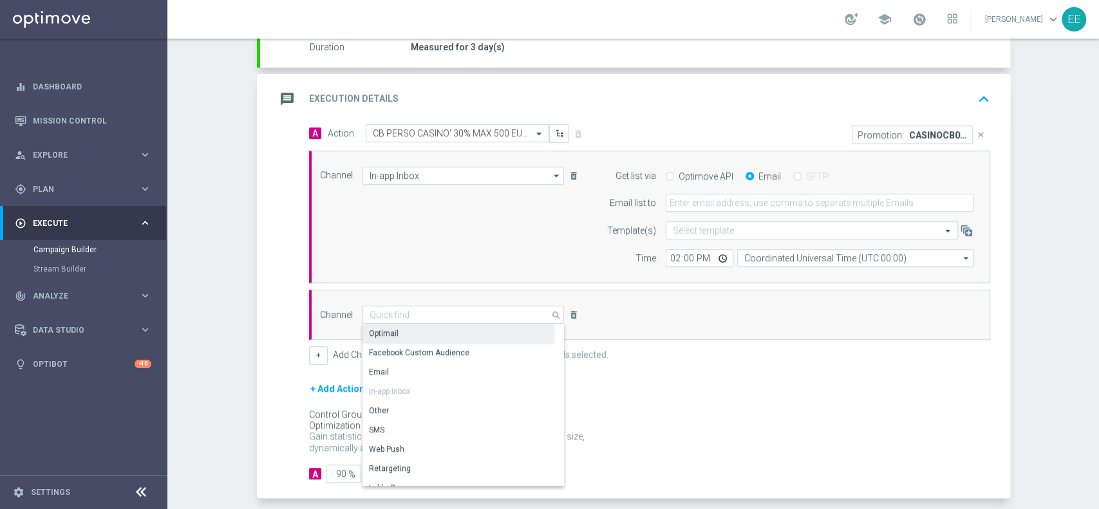
click at [415, 330] on div "Optimail" at bounding box center [459, 334] width 192 height 18
type input "Optimail"
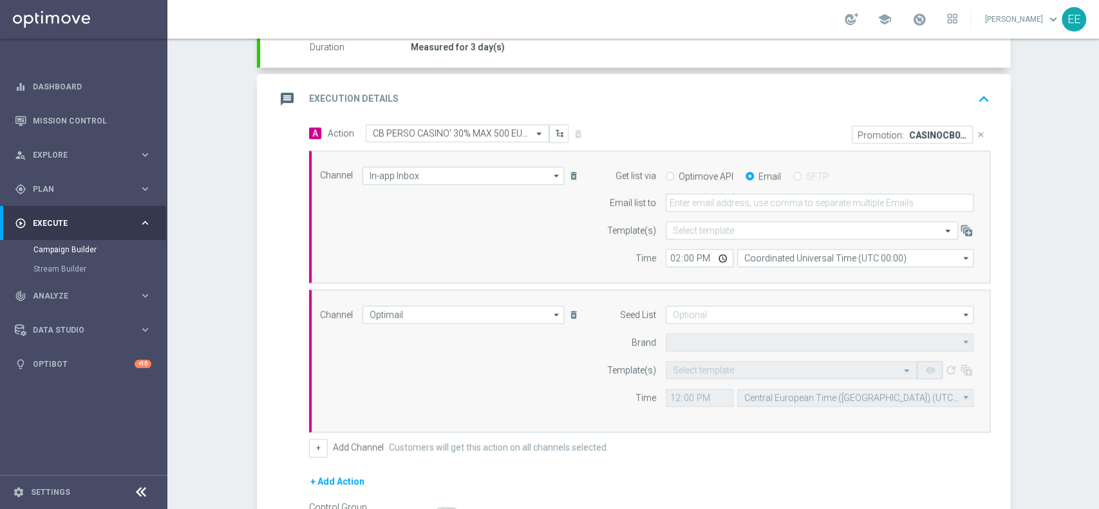
type input "Sisal Marketing"
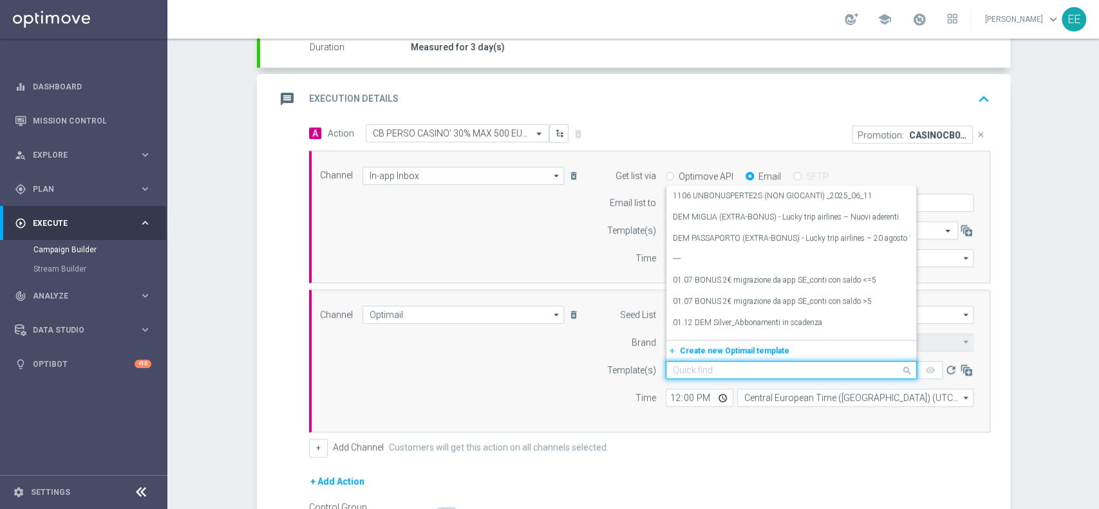
click at [695, 372] on input "text" at bounding box center [778, 370] width 211 height 11
paste input "CASINOCB0209-1"
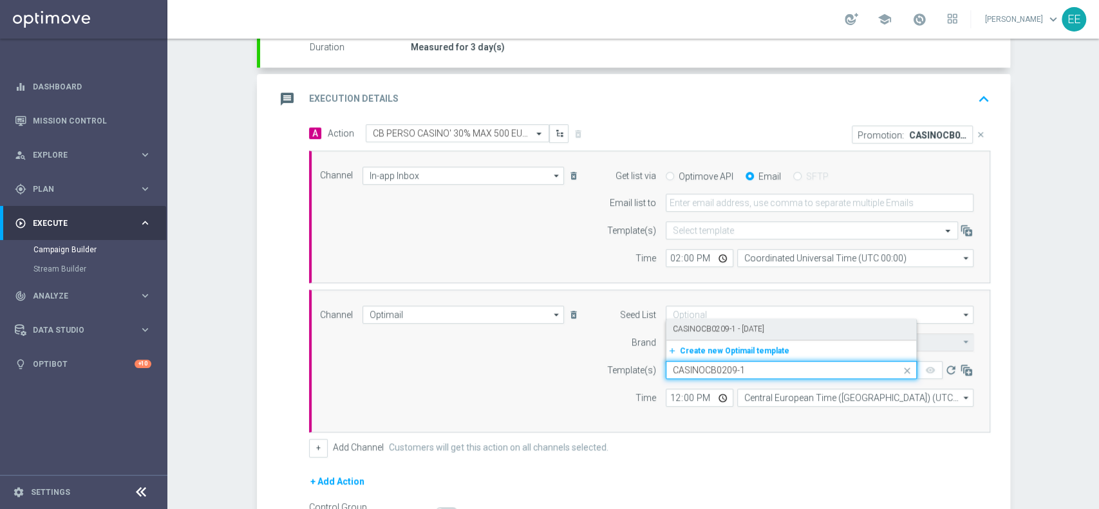
click at [764, 325] on label "CASINOCB0209-1 - [DATE]" at bounding box center [718, 329] width 91 height 11
type input "CASINOCB0209-1"
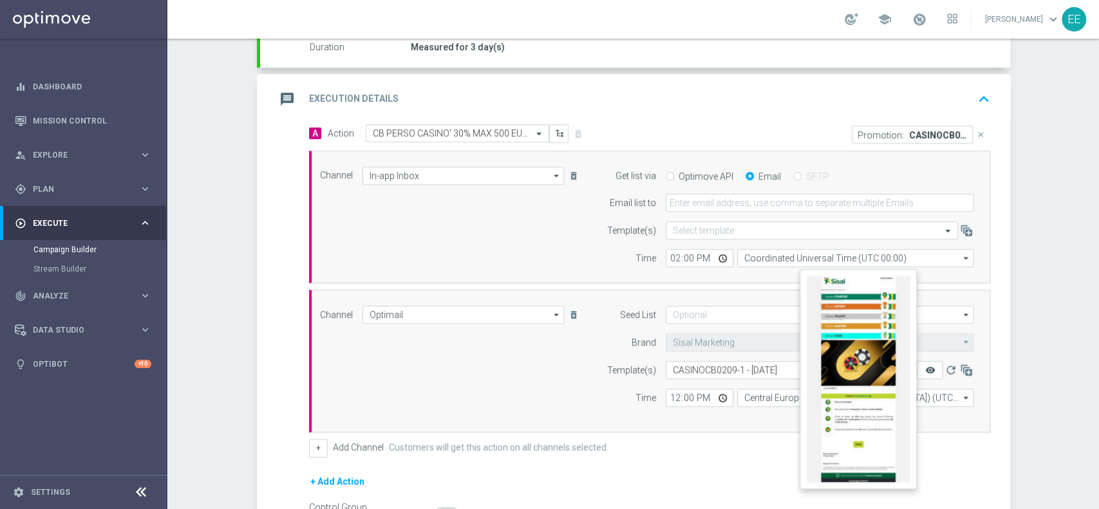
click at [927, 368] on icon "remove_red_eye" at bounding box center [930, 370] width 10 height 10
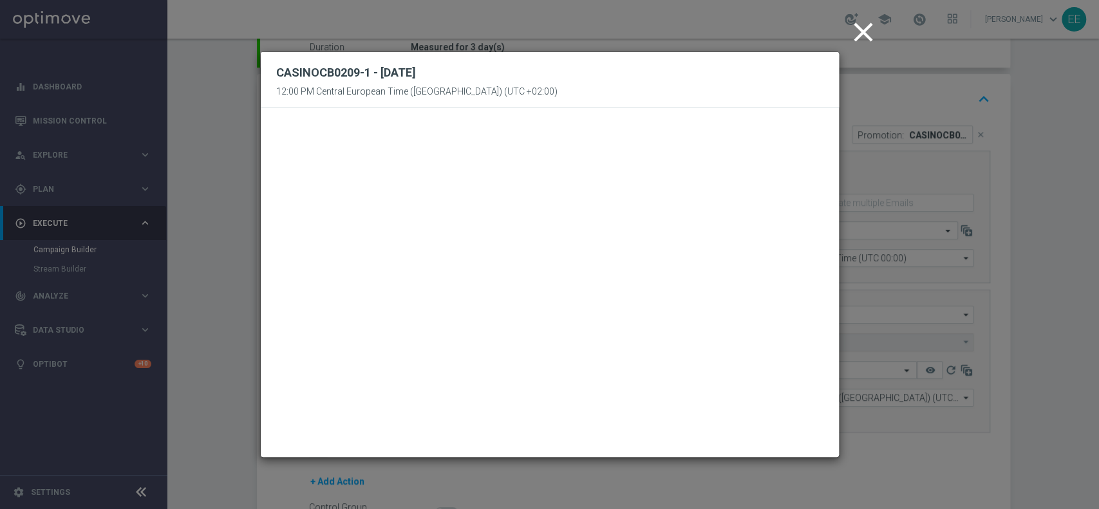
click at [861, 37] on icon "close" at bounding box center [863, 32] width 32 height 32
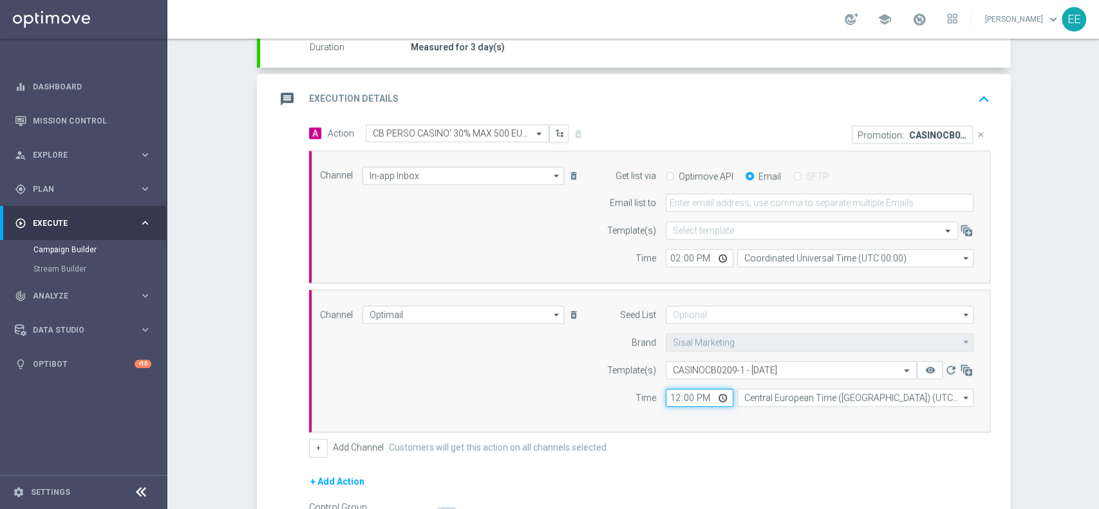
click at [668, 397] on input "12:00" at bounding box center [700, 398] width 68 height 18
type input "18:00"
click at [539, 387] on div "Channel Optimail Optimail arrow_drop_down Show Selected 1 of 20 Optimail" at bounding box center [647, 361] width 674 height 111
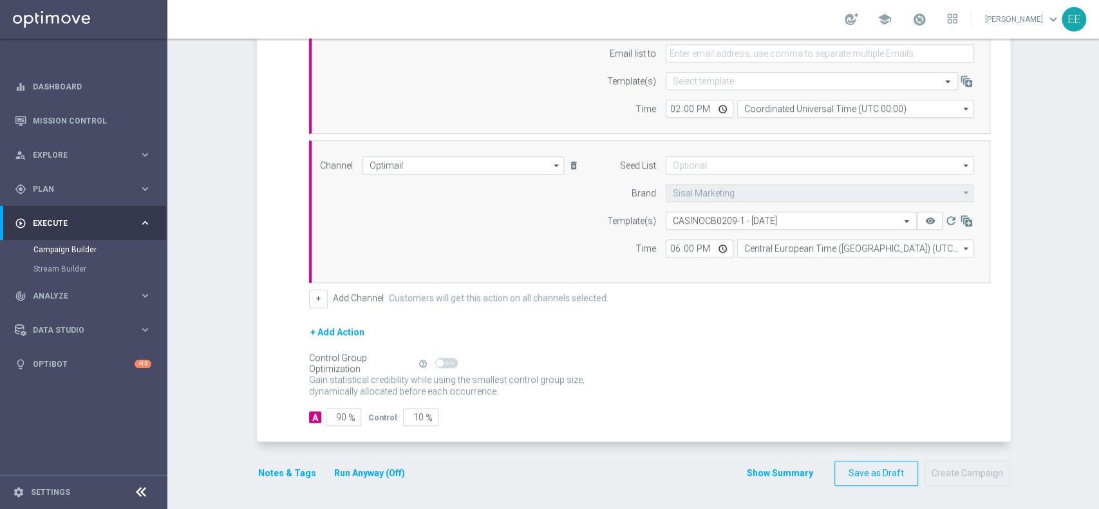
click at [294, 475] on button "Notes & Tags" at bounding box center [287, 474] width 61 height 16
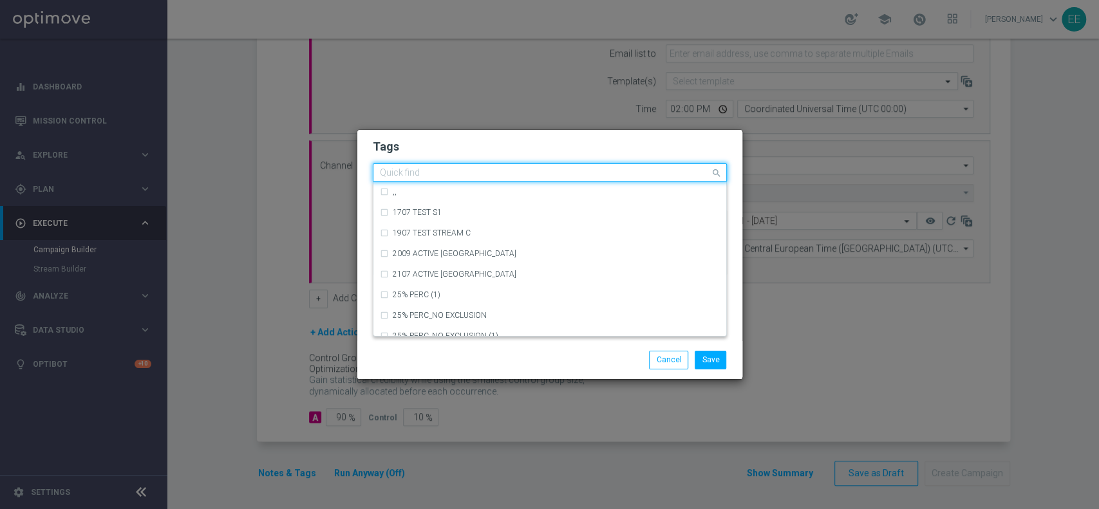
click at [462, 179] on div at bounding box center [544, 174] width 332 height 13
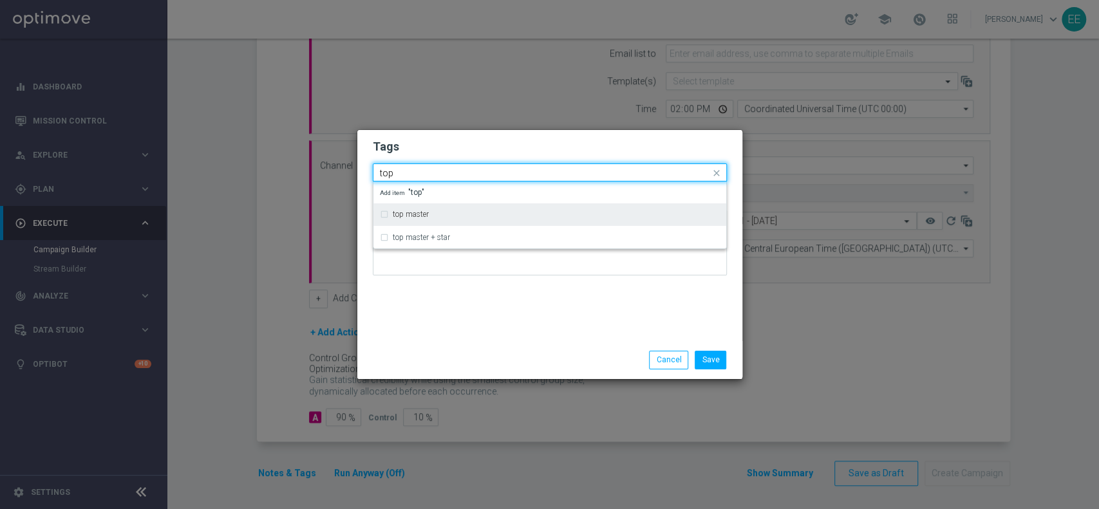
click at [428, 209] on div "top master" at bounding box center [550, 214] width 340 height 21
type input "top"
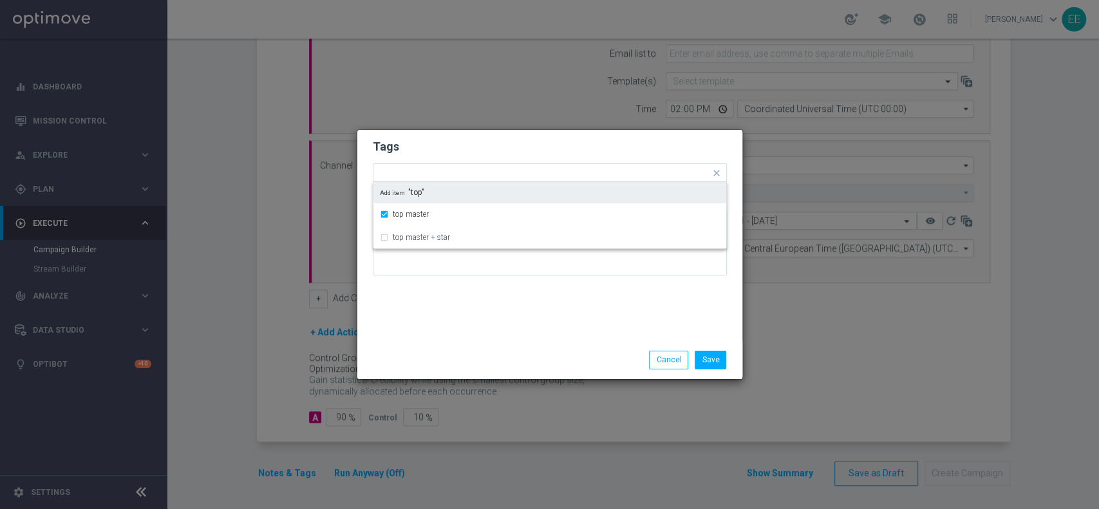
click at [505, 153] on h2 "Tags" at bounding box center [550, 146] width 354 height 15
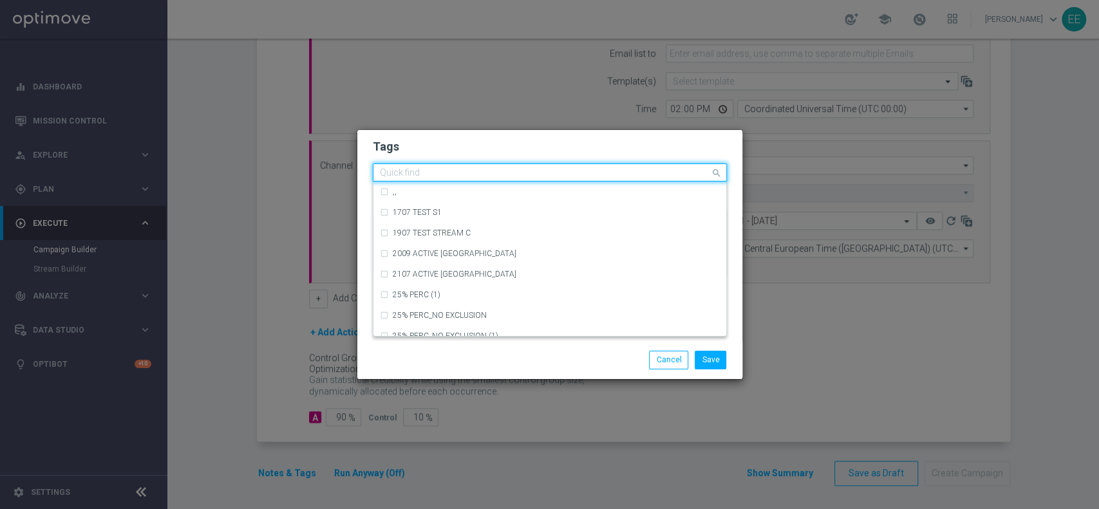
click at [520, 168] on input "text" at bounding box center [545, 173] width 330 height 11
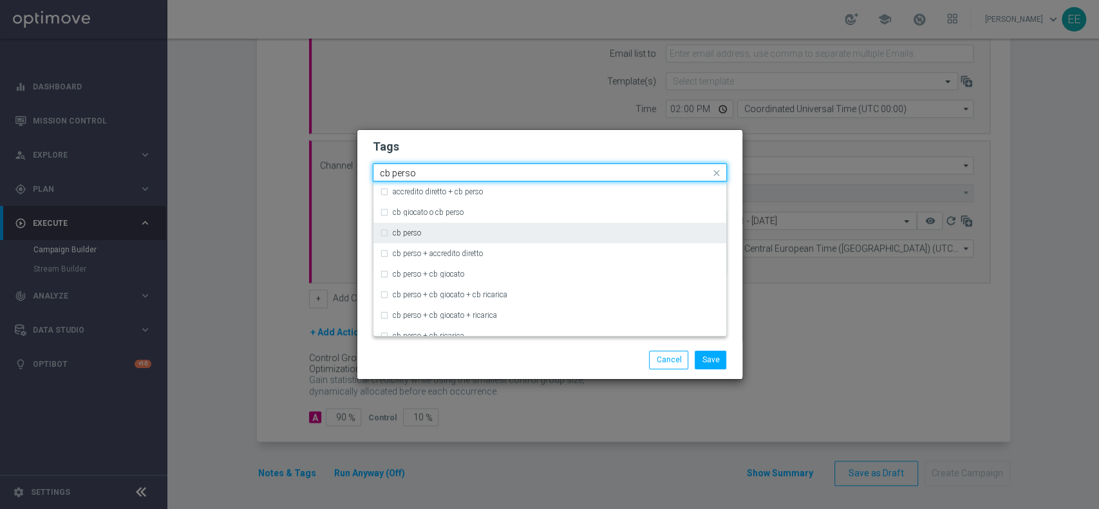
click at [446, 232] on div "cb perso" at bounding box center [556, 233] width 327 height 8
type input "cb perso"
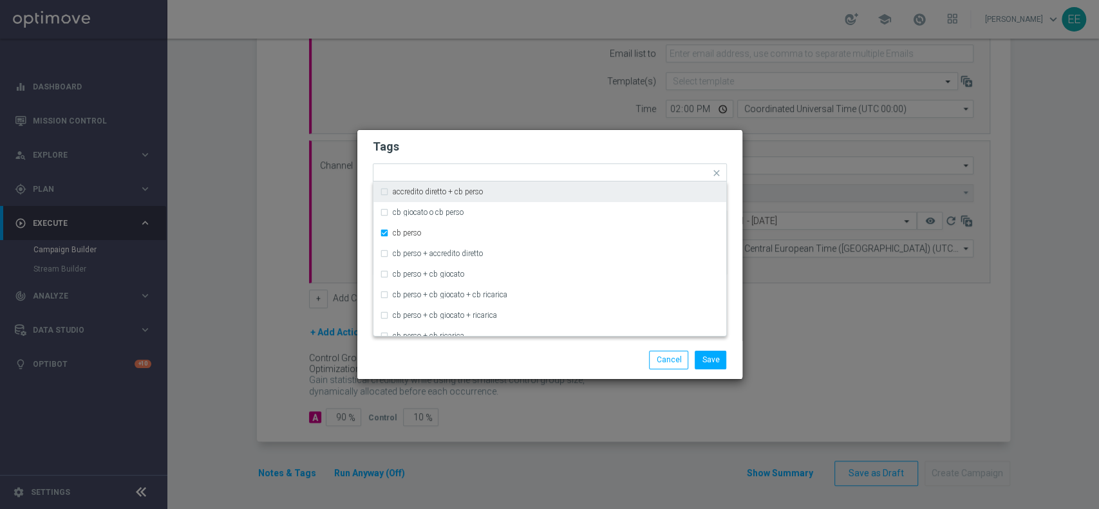
click at [552, 145] on h2 "Tags" at bounding box center [550, 146] width 354 height 15
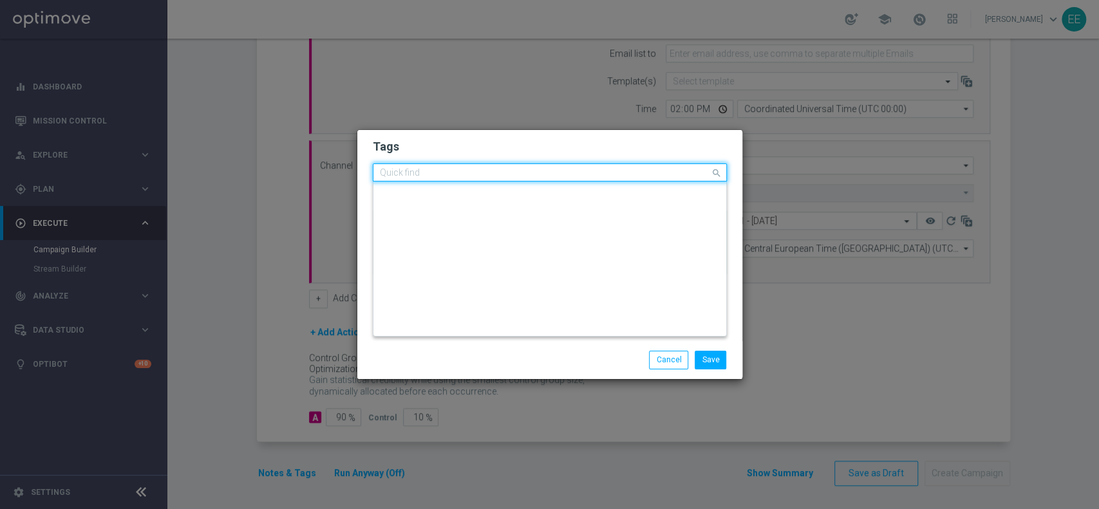
click at [560, 167] on div "Quick find × top master × [PERSON_NAME]" at bounding box center [542, 173] width 337 height 16
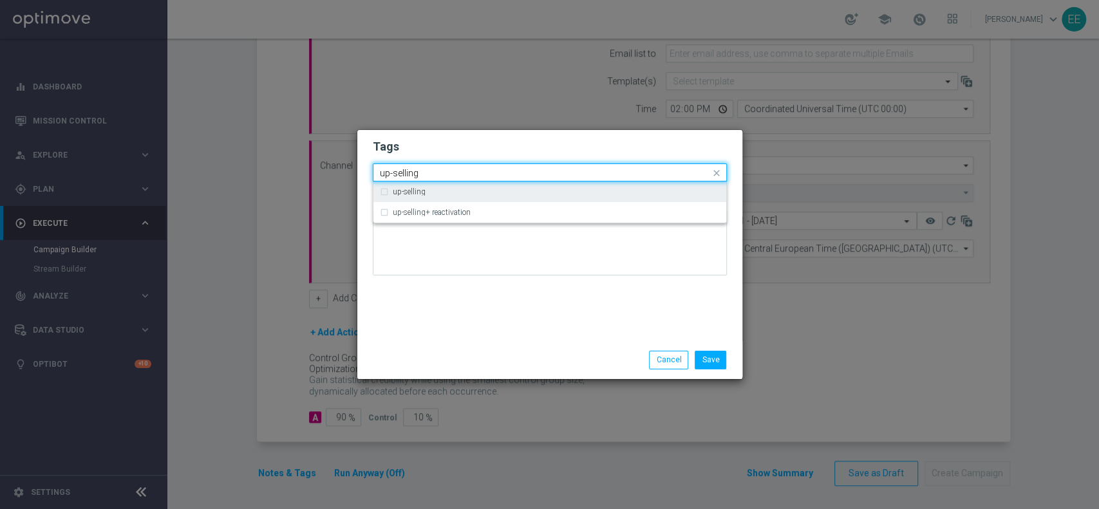
click at [484, 193] on div "up-selling" at bounding box center [556, 192] width 327 height 8
type input "up-selling"
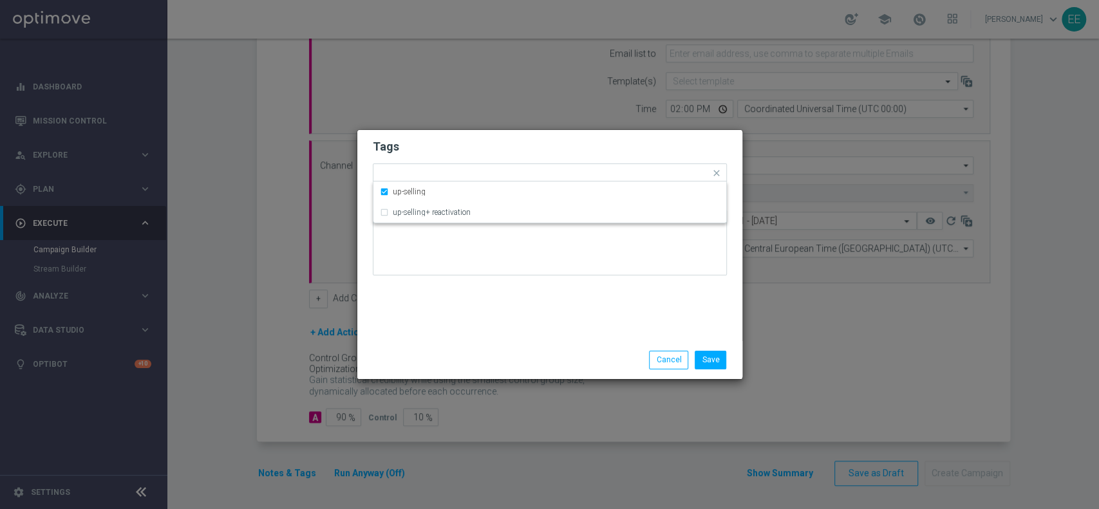
click at [492, 154] on h2 "Tags" at bounding box center [550, 146] width 354 height 15
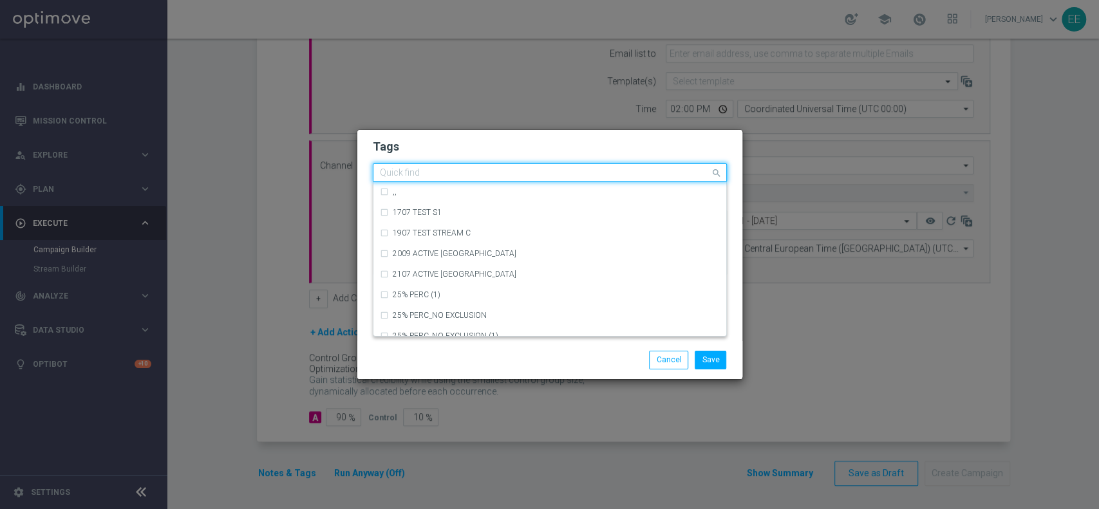
click at [574, 175] on input "text" at bounding box center [545, 173] width 330 height 11
click at [562, 155] on form "Tags Quick find × top master × [PERSON_NAME] × up-selling ,, 1707 TEST S1 1907 …" at bounding box center [550, 210] width 354 height 149
click at [603, 175] on input "text" at bounding box center [545, 173] width 330 height 11
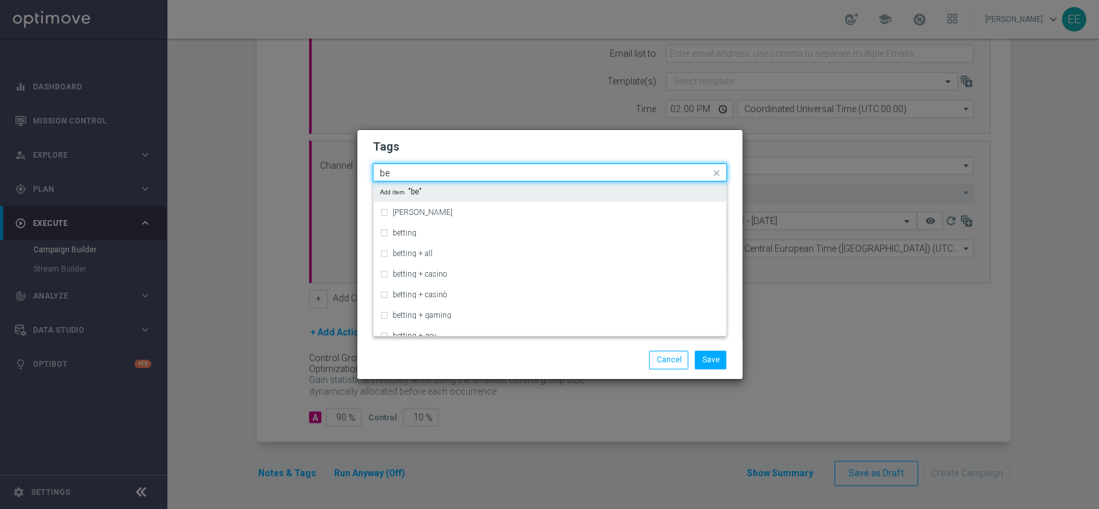
type input "b"
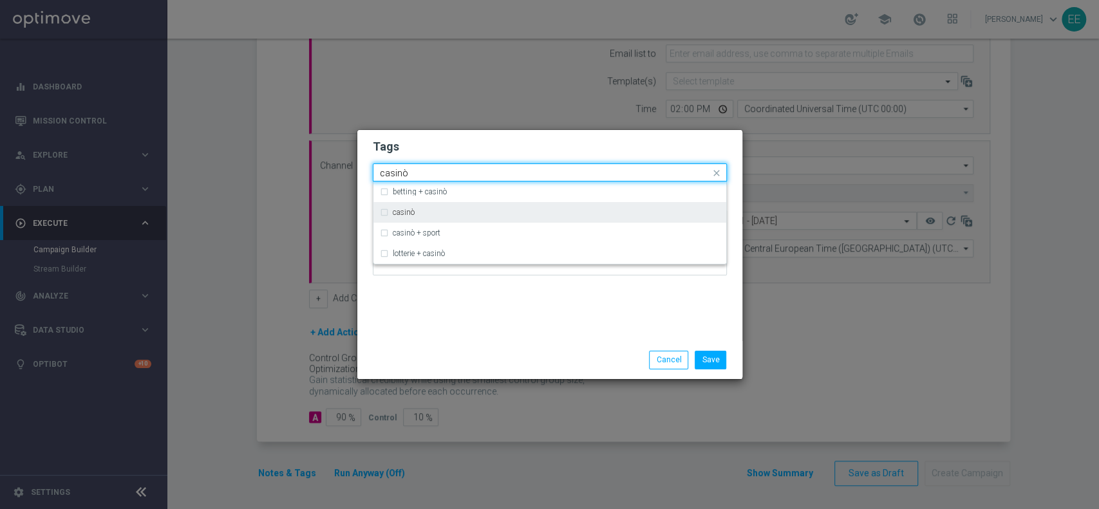
click at [469, 215] on div "casinò" at bounding box center [556, 213] width 327 height 8
type input "casinò"
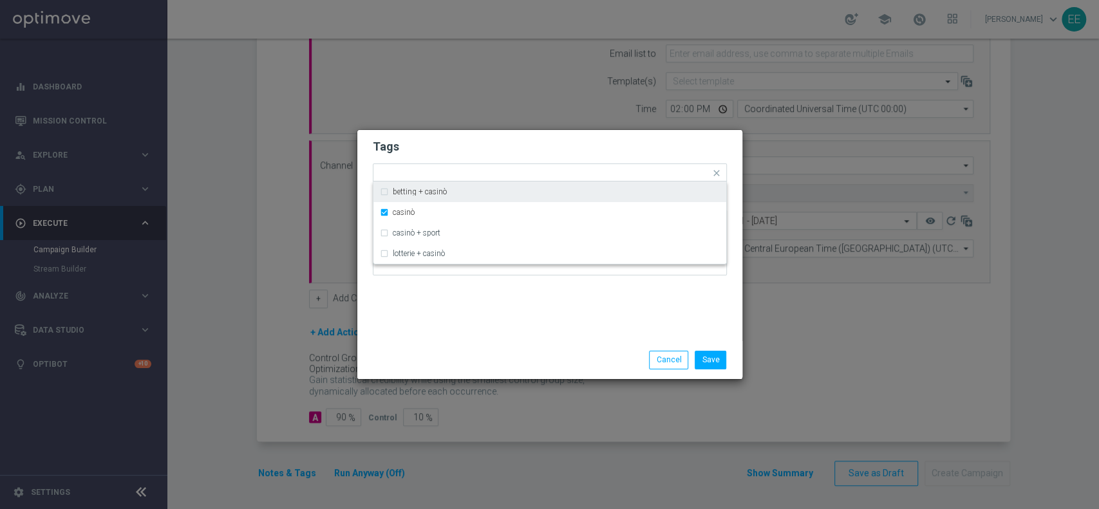
click at [594, 150] on h2 "Tags" at bounding box center [550, 146] width 354 height 15
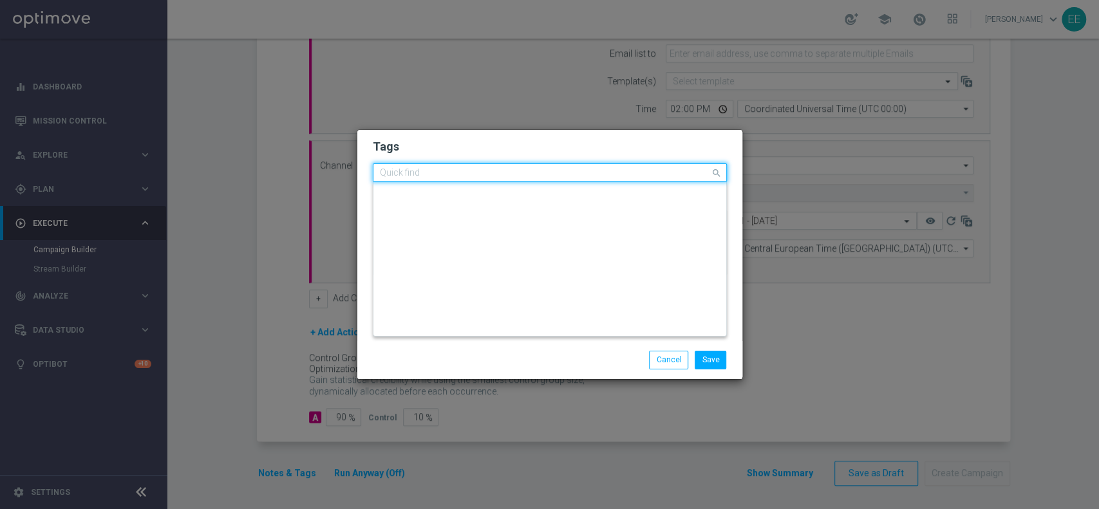
click at [643, 182] on ng-select "Quick find × top master × [PERSON_NAME] × up-selling × casinò CASINO_NPND_new C…" at bounding box center [550, 173] width 354 height 18
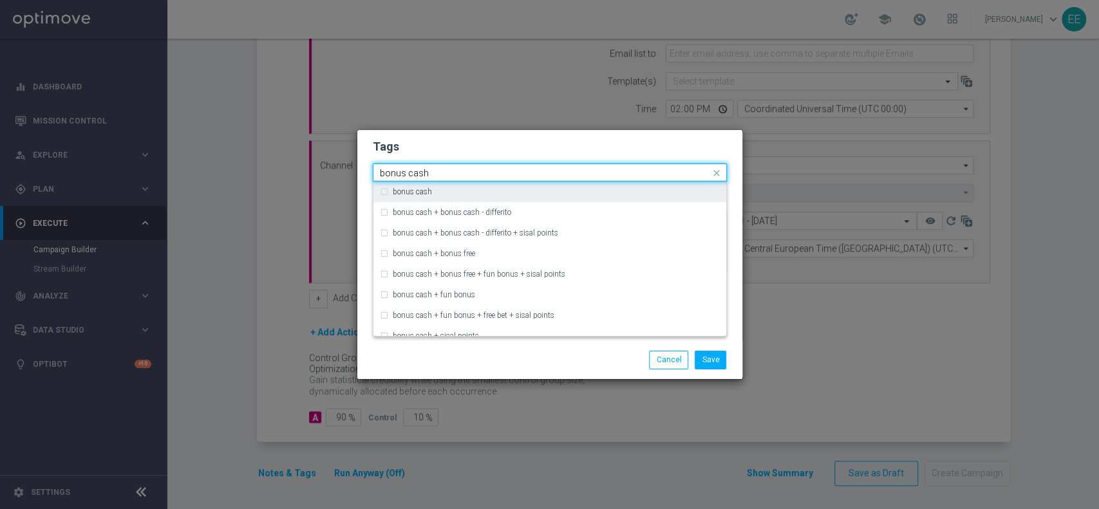
drag, startPoint x: 616, startPoint y: 183, endPoint x: 643, endPoint y: 182, distance: 27.7
click at [643, 182] on div "bonus cash" at bounding box center [550, 192] width 340 height 21
type input "bonus cash"
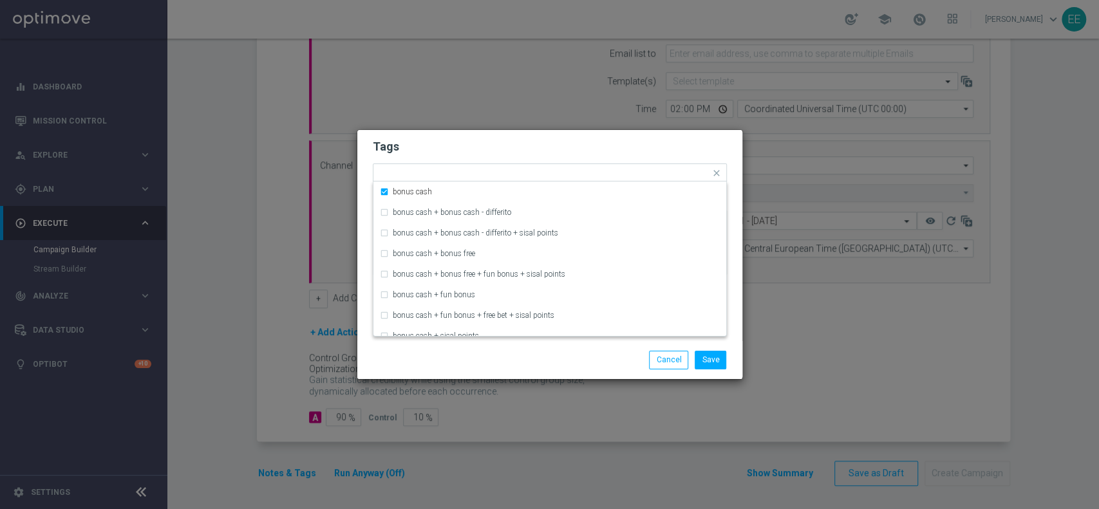
click at [659, 162] on form "Tags Quick find × top master × [PERSON_NAME] × up-selling × casinò × bonus cash…" at bounding box center [550, 210] width 354 height 149
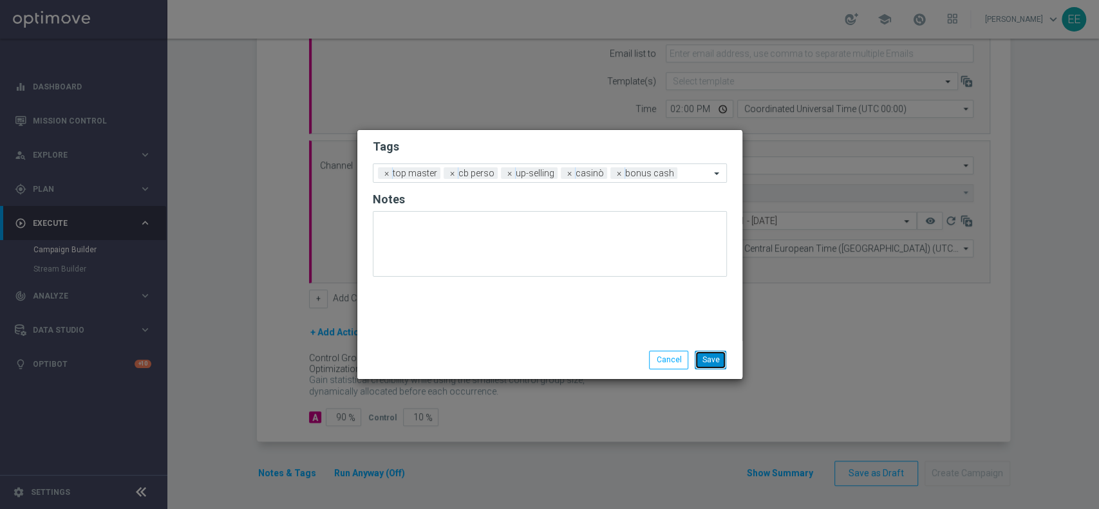
click at [706, 358] on button "Save" at bounding box center [711, 360] width 32 height 18
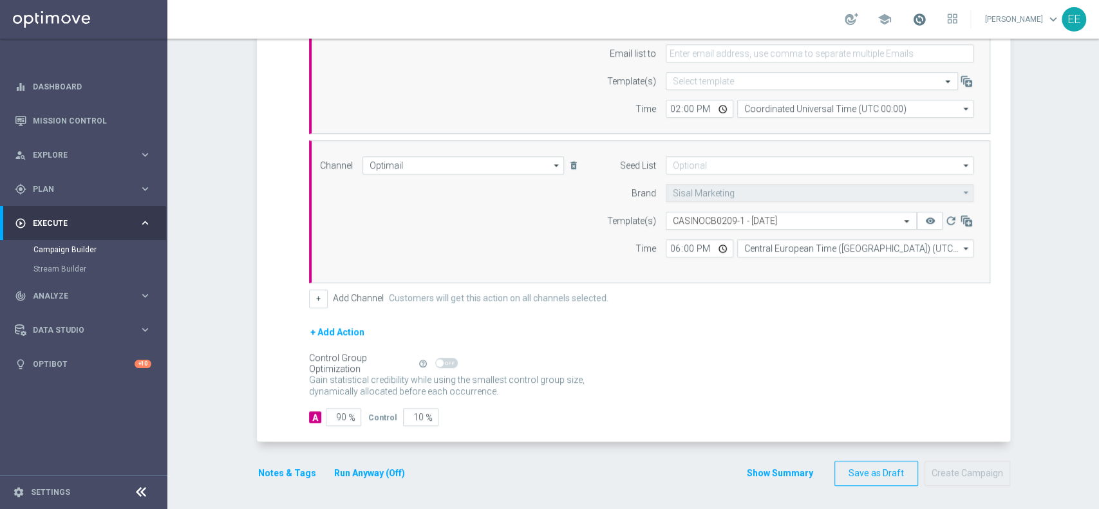
click at [922, 13] on span at bounding box center [920, 19] width 14 height 14
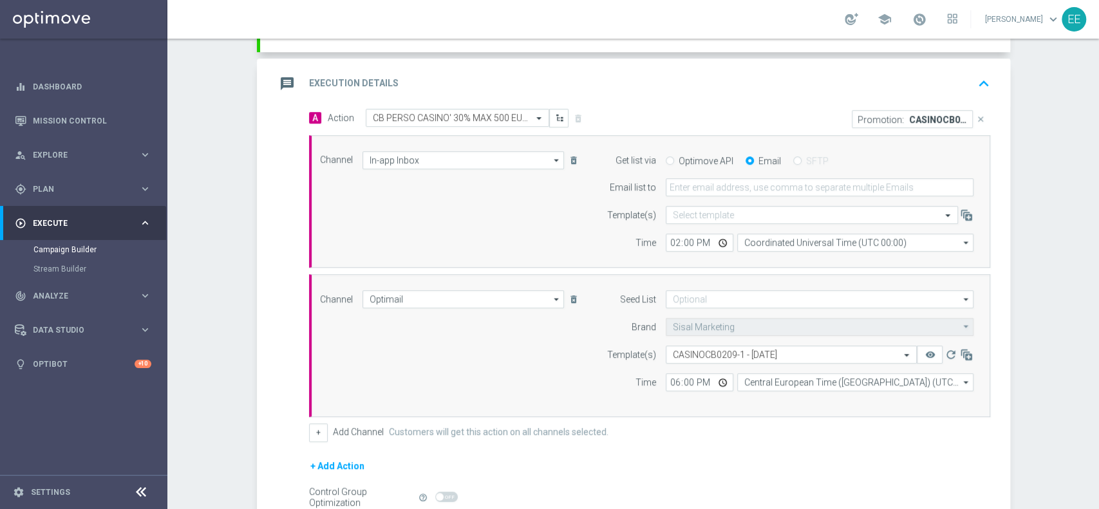
scroll to position [272, 0]
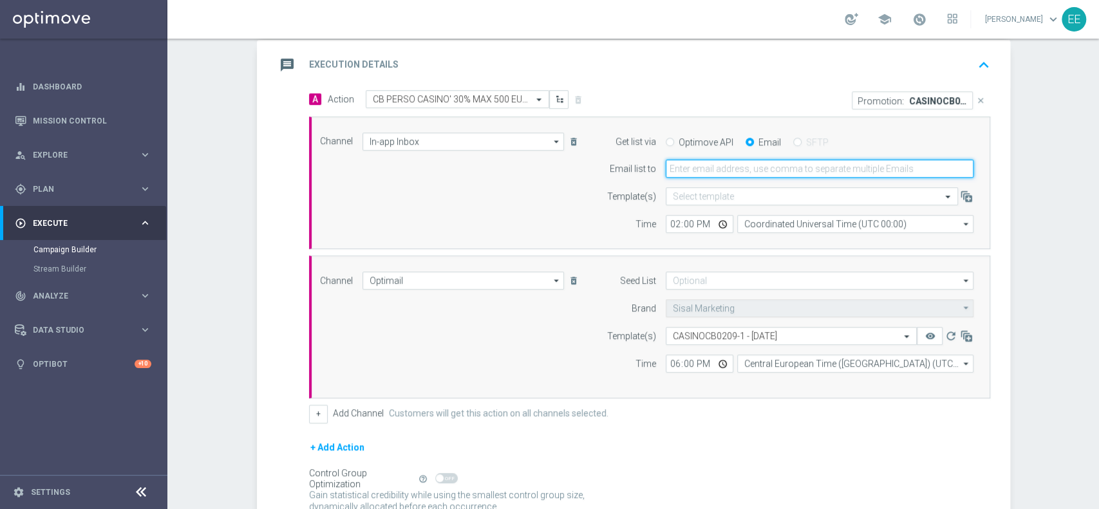
click at [705, 166] on input "email" at bounding box center [820, 169] width 308 height 18
type input "[PERSON_NAME][EMAIL_ADDRESS][DOMAIN_NAME]"
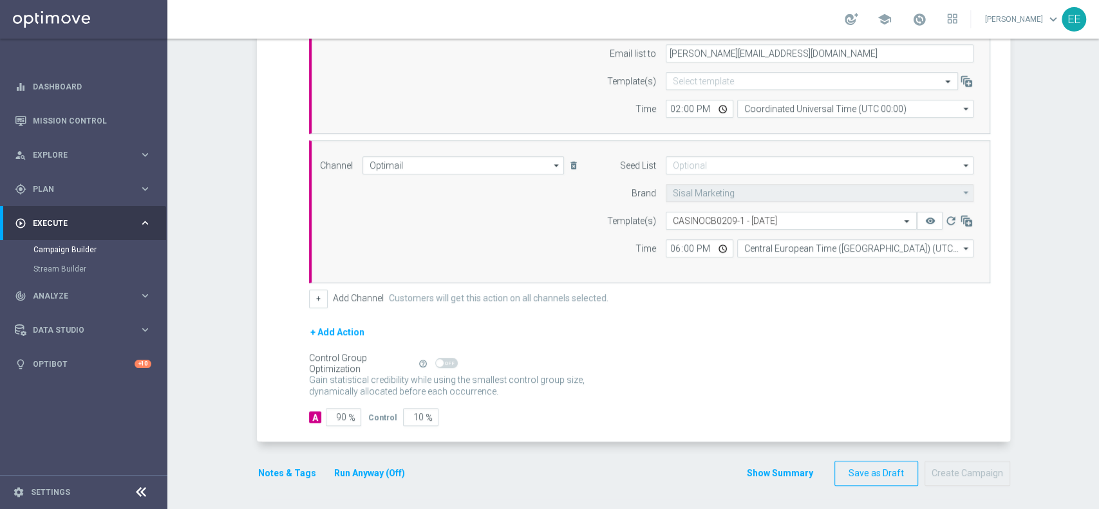
click at [369, 476] on button "Run Anyway (Off)" at bounding box center [369, 474] width 73 height 16
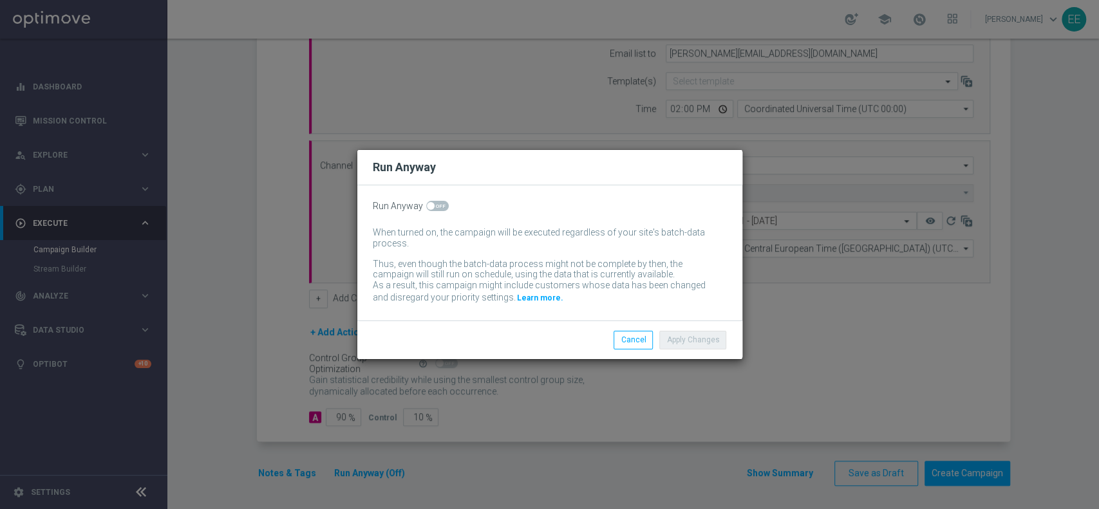
click at [433, 201] on span at bounding box center [437, 206] width 23 height 10
click at [433, 201] on input "checkbox" at bounding box center [437, 206] width 23 height 10
checkbox input "true"
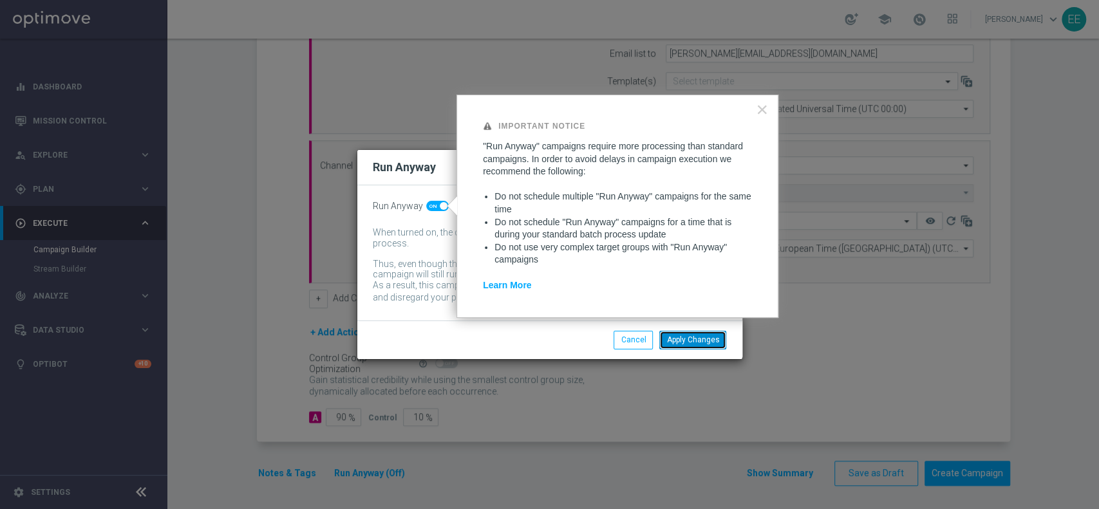
click at [700, 337] on button "Apply Changes" at bounding box center [692, 340] width 67 height 18
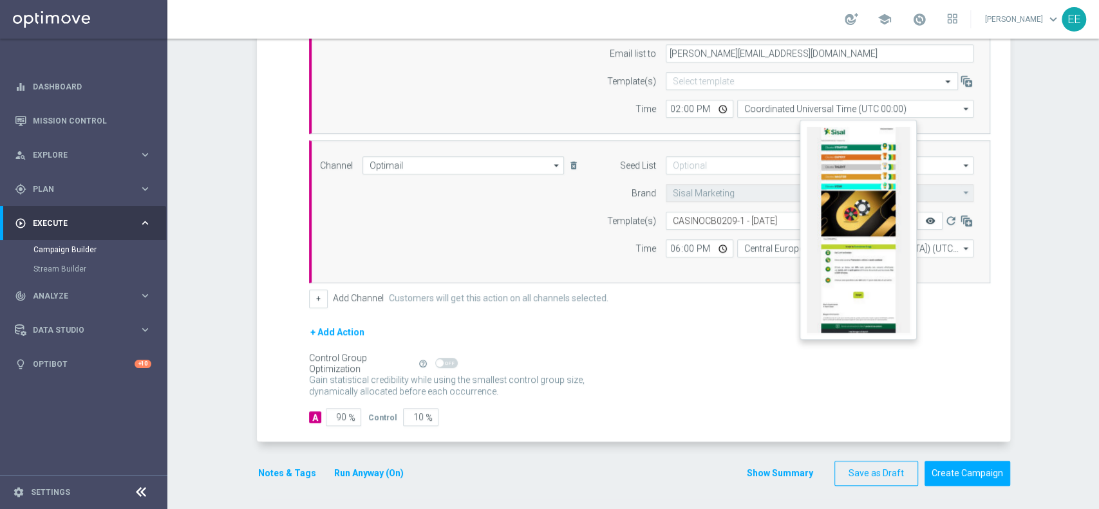
click at [925, 223] on icon "remove_red_eye" at bounding box center [930, 221] width 10 height 10
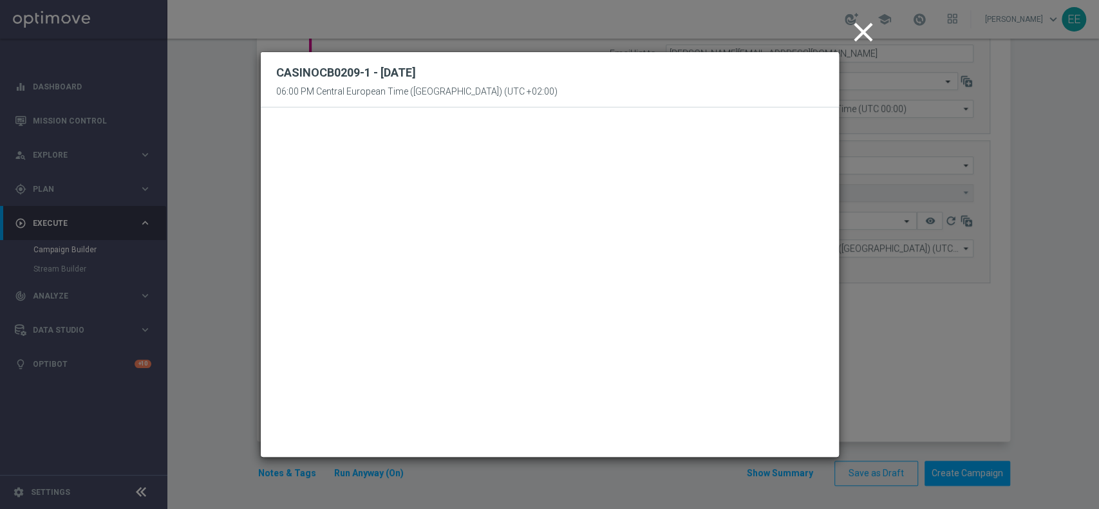
click at [855, 37] on icon "close" at bounding box center [863, 32] width 32 height 32
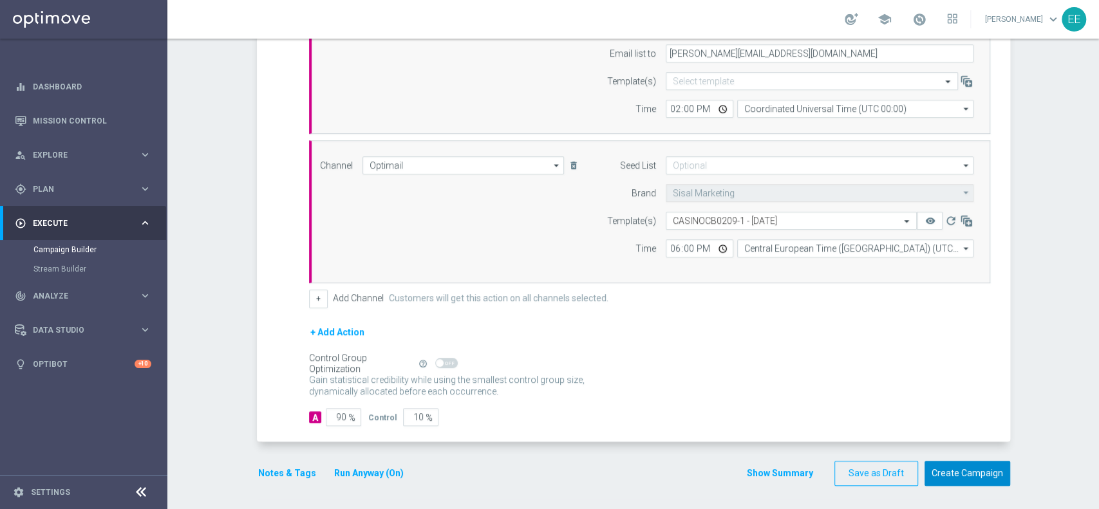
click at [951, 461] on button "Create Campaign" at bounding box center [968, 473] width 86 height 25
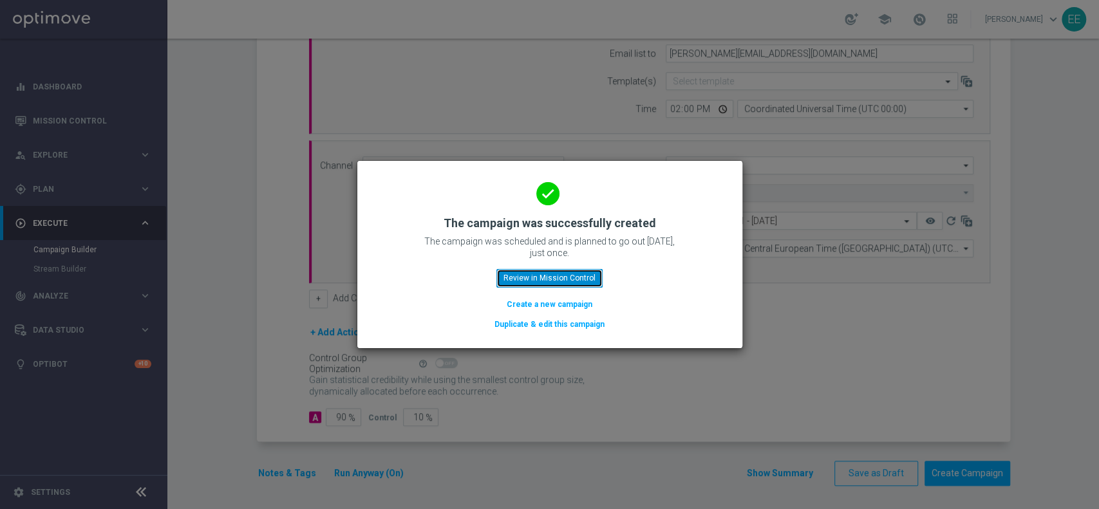
click at [561, 278] on button "Review in Mission Control" at bounding box center [550, 278] width 106 height 18
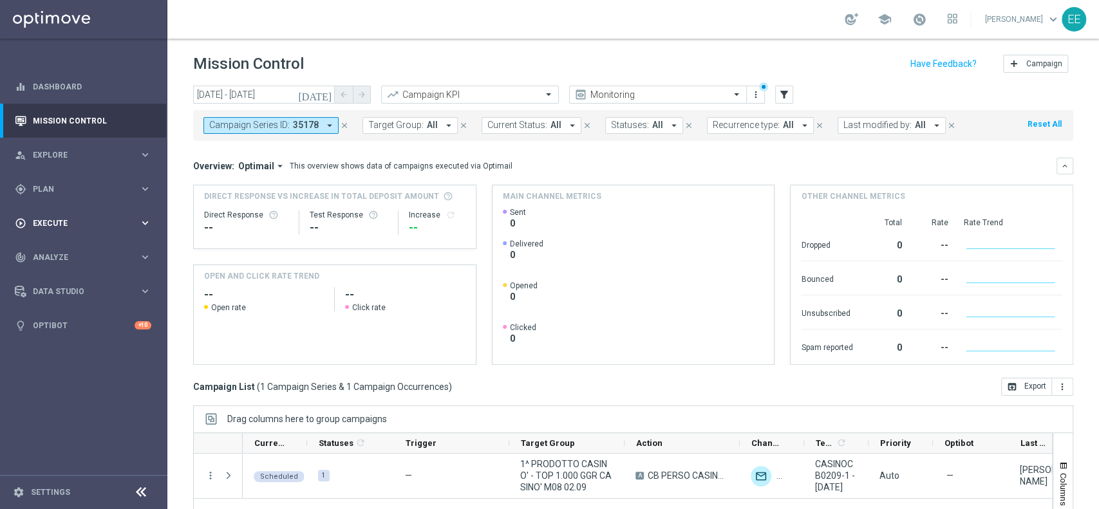
click at [72, 212] on div "play_circle_outline Execute keyboard_arrow_right" at bounding box center [83, 223] width 166 height 34
click at [72, 253] on link "Campaign Builder" at bounding box center [83, 250] width 100 height 10
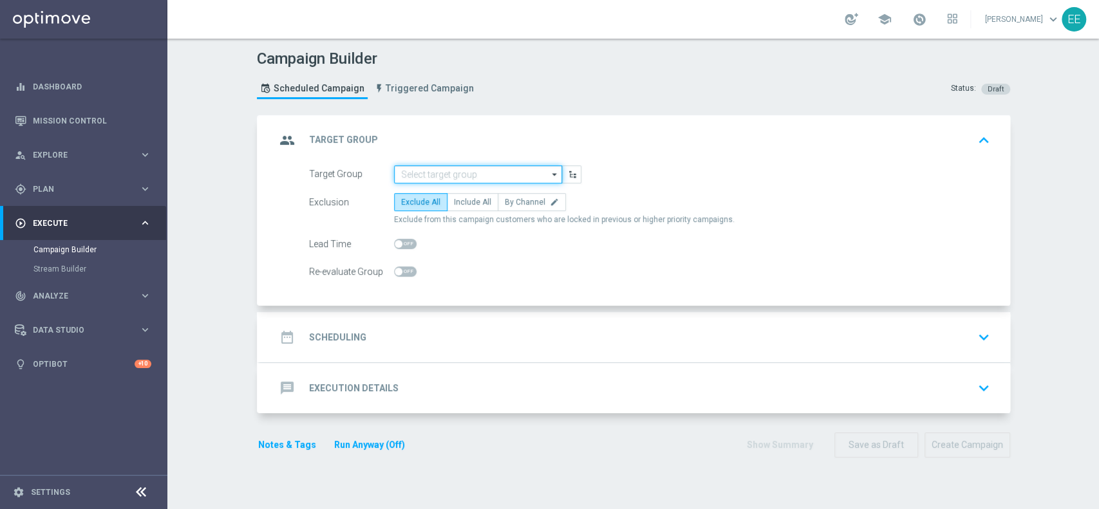
click at [443, 182] on input at bounding box center [478, 175] width 168 height 18
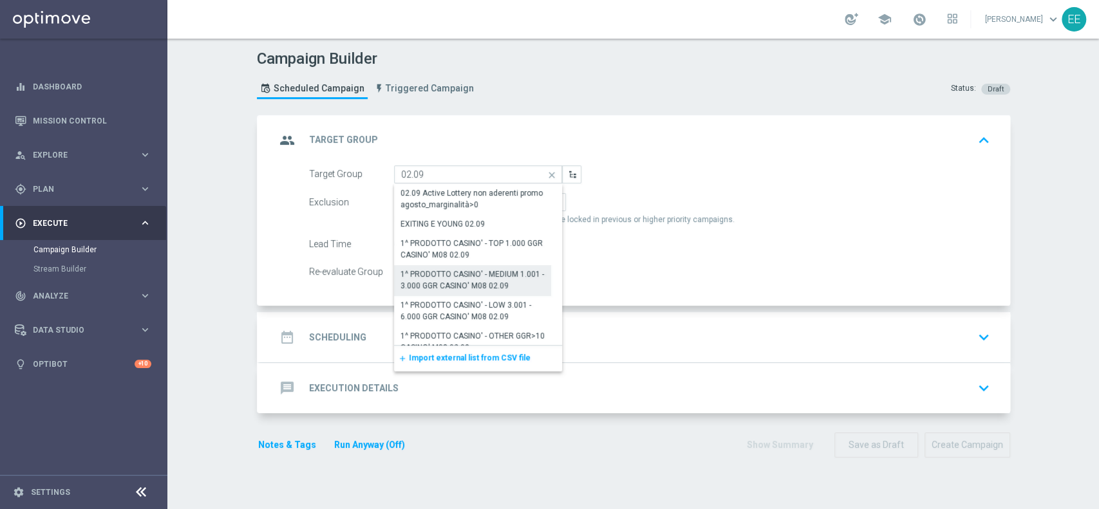
click at [484, 271] on div "1^ PRODOTTO CASINO' - MEDIUM 1.001 - 3.000 GGR CASINO' M08 02.09" at bounding box center [473, 280] width 145 height 23
type input "1^ PRODOTTO CASINO' - MEDIUM 1.001 - 3.000 GGR CASINO' M08 02.09"
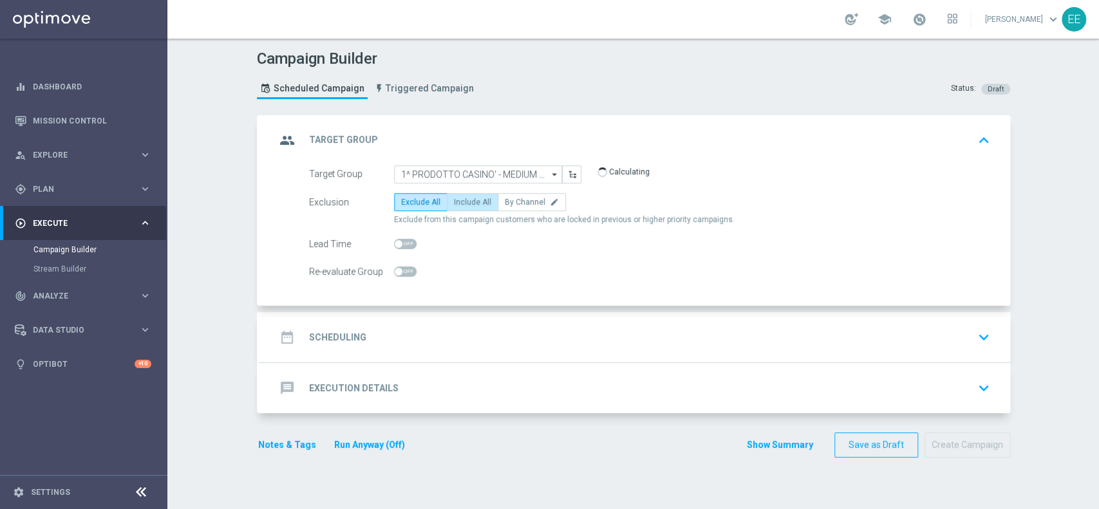
click at [463, 198] on span "Include All" at bounding box center [472, 202] width 37 height 9
click at [462, 200] on input "Include All" at bounding box center [458, 204] width 8 height 8
radio input "true"
click at [493, 327] on div "date_range Scheduling keyboard_arrow_down" at bounding box center [635, 337] width 719 height 24
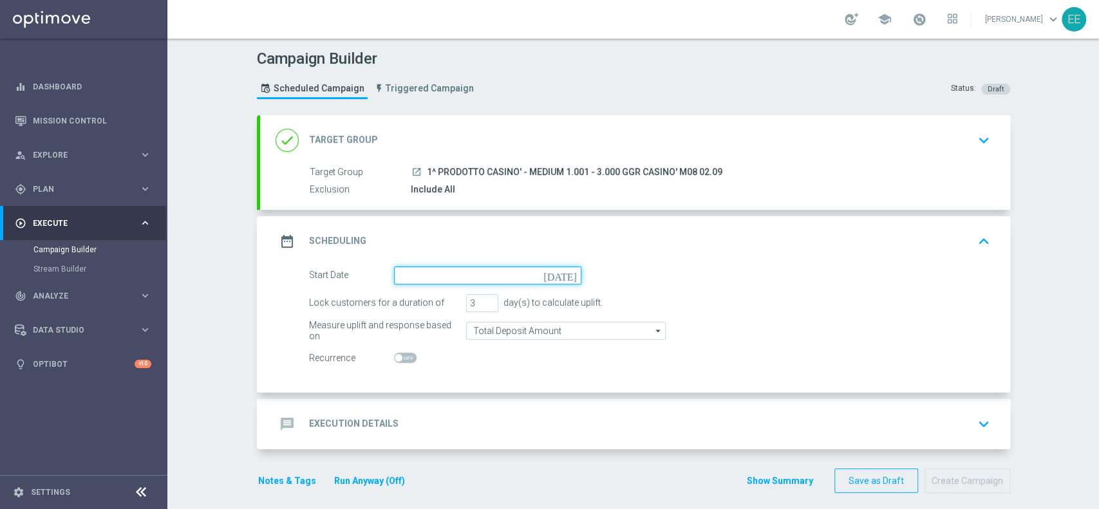
click at [446, 281] on input at bounding box center [487, 276] width 187 height 18
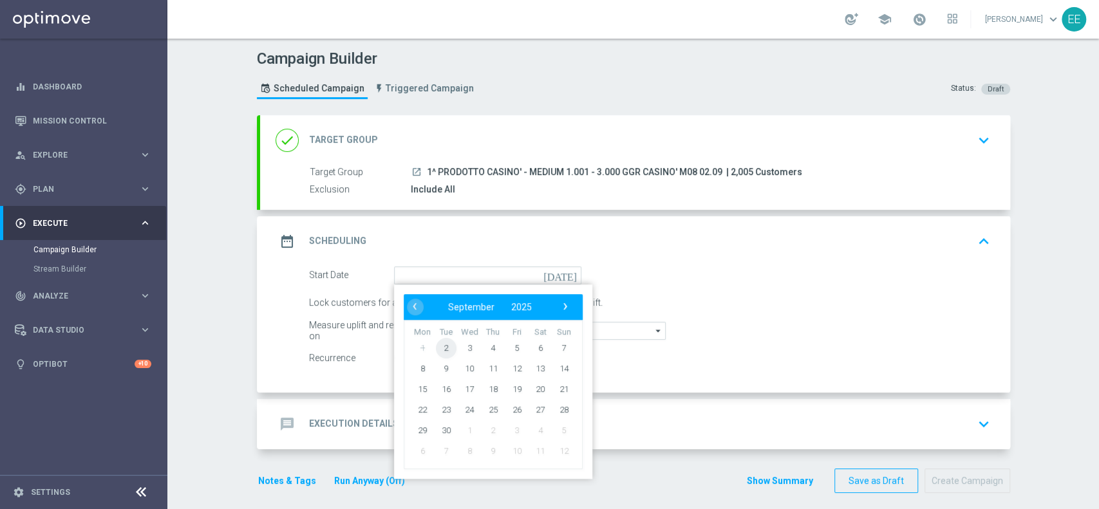
click at [435, 346] on span "2" at bounding box center [445, 347] width 21 height 21
type input "[DATE]"
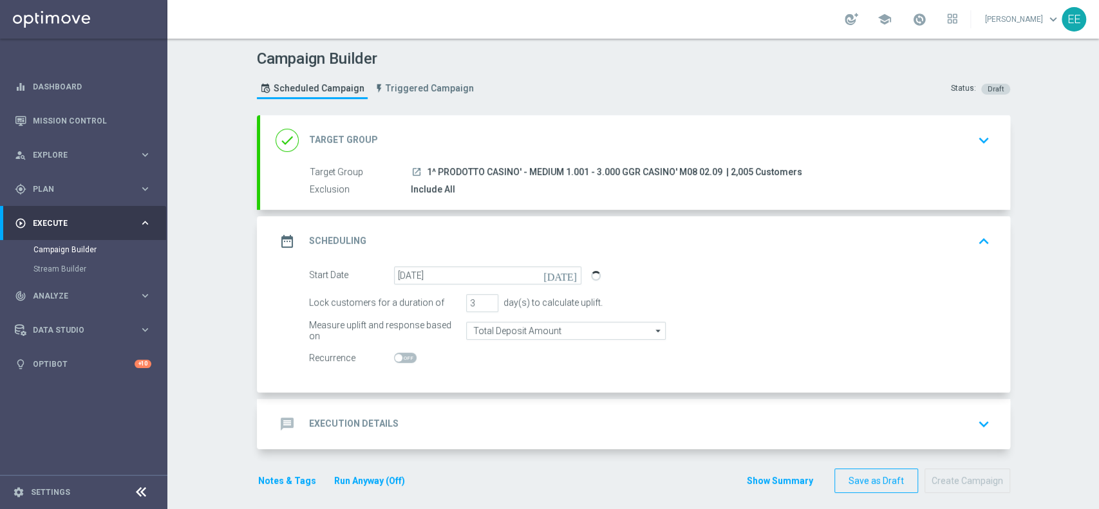
click at [529, 408] on div "message Execution Details keyboard_arrow_down" at bounding box center [635, 424] width 750 height 50
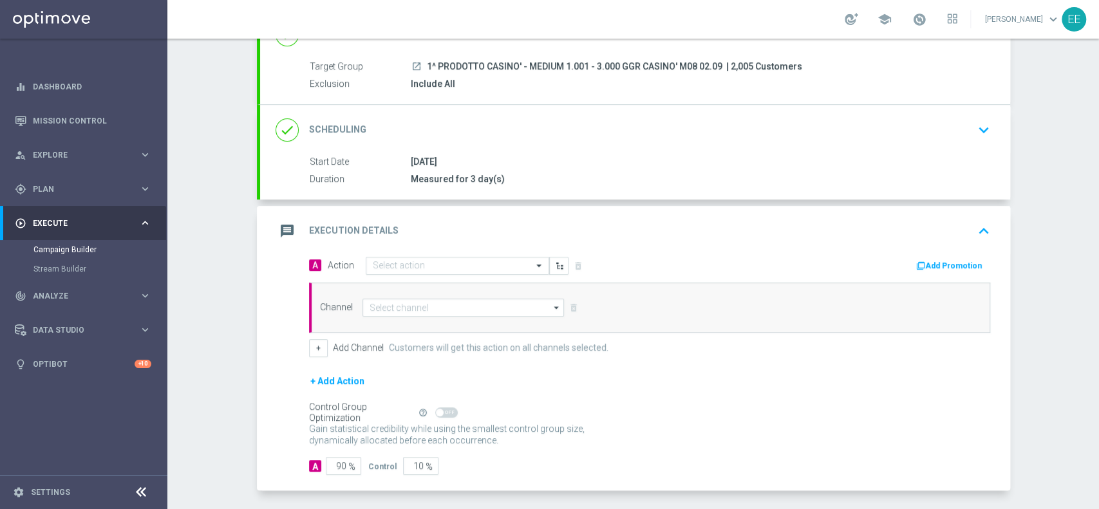
scroll to position [104, 0]
click at [392, 262] on input "text" at bounding box center [445, 267] width 144 height 11
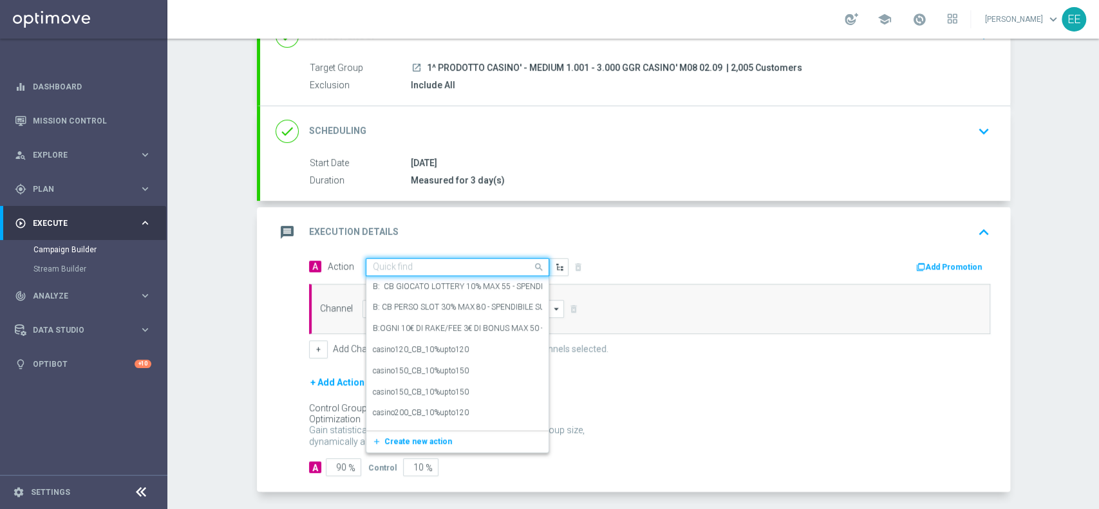
paste input "CB PERSO CASINO' 25% MAX 250 EURO - SPENDIBILE SLOT"
type input "CB PERSO CASINO' 25% MAX 250 EURO - SPENDIBILE SLOT"
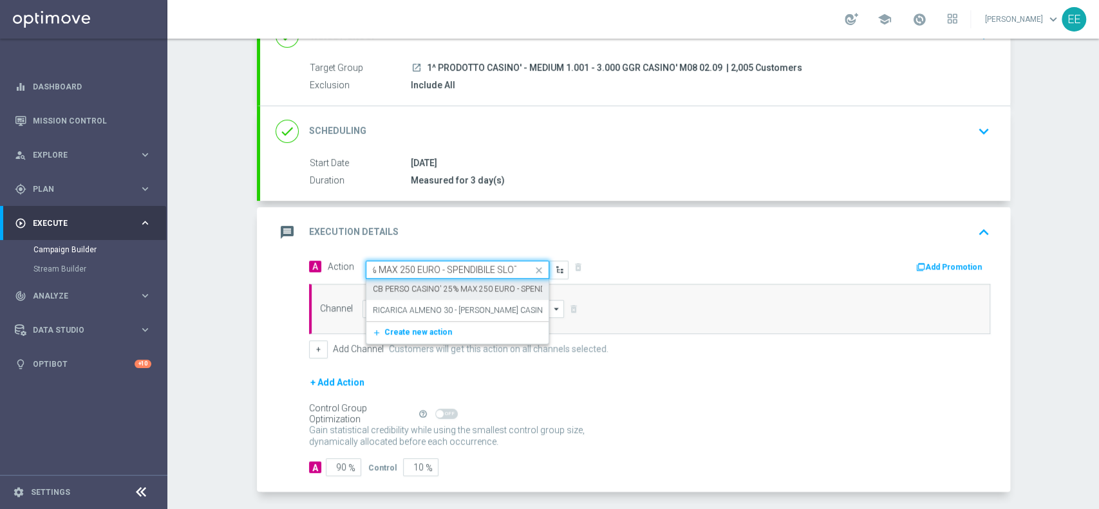
click at [443, 292] on label "CB PERSO CASINO' 25% MAX 250 EURO - SPENDIBILE SLOT" at bounding box center [478, 289] width 211 height 11
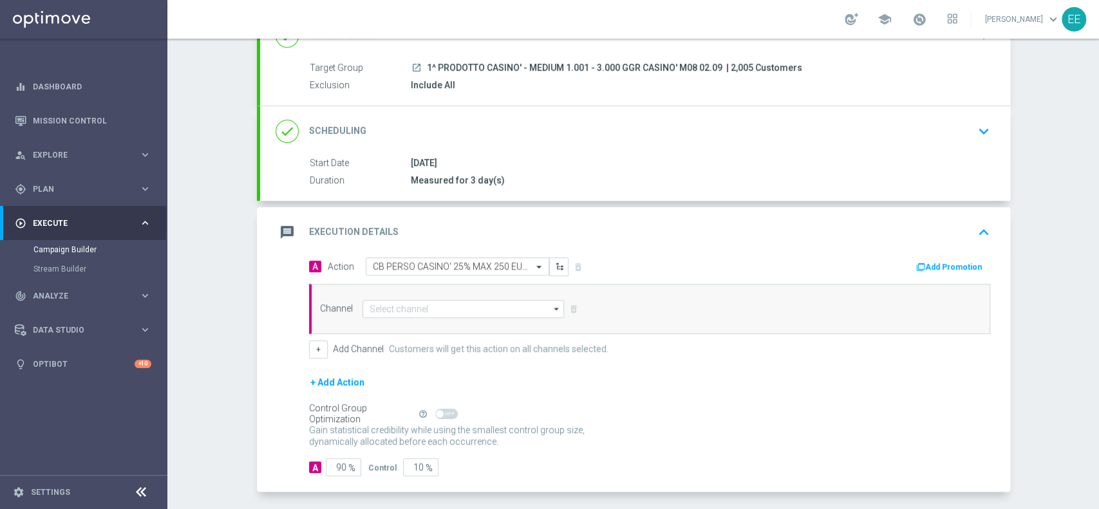
click at [936, 260] on button "Add Promotion" at bounding box center [950, 267] width 71 height 14
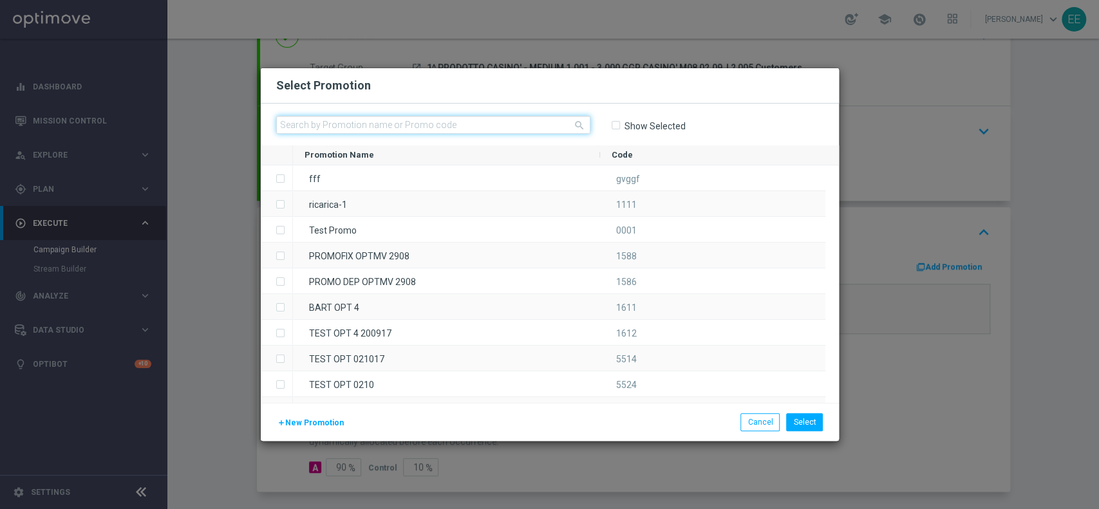
click at [529, 131] on input "text" at bounding box center [433, 125] width 314 height 18
paste input "CASINOCB0209-2"
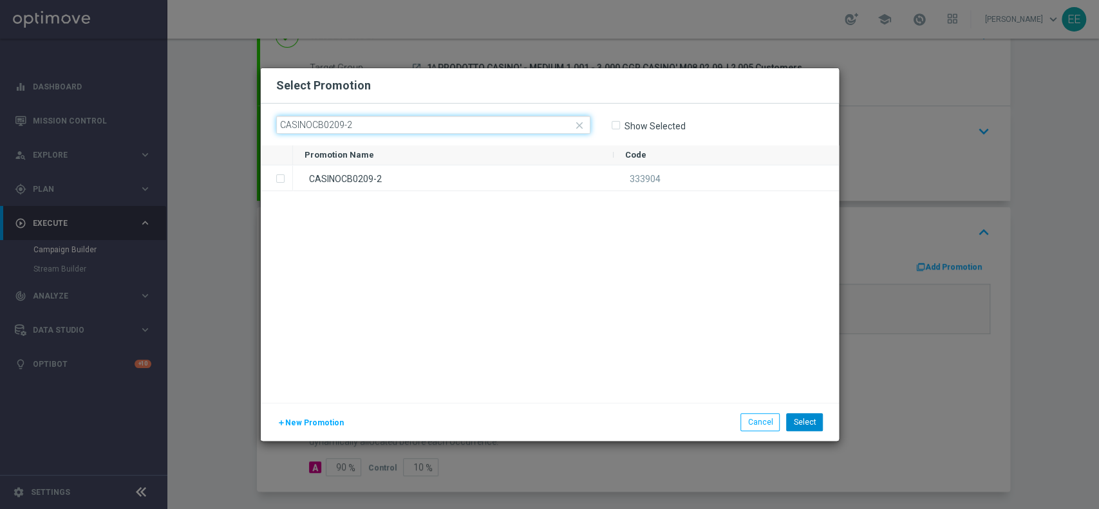
type input "CASINOCB0209-2"
click at [811, 419] on button "Select" at bounding box center [804, 422] width 37 height 18
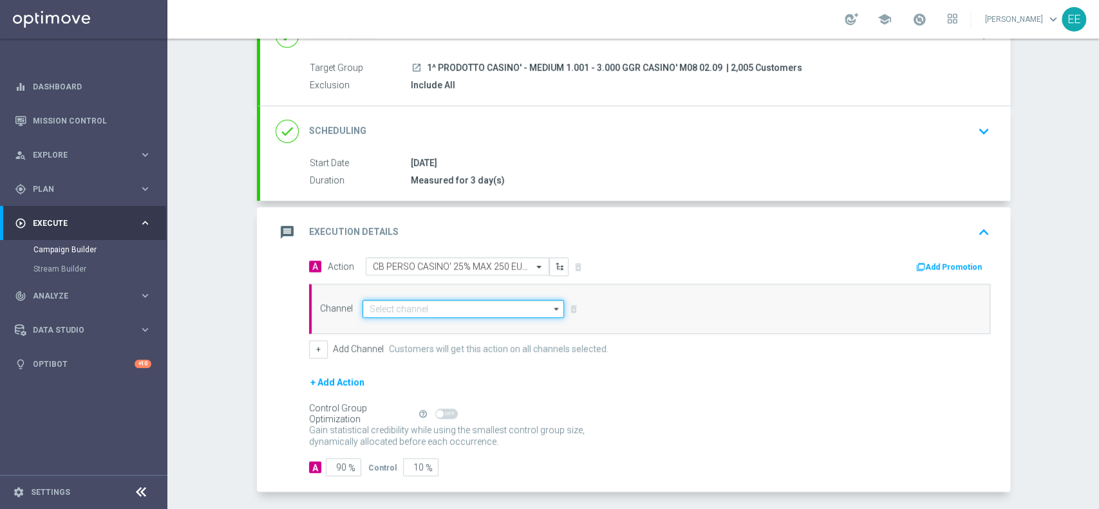
click at [379, 301] on input at bounding box center [464, 309] width 202 height 18
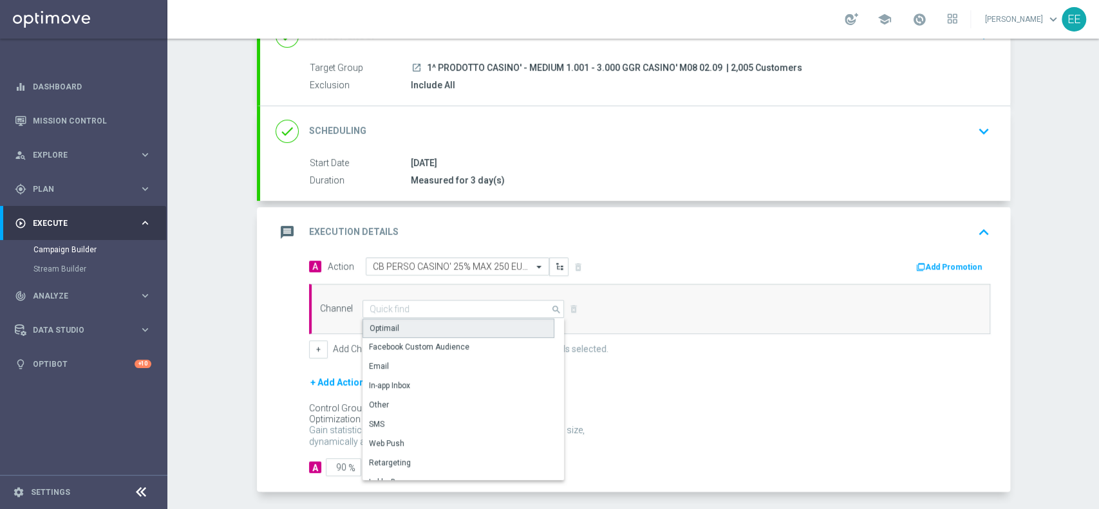
click at [429, 332] on div "Optimail" at bounding box center [459, 328] width 192 height 19
type input "Optimail"
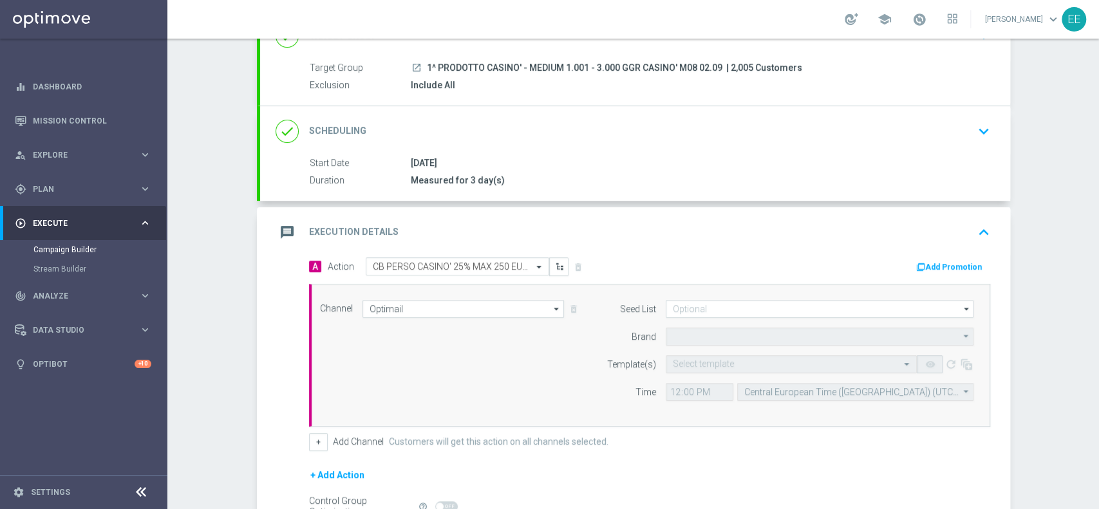
type input "Sisal Marketing"
click at [683, 360] on input "text" at bounding box center [778, 364] width 211 height 11
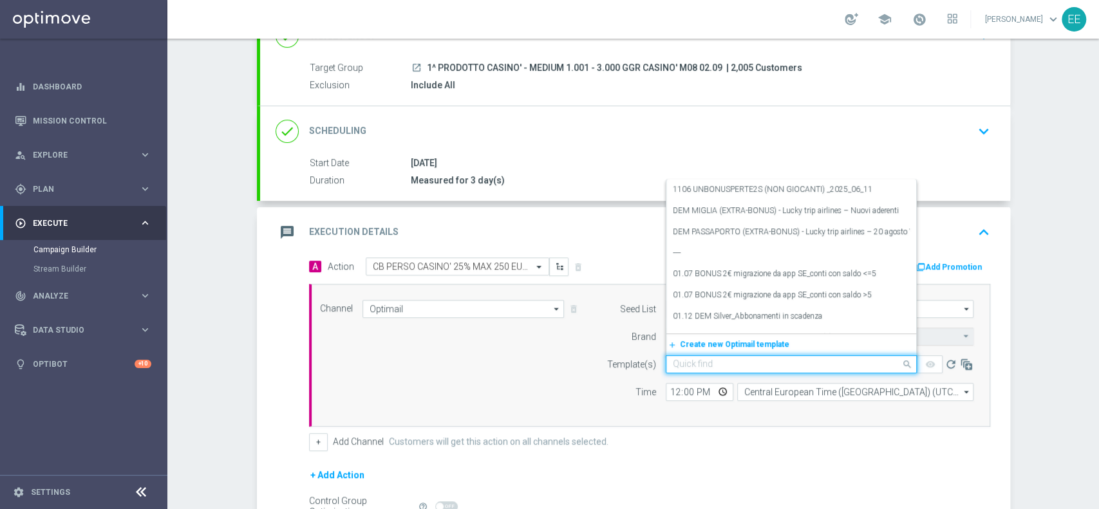
paste input "CASINOCB0209-2"
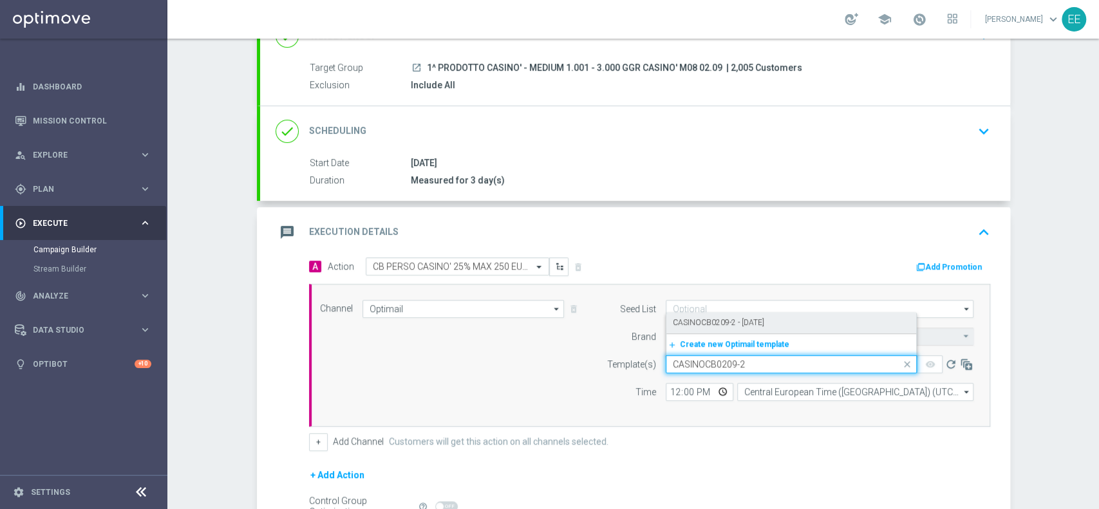
click at [721, 327] on div "CASINOCB0209-2 - [DATE]" at bounding box center [791, 322] width 237 height 21
type input "CASINOCB0209-2"
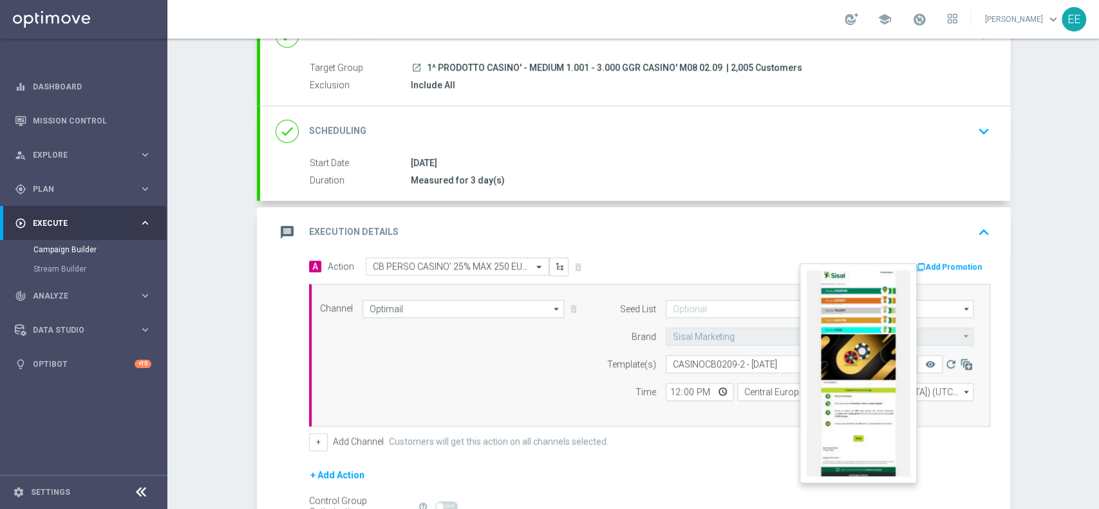
click at [927, 357] on button "remove_red_eye" at bounding box center [930, 364] width 26 height 18
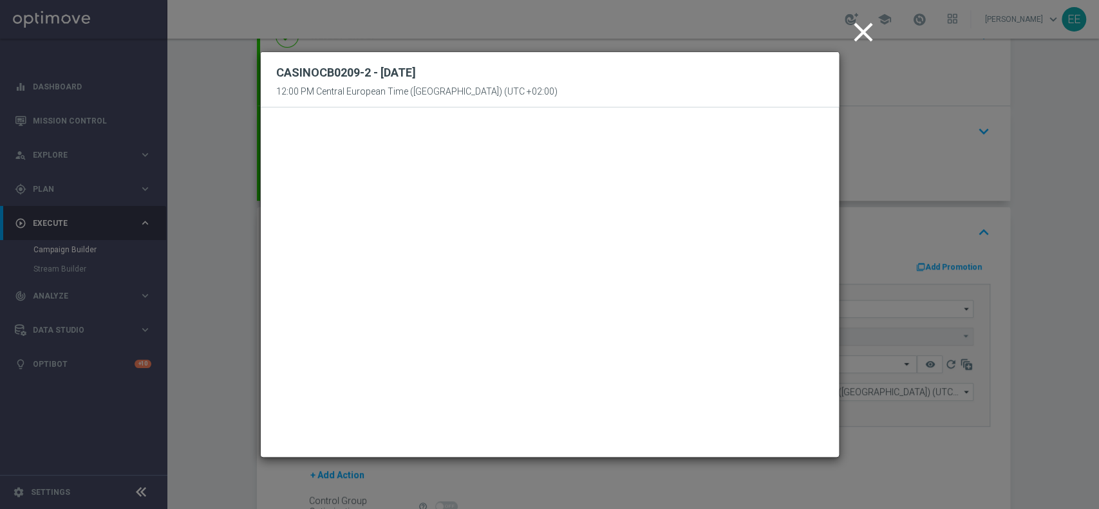
click at [864, 37] on icon "close" at bounding box center [863, 32] width 32 height 32
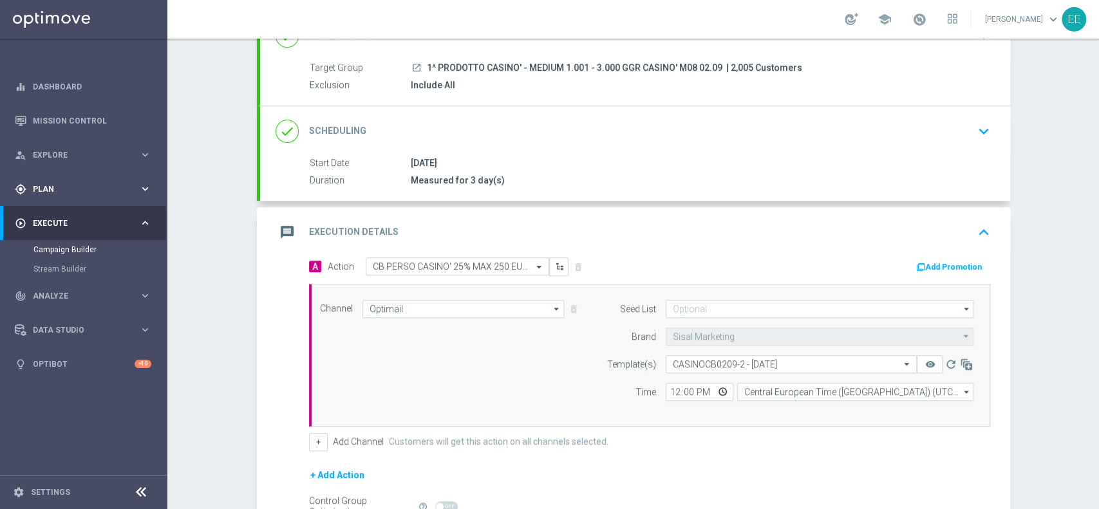
click at [59, 184] on div "gps_fixed Plan" at bounding box center [77, 190] width 124 height 12
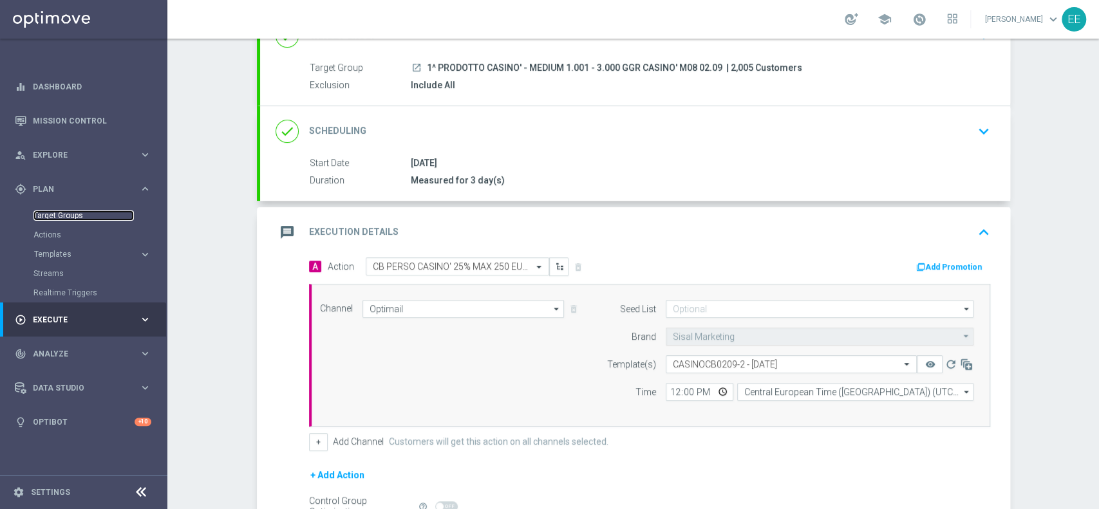
click at [75, 218] on link "Target Groups" at bounding box center [83, 216] width 100 height 10
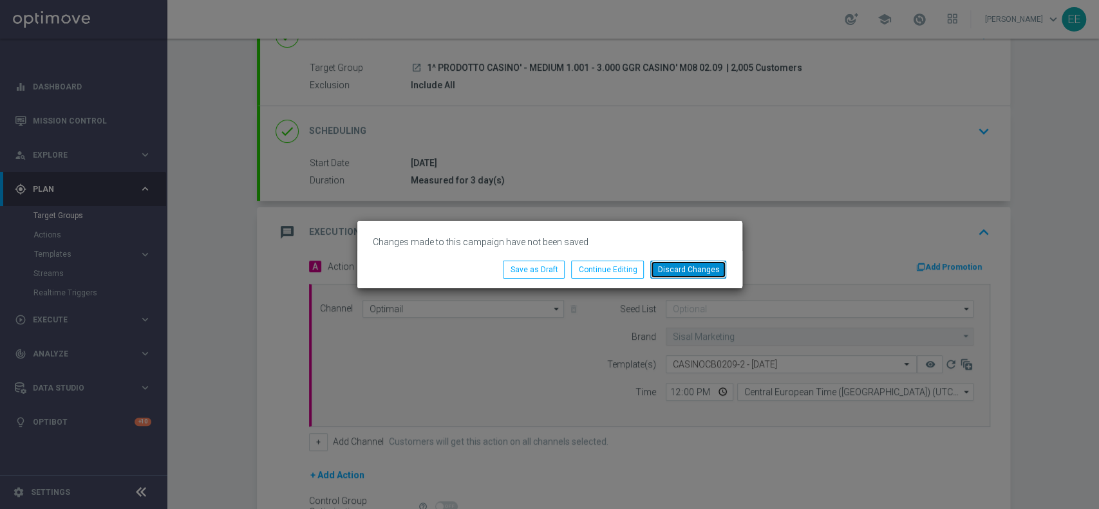
click at [685, 267] on button "Discard Changes" at bounding box center [688, 270] width 76 height 18
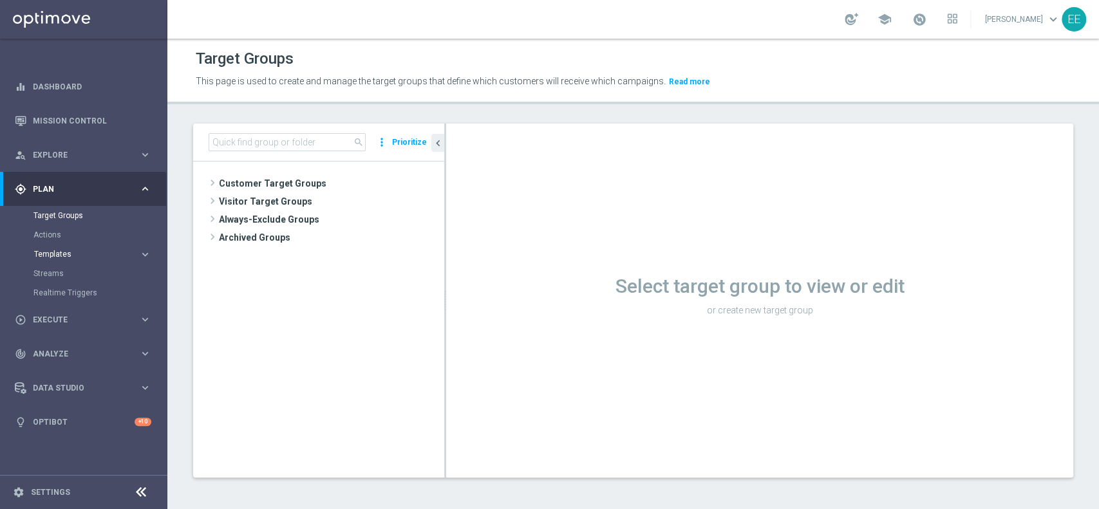
click at [53, 254] on span "Templates" at bounding box center [80, 255] width 92 height 8
click at [55, 274] on link "Optimail" at bounding box center [87, 274] width 94 height 10
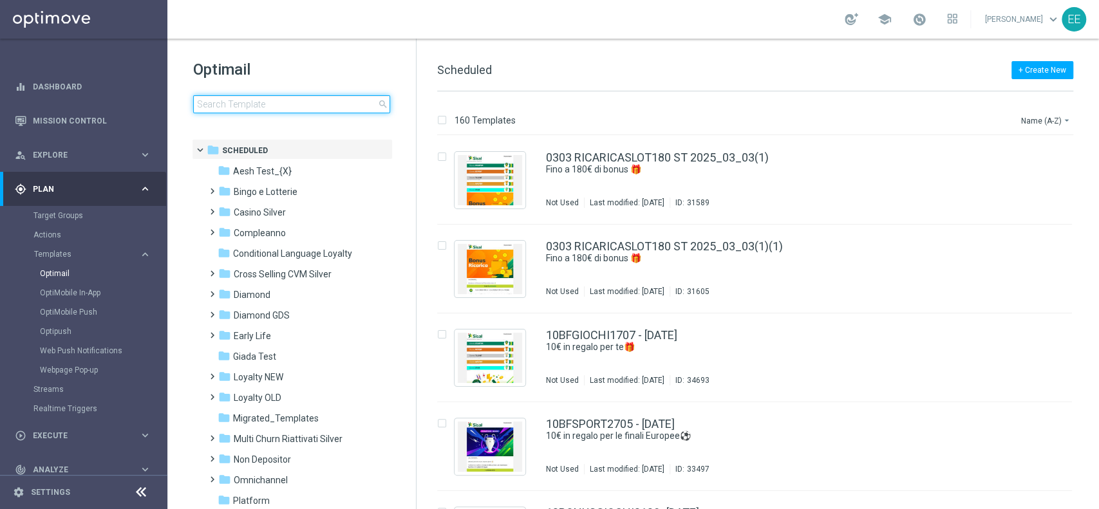
click at [245, 104] on input at bounding box center [291, 104] width 197 height 18
type input "CASINOCB0209-2"
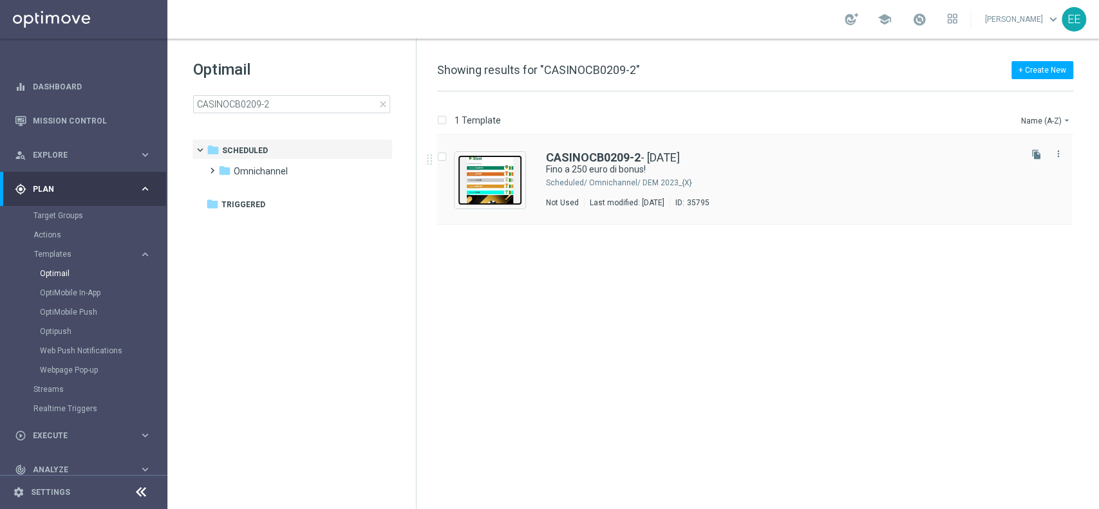
click at [487, 182] on img "Press SPACE to select this row." at bounding box center [490, 180] width 64 height 50
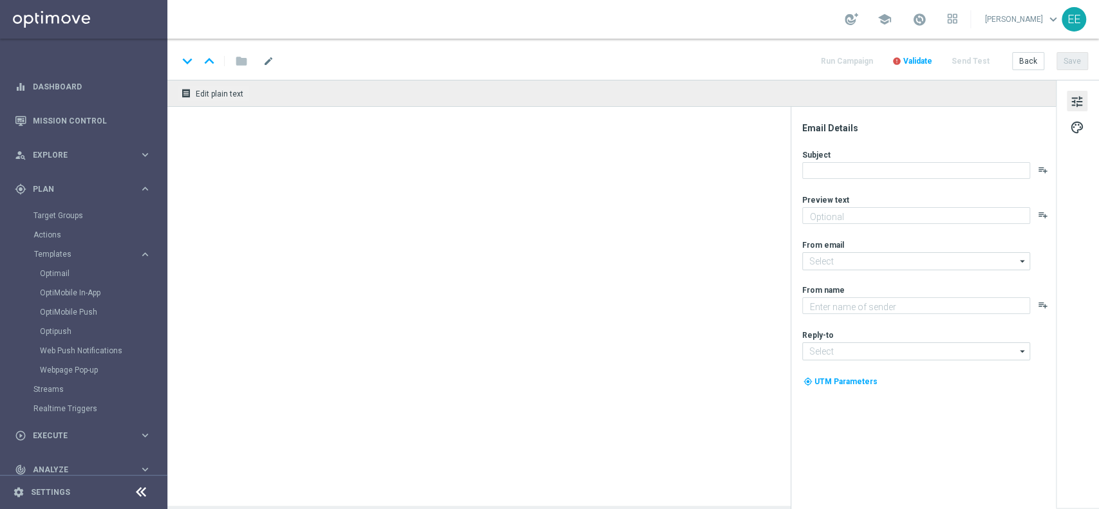
type textarea "Scopri cosa ti abbiamo riservato!"
type input "[EMAIL_ADDRESS][DOMAIN_NAME]"
type textarea "Sisal"
type input "[EMAIL_ADDRESS][DOMAIN_NAME]"
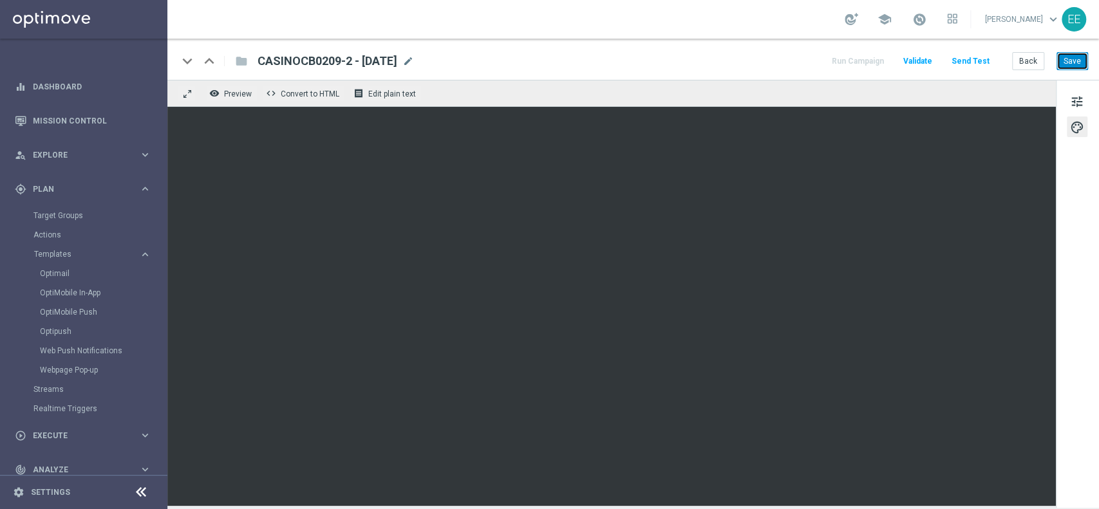
click at [1079, 58] on button "Save" at bounding box center [1073, 61] width 32 height 18
click at [1033, 57] on button "Back" at bounding box center [1028, 61] width 32 height 18
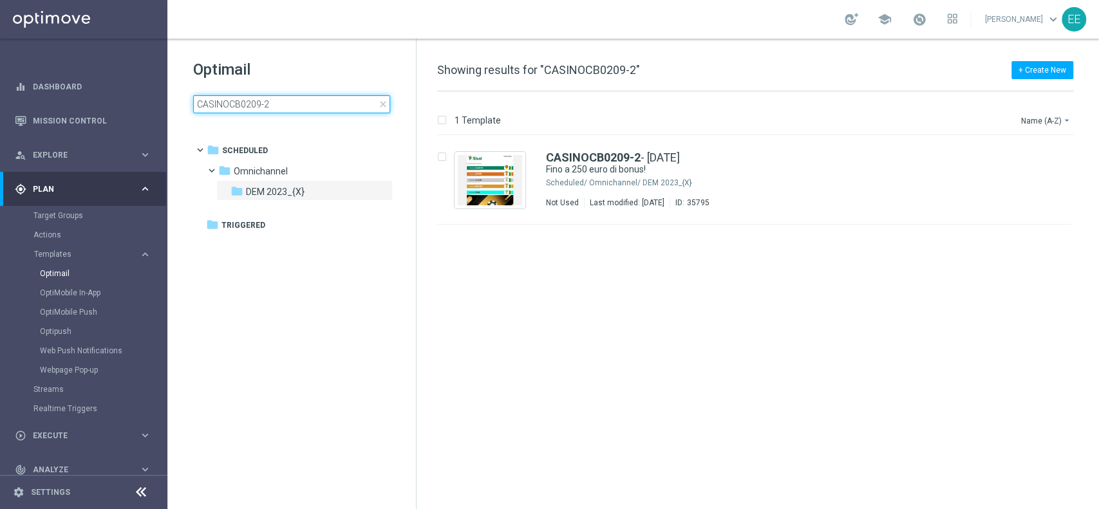
click at [295, 102] on input "CASINOCB0209-2" at bounding box center [291, 104] width 197 height 18
type input "CASINOCB0209-3"
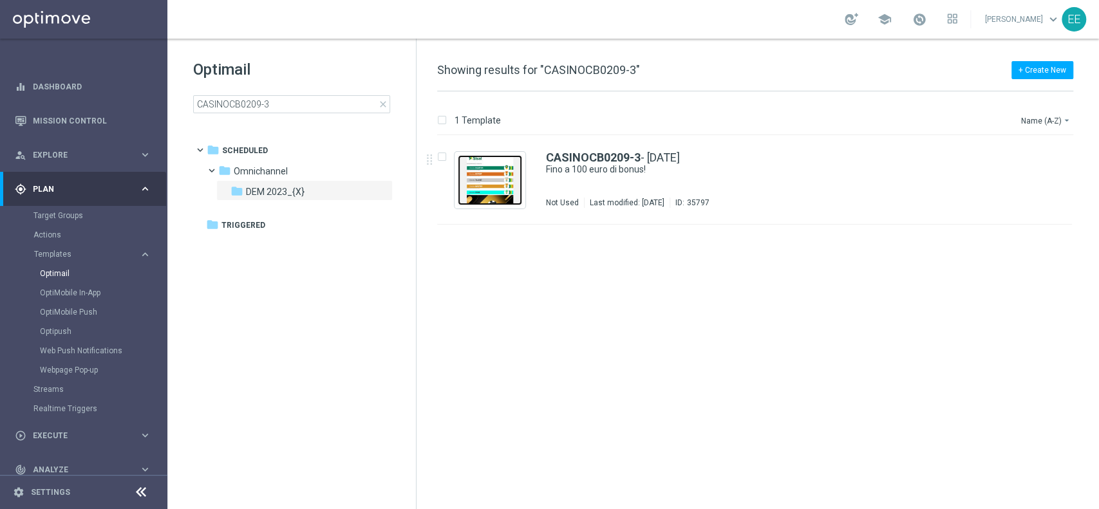
click at [485, 172] on img "Press SPACE to select this row." at bounding box center [490, 180] width 64 height 50
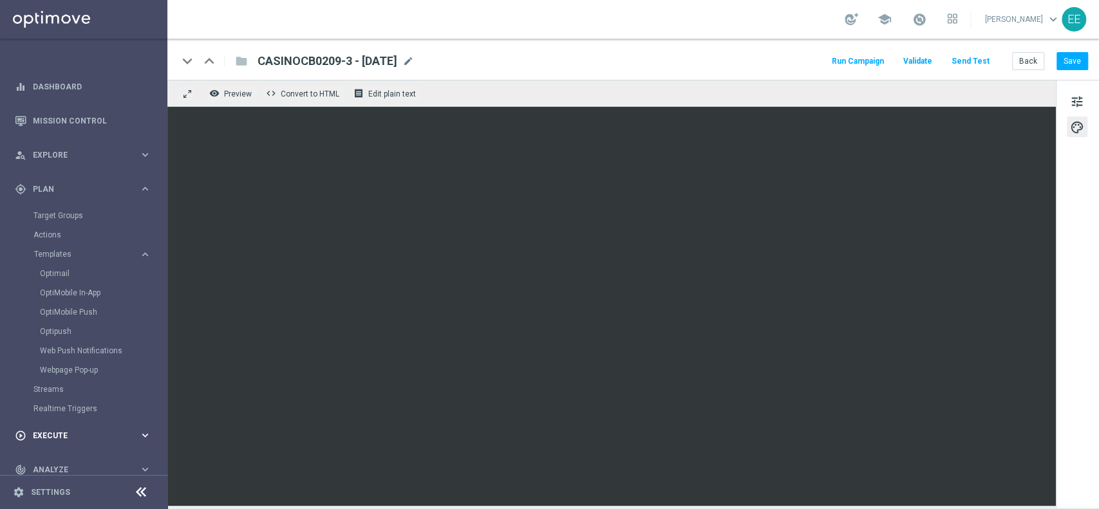
click at [45, 439] on span "Execute" at bounding box center [86, 436] width 106 height 8
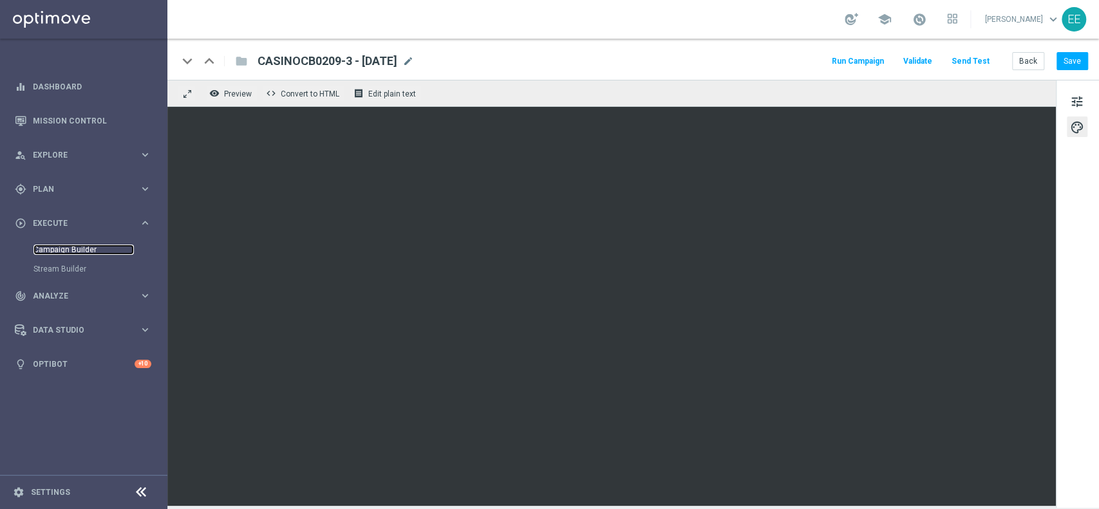
click at [67, 247] on link "Campaign Builder" at bounding box center [83, 250] width 100 height 10
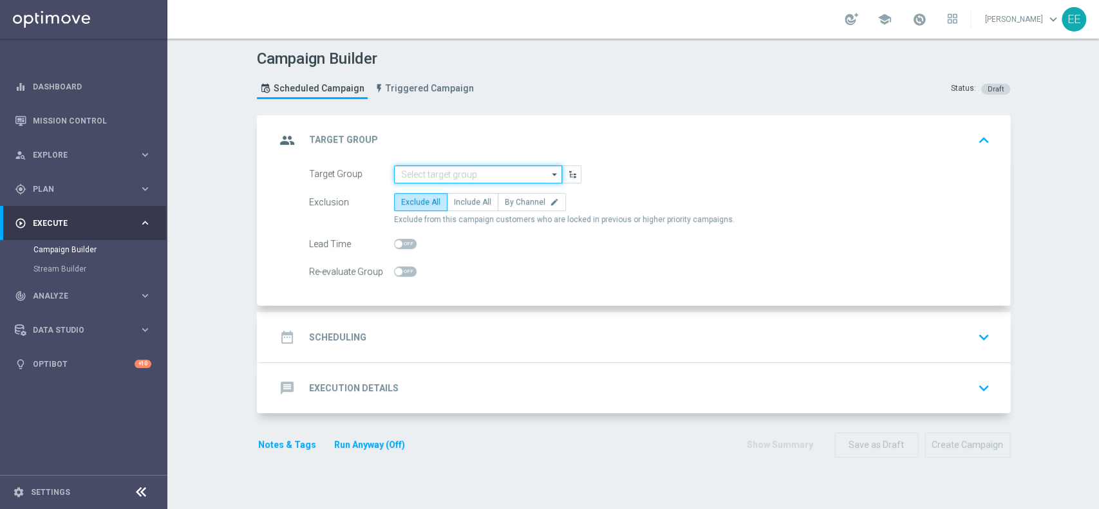
click at [471, 180] on input at bounding box center [478, 175] width 168 height 18
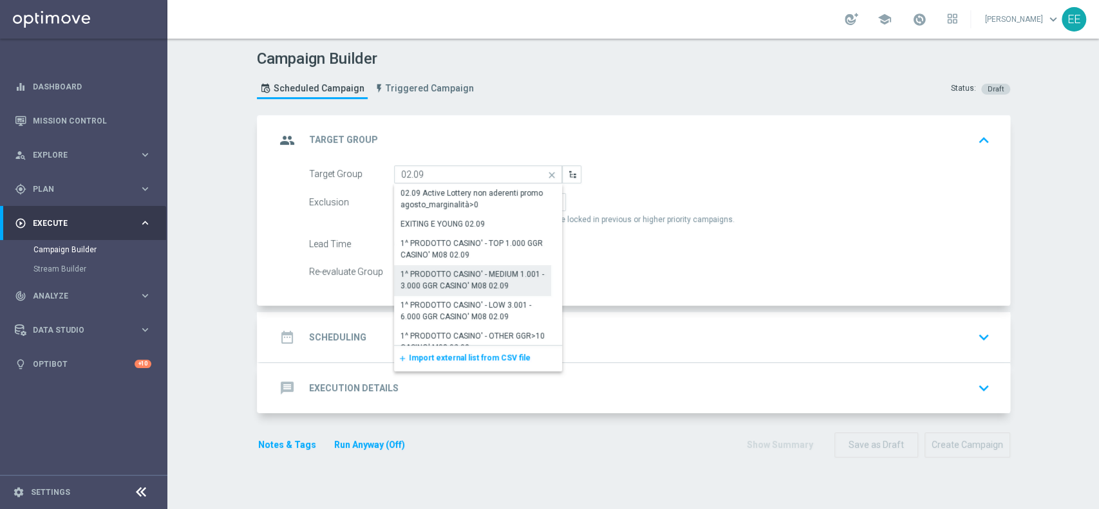
click at [465, 267] on div "1^ PRODOTTO CASINO' - MEDIUM 1.001 - 3.000 GGR CASINO' M08 02.09" at bounding box center [473, 280] width 158 height 30
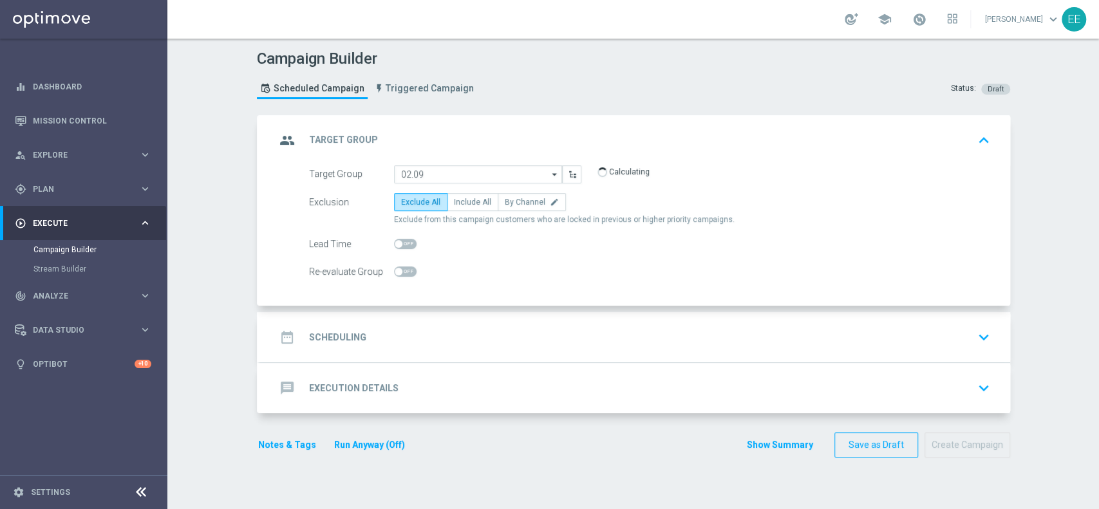
type input "1^ PRODOTTO CASINO' - MEDIUM 1.001 - 3.000 GGR CASINO' M08 02.09"
click at [466, 203] on span "Include All" at bounding box center [472, 202] width 37 height 9
click at [462, 203] on input "Include All" at bounding box center [458, 204] width 8 height 8
radio input "true"
click at [462, 326] on div "date_range Scheduling keyboard_arrow_down" at bounding box center [635, 337] width 719 height 24
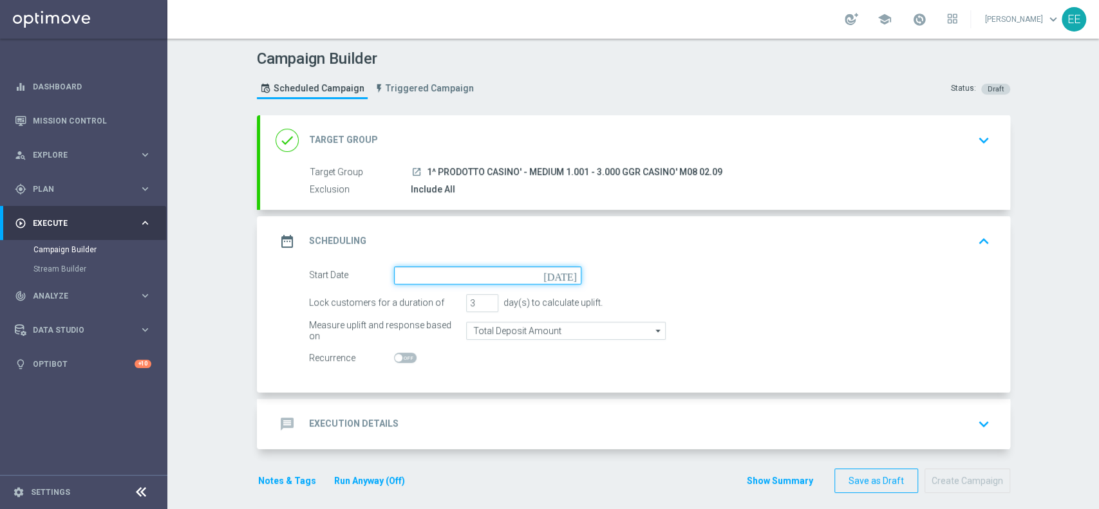
click at [430, 276] on input at bounding box center [487, 276] width 187 height 18
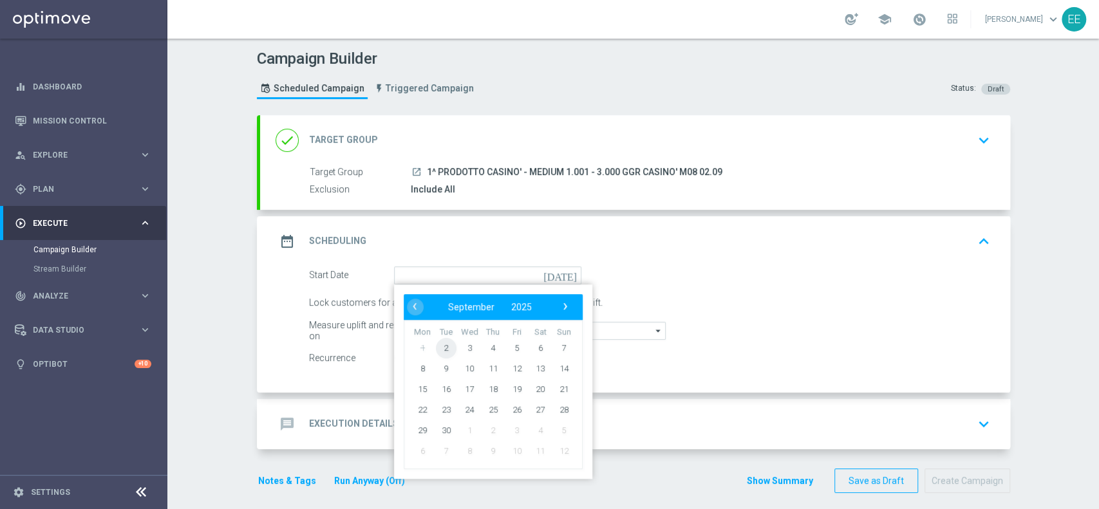
click at [440, 346] on span "2" at bounding box center [445, 347] width 21 height 21
type input "[DATE]"
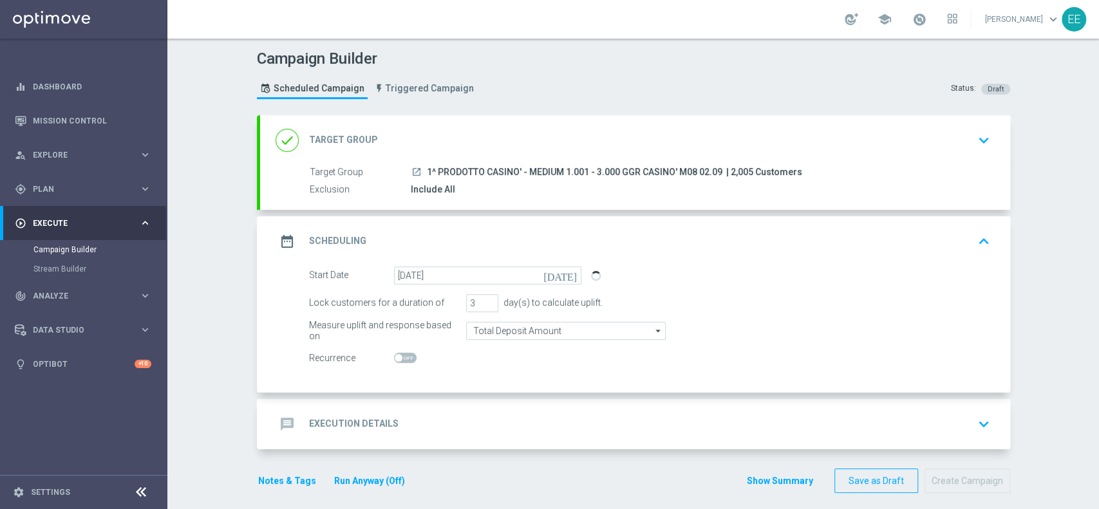
drag, startPoint x: 479, startPoint y: 153, endPoint x: 476, endPoint y: 162, distance: 10.2
click at [476, 162] on div "done Target Group keyboard_arrow_down" at bounding box center [635, 140] width 750 height 50
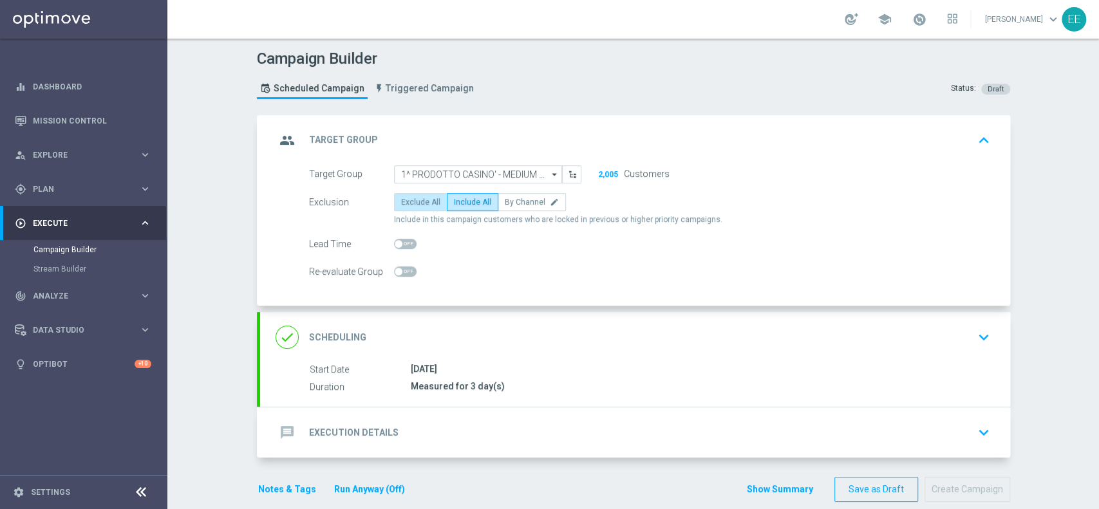
click at [404, 200] on span "Exclude All" at bounding box center [420, 202] width 39 height 9
click at [404, 200] on input "Exclude All" at bounding box center [405, 204] width 8 height 8
radio input "true"
click at [450, 316] on div "done Scheduling keyboard_arrow_down" at bounding box center [635, 337] width 750 height 50
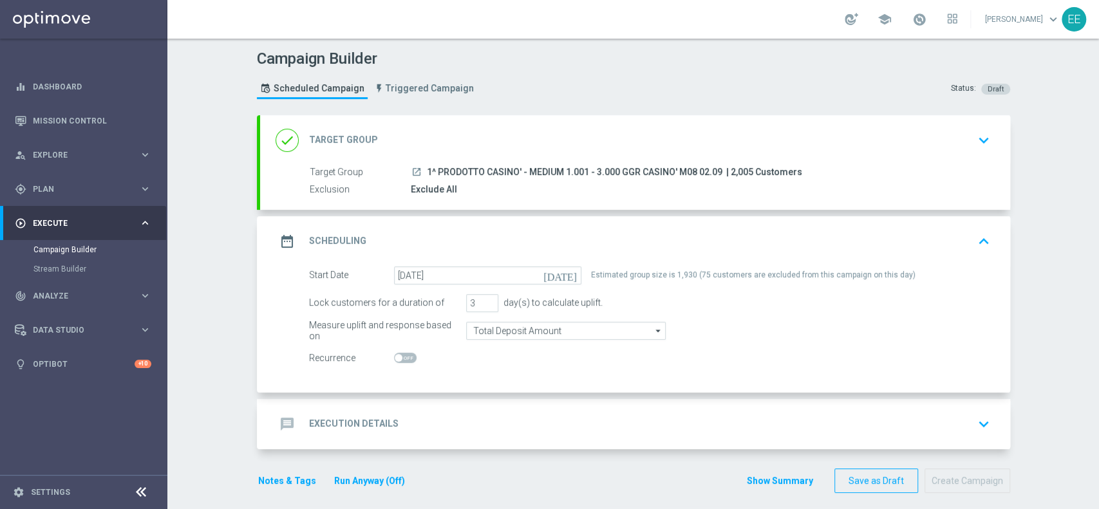
click at [500, 113] on header "Campaign Builder Scheduled Campaign Triggered Campaign Status: Draft" at bounding box center [633, 77] width 932 height 77
click at [419, 135] on div "done Target Group keyboard_arrow_down" at bounding box center [635, 140] width 719 height 24
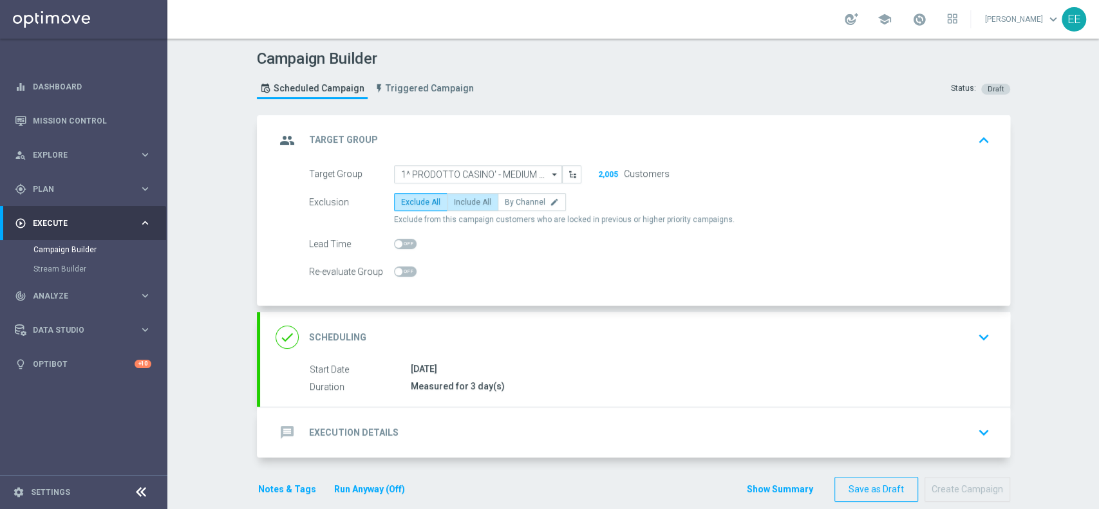
click at [472, 207] on label "Include All" at bounding box center [473, 202] width 52 height 18
click at [462, 207] on input "Include All" at bounding box center [458, 204] width 8 height 8
radio input "true"
click at [502, 432] on div "message Execution Details keyboard_arrow_down" at bounding box center [635, 433] width 719 height 24
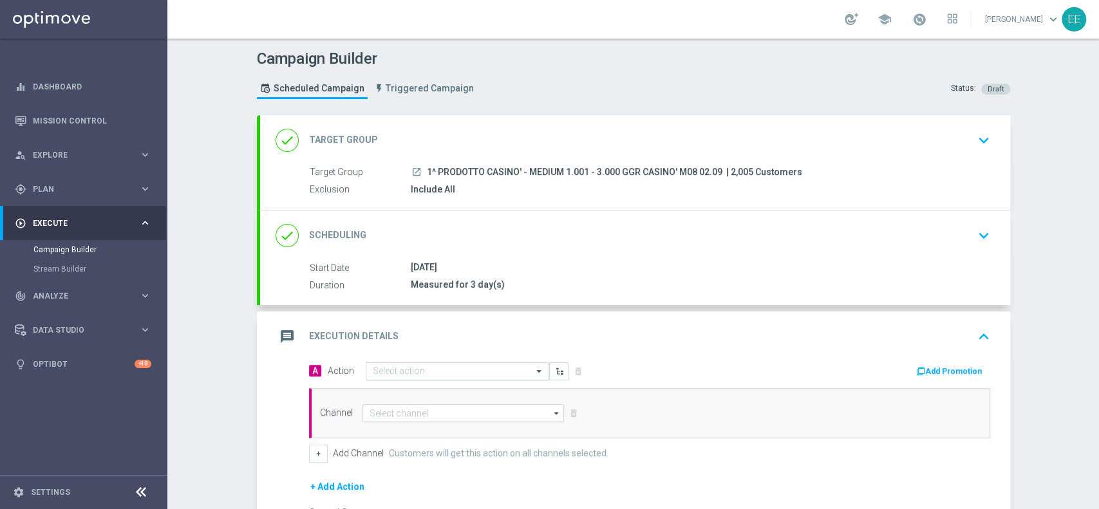
click at [438, 366] on input "text" at bounding box center [445, 371] width 144 height 11
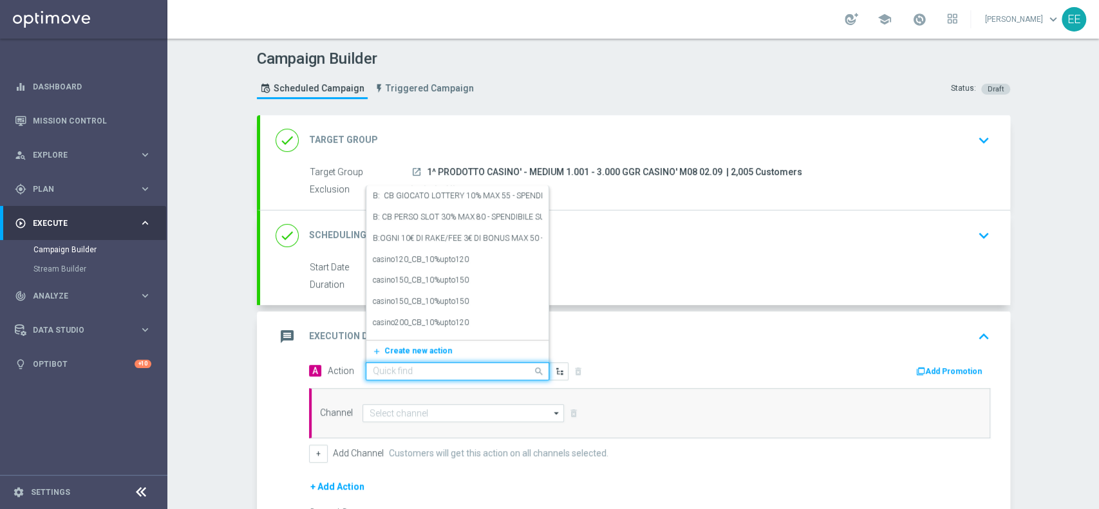
paste input "CB PERSO CASINO' 25% MAX 250 EURO - SPENDIBILE SLOT"
type input "CB PERSO CASINO' 25% MAX 250 EURO - SPENDIBILE SLOT"
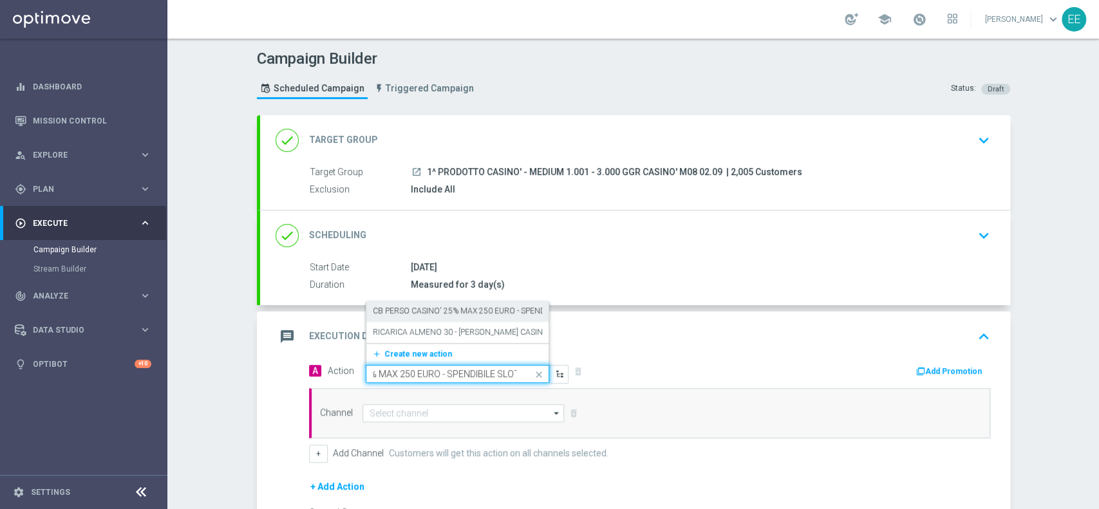
click at [464, 316] on div "[PERSON_NAME] CASINO' 25% MAX 250 EURO - SPENDIBILE SLOT edit" at bounding box center [457, 311] width 169 height 21
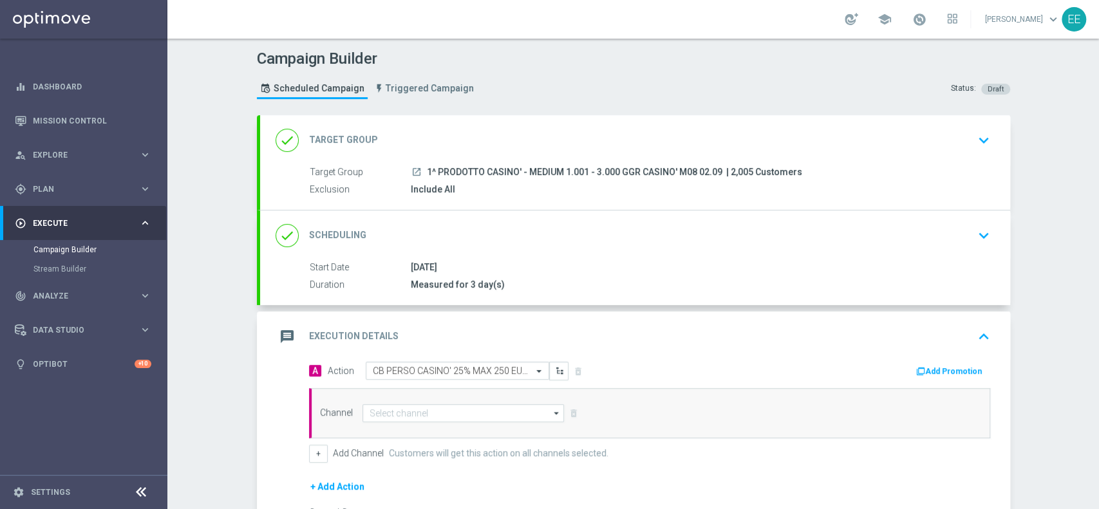
click at [938, 367] on button "Add Promotion" at bounding box center [950, 372] width 71 height 14
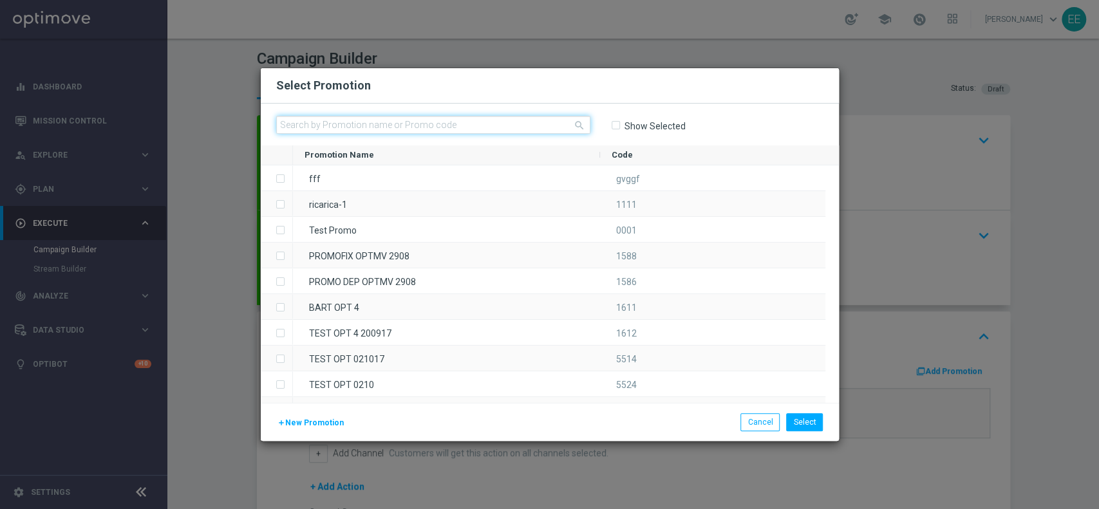
click at [471, 128] on input "text" at bounding box center [433, 125] width 314 height 18
paste input "CASINOCB0209-2"
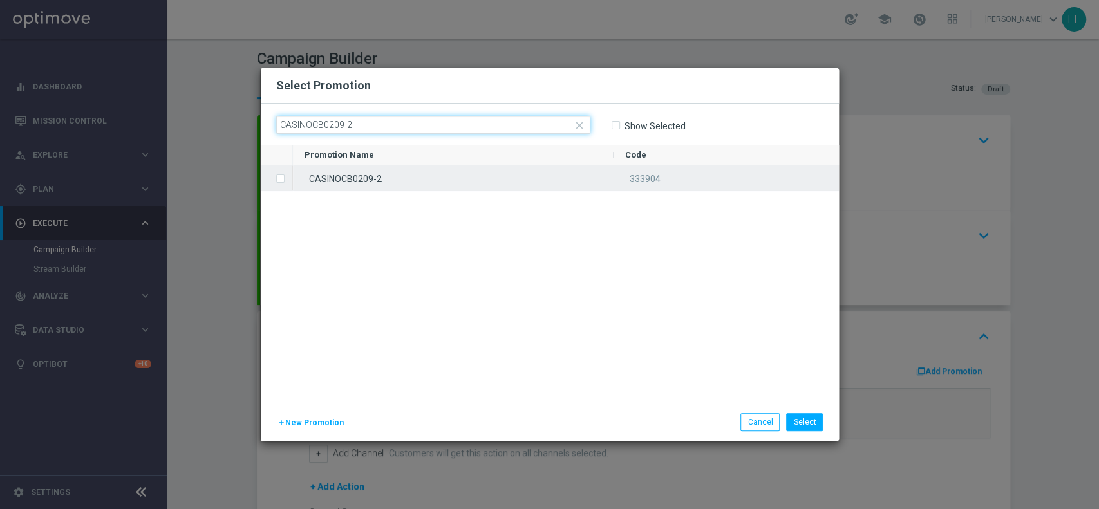
type input "CASINOCB0209-2"
click at [378, 183] on div "CASINOCB0209-2" at bounding box center [453, 178] width 321 height 25
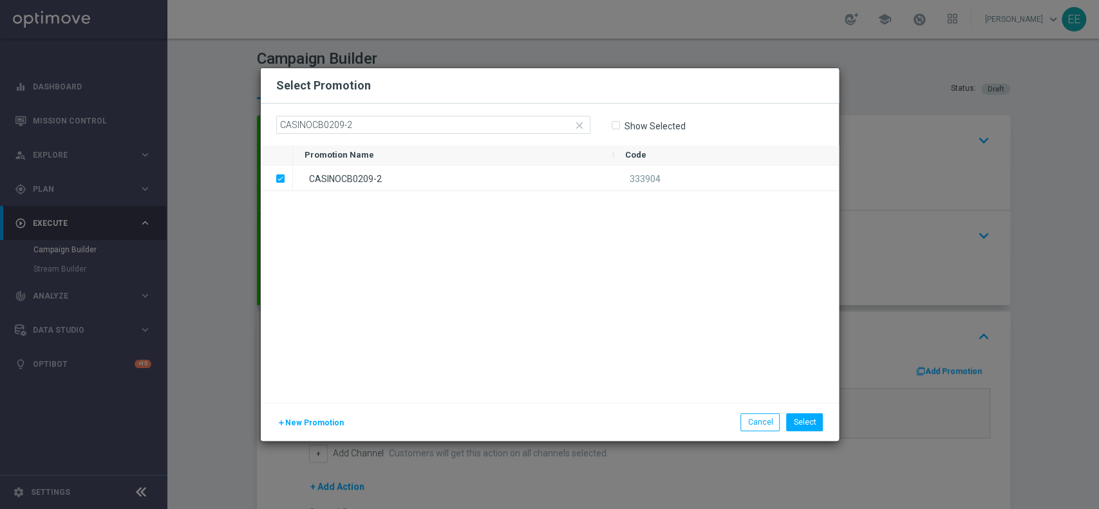
click at [810, 412] on div "add New Promotion Select Cancel" at bounding box center [550, 422] width 578 height 38
click at [804, 425] on button "Select" at bounding box center [804, 422] width 37 height 18
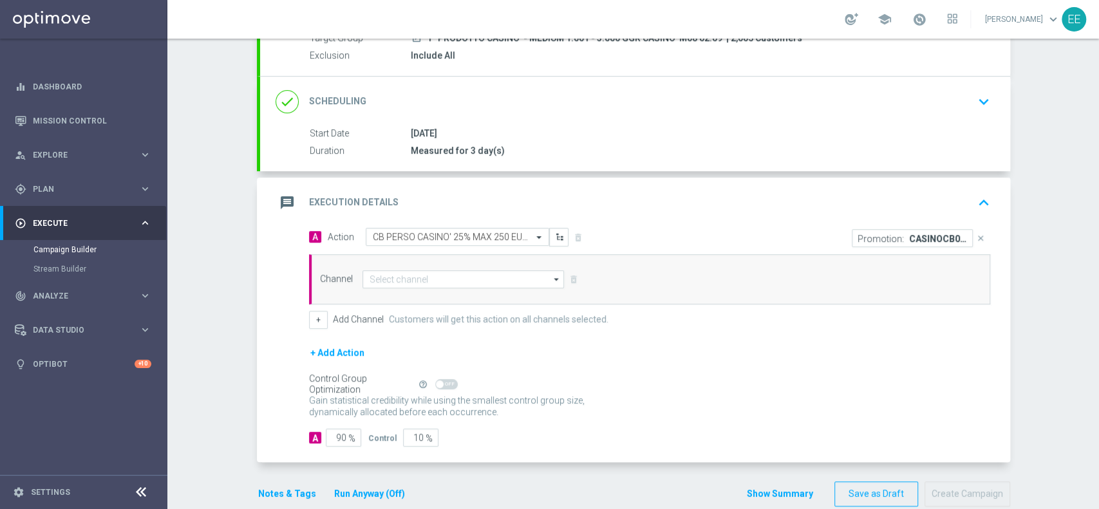
scroll to position [137, 0]
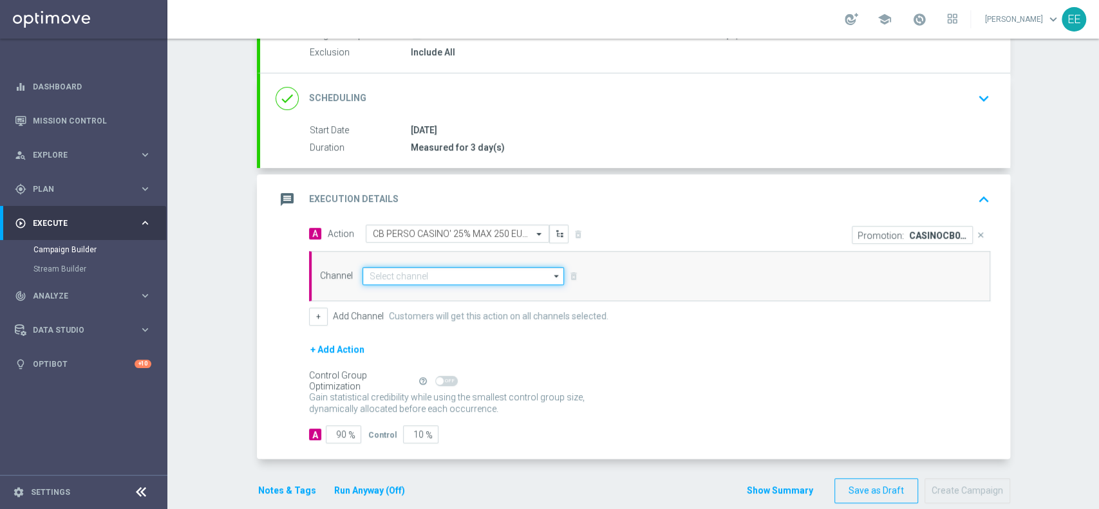
click at [420, 272] on input at bounding box center [464, 276] width 202 height 18
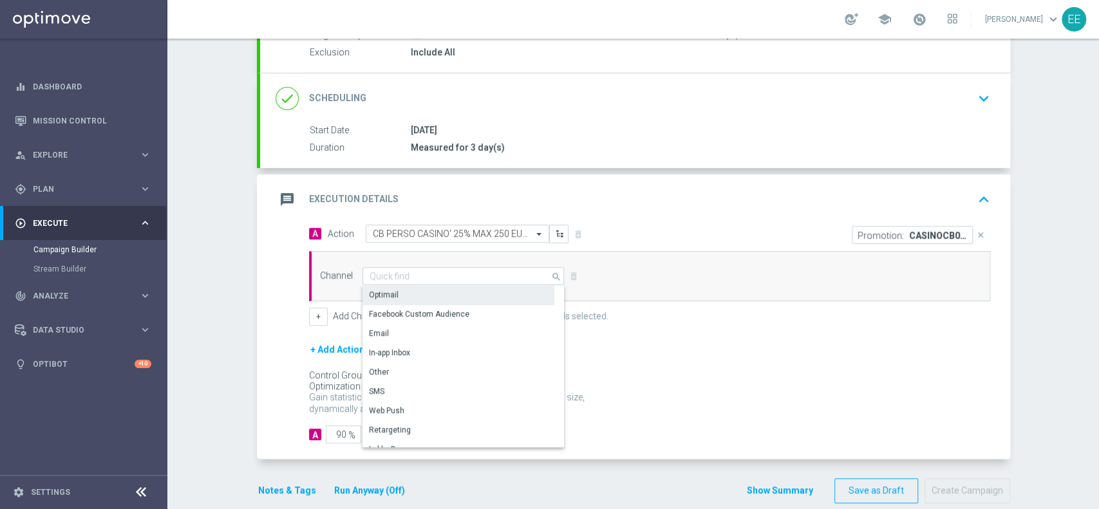
click at [431, 296] on div "Optimail" at bounding box center [459, 295] width 192 height 18
type input "Optimail"
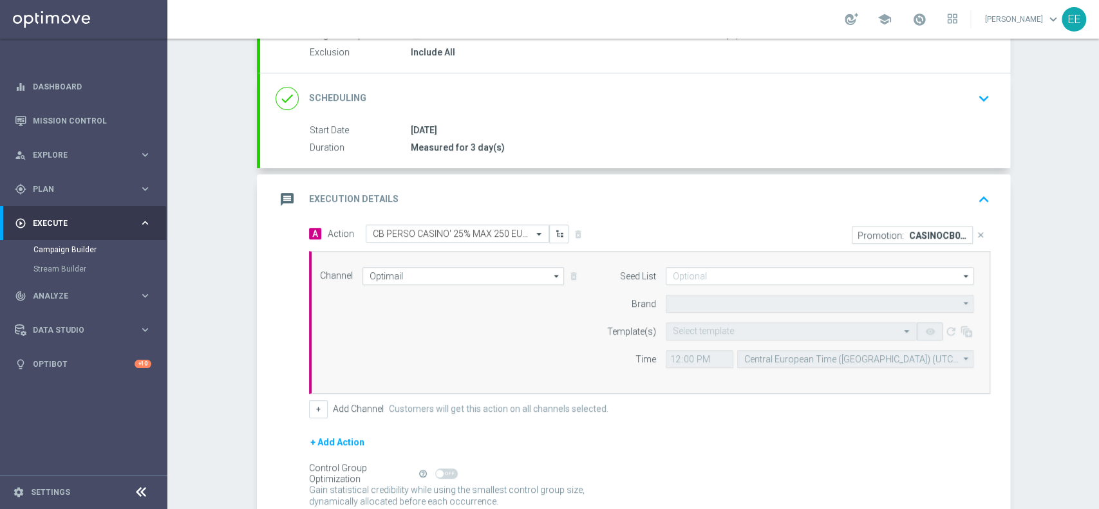
type input "Sisal Marketing"
click at [712, 323] on div "Select template" at bounding box center [791, 332] width 251 height 18
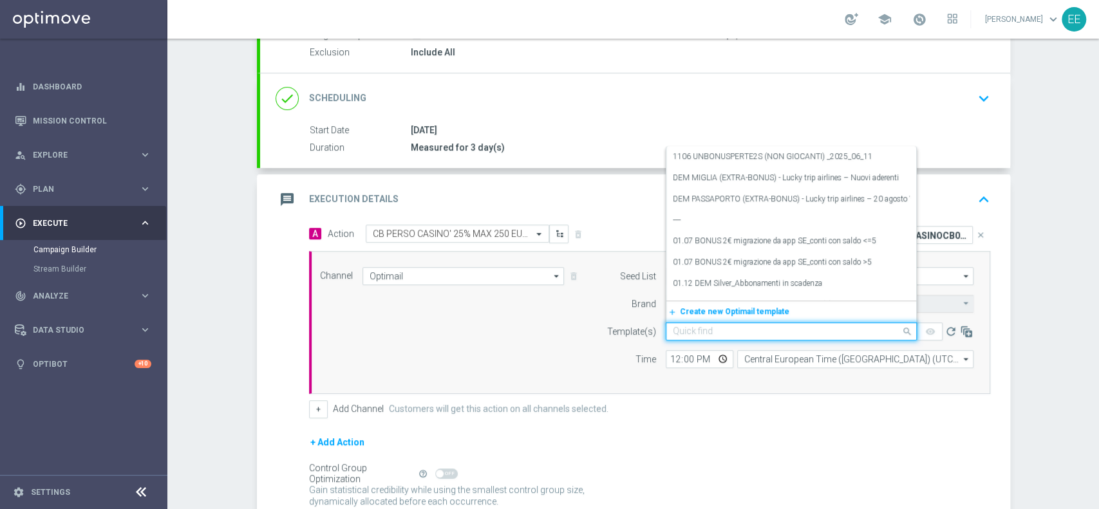
paste input "CASINOCB0209-2"
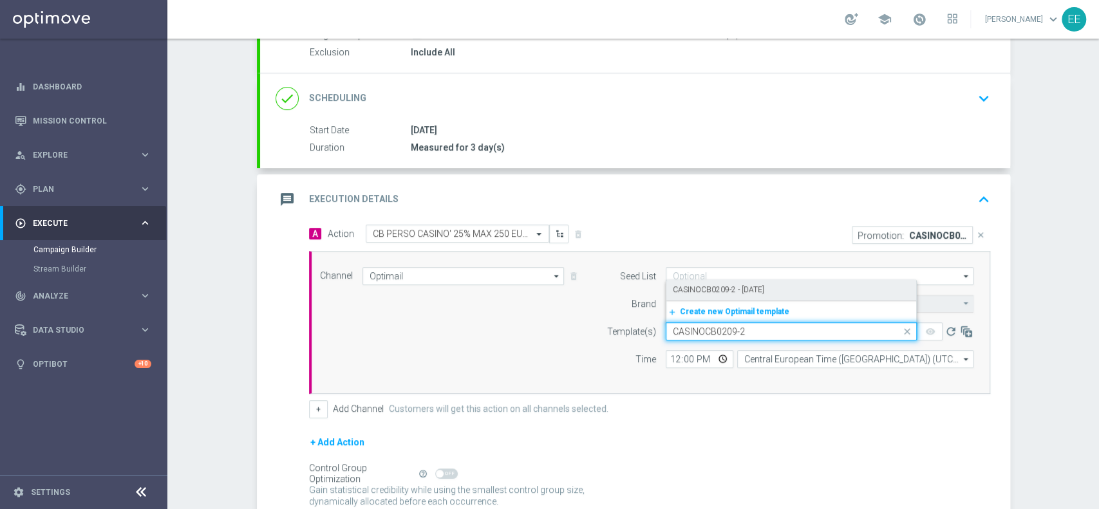
click at [781, 279] on div "CASINOCB0209-2 - [DATE]" at bounding box center [791, 289] width 237 height 21
type input "CASINOCB0209-2"
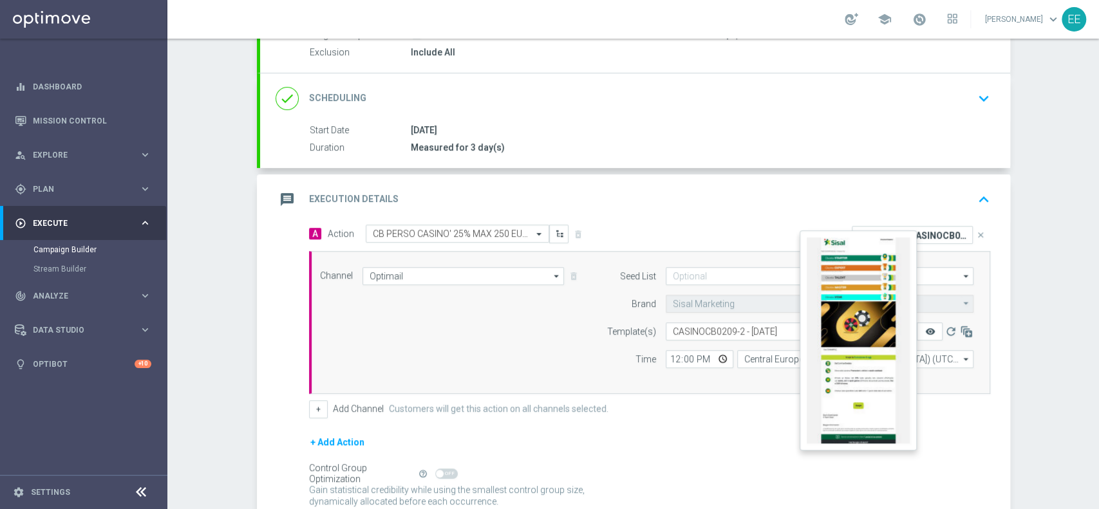
click at [925, 328] on icon "remove_red_eye" at bounding box center [930, 332] width 10 height 10
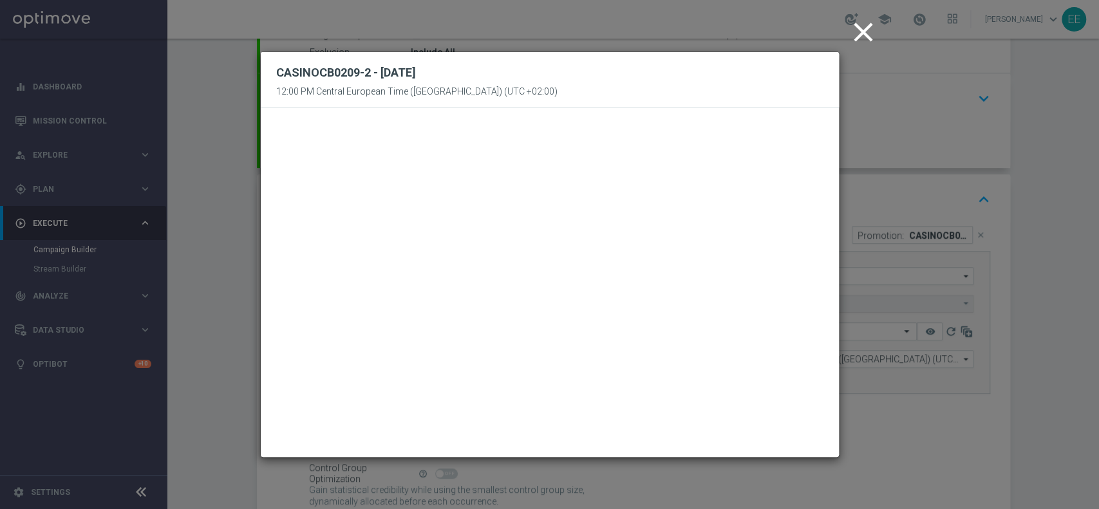
click at [865, 33] on icon "close" at bounding box center [863, 32] width 32 height 32
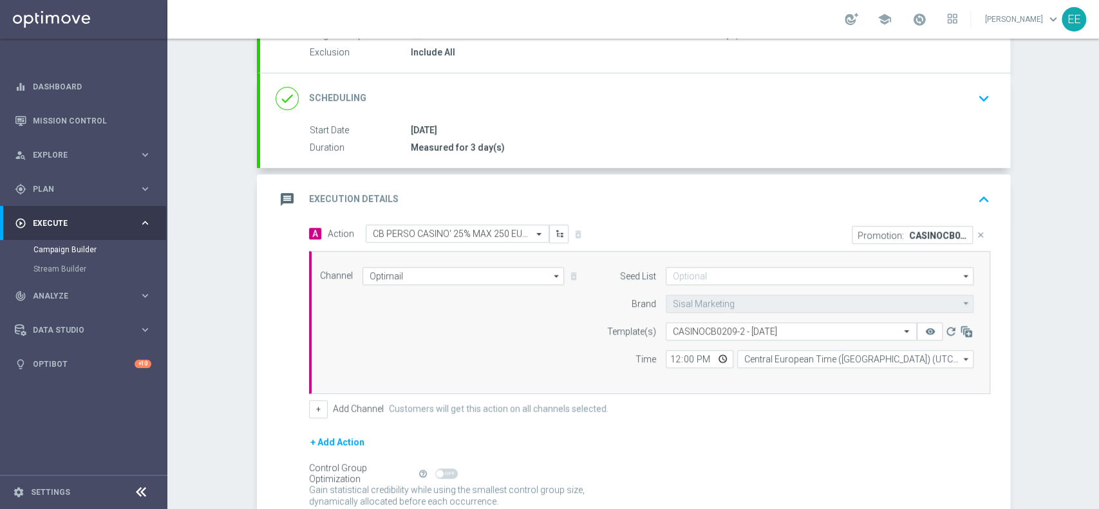
scroll to position [247, 0]
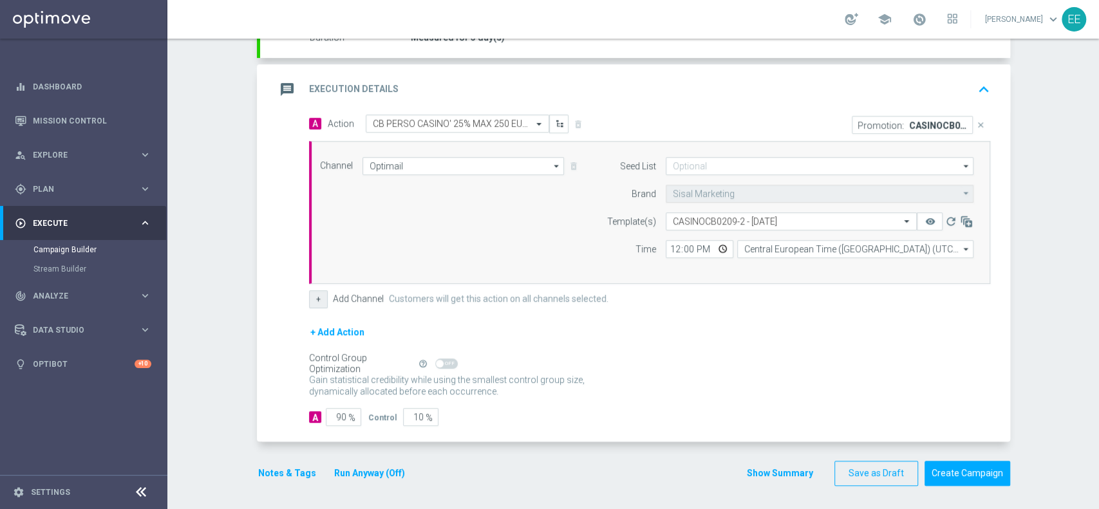
click at [318, 296] on button "+" at bounding box center [318, 299] width 19 height 18
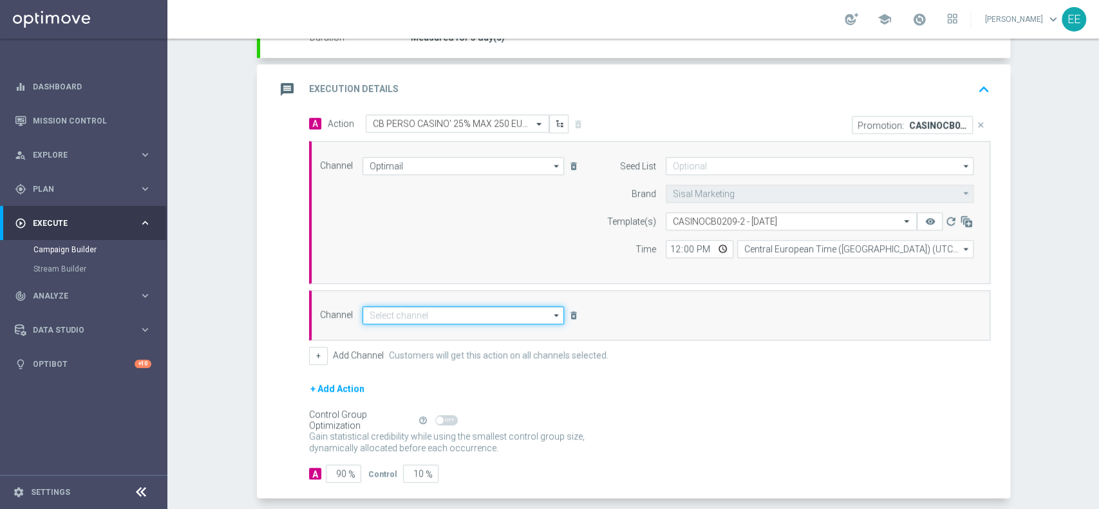
click at [410, 316] on input at bounding box center [464, 316] width 202 height 18
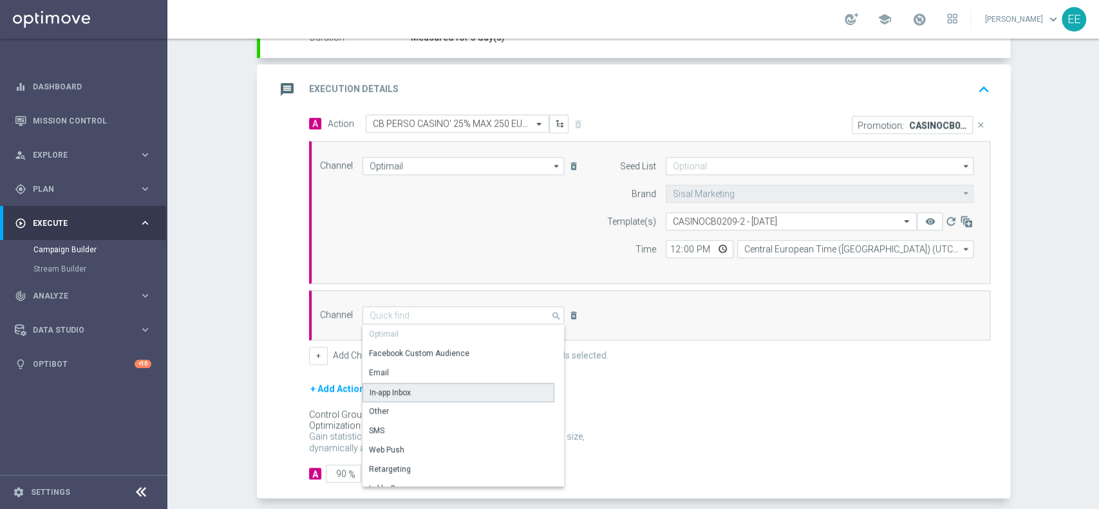
click at [419, 391] on div "In-app Inbox" at bounding box center [459, 392] width 192 height 19
type input "In-app Inbox"
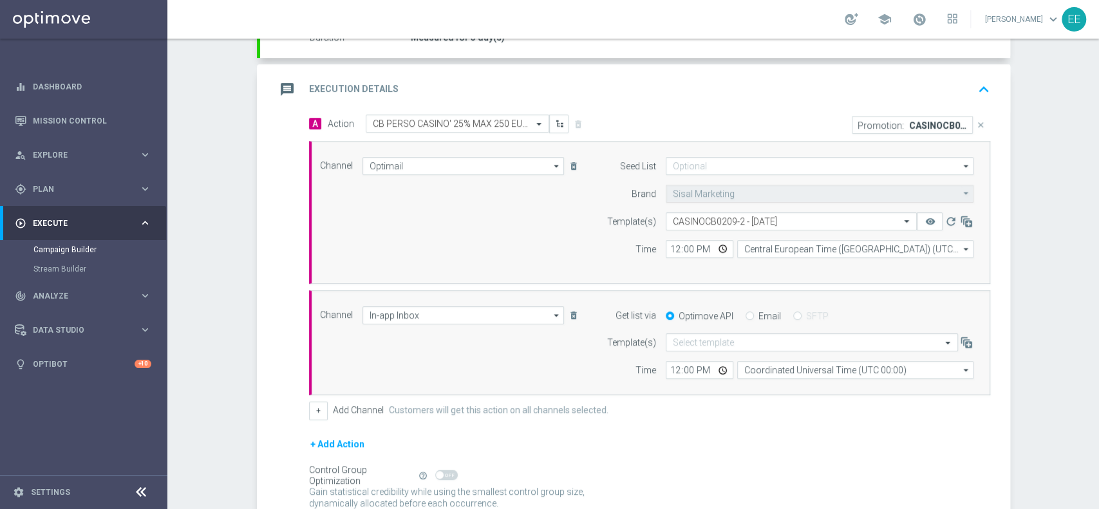
click at [746, 314] on input "Email" at bounding box center [750, 317] width 8 height 8
radio input "true"
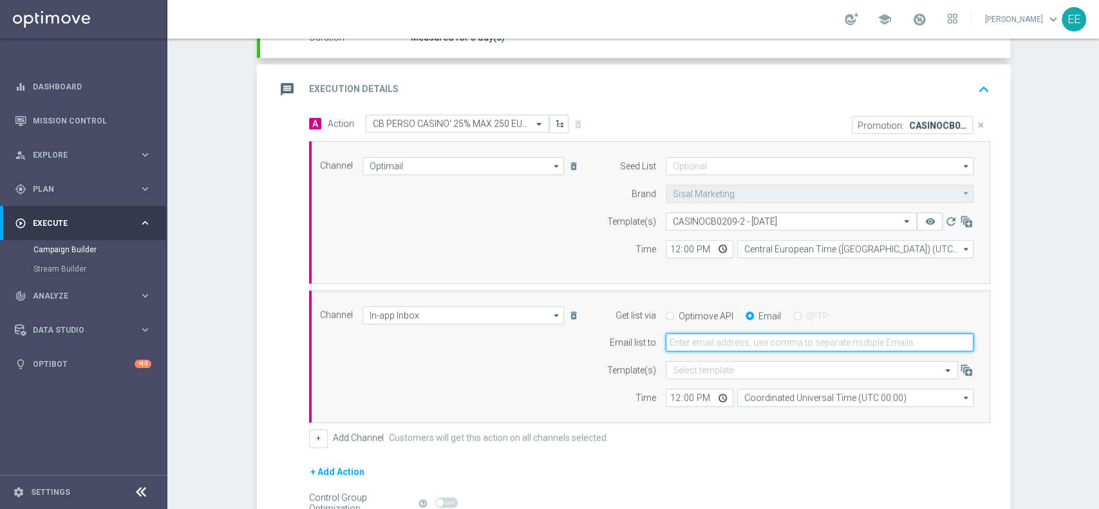
click at [741, 334] on input "email" at bounding box center [820, 343] width 308 height 18
type input "[PERSON_NAME][EMAIL_ADDRESS][DOMAIN_NAME]"
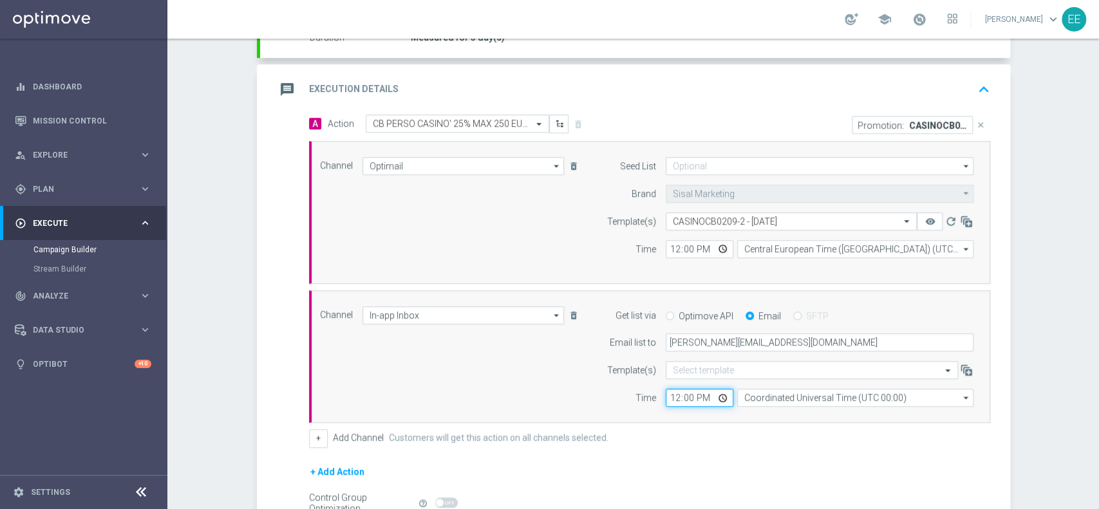
click at [672, 399] on input "12:00" at bounding box center [700, 398] width 68 height 18
type input "13:00"
click at [666, 245] on input "12:00" at bounding box center [700, 249] width 68 height 18
type input "18:00"
click at [421, 200] on div "Channel Optimail Optimail arrow_drop_down Drag here to set row groups Drag here…" at bounding box center [647, 212] width 674 height 111
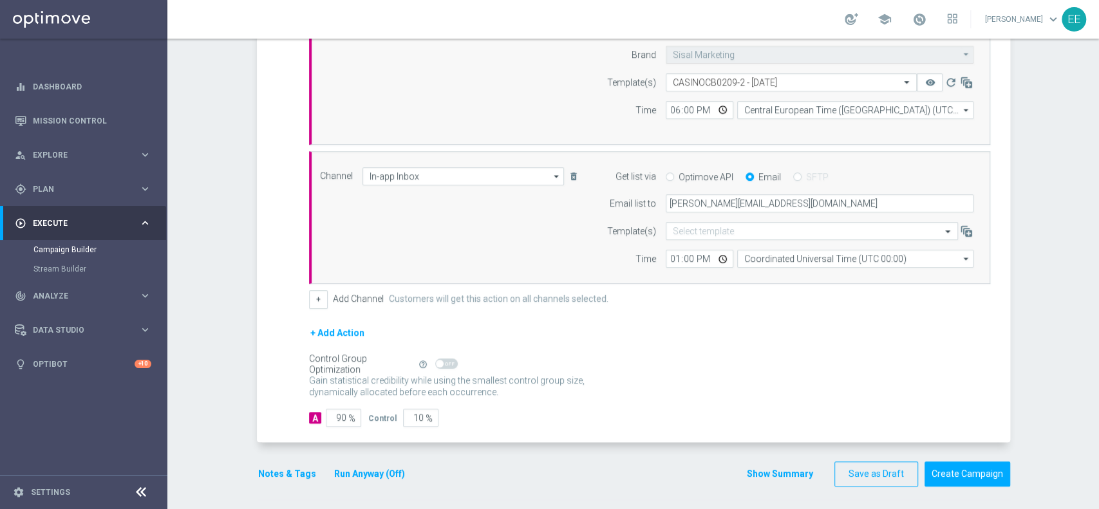
scroll to position [387, 0]
click at [287, 466] on button "Notes & Tags" at bounding box center [287, 474] width 61 height 16
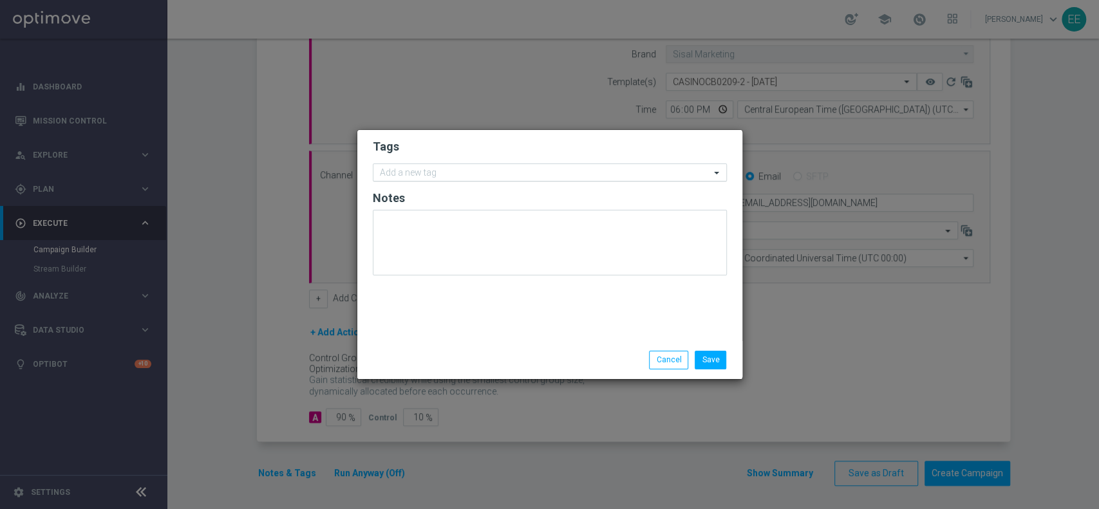
click at [453, 178] on input "text" at bounding box center [545, 173] width 330 height 11
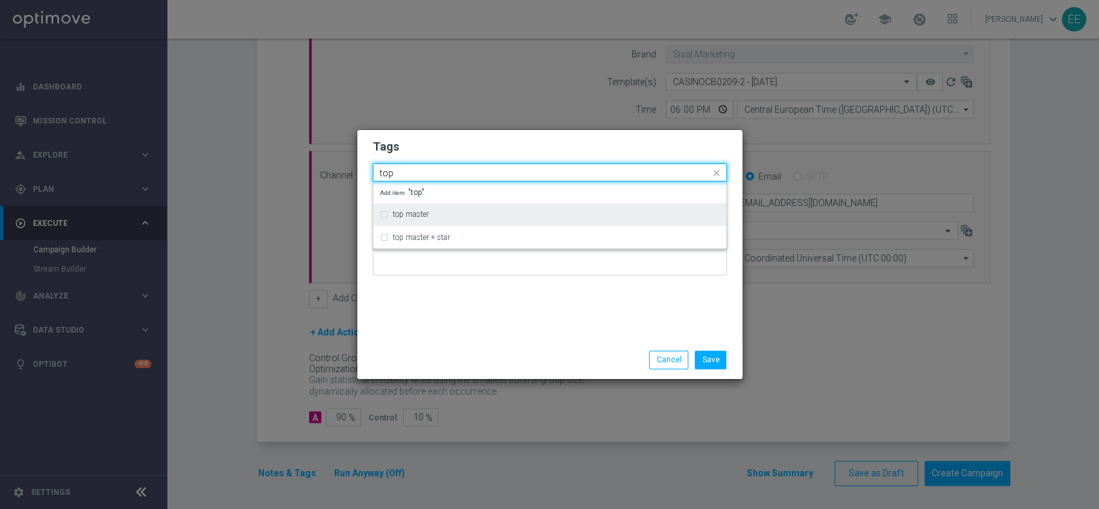
type input "top"
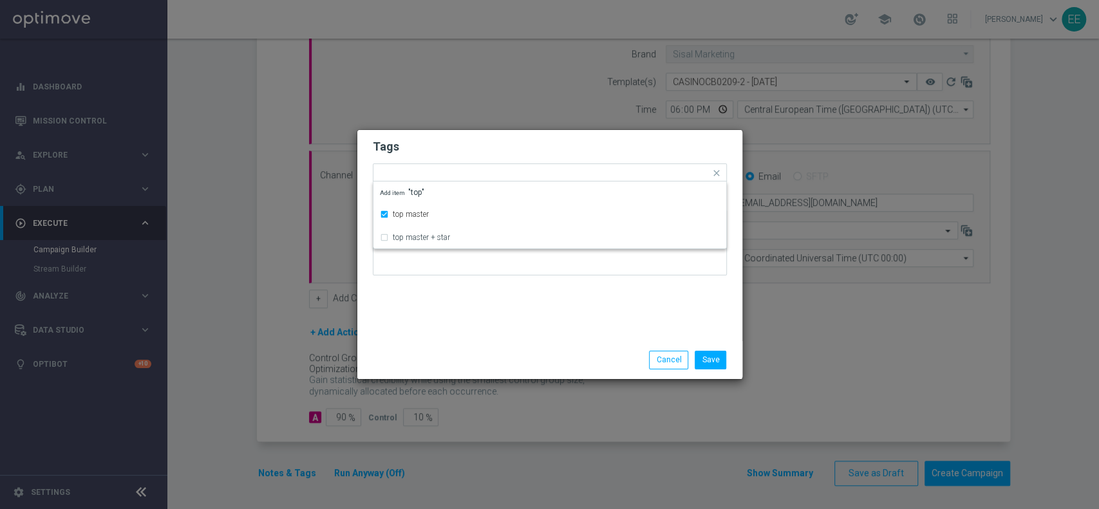
click at [450, 138] on form "Tags Quick find × top master top master top master + star Add item "top" Notes" at bounding box center [550, 210] width 354 height 149
click at [493, 185] on form "Tags Add a new tag × top master Notes" at bounding box center [550, 211] width 354 height 151
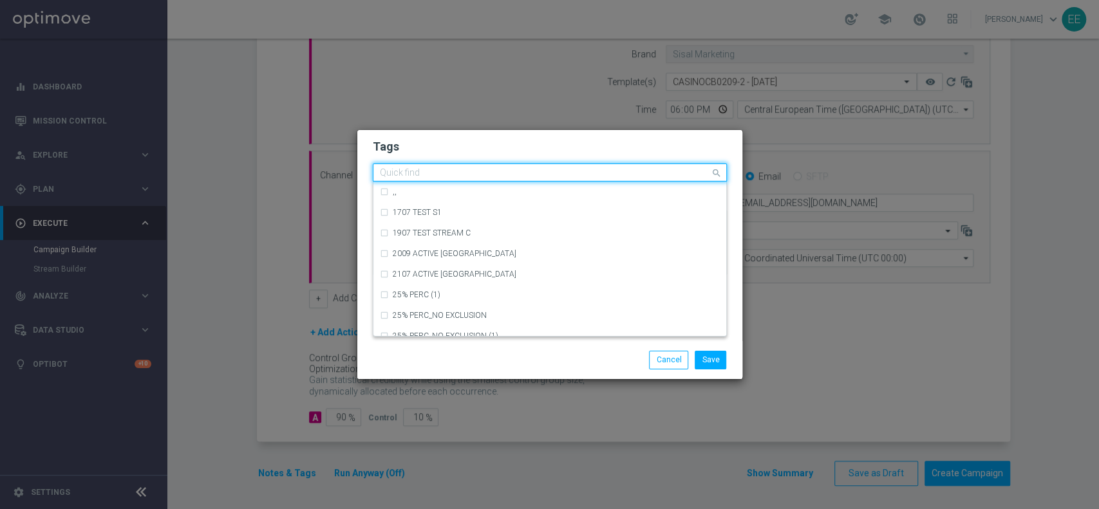
click at [495, 178] on input "text" at bounding box center [545, 173] width 330 height 11
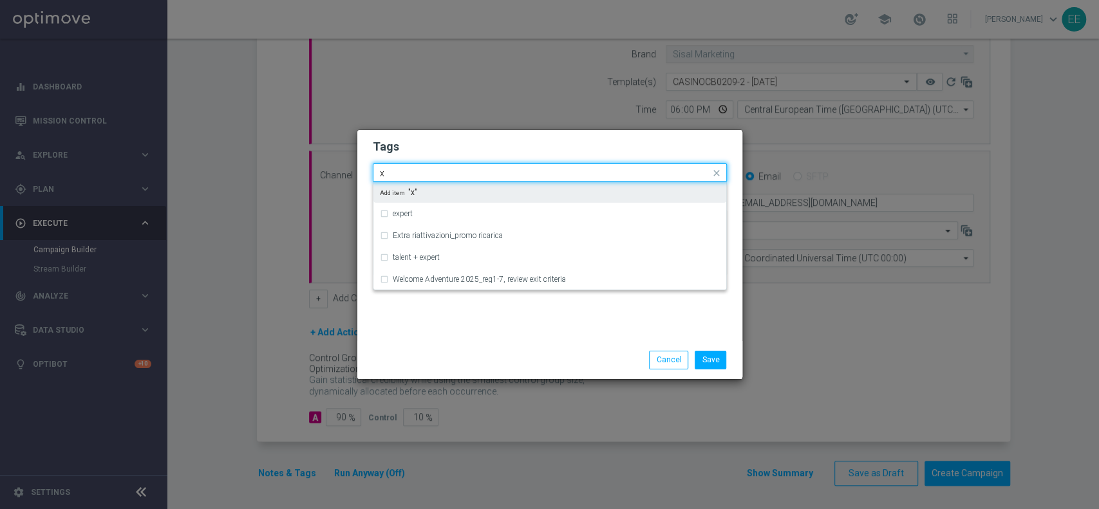
click at [495, 178] on input "x" at bounding box center [545, 173] width 330 height 11
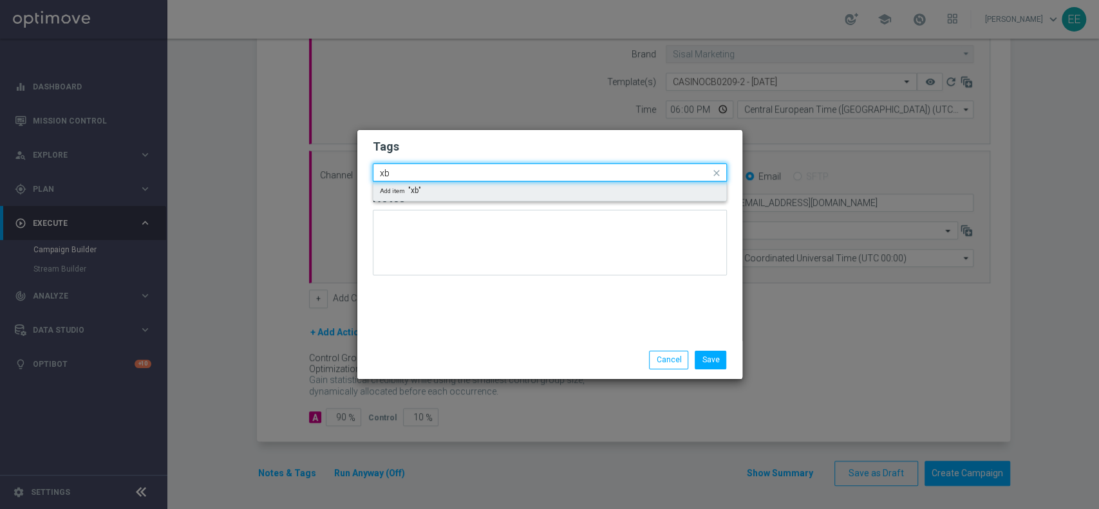
type input "x"
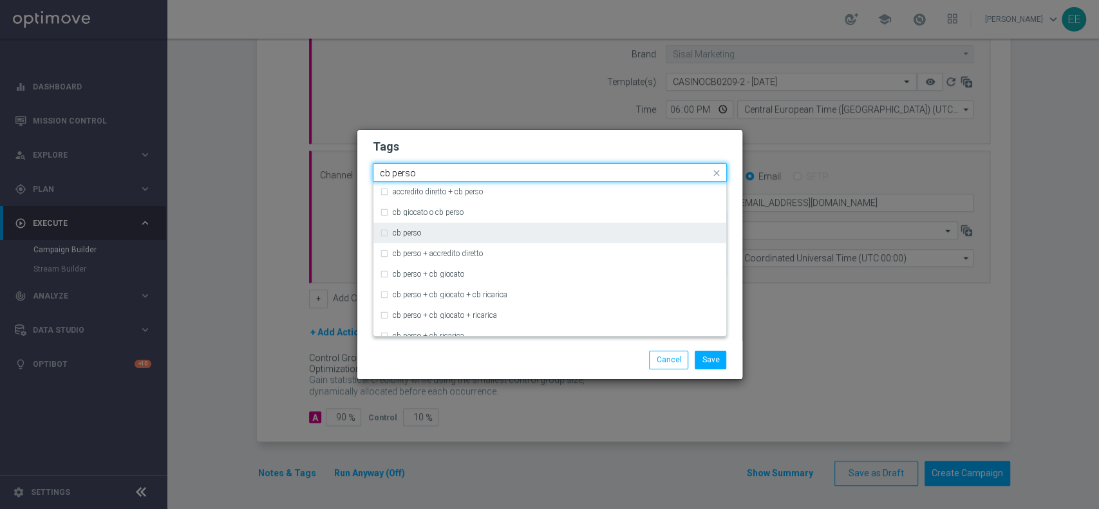
click at [430, 231] on div "cb perso" at bounding box center [556, 233] width 327 height 8
type input "cb perso"
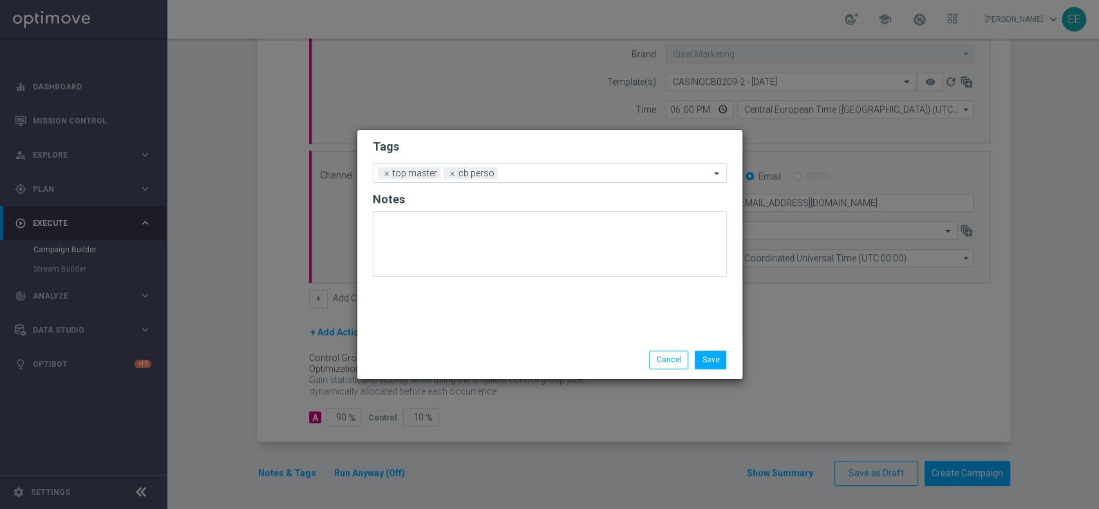
click at [598, 125] on modal-container "Tags Add a new tag × top master × [PERSON_NAME] Notes Save Cancel" at bounding box center [549, 254] width 1099 height 509
click at [596, 167] on div "Add a new tag × top master × [PERSON_NAME]" at bounding box center [542, 173] width 337 height 18
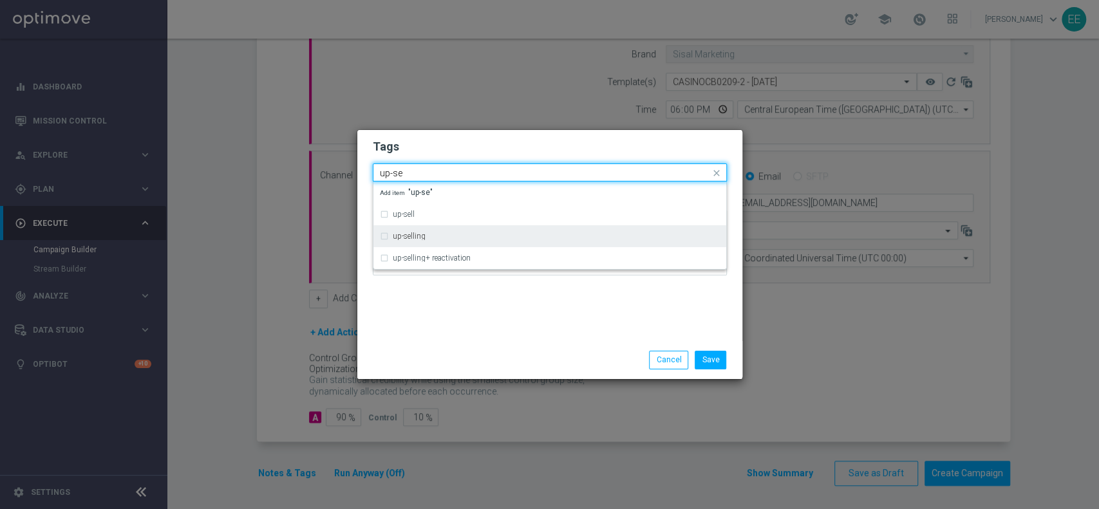
click at [468, 233] on div "up-selling" at bounding box center [556, 236] width 327 height 8
type input "up-se"
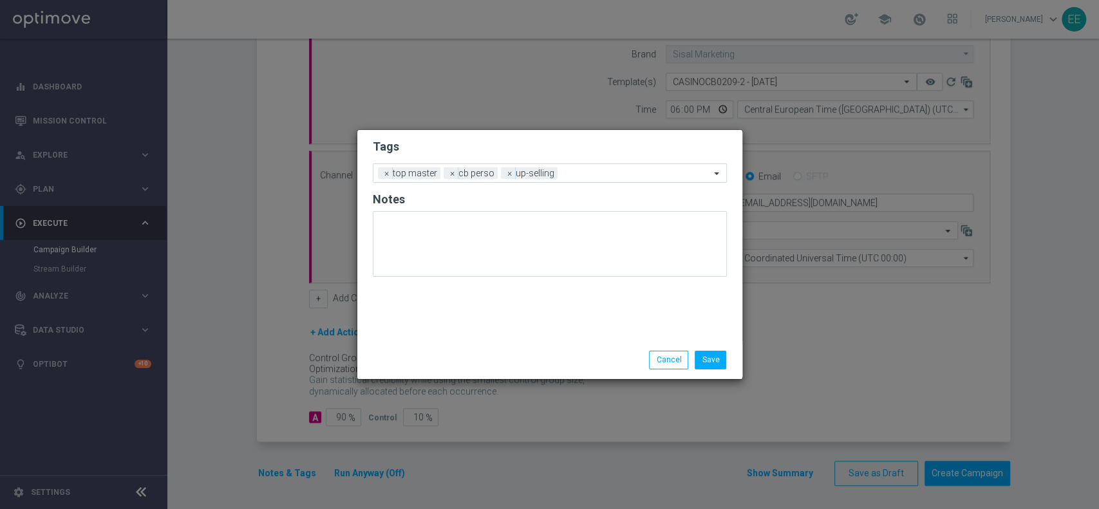
click at [505, 327] on div "Tags Add a new tag × top master × [PERSON_NAME] × up-selling Notes" at bounding box center [549, 235] width 385 height 211
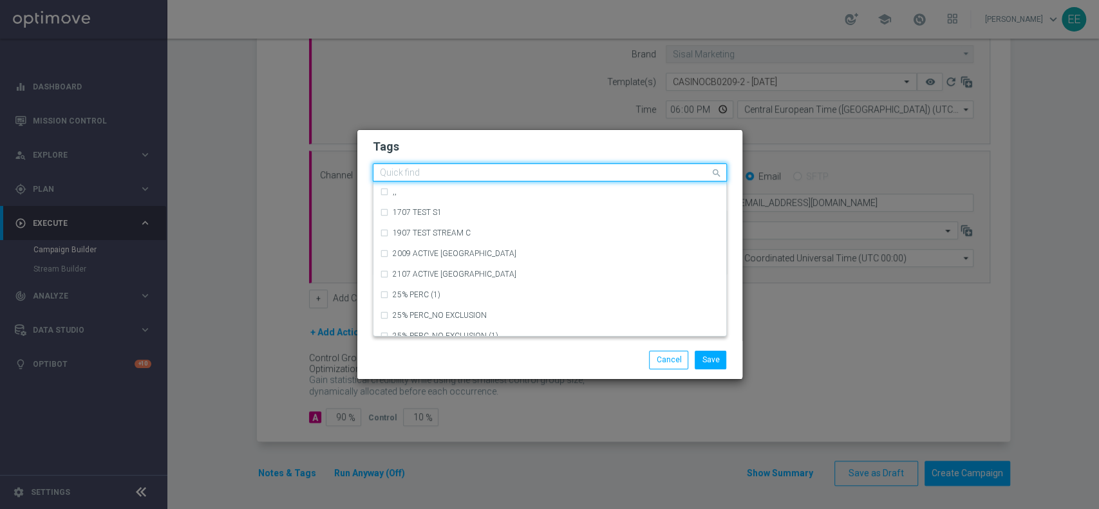
click at [594, 173] on input "text" at bounding box center [545, 173] width 330 height 11
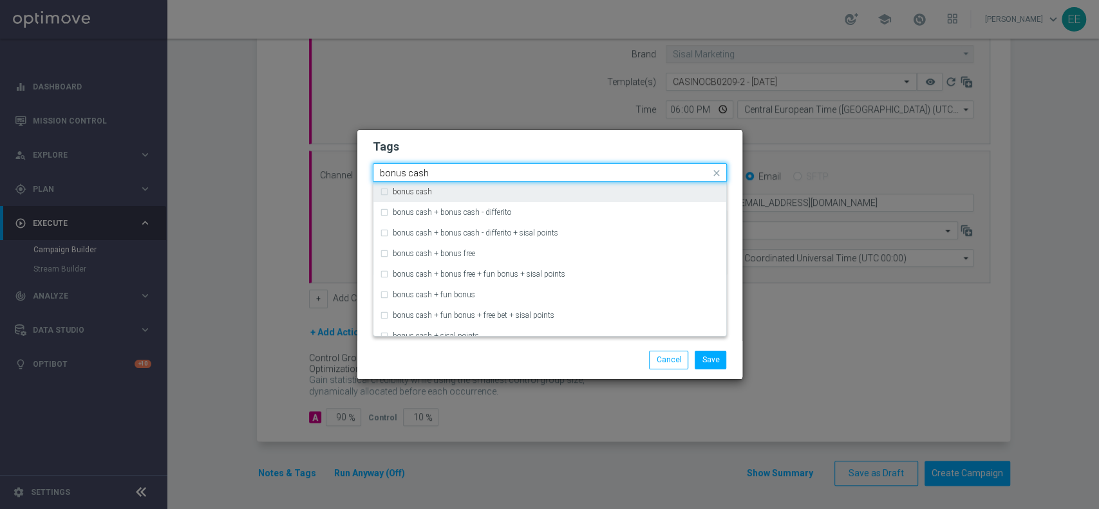
click at [505, 192] on div "bonus cash" at bounding box center [556, 192] width 327 height 8
type input "bonus cash"
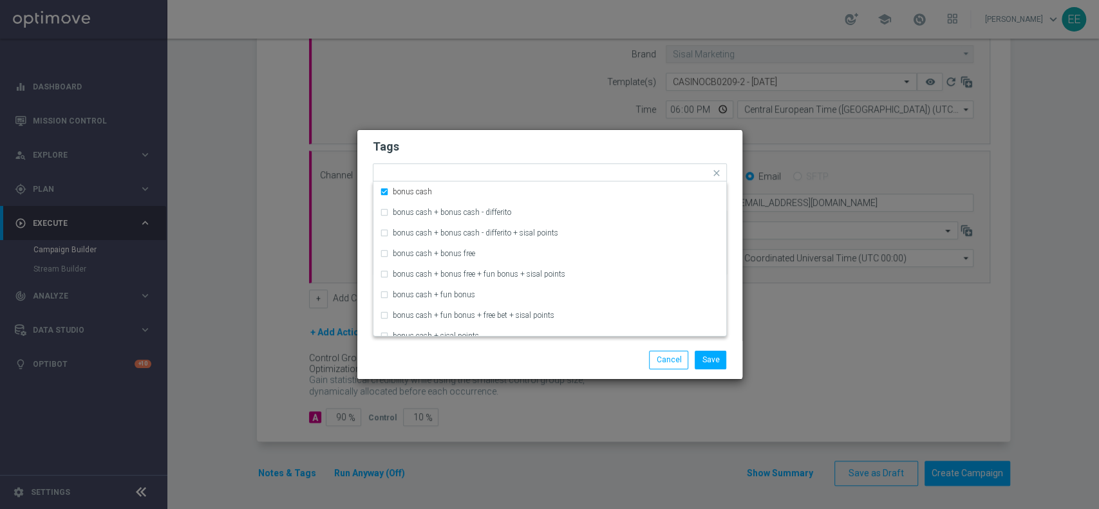
click at [527, 147] on h2 "Tags" at bounding box center [550, 146] width 354 height 15
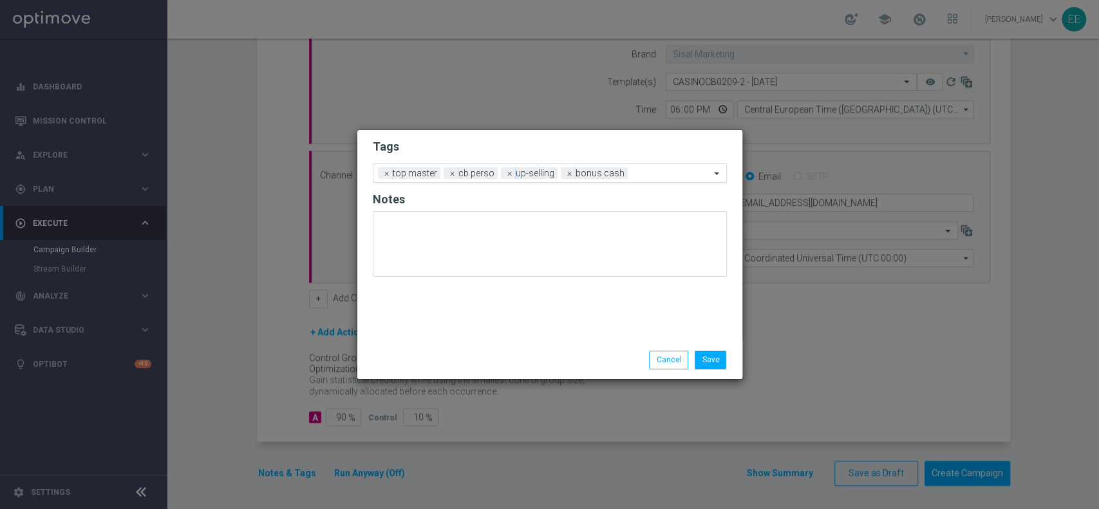
click at [644, 177] on input "text" at bounding box center [671, 174] width 77 height 11
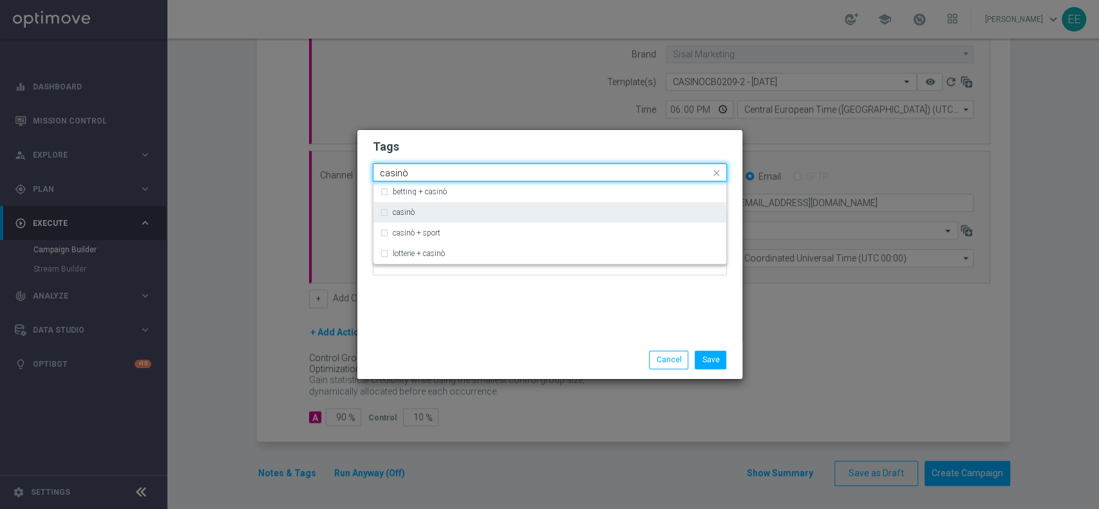
click at [513, 209] on div "casinò" at bounding box center [556, 213] width 327 height 8
type input "casinò"
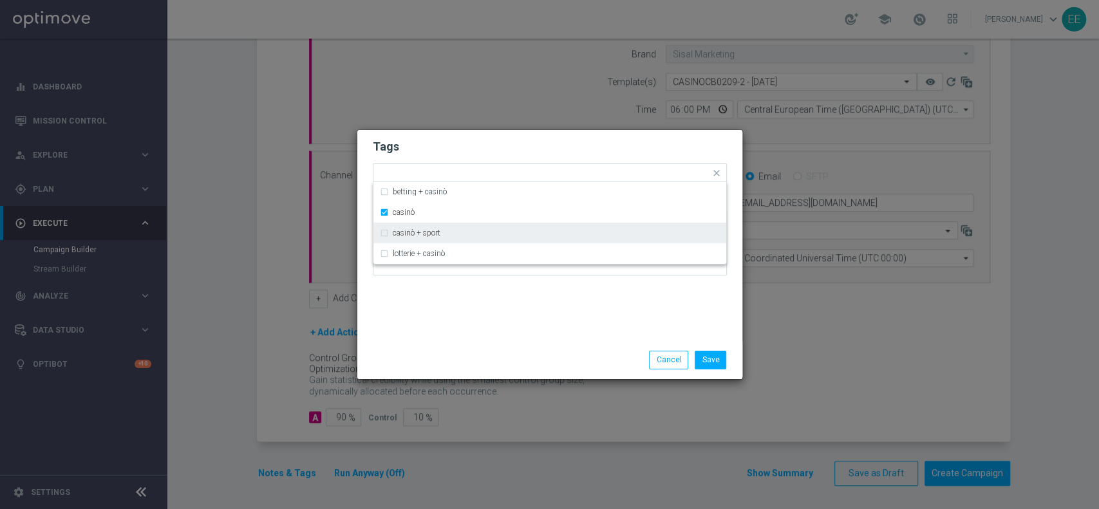
click at [604, 372] on div "Save Cancel" at bounding box center [549, 359] width 385 height 37
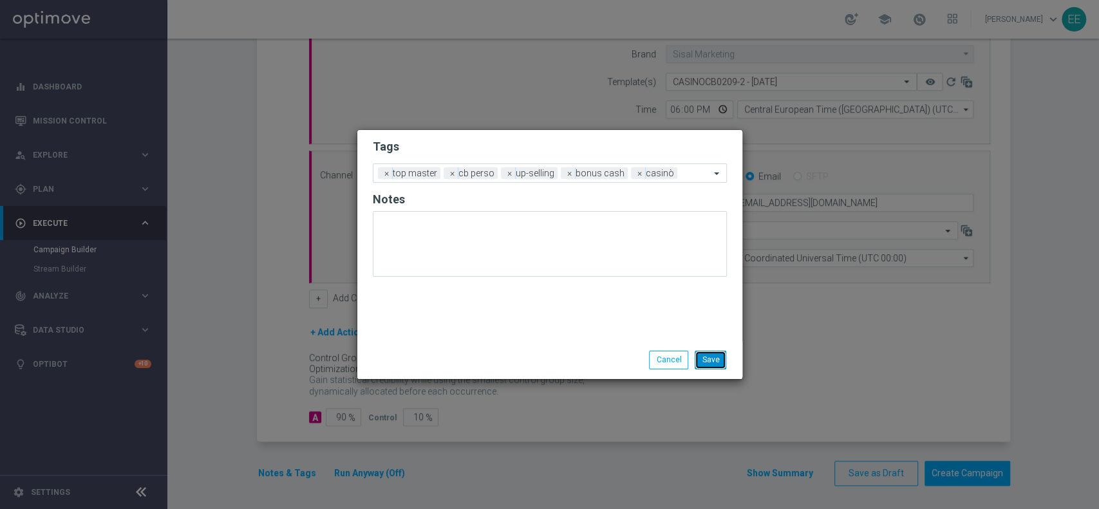
click at [723, 355] on button "Save" at bounding box center [711, 360] width 32 height 18
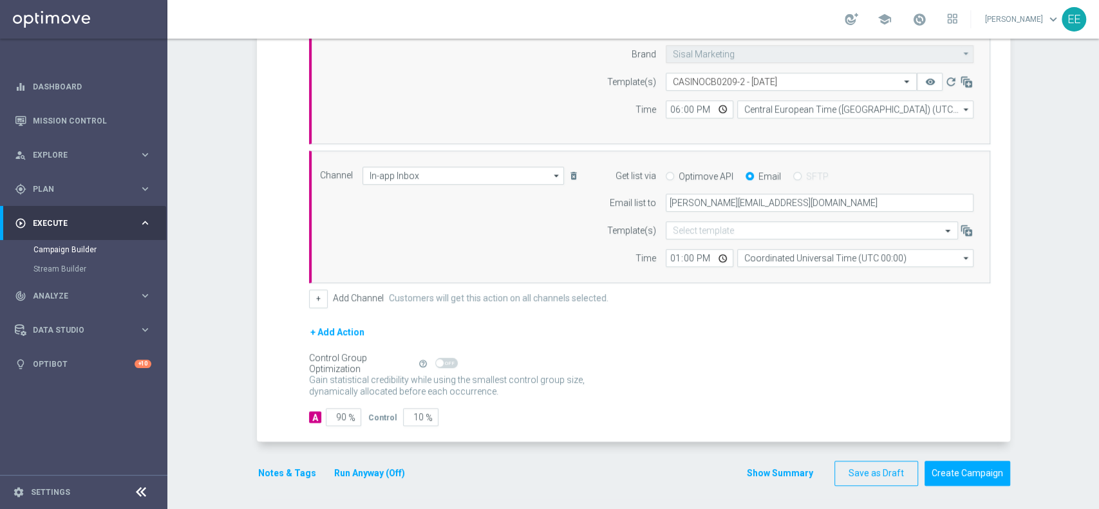
click at [374, 467] on button "Run Anyway (Off)" at bounding box center [369, 474] width 73 height 16
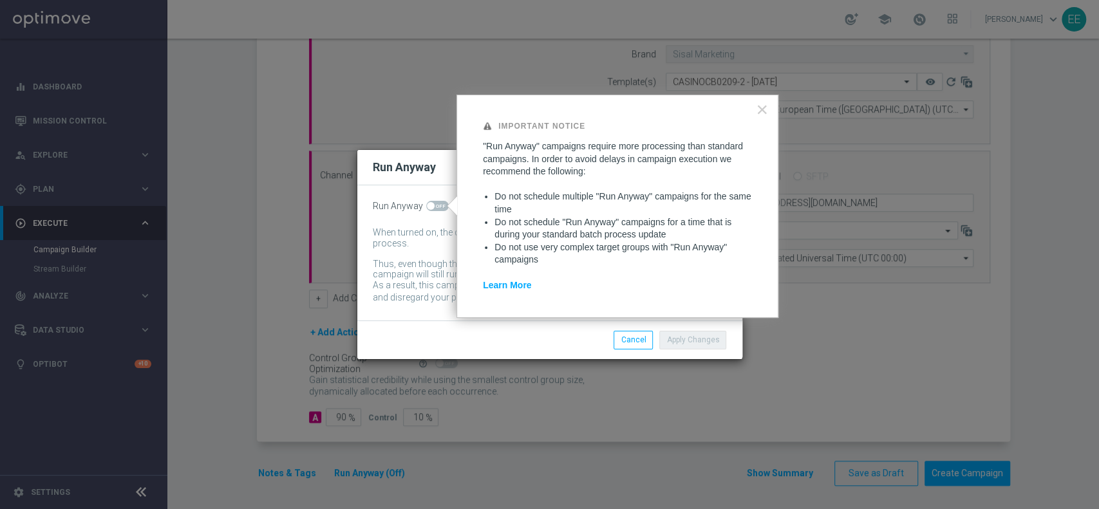
click at [440, 211] on span at bounding box center [437, 206] width 23 height 10
click at [440, 211] on input "checkbox" at bounding box center [437, 206] width 23 height 10
checkbox input "true"
click at [700, 339] on button "Apply Changes" at bounding box center [692, 340] width 67 height 18
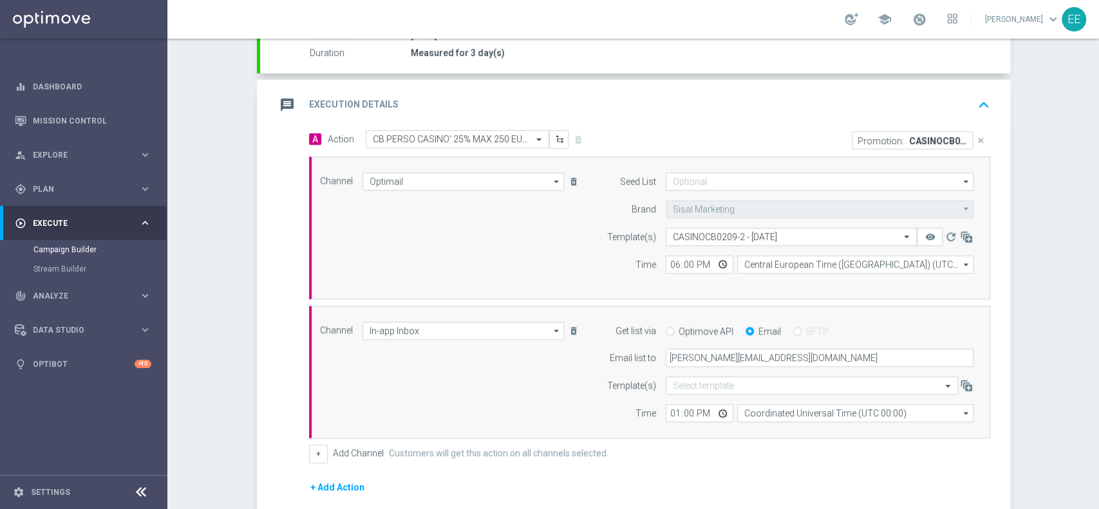
scroll to position [253, 0]
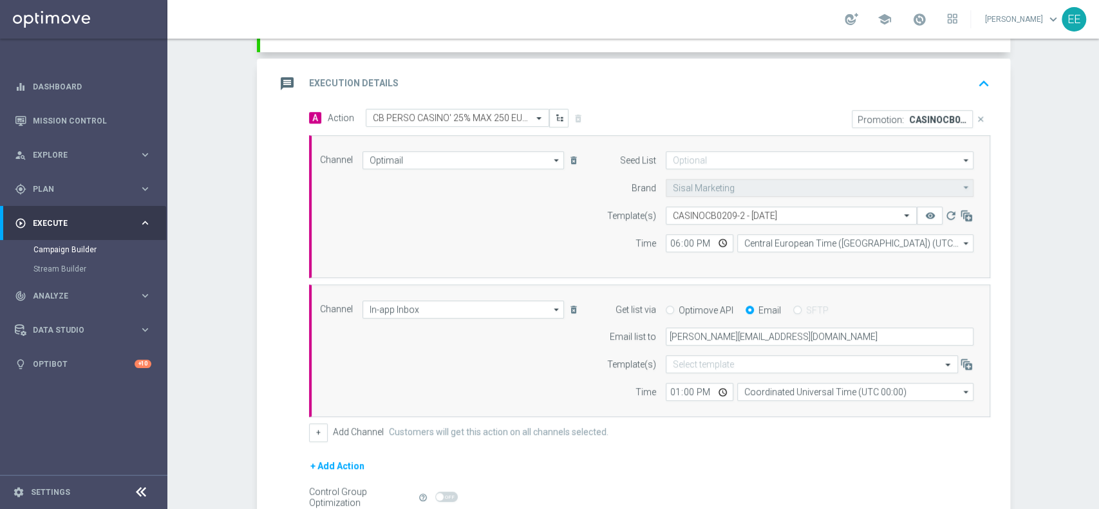
click at [977, 76] on icon "keyboard_arrow_up" at bounding box center [983, 83] width 19 height 19
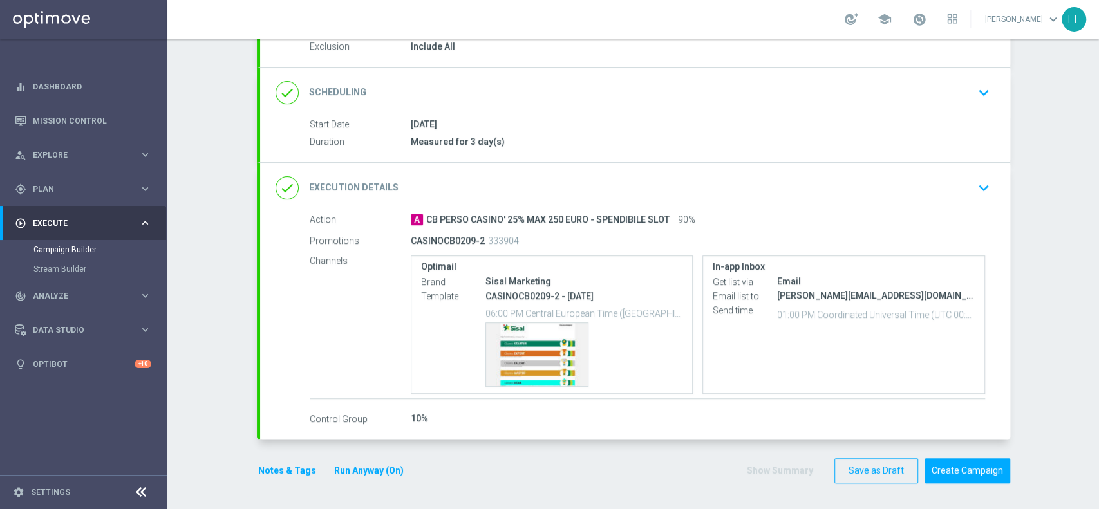
scroll to position [141, 0]
click at [788, 187] on div "done Execution Details keyboard_arrow_down" at bounding box center [635, 190] width 719 height 24
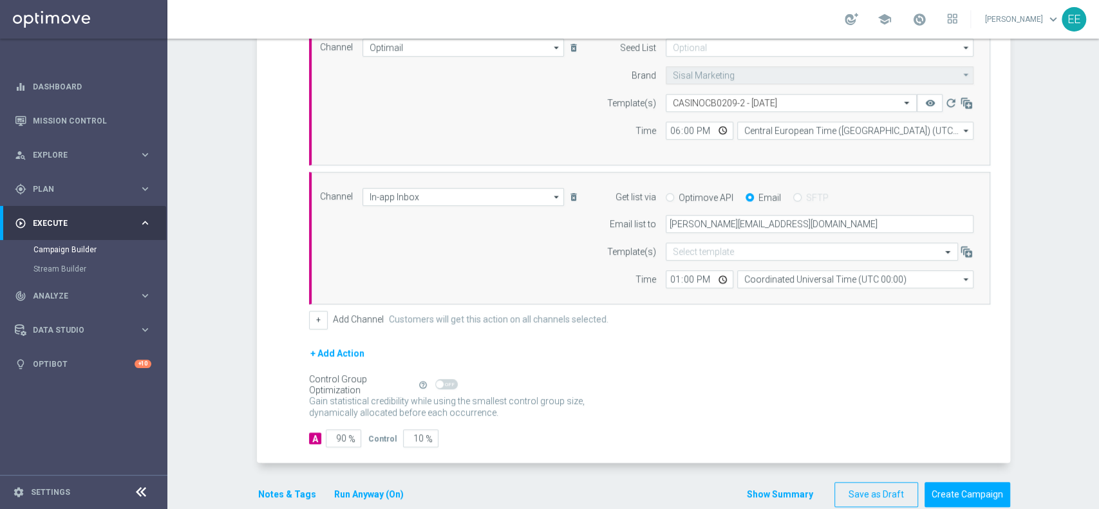
scroll to position [387, 0]
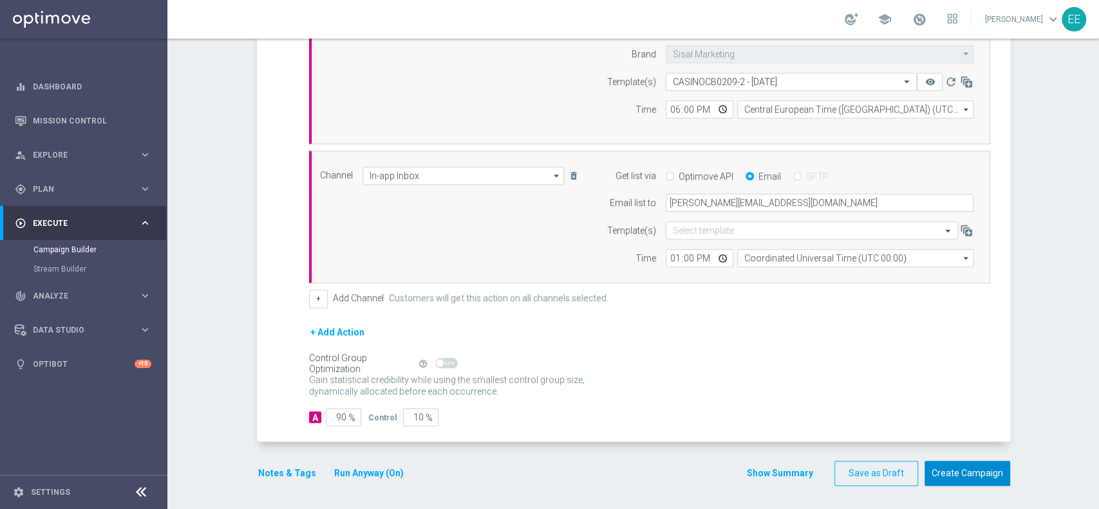
click at [956, 466] on button "Create Campaign" at bounding box center [968, 473] width 86 height 25
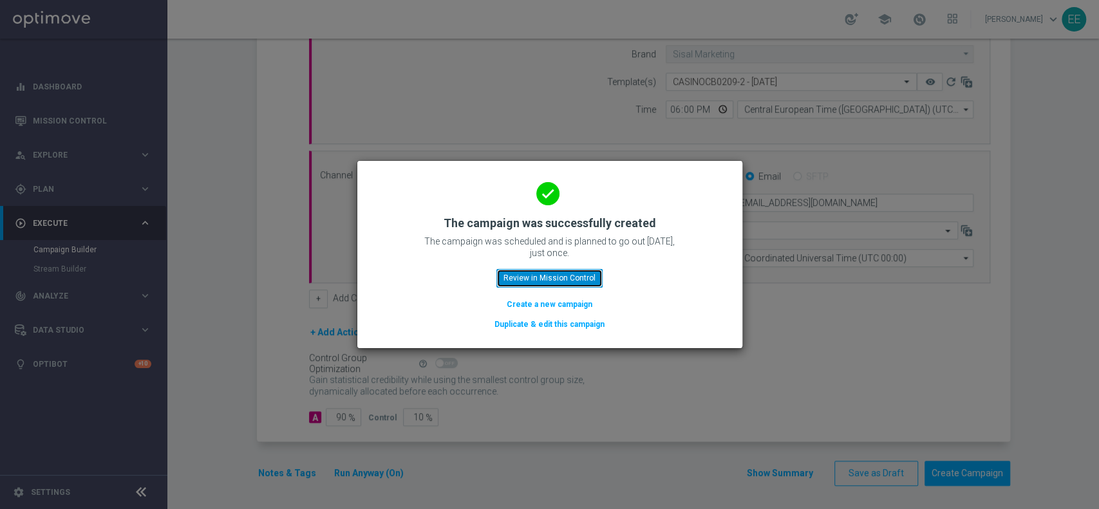
click at [567, 281] on button "Review in Mission Control" at bounding box center [550, 278] width 106 height 18
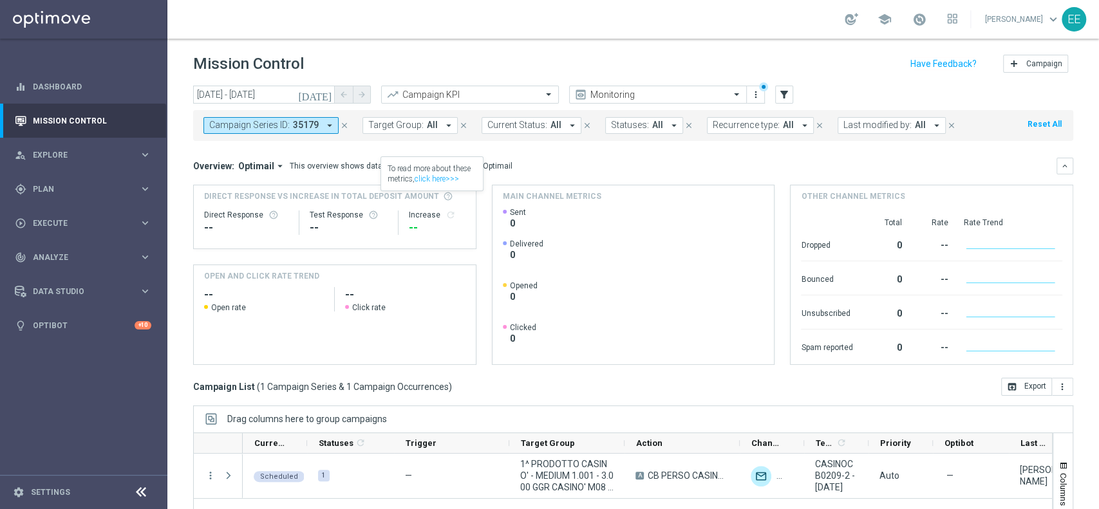
click at [344, 126] on icon "close" at bounding box center [344, 125] width 9 height 9
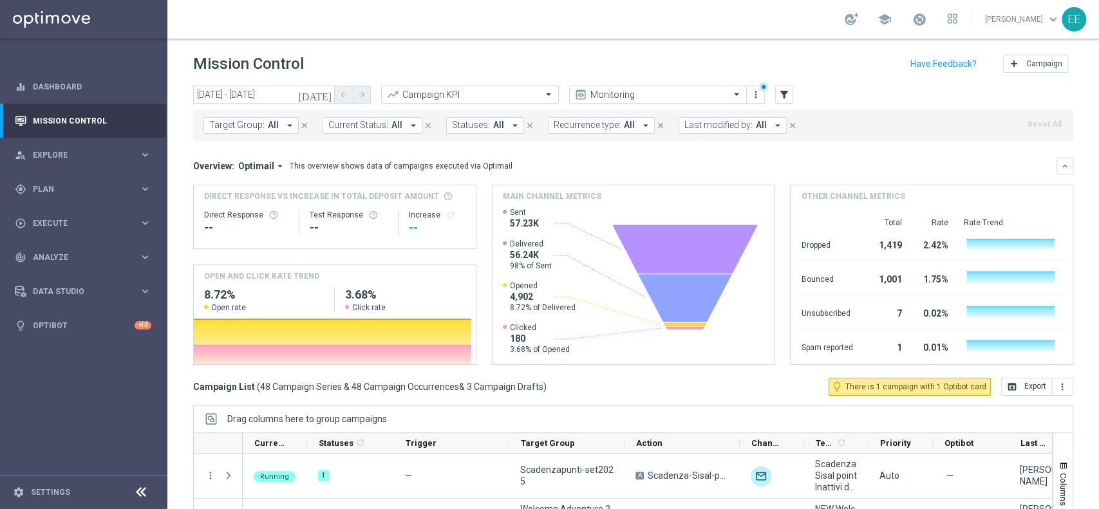
click at [709, 127] on span "Last modified by:" at bounding box center [719, 125] width 68 height 11
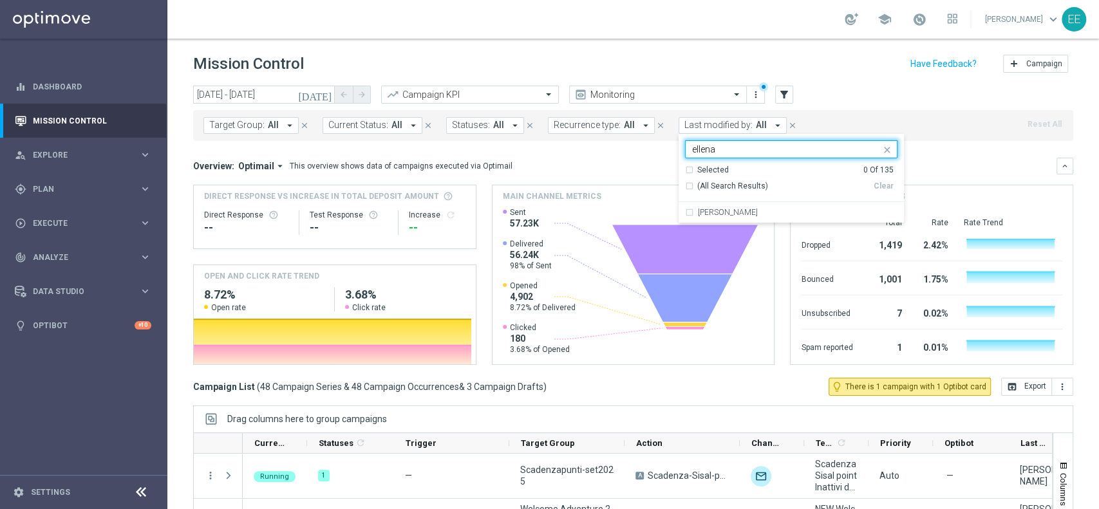
click at [770, 199] on div "Selected 0 Of 135 (All Search Results) Clear" at bounding box center [791, 184] width 225 height 38
click at [768, 207] on div "[PERSON_NAME]" at bounding box center [791, 212] width 213 height 21
type input "ellena"
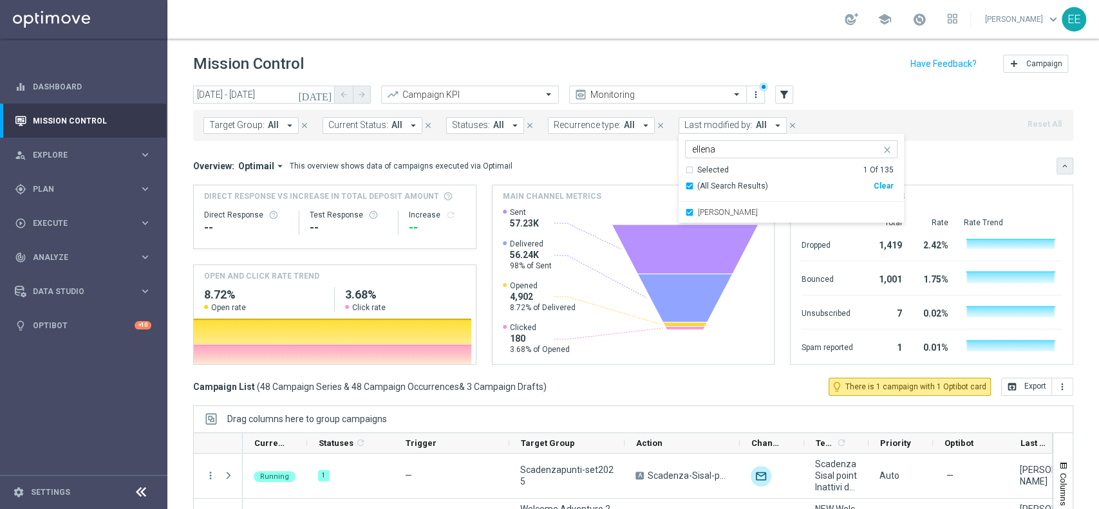
click at [1057, 164] on button "keyboard_arrow_down" at bounding box center [1065, 166] width 17 height 17
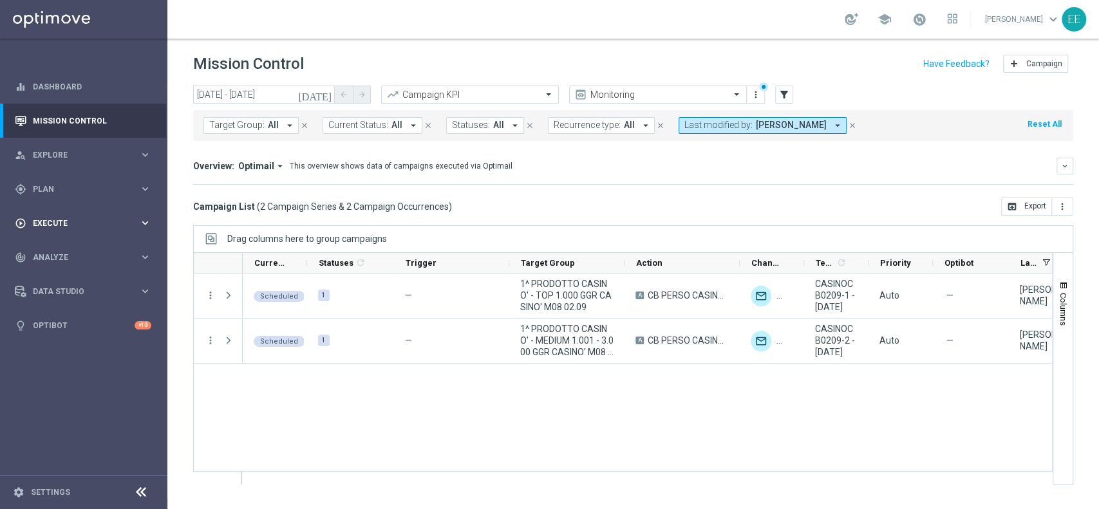
click at [63, 220] on span "Execute" at bounding box center [86, 224] width 106 height 8
click at [84, 251] on link "Campaign Builder" at bounding box center [83, 250] width 100 height 10
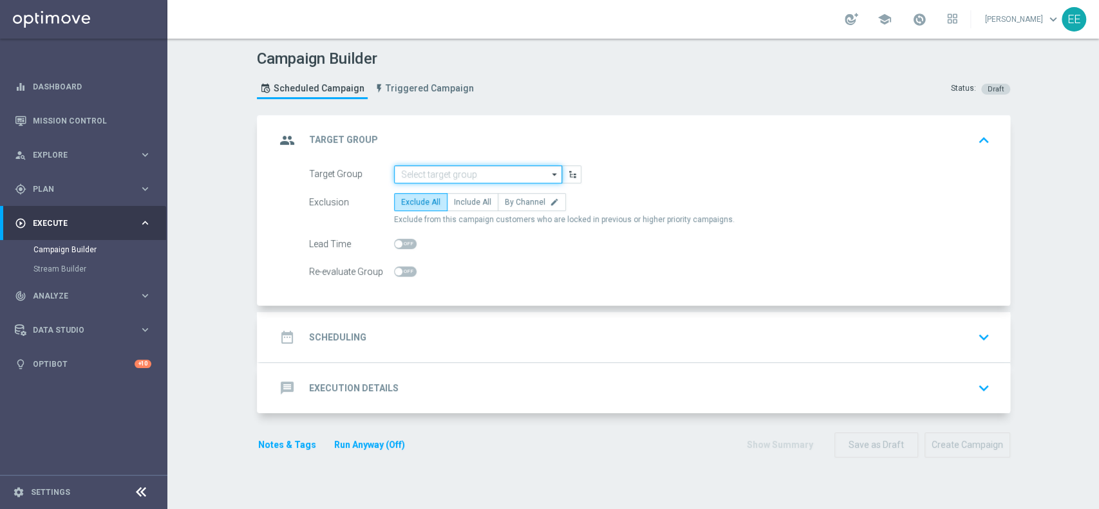
click at [435, 173] on input at bounding box center [478, 175] width 168 height 18
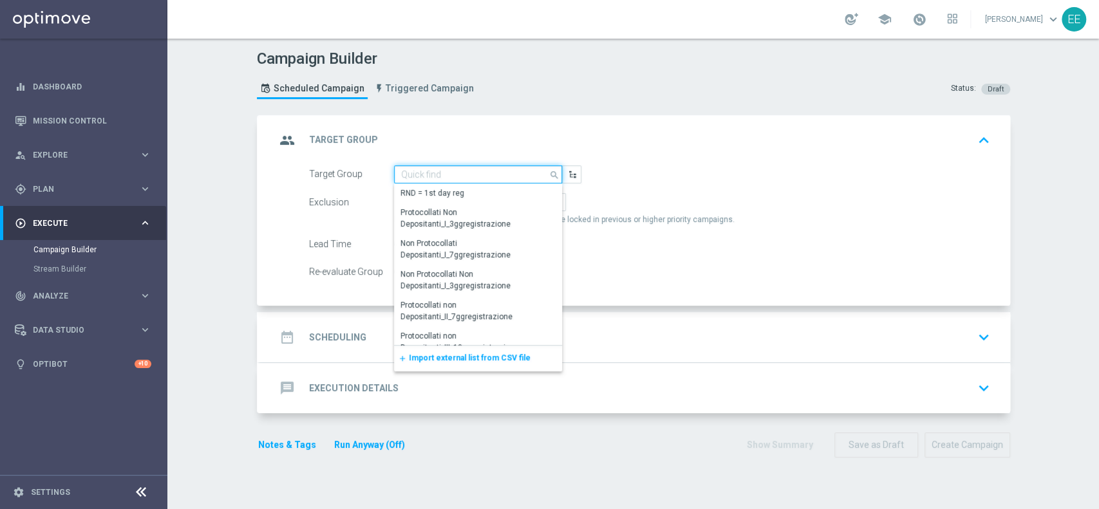
paste input "1^ PRODOTTO CASINO' - LOW 3.001 - 6.000 GGR CASINO' M08"
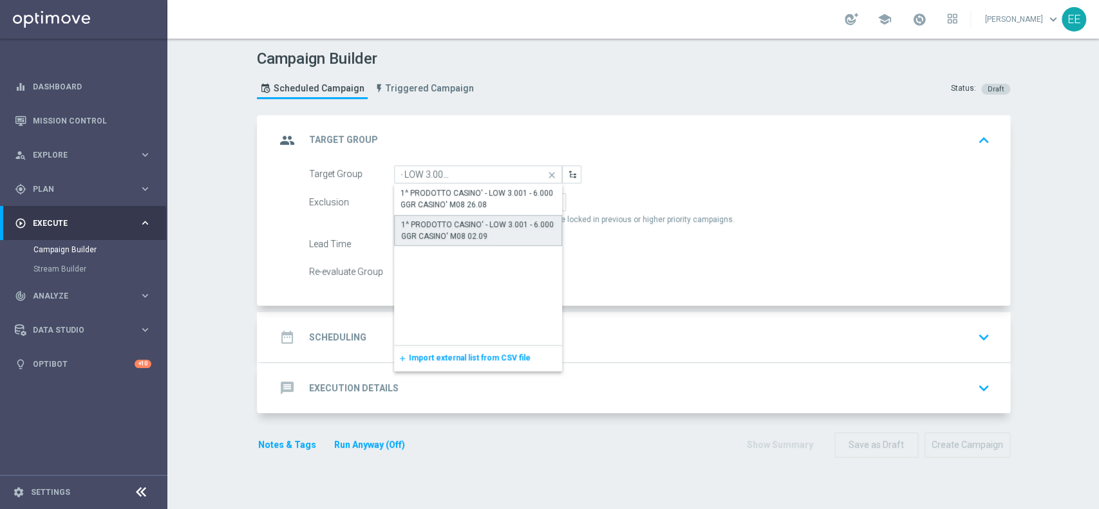
click at [479, 237] on div "1^ PRODOTTO CASINO' - LOW 3.001 - 6.000 GGR CASINO' M08 02.09" at bounding box center [478, 230] width 155 height 23
type input "1^ PRODOTTO CASINO' - LOW 3.001 - 6.000 GGR CASINO' M08 02.09"
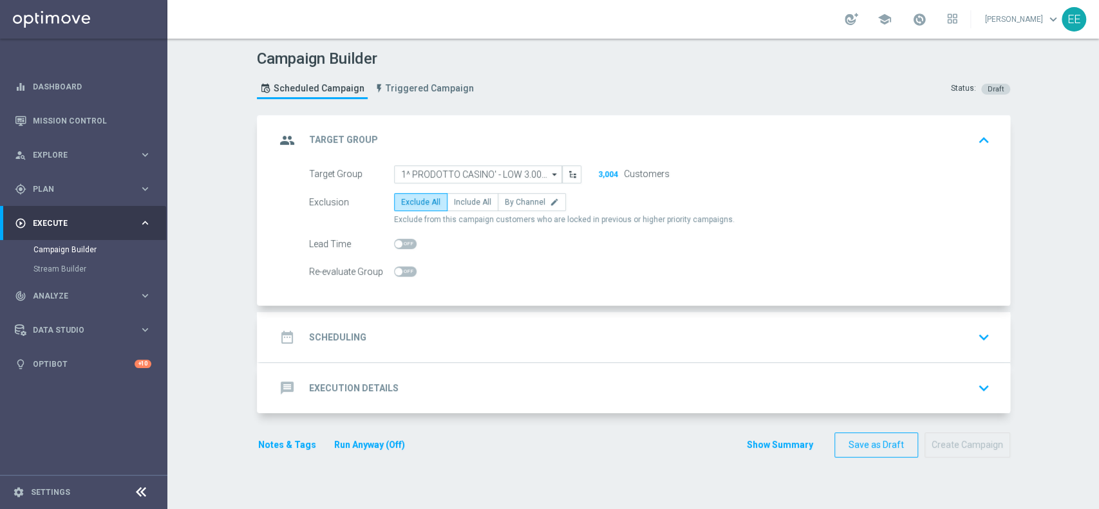
click at [395, 316] on div "date_range Scheduling keyboard_arrow_down" at bounding box center [635, 337] width 750 height 50
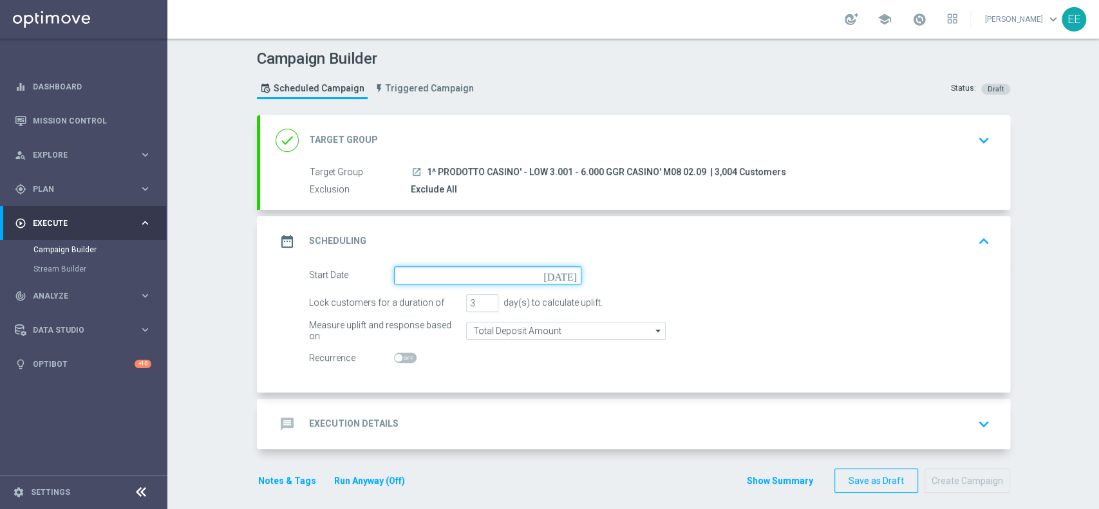
click at [438, 274] on input at bounding box center [487, 276] width 187 height 18
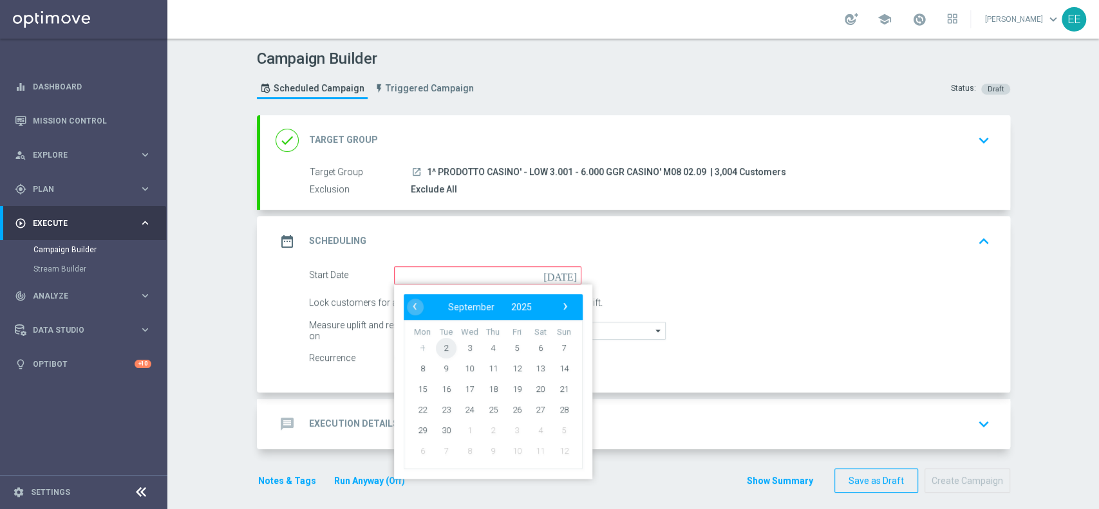
click at [440, 345] on span "2" at bounding box center [445, 347] width 21 height 21
type input "[DATE]"
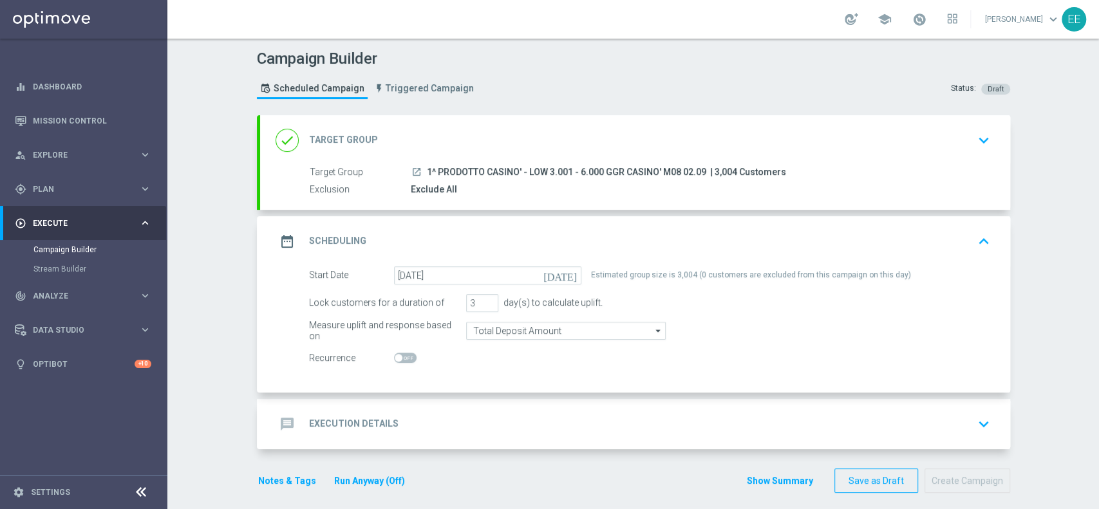
click at [502, 140] on div "done Target Group keyboard_arrow_down" at bounding box center [635, 140] width 719 height 24
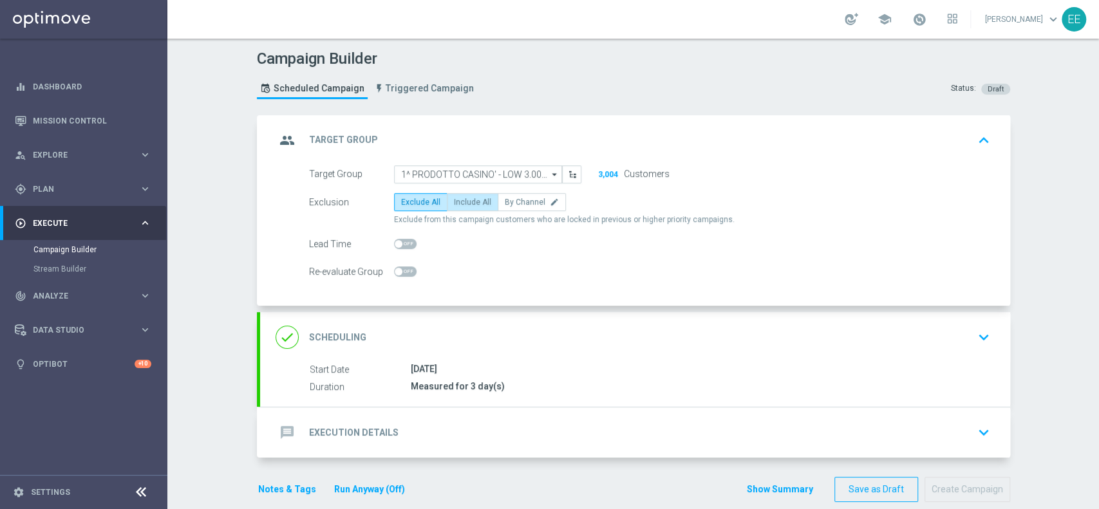
click at [459, 202] on span "Include All" at bounding box center [472, 202] width 37 height 9
click at [459, 202] on input "Include All" at bounding box center [458, 204] width 8 height 8
radio input "true"
click at [417, 208] on label "Exclude All" at bounding box center [420, 202] width 53 height 18
click at [410, 208] on input "Exclude All" at bounding box center [405, 204] width 8 height 8
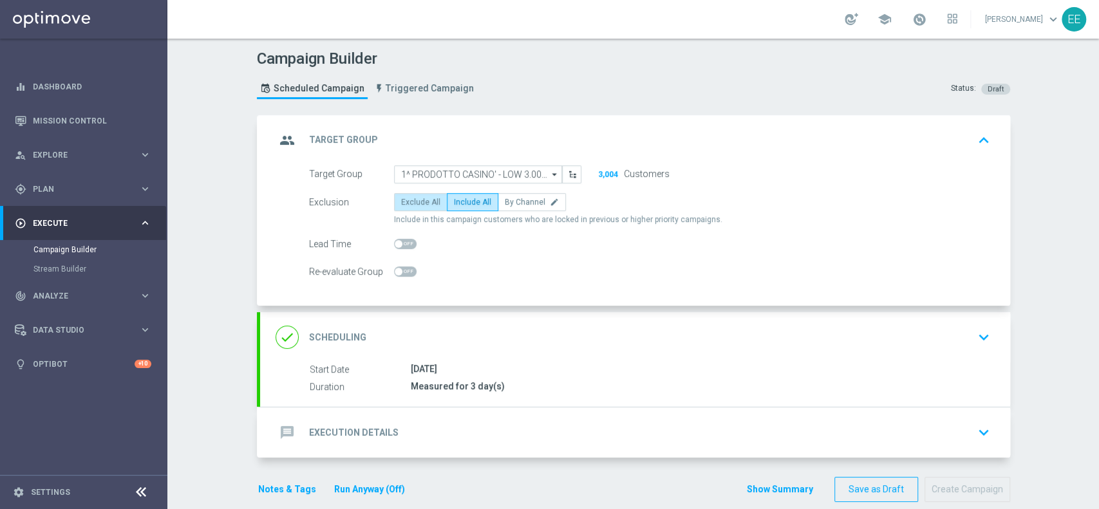
radio input "true"
click at [454, 309] on accordion "group Target Group keyboard_arrow_up Target Group launch 1^ PRODOTTO CASINO' - …" at bounding box center [633, 286] width 753 height 343
click at [460, 327] on div "done Scheduling keyboard_arrow_down" at bounding box center [635, 337] width 719 height 24
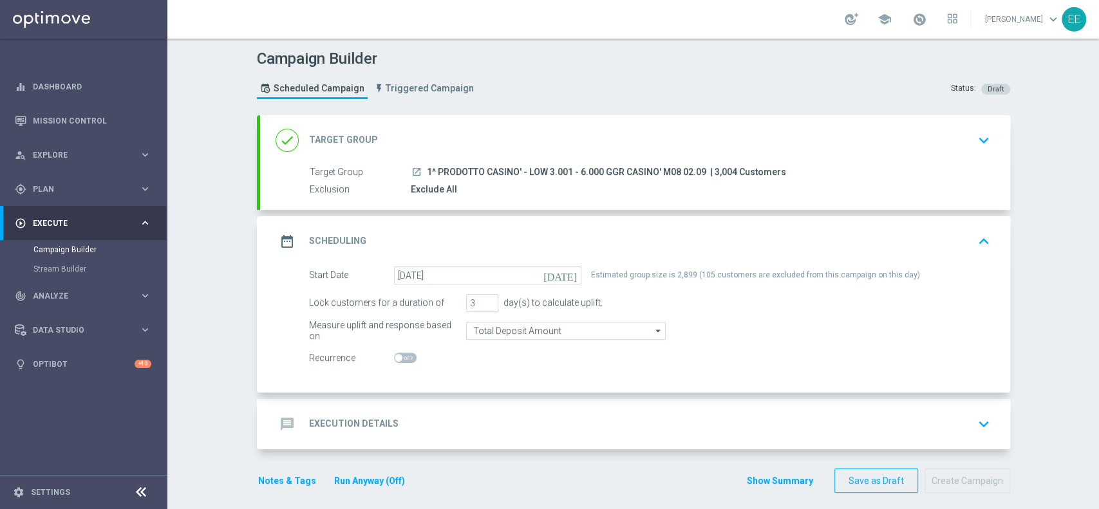
click at [475, 135] on div "done Target Group keyboard_arrow_down" at bounding box center [635, 140] width 719 height 24
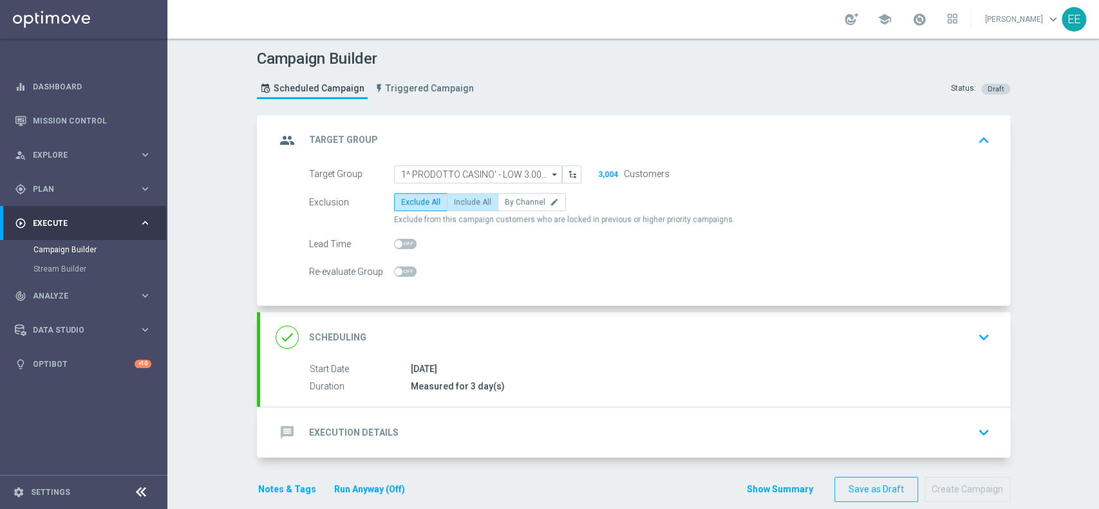
click at [455, 193] on label "Include All" at bounding box center [473, 202] width 52 height 18
click at [455, 200] on input "Include All" at bounding box center [458, 204] width 8 height 8
radio input "true"
click at [487, 440] on div "message Execution Details keyboard_arrow_down" at bounding box center [635, 433] width 719 height 24
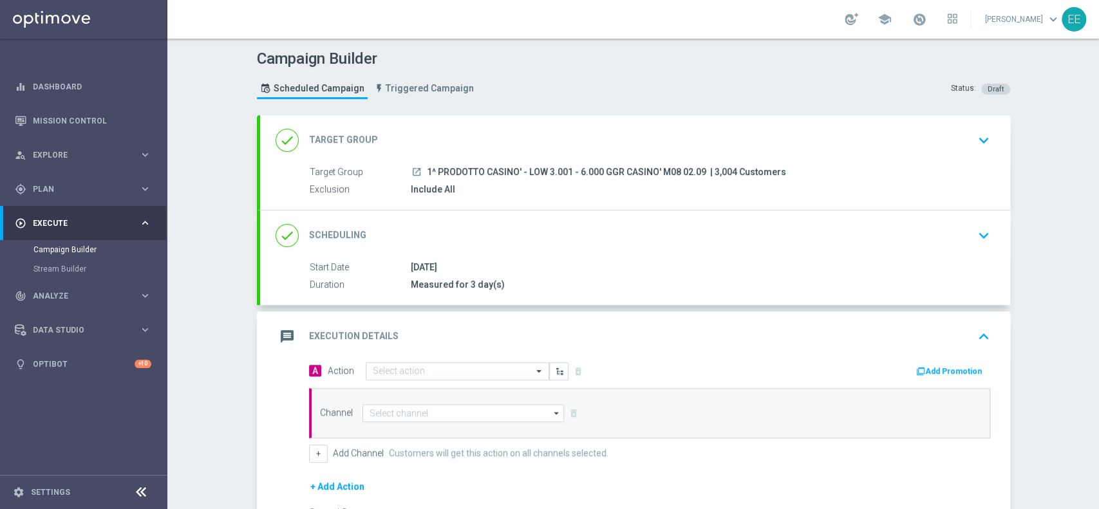
click at [413, 359] on div "message Execution Details keyboard_arrow_up" at bounding box center [635, 337] width 750 height 50
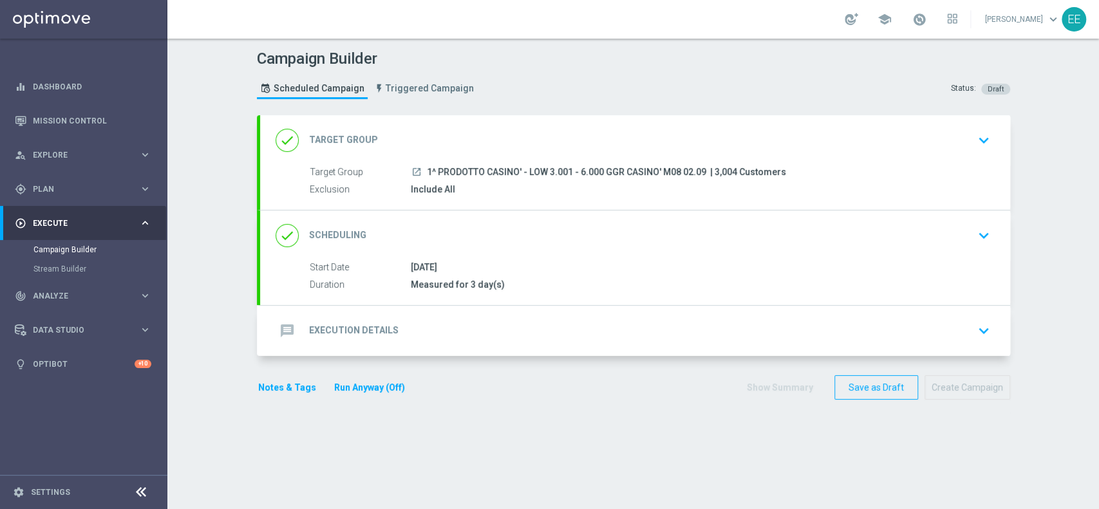
click at [428, 308] on div "message Execution Details keyboard_arrow_down" at bounding box center [635, 331] width 750 height 50
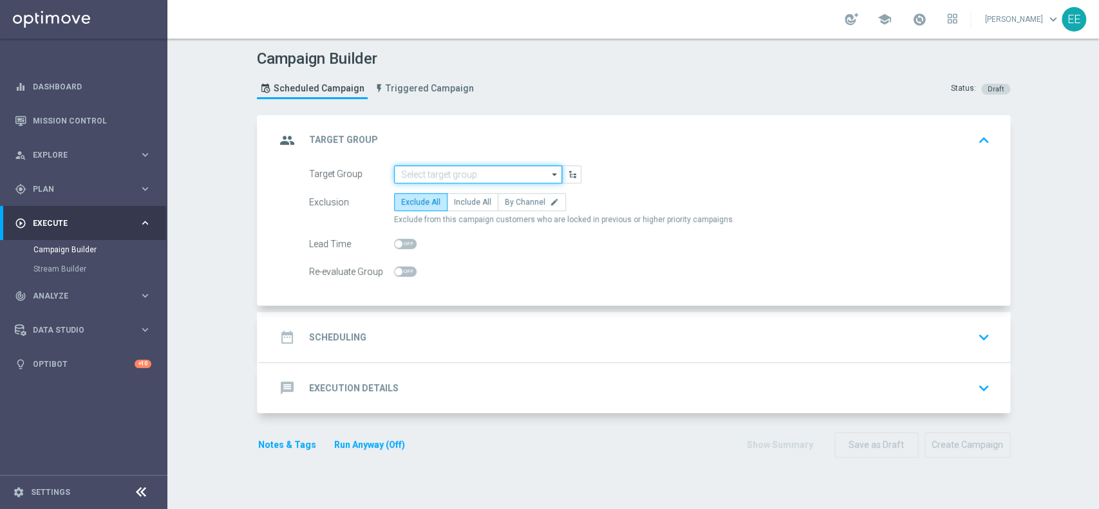
click at [477, 178] on input at bounding box center [478, 175] width 168 height 18
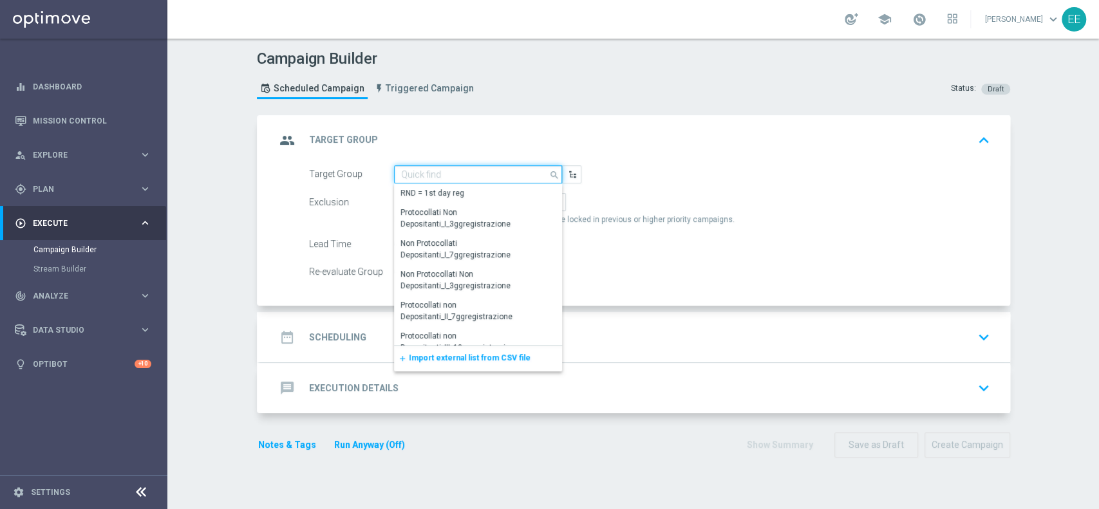
paste input "1^ PRODOTTO CASINO' - LOW 3.001 - 6.000 GGR CASINO' M08"
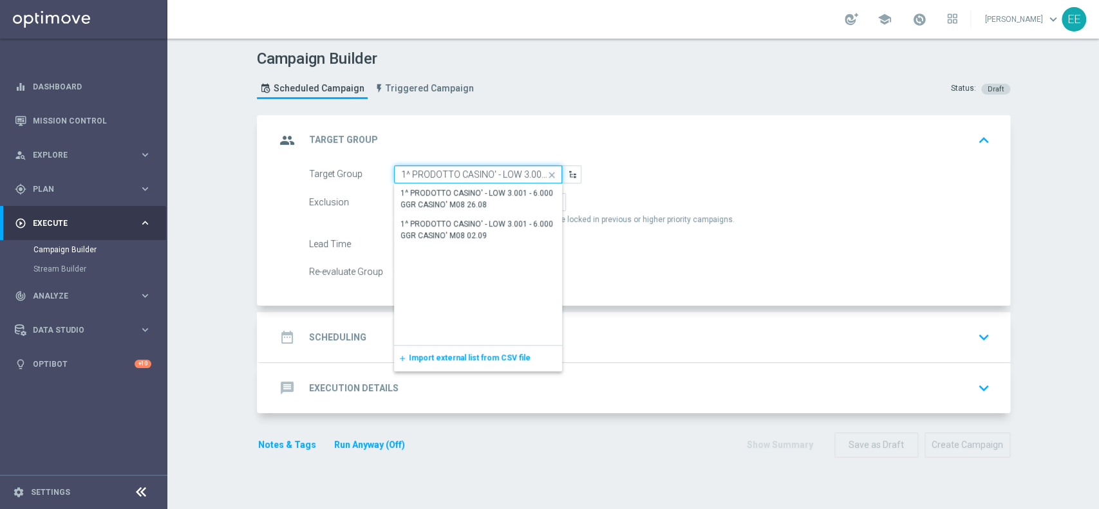
scroll to position [0, 99]
click at [455, 232] on div "1^ PRODOTTO CASINO' - LOW 3.001 - 6.000 GGR CASINO' M08 02.09" at bounding box center [479, 229] width 156 height 23
type input "1^ PRODOTTO CASINO' - LOW 3.001 - 6.000 GGR CASINO' M08 02.09"
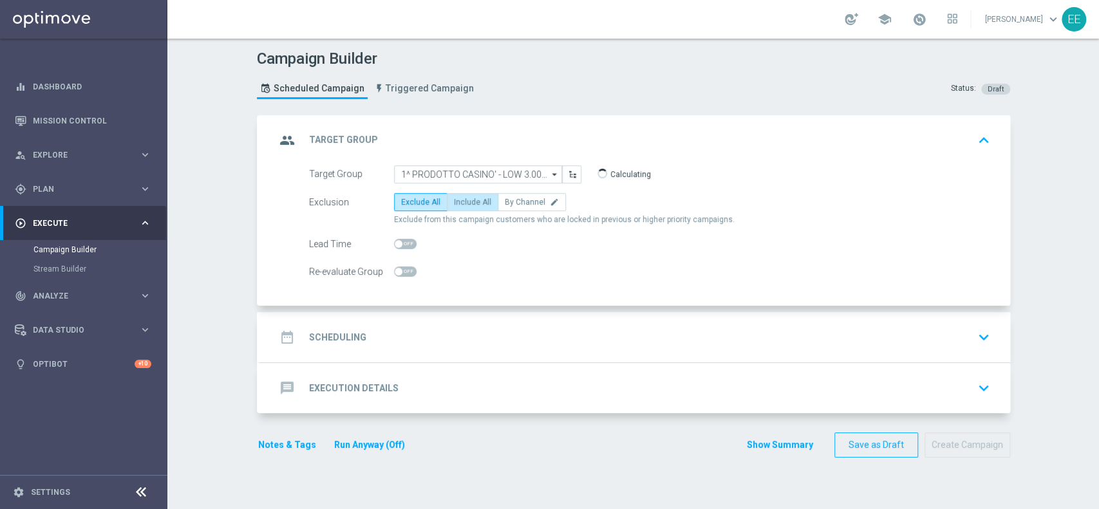
click at [469, 199] on span "Include All" at bounding box center [472, 202] width 37 height 9
click at [462, 200] on input "Include All" at bounding box center [458, 204] width 8 height 8
radio input "true"
click at [442, 338] on div "date_range Scheduling keyboard_arrow_down" at bounding box center [635, 337] width 719 height 24
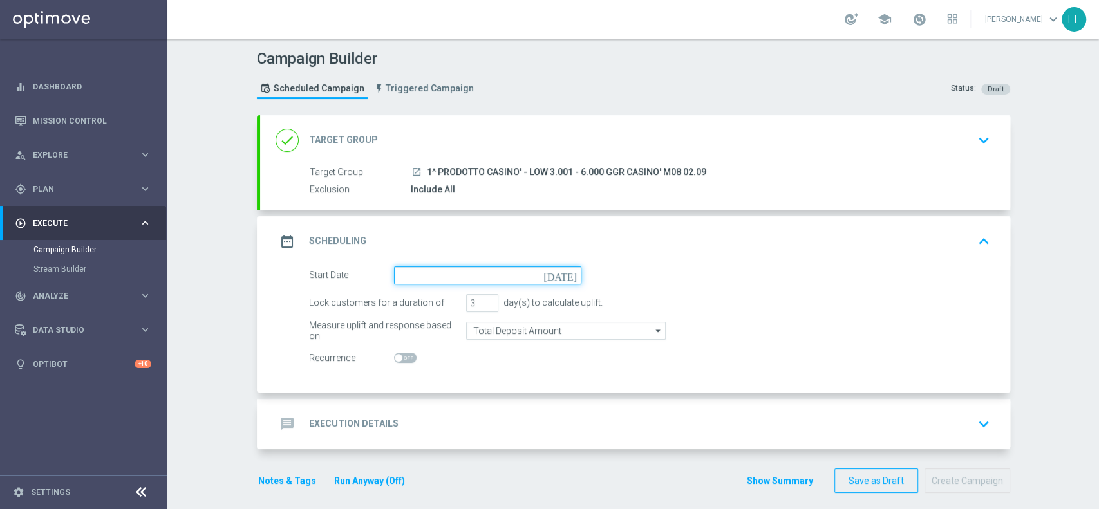
click at [413, 268] on input at bounding box center [487, 276] width 187 height 18
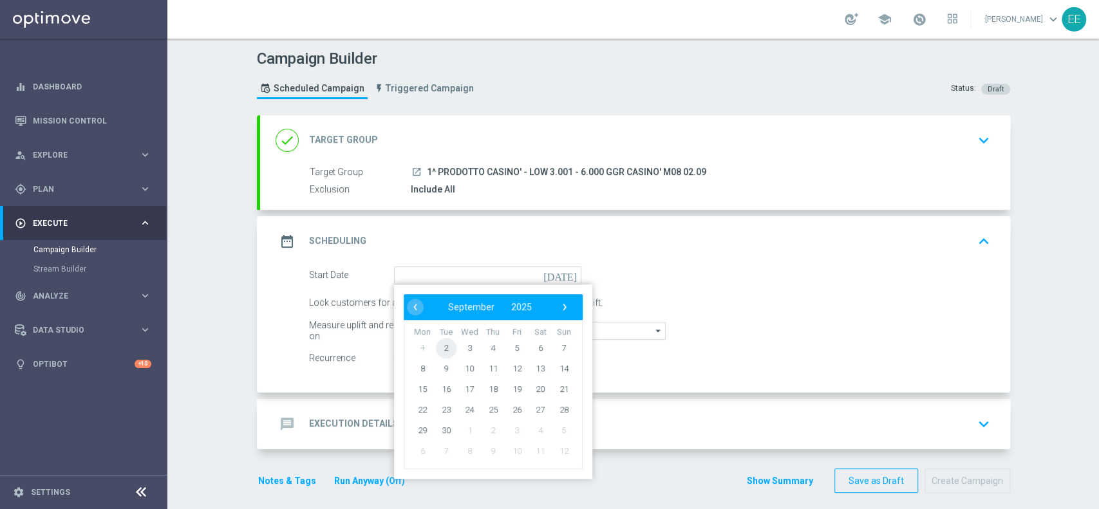
click at [443, 346] on span "2" at bounding box center [445, 347] width 21 height 21
type input "[DATE]"
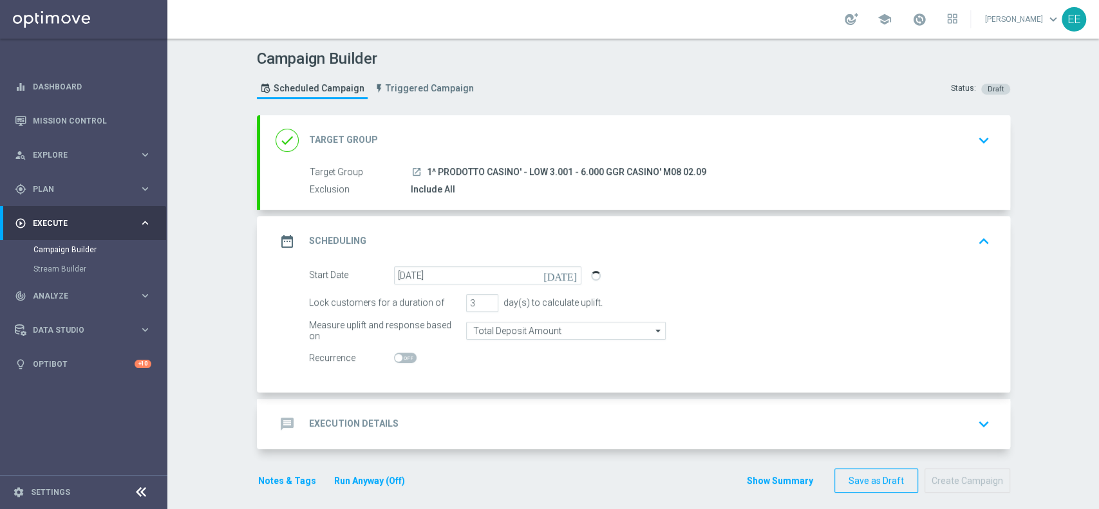
click at [484, 396] on accordion "done Target Group keyboard_arrow_down Target Group launch 1^ PRODOTTO CASINO' -…" at bounding box center [633, 282] width 753 height 334
click at [448, 410] on div "message Execution Details keyboard_arrow_down" at bounding box center [635, 424] width 750 height 50
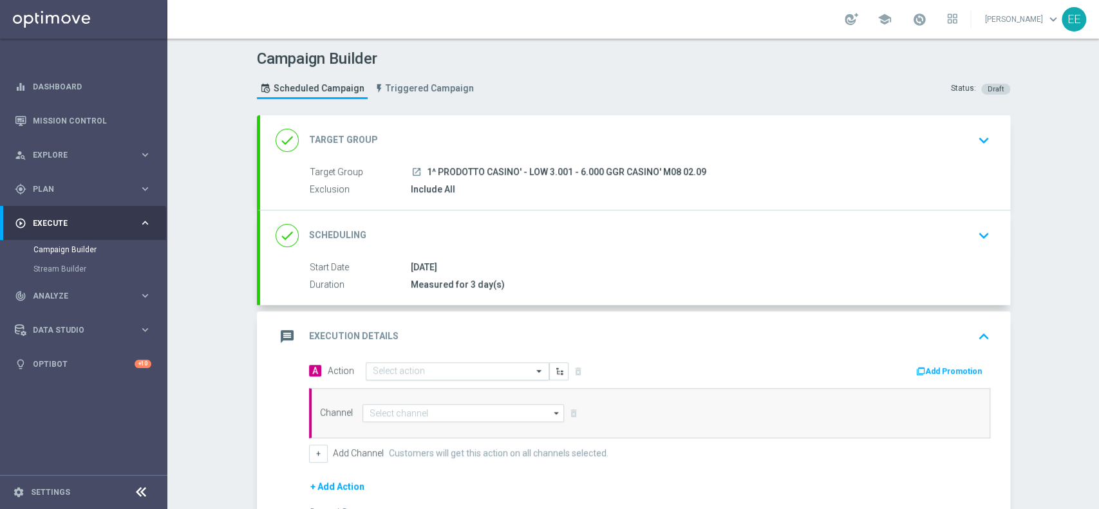
click at [439, 368] on input "text" at bounding box center [445, 371] width 144 height 11
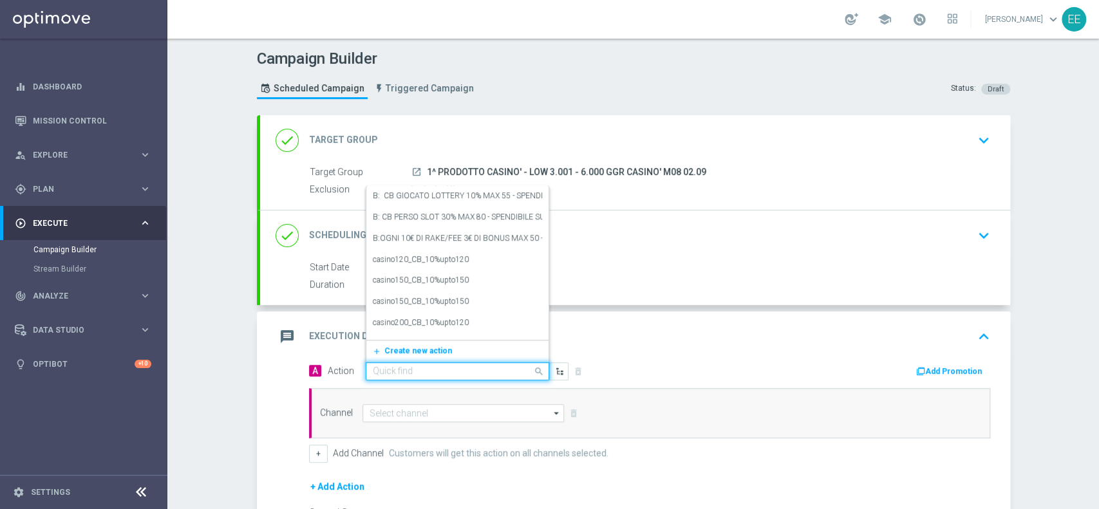
paste input "CASINOCB0209-2"
type input "CASINOCB0209-2"
paste input "CB PERSO CASINO' 20% MAX 100 EURO - SPENDIBILE SLOT"
type input "CB PERSO CASINO' 20% MAX 100 EURO - SPENDIBILE SLOT"
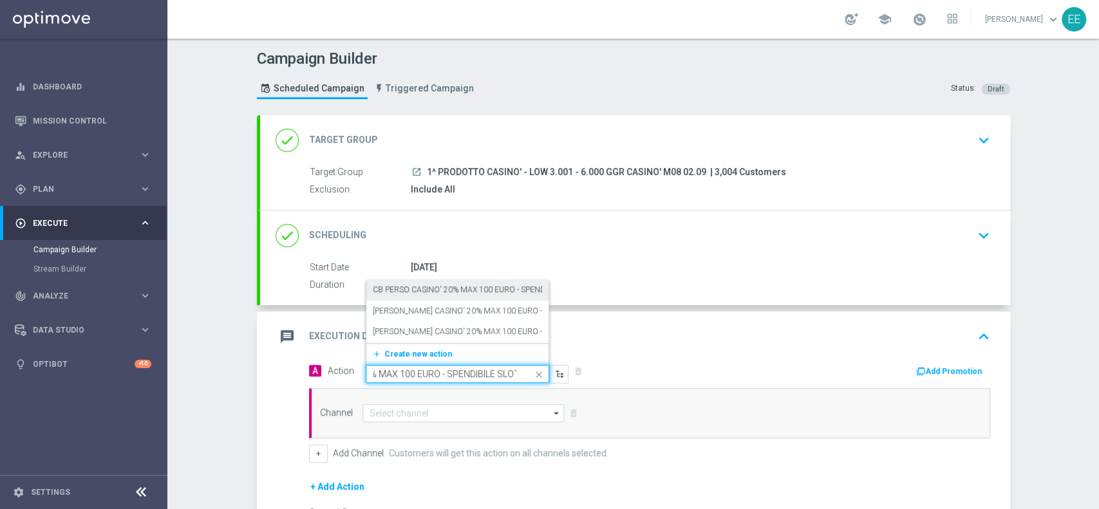
click at [449, 289] on label "CB PERSO CASINO' 20% MAX 100 EURO - SPENDIBILE SLOT" at bounding box center [478, 290] width 211 height 11
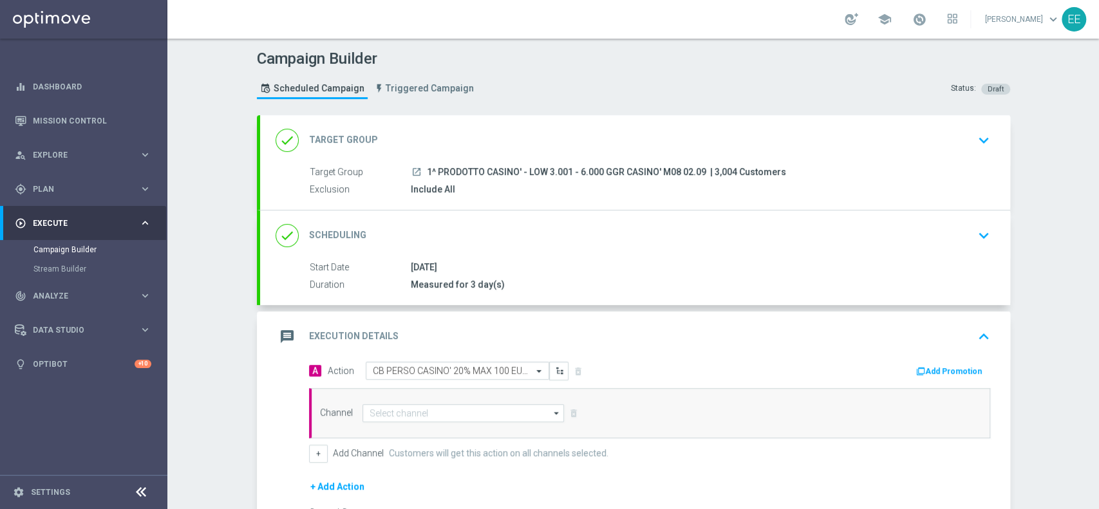
scroll to position [0, 0]
click at [931, 358] on div "message Execution Details keyboard_arrow_up" at bounding box center [635, 337] width 750 height 50
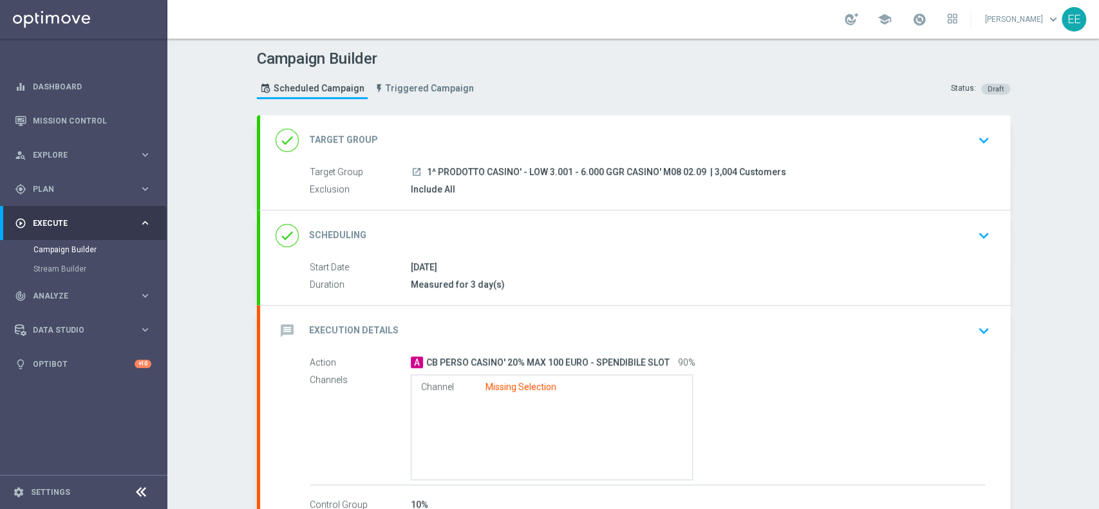
click at [785, 346] on div "message Execution Details keyboard_arrow_down" at bounding box center [635, 331] width 750 height 50
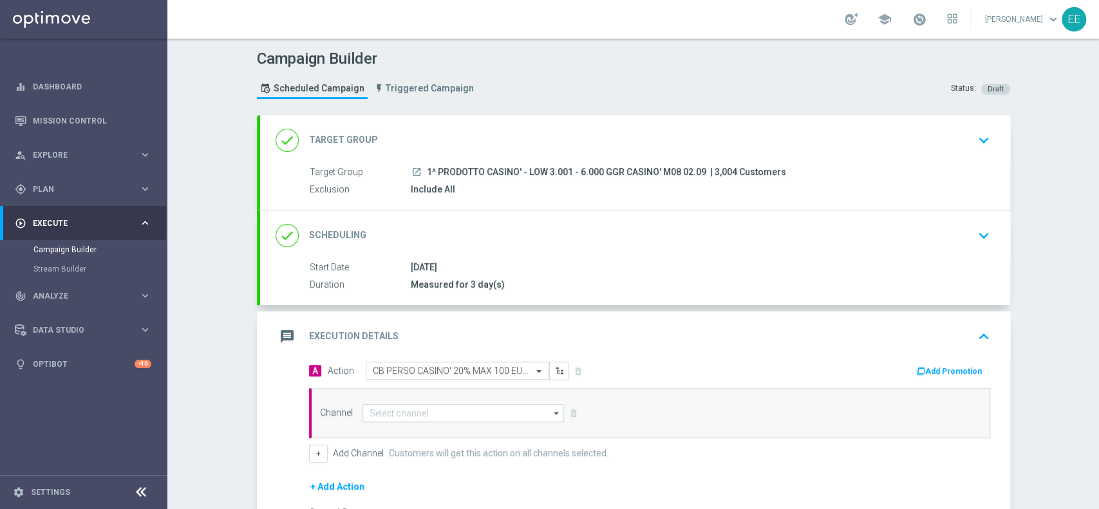
click at [960, 371] on button "Add Promotion" at bounding box center [950, 372] width 71 height 14
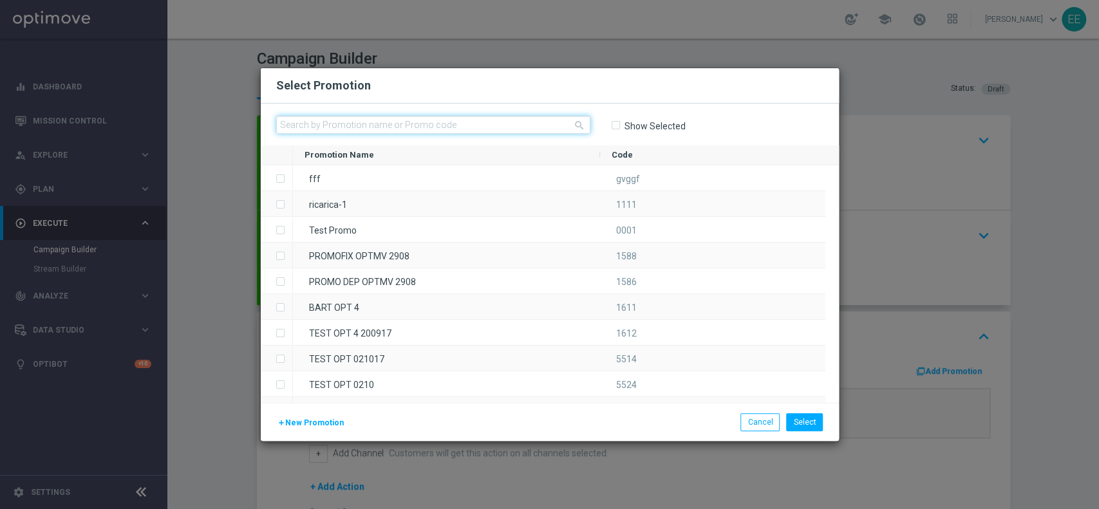
click at [425, 126] on input "text" at bounding box center [433, 125] width 314 height 18
paste input "CASINOCB0209-2"
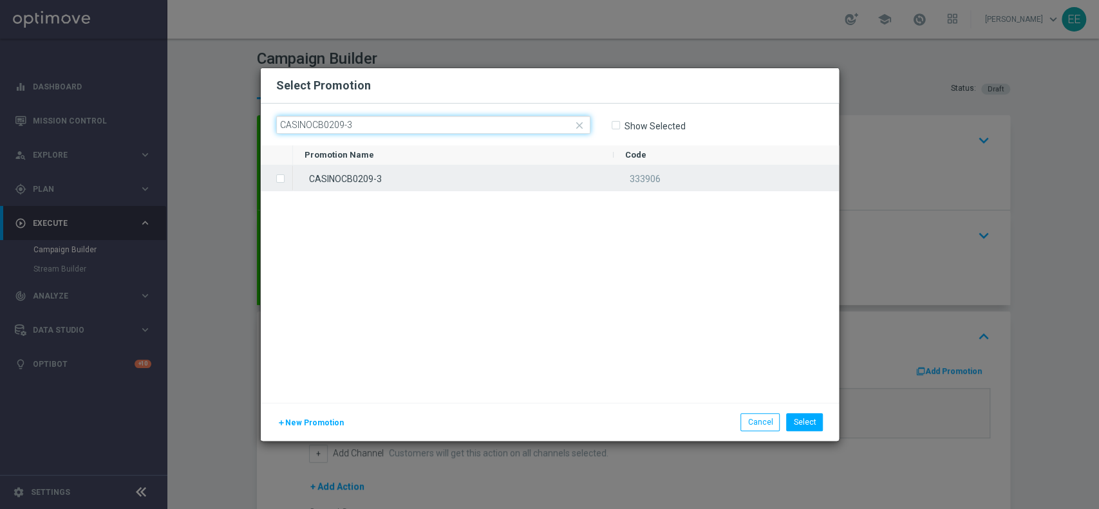
type input "CASINOCB0209-3"
click at [366, 188] on div "CASINOCB0209-3" at bounding box center [453, 178] width 321 height 25
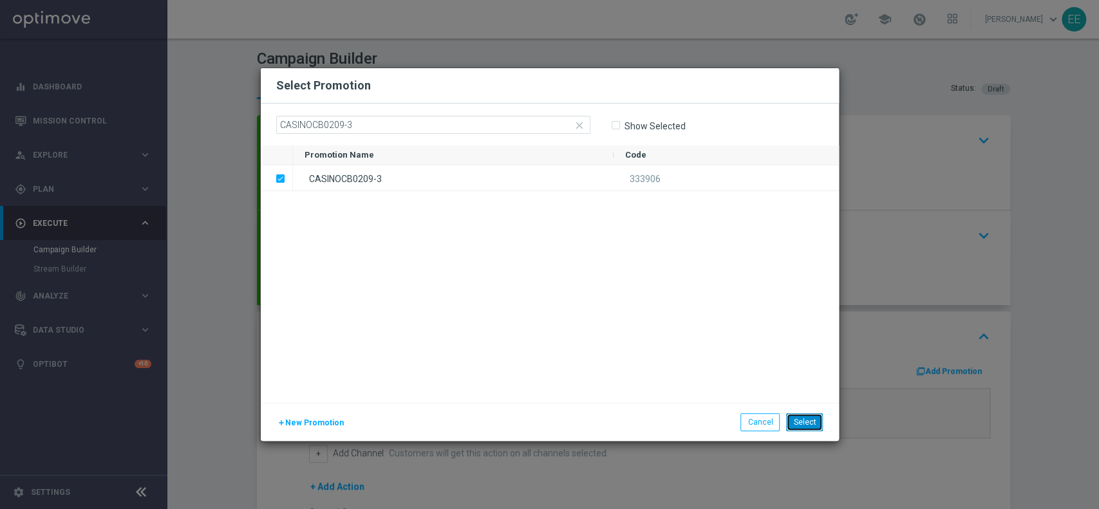
click at [802, 426] on button "Select" at bounding box center [804, 422] width 37 height 18
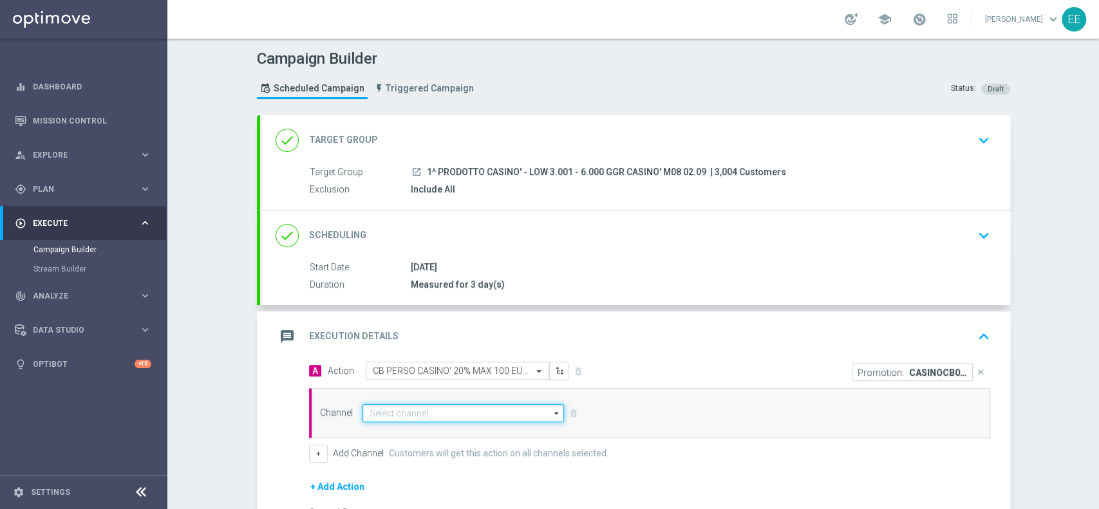
click at [410, 419] on input at bounding box center [464, 413] width 202 height 18
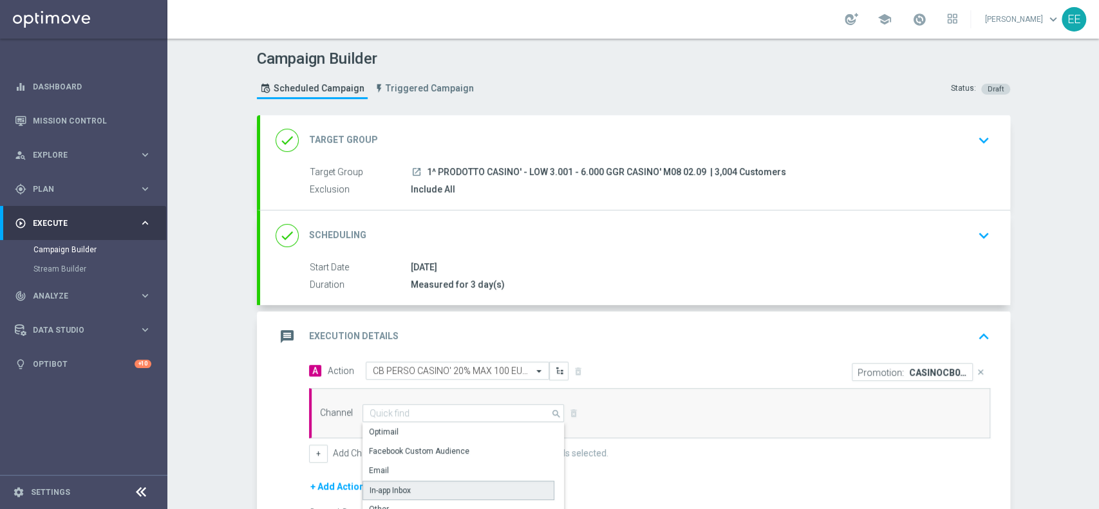
click at [412, 492] on div "In-app Inbox" at bounding box center [459, 490] width 192 height 19
type input "In-app Inbox"
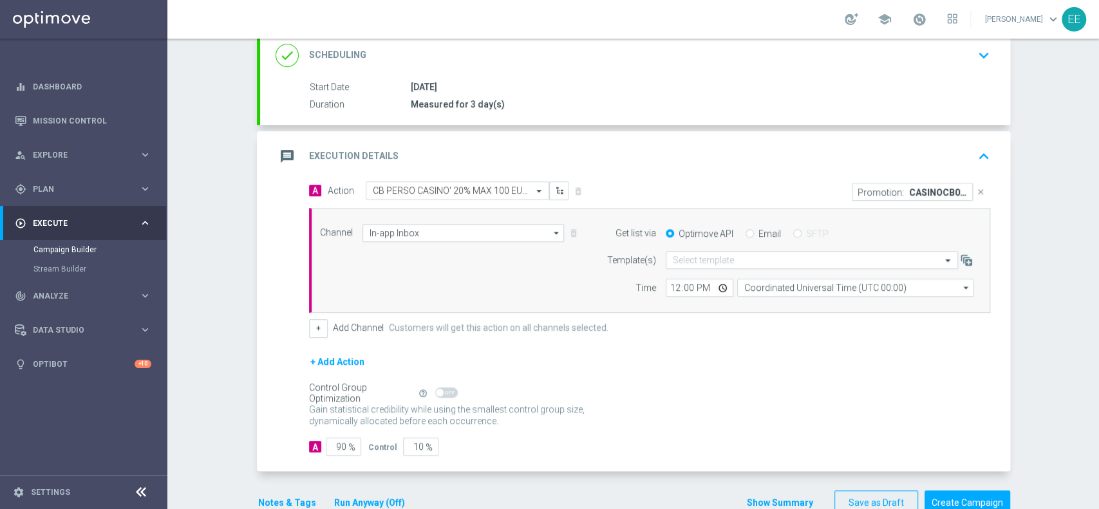
scroll to position [181, 0]
click at [746, 232] on input "Email" at bounding box center [750, 234] width 8 height 8
radio input "true"
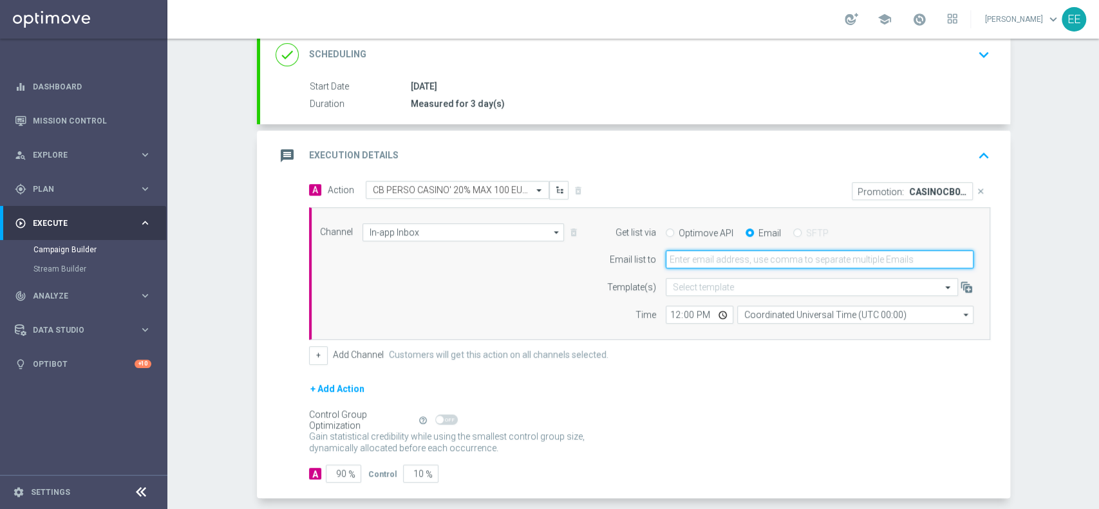
click at [697, 260] on input "email" at bounding box center [820, 260] width 308 height 18
type input "[PERSON_NAME][EMAIL_ADDRESS][DOMAIN_NAME]"
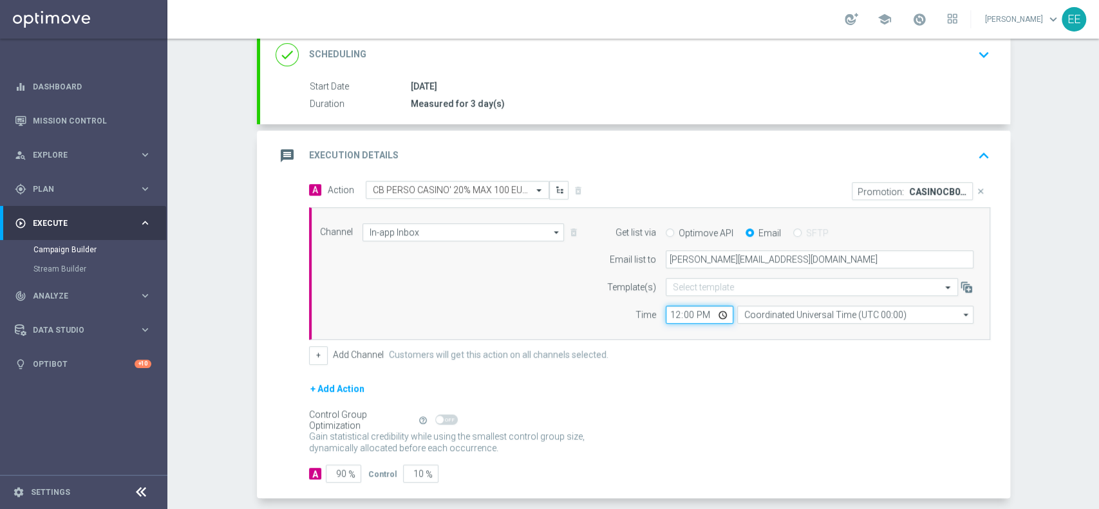
click at [670, 317] on input "12:00" at bounding box center [700, 315] width 68 height 18
type input "13:00"
click at [688, 365] on form "A Action Select action CB PERSO CASINO' 20% MAX 100 EURO - SPENDIBILE SLOT dele…" at bounding box center [649, 332] width 681 height 302
click at [310, 348] on button "+" at bounding box center [318, 355] width 19 height 18
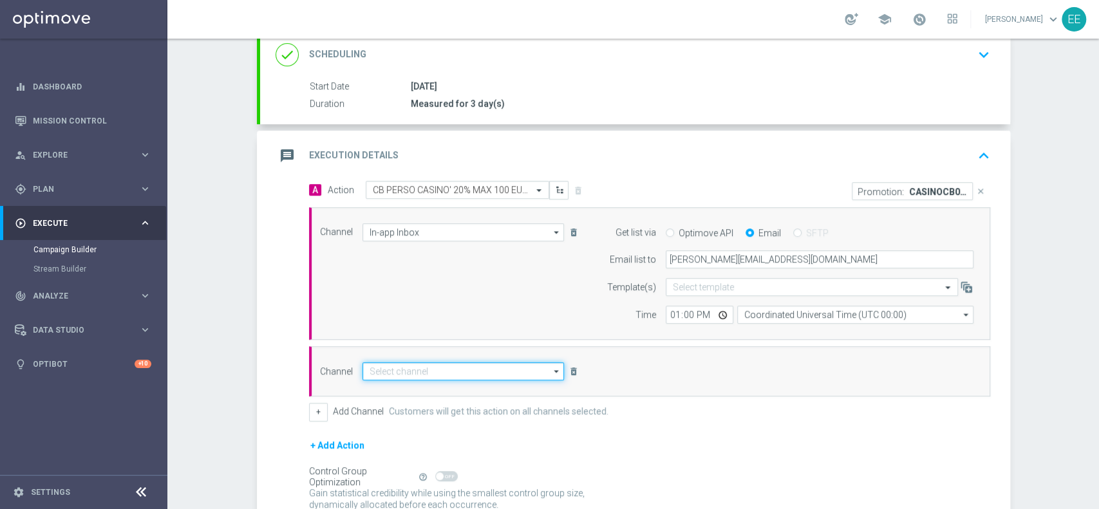
click at [395, 373] on input at bounding box center [464, 372] width 202 height 18
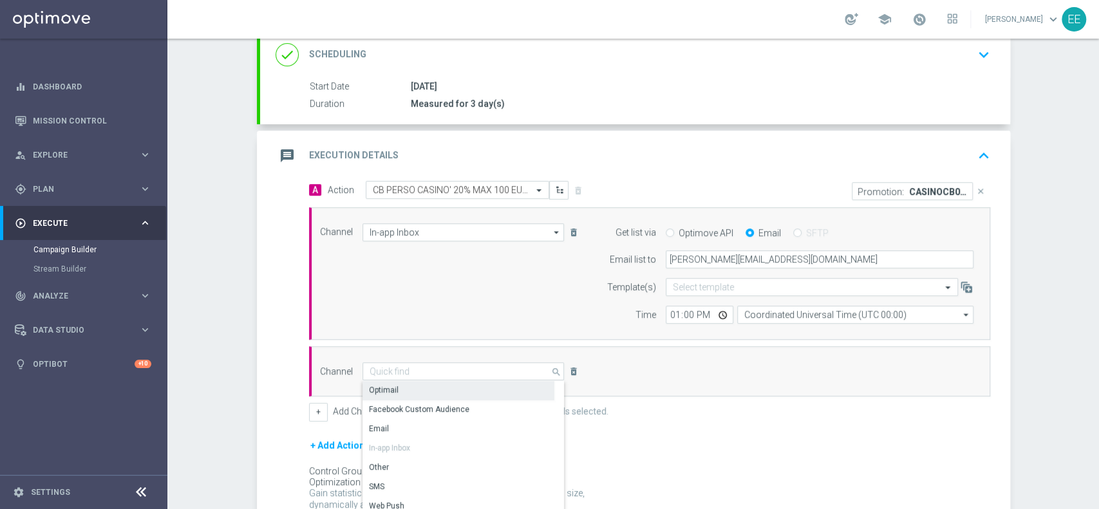
click at [422, 397] on div "Optimail" at bounding box center [459, 390] width 192 height 18
type input "Optimail"
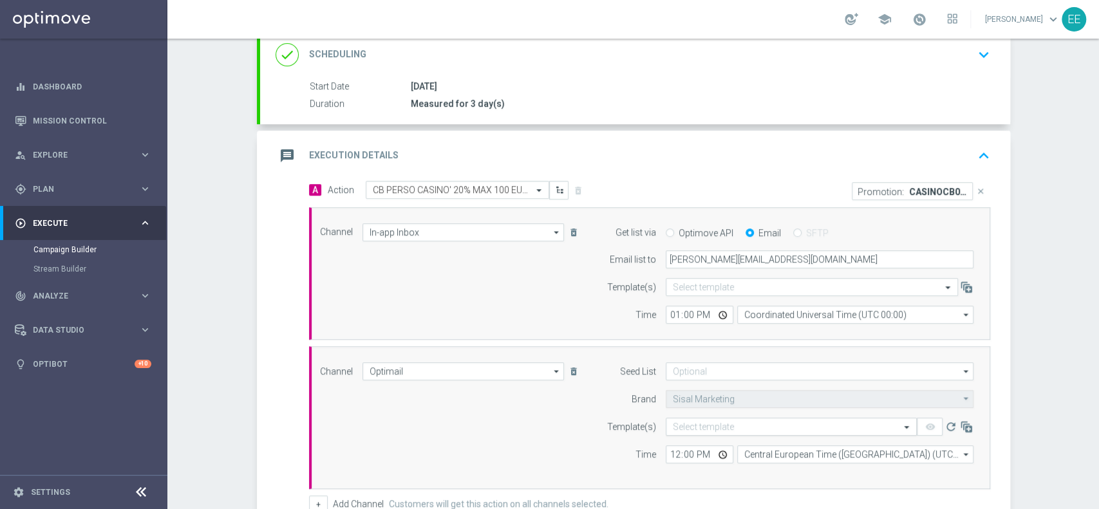
click at [673, 424] on input "text" at bounding box center [778, 427] width 211 height 11
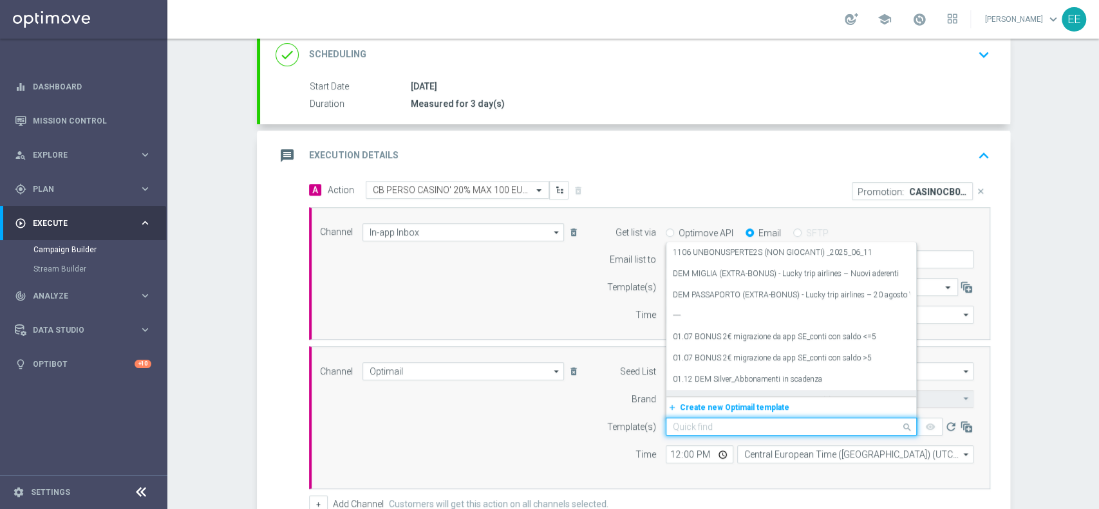
paste input "CASINOCB0209-2"
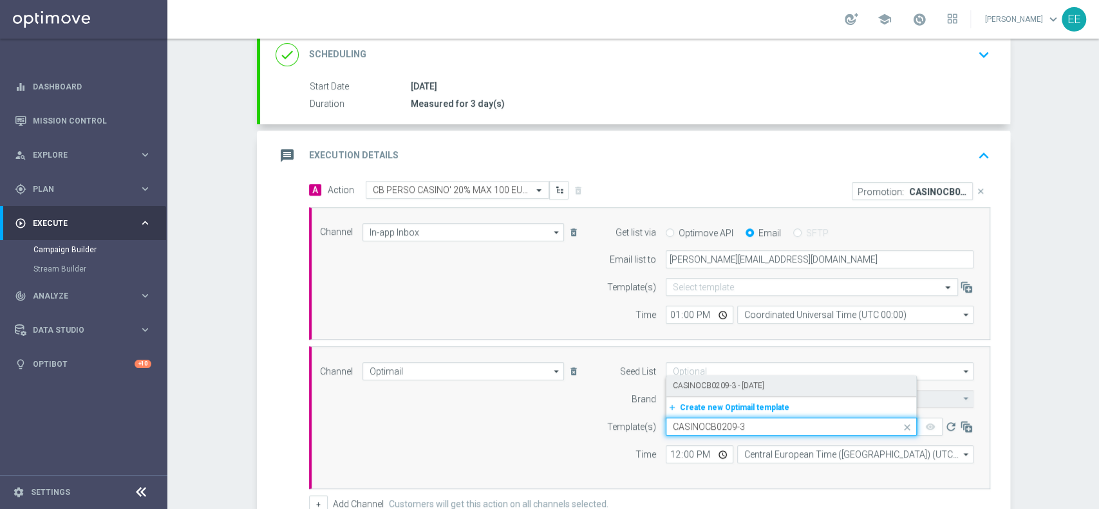
click at [719, 377] on div "CASINOCB0209-3 - [DATE]" at bounding box center [791, 385] width 237 height 21
type input "CASINOCB0209-3"
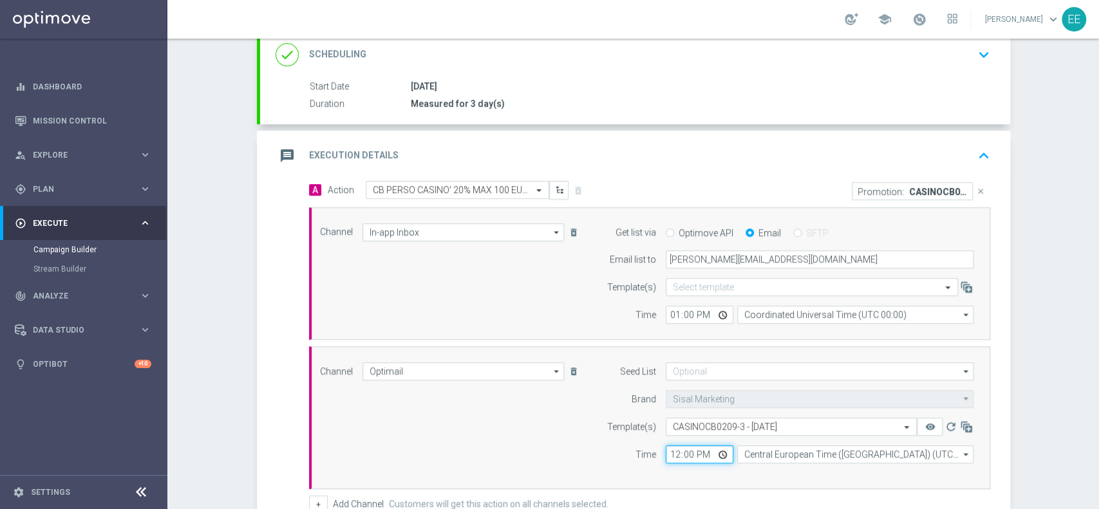
click at [670, 453] on input "12:00" at bounding box center [700, 455] width 68 height 18
type input "18:00"
click at [567, 300] on div "Channel In-app Inbox In-app Inbox arrow_drop_down Show Selected 1 of 20 Optimail" at bounding box center [647, 273] width 674 height 101
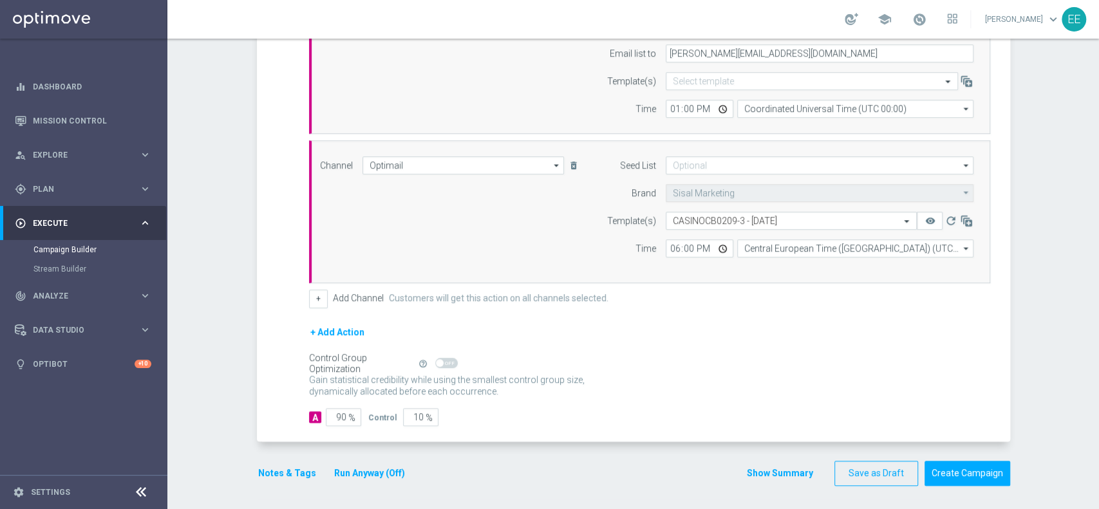
click at [283, 476] on button "Notes & Tags" at bounding box center [287, 474] width 61 height 16
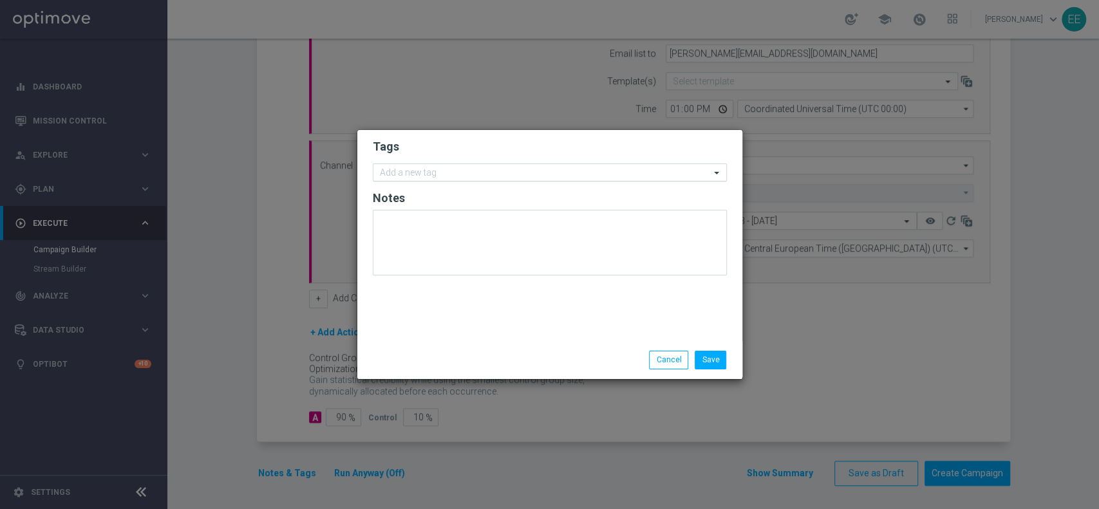
click at [455, 166] on div "Add a new tag" at bounding box center [542, 173] width 337 height 16
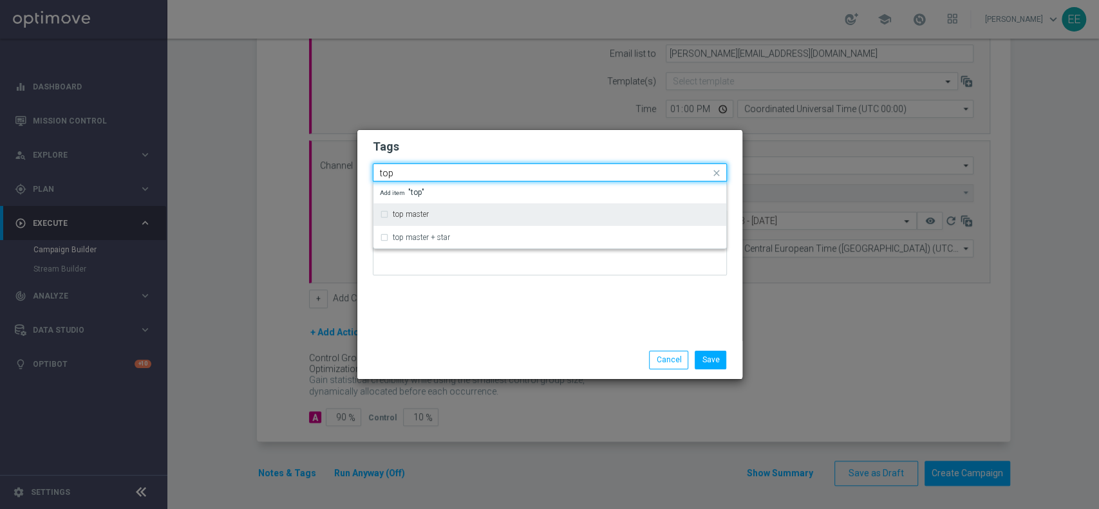
type input "top"
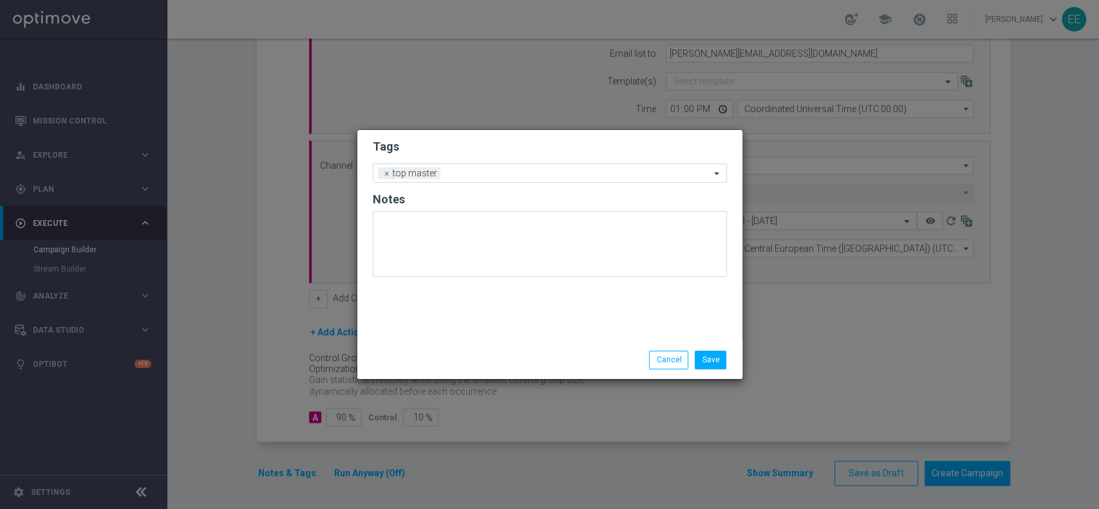
click at [473, 155] on form "Tags Add a new tag × top master Notes" at bounding box center [550, 211] width 354 height 151
click at [488, 172] on input "text" at bounding box center [578, 174] width 265 height 11
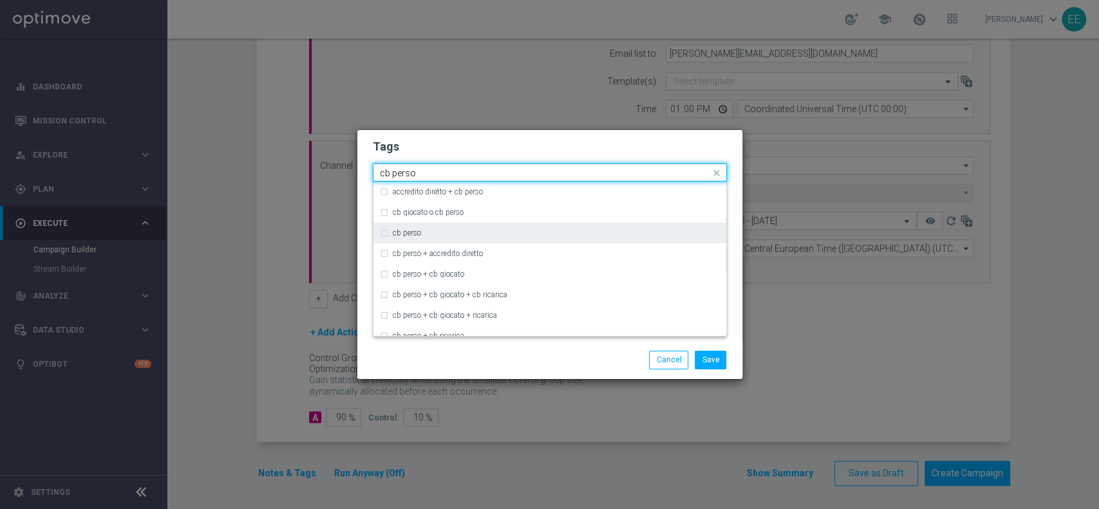
click at [422, 232] on div "cb perso" at bounding box center [556, 233] width 327 height 8
type input "cb perso"
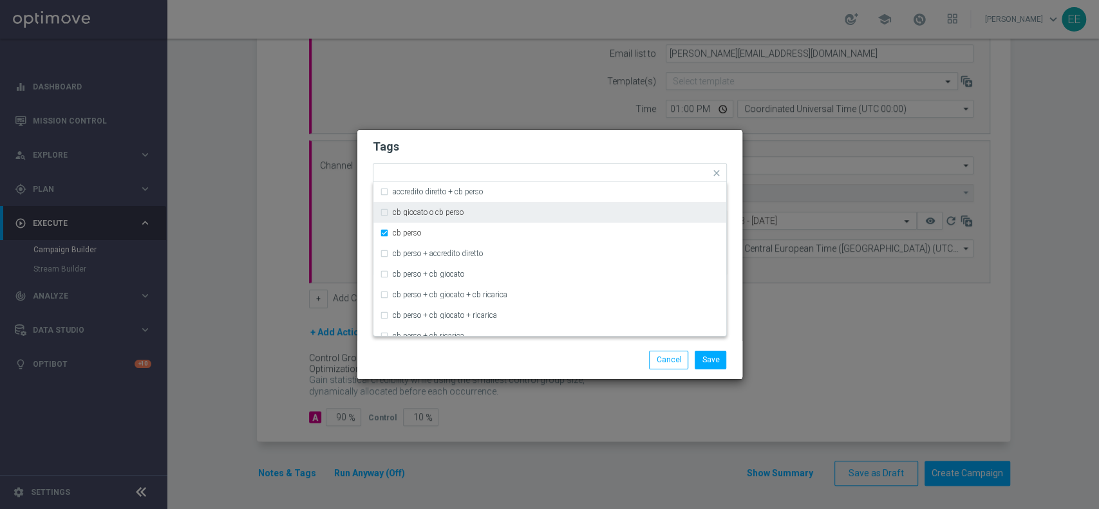
click at [536, 132] on div "Tags Quick find × top master × cb perso accredito diretto + cb perso cb giocato…" at bounding box center [549, 235] width 385 height 211
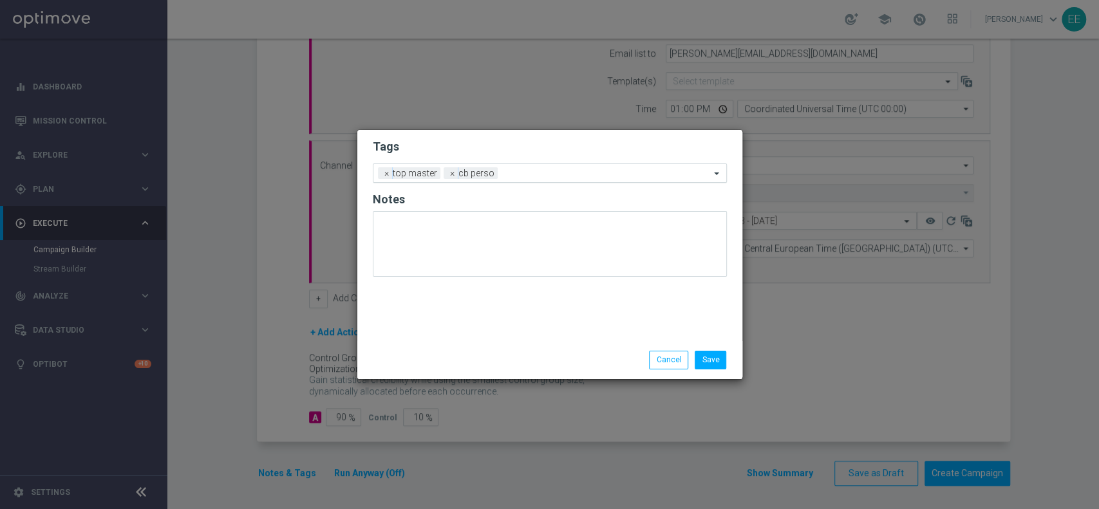
click at [551, 171] on input "text" at bounding box center [606, 174] width 207 height 11
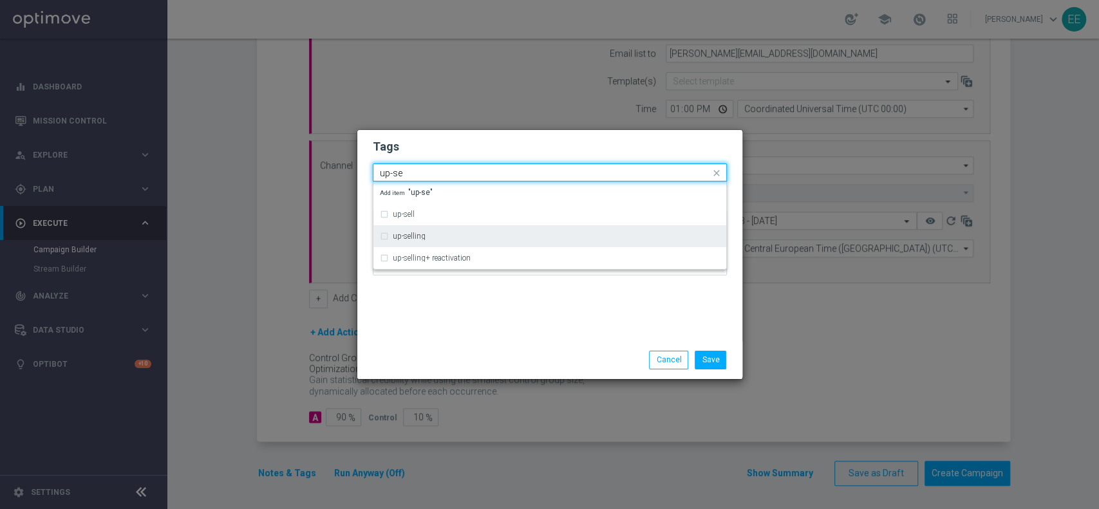
click at [438, 238] on div "up-selling" at bounding box center [556, 236] width 327 height 8
type input "up-se"
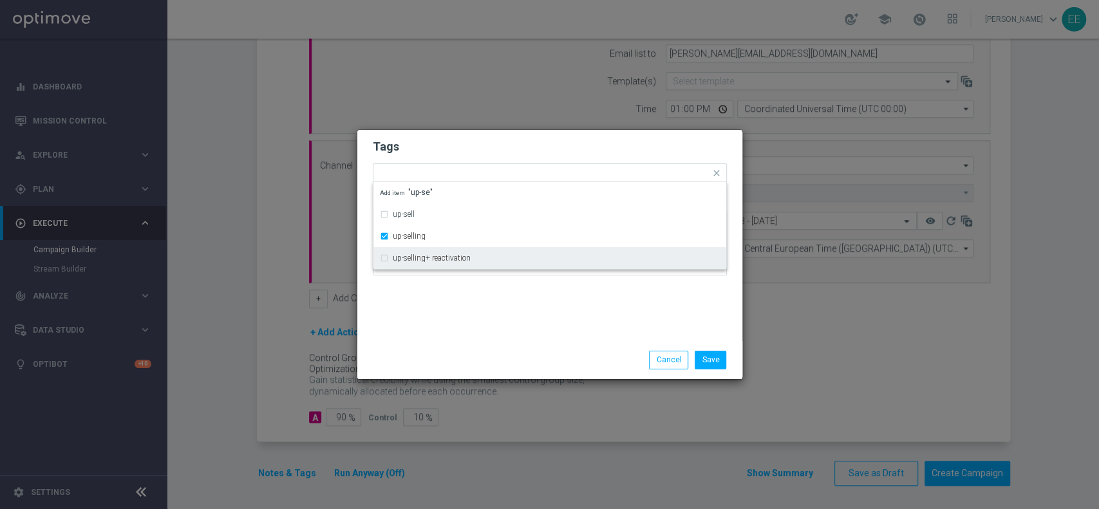
click at [506, 327] on div "Tags Quick find × top master × cb perso × up-selling up-sell up-selling up-sell…" at bounding box center [549, 235] width 385 height 211
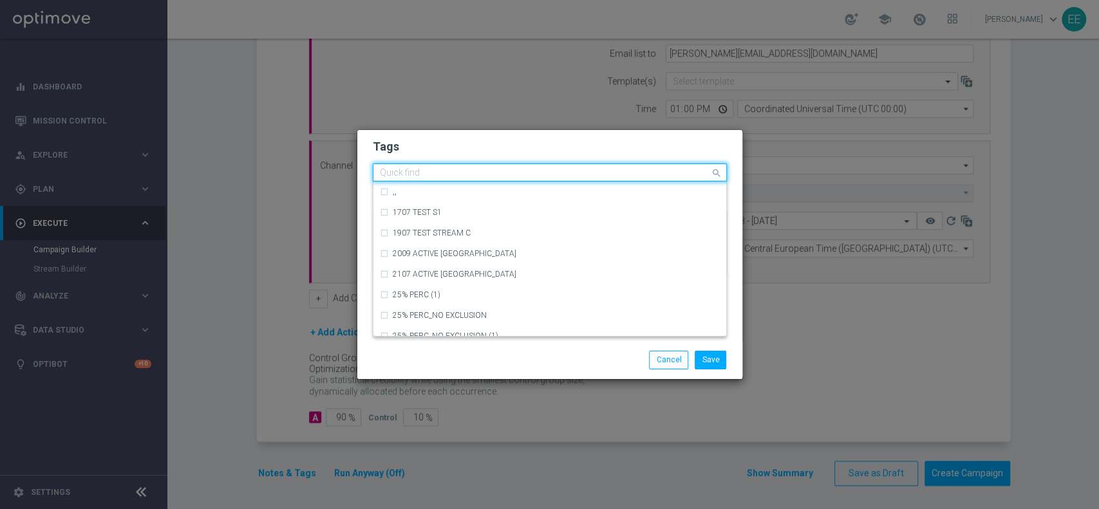
click at [579, 171] on input "text" at bounding box center [545, 173] width 330 height 11
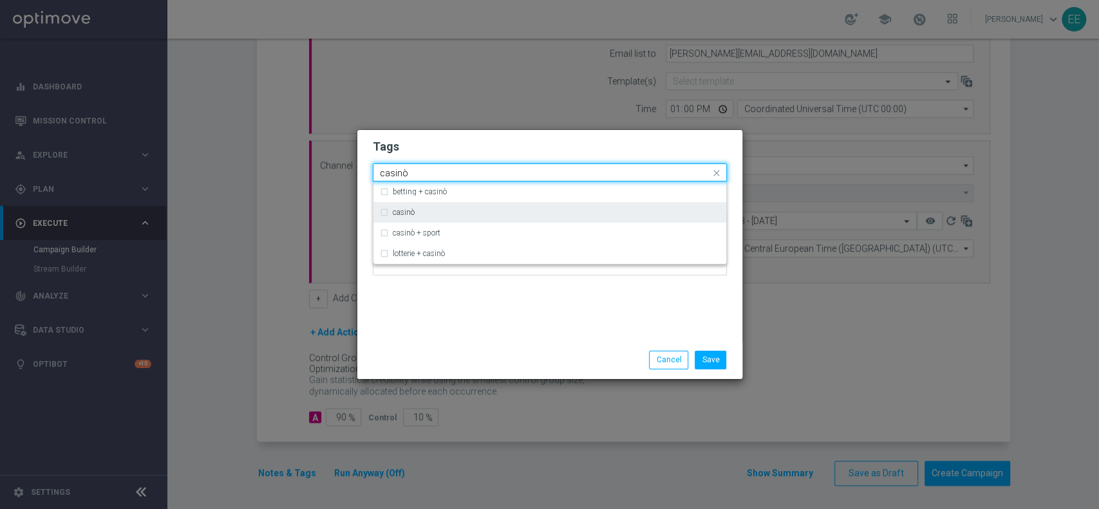
click at [506, 212] on div "casinò" at bounding box center [556, 213] width 327 height 8
type input "casinò"
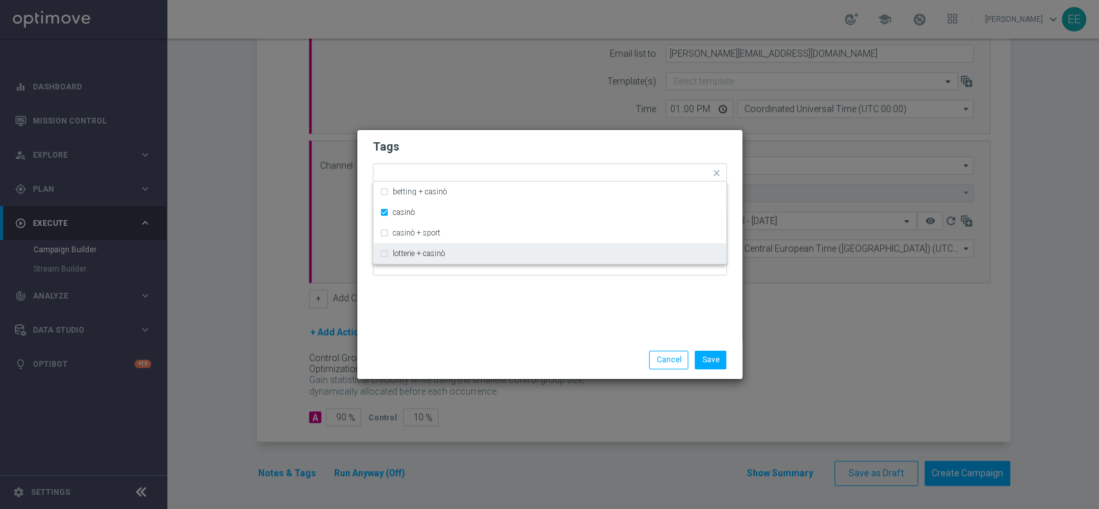
click at [544, 318] on div "Tags Quick find × top master × cb perso × up-selling × casinò betting + casinò …" at bounding box center [549, 235] width 385 height 211
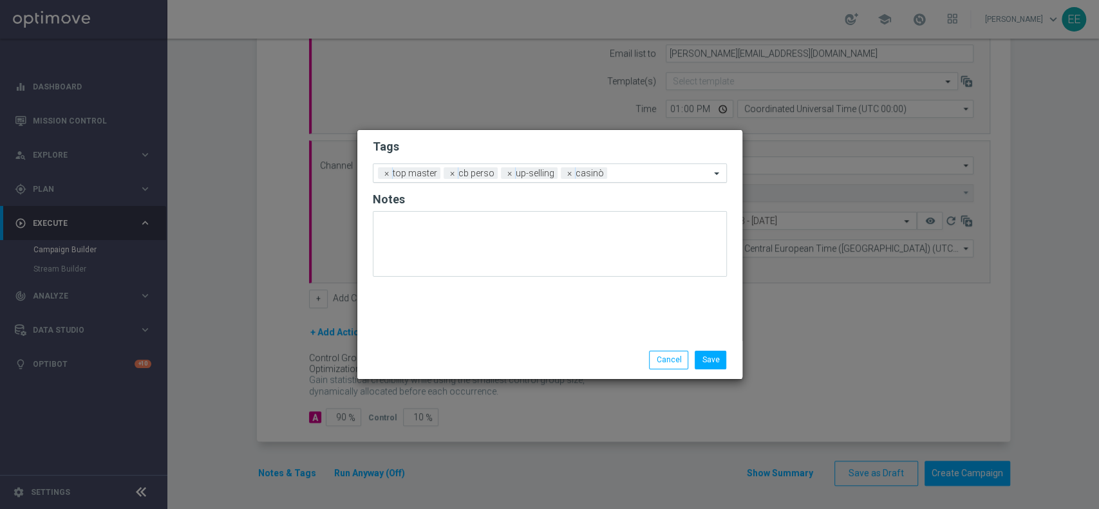
click at [620, 175] on input "text" at bounding box center [661, 174] width 98 height 11
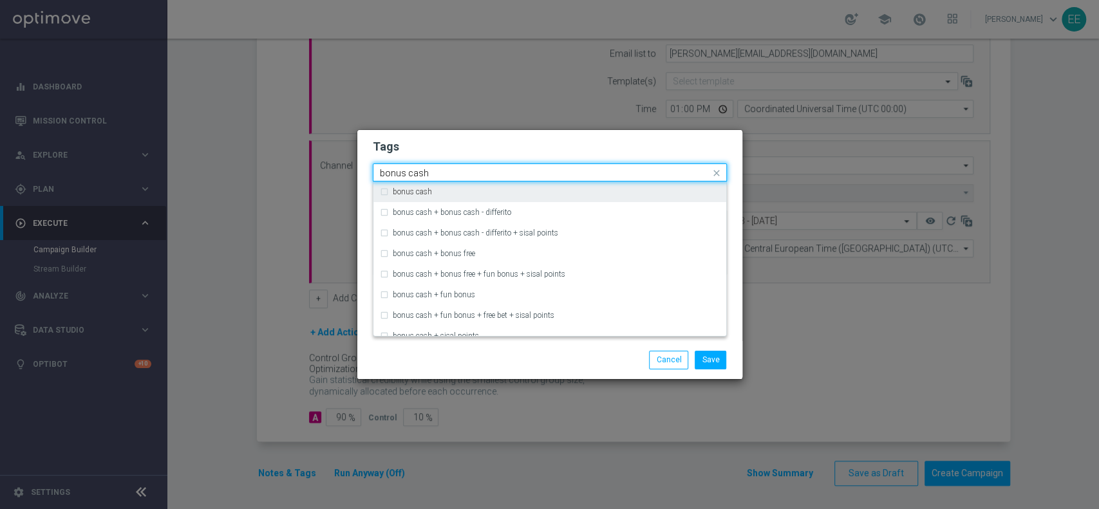
click at [577, 200] on div "bonus cash" at bounding box center [550, 192] width 340 height 21
type input "bonus cash"
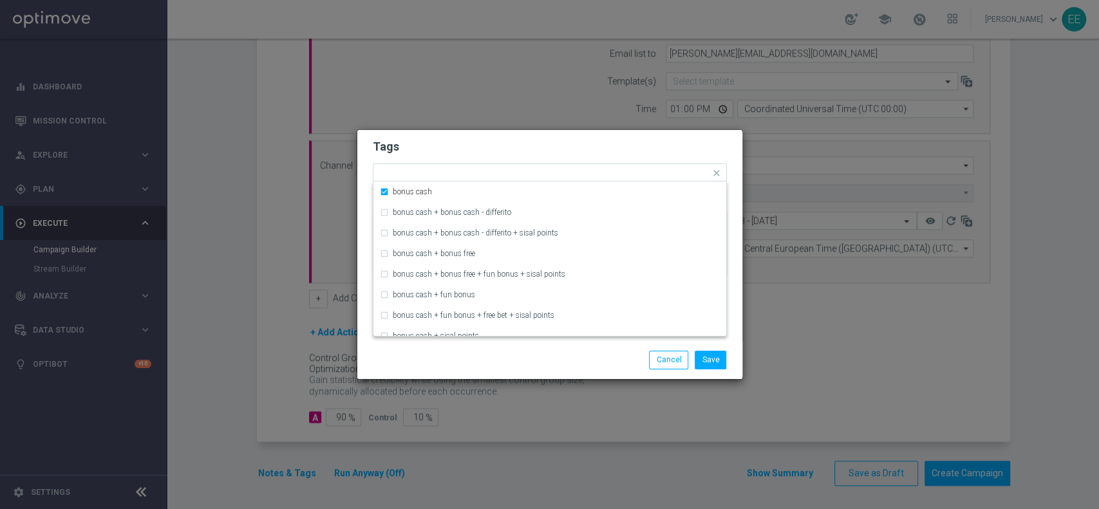
click at [616, 156] on form "Tags Quick find × top master × [PERSON_NAME] × up-selling × casinò × bonus cash…" at bounding box center [550, 210] width 354 height 149
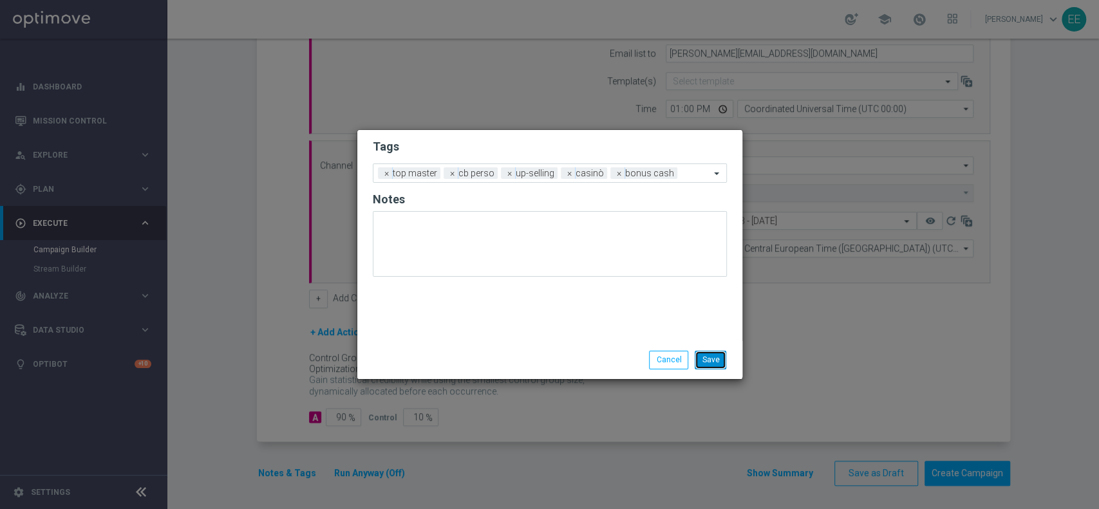
click at [715, 355] on button "Save" at bounding box center [711, 360] width 32 height 18
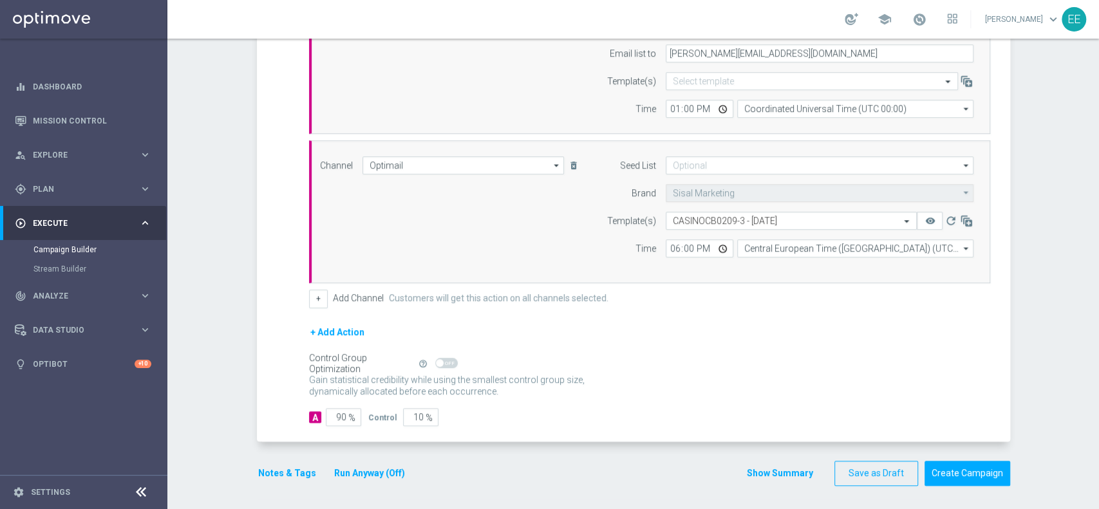
click at [368, 466] on button "Run Anyway (Off)" at bounding box center [369, 474] width 73 height 16
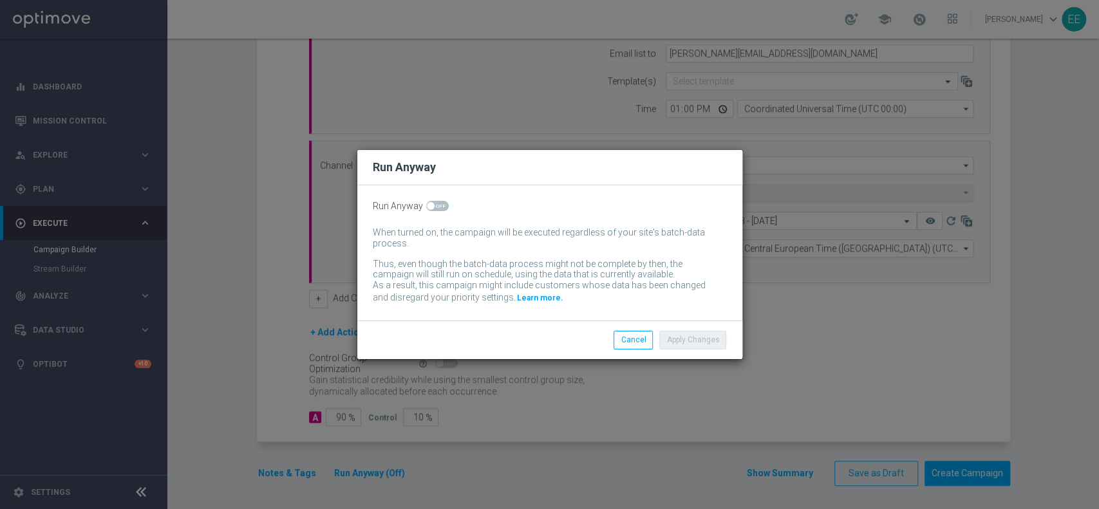
click at [440, 209] on span at bounding box center [437, 206] width 23 height 10
click at [440, 209] on input "checkbox" at bounding box center [437, 206] width 23 height 10
checkbox input "true"
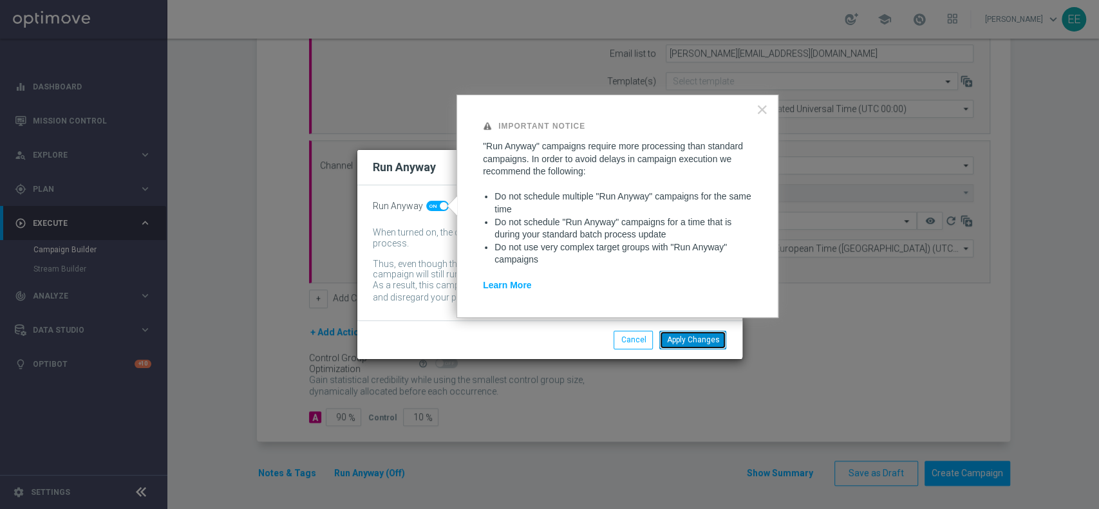
click at [685, 337] on button "Apply Changes" at bounding box center [692, 340] width 67 height 18
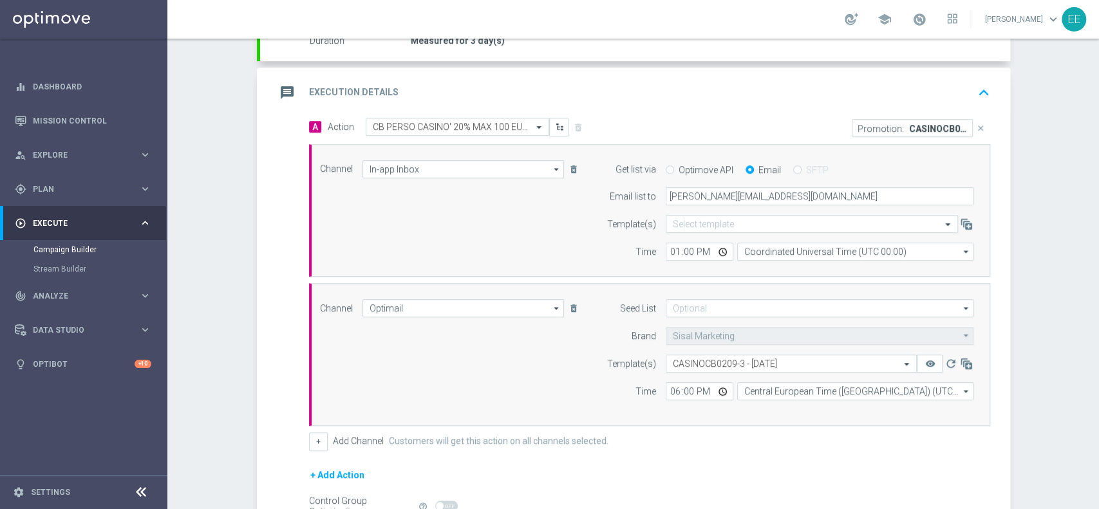
scroll to position [241, 0]
click at [982, 100] on icon "keyboard_arrow_up" at bounding box center [983, 95] width 19 height 19
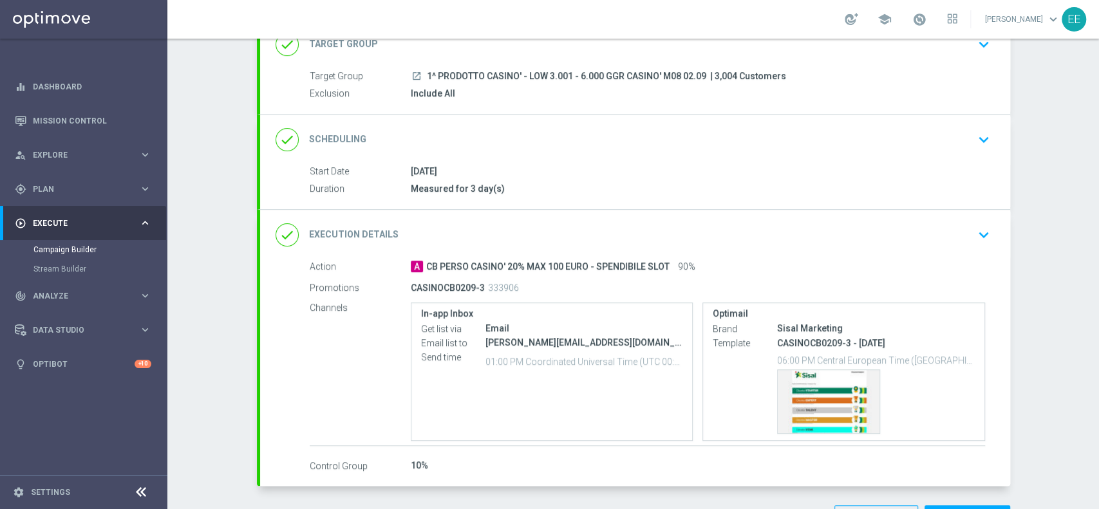
scroll to position [141, 0]
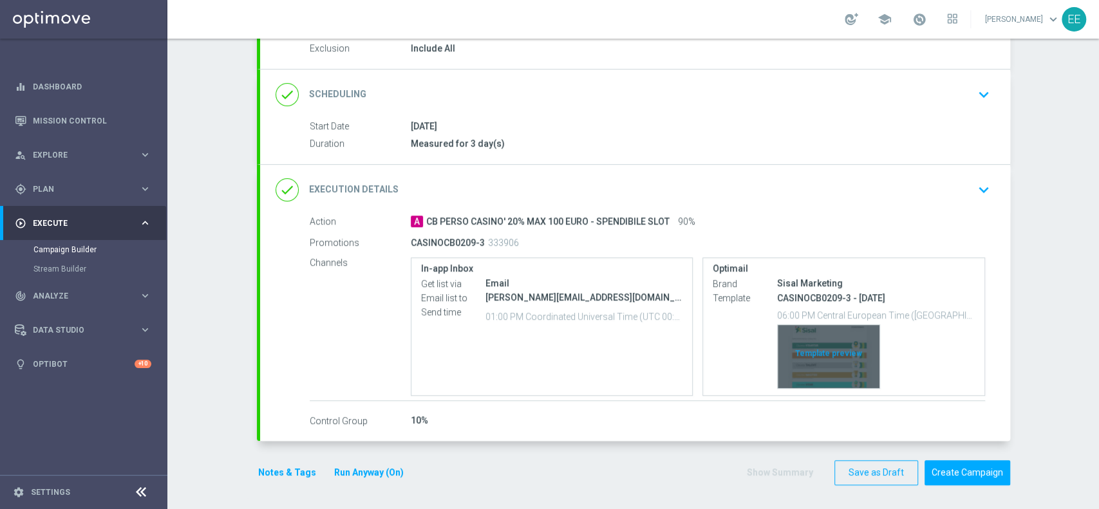
click at [835, 359] on div "Template preview" at bounding box center [829, 356] width 102 height 63
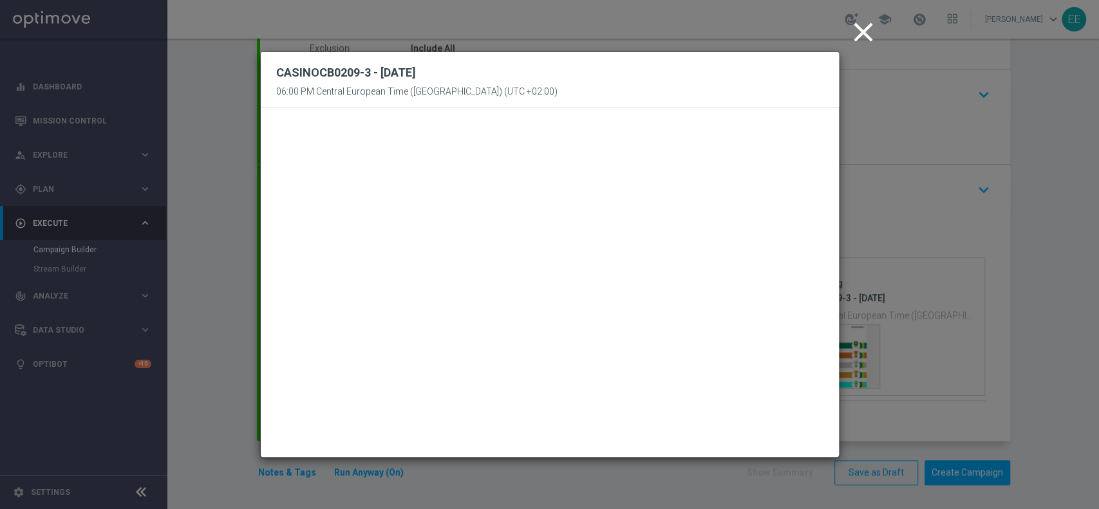
click at [881, 415] on modal-container "close CASINOCB0209-3 - 02.09.2025 06:00 PM Central European Time (Berlin) (UTC …" at bounding box center [549, 254] width 1099 height 509
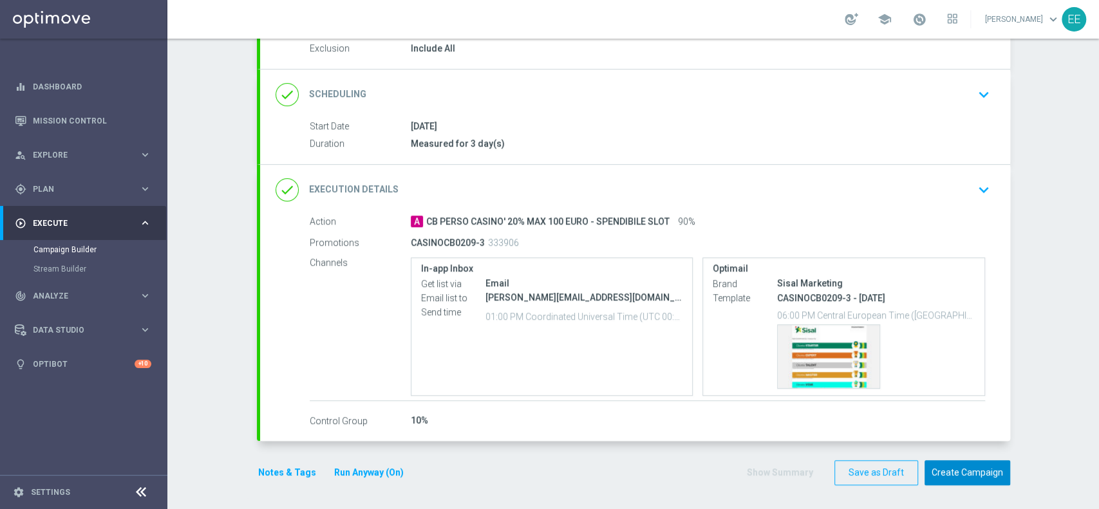
click at [947, 481] on button "Create Campaign" at bounding box center [968, 472] width 86 height 25
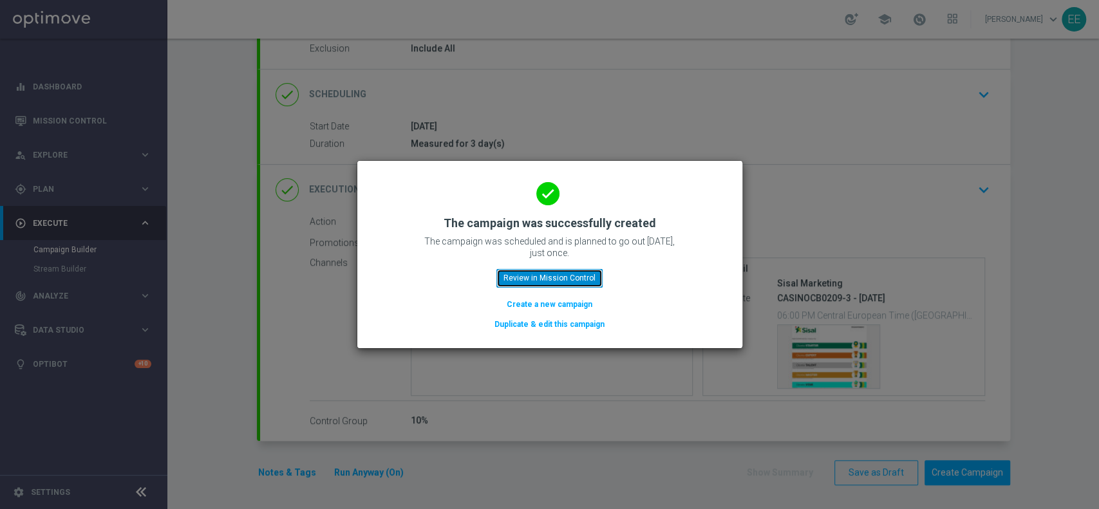
click at [544, 272] on button "Review in Mission Control" at bounding box center [550, 278] width 106 height 18
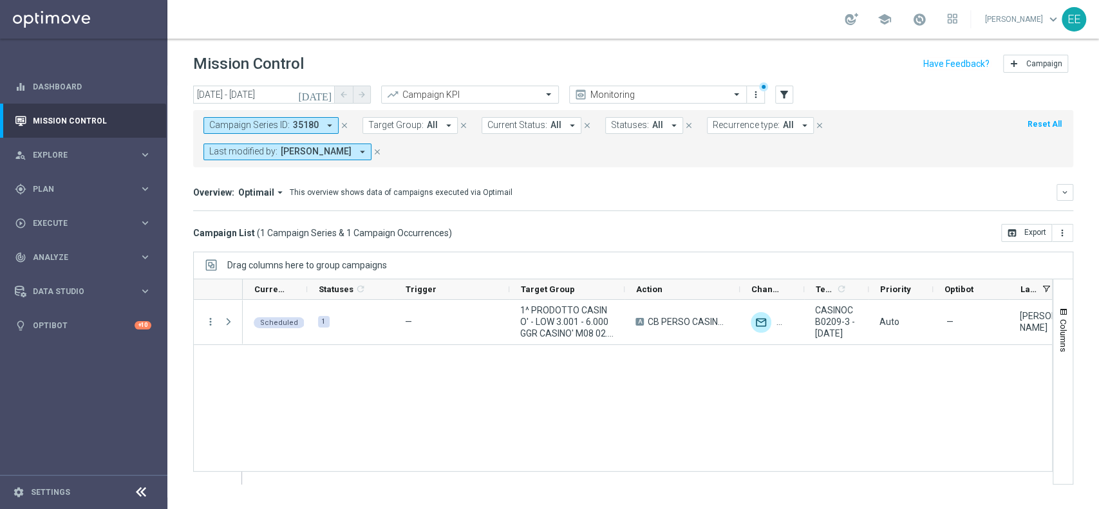
click at [340, 128] on icon "close" at bounding box center [344, 125] width 9 height 9
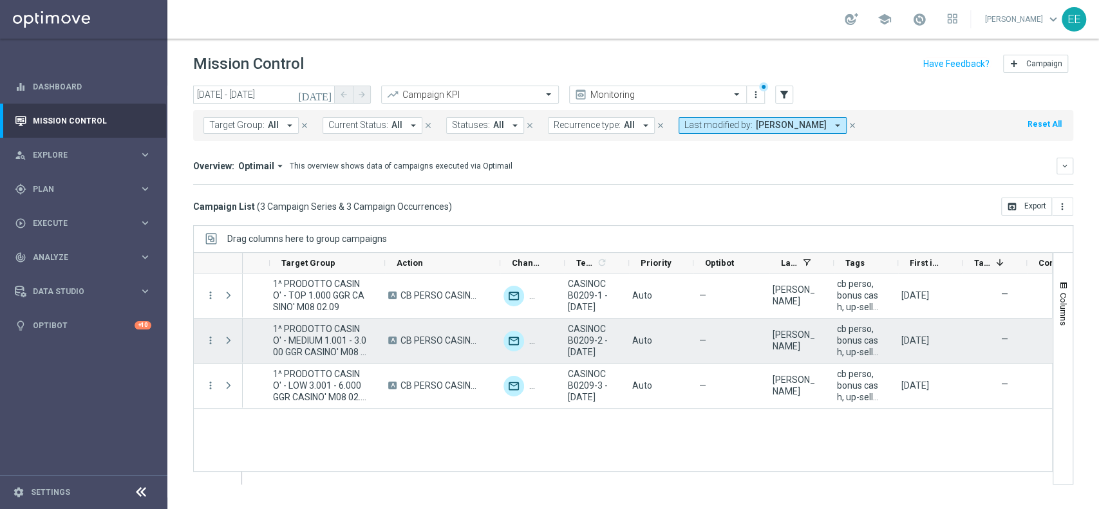
scroll to position [0, 278]
